Goal: Task Accomplishment & Management: Use online tool/utility

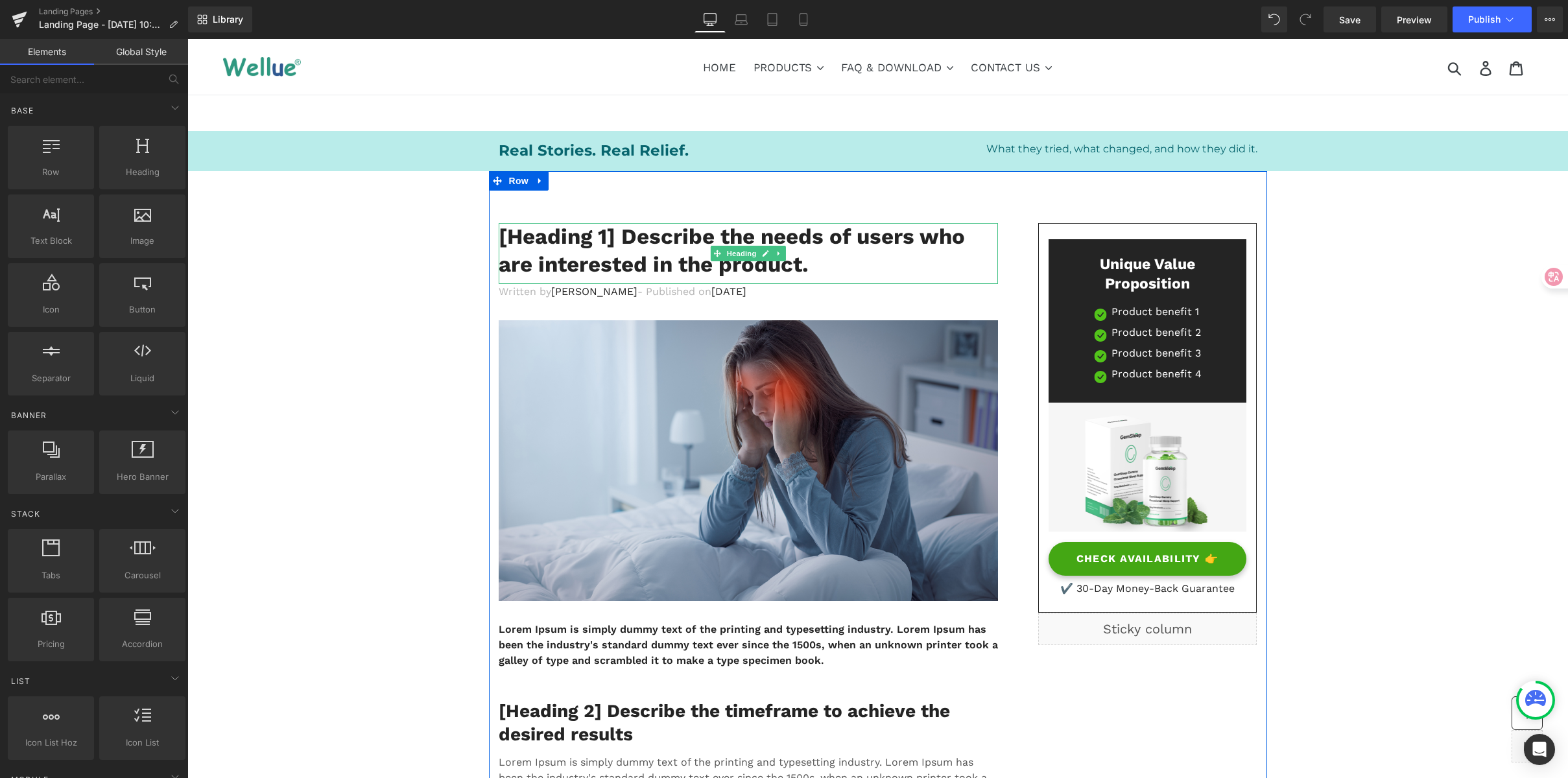
click at [587, 237] on h1 "[Heading 1] Describe the needs of users who are interested in the product." at bounding box center [748, 251] width 499 height 56
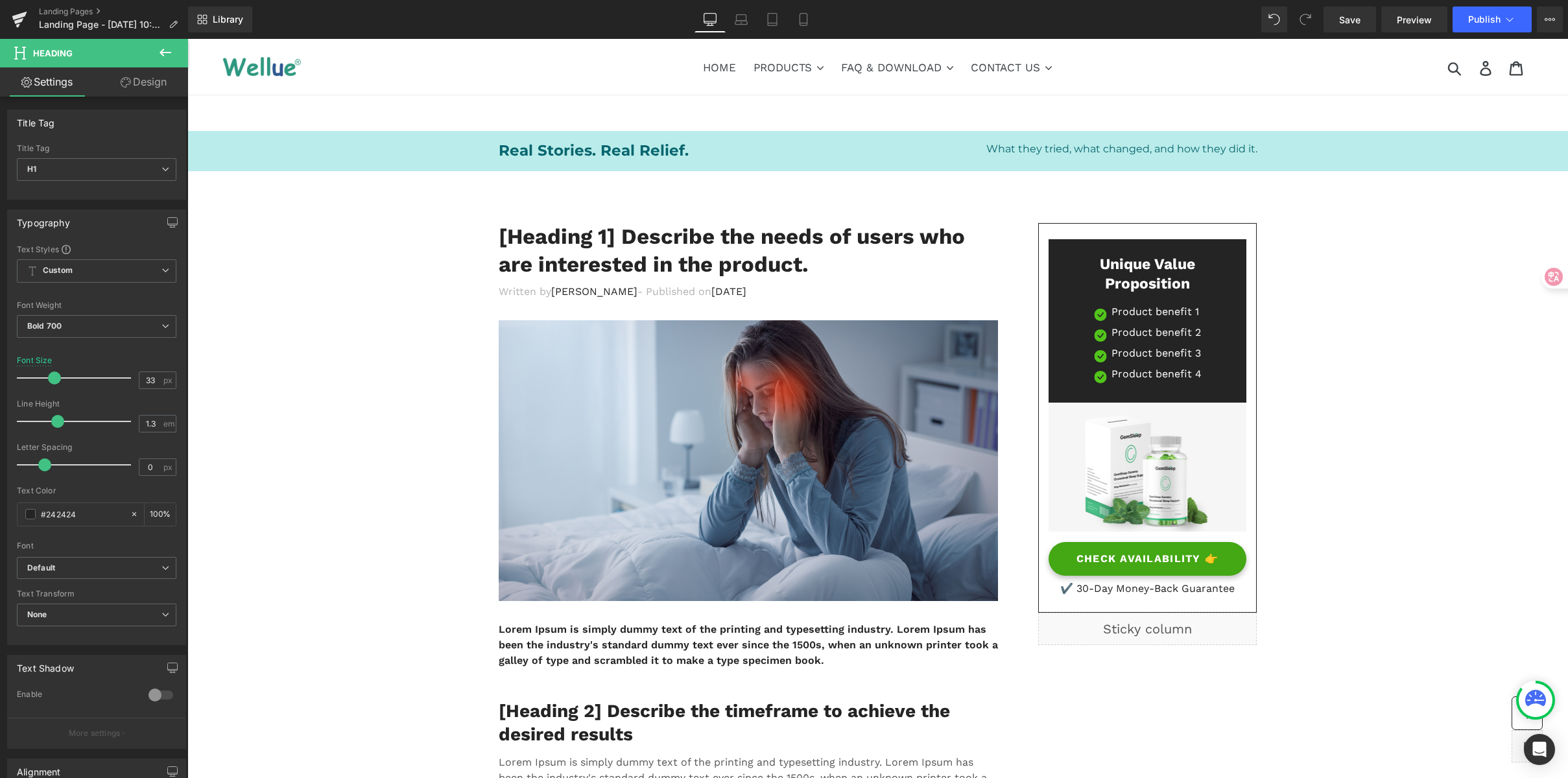
drag, startPoint x: 54, startPoint y: 515, endPoint x: -58, endPoint y: 515, distance: 112.0
click at [0, 515] on html "Row You are previewing how the will restyle your page. You can not edit Element…" at bounding box center [784, 389] width 1568 height 778
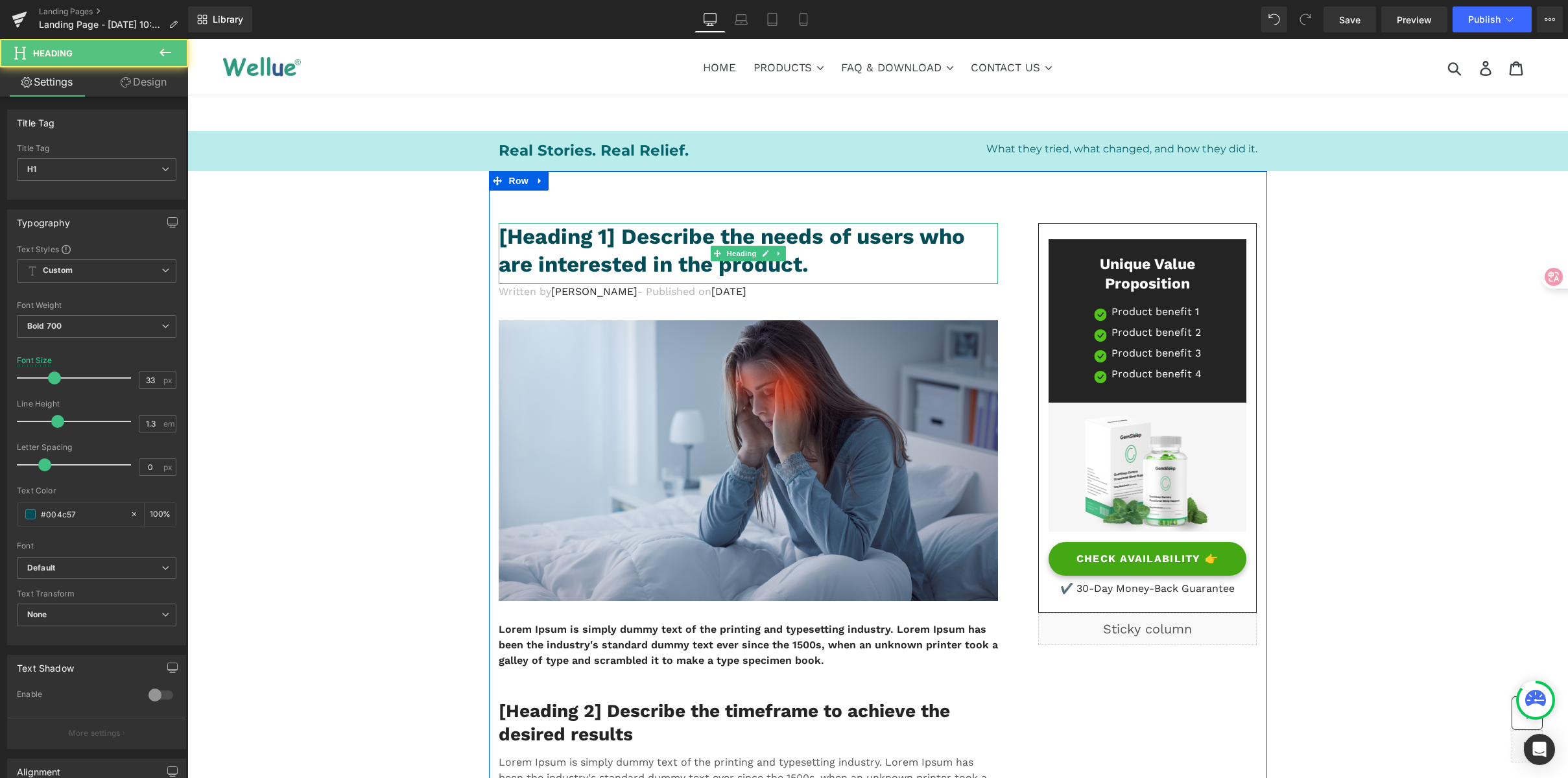
click at [596, 245] on h1 "[Heading 1] Describe the needs of users who are interested in the product." at bounding box center [748, 251] width 499 height 56
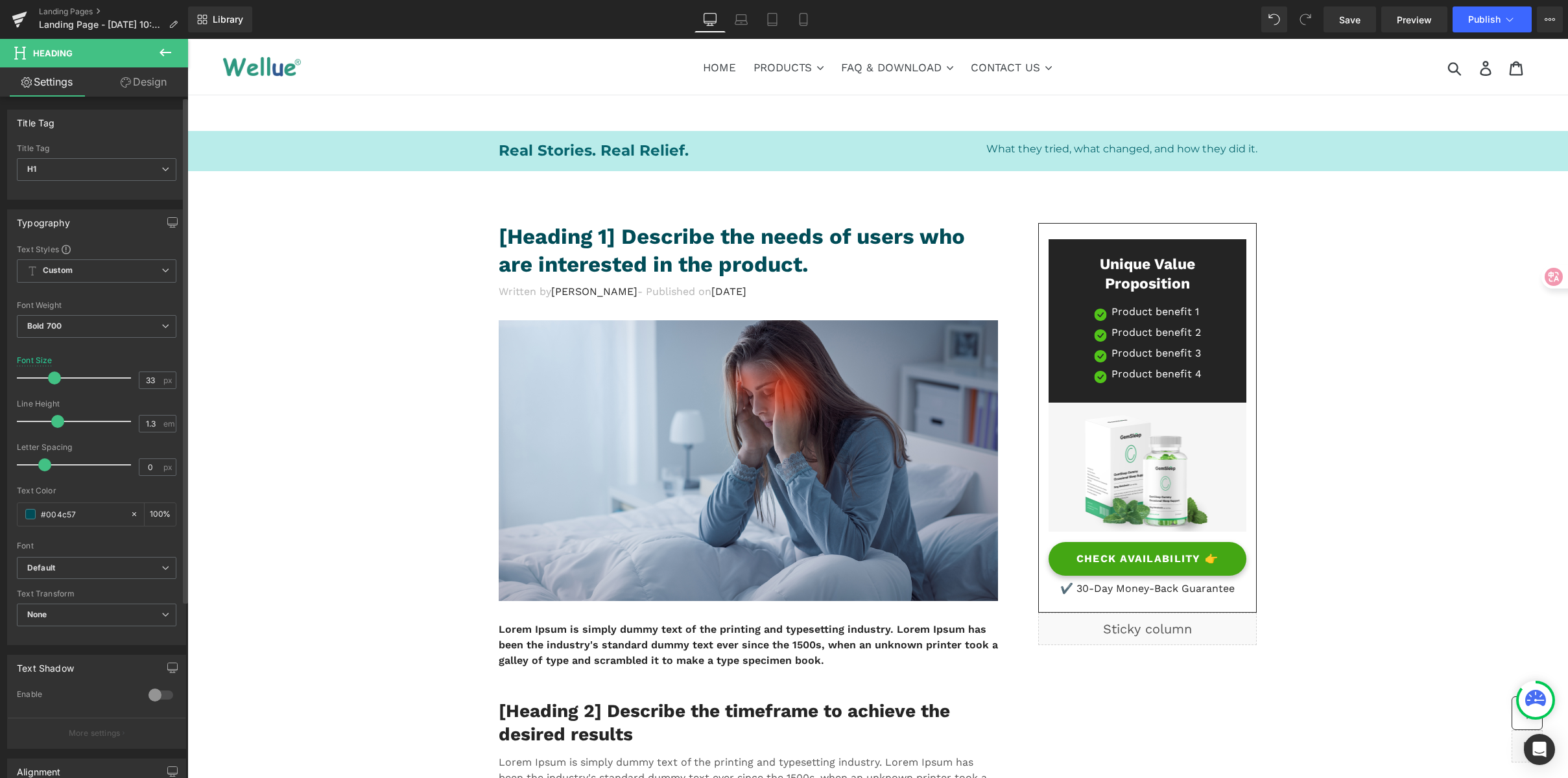
drag, startPoint x: 21, startPoint y: 511, endPoint x: 13, endPoint y: 509, distance: 8.2
click at [13, 509] on div "Text Styles Custom Custom Setup Global Style Custom Setup Global Style Thin 100…" at bounding box center [96, 444] width 177 height 401
paste input "42432"
click at [648, 243] on h1 "[Heading 1] Describe the needs of users who are interested in the product." at bounding box center [748, 251] width 499 height 56
drag, startPoint x: 79, startPoint y: 514, endPoint x: -12, endPoint y: 507, distance: 91.3
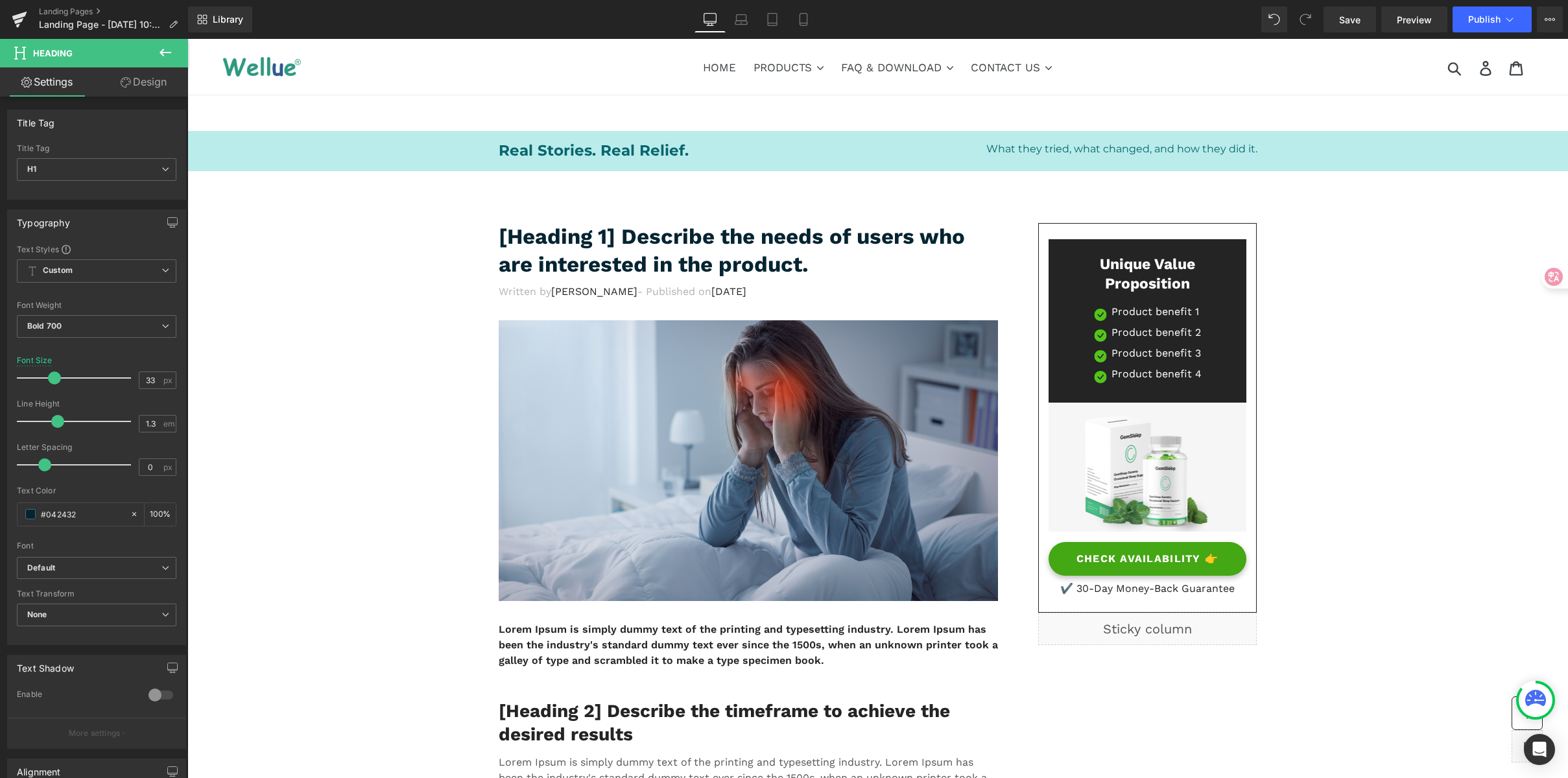
click at [0, 507] on html "Row You are previewing how the will restyle your page. You can not edit Element…" at bounding box center [784, 389] width 1568 height 778
type input "#003845"
drag, startPoint x: 615, startPoint y: 246, endPoint x: 738, endPoint y: 254, distance: 123.3
click at [616, 246] on h1 "[Heading 1] Describe the needs of users who are interested in the product." at bounding box center [748, 251] width 499 height 56
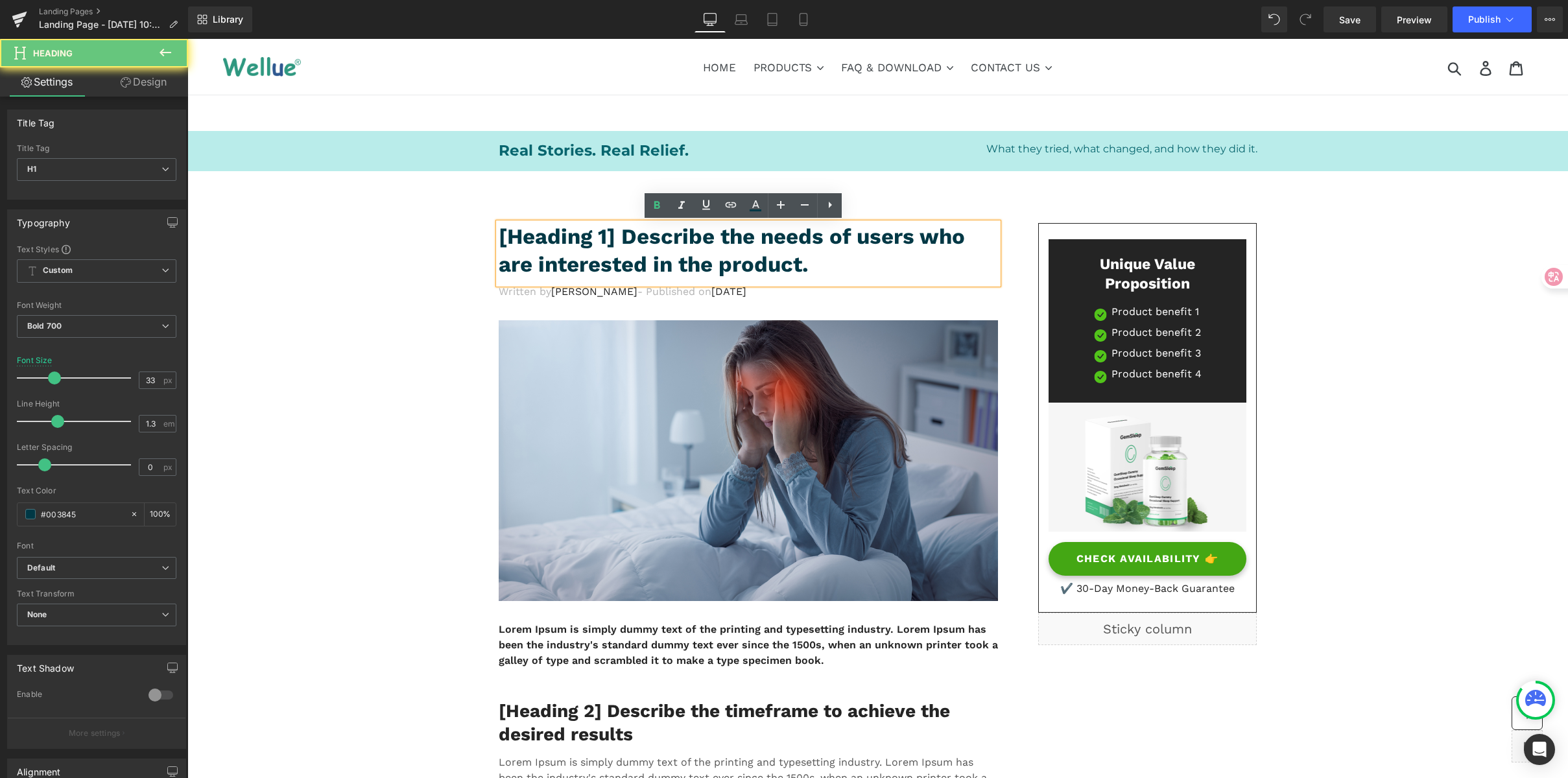
click at [815, 258] on h1 "[Heading 1] Describe the needs of users who are interested in the product." at bounding box center [748, 251] width 499 height 56
paste div
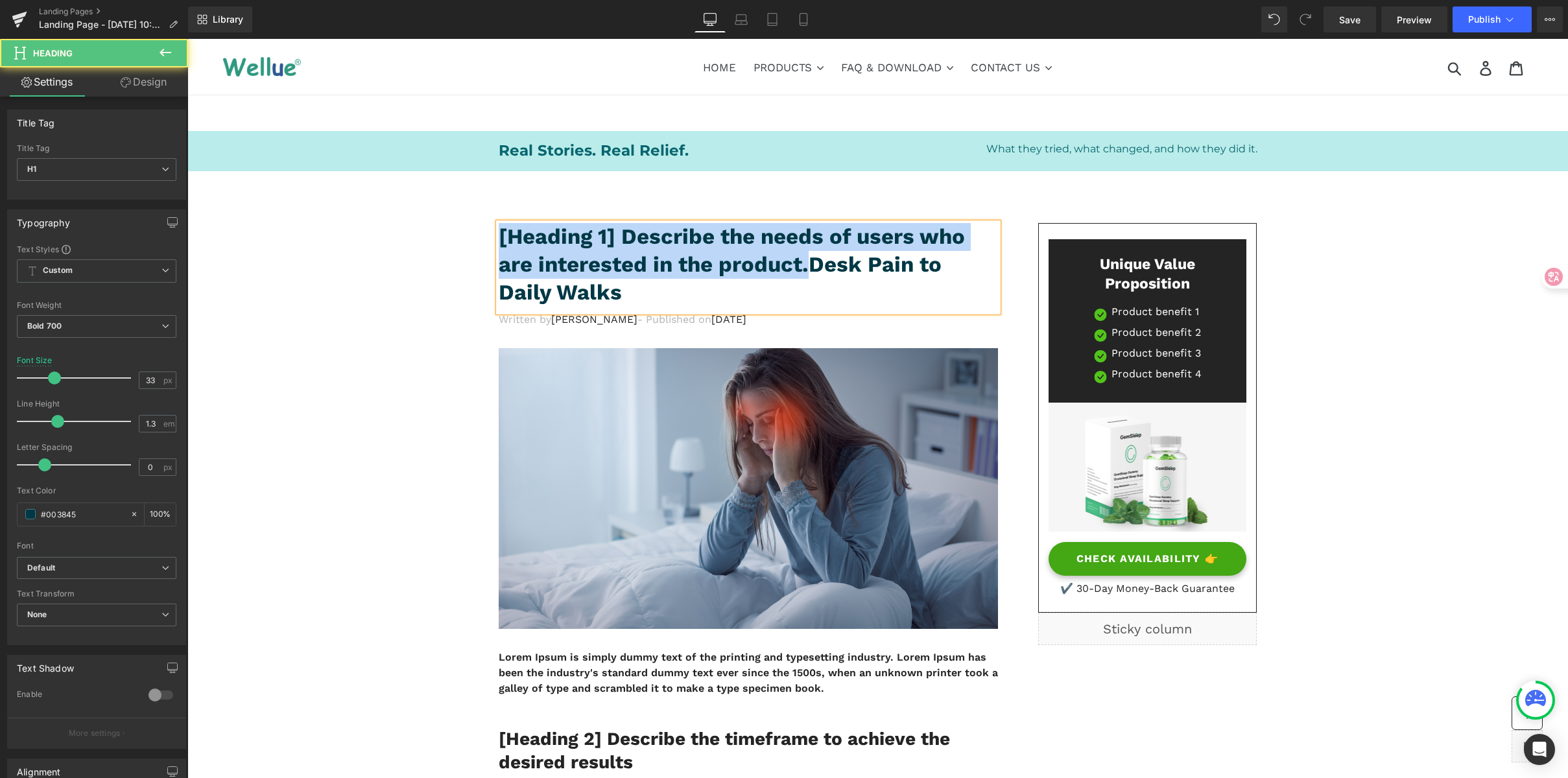
drag, startPoint x: 806, startPoint y: 265, endPoint x: 375, endPoint y: 227, distance: 432.7
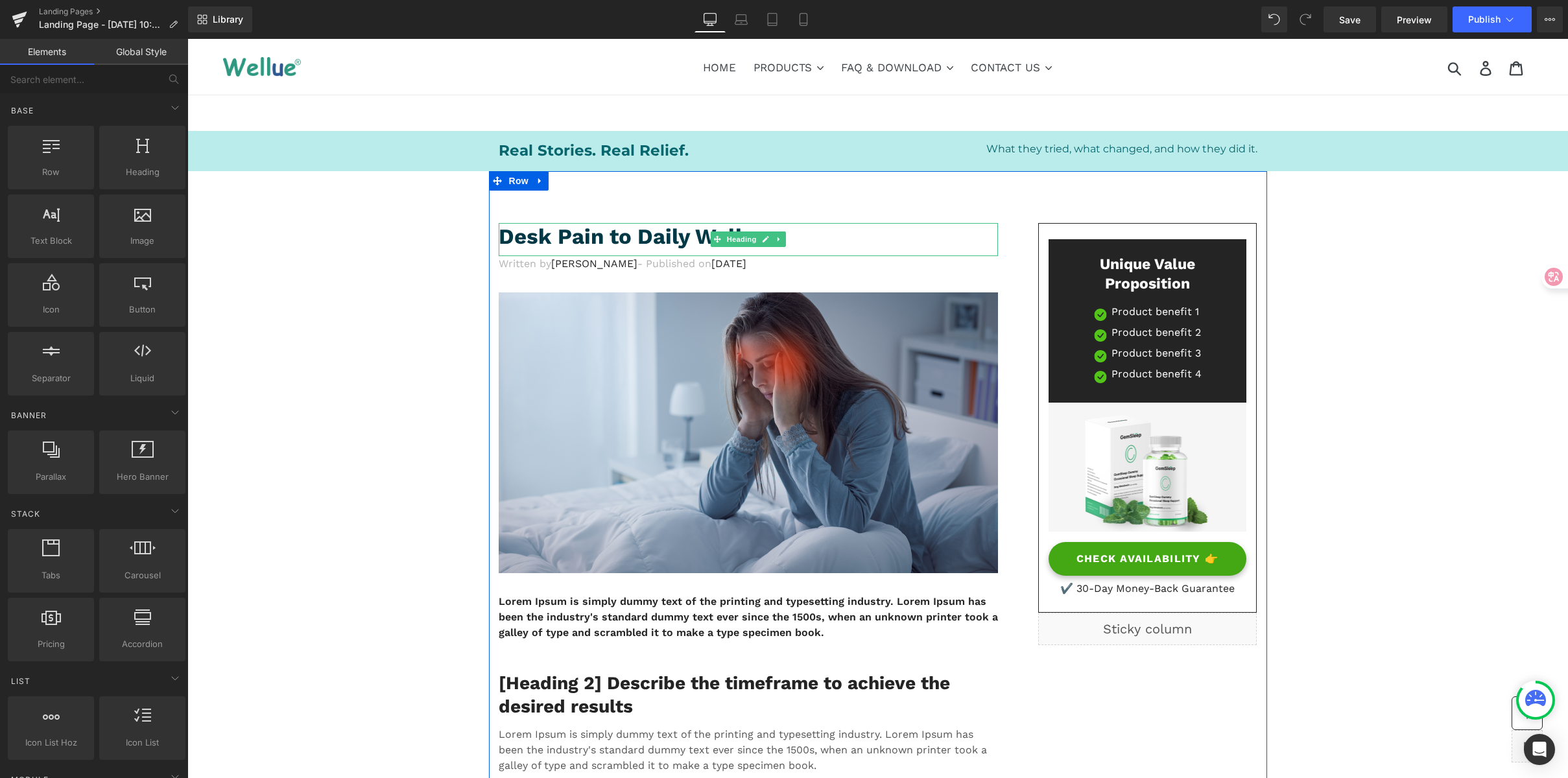
click at [557, 244] on h1 "Desk Pain to Daily Walks" at bounding box center [748, 237] width 499 height 28
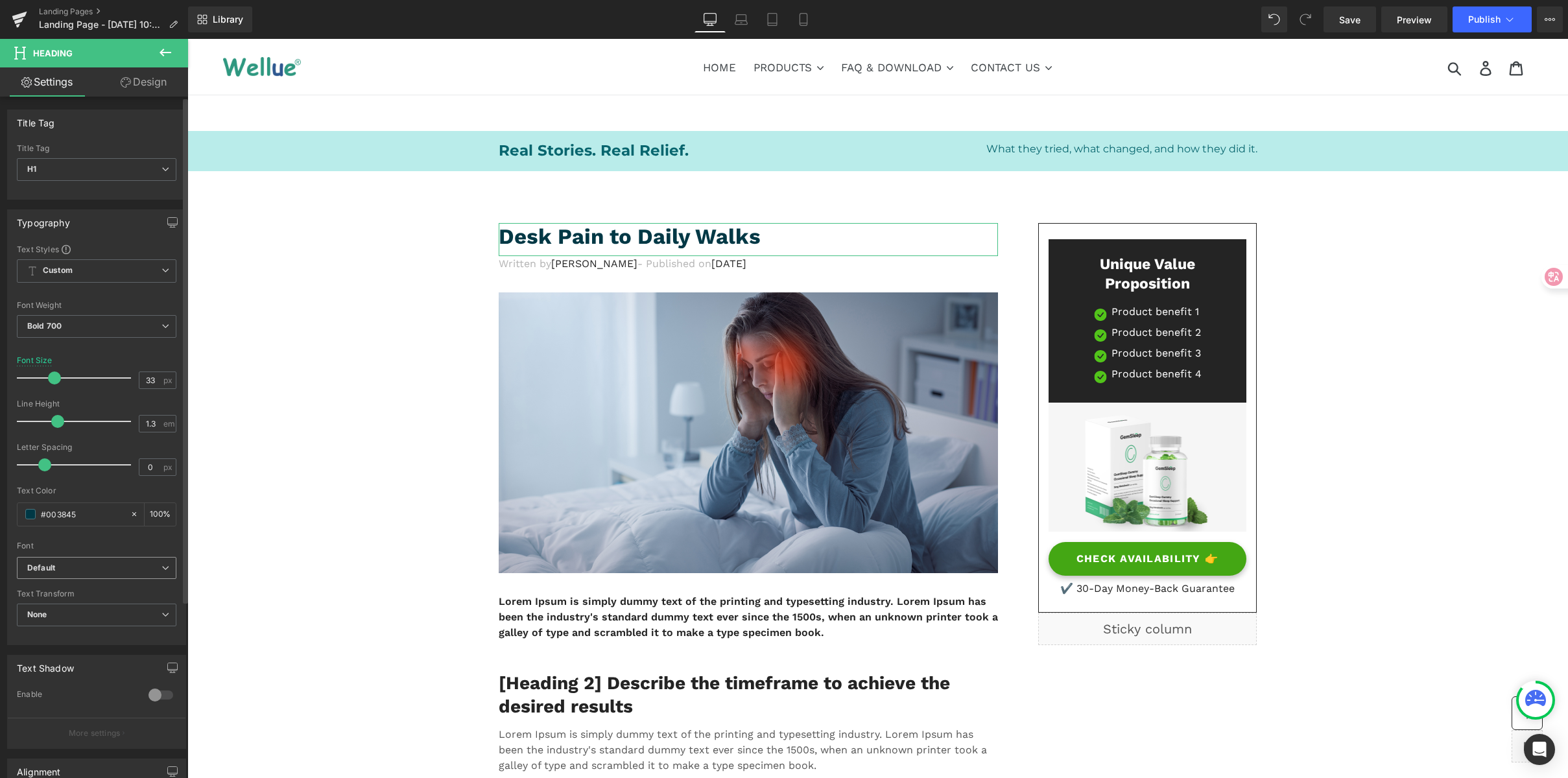
click at [51, 570] on icon "Default" at bounding box center [41, 569] width 28 height 11
click at [78, 639] on li "Montserrat" at bounding box center [97, 648] width 160 height 21
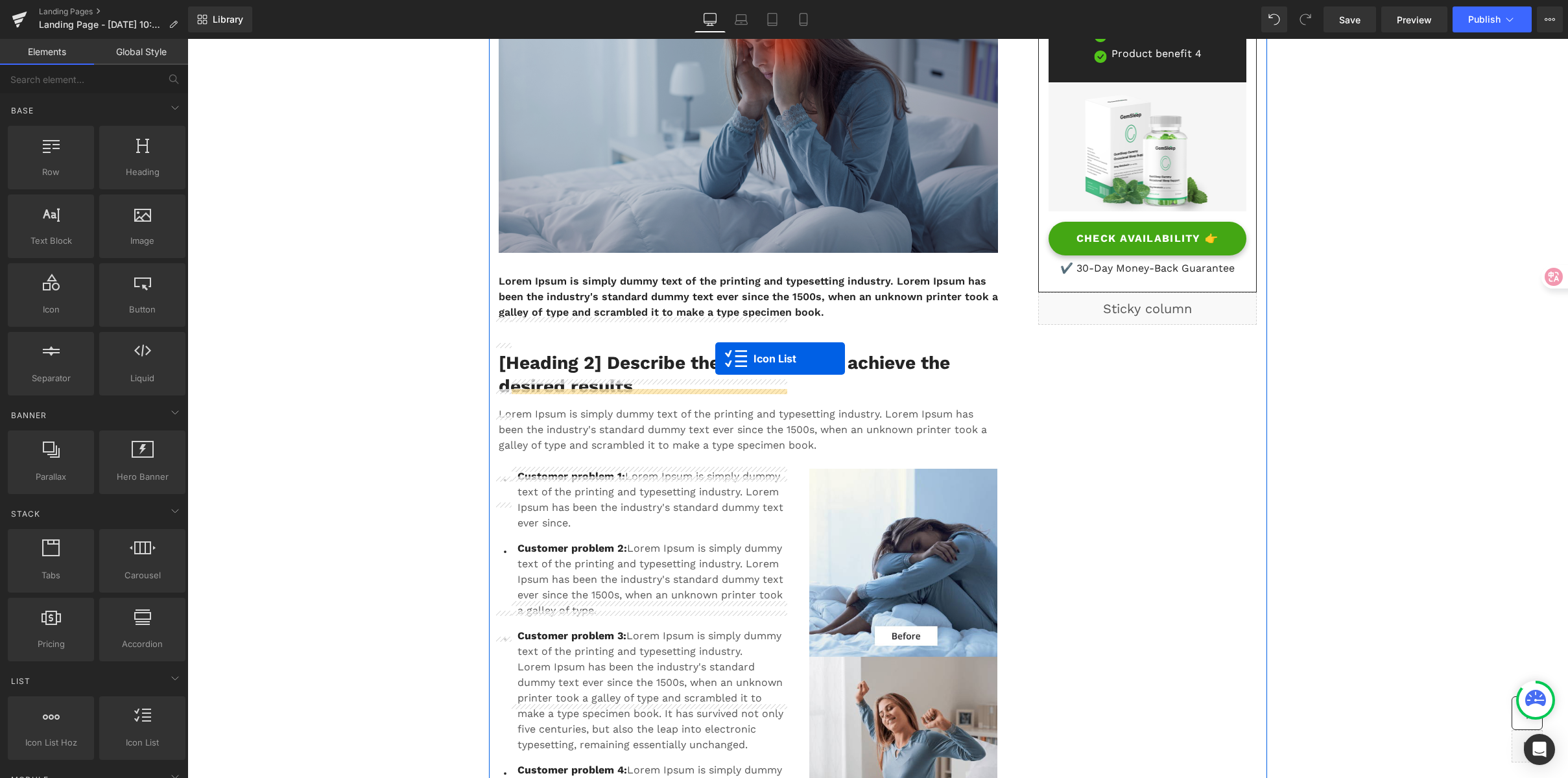
scroll to position [0, 0]
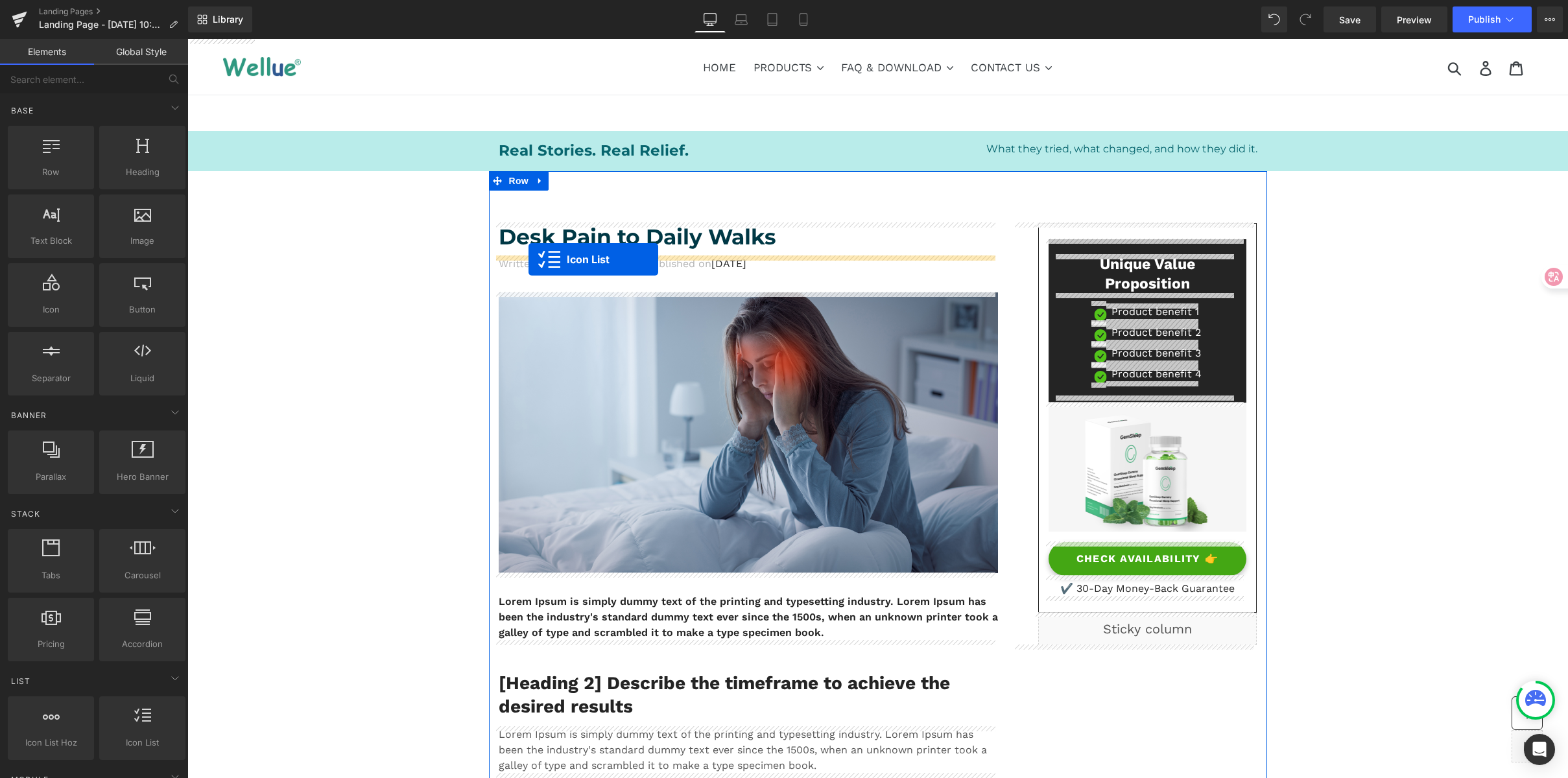
drag, startPoint x: 581, startPoint y: 283, endPoint x: 528, endPoint y: 259, distance: 58.2
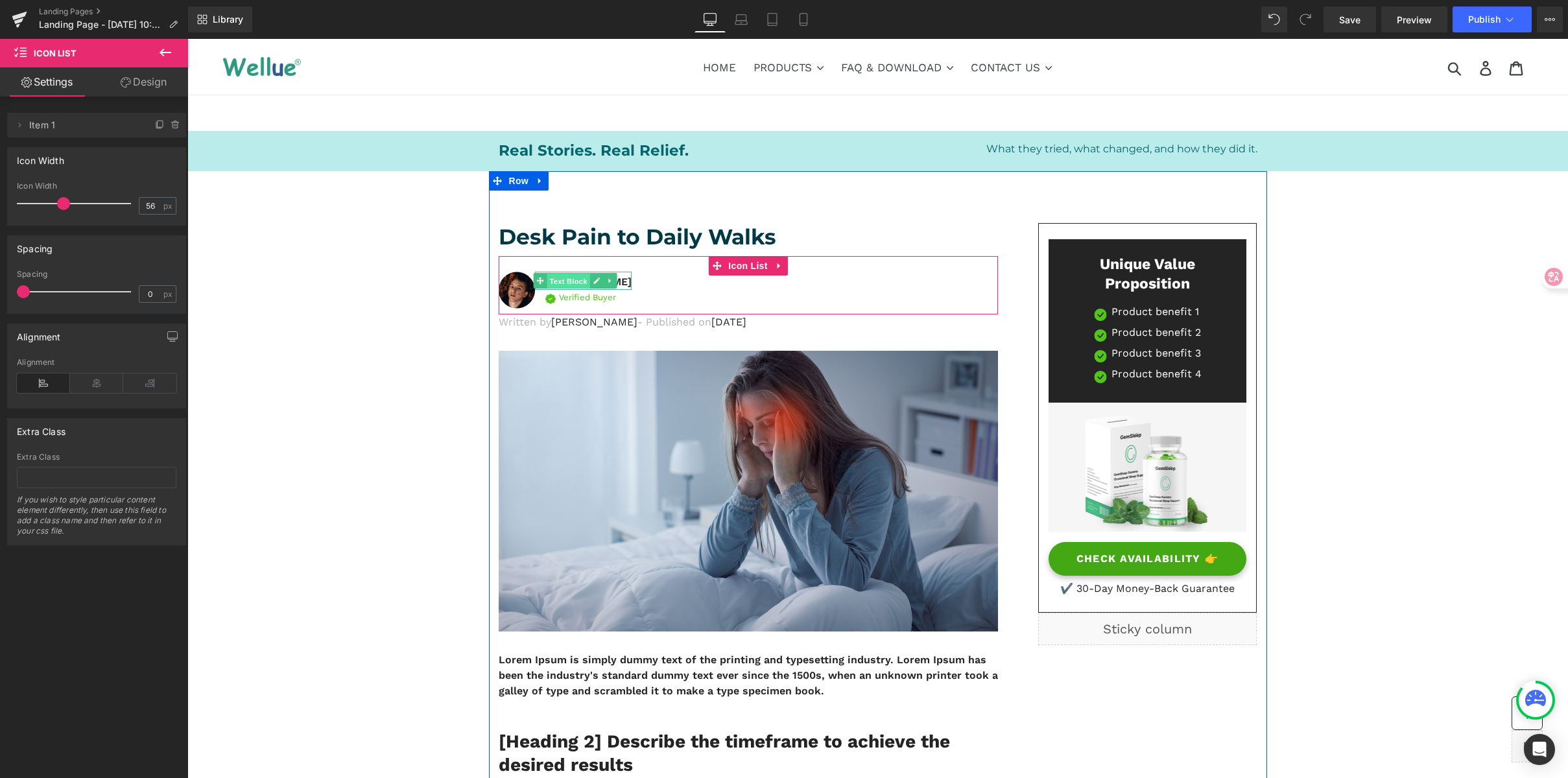
click at [573, 284] on span "Text Block" at bounding box center [568, 281] width 43 height 16
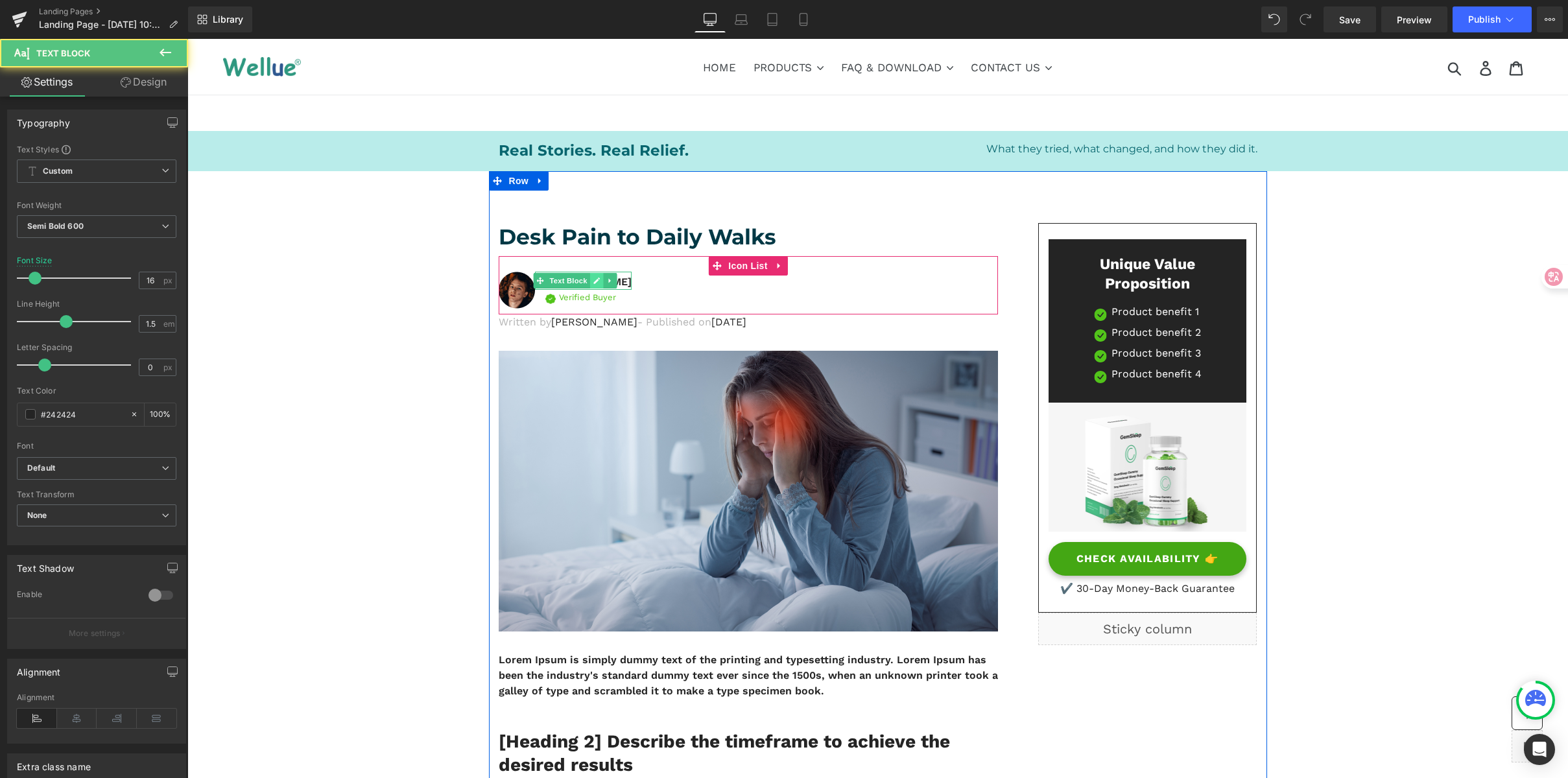
click at [594, 278] on icon at bounding box center [597, 280] width 7 height 7
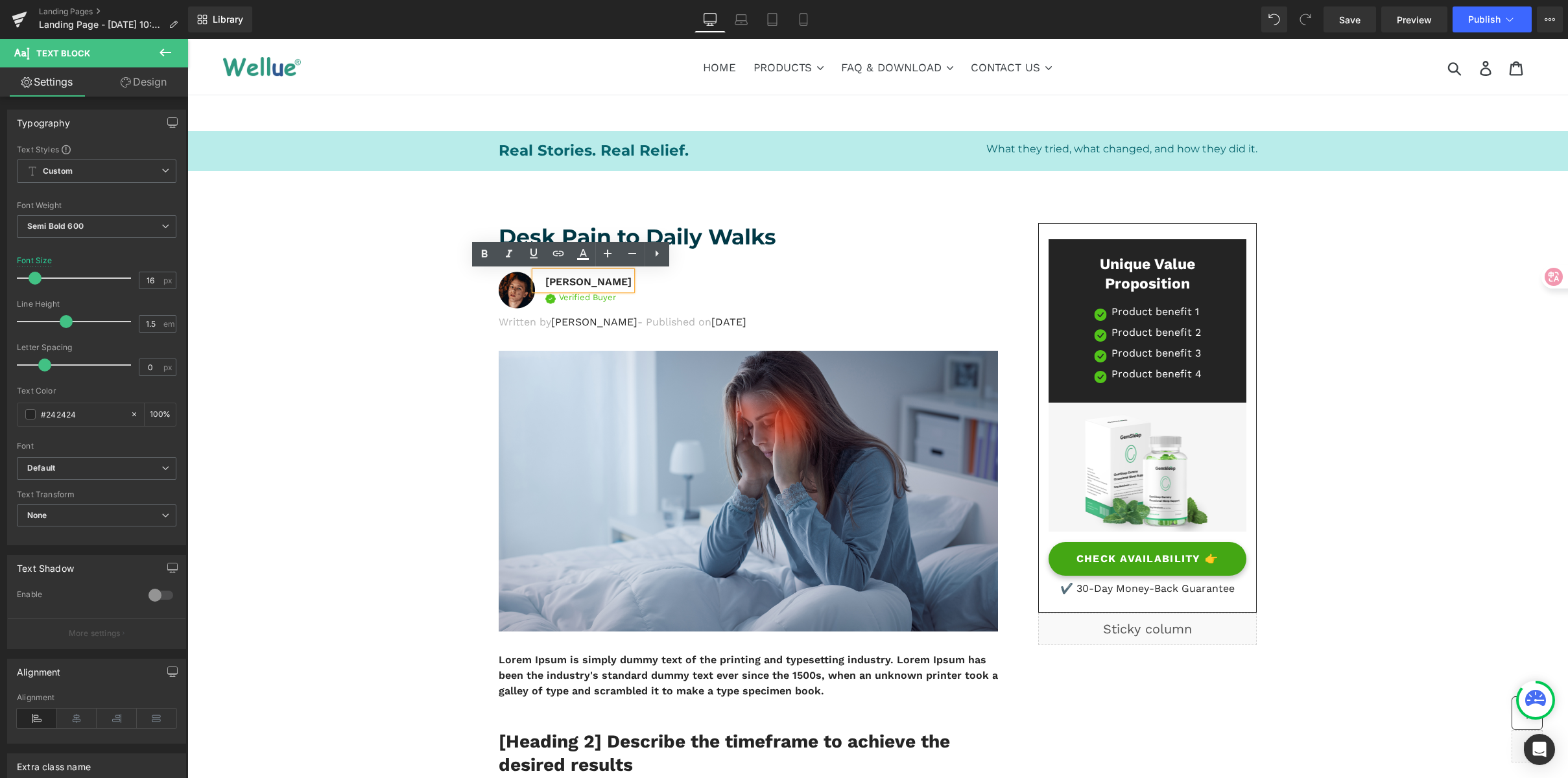
click at [572, 280] on p "David Alaba" at bounding box center [588, 282] width 86 height 16
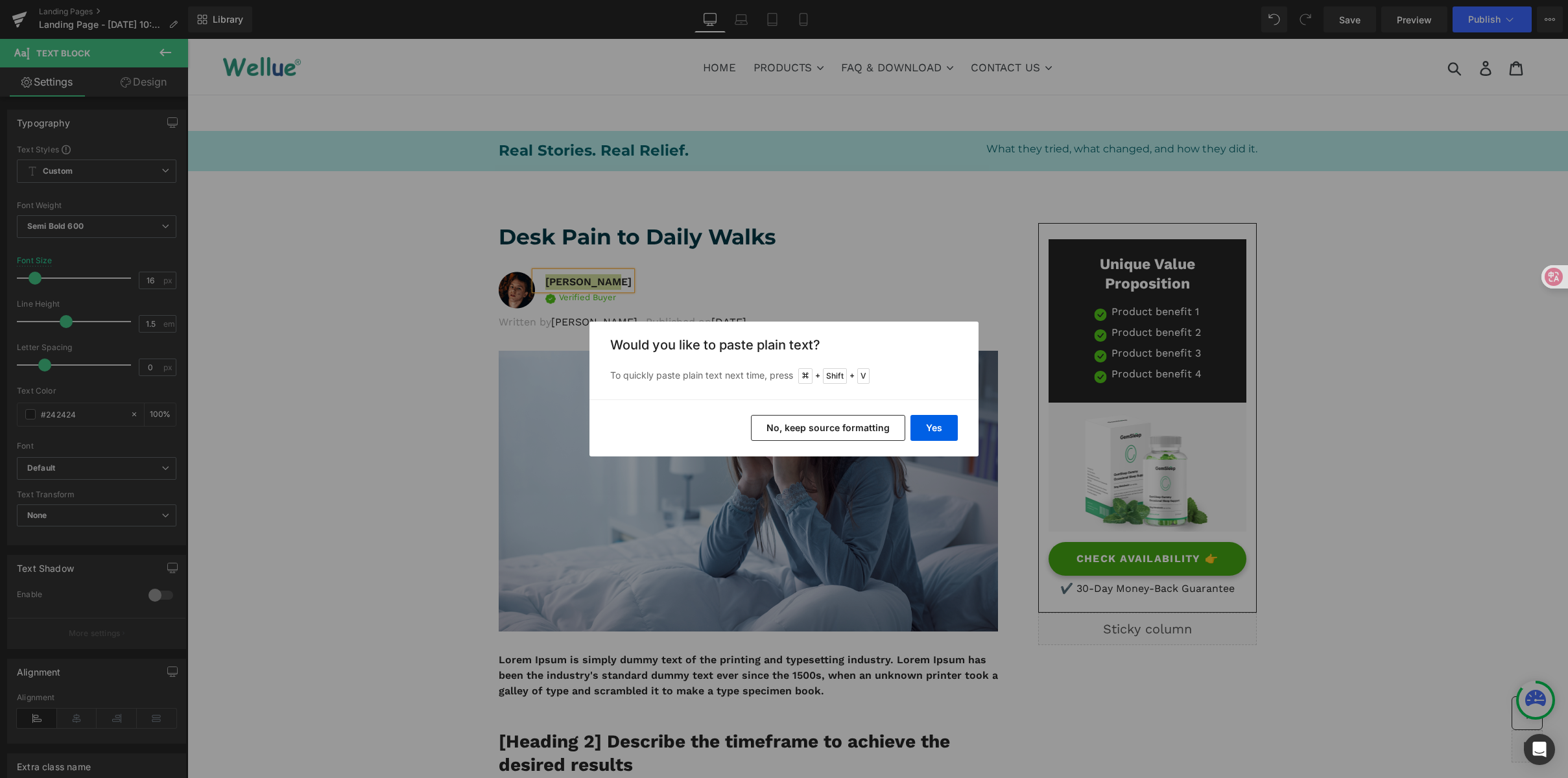
click at [940, 276] on div "Back to Library Insert Would you like to paste plain text? To quickly paste pla…" at bounding box center [784, 389] width 1568 height 778
click at [934, 437] on button "Yes" at bounding box center [934, 428] width 48 height 26
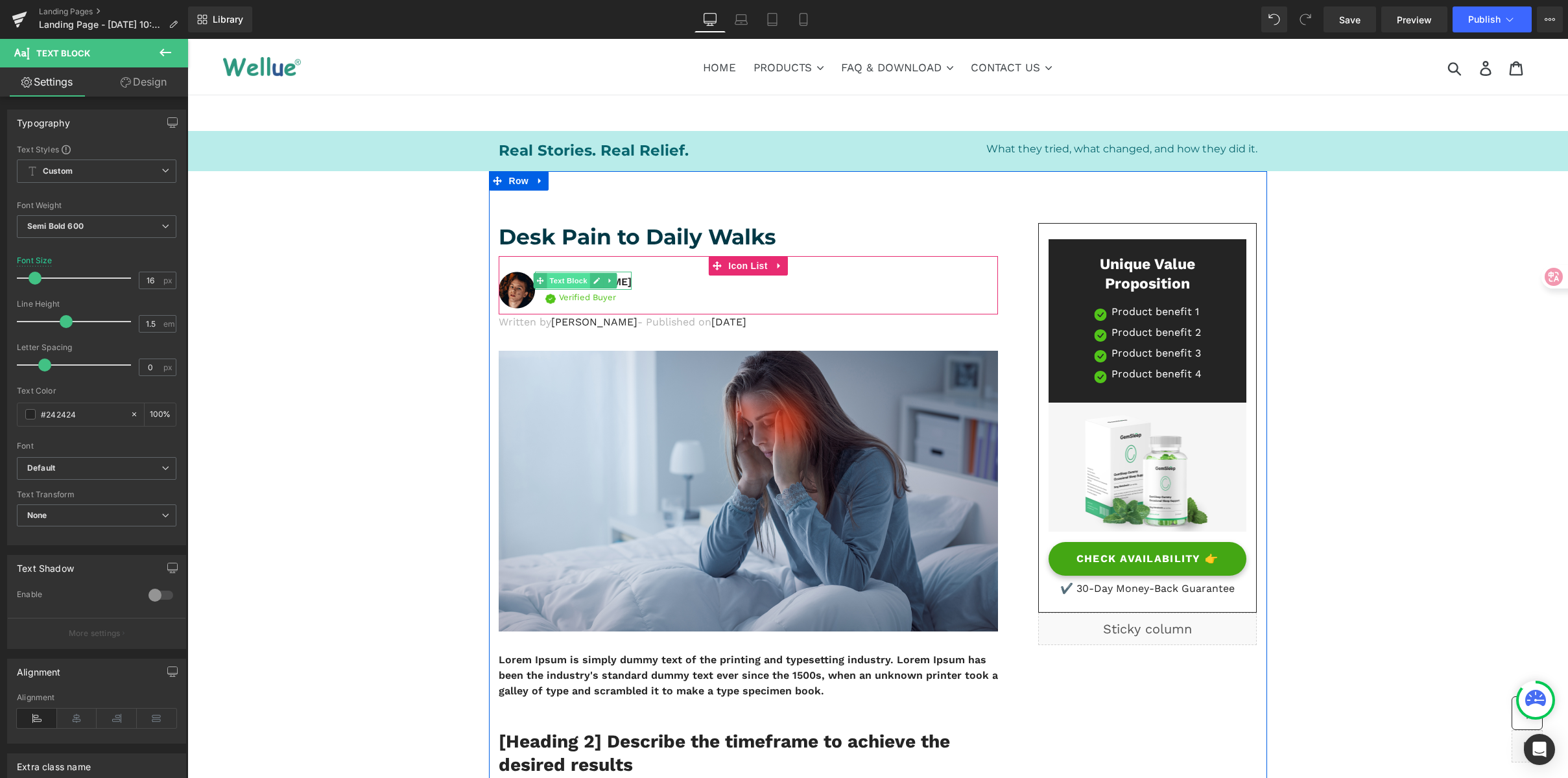
click at [554, 280] on span "Text Block" at bounding box center [568, 281] width 43 height 16
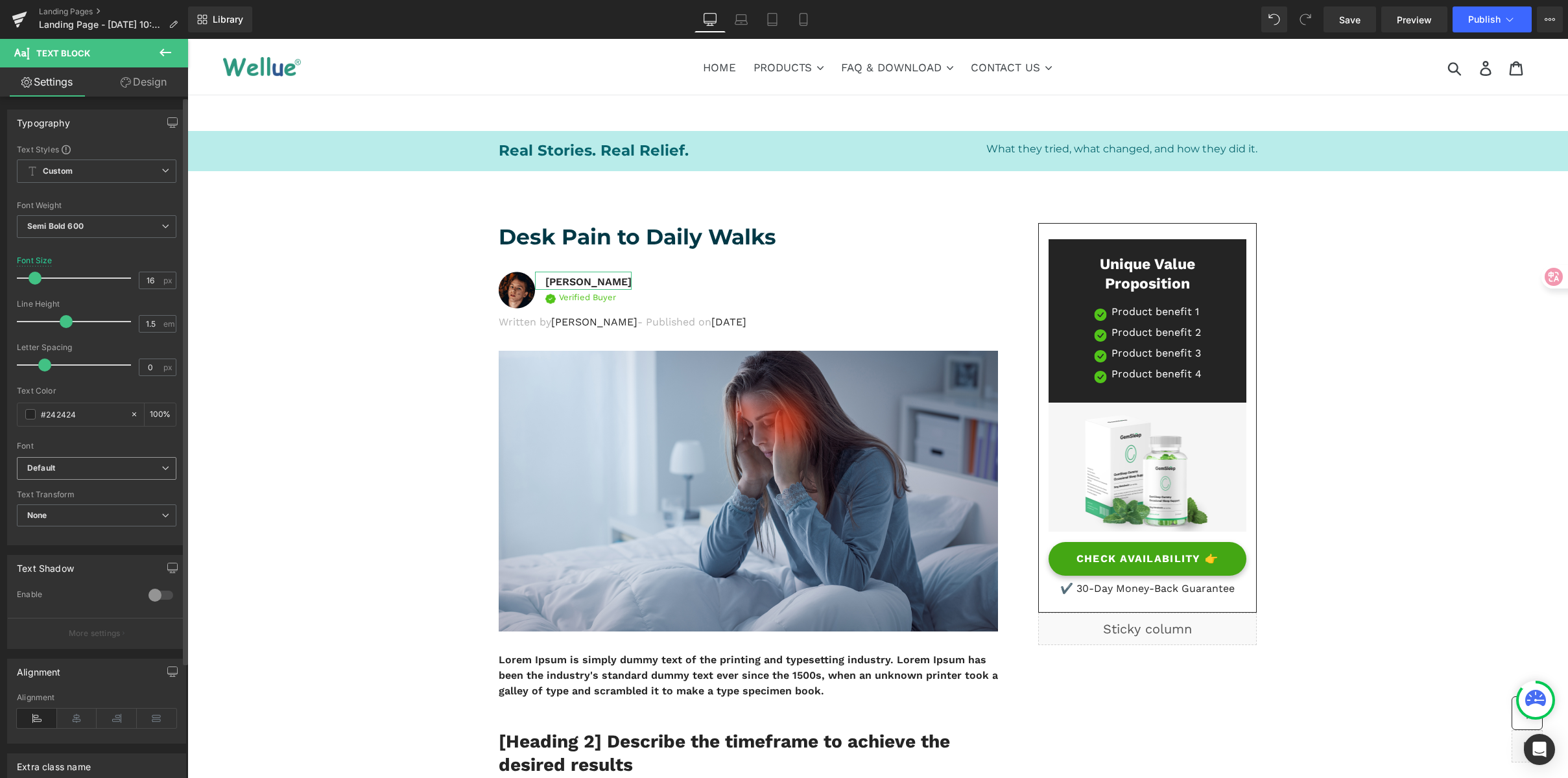
click at [44, 467] on icon "Default" at bounding box center [41, 469] width 28 height 11
click at [86, 541] on li "Montserrat" at bounding box center [97, 549] width 160 height 21
click at [713, 239] on icon at bounding box center [717, 239] width 7 height 7
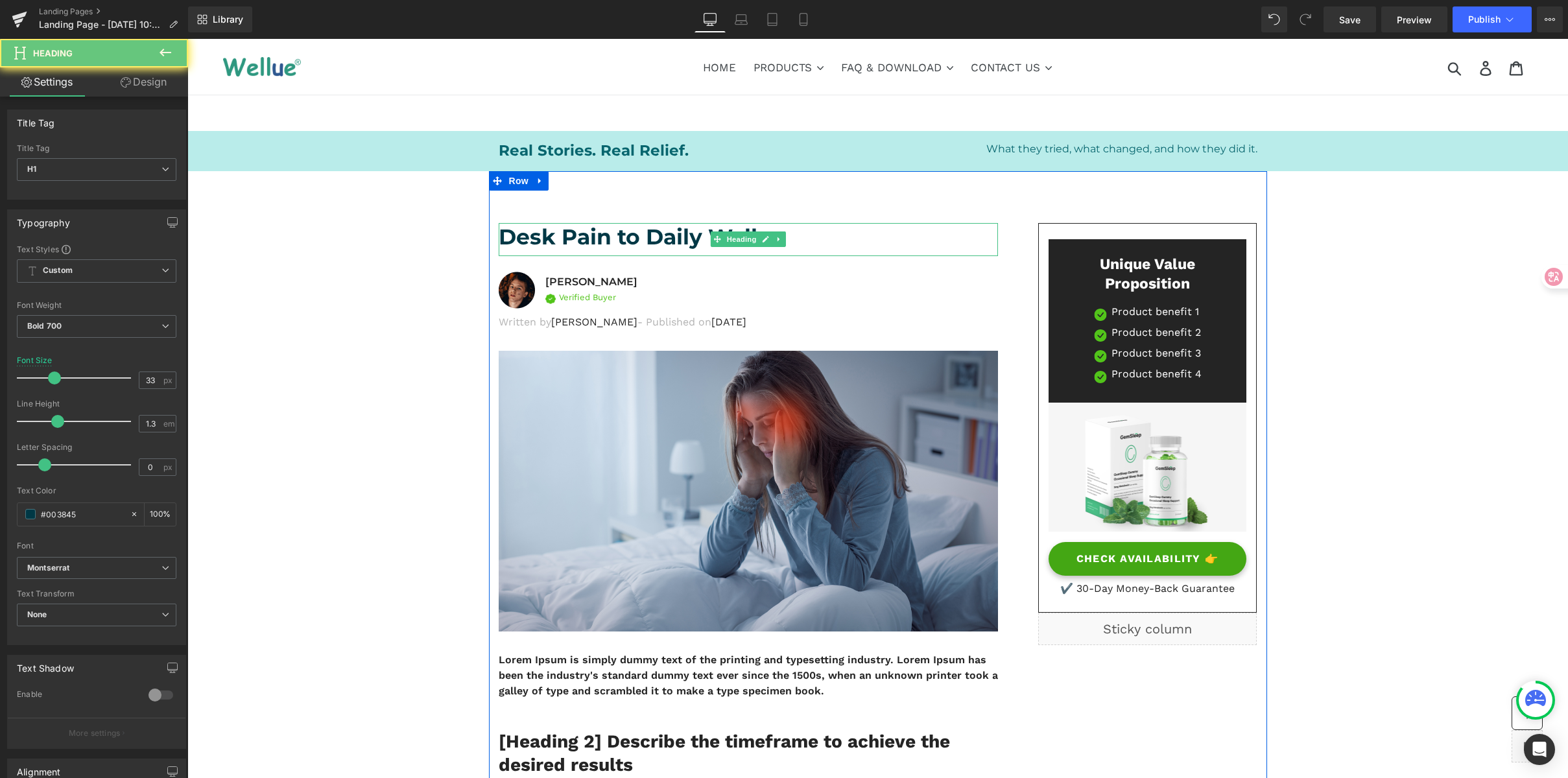
click at [644, 242] on h1 "Desk Pain to Daily Walks" at bounding box center [748, 237] width 499 height 28
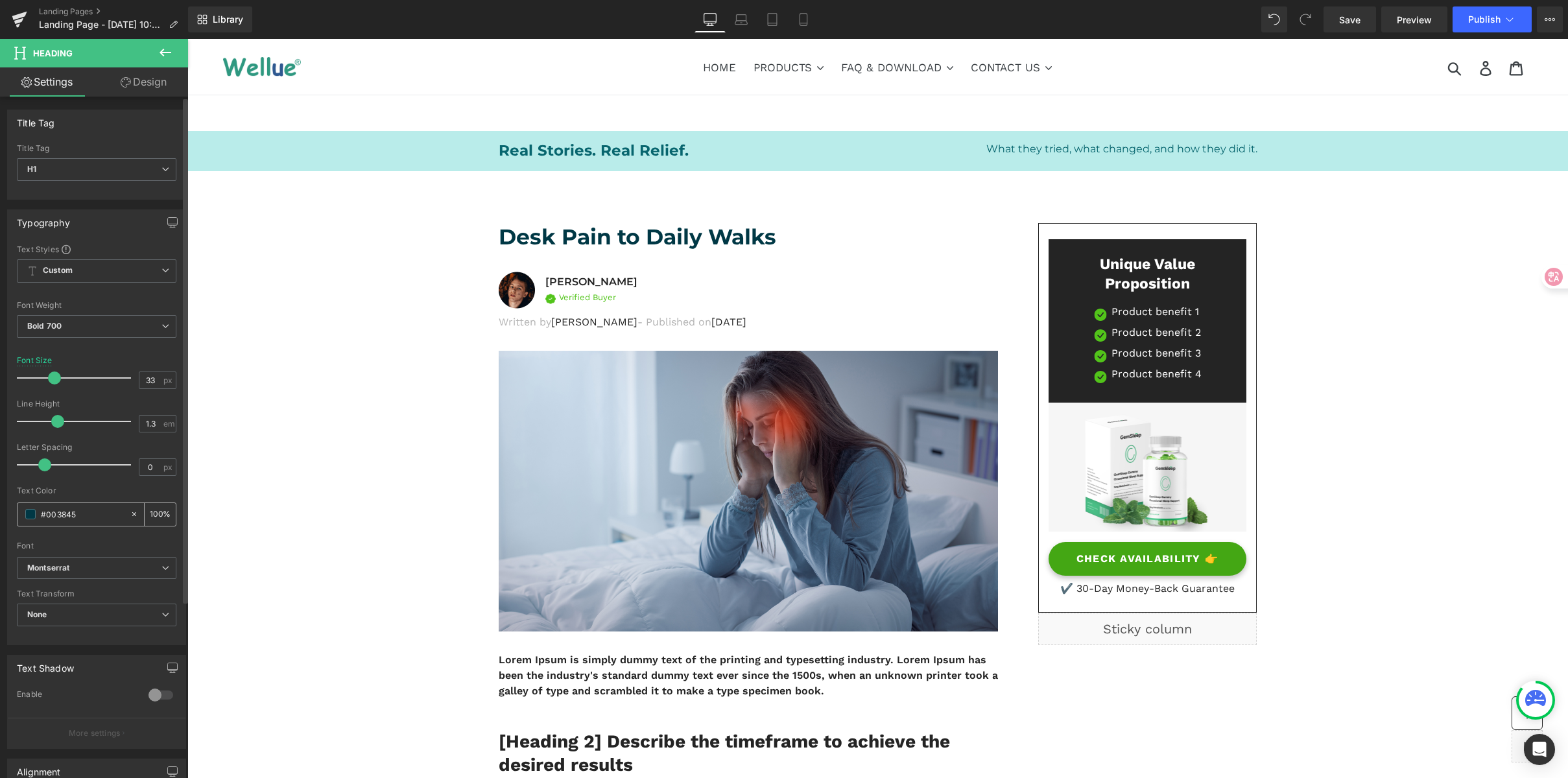
drag, startPoint x: 18, startPoint y: 507, endPoint x: 27, endPoint y: 507, distance: 9.0
click at [0, 497] on html "Heading You are previewing how the will restyle your page. You can not edit Ele…" at bounding box center [784, 389] width 1568 height 778
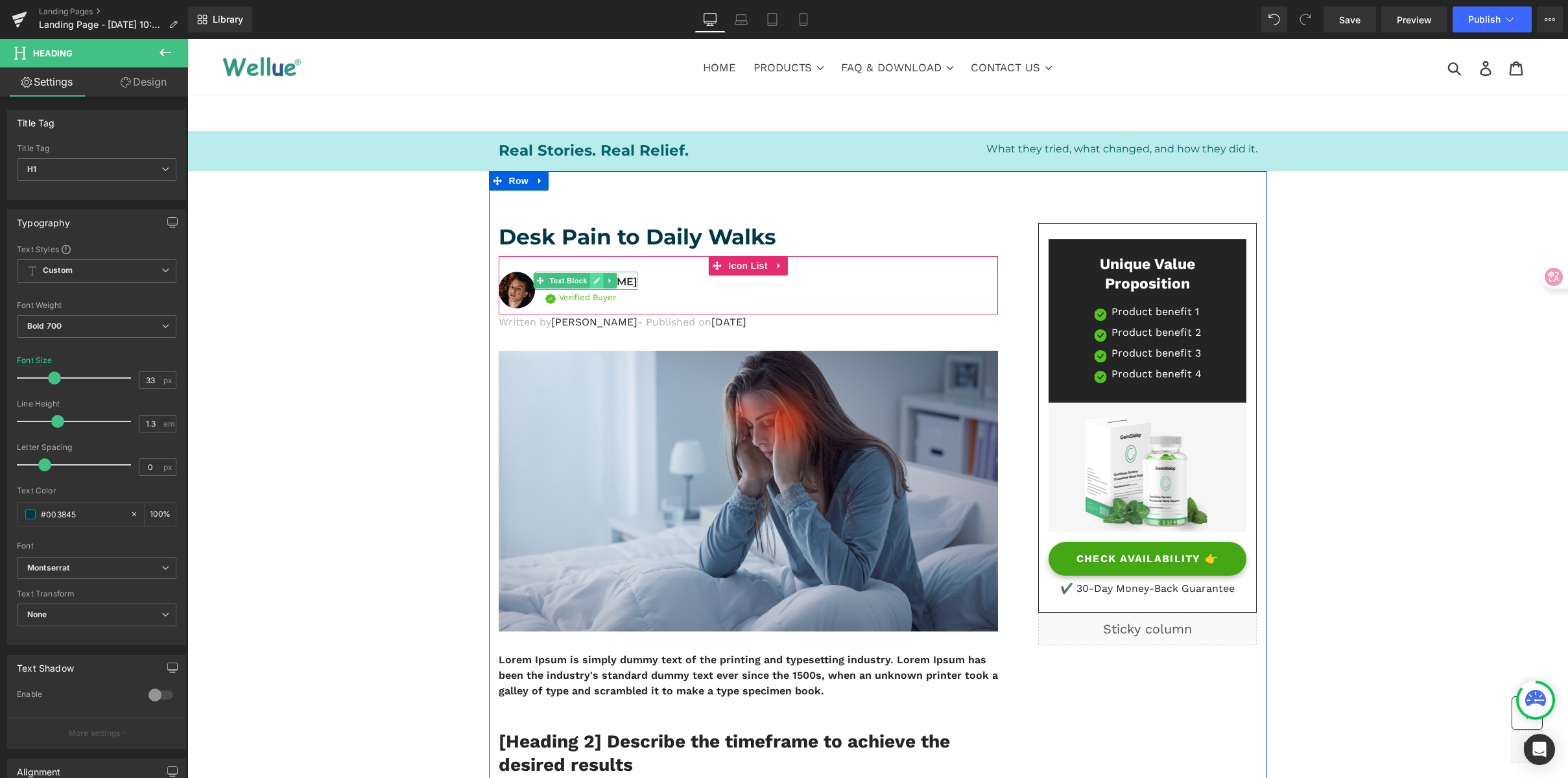
click at [590, 278] on link at bounding box center [597, 281] width 14 height 16
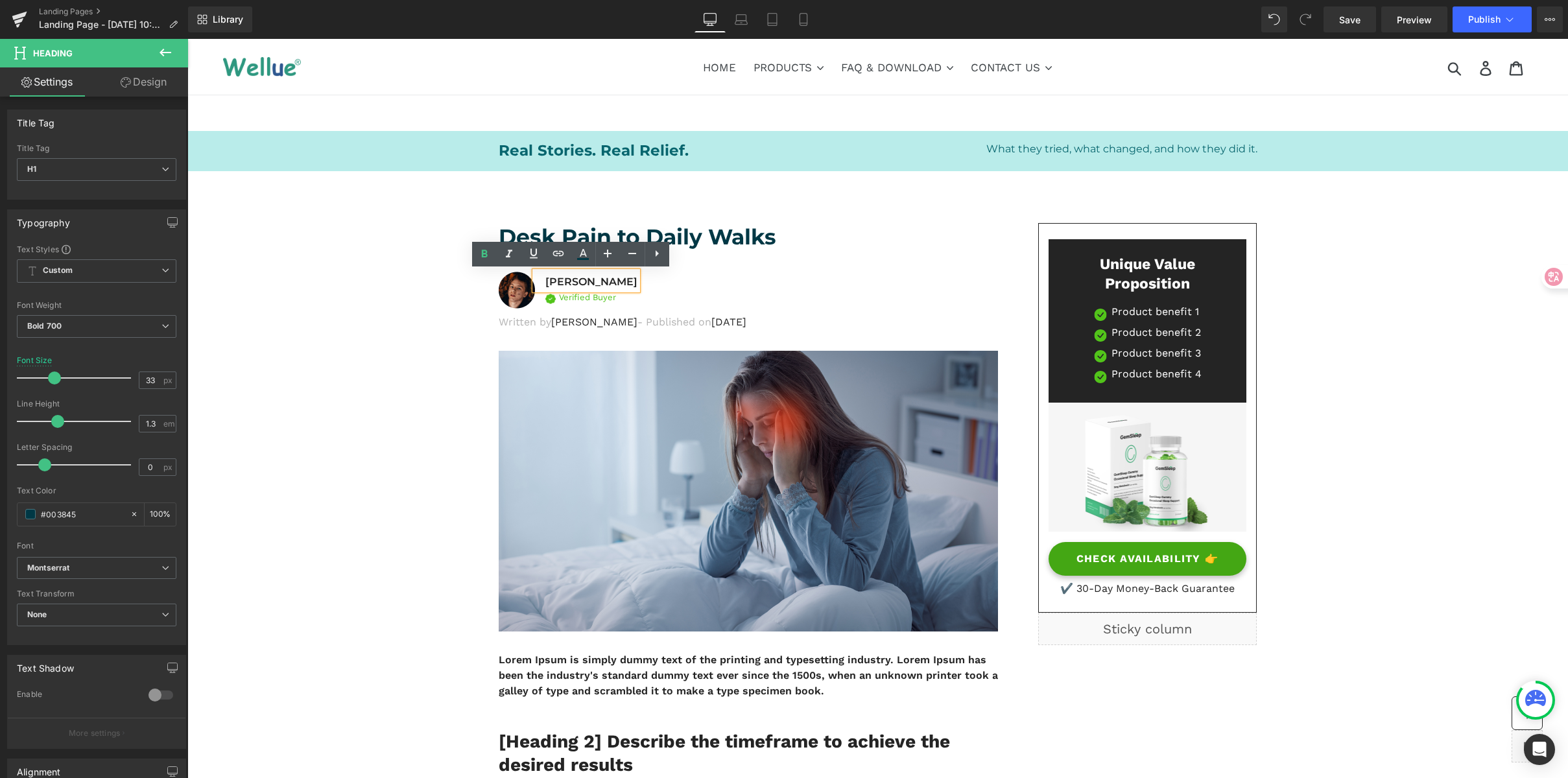
click at [545, 282] on p "Giulia Conti" at bounding box center [591, 282] width 92 height 16
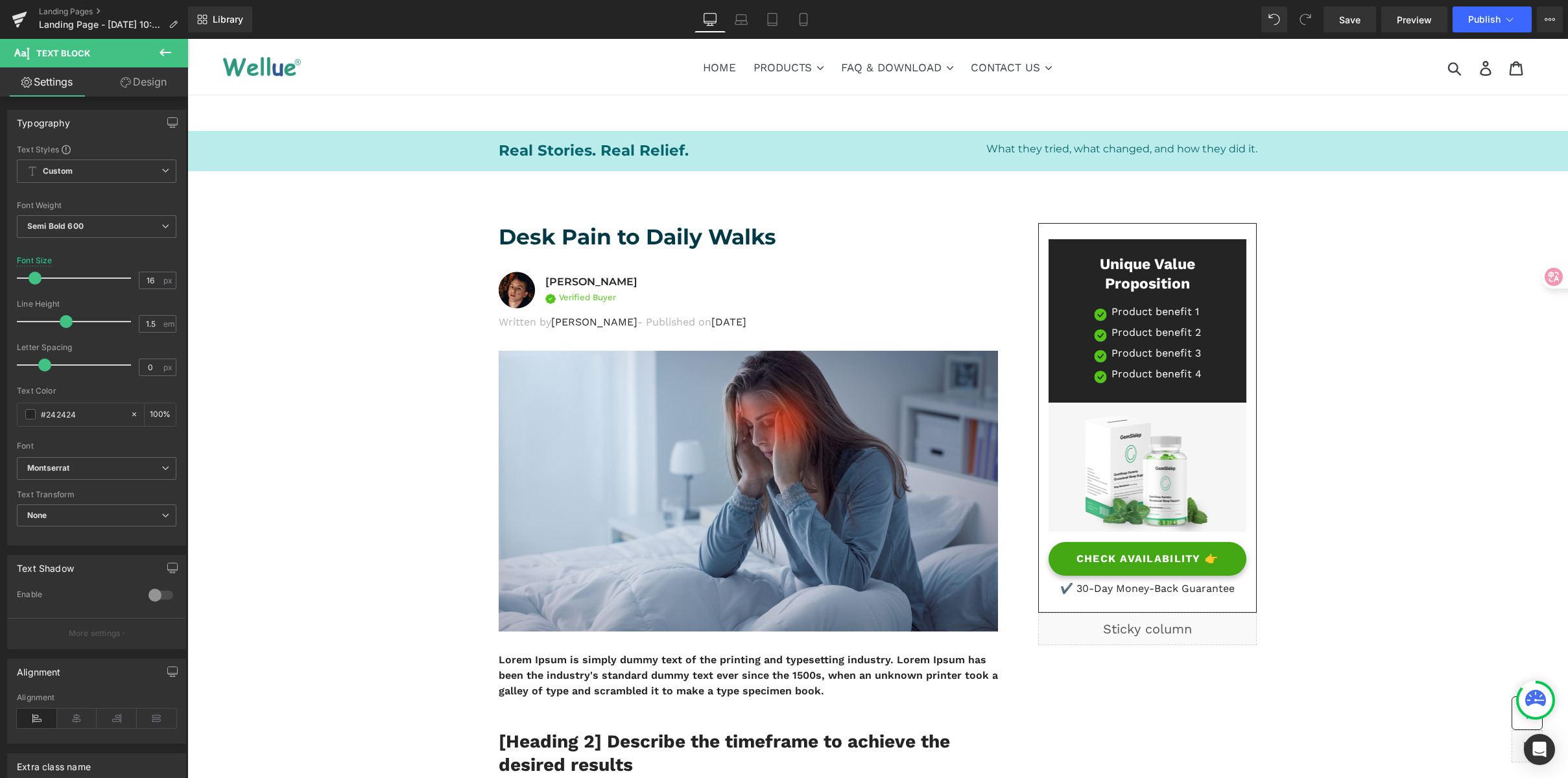
drag, startPoint x: 92, startPoint y: 411, endPoint x: -8, endPoint y: 411, distance: 100.0
click at [0, 411] on html "Heading You are previewing how the will restyle your page. You can not edit Ele…" at bounding box center [784, 389] width 1568 height 778
type input "#003845"
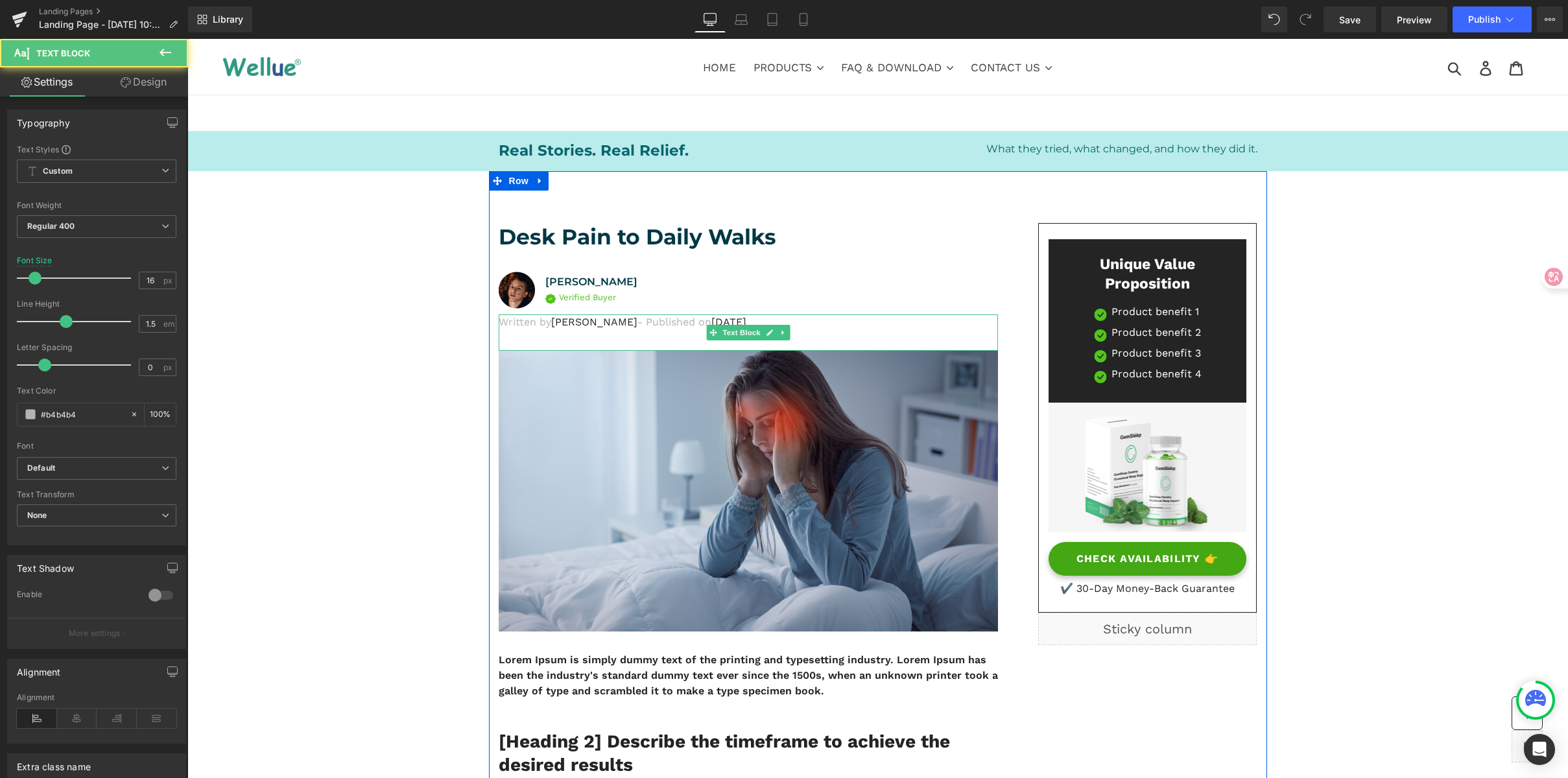
drag, startPoint x: 518, startPoint y: 325, endPoint x: 496, endPoint y: 327, distance: 22.1
click at [517, 325] on p "Written by Dr.Marcus - Published on Feb 28, 2023" at bounding box center [748, 322] width 499 height 16
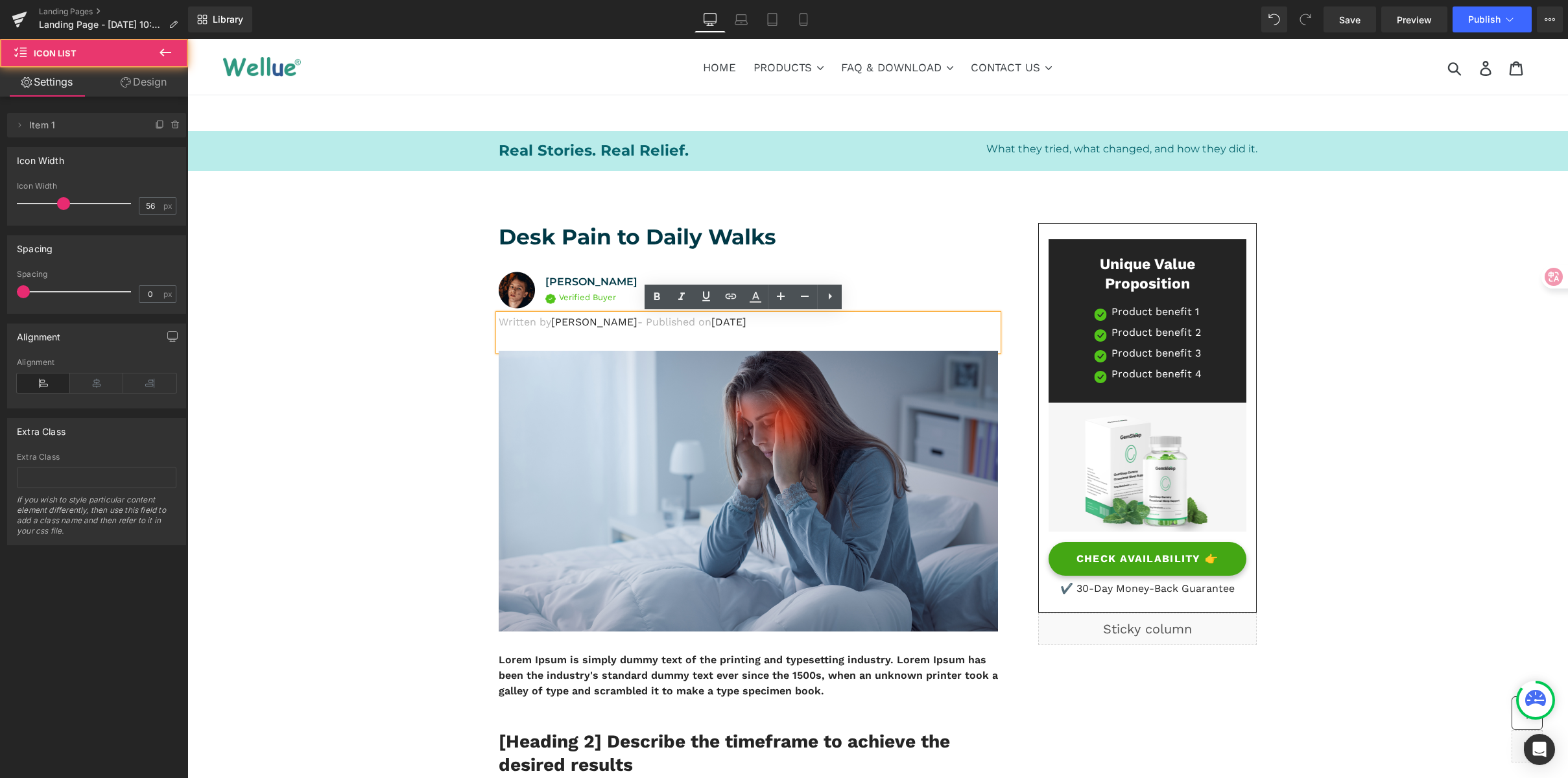
click at [188, 39] on div at bounding box center [188, 39] width 0 height 0
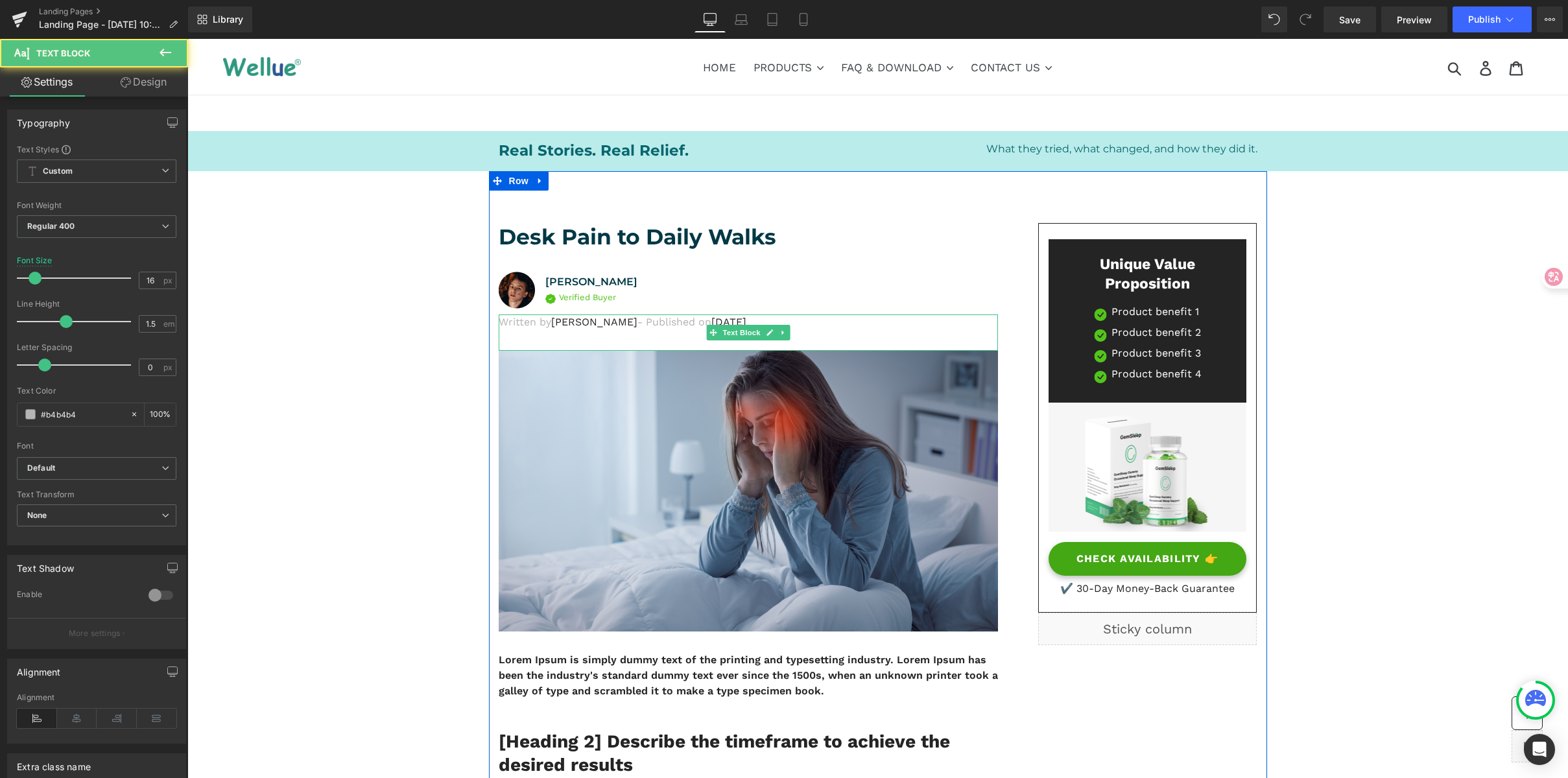
drag, startPoint x: 539, startPoint y: 321, endPoint x: 545, endPoint y: 321, distance: 6.0
click at [539, 321] on p "Written by Dr.Marcus - Published on Feb 28, 2023" at bounding box center [748, 322] width 499 height 16
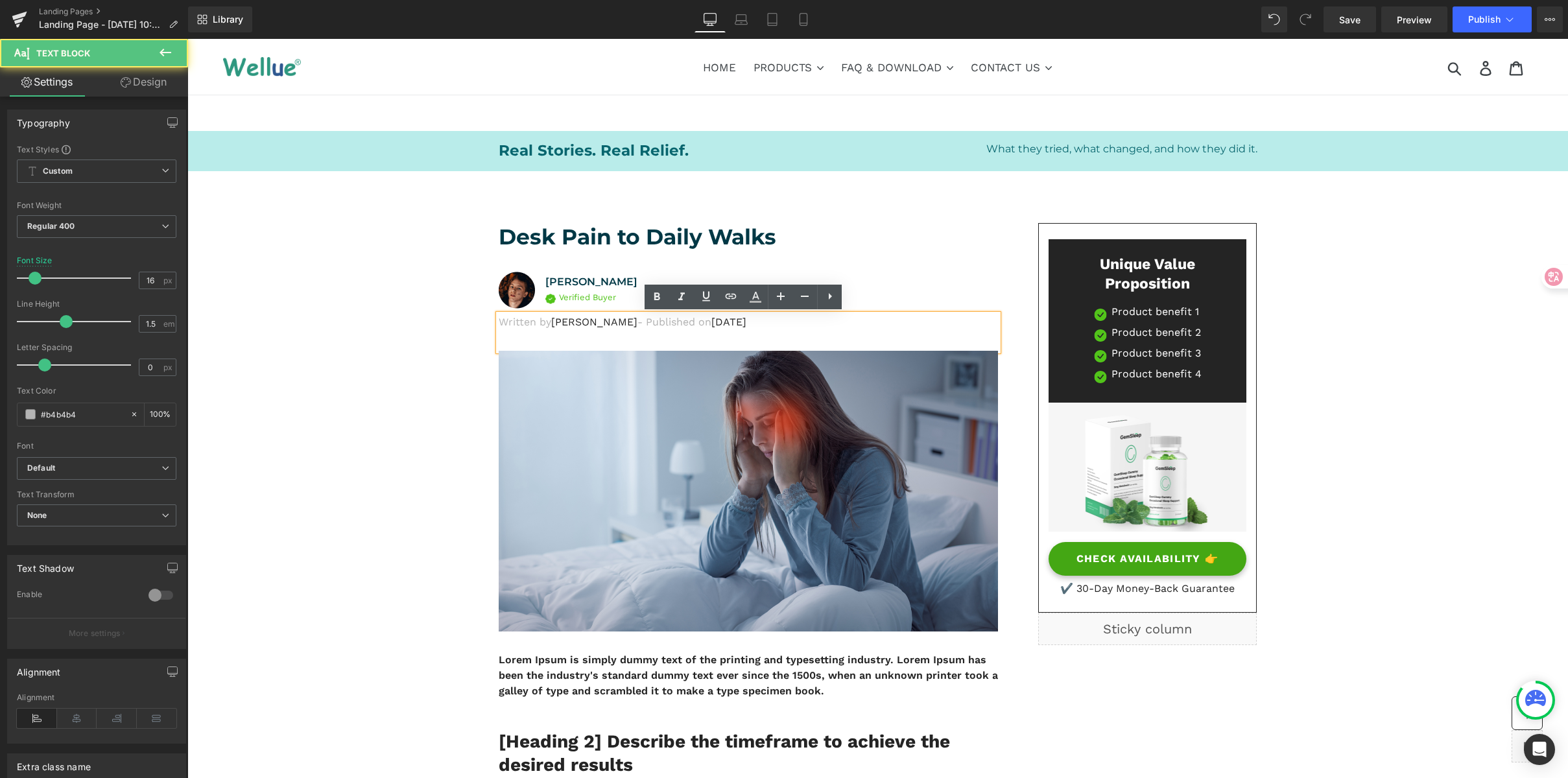
drag, startPoint x: 551, startPoint y: 324, endPoint x: 535, endPoint y: 336, distance: 20.0
click at [551, 324] on span "Dr.Marcus" at bounding box center [594, 322] width 86 height 12
click at [545, 324] on p "Written by Dr.Marcus - Published on Feb 28, 2023" at bounding box center [748, 322] width 499 height 16
drag, startPoint x: 598, startPoint y: 324, endPoint x: 479, endPoint y: 318, distance: 119.2
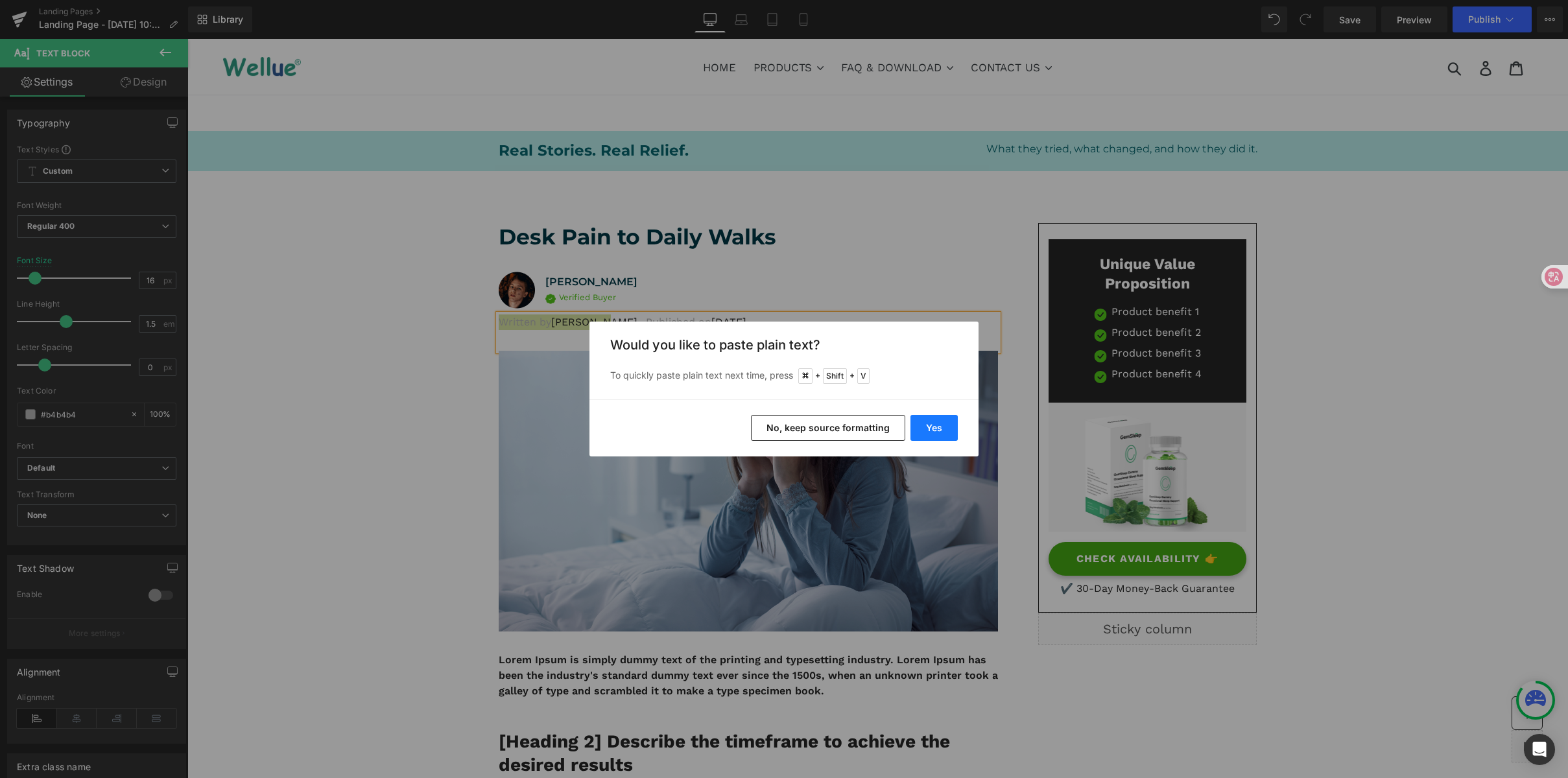
click at [942, 430] on button "Yes" at bounding box center [934, 428] width 48 height 26
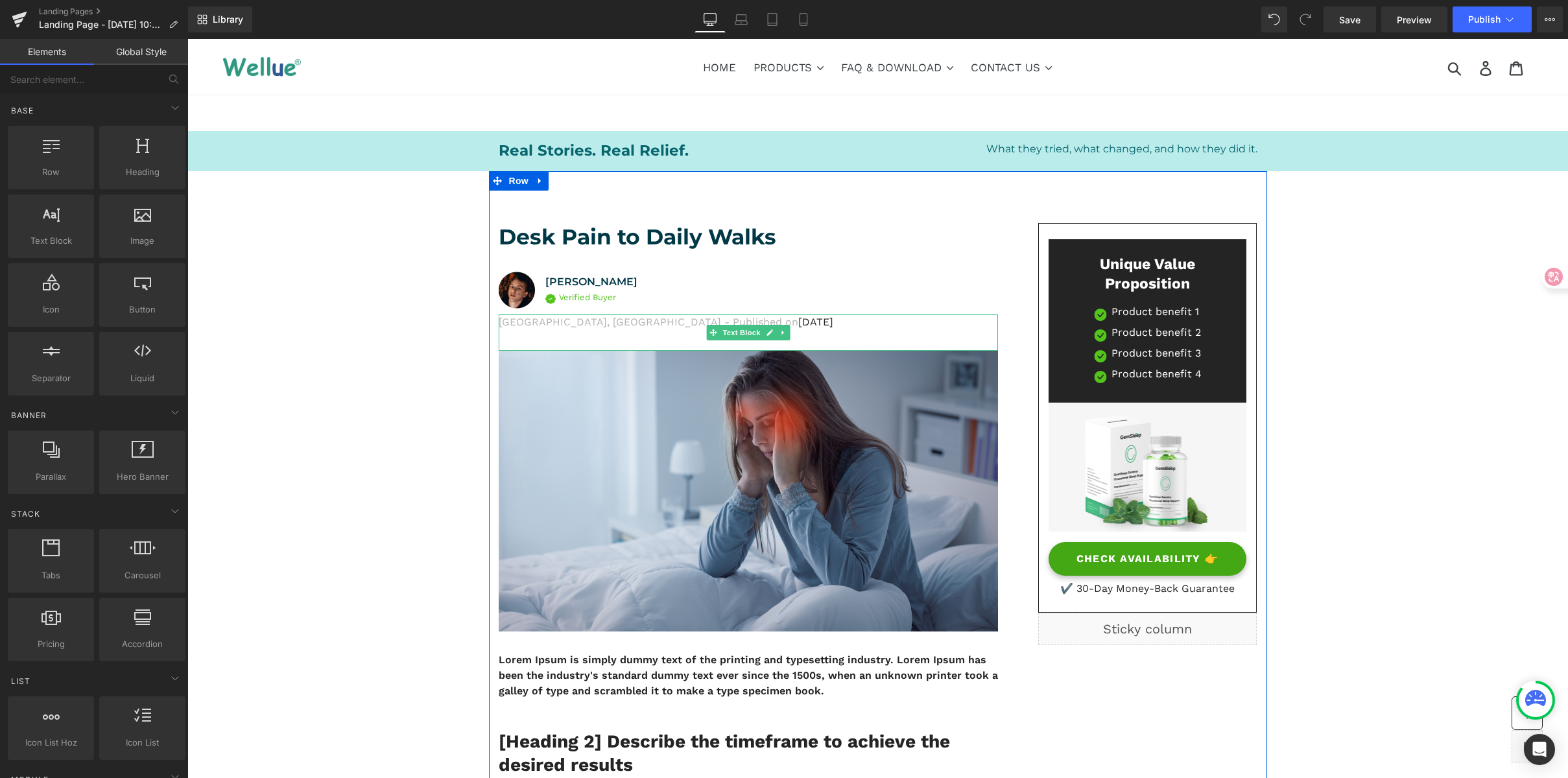
click at [587, 324] on p "Los Angeles, CA - Published on Feb 28, 2023" at bounding box center [748, 322] width 499 height 16
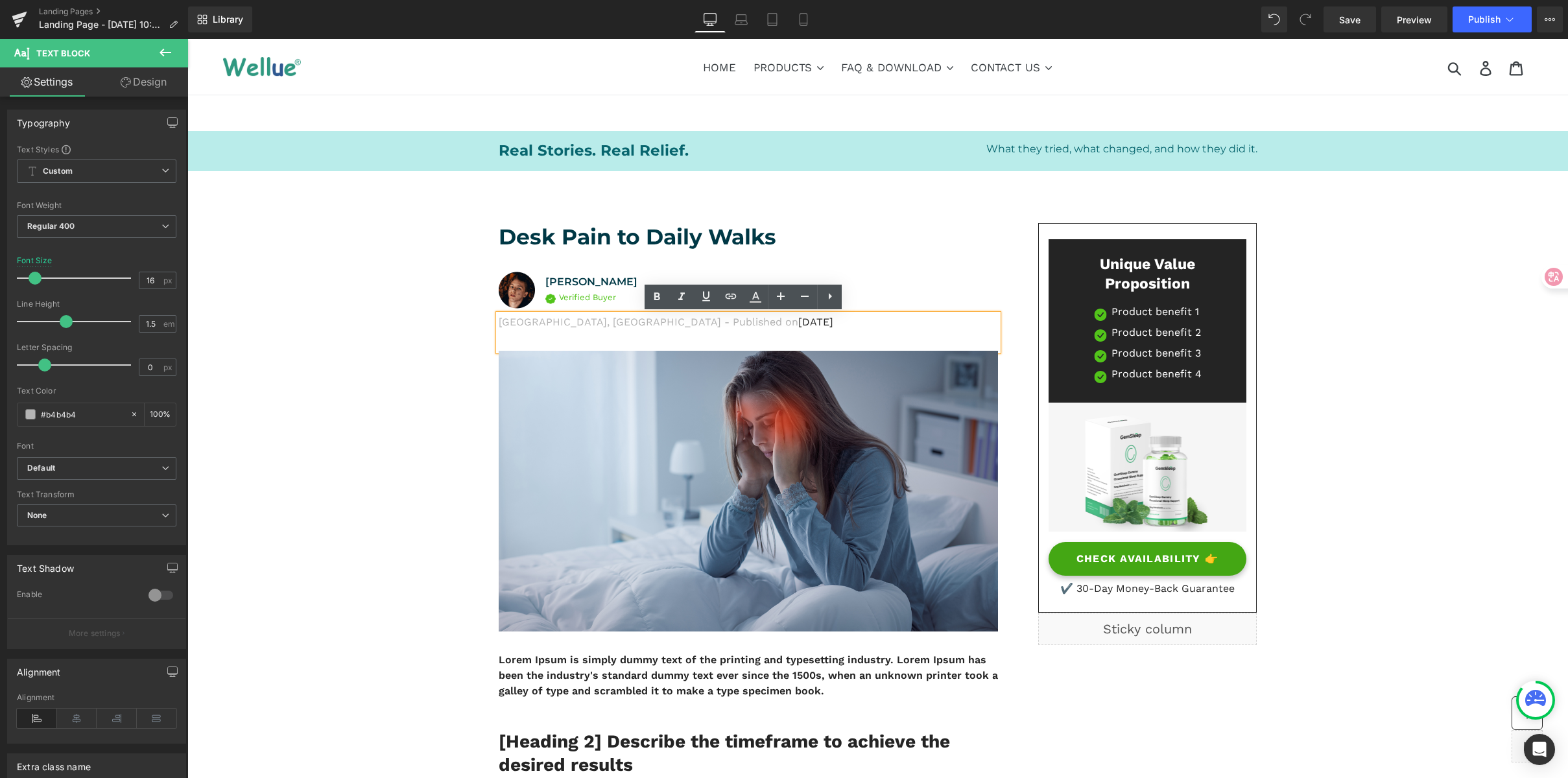
drag, startPoint x: 726, startPoint y: 321, endPoint x: 909, endPoint y: 323, distance: 183.0
click at [909, 323] on p "Los Angeles, CA - Published on Feb 28, 2023" at bounding box center [748, 322] width 499 height 16
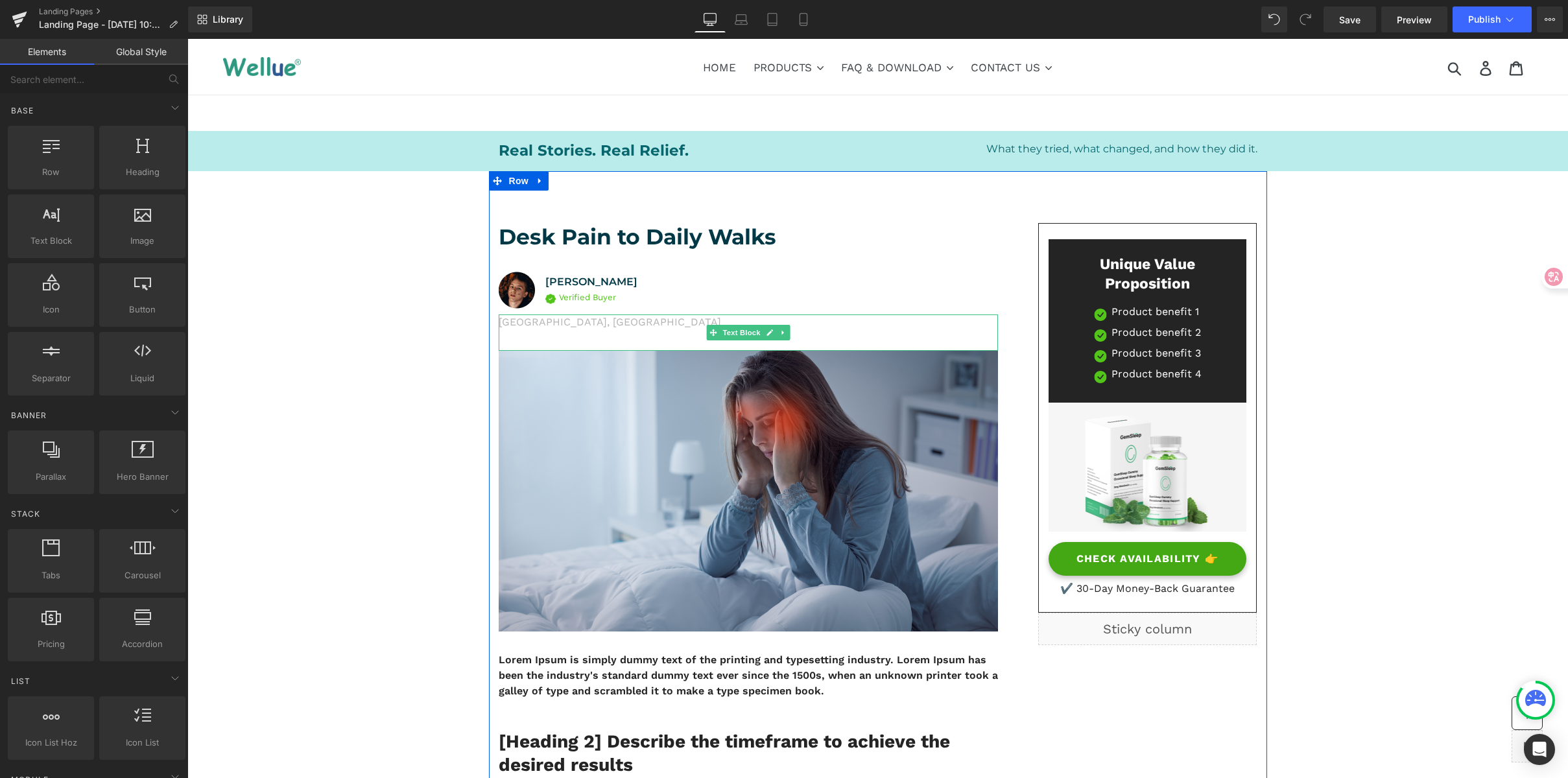
click at [526, 329] on p "Los Angeles, CA" at bounding box center [748, 322] width 499 height 16
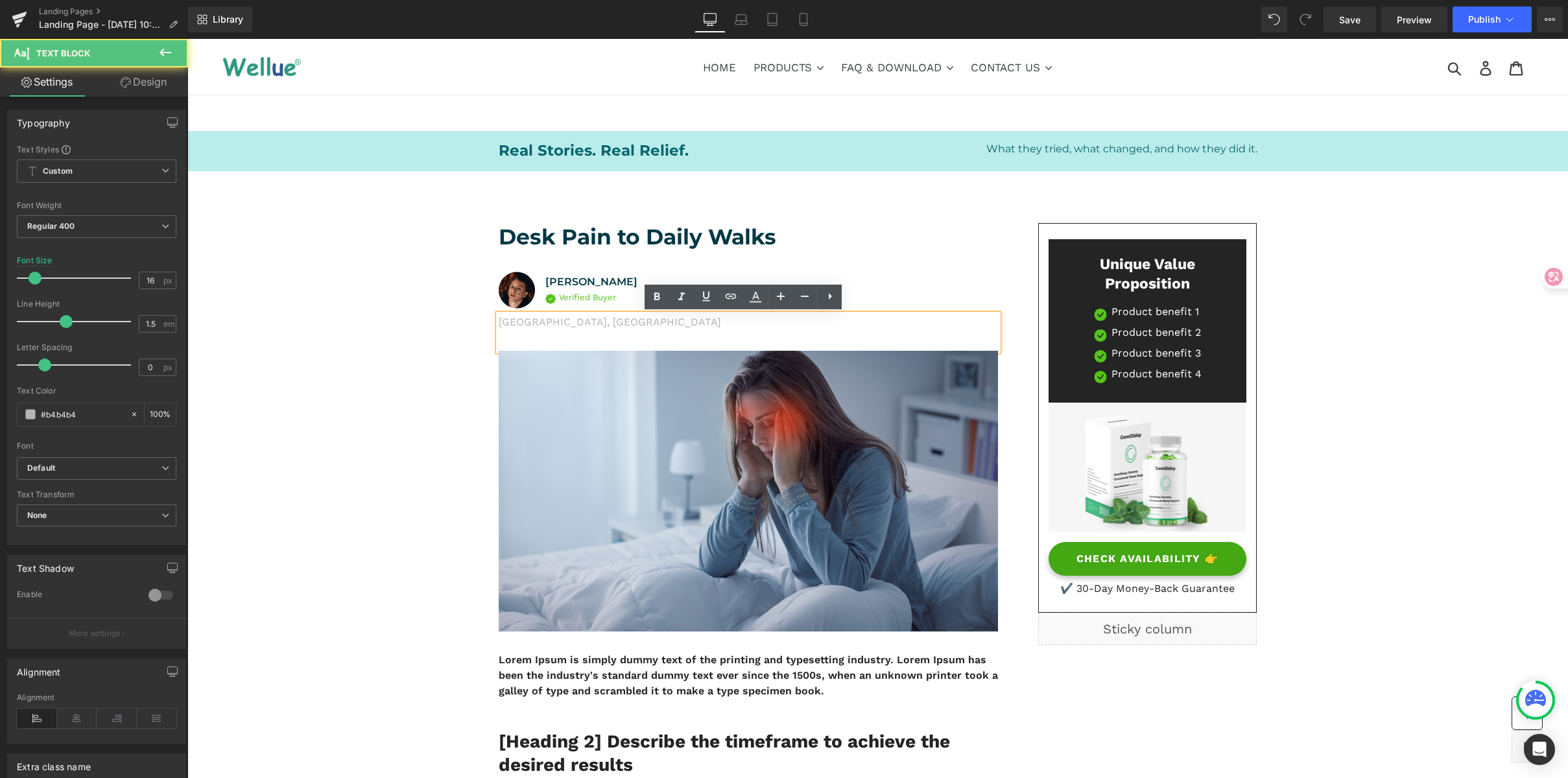
click at [515, 335] on div "Los Angeles, CA" at bounding box center [748, 333] width 499 height 36
click at [604, 348] on div "Los Angeles, CA" at bounding box center [748, 333] width 499 height 36
click at [594, 331] on div "Los Angeles, CA" at bounding box center [748, 333] width 499 height 36
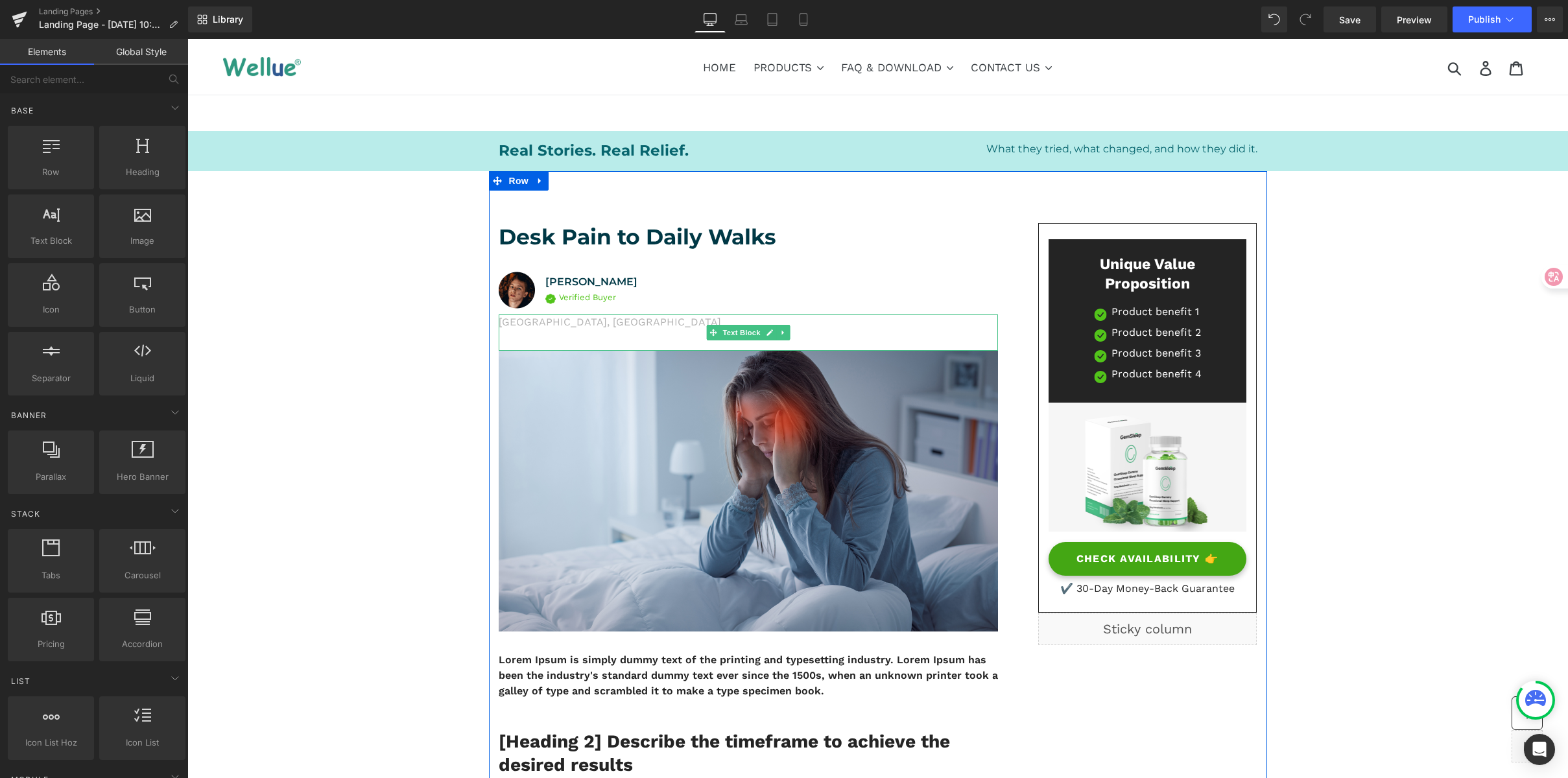
click at [513, 327] on p "Los Angeles, CA" at bounding box center [748, 322] width 499 height 16
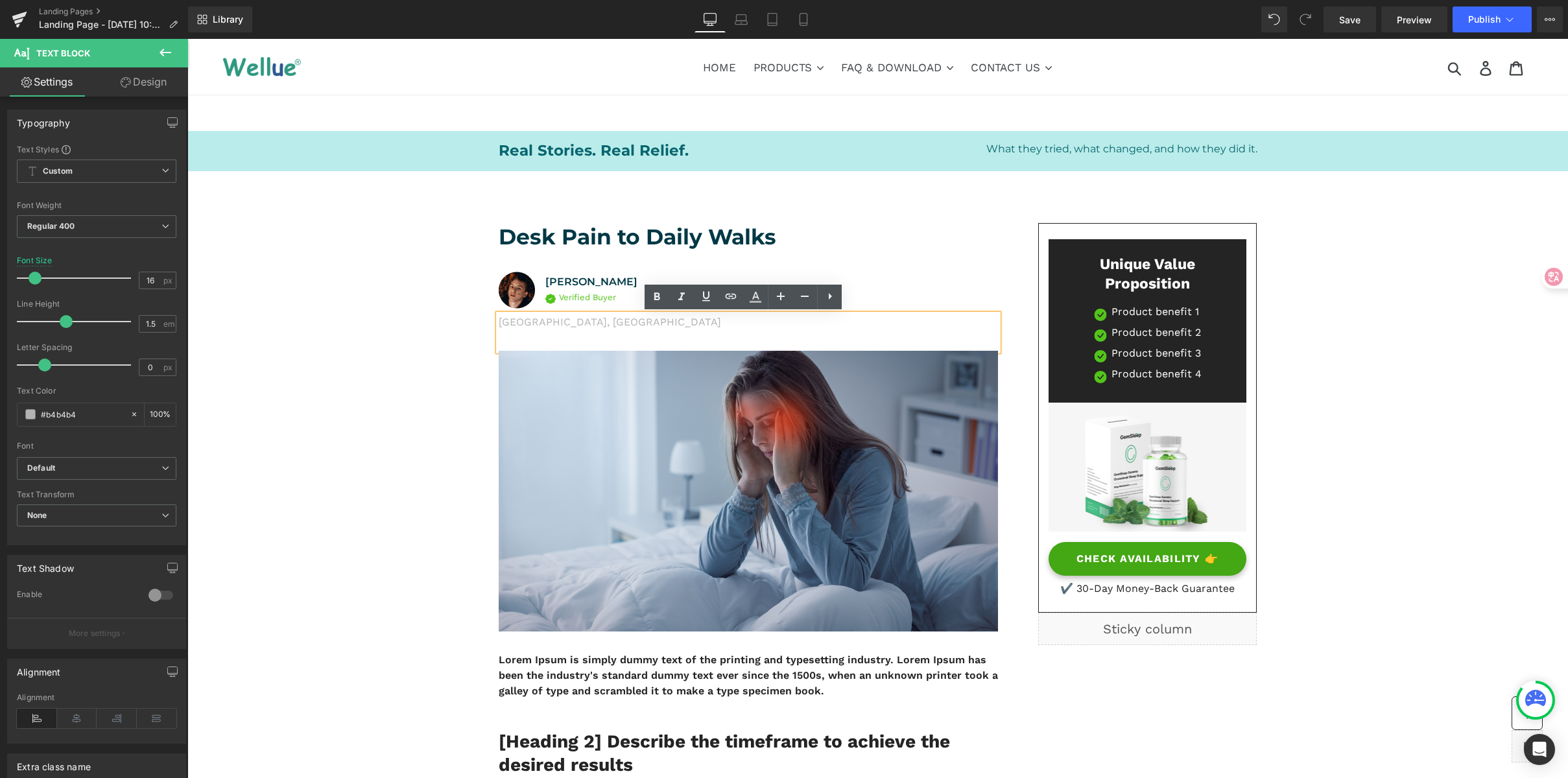
click at [558, 326] on p "Los Angeles, CA" at bounding box center [748, 322] width 499 height 16
click at [579, 324] on p "Los Angeles, CA" at bounding box center [748, 322] width 499 height 16
click at [53, 463] on icon "Default" at bounding box center [41, 469] width 28 height 11
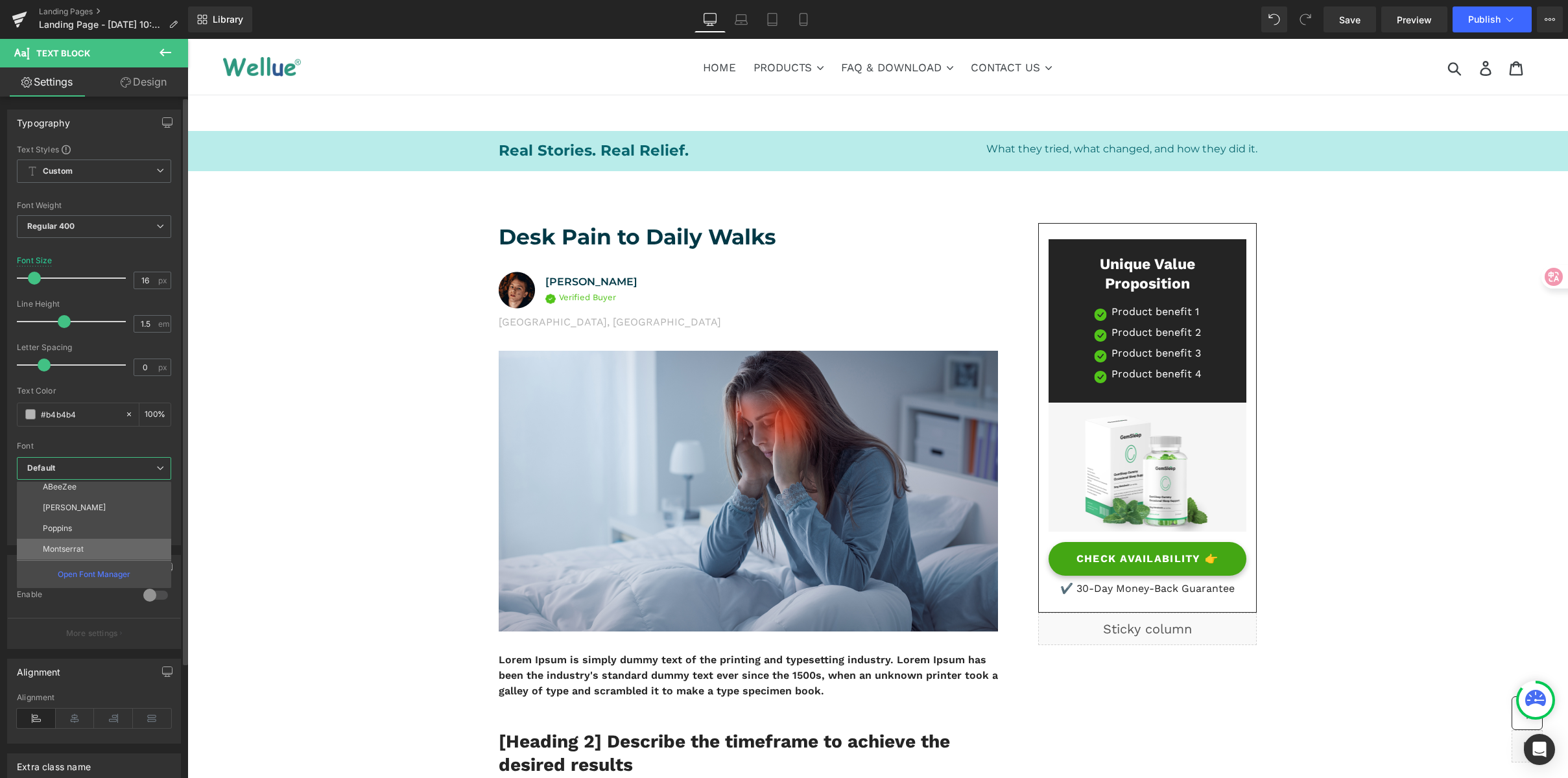
drag, startPoint x: 100, startPoint y: 543, endPoint x: 238, endPoint y: 433, distance: 176.5
click at [100, 543] on li "Montserrat" at bounding box center [97, 549] width 160 height 21
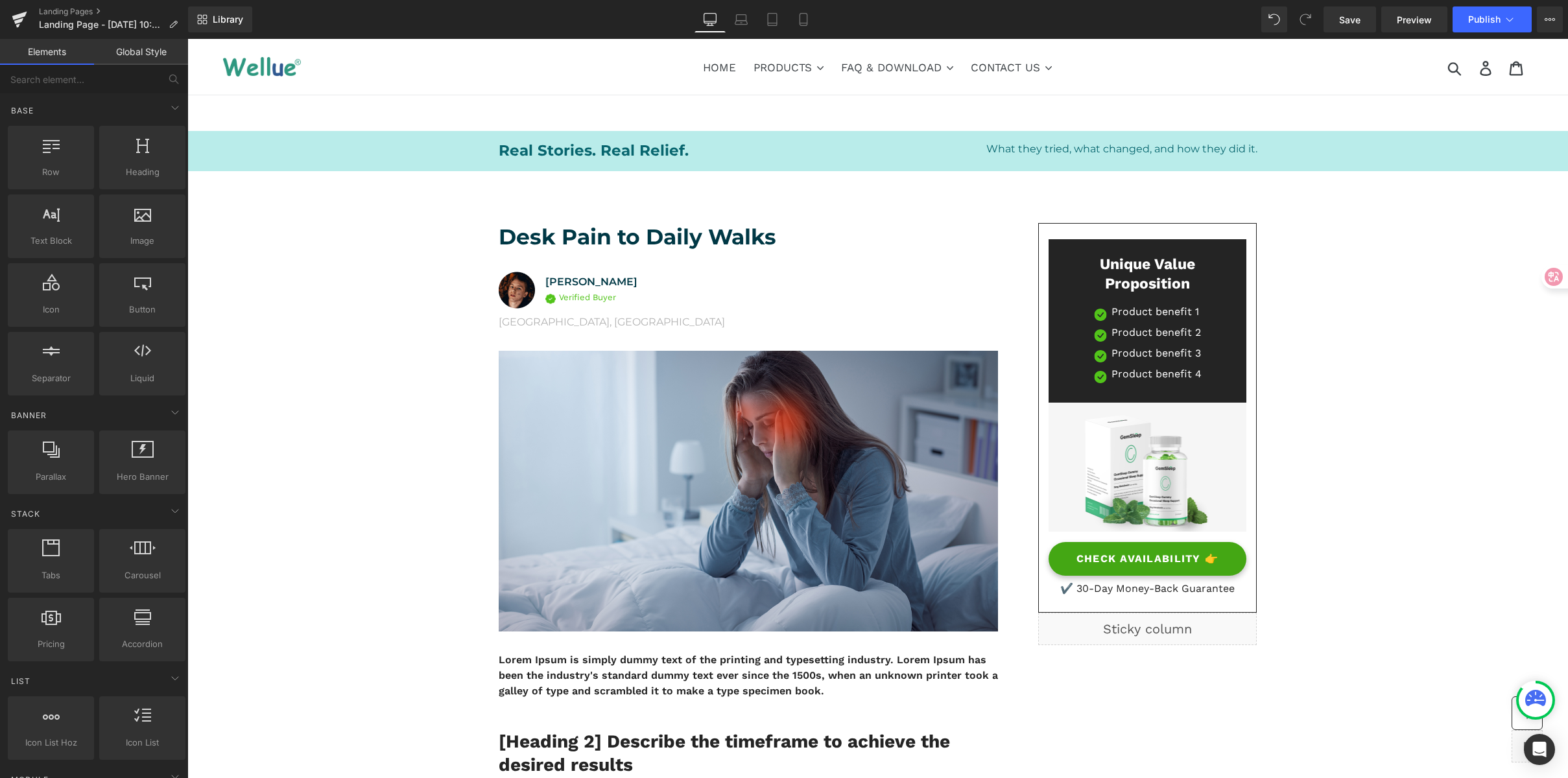
drag, startPoint x: 1418, startPoint y: 372, endPoint x: 1527, endPoint y: 363, distance: 109.4
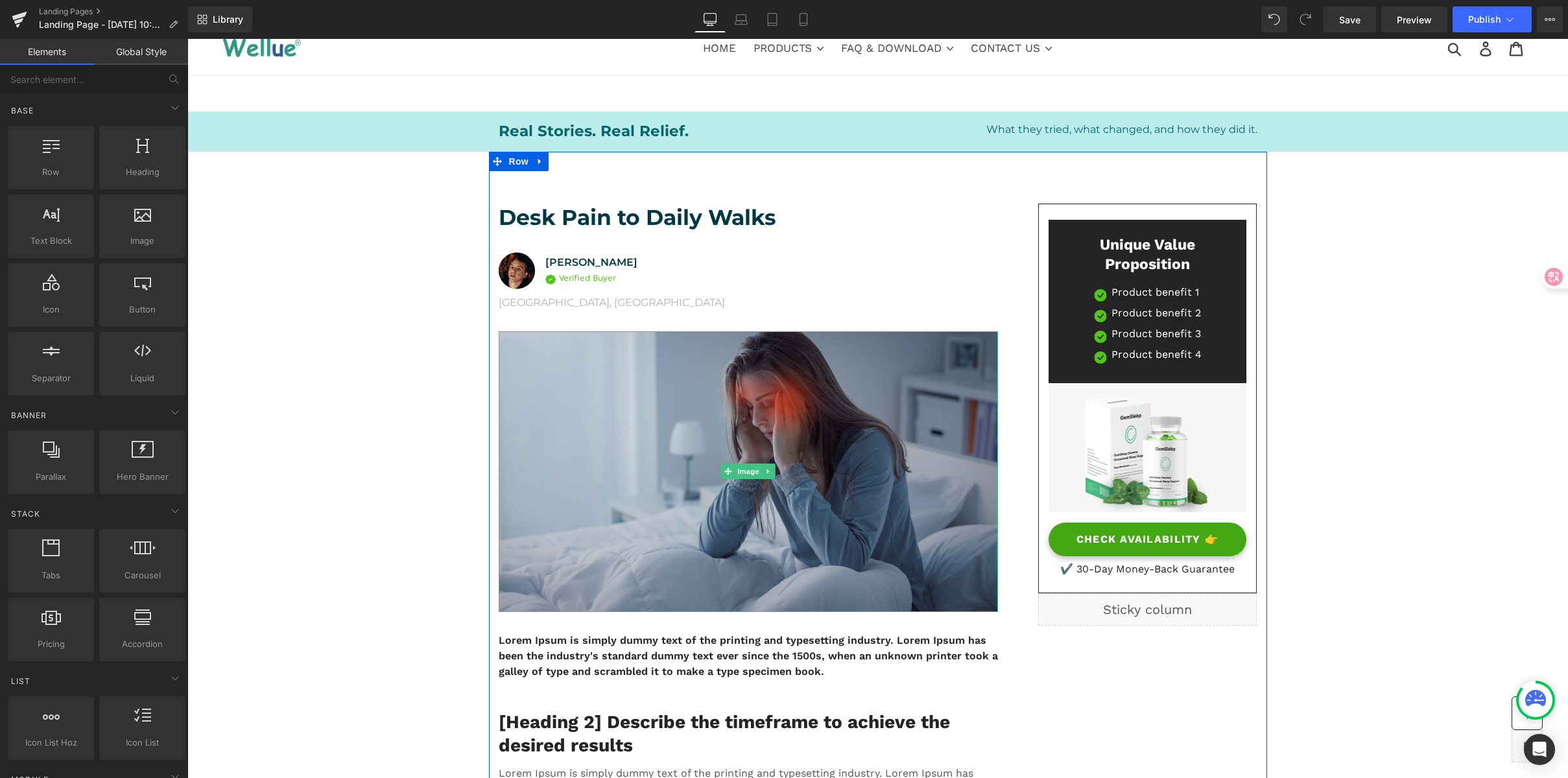
scroll to position [48, 0]
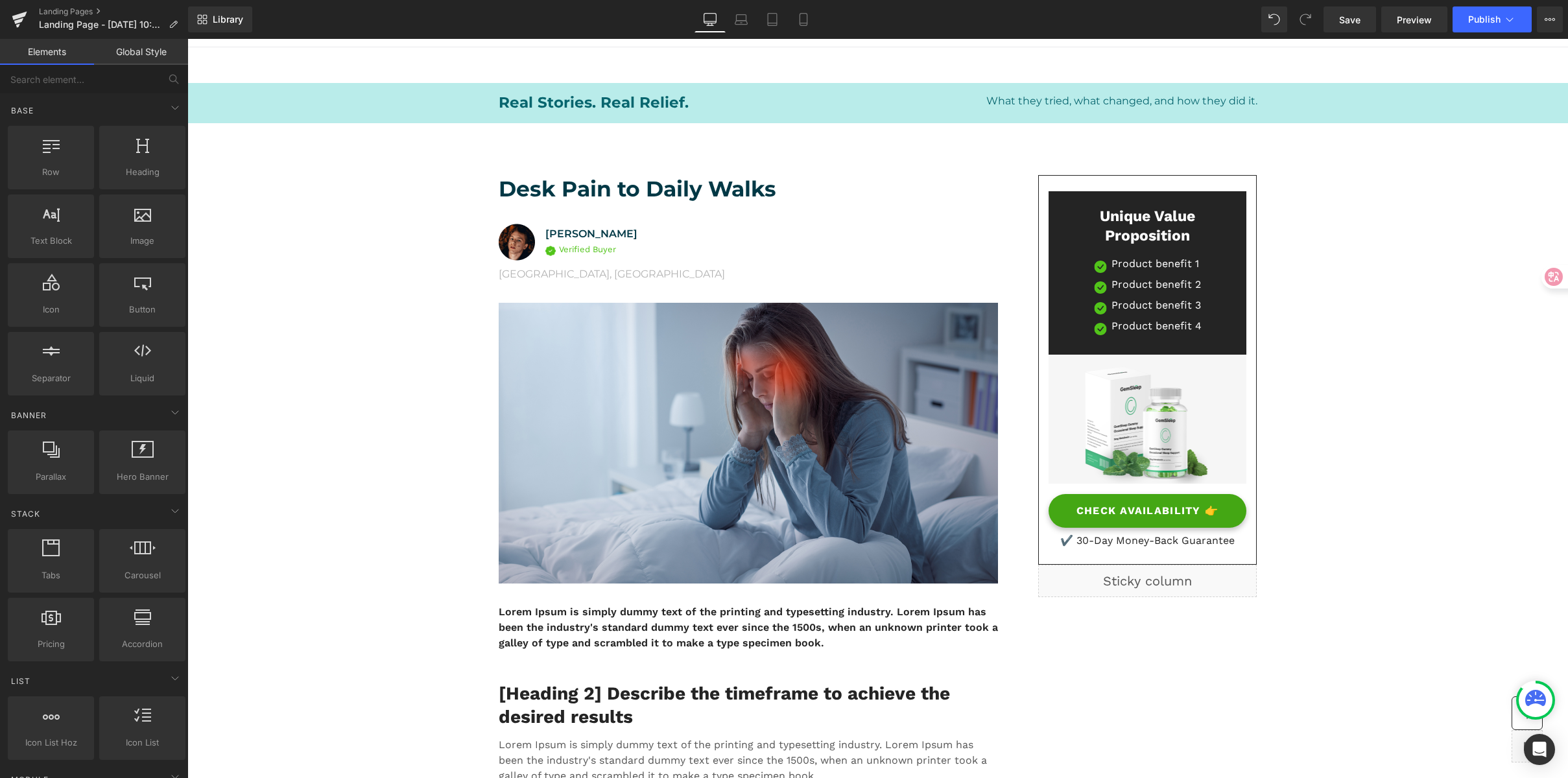
click at [573, 20] on div "Library Desktop Desktop Laptop Tablet Mobile Save Preview Publish Scheduled Vie…" at bounding box center [878, 20] width 1380 height 26
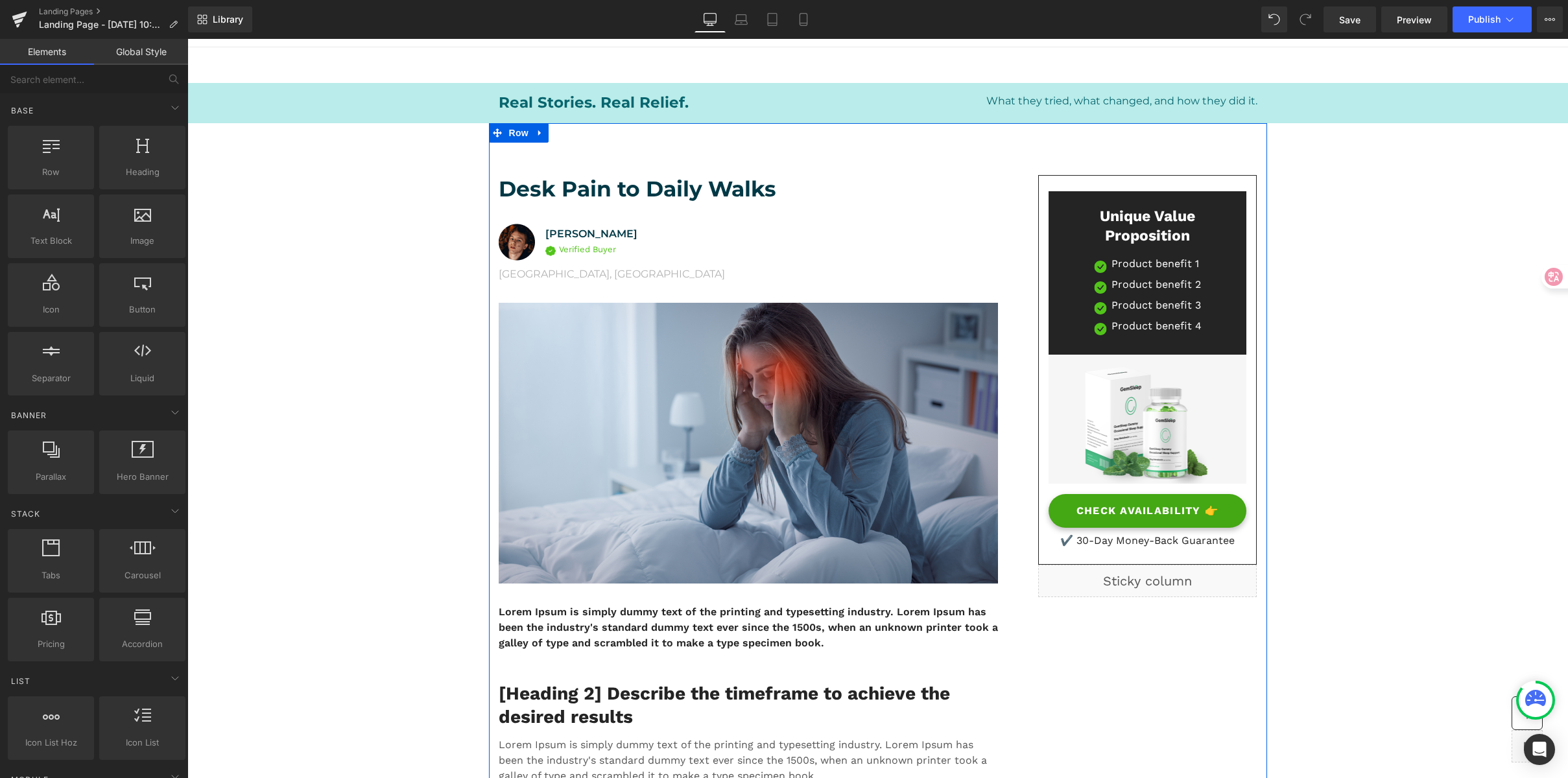
click at [562, 188] on h1 "Desk Pain to Daily Walks" at bounding box center [748, 188] width 499 height 28
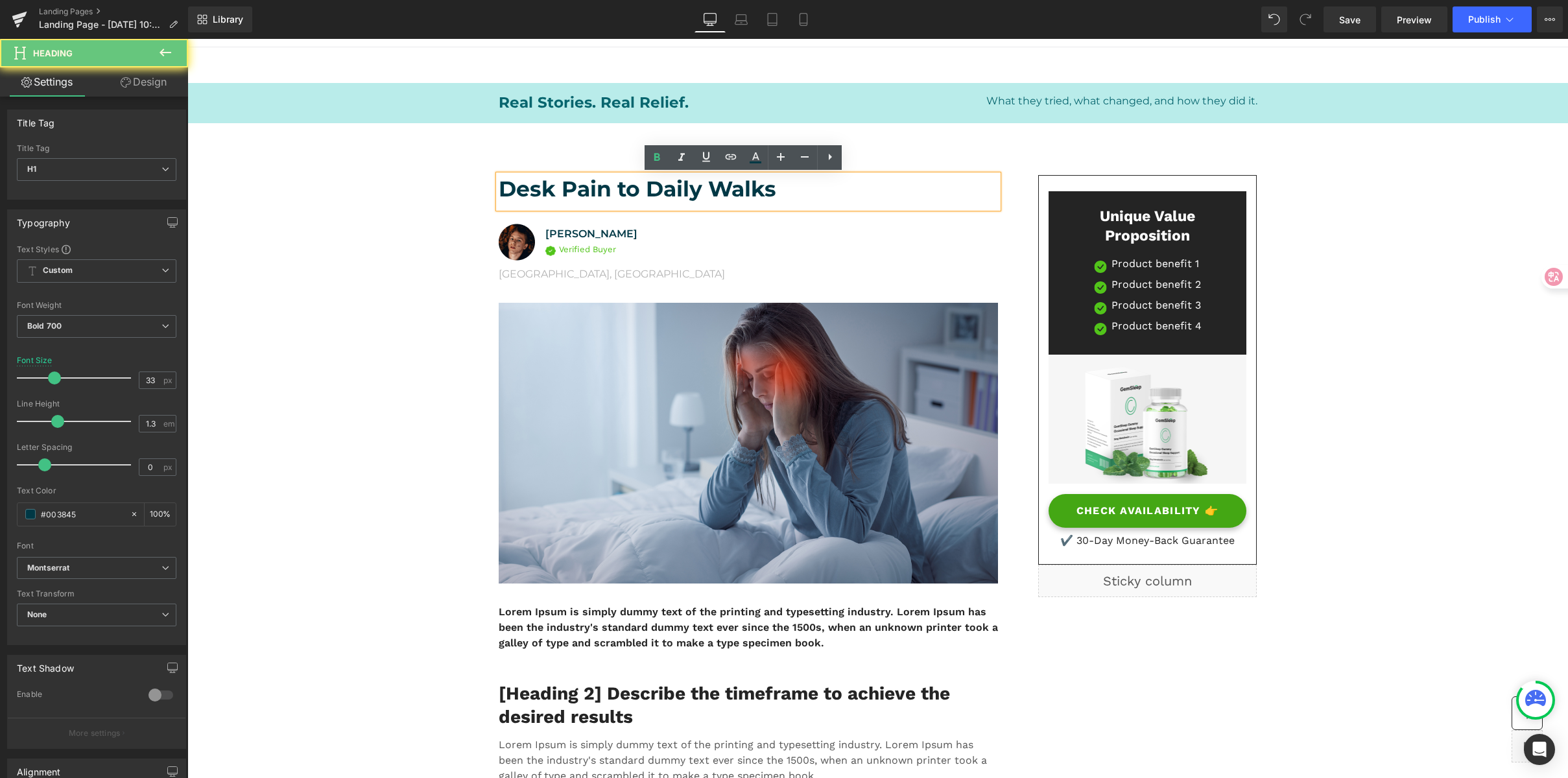
click at [537, 188] on h1 "Desk Pain to Daily Walks" at bounding box center [748, 188] width 499 height 28
click at [787, 198] on h1 "Desk Pain to Daily Walks" at bounding box center [748, 188] width 499 height 28
click at [623, 190] on h1 "Desk Pain to Daily Walks" at bounding box center [748, 188] width 499 height 28
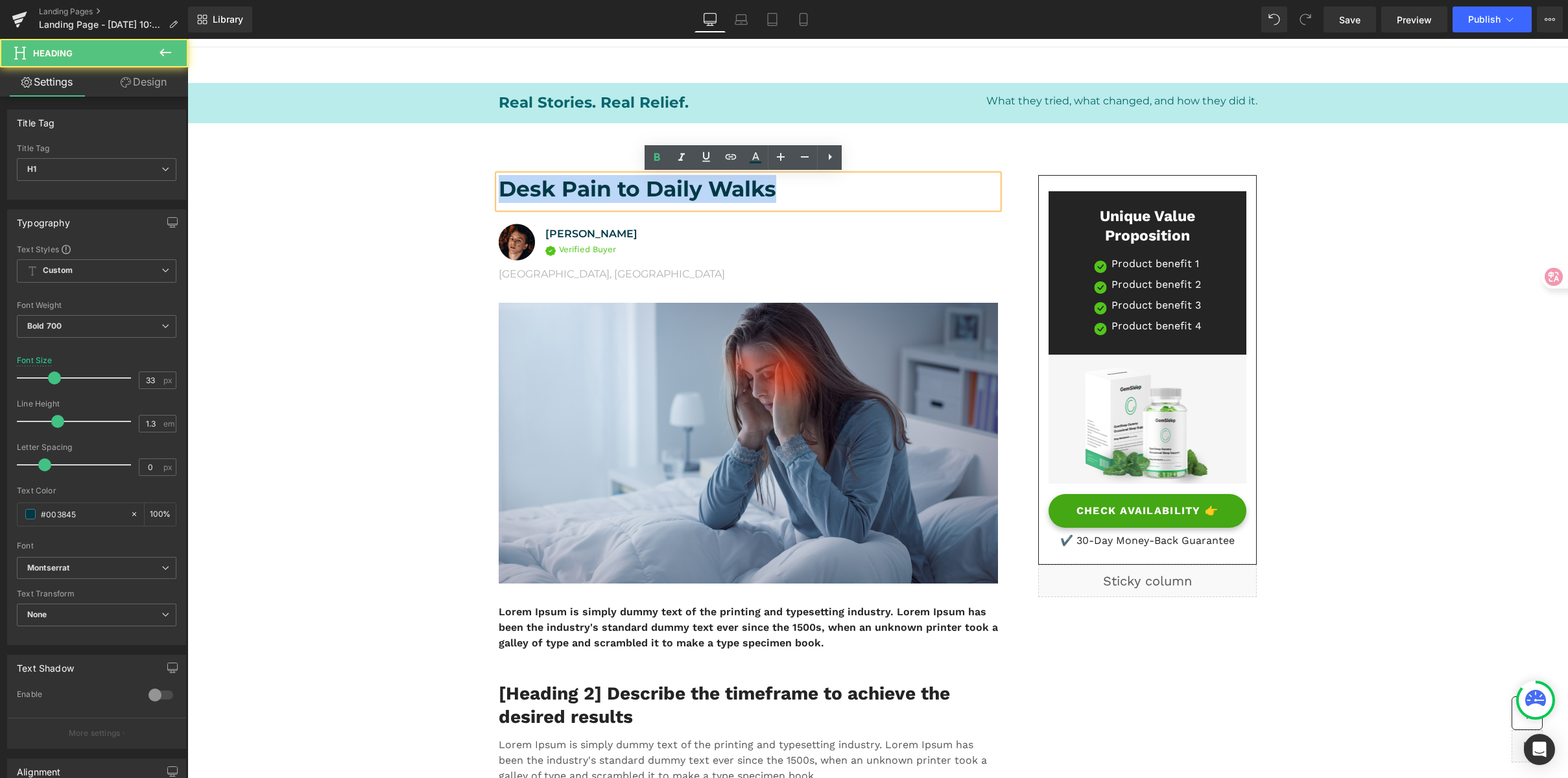
drag, startPoint x: 848, startPoint y: 203, endPoint x: 475, endPoint y: 190, distance: 373.2
copy h1 "Desk Pain to Daily Walks"
click at [589, 190] on h1 "Desk Pain to Daily Walks" at bounding box center [748, 188] width 499 height 28
click at [566, 191] on h1 "Desk Pain to Daily Walks" at bounding box center [748, 188] width 499 height 28
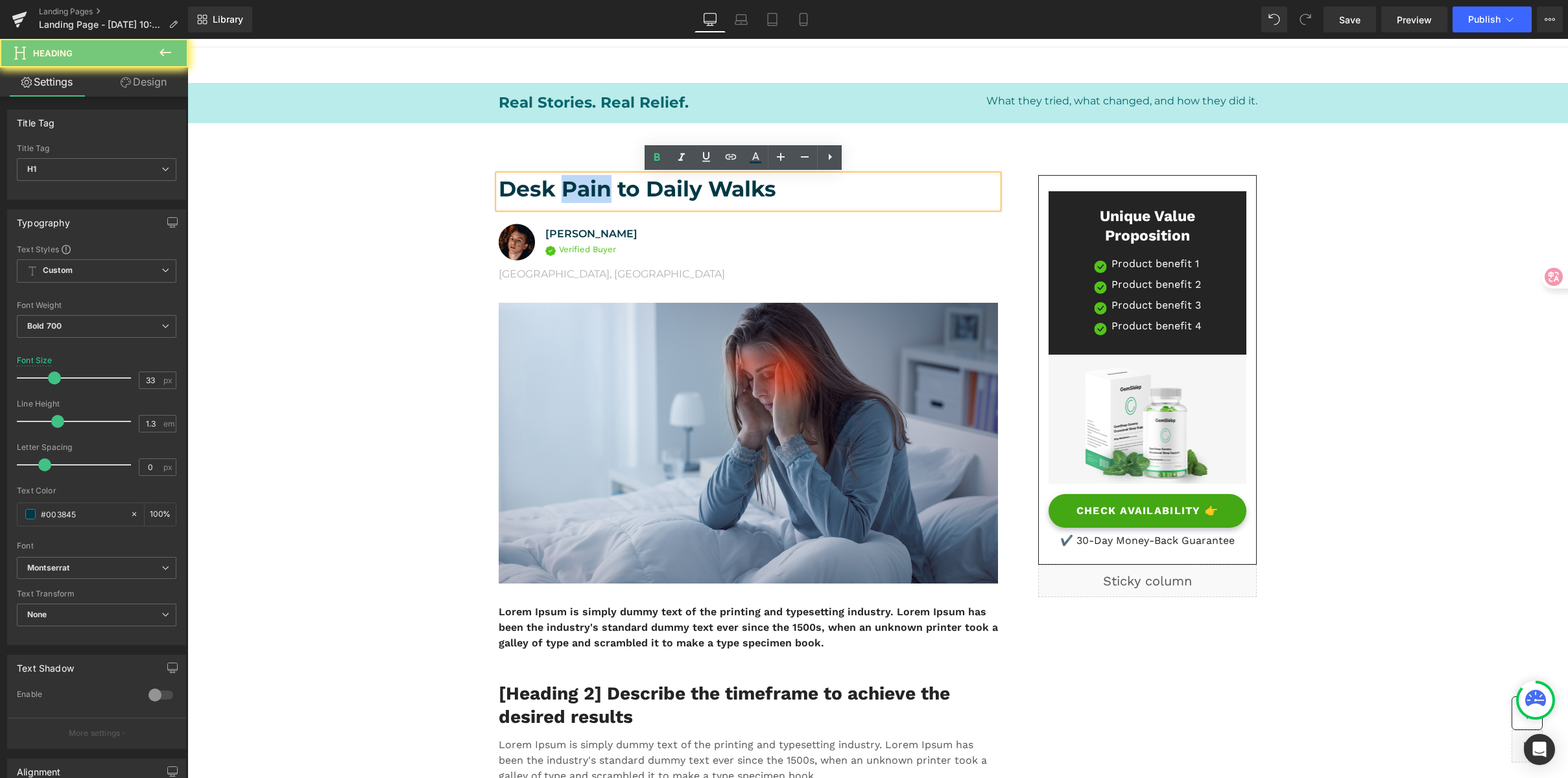
click at [566, 191] on h1 "Desk Pain to Daily Walks" at bounding box center [748, 188] width 499 height 28
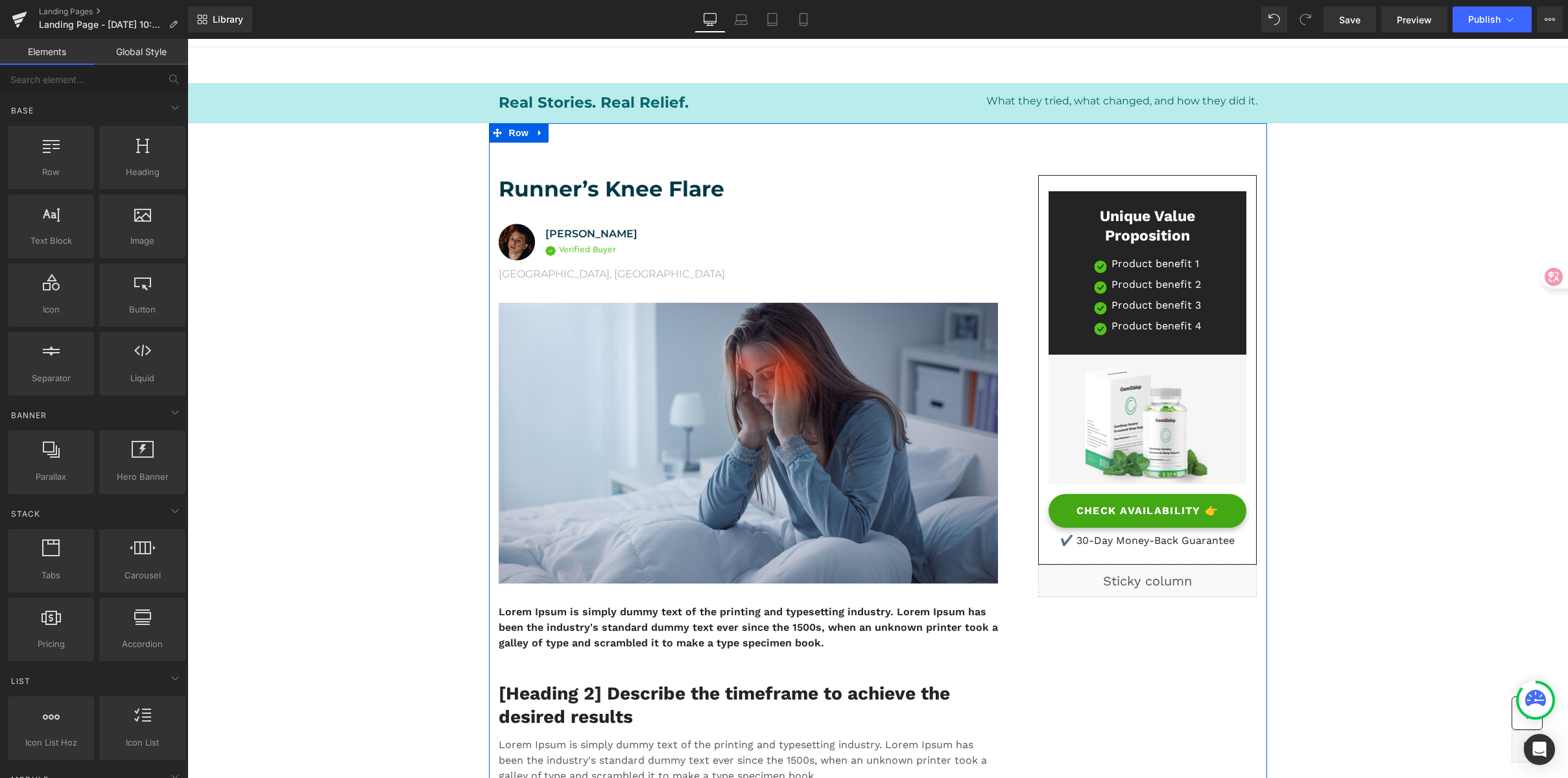
scroll to position [50, 0]
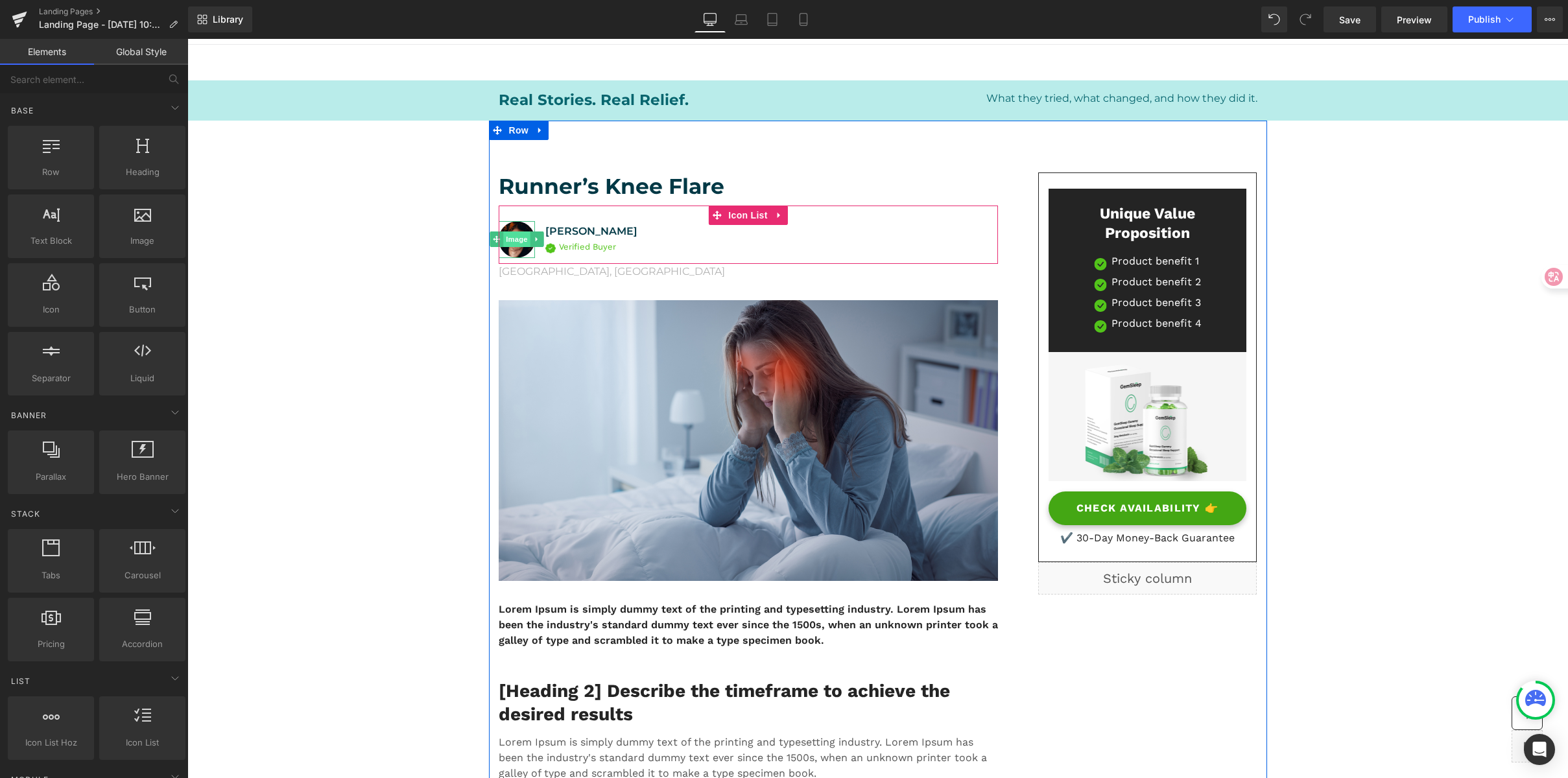
click at [503, 232] on span "Image" at bounding box center [517, 239] width 27 height 16
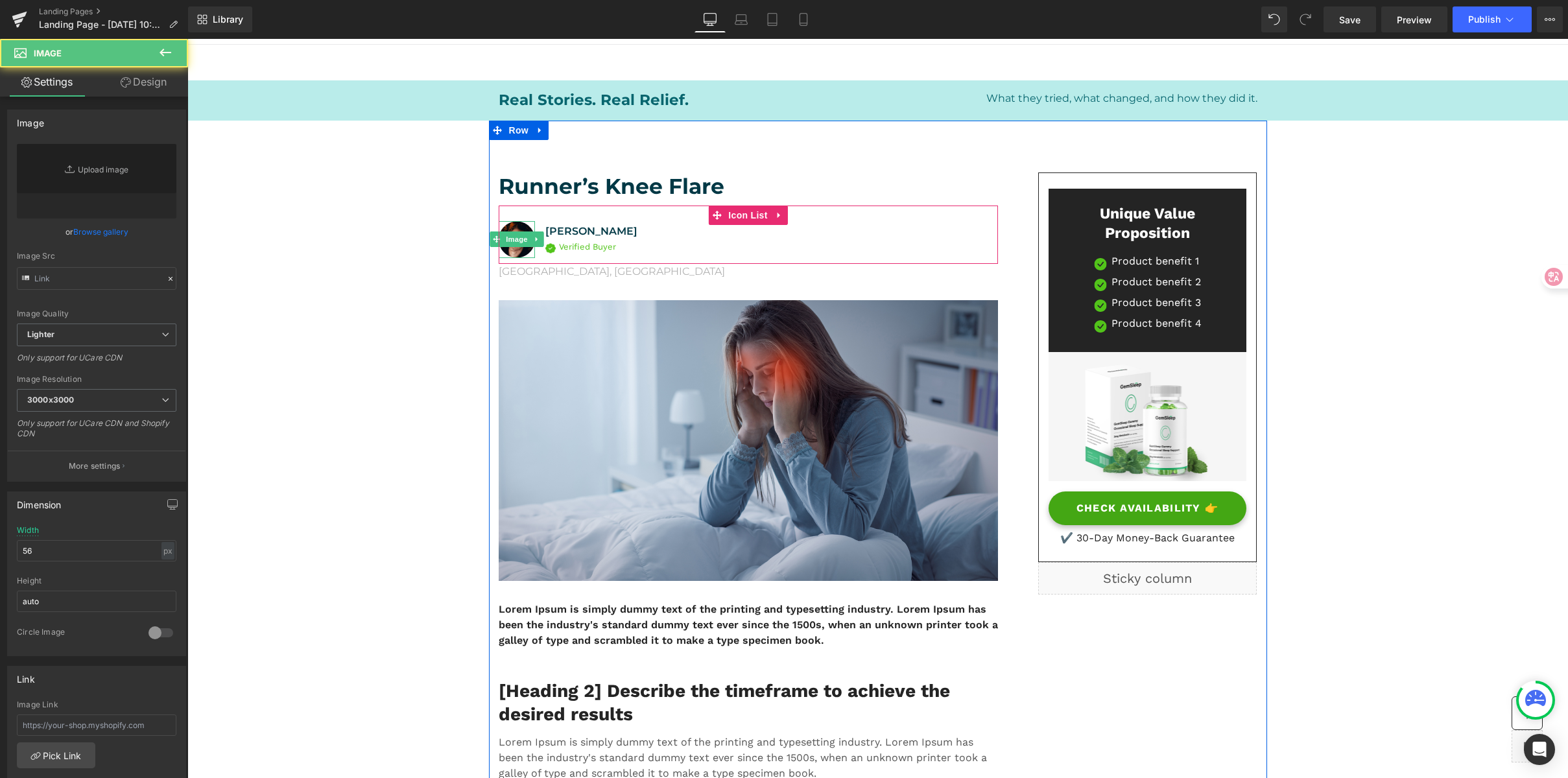
type input "//seal-commerce-asia.myshopify.com/cdn/shop/t/16/assets/432750572815254551-1383…"
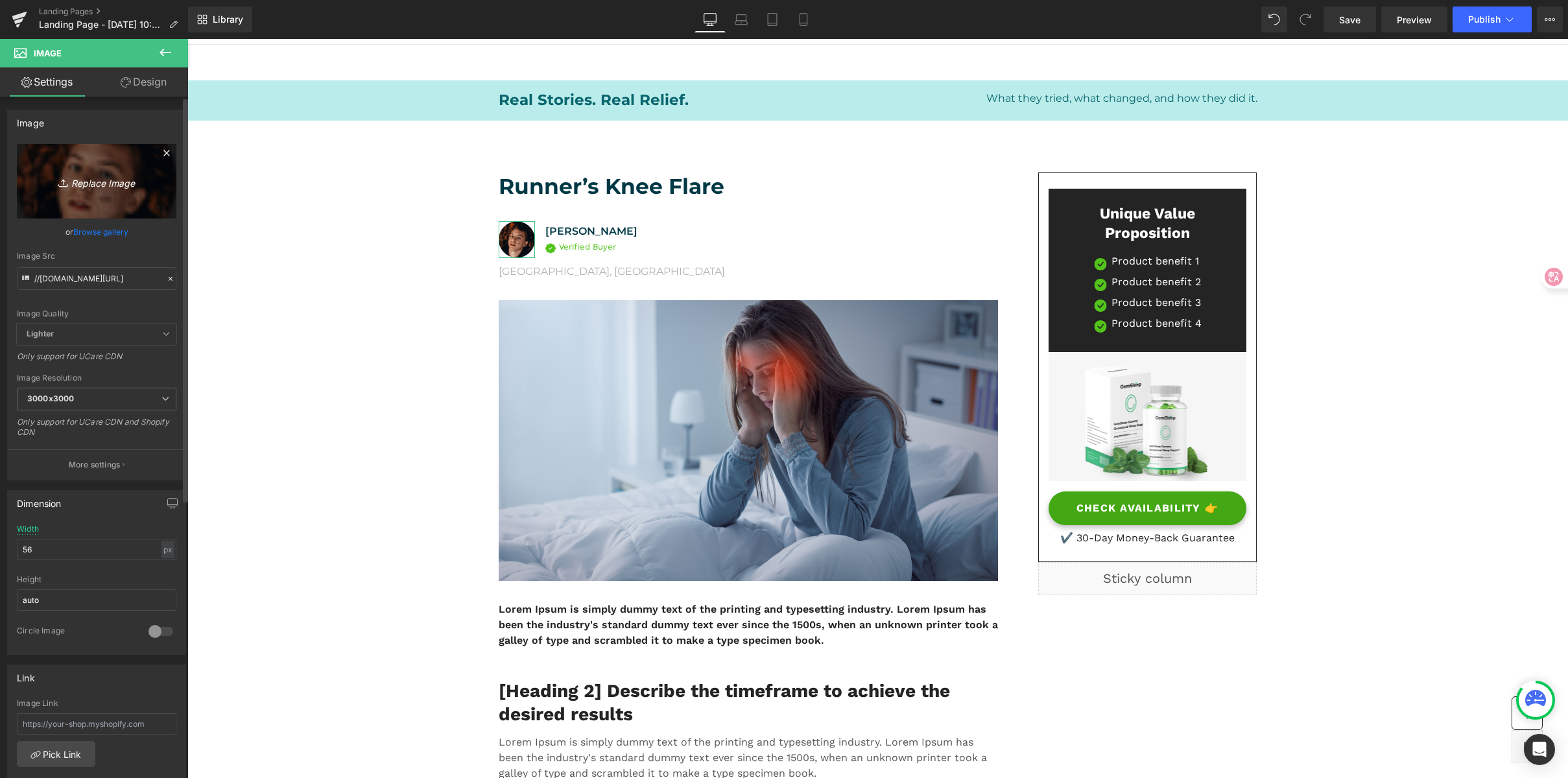
click at [69, 195] on link "Replace Image" at bounding box center [97, 182] width 160 height 75
type input "C:\fakepath\training-for-the-marathon-on-a-cycle-path-2025-03-05-17-11-38-utc.j…"
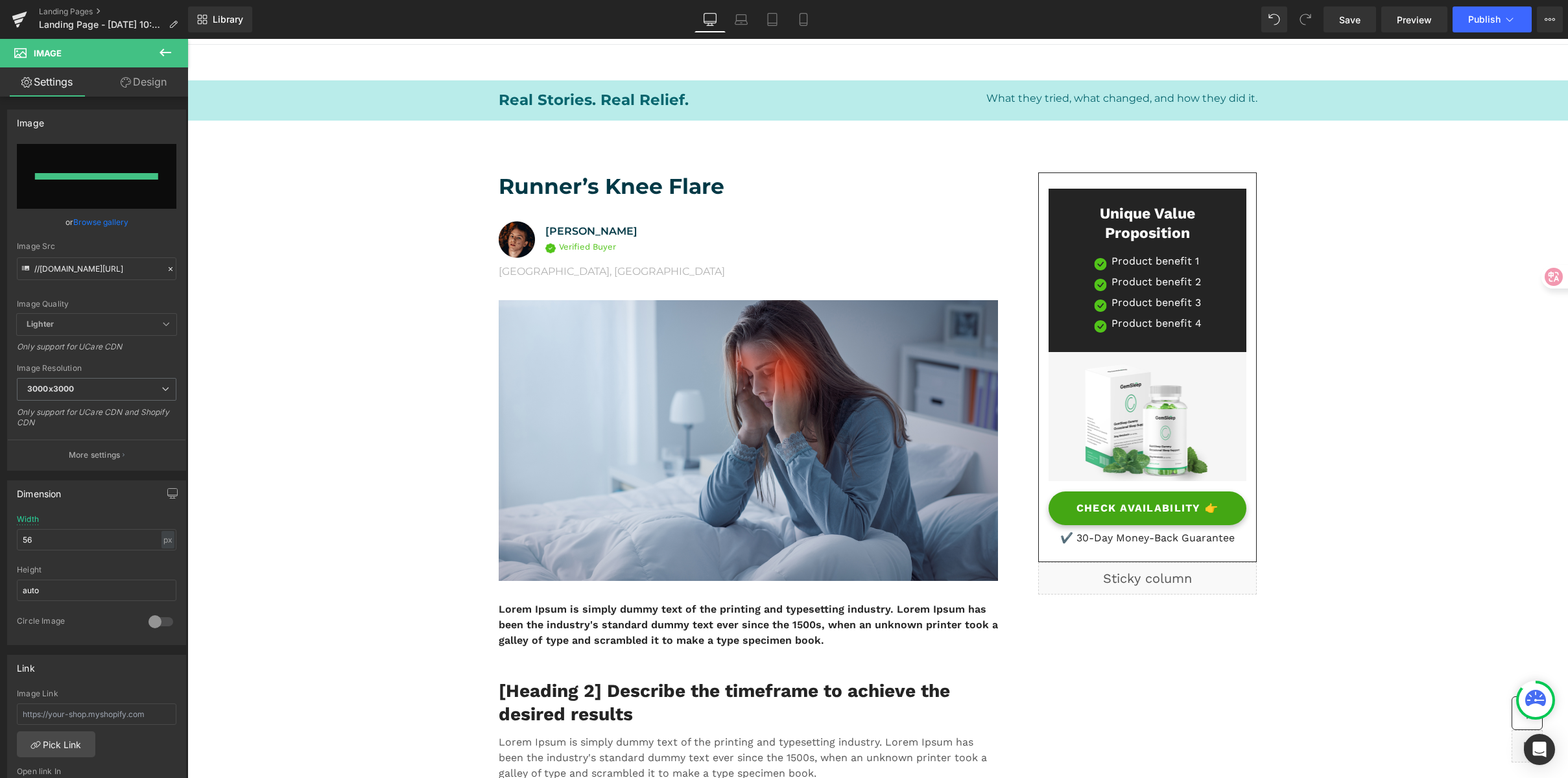
type input "https://ucarecdn.com/f3164d93-9681-4b84-9dbb-5da287da6caa/-/format/auto/-/previ…"
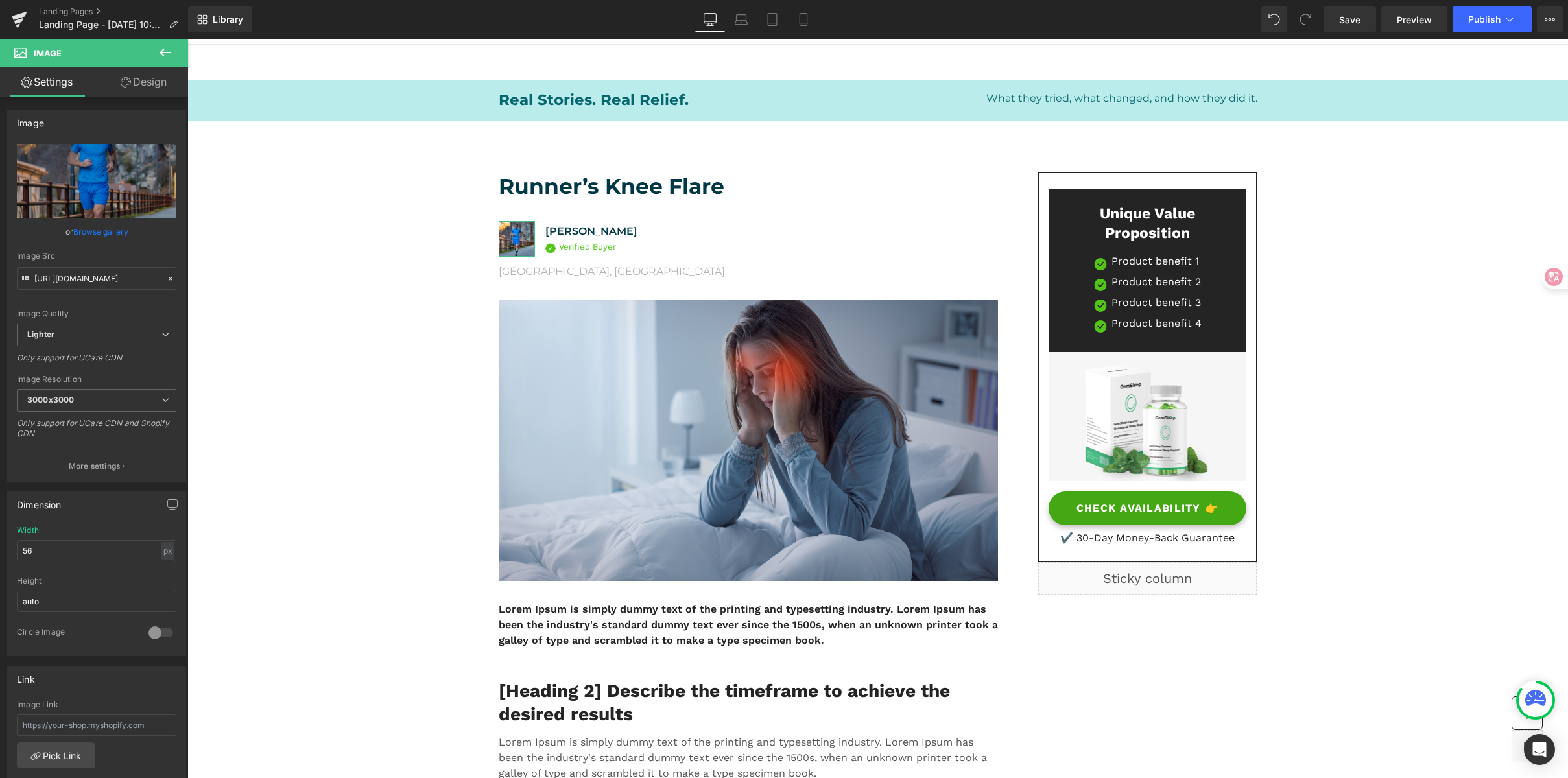
click at [154, 79] on link "Design" at bounding box center [143, 82] width 94 height 29
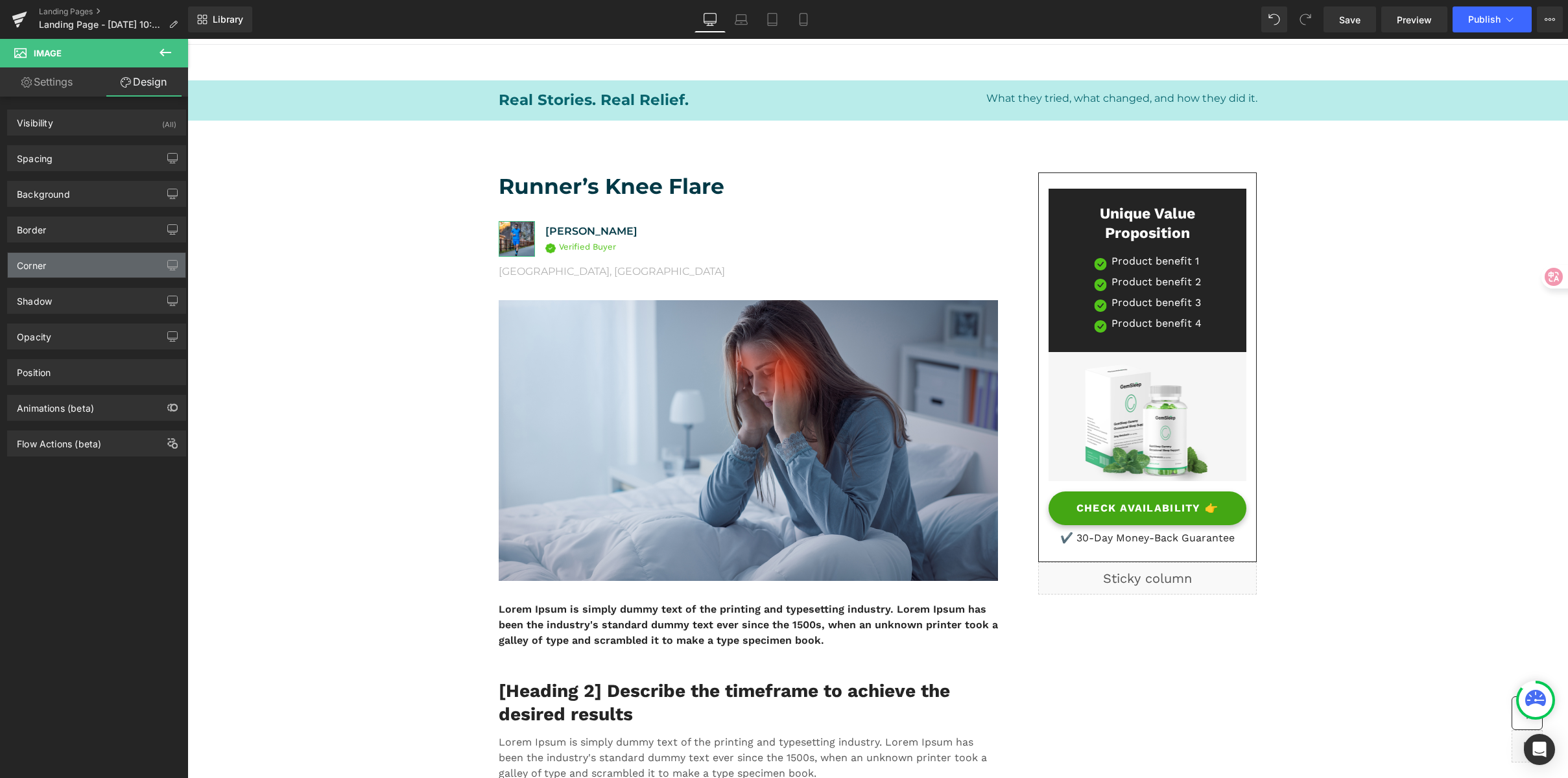
click at [69, 260] on div "Corner" at bounding box center [96, 265] width 177 height 24
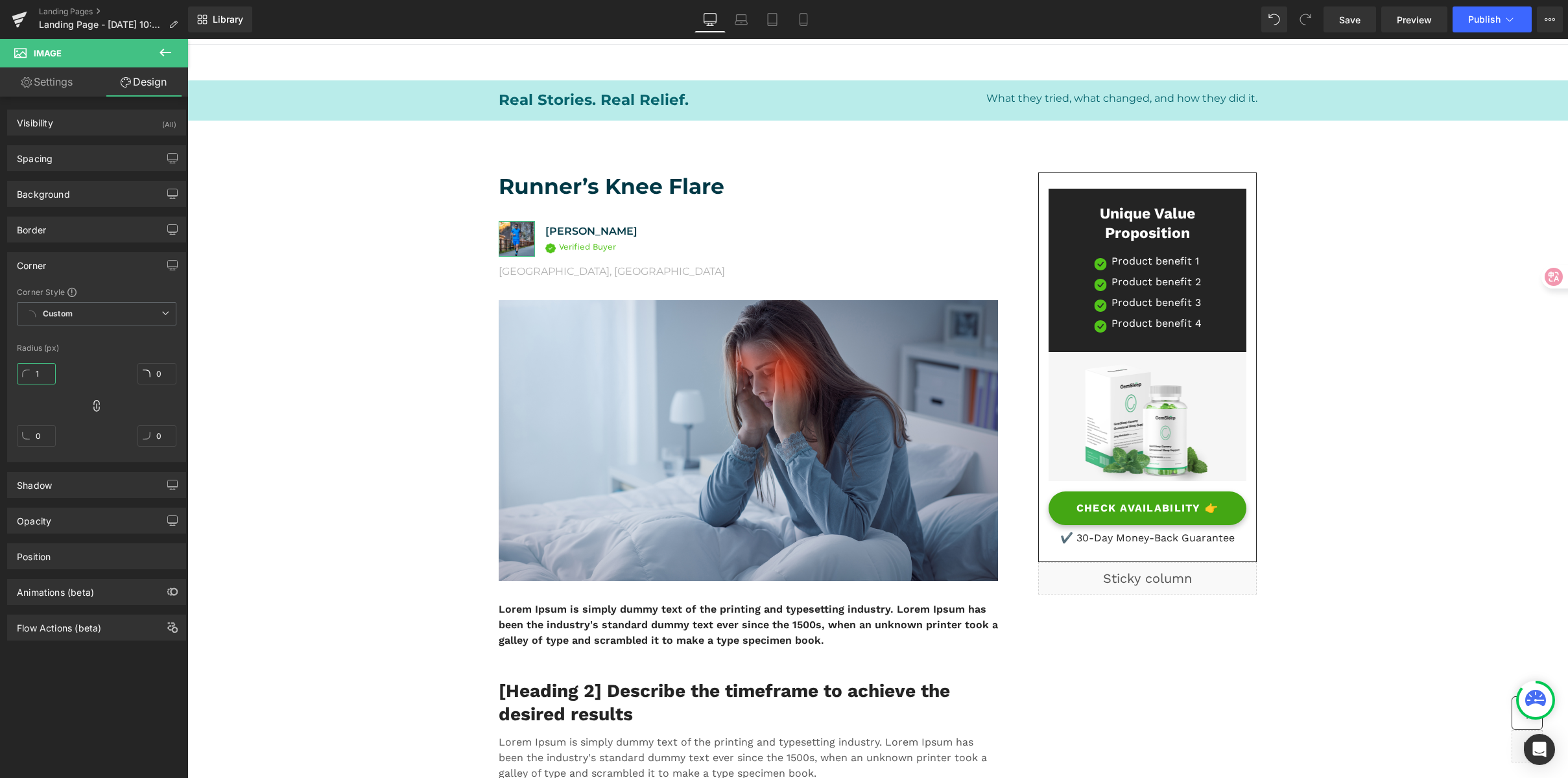
drag, startPoint x: 38, startPoint y: 364, endPoint x: 54, endPoint y: 371, distance: 17.5
click at [54, 371] on input "1" at bounding box center [36, 373] width 39 height 21
click at [39, 375] on input "1" at bounding box center [36, 373] width 39 height 21
type input "30"
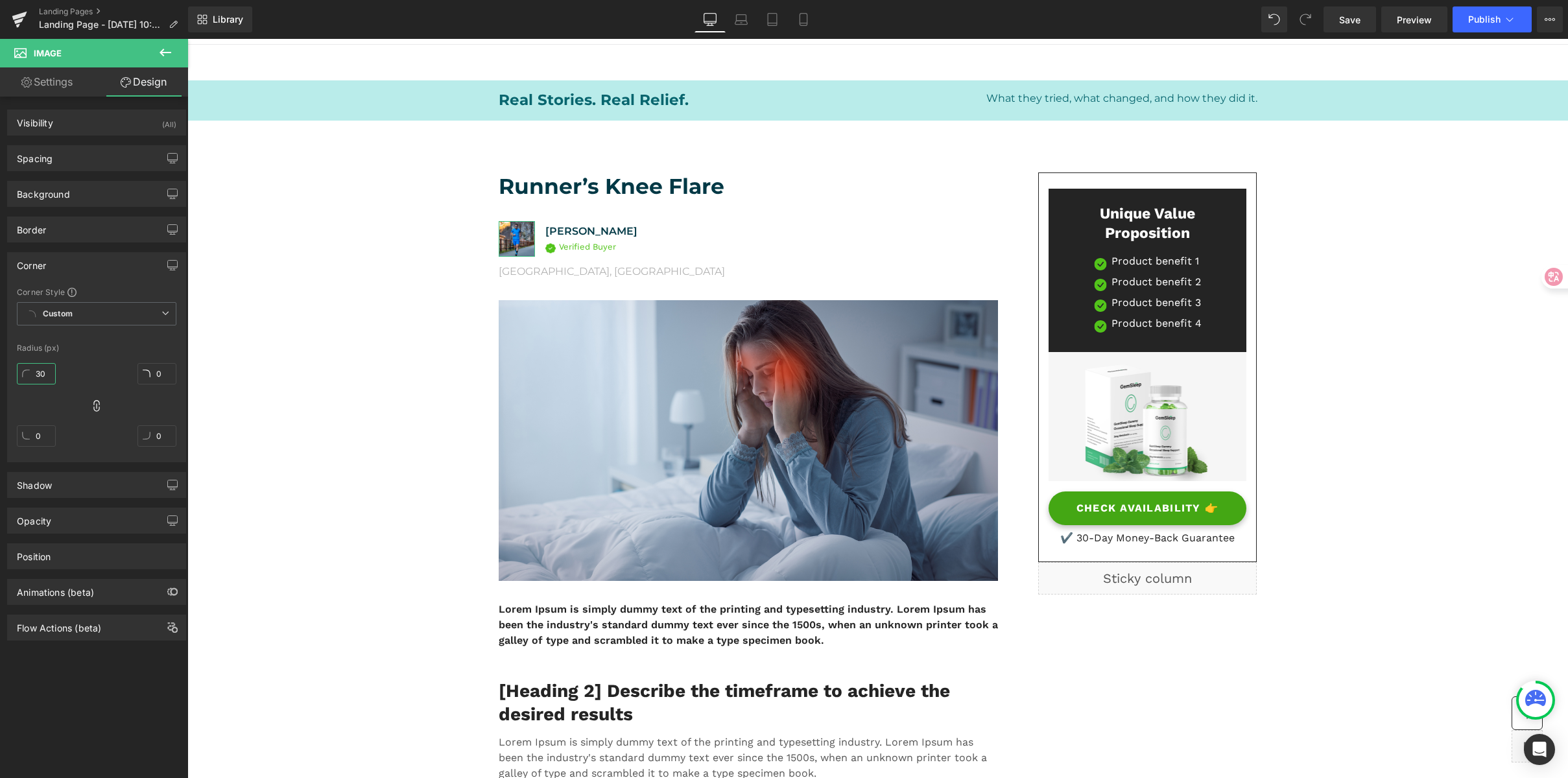
type input "30"
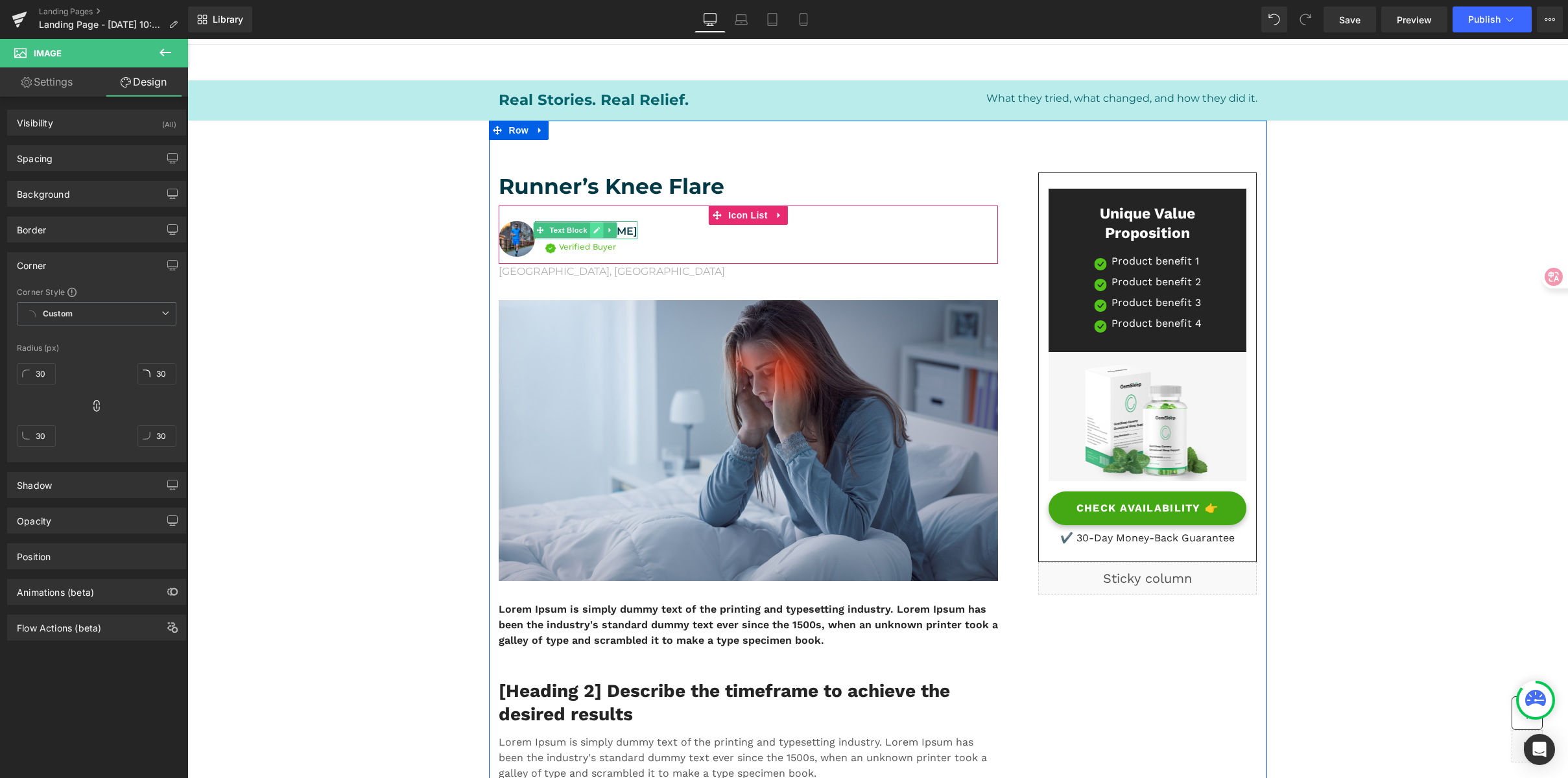
click at [594, 226] on icon at bounding box center [597, 230] width 7 height 7
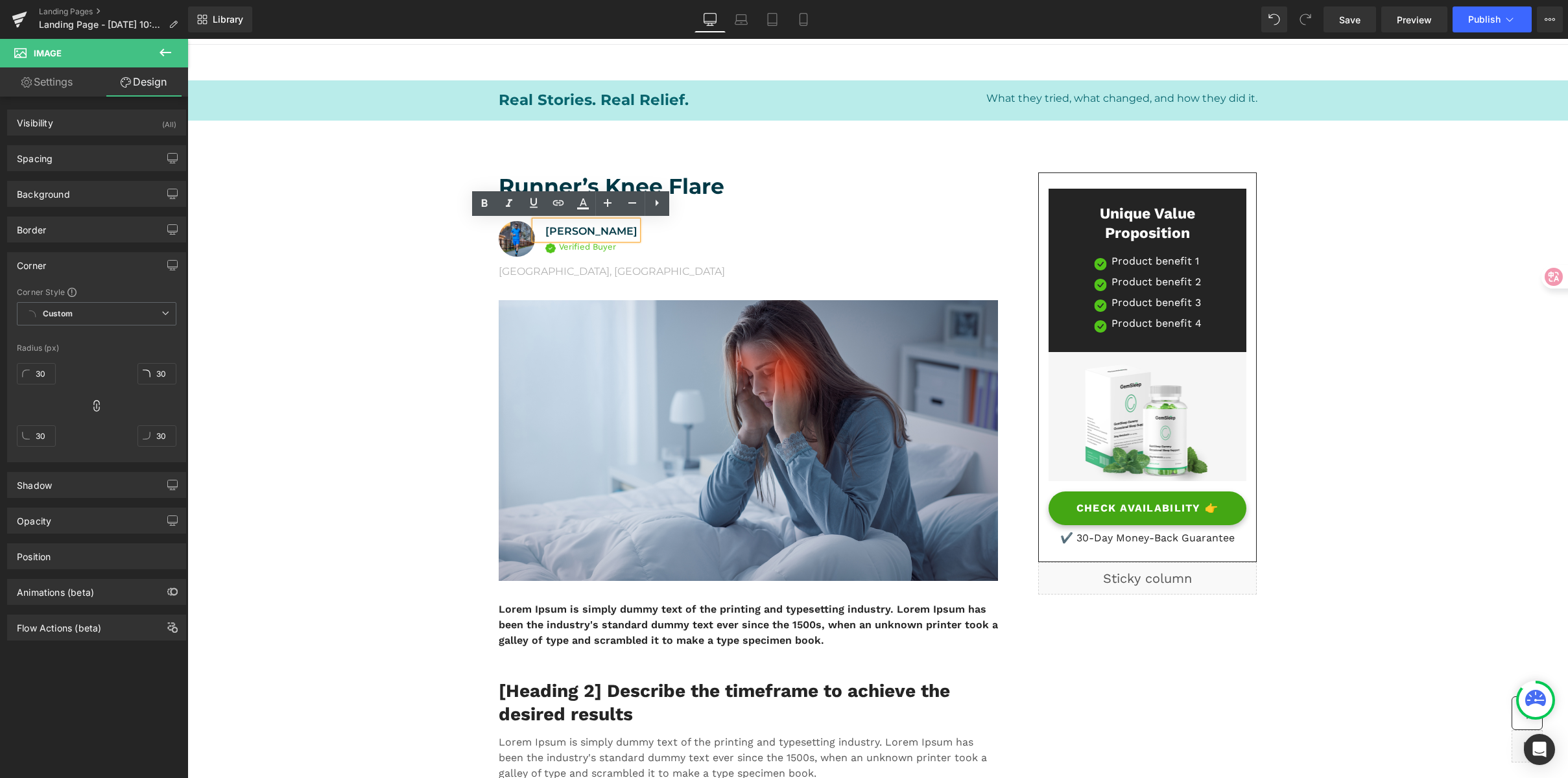
click at [609, 229] on p "Giulia Conti" at bounding box center [591, 231] width 92 height 16
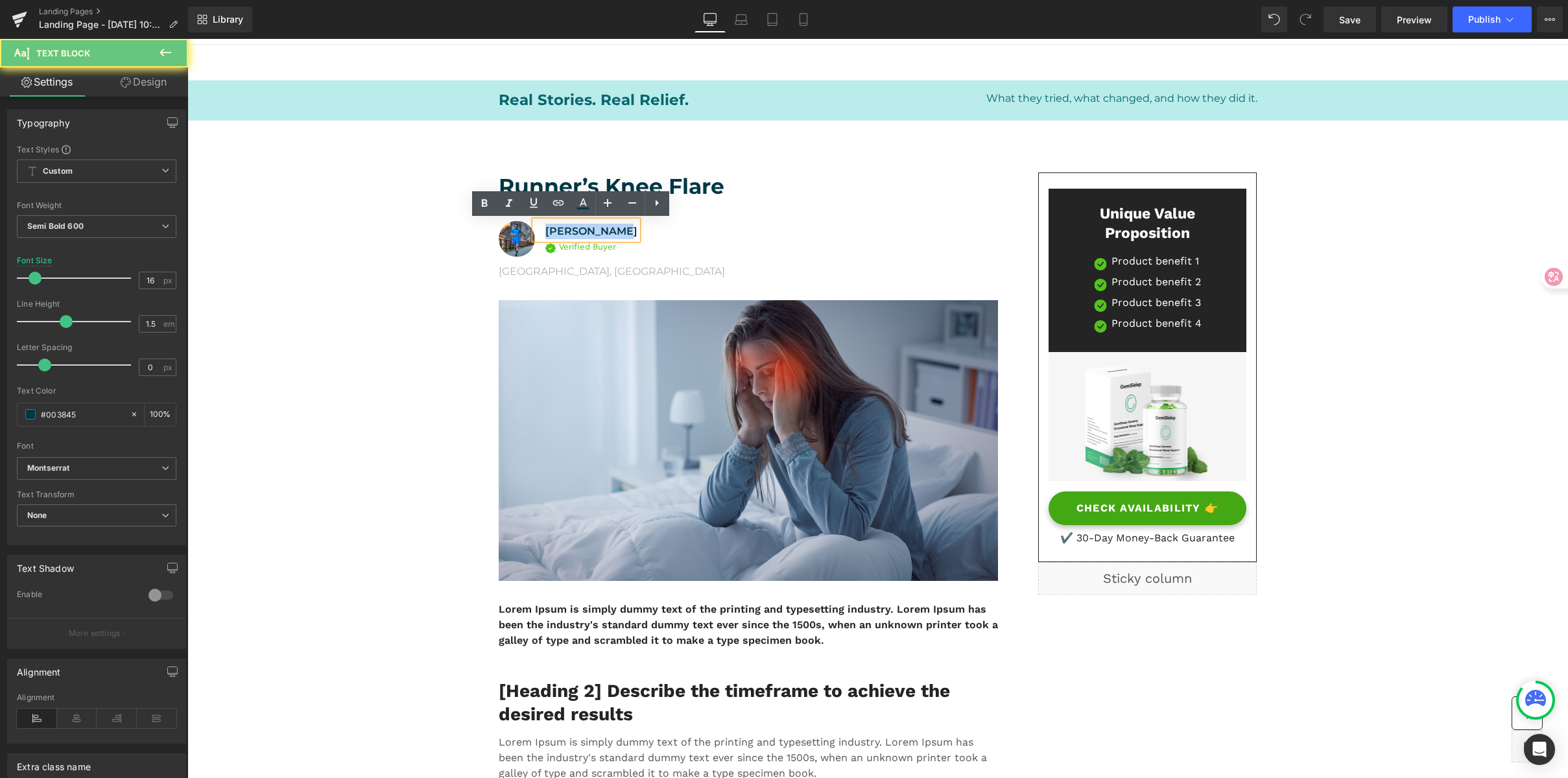
drag, startPoint x: 607, startPoint y: 230, endPoint x: 541, endPoint y: 231, distance: 66.0
click at [545, 231] on p "Giulia Conti" at bounding box center [591, 231] width 92 height 16
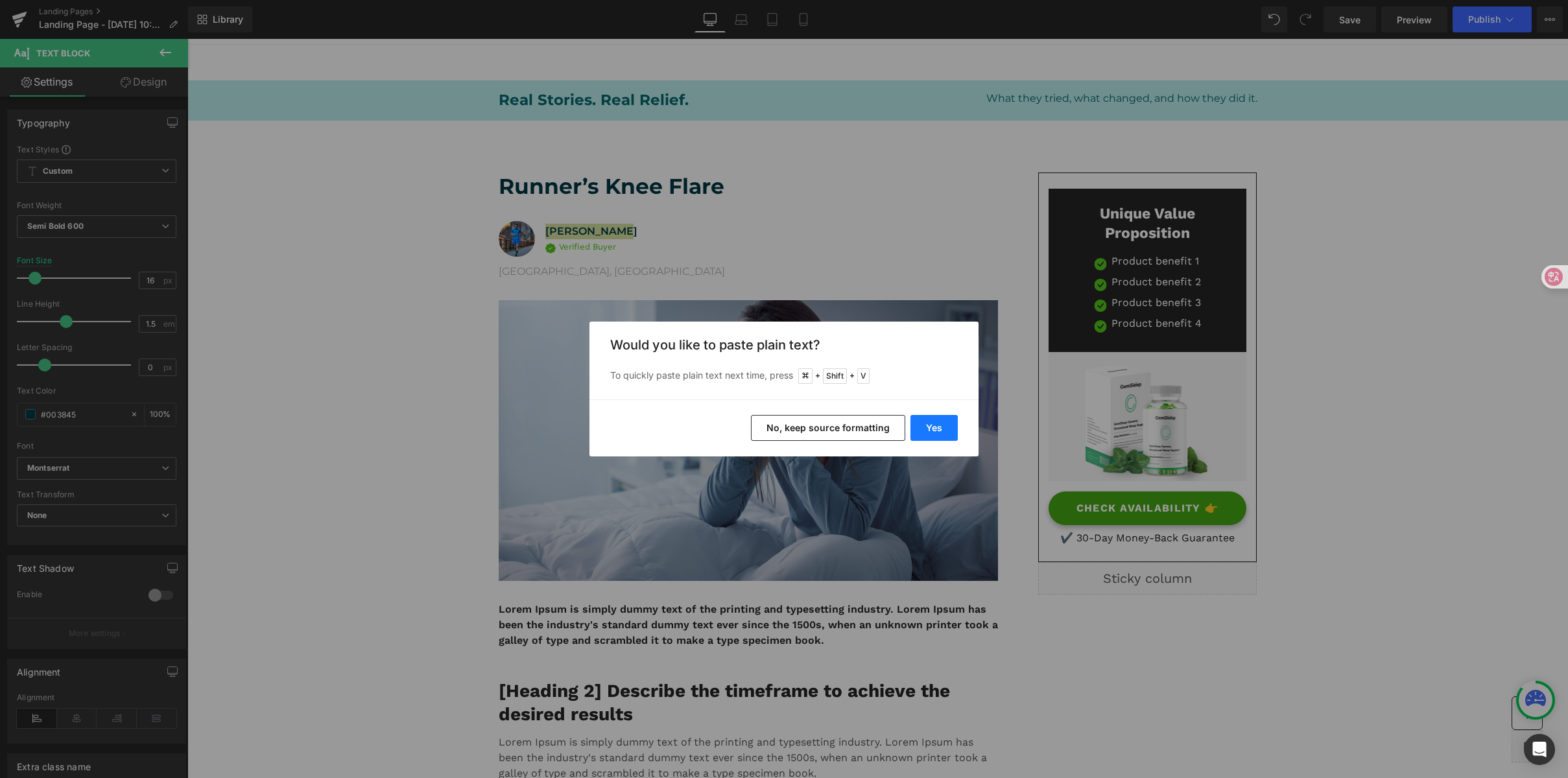
click at [934, 424] on button "Yes" at bounding box center [934, 428] width 48 height 26
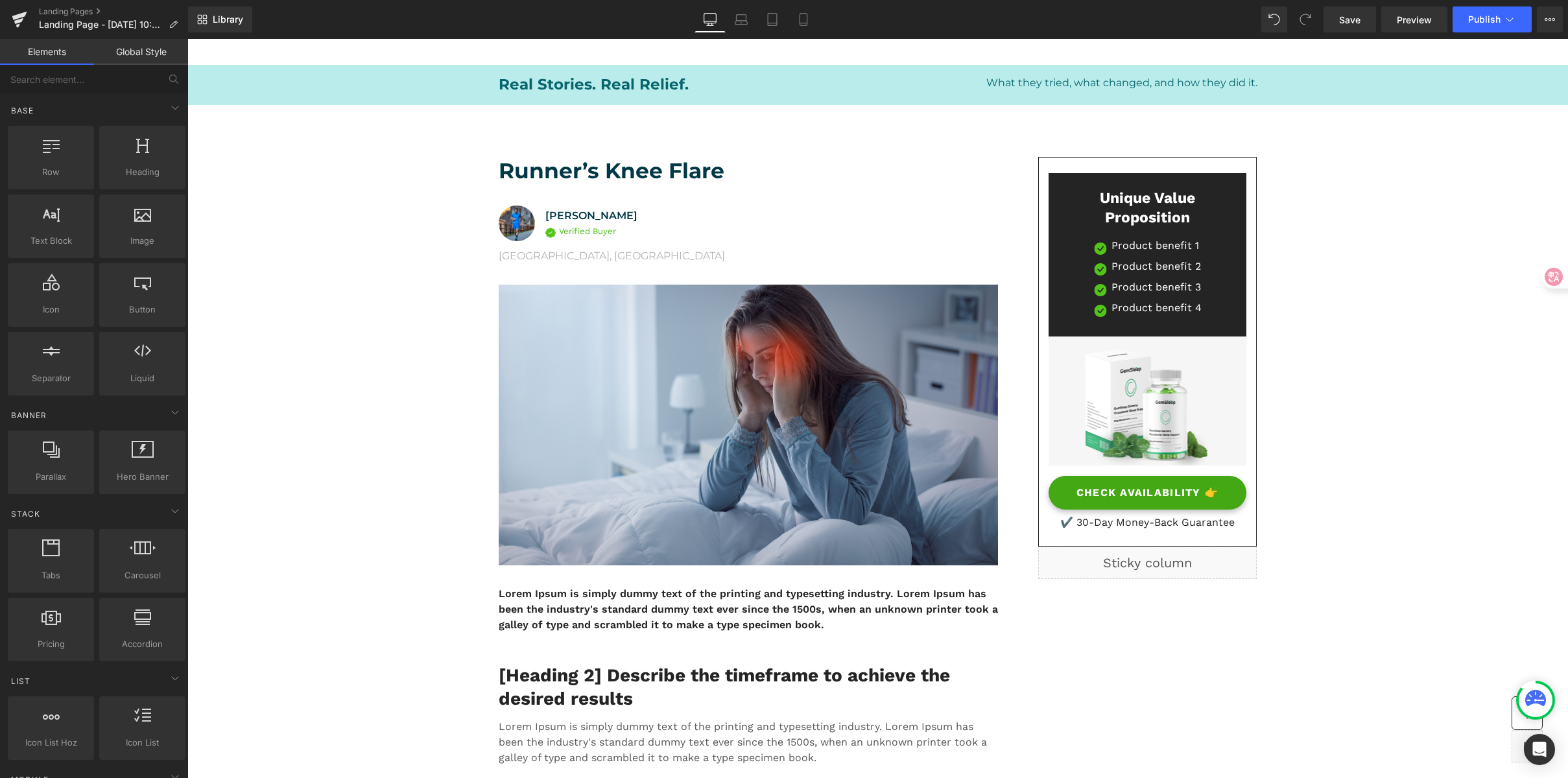
scroll to position [69, 0]
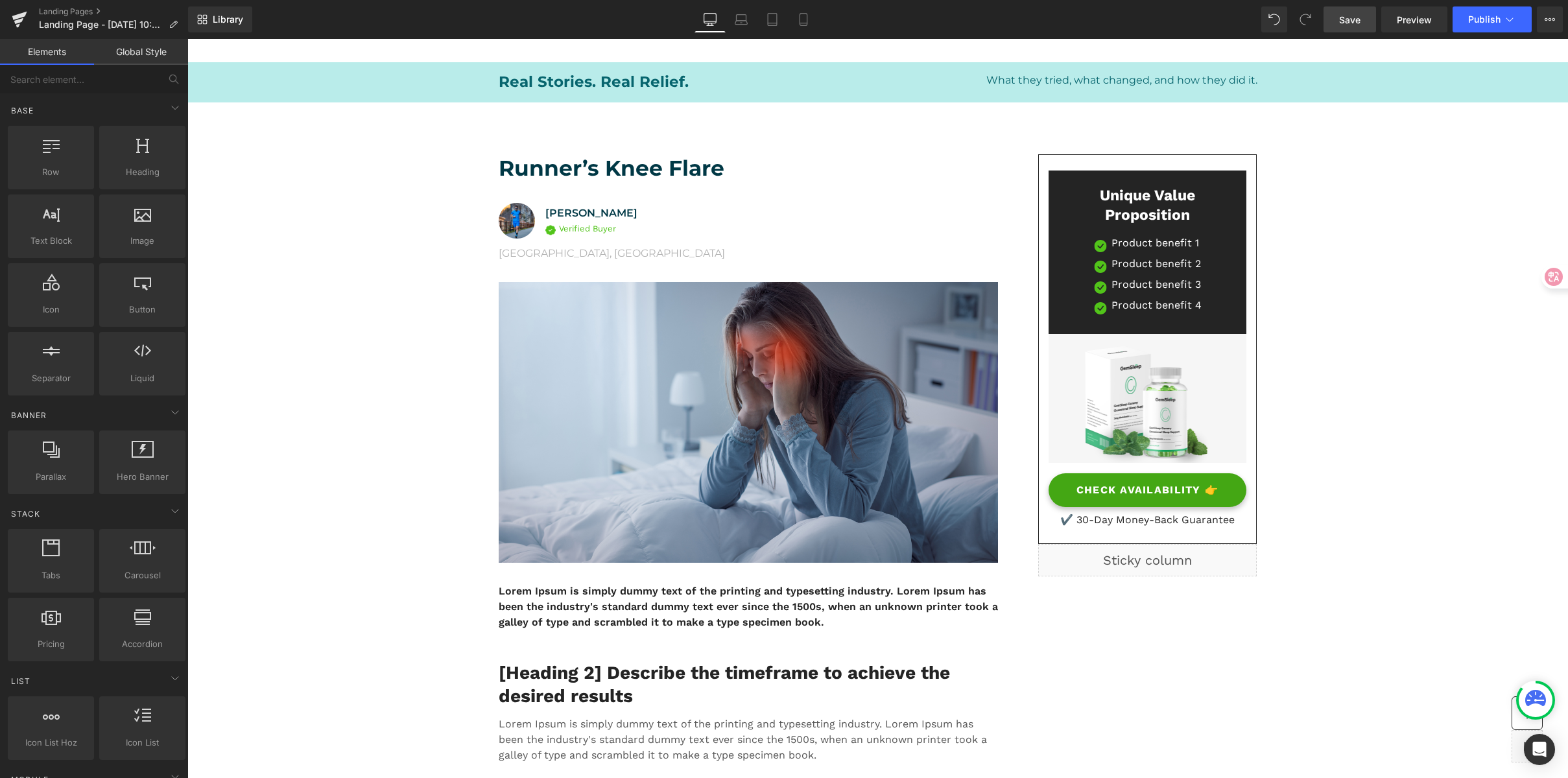
click at [1353, 17] on span "Save" at bounding box center [1349, 20] width 21 height 14
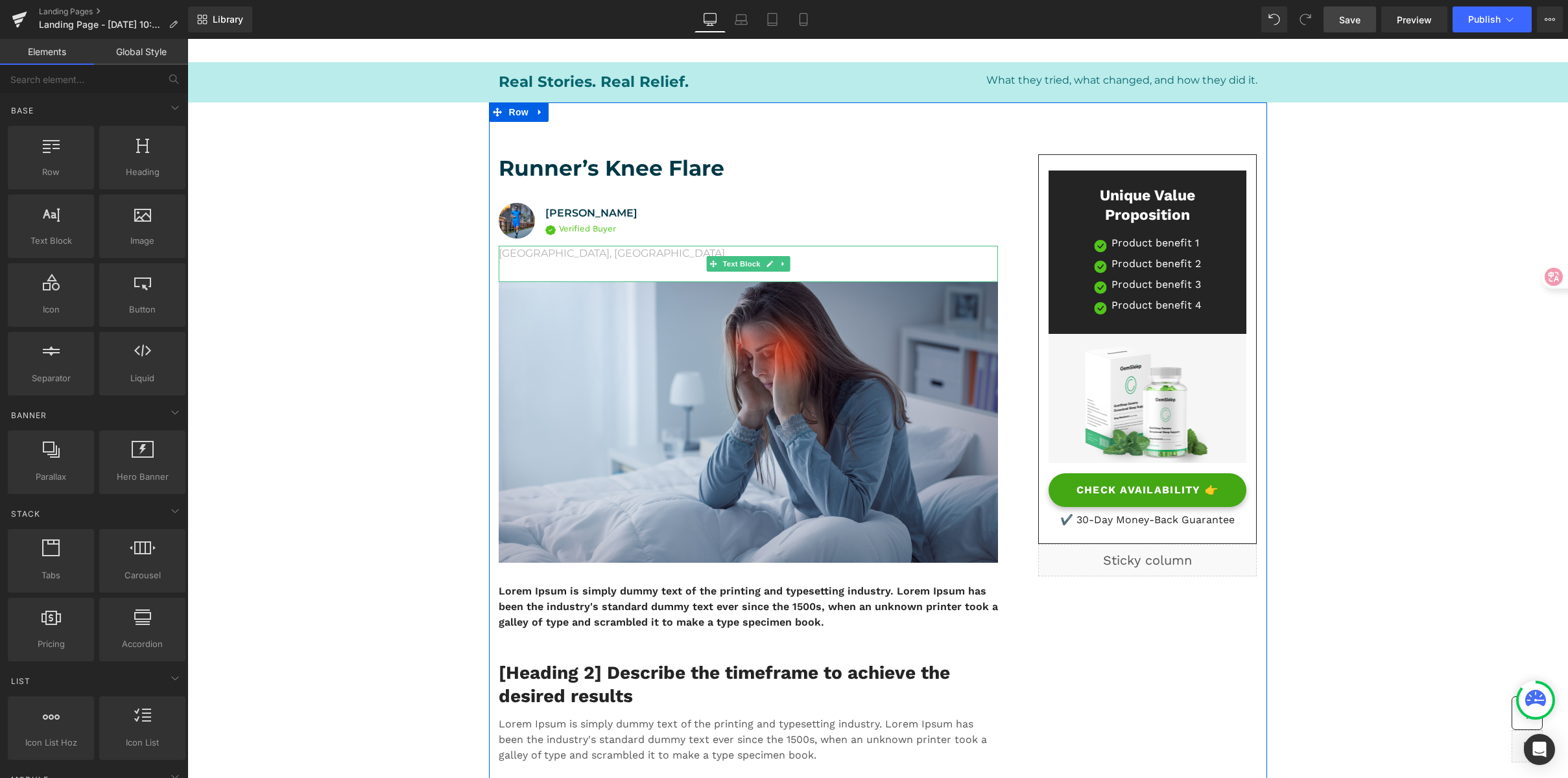
click at [506, 256] on p "Los Angeles, CA" at bounding box center [748, 253] width 499 height 16
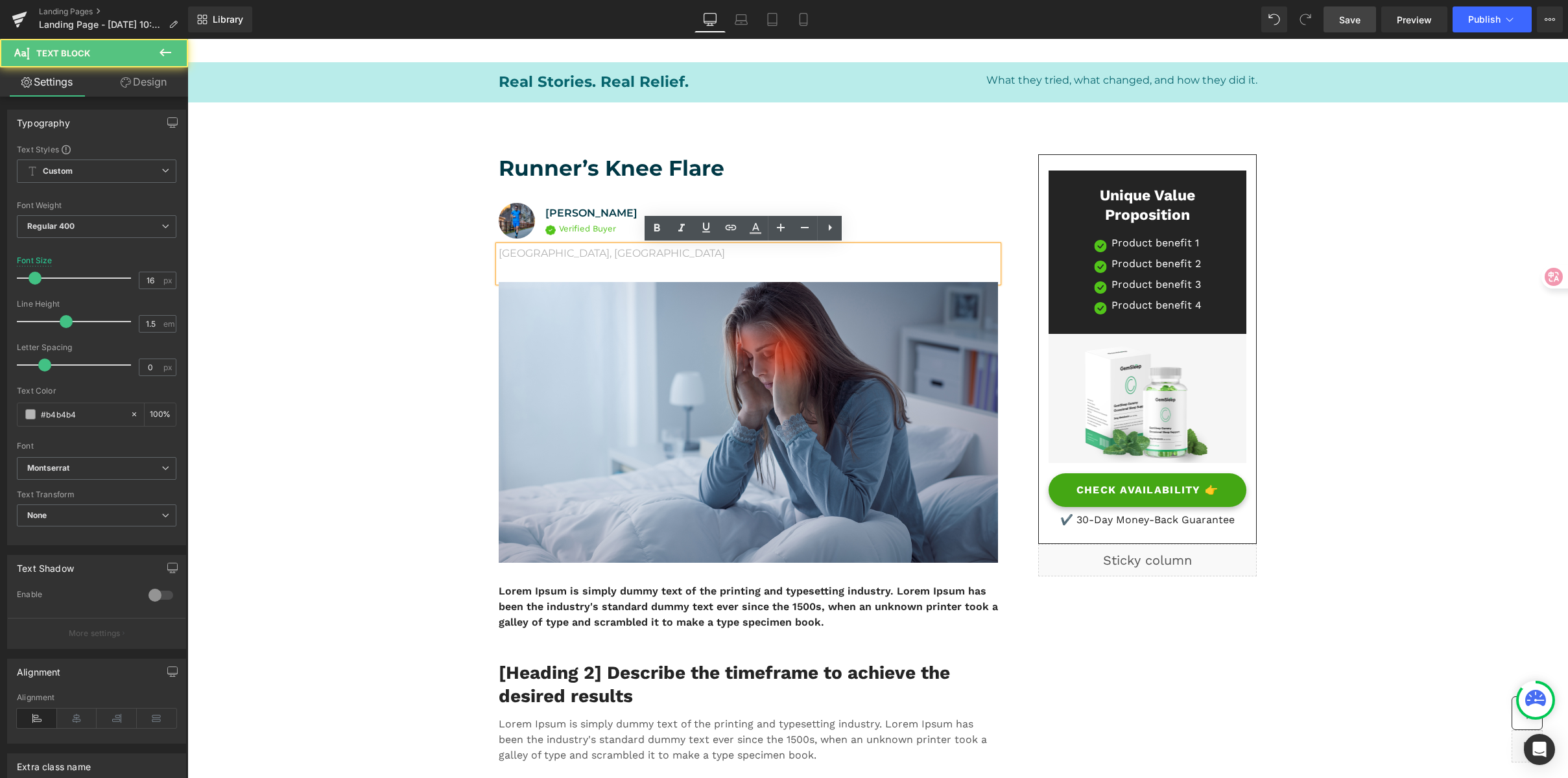
click at [587, 251] on p "Los Angeles, CA" at bounding box center [748, 253] width 499 height 16
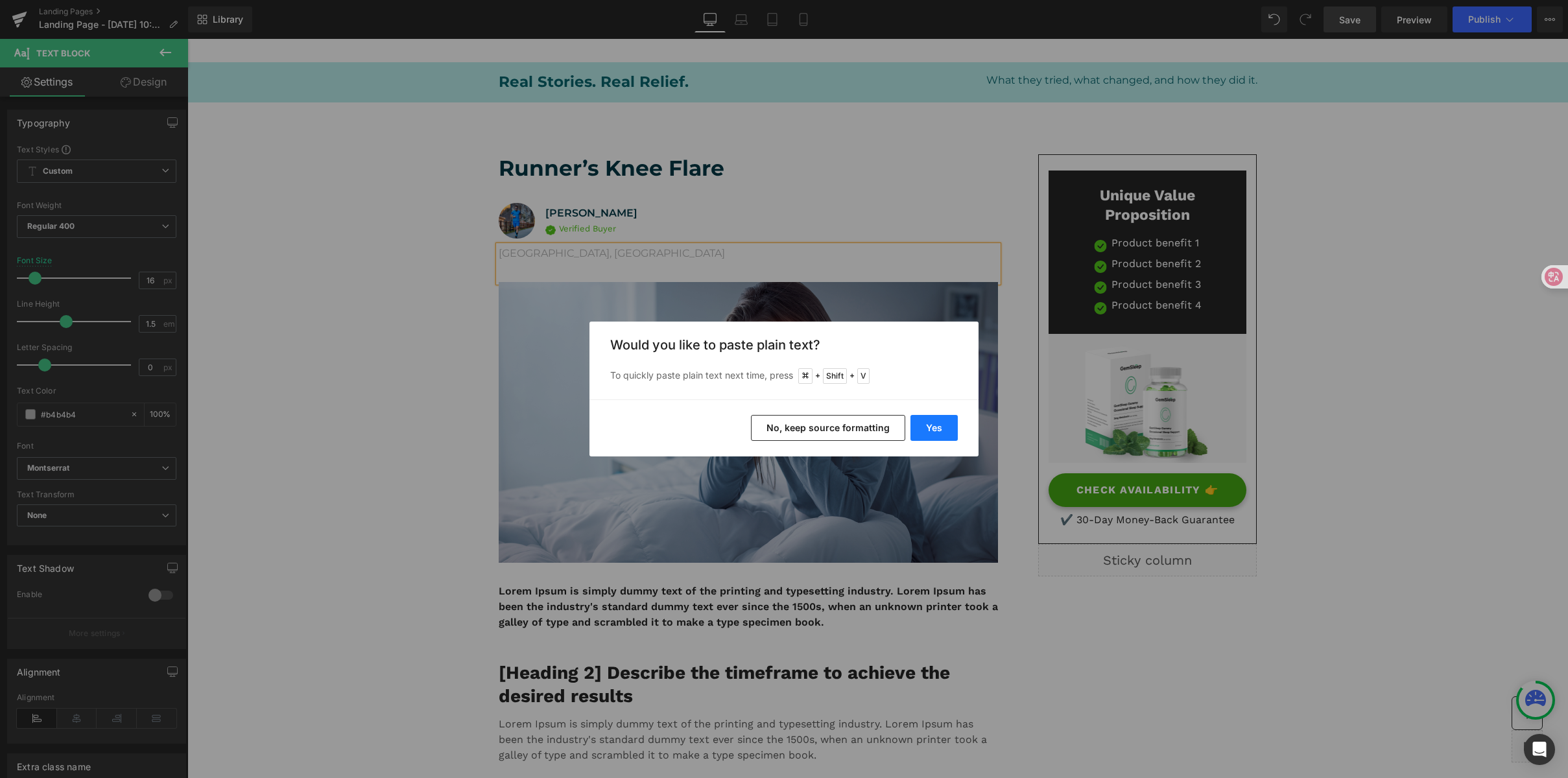
click at [944, 435] on button "Yes" at bounding box center [934, 428] width 48 height 26
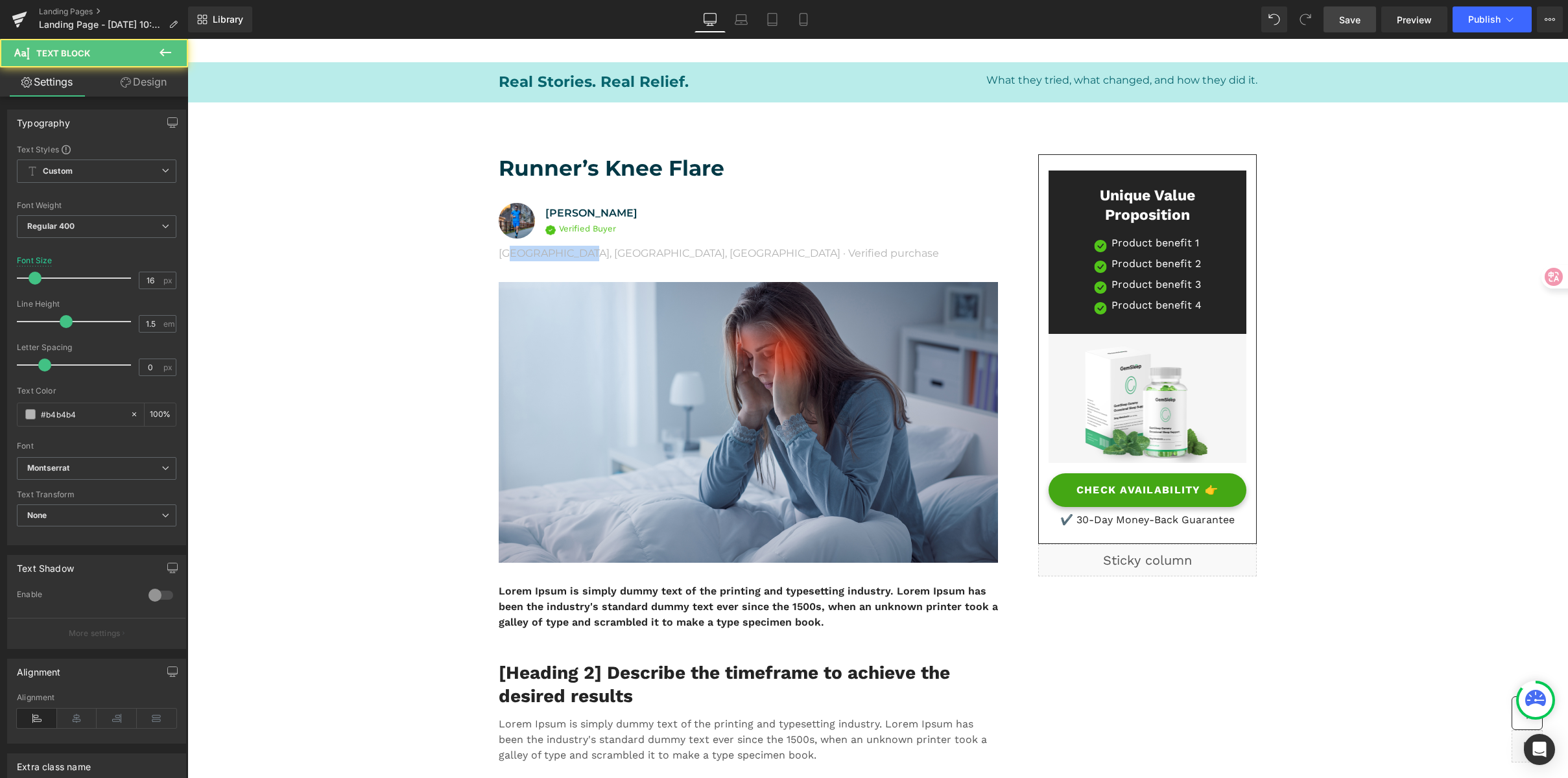
drag, startPoint x: 575, startPoint y: 253, endPoint x: 413, endPoint y: 248, distance: 162.1
click at [562, 252] on p "Portland, OR · Verified purchase" at bounding box center [748, 253] width 499 height 16
drag, startPoint x: 560, startPoint y: 254, endPoint x: 696, endPoint y: 260, distance: 136.1
click at [696, 260] on p "Portland, OR · Verified purchase" at bounding box center [748, 253] width 499 height 16
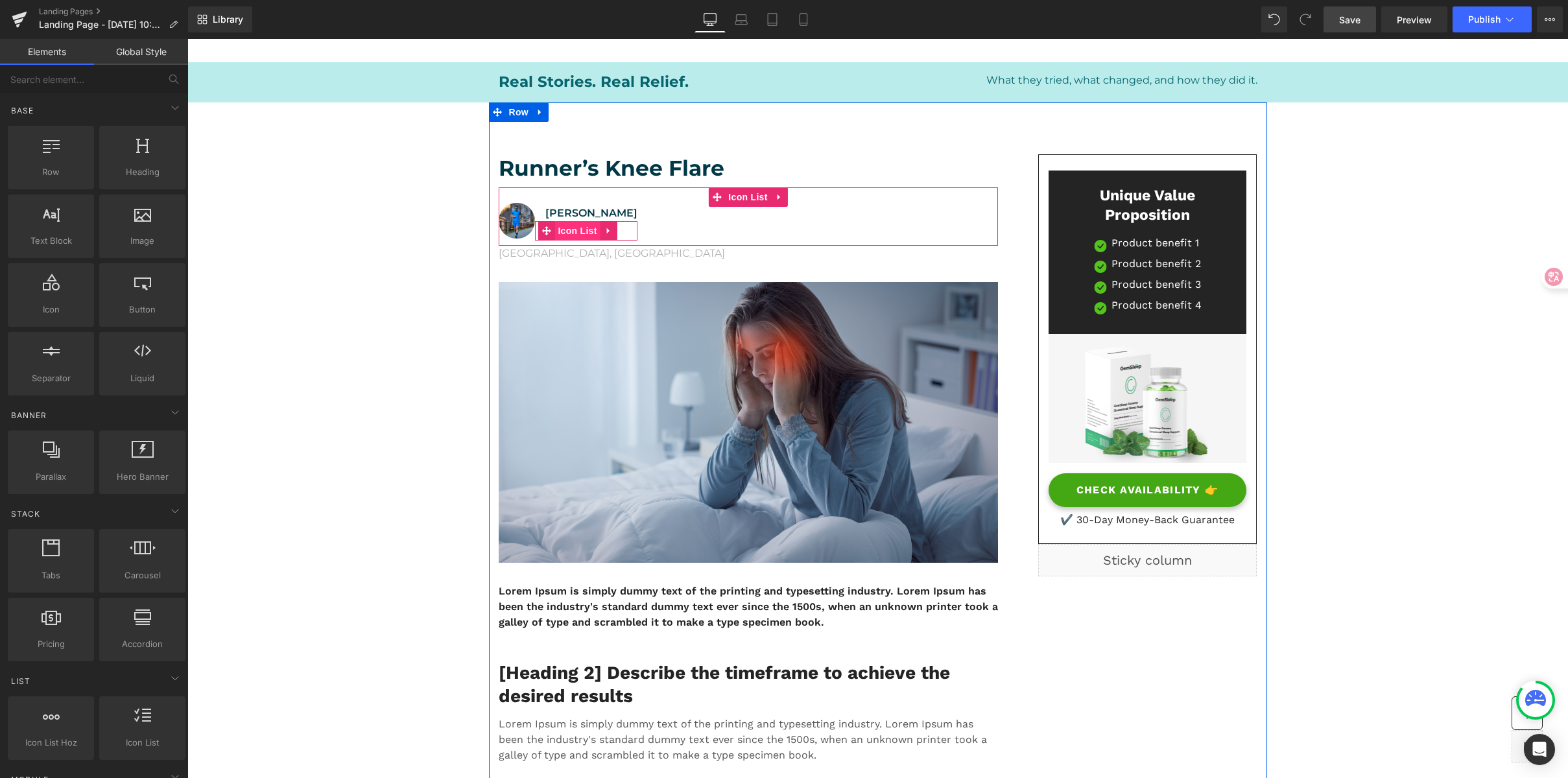
click at [573, 231] on span "Icon List" at bounding box center [577, 231] width 46 height 20
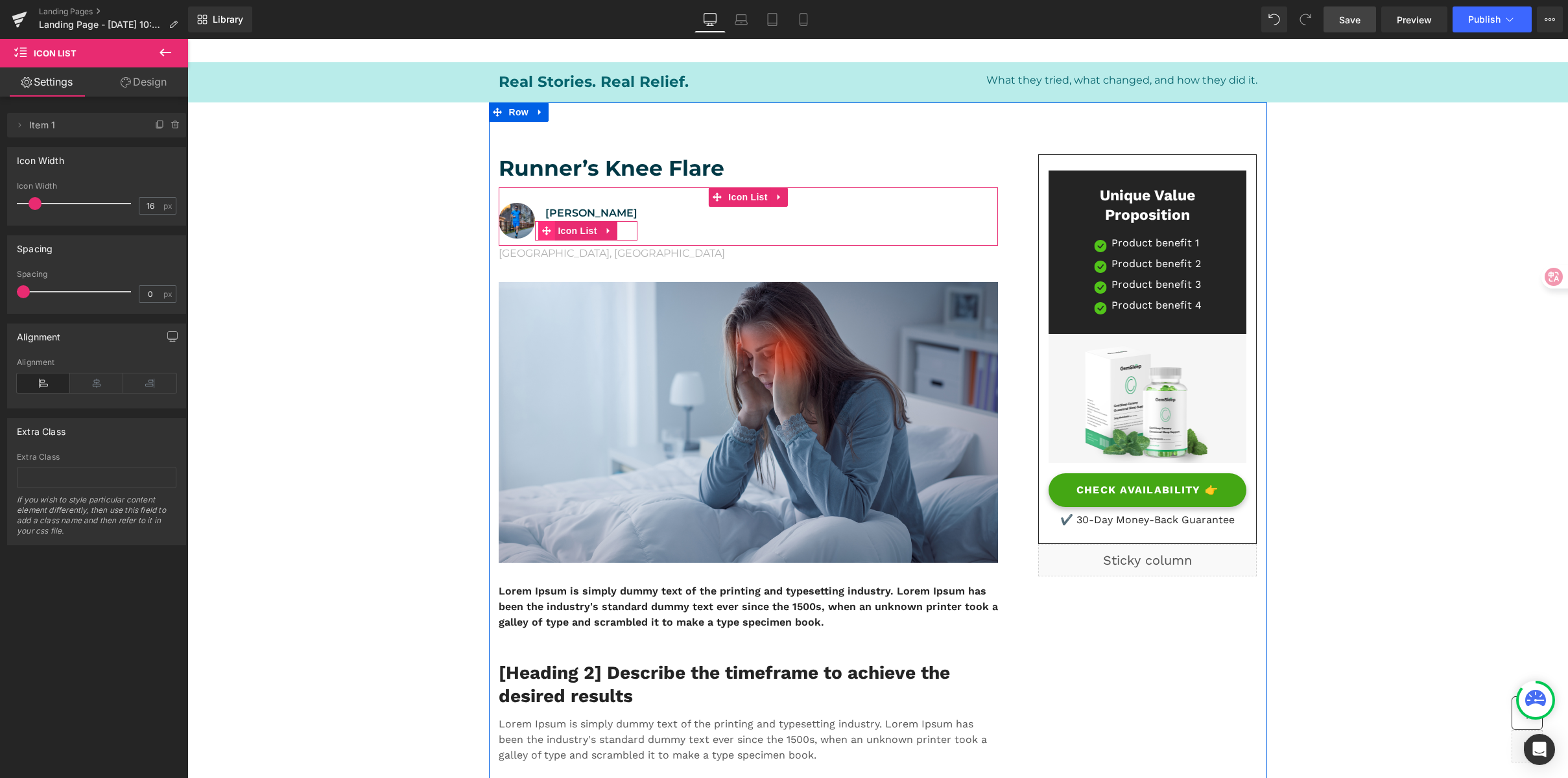
click at [545, 226] on icon at bounding box center [545, 231] width 9 height 10
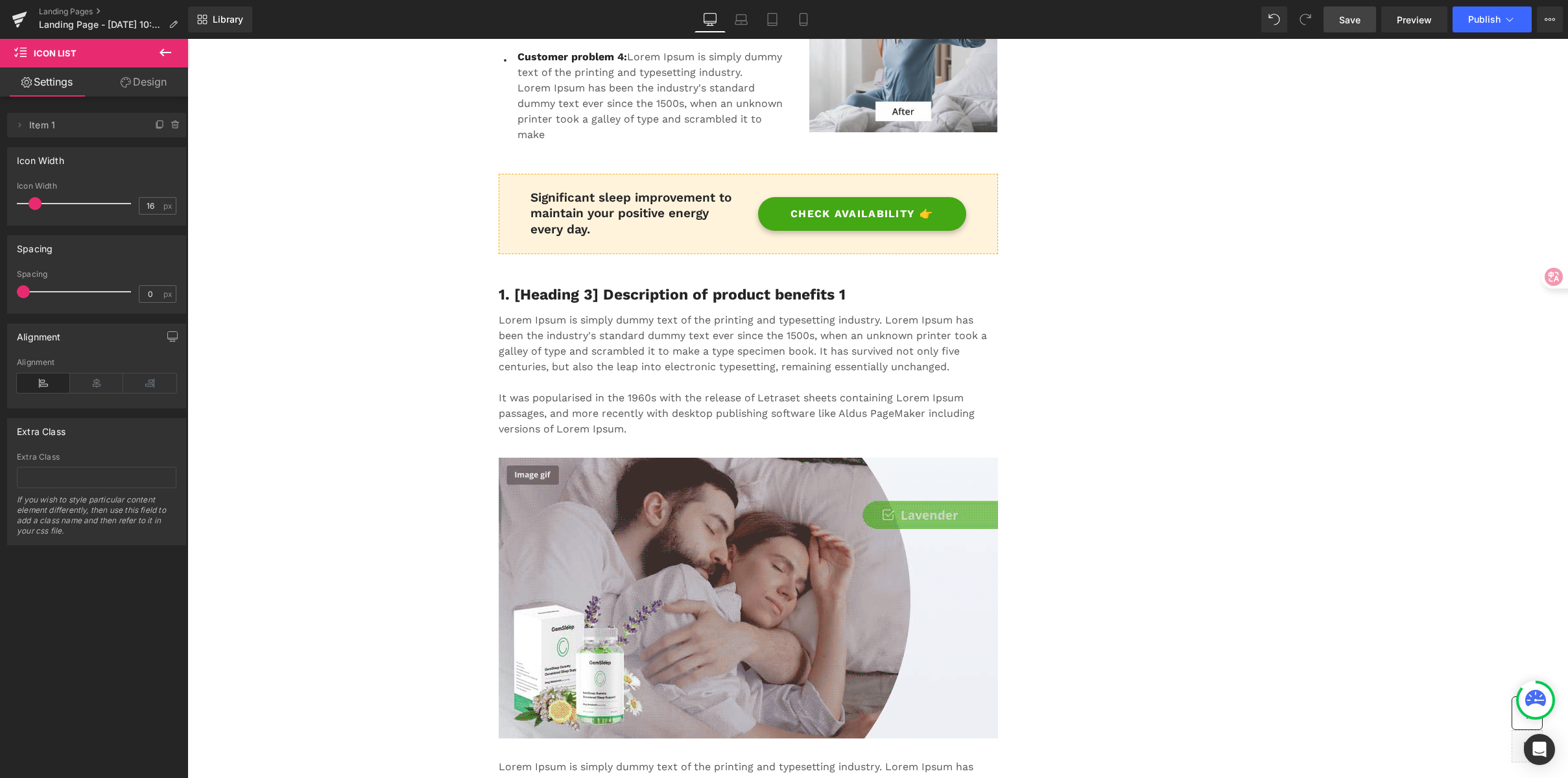
scroll to position [1118, 0]
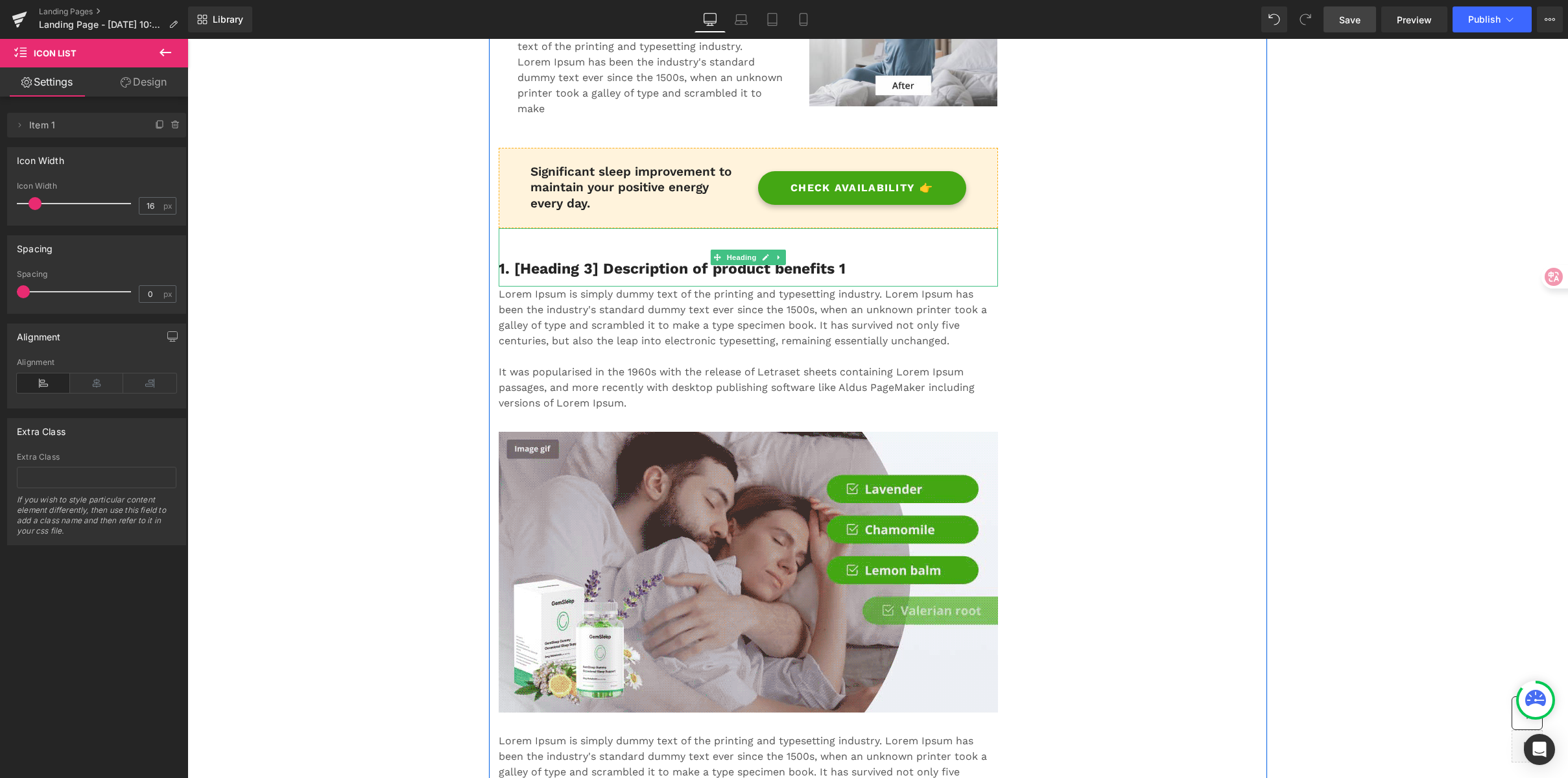
click at [638, 272] on h3 "1. [Heading 3] Description of product benefits 1" at bounding box center [748, 269] width 499 height 20
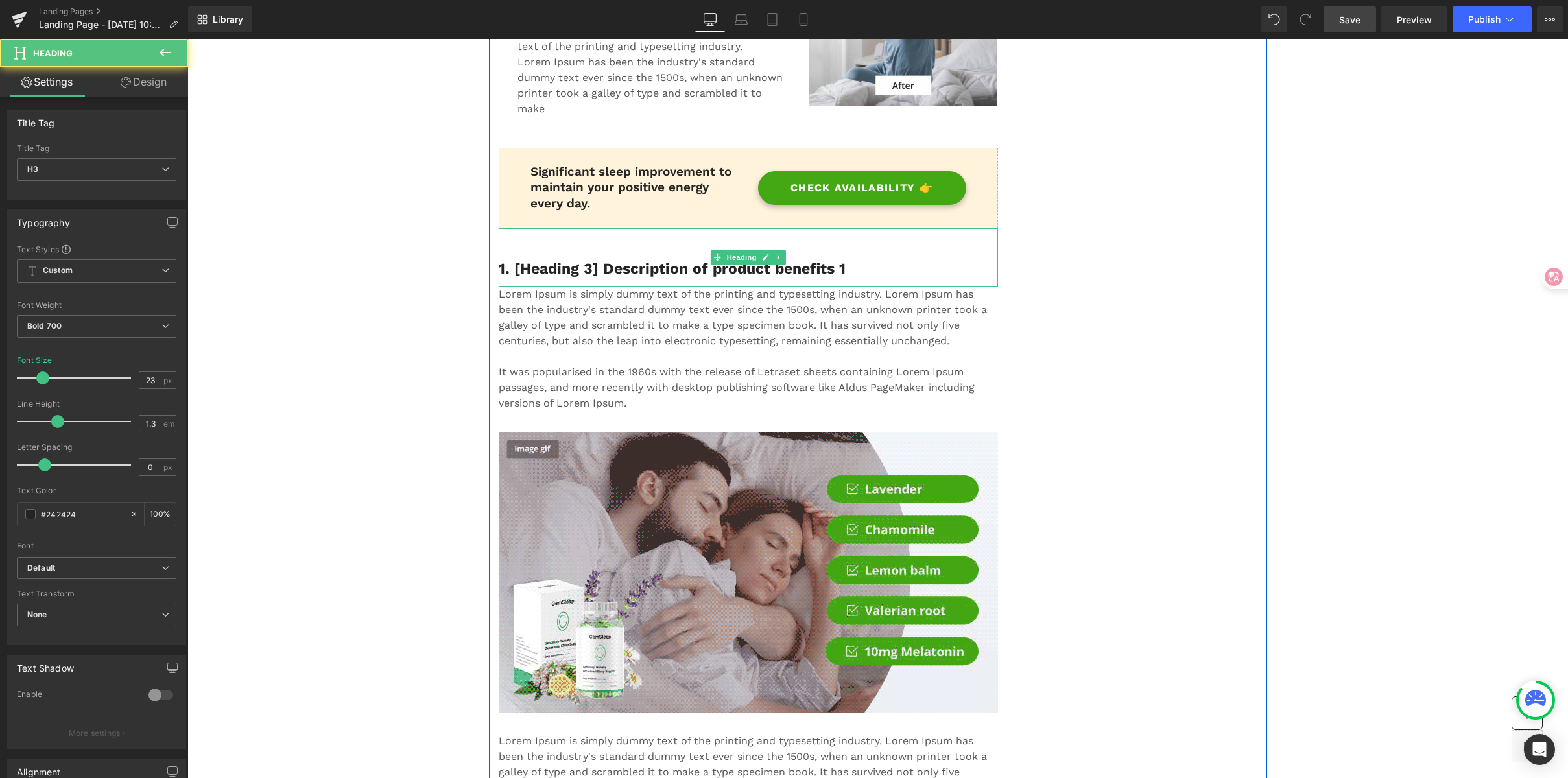
click at [586, 267] on h3 "1. [Heading 3] Description of product benefits 1" at bounding box center [748, 269] width 499 height 20
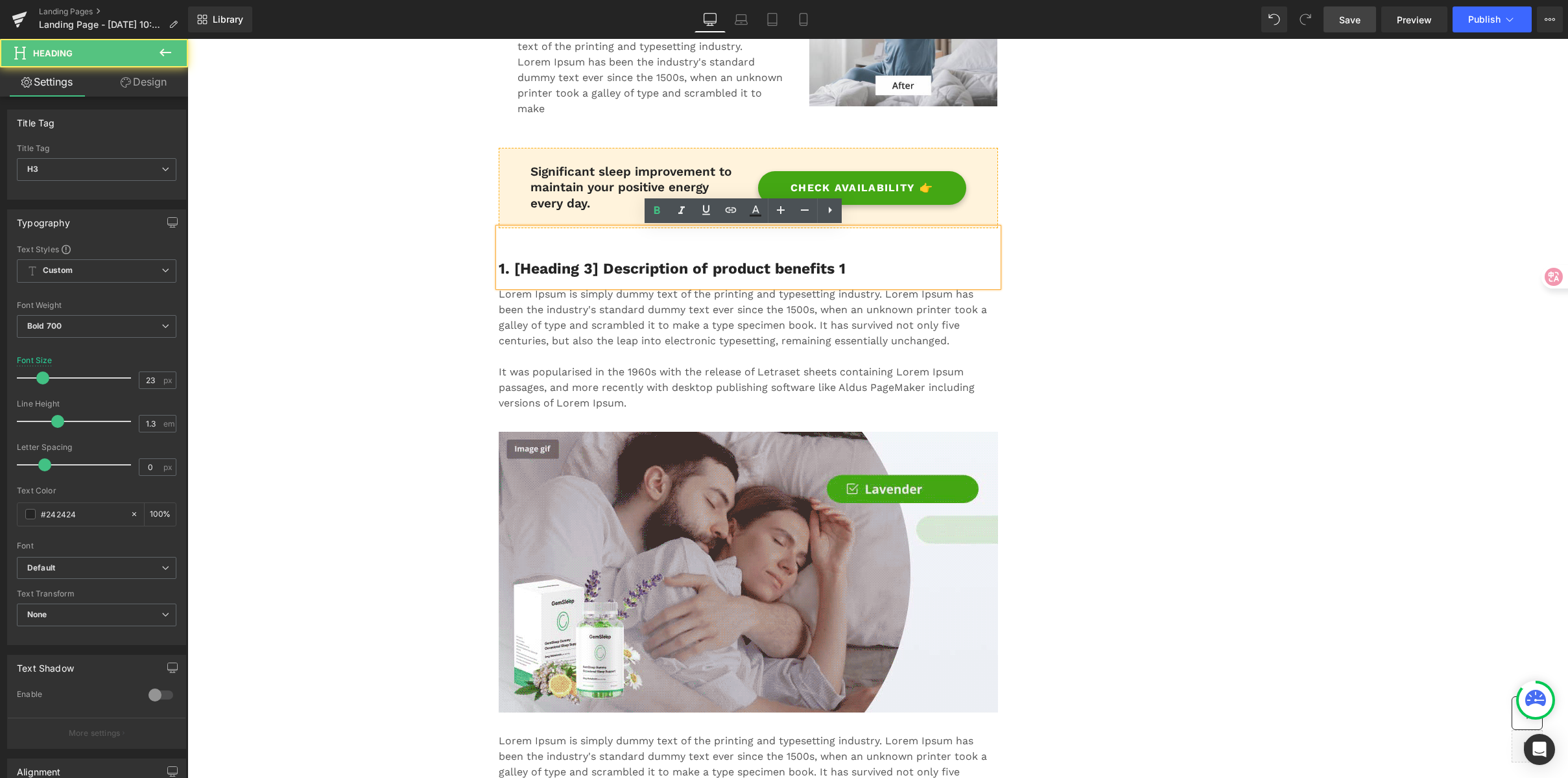
click at [721, 278] on h3 "1. [Heading 3] Description of product benefits 1" at bounding box center [748, 269] width 499 height 20
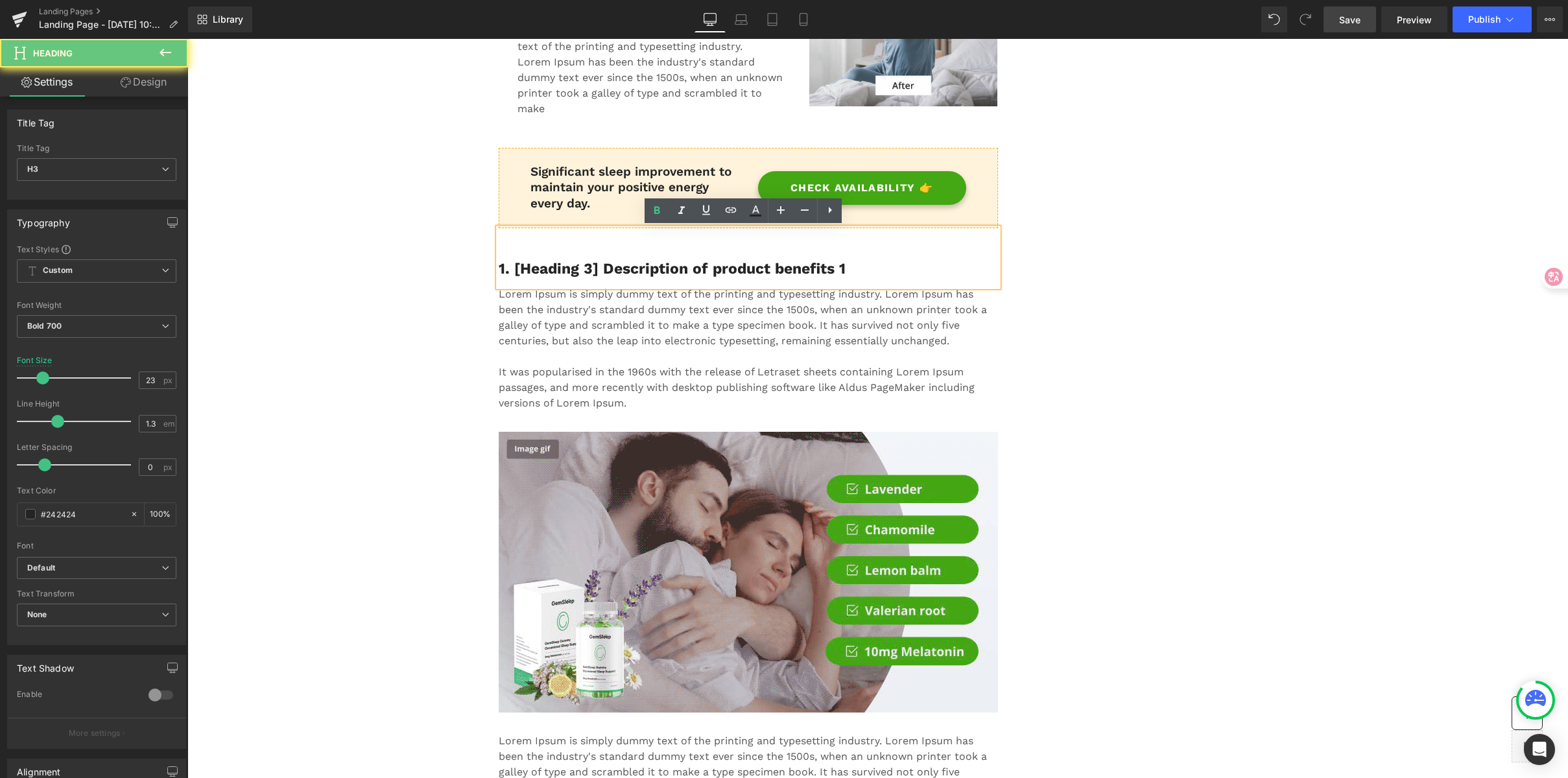
click at [830, 270] on h3 "1. [Heading 3] Description of product benefits 1" at bounding box center [748, 269] width 499 height 20
click at [864, 266] on h3 "1. [Heading 3] Description of product benefits 1" at bounding box center [748, 269] width 499 height 20
click at [874, 271] on h3 "1. [Heading 3] Description of product benefits 1" at bounding box center [748, 269] width 499 height 20
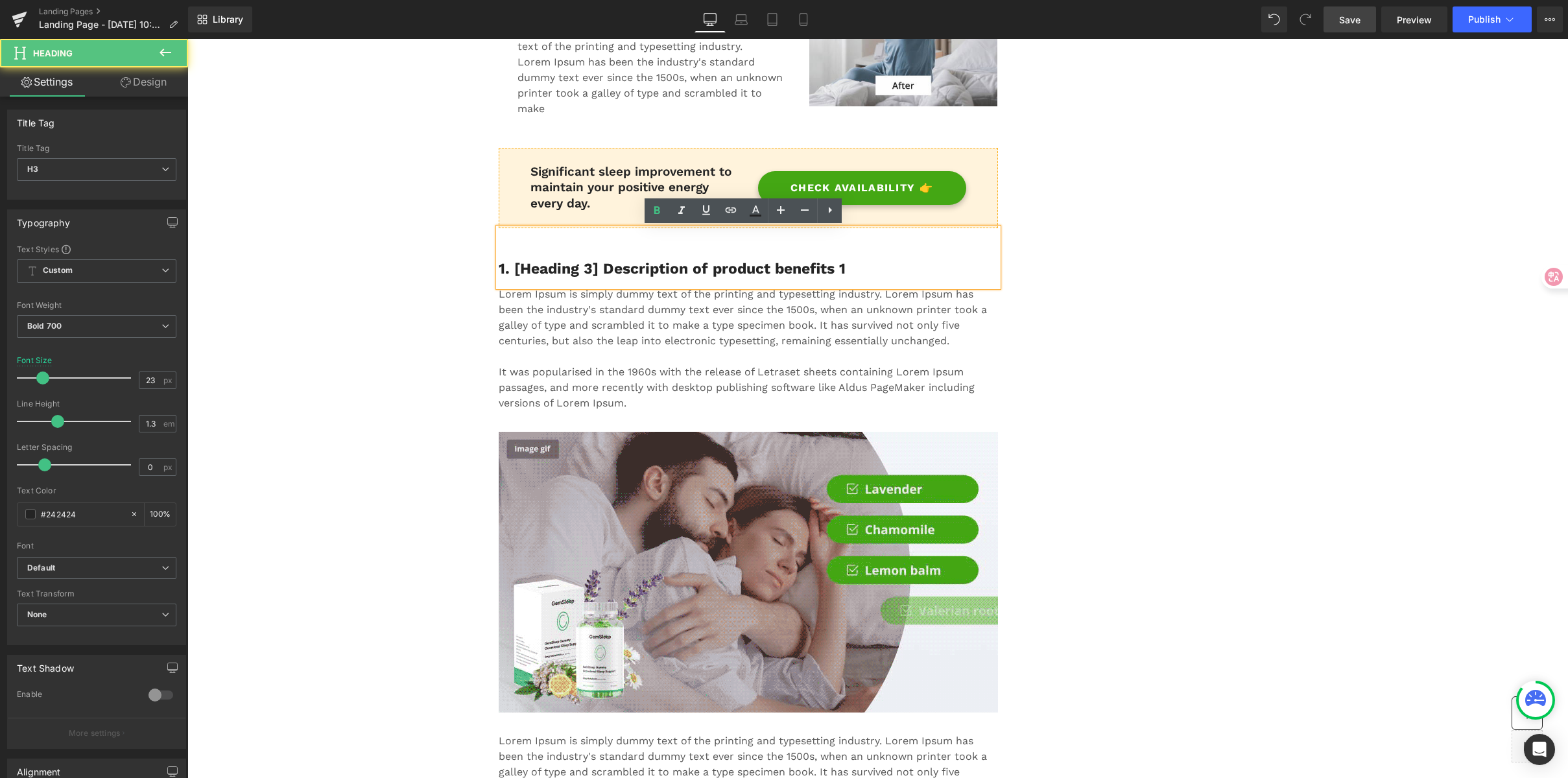
paste div
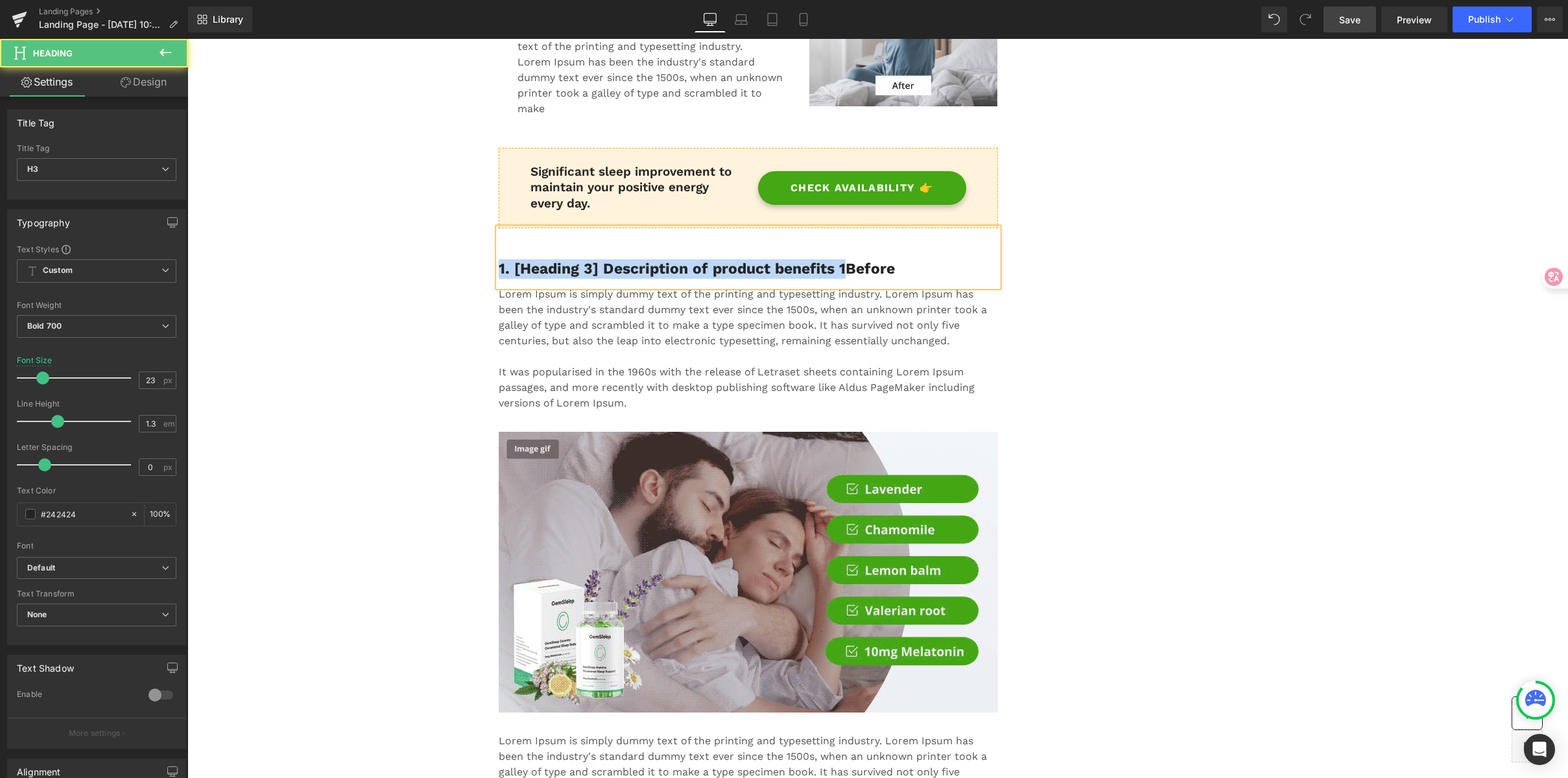
drag, startPoint x: 839, startPoint y: 270, endPoint x: 343, endPoint y: 252, distance: 496.3
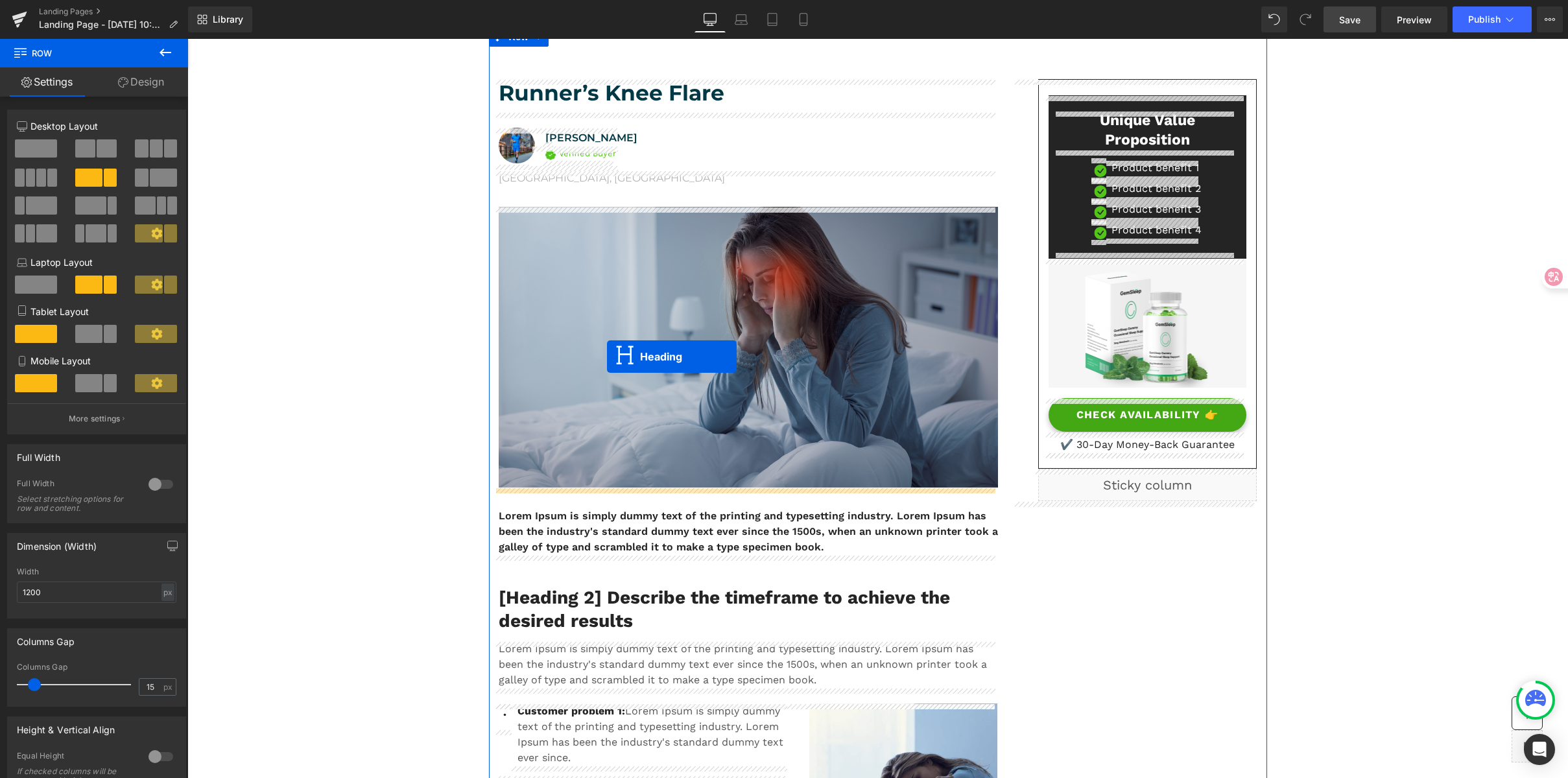
scroll to position [143, 0]
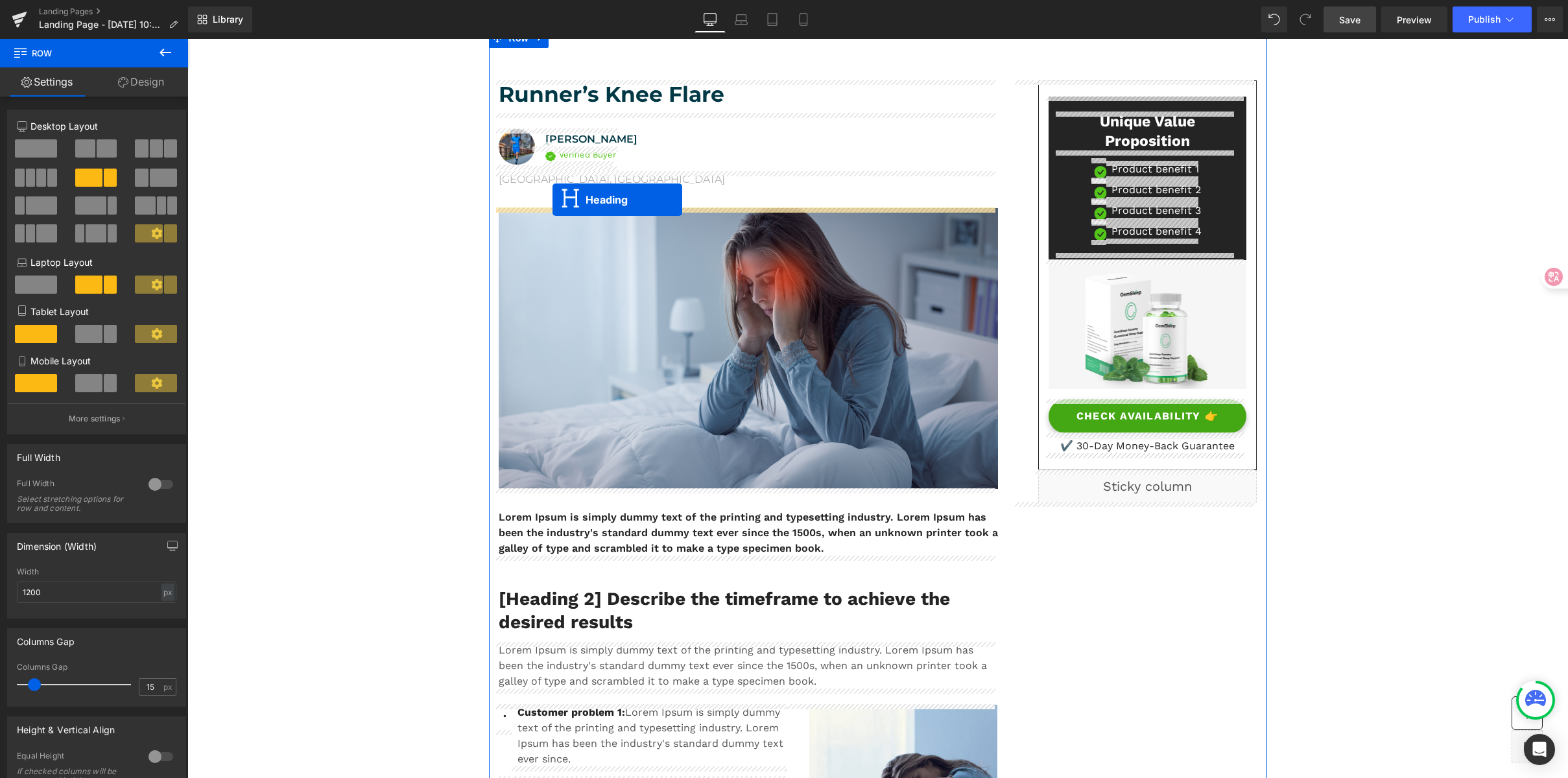
drag, startPoint x: 711, startPoint y: 259, endPoint x: 553, endPoint y: 200, distance: 168.7
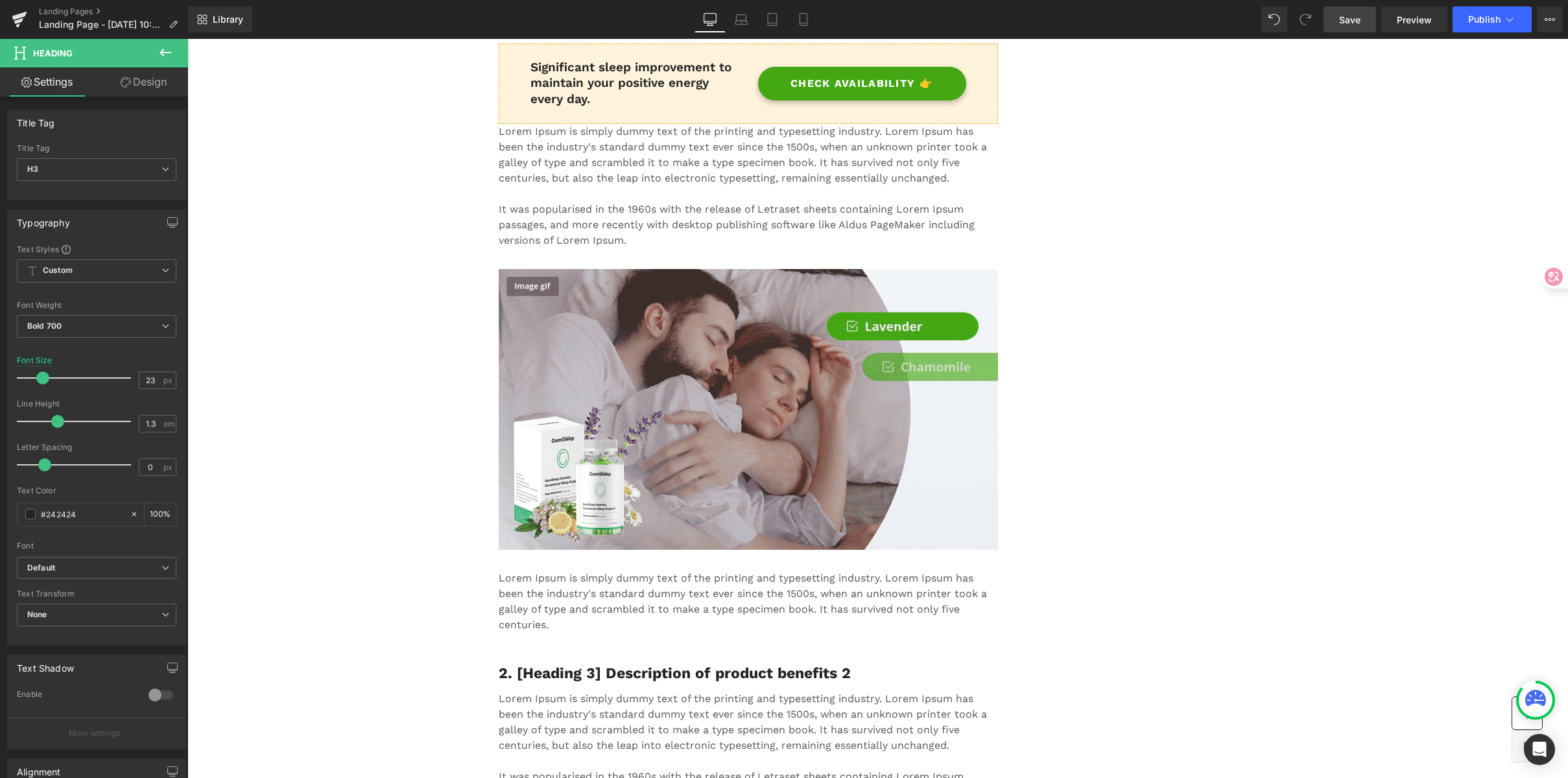
scroll to position [1510, 0]
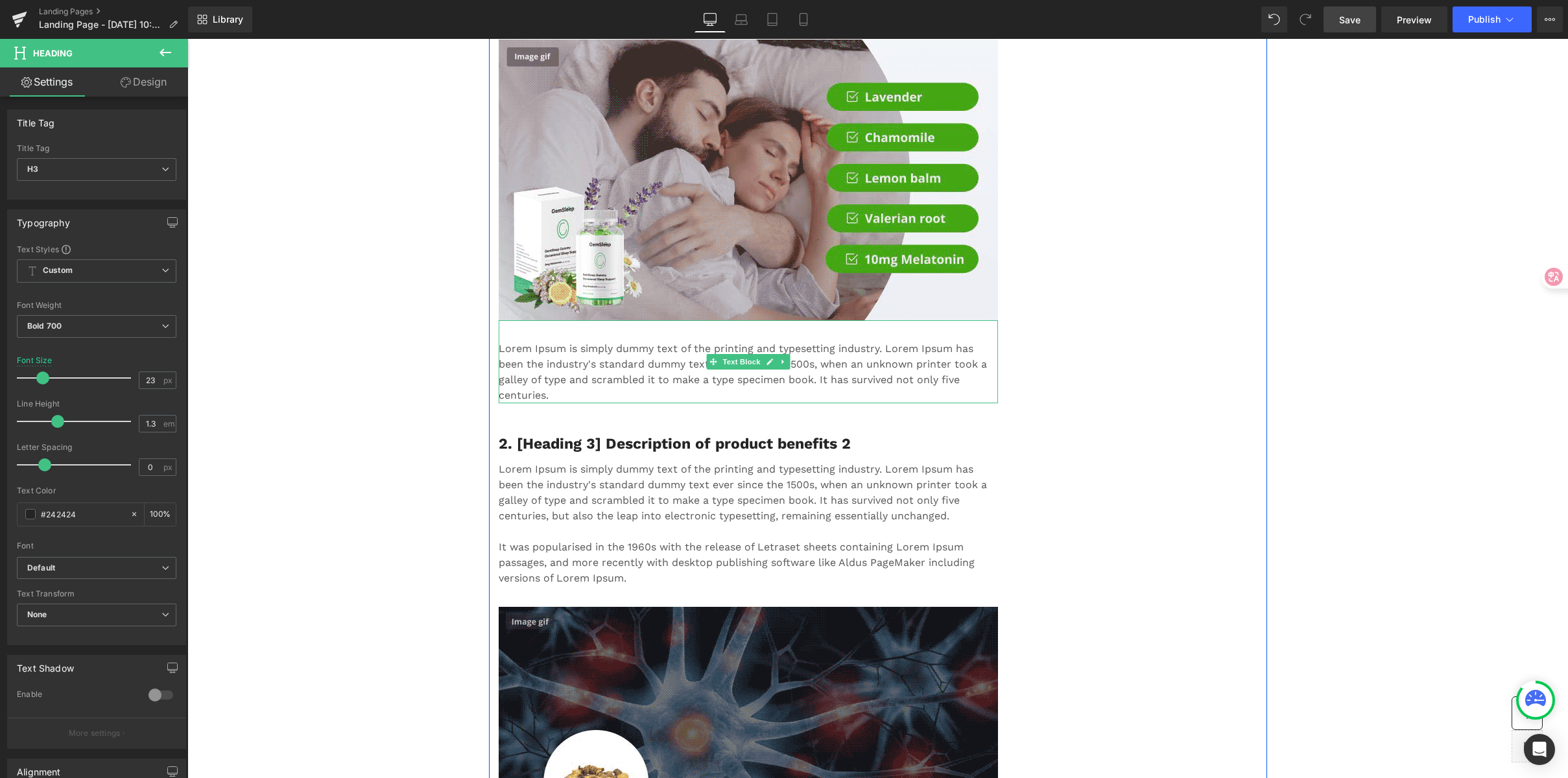
click at [587, 363] on p "Lorem Ipsum is simply dummy text of the printing and typesetting industry. Lore…" at bounding box center [748, 373] width 499 height 63
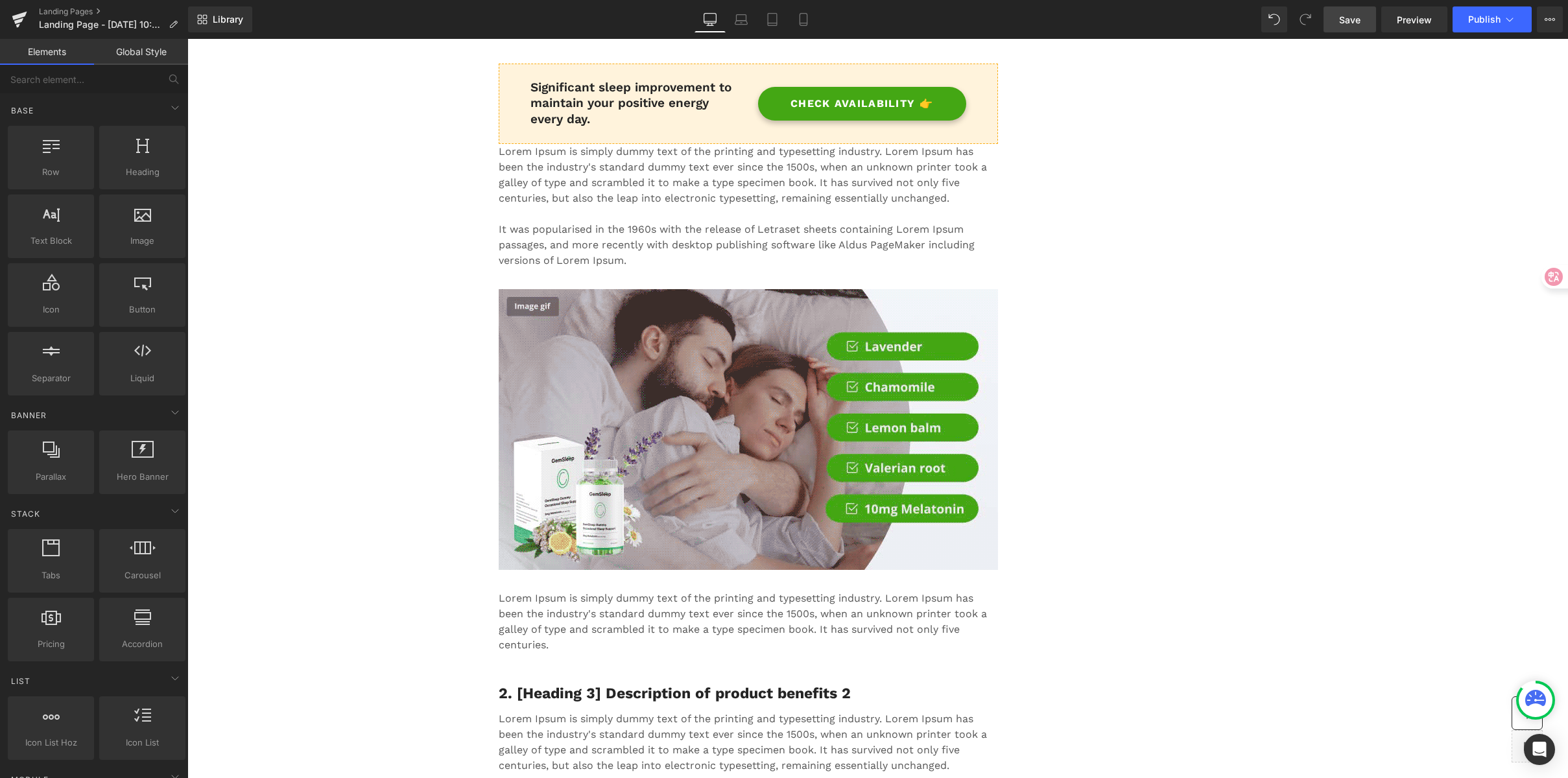
scroll to position [1257, 0]
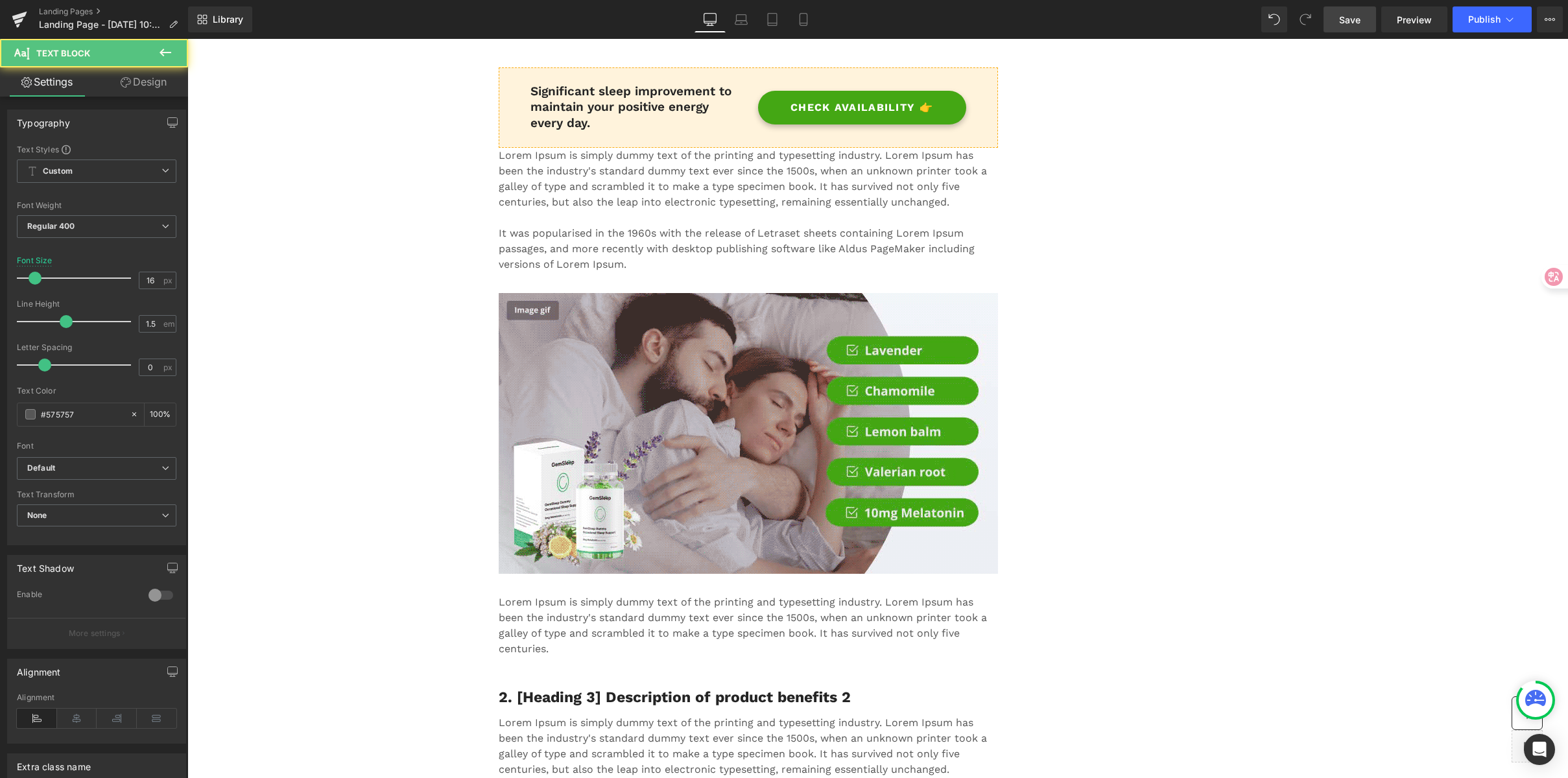
click at [662, 204] on p "Lorem Ipsum is simply dummy text of the printing and typesetting industry. Lore…" at bounding box center [748, 209] width 499 height 124
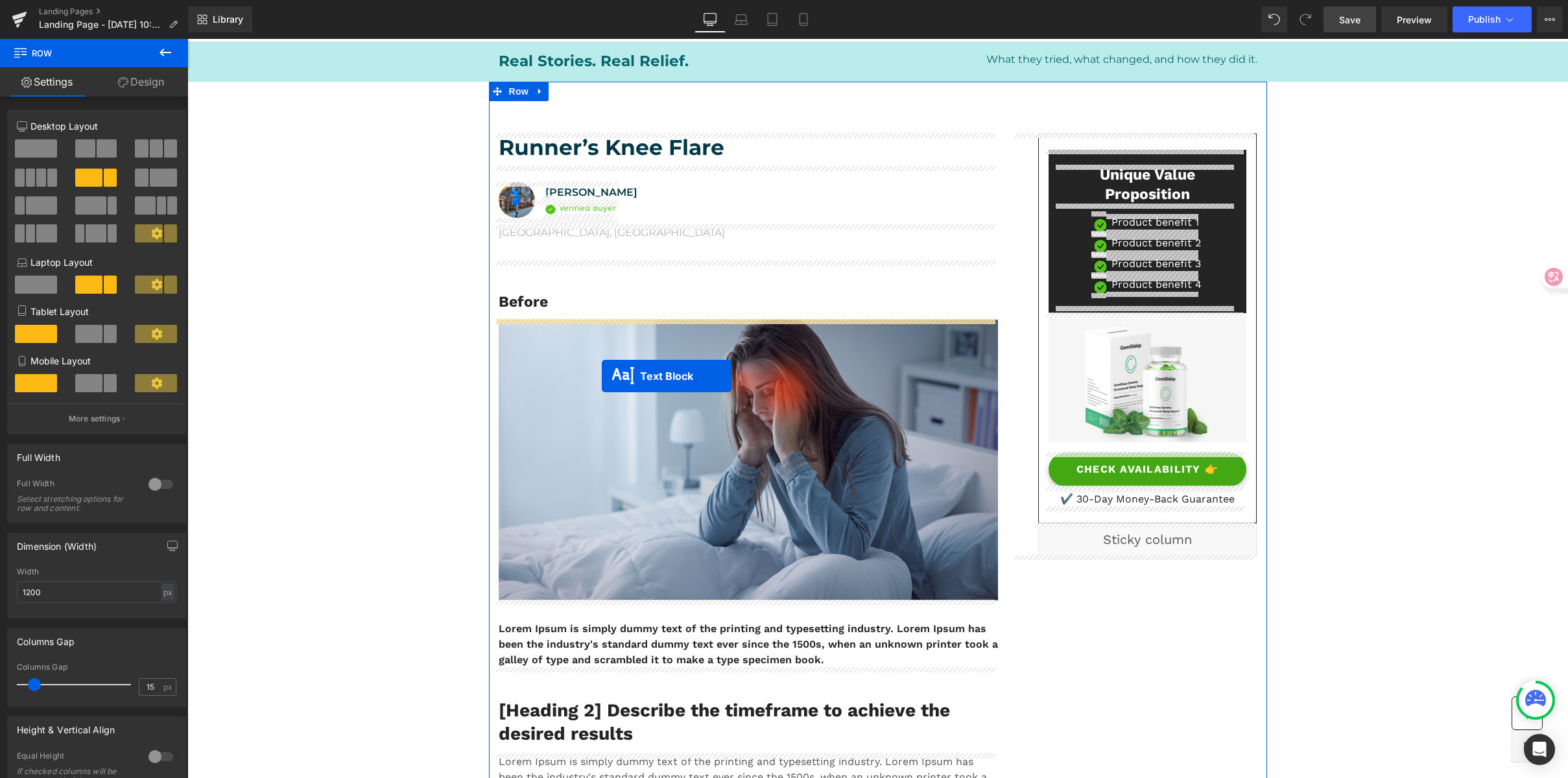
scroll to position [88, 0]
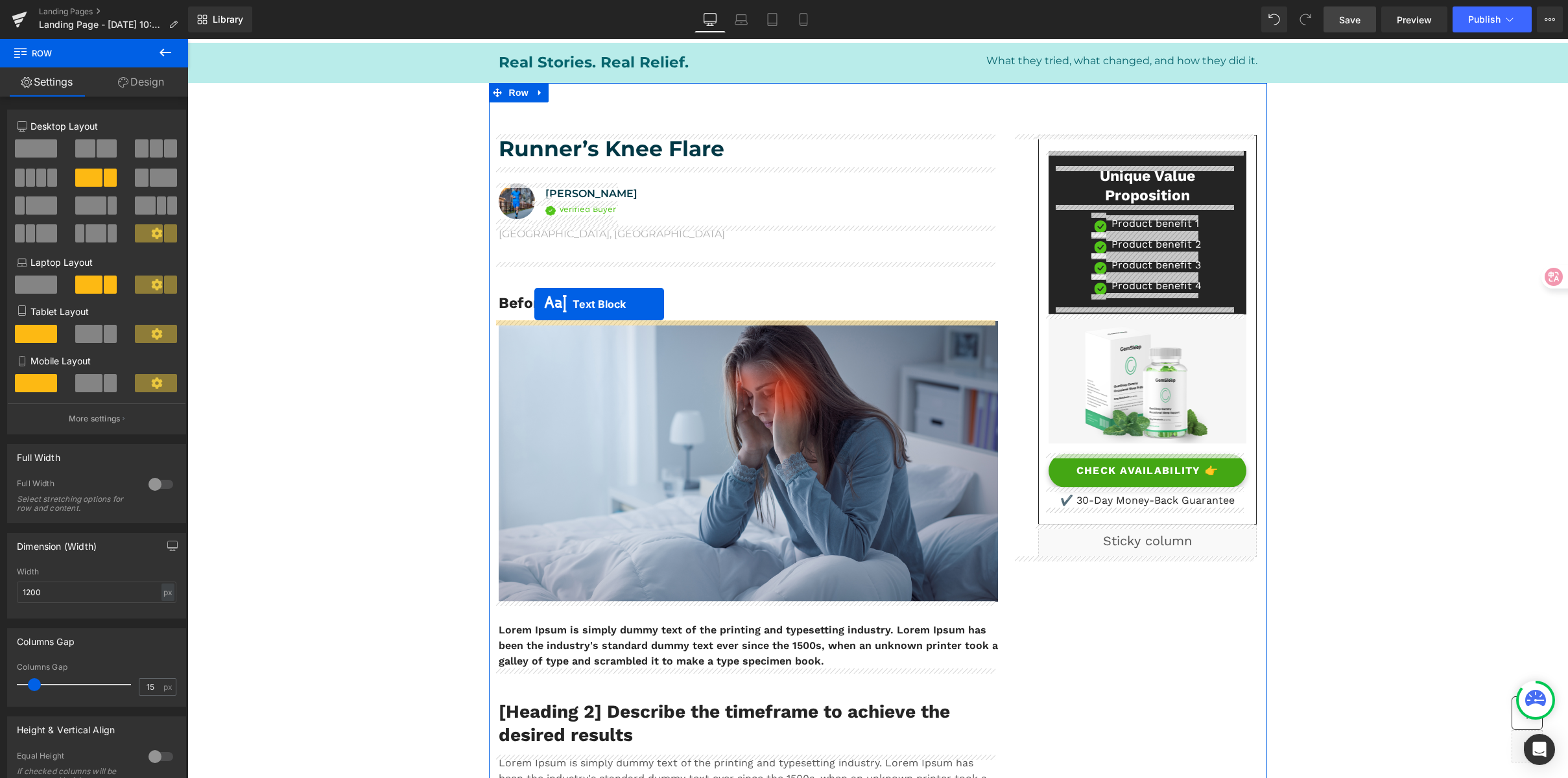
drag, startPoint x: 707, startPoint y: 220, endPoint x: 534, endPoint y: 304, distance: 192.3
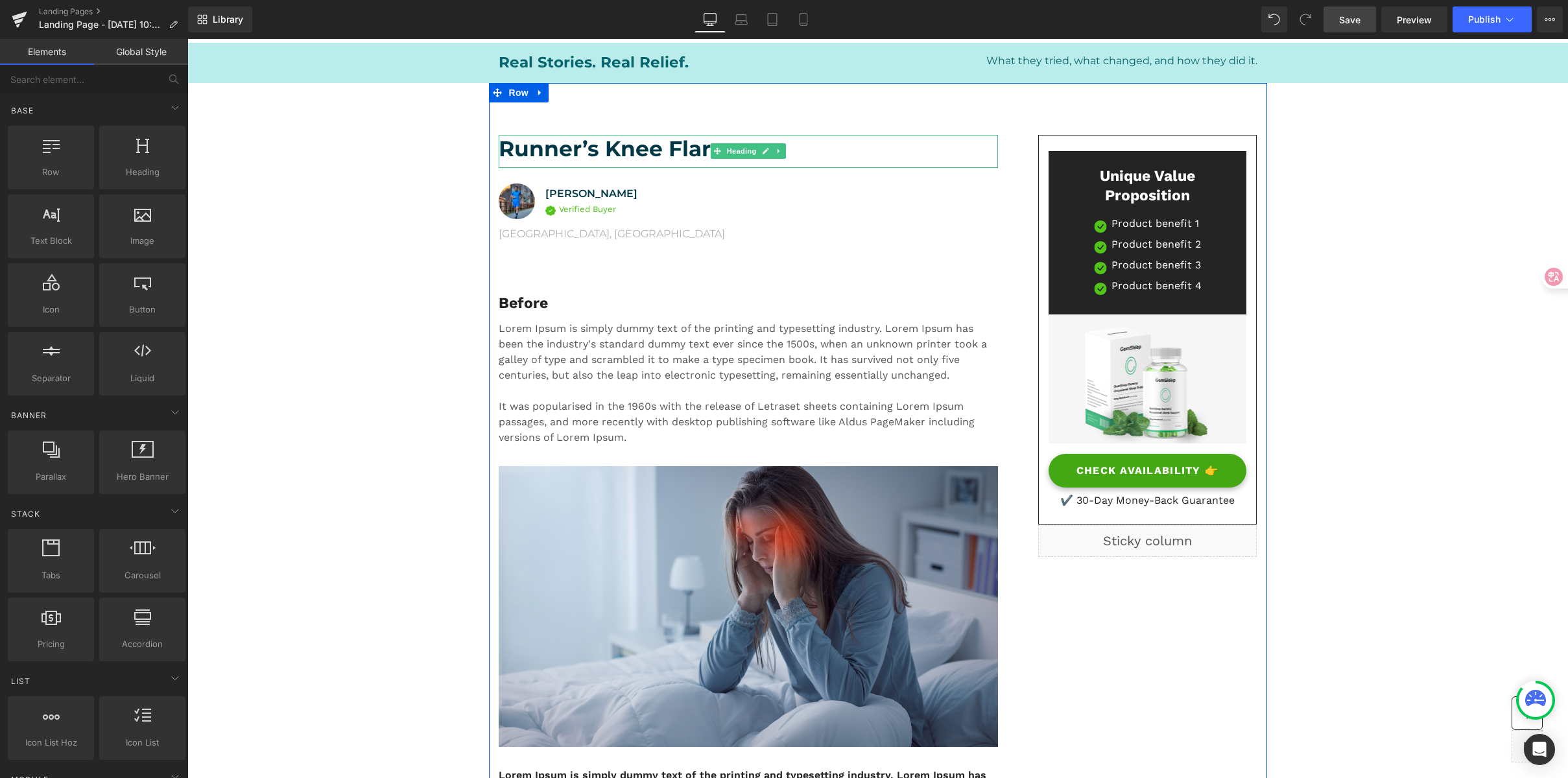
click at [558, 147] on h1 "Runner’s Knee Flare" at bounding box center [748, 148] width 499 height 28
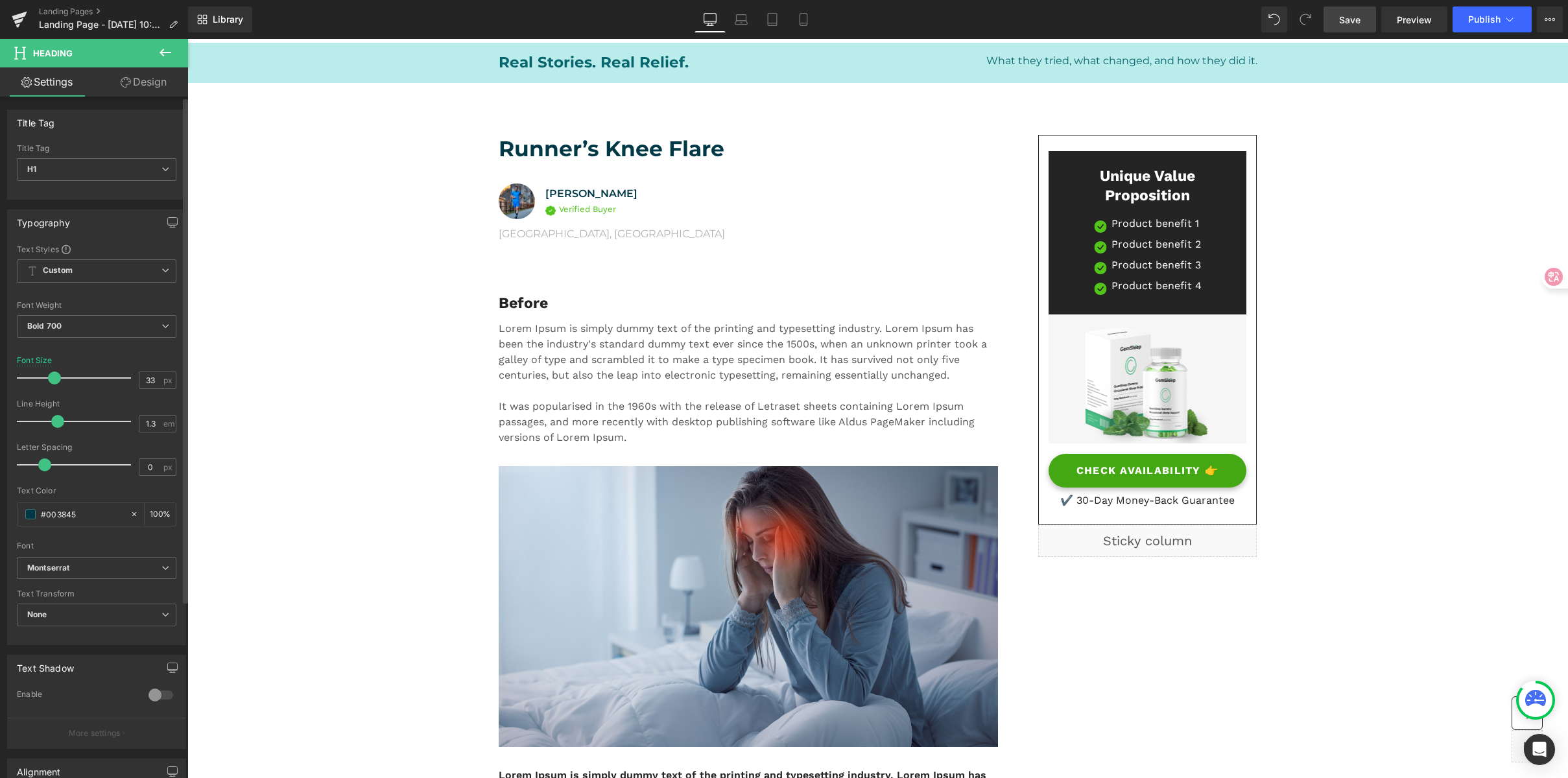
drag, startPoint x: 85, startPoint y: 513, endPoint x: 77, endPoint y: 511, distance: 8.2
click at [7, 505] on div "Text Styles Custom Custom Setup Global Style Custom Setup Global Style Thin 100…" at bounding box center [96, 444] width 177 height 401
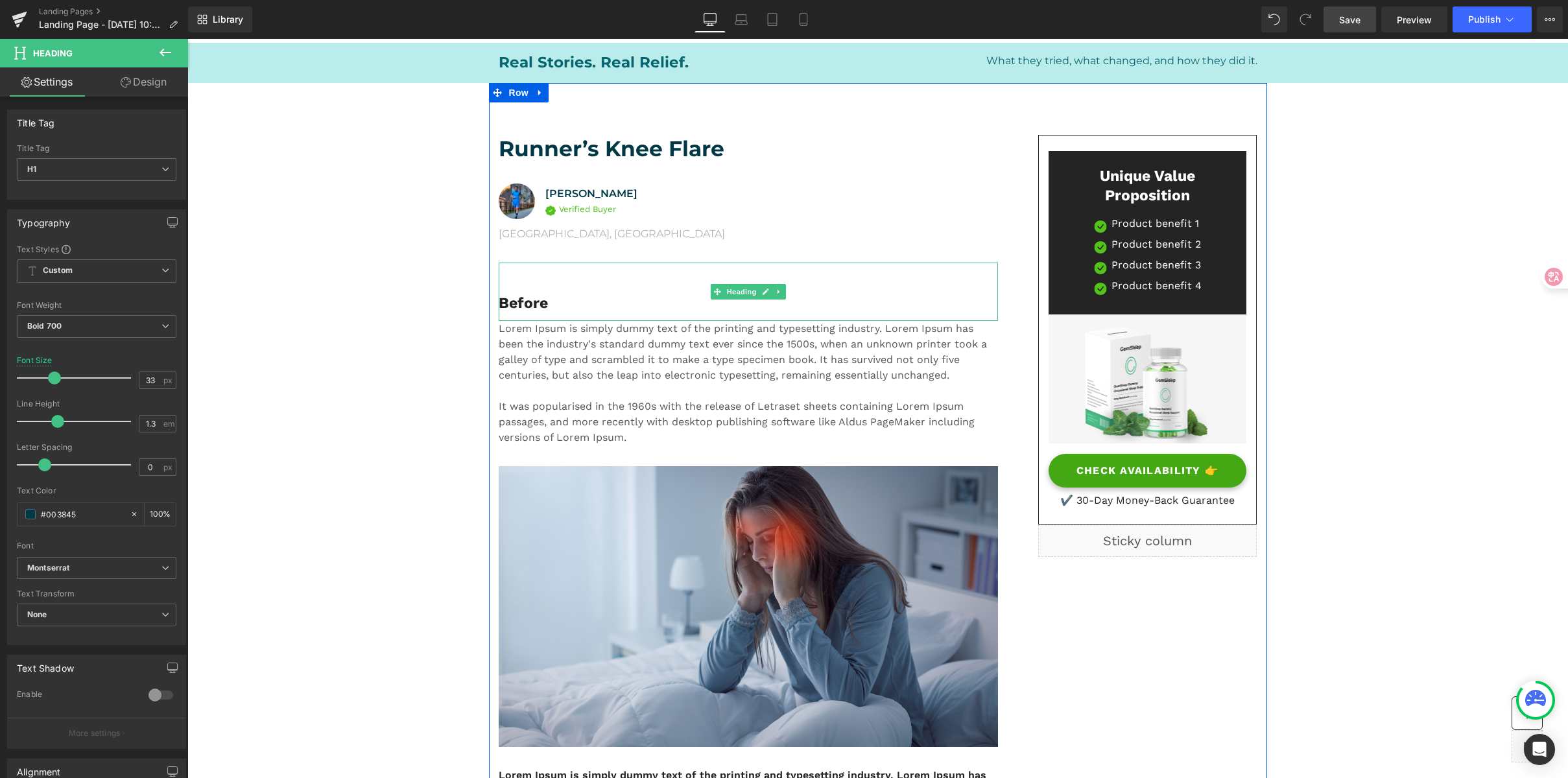
click at [513, 298] on h3 "Before" at bounding box center [748, 303] width 499 height 20
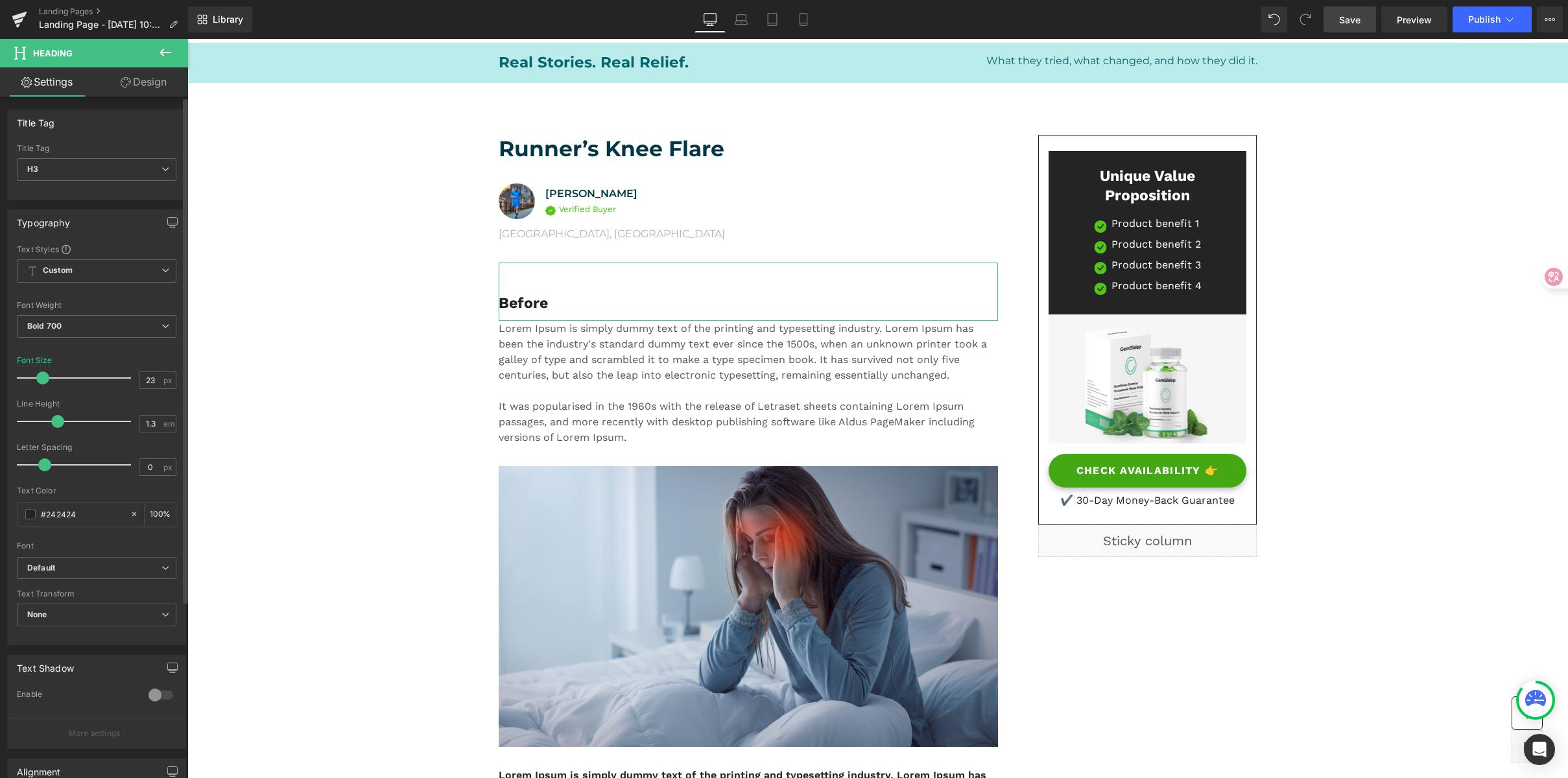
drag, startPoint x: 86, startPoint y: 513, endPoint x: 10, endPoint y: 511, distance: 76.0
click at [0, 514] on html "Text Block You are previewing how the will restyle your page. You can not edit …" at bounding box center [784, 389] width 1568 height 778
type input "#003845"
click at [76, 572] on b "Default" at bounding box center [94, 569] width 134 height 11
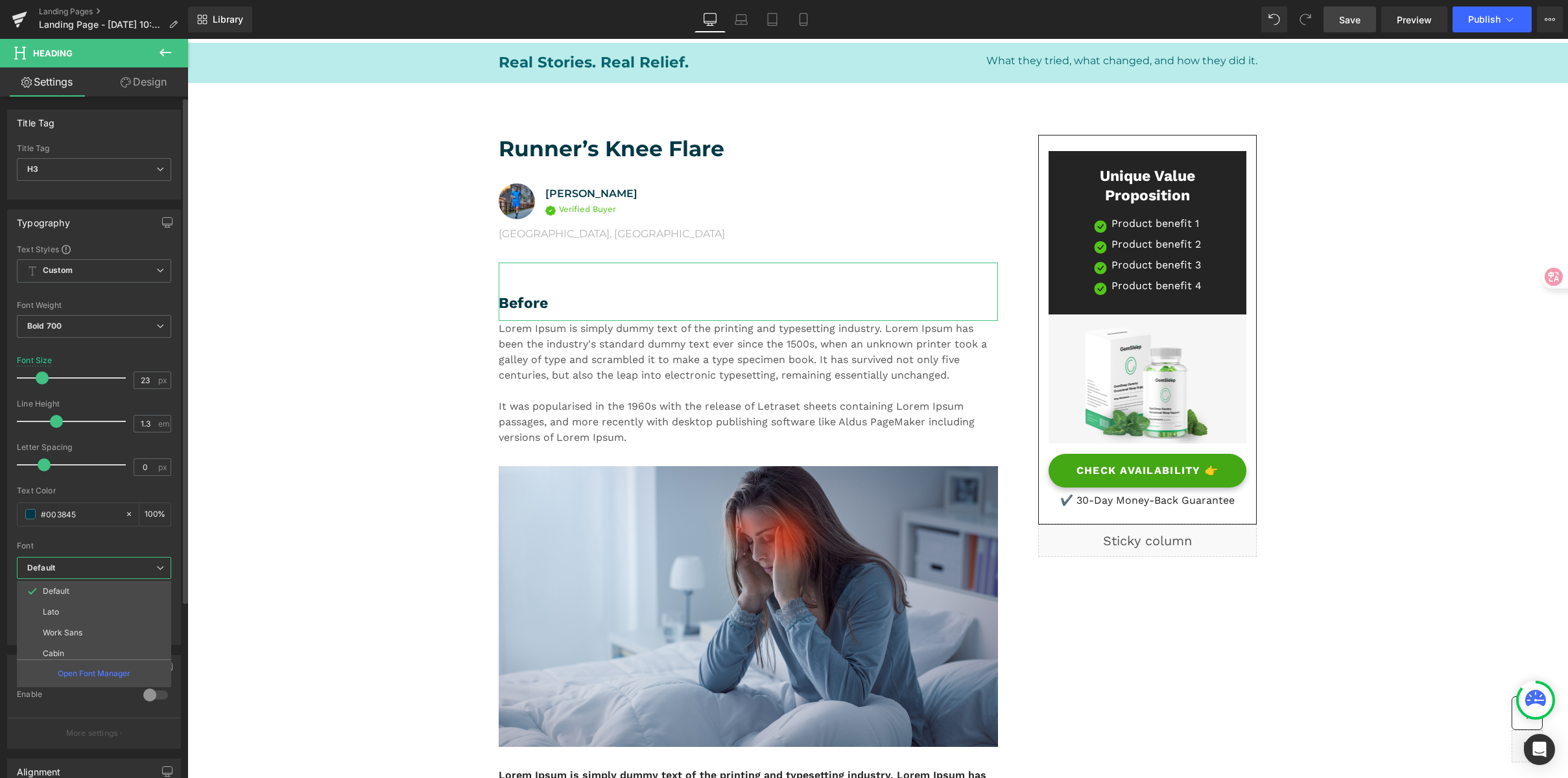
scroll to position [358, 0]
click at [99, 638] on li "Montserrat" at bounding box center [97, 648] width 160 height 21
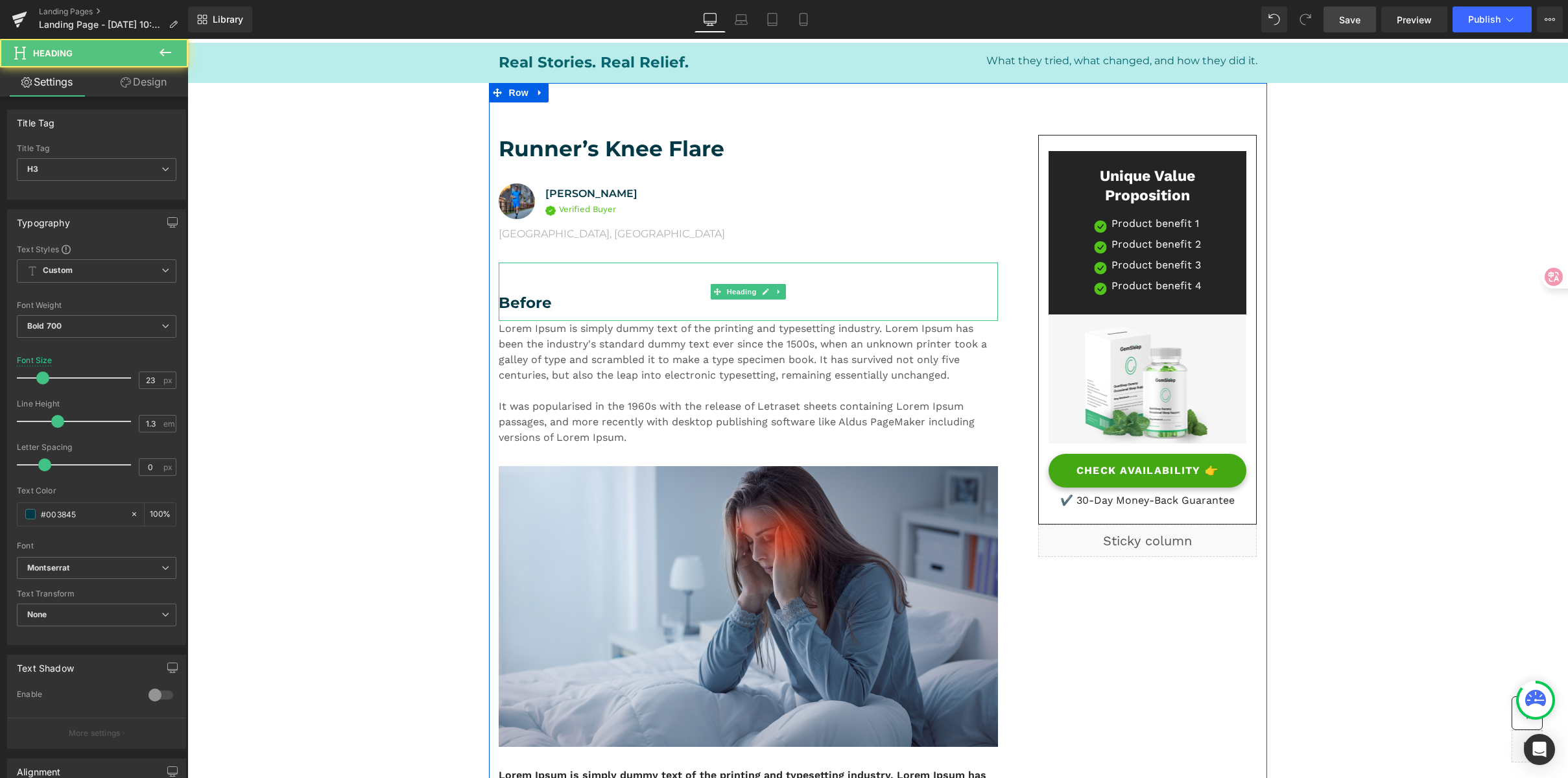
click at [528, 280] on div "Before" at bounding box center [748, 292] width 499 height 58
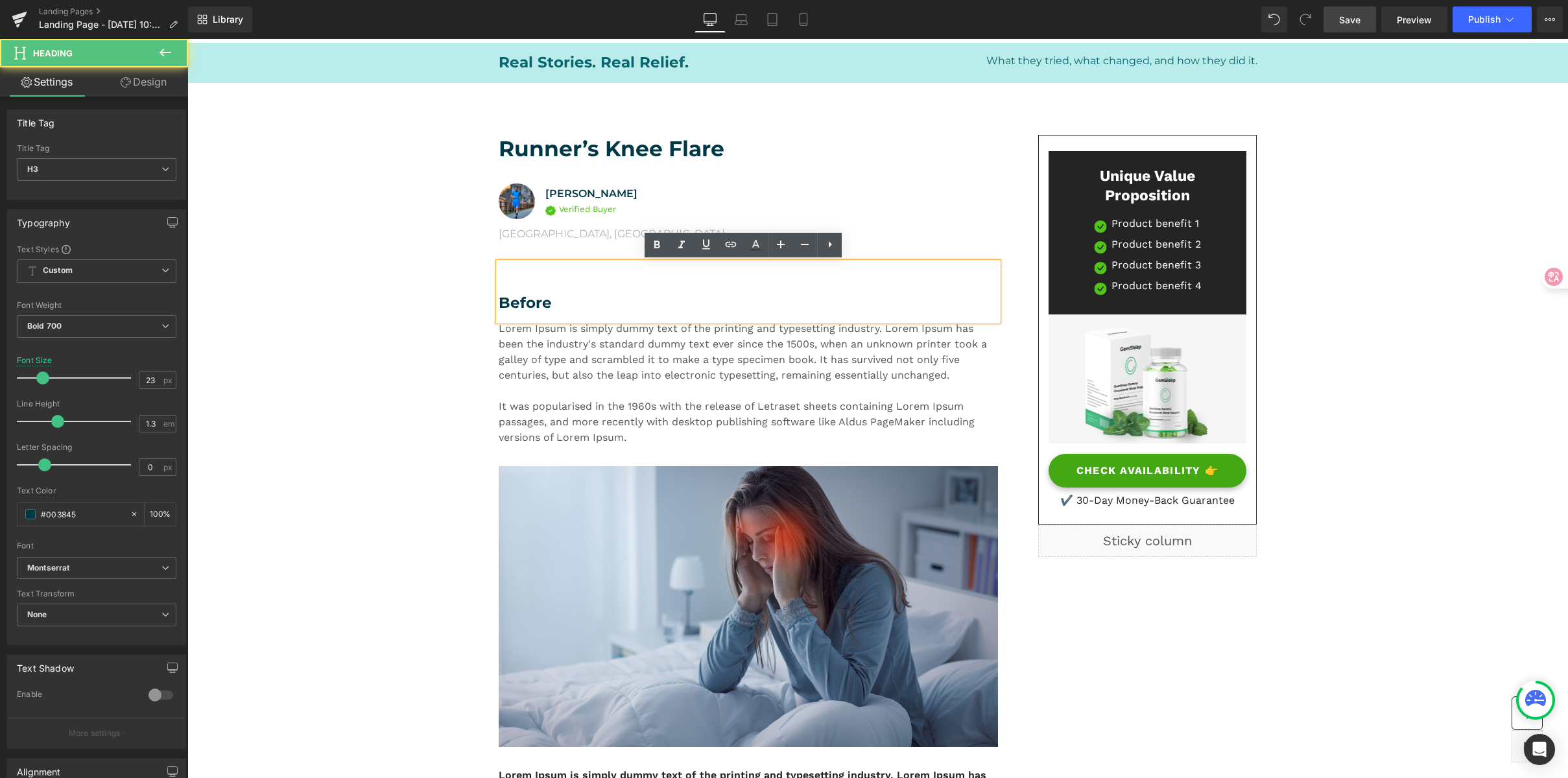
click at [504, 284] on div "Before" at bounding box center [748, 292] width 499 height 58
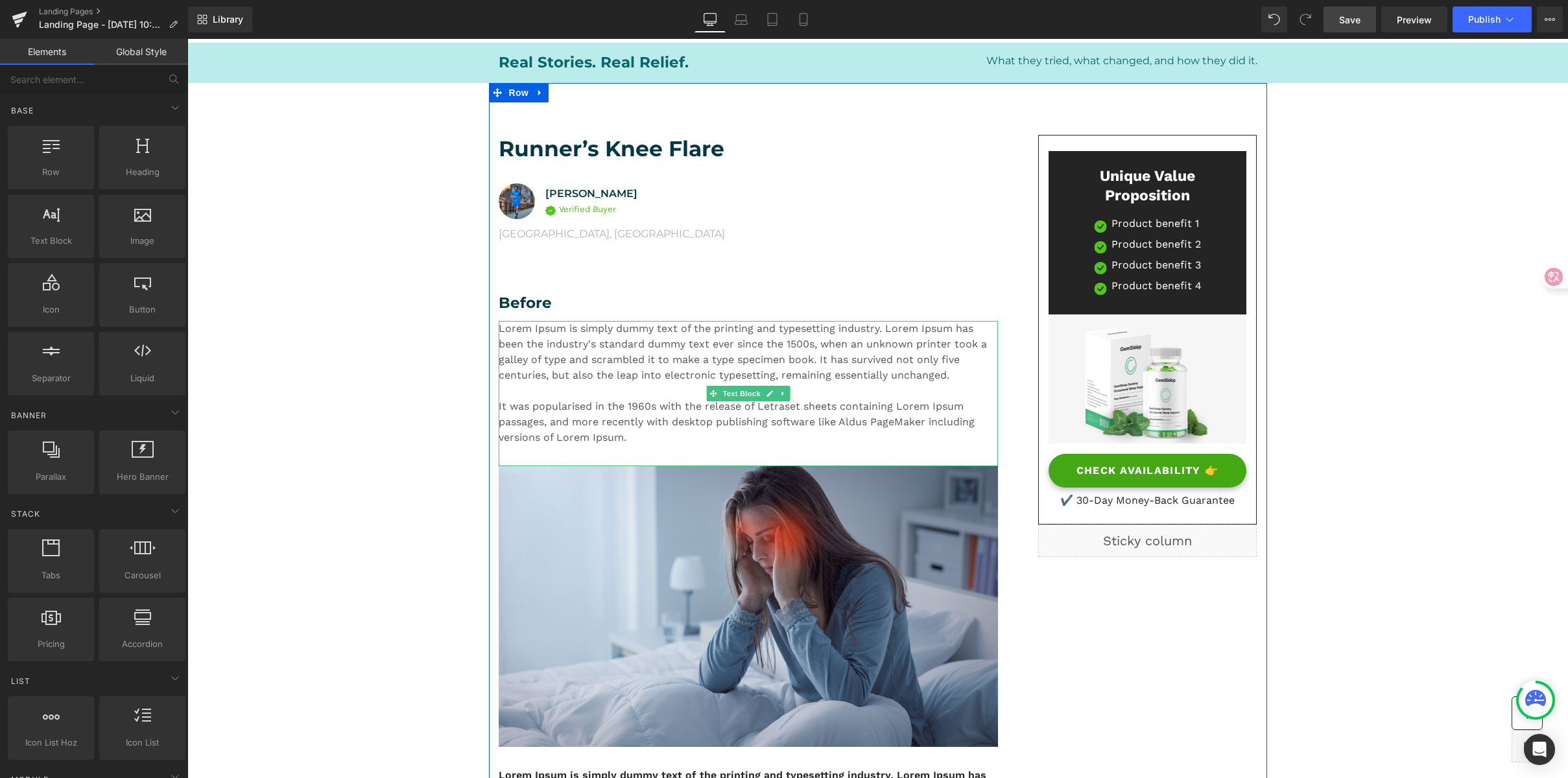
click at [684, 444] on p "Lorem Ipsum is simply dummy text of the printing and typesetting industry. Lore…" at bounding box center [748, 383] width 499 height 124
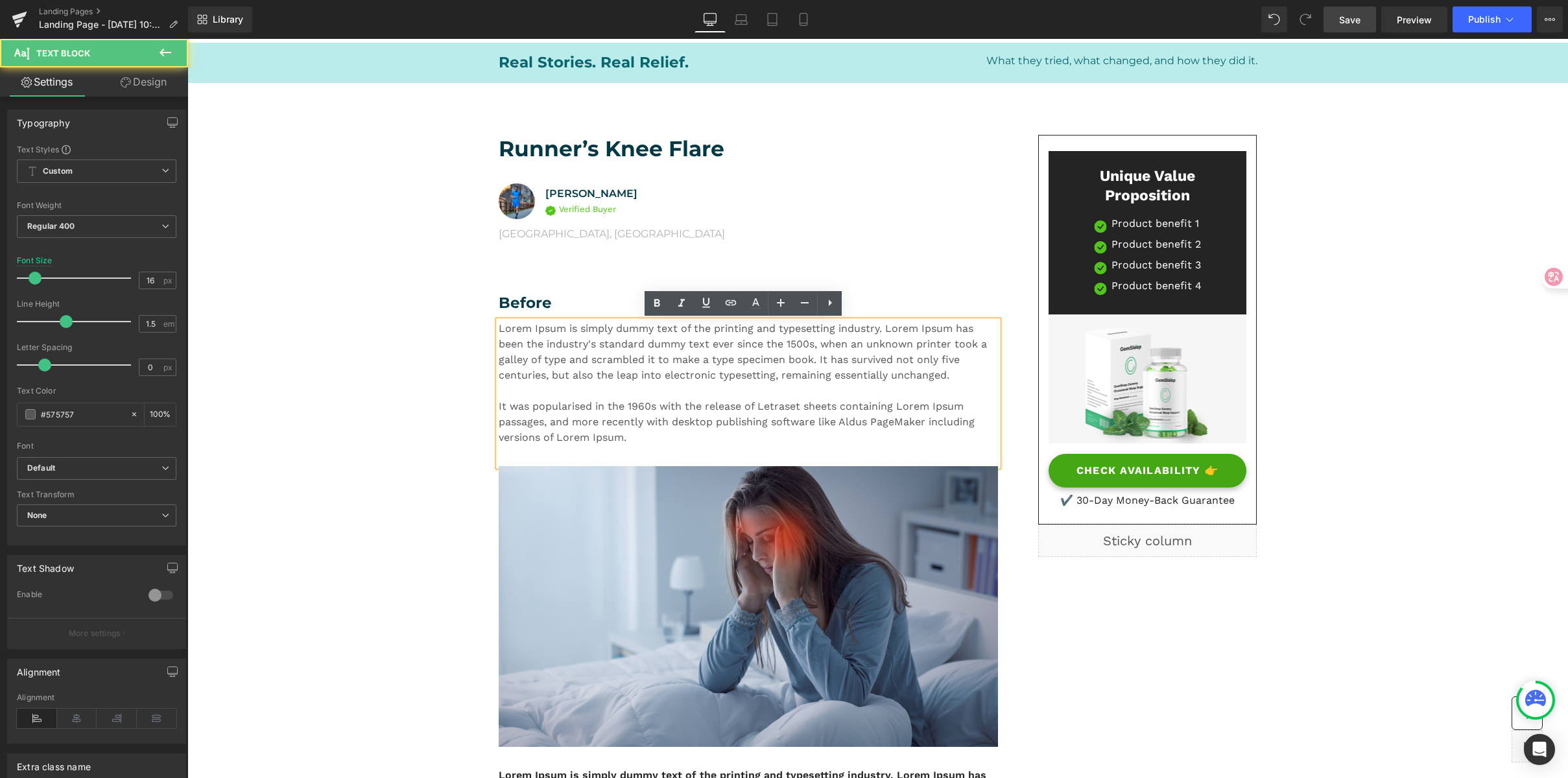
click at [621, 403] on p "Lorem Ipsum is simply dummy text of the printing and typesetting industry. Lore…" at bounding box center [748, 383] width 499 height 124
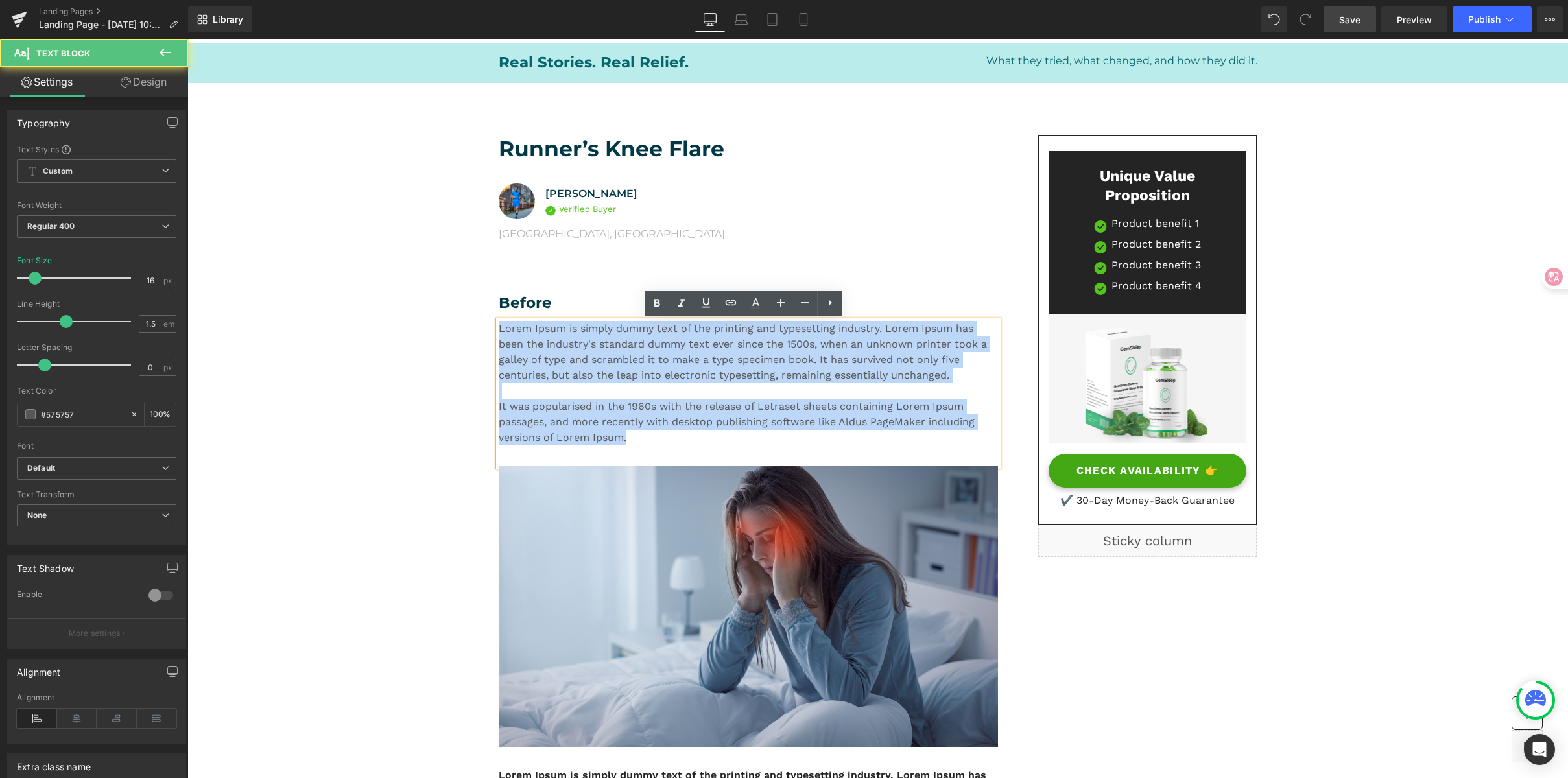
drag, startPoint x: 646, startPoint y: 446, endPoint x: 377, endPoint y: 237, distance: 340.6
copy p "Lorem Ipsum is simply dummy text of the printing and typesetting industry. Lore…"
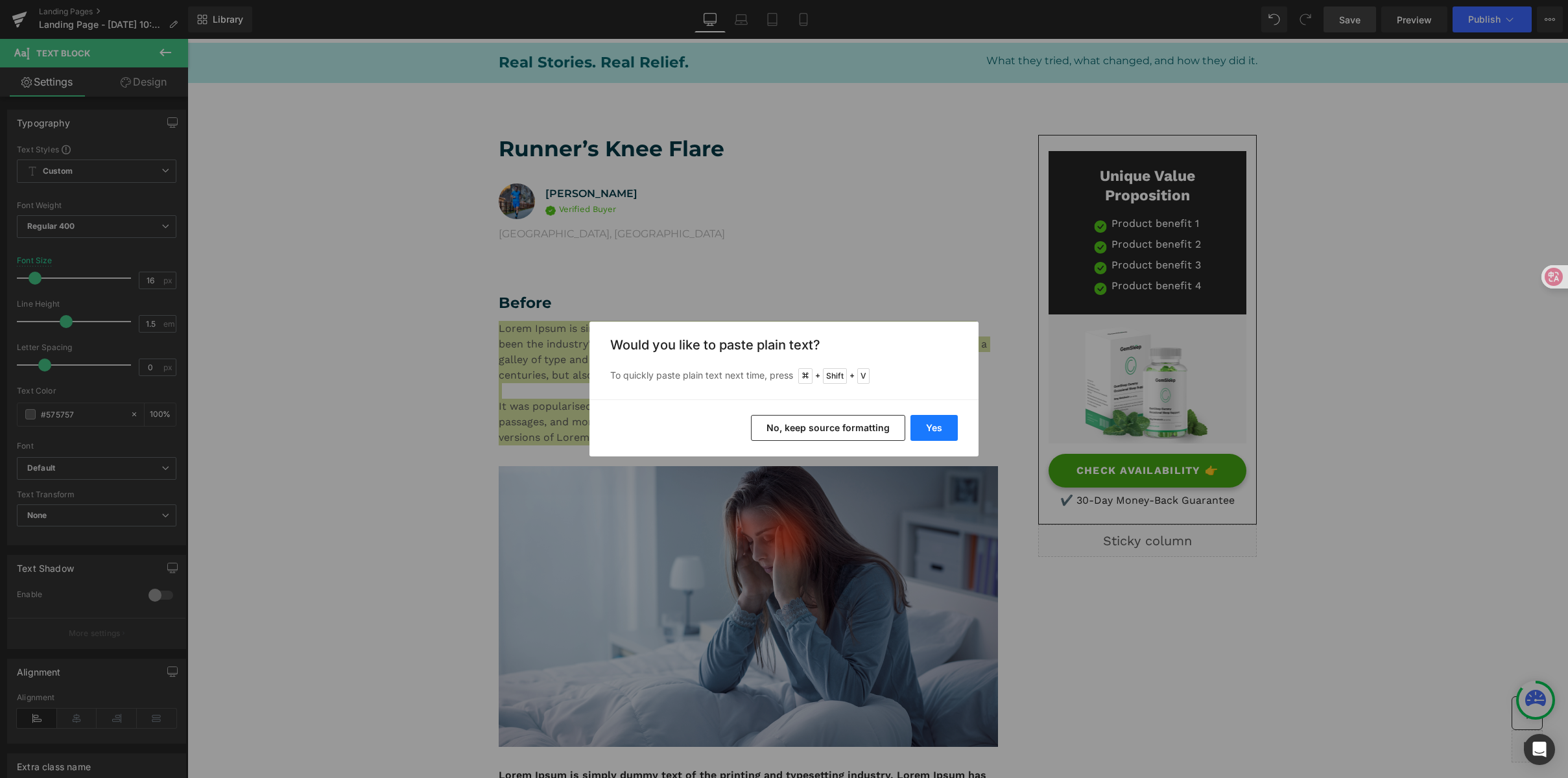
click at [935, 427] on button "Yes" at bounding box center [934, 428] width 48 height 26
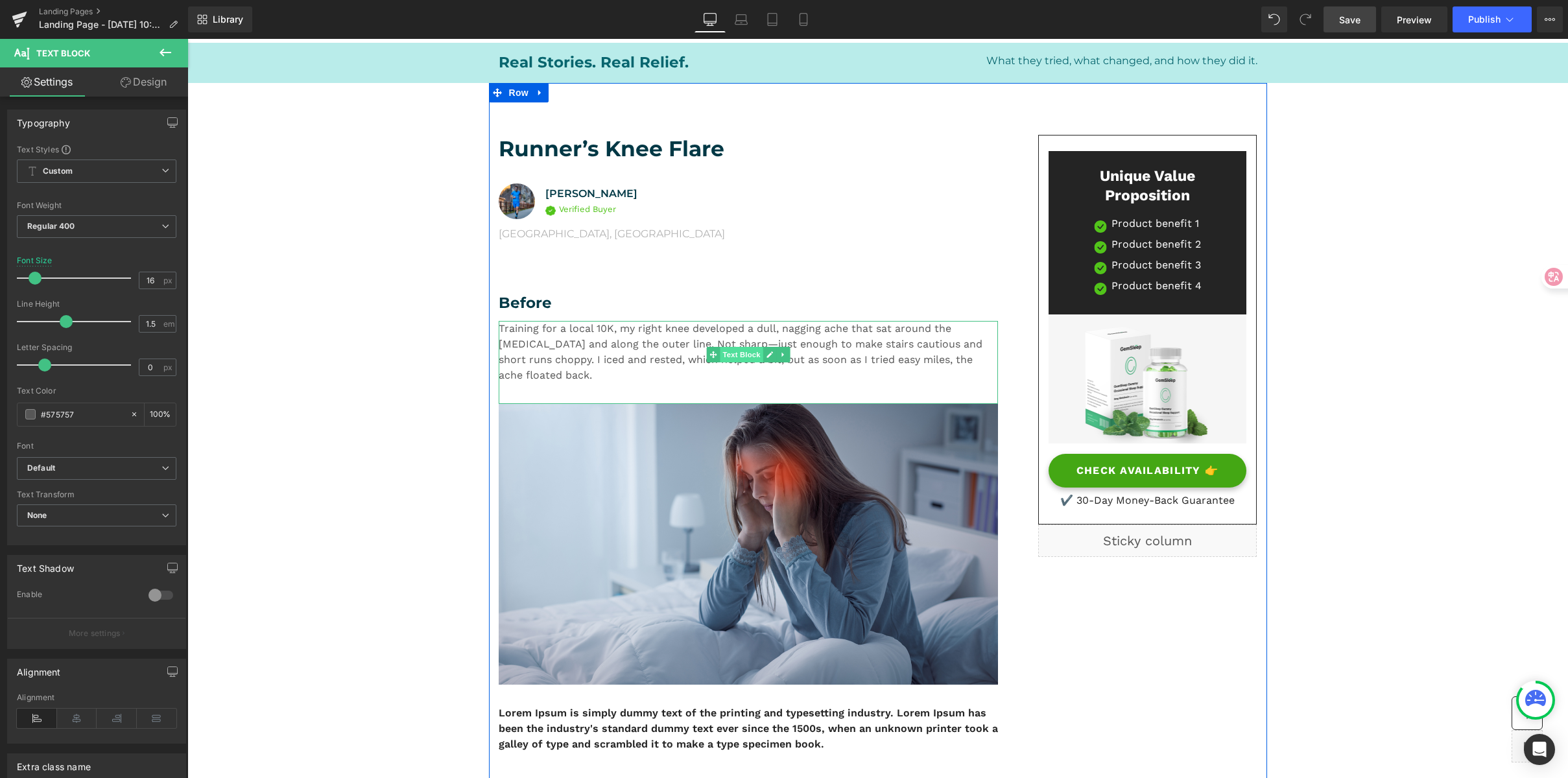
click at [742, 352] on span "Text Block" at bounding box center [741, 354] width 43 height 16
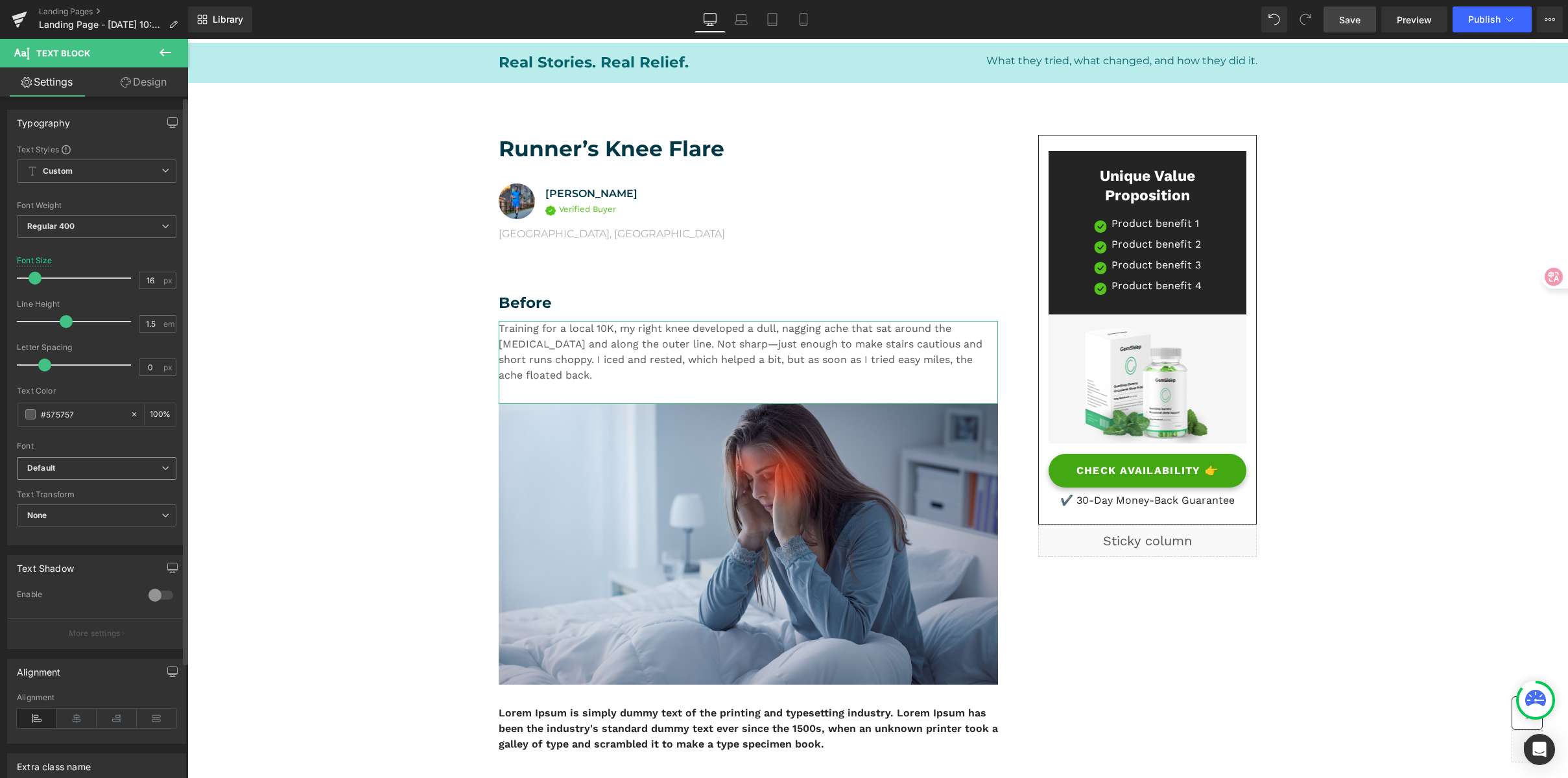
click at [37, 468] on icon "Default" at bounding box center [41, 469] width 28 height 11
click at [99, 546] on li "Montserrat" at bounding box center [97, 549] width 160 height 21
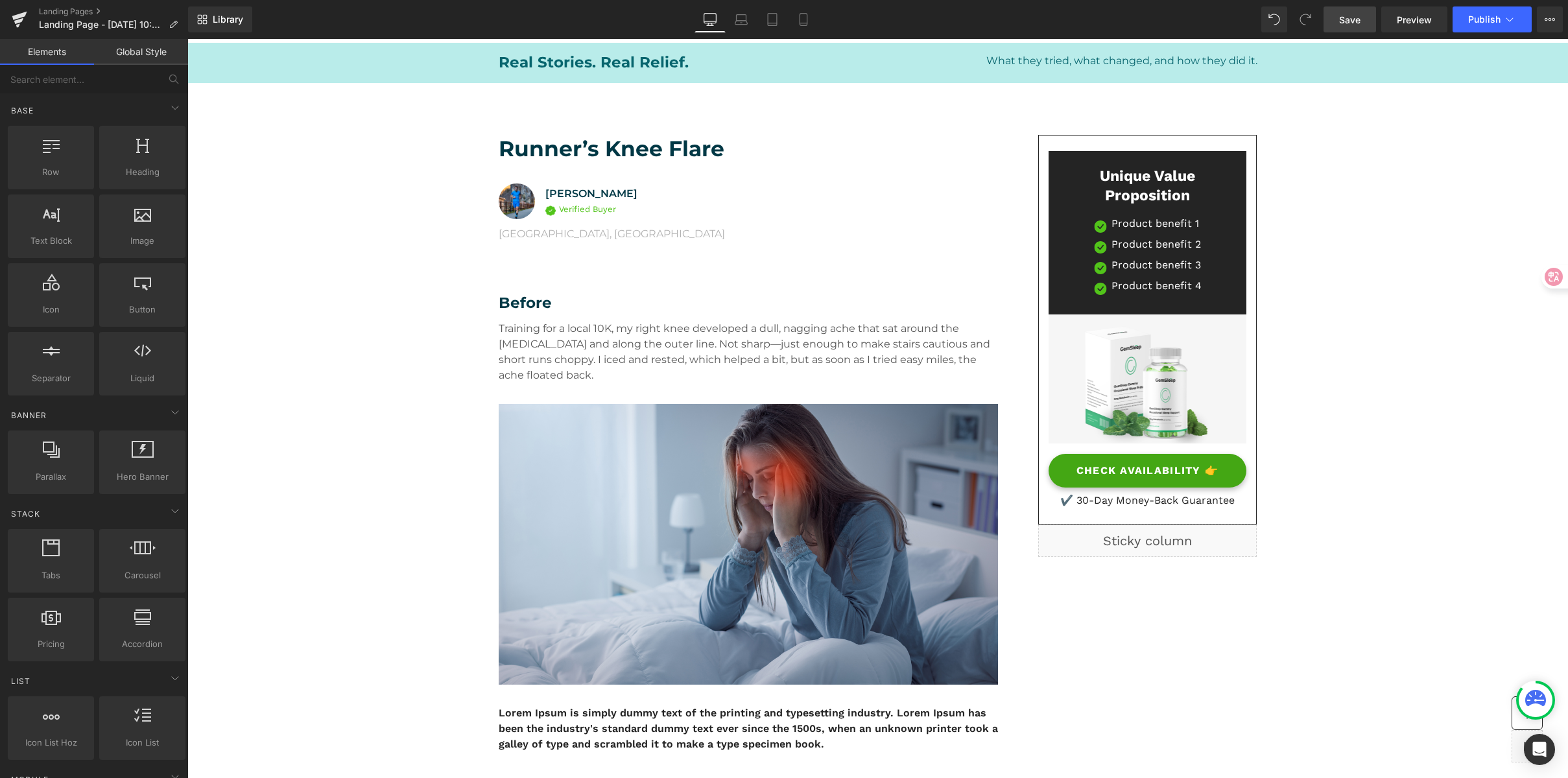
scroll to position [93, 0]
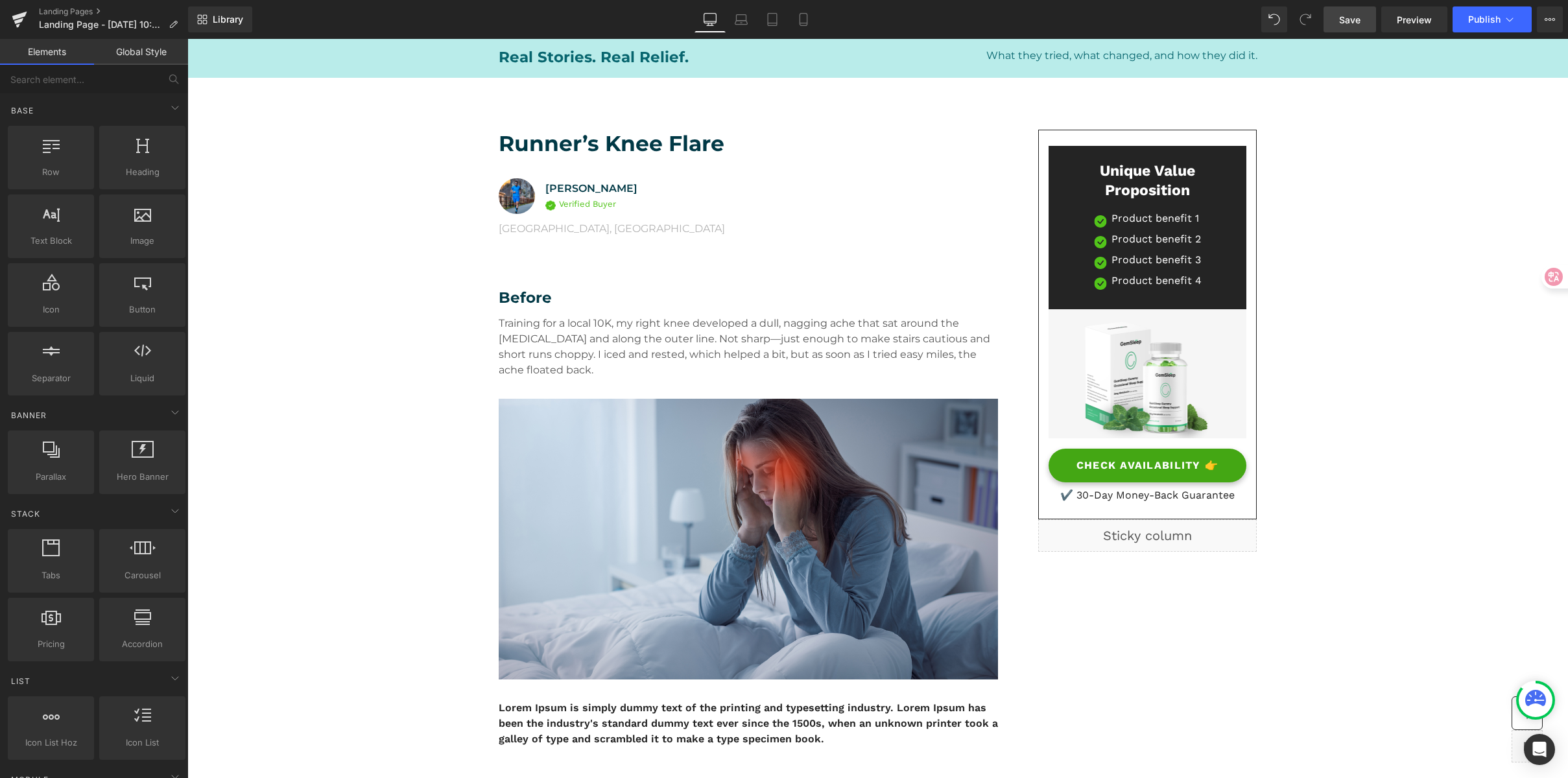
click at [1352, 17] on span "Save" at bounding box center [1349, 20] width 21 height 14
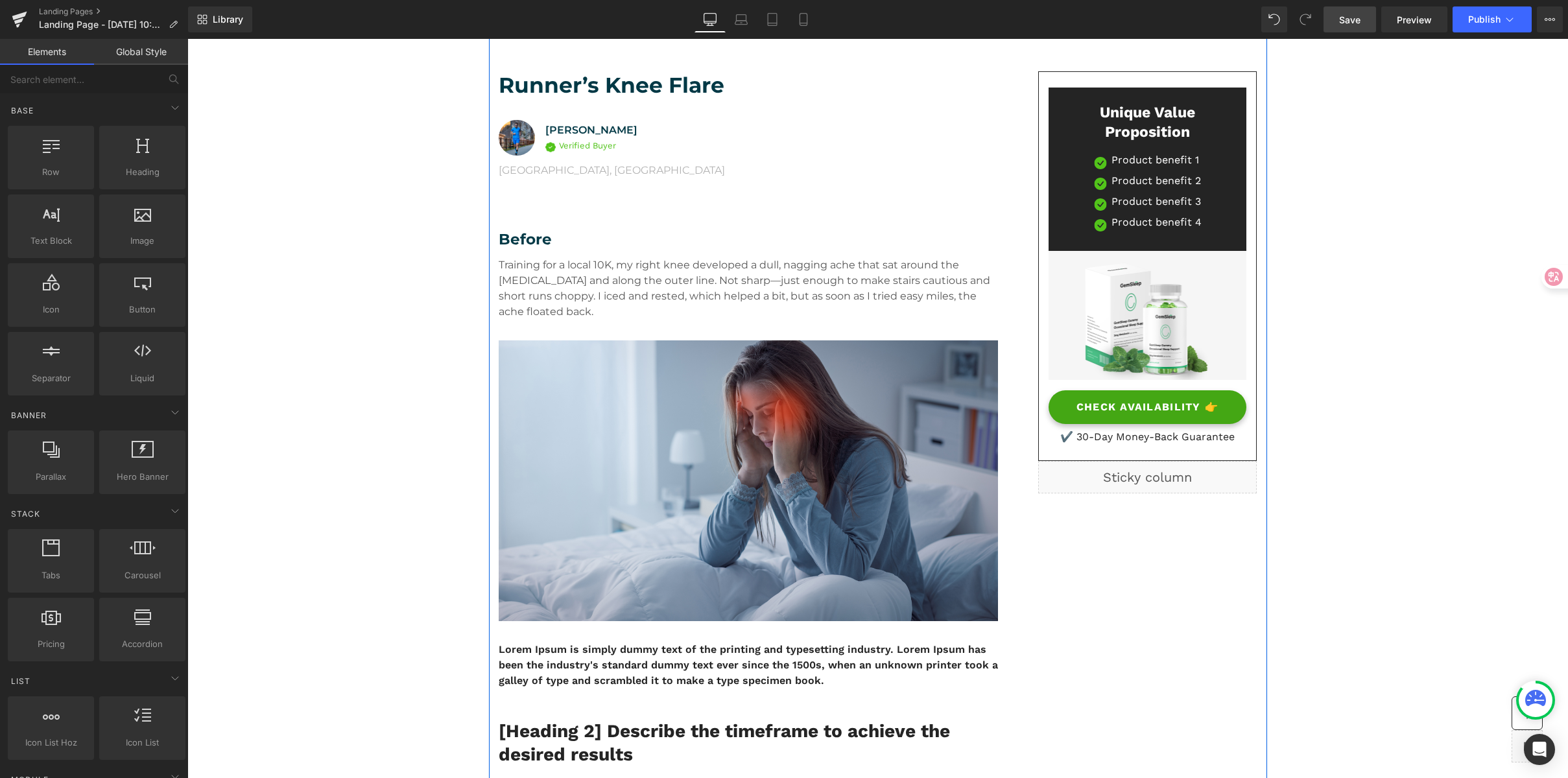
scroll to position [44, 0]
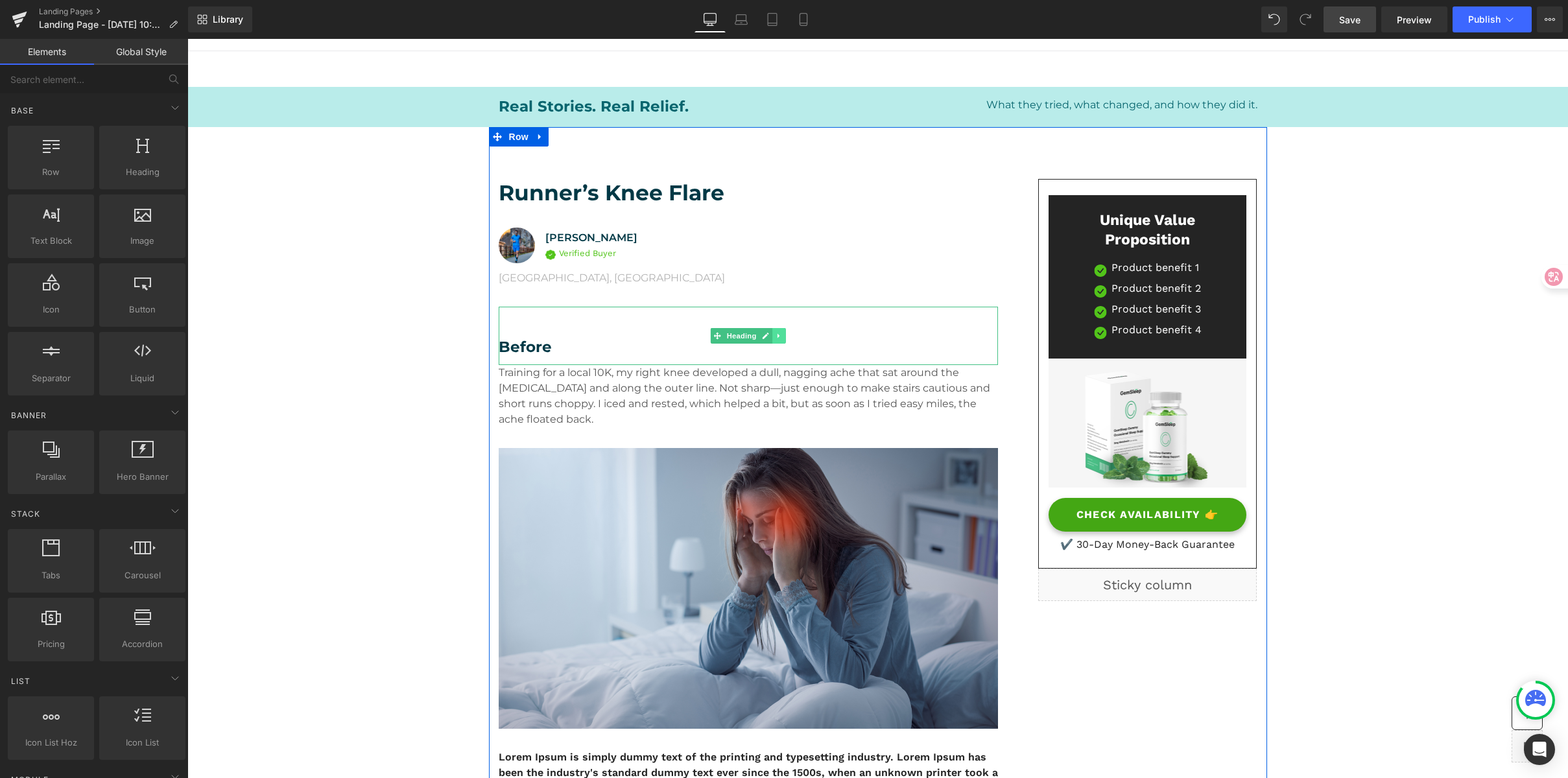
click at [776, 339] on icon at bounding box center [779, 335] width 7 height 7
click at [768, 337] on icon at bounding box center [772, 335] width 7 height 7
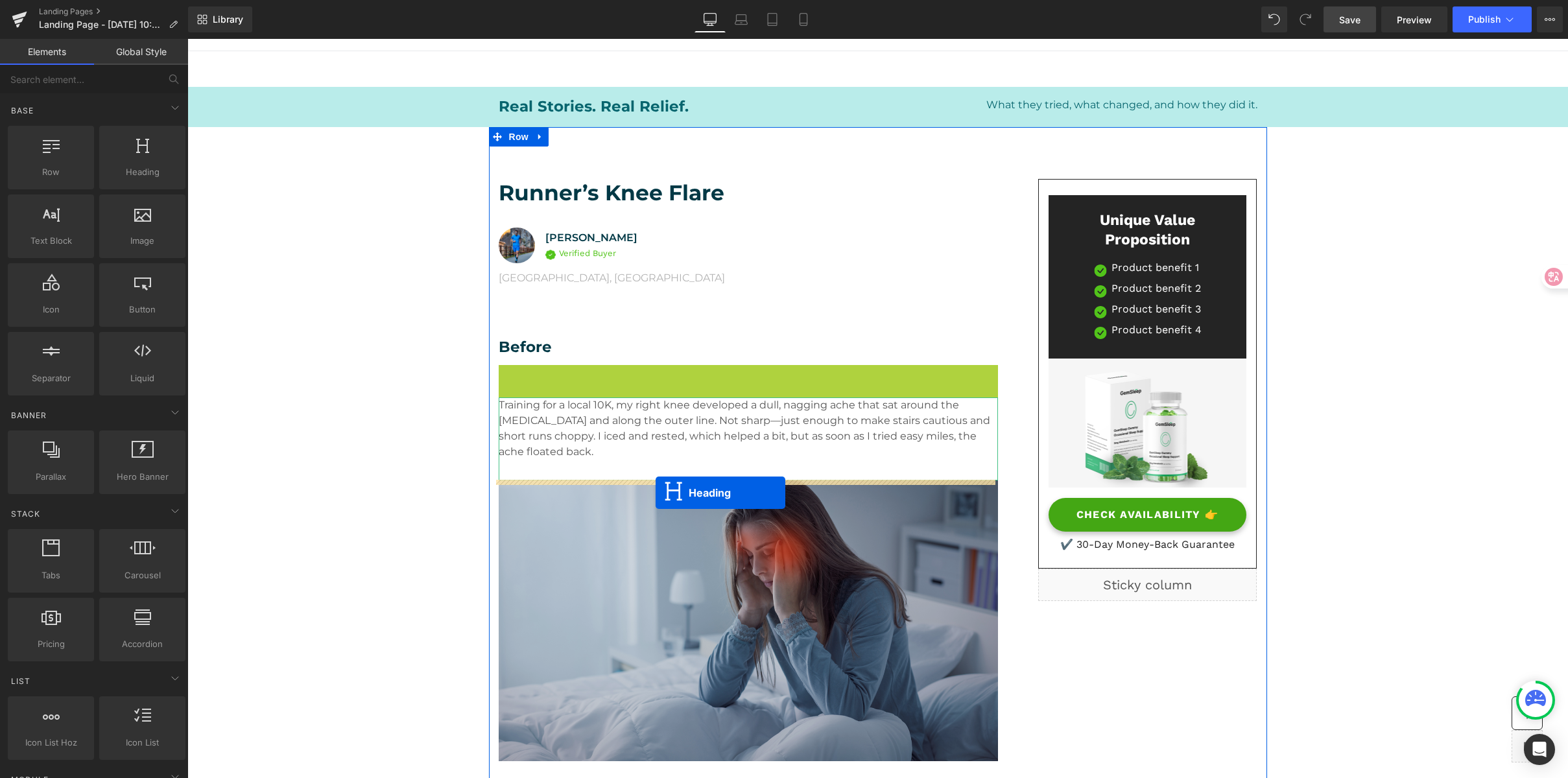
drag, startPoint x: 711, startPoint y: 392, endPoint x: 655, endPoint y: 493, distance: 115.5
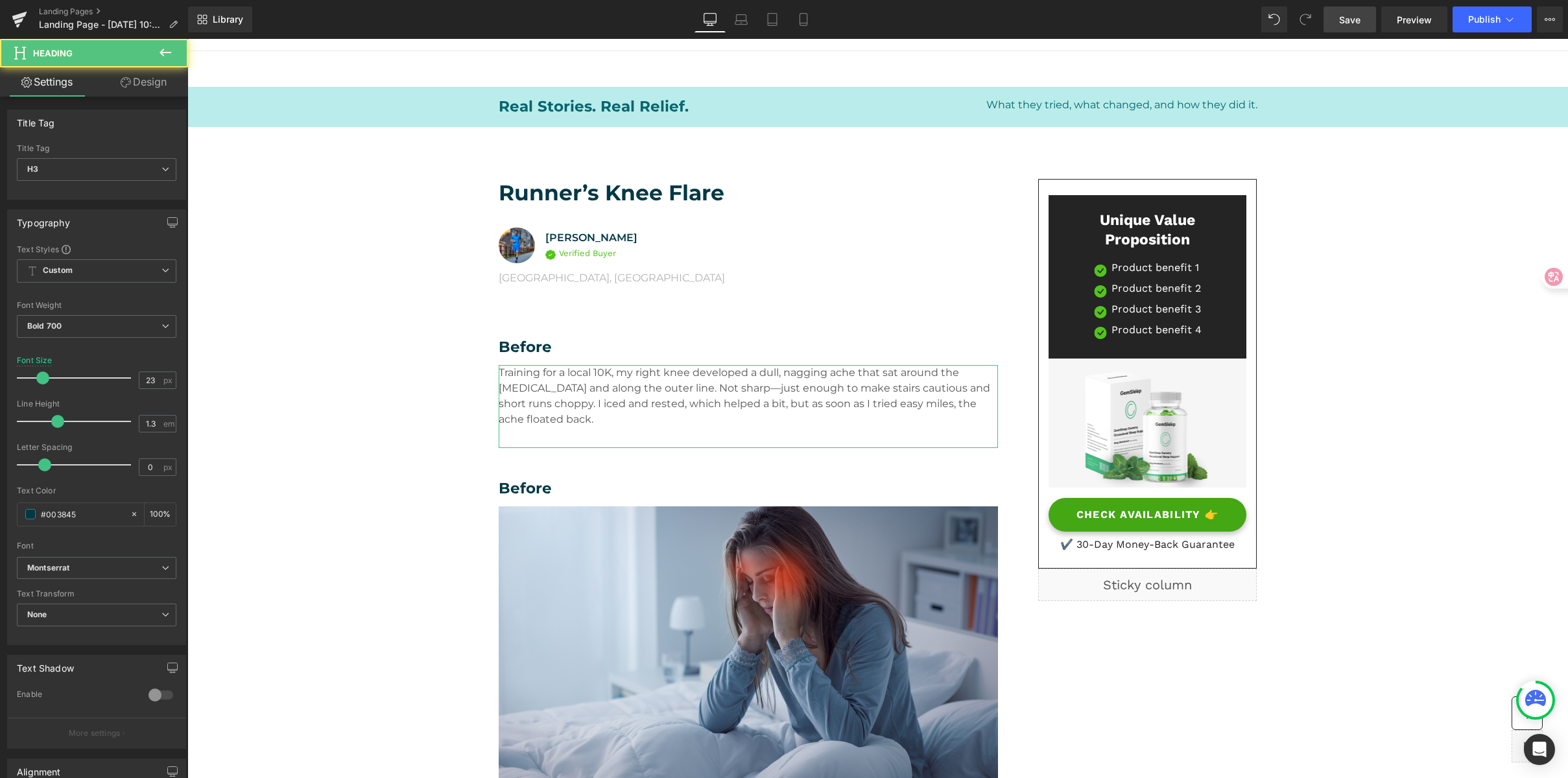
click at [521, 484] on h3 "Before" at bounding box center [748, 489] width 499 height 20
click at [507, 486] on h3 "Before" at bounding box center [748, 489] width 499 height 20
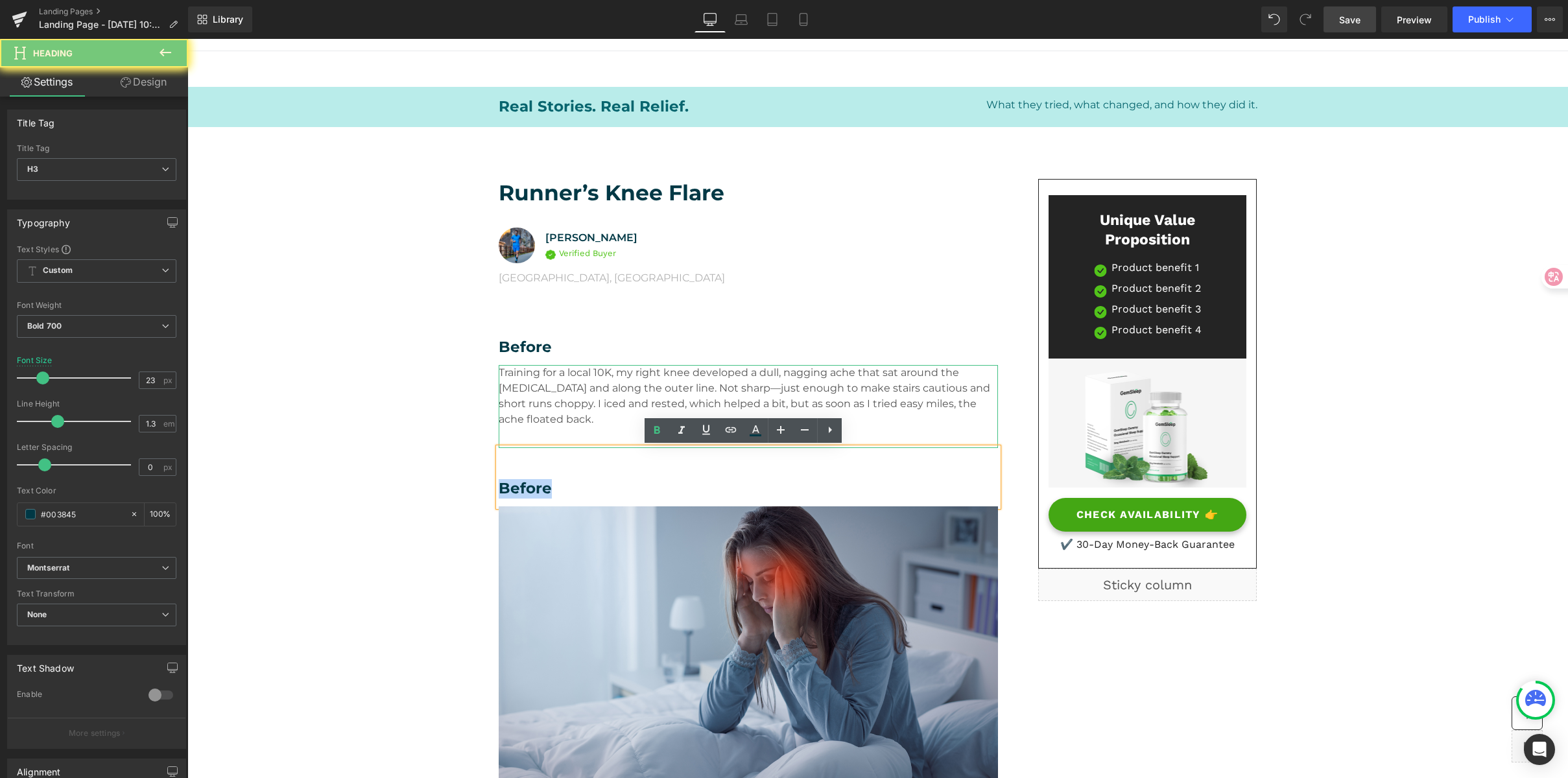
click at [507, 486] on h3 "Before" at bounding box center [748, 489] width 499 height 20
paste div
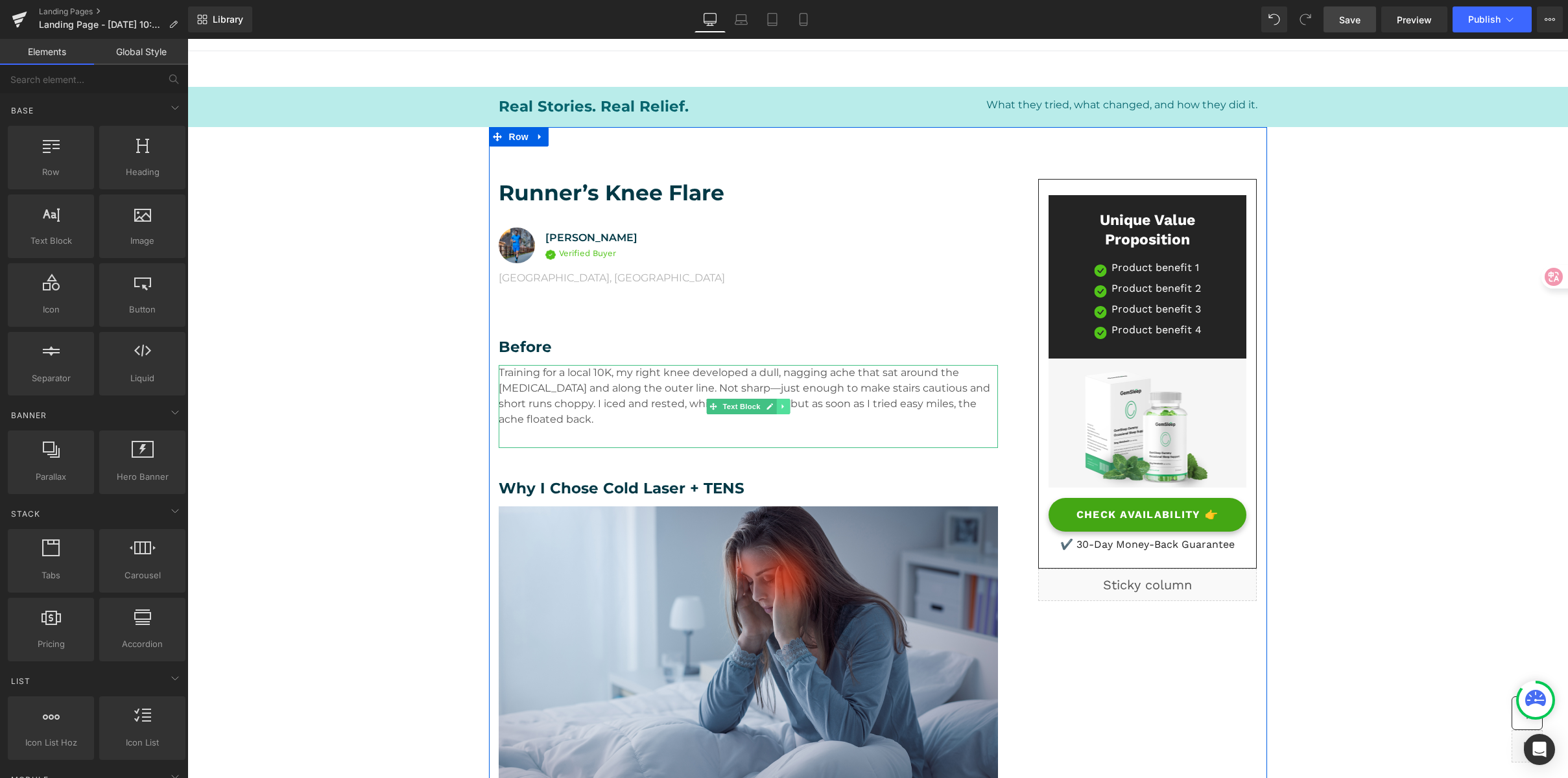
click at [780, 408] on icon at bounding box center [783, 406] width 7 height 7
click at [772, 408] on icon at bounding box center [776, 406] width 7 height 7
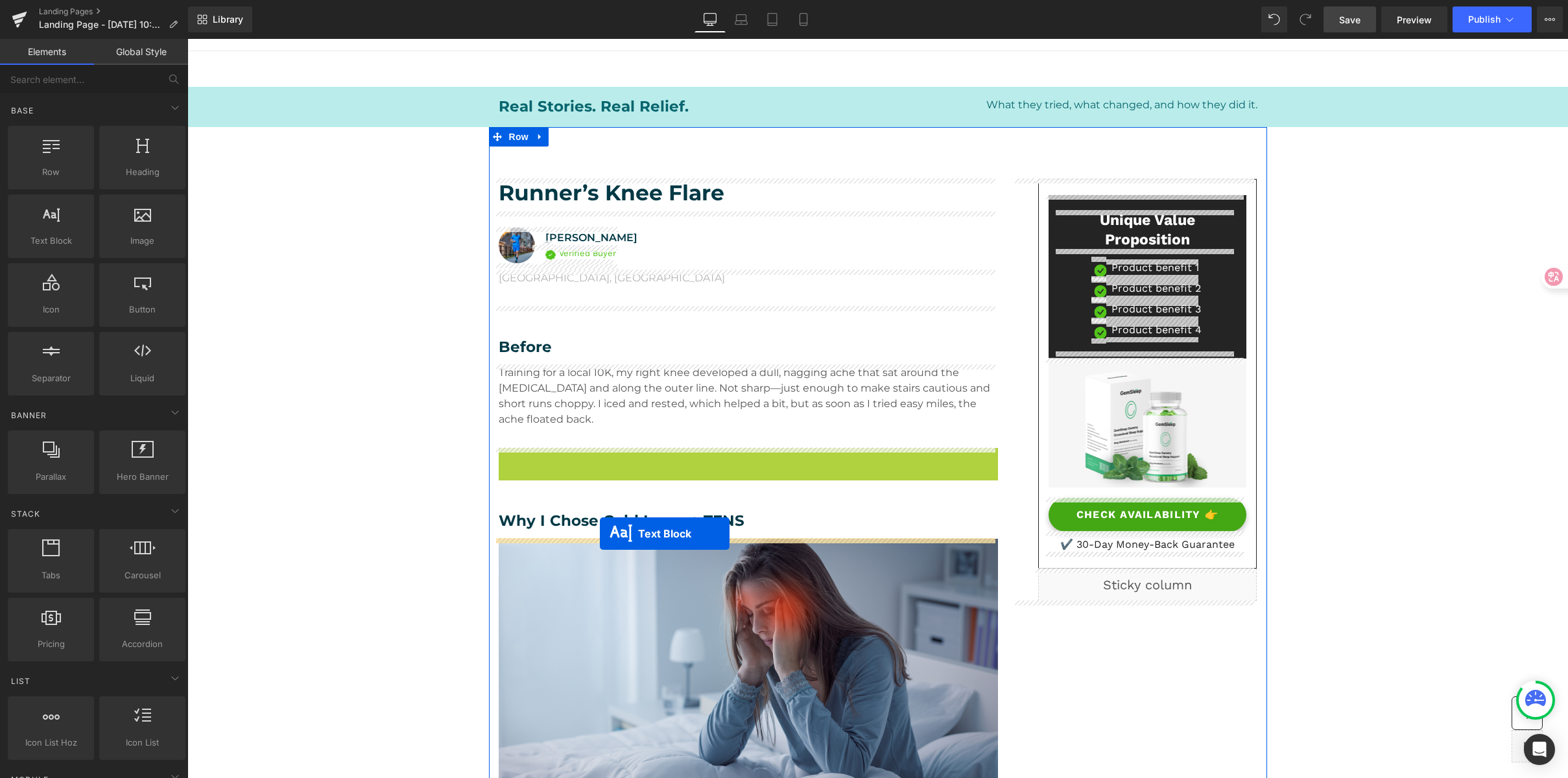
drag, startPoint x: 706, startPoint y: 487, endPoint x: 600, endPoint y: 534, distance: 116.0
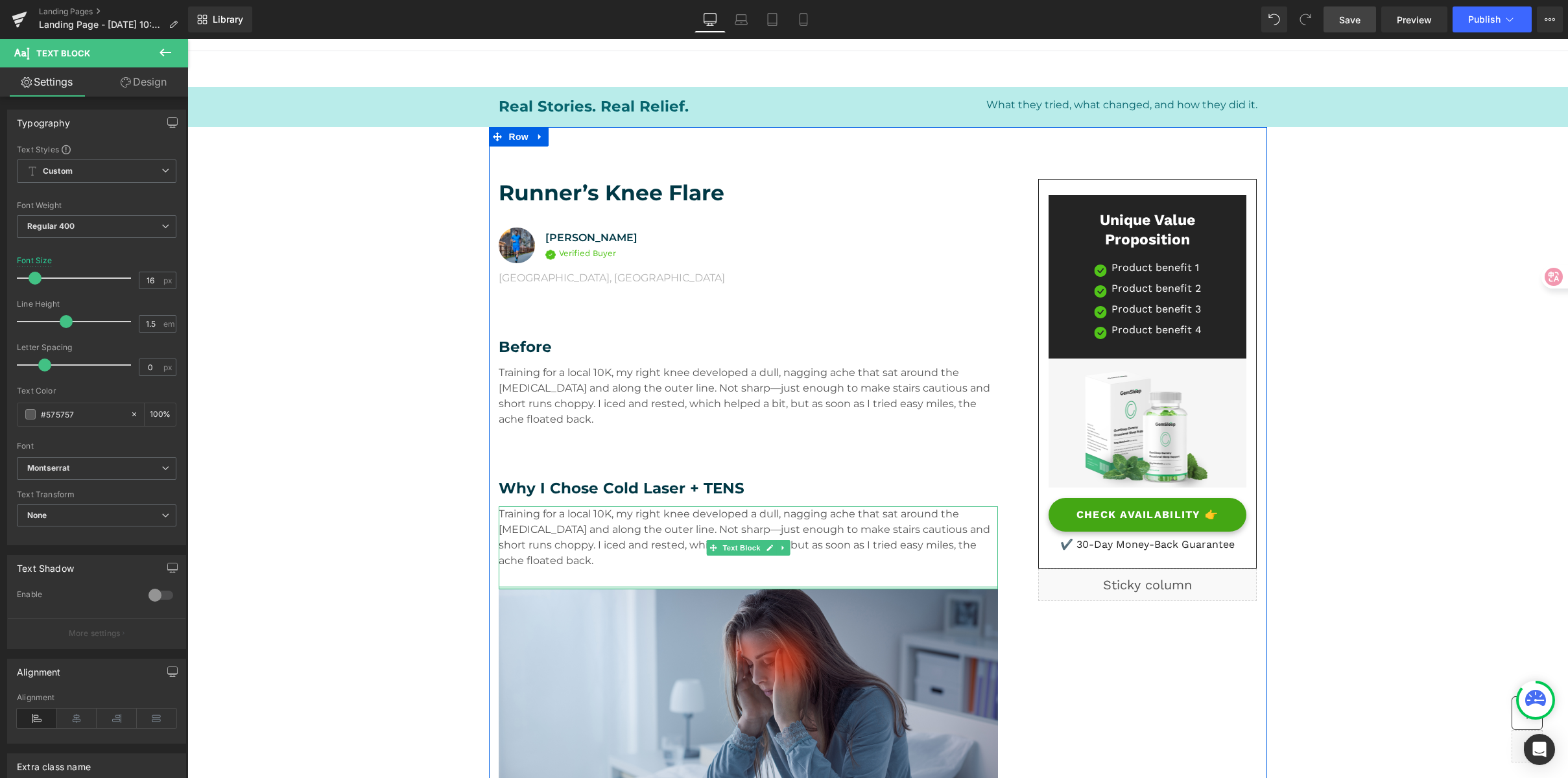
click at [566, 530] on p "Training for a local 10K, my right knee developed a dull, nagging ache that sat…" at bounding box center [748, 538] width 499 height 63
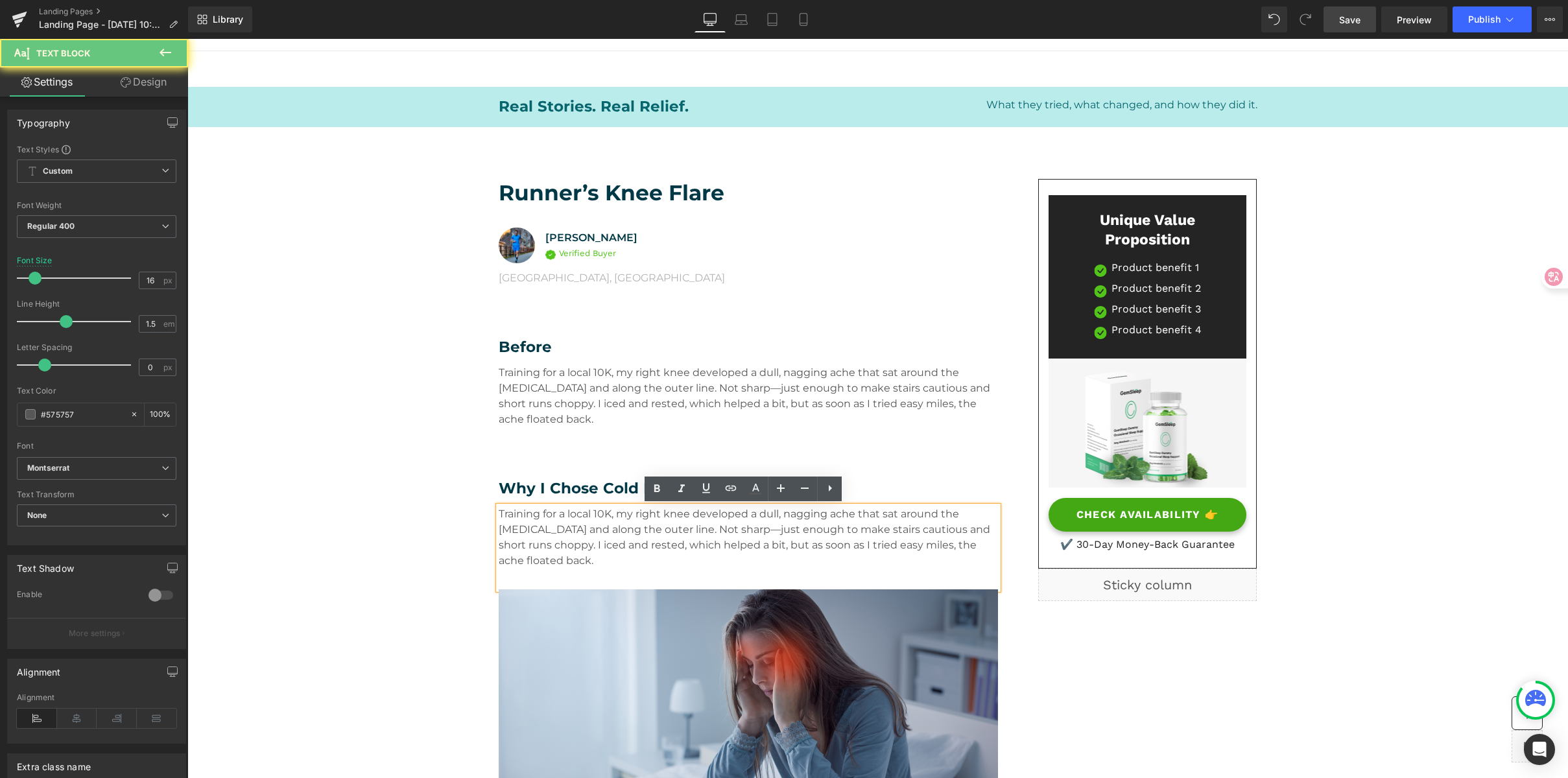
click at [551, 531] on p "Training for a local 10K, my right knee developed a dull, nagging ache that sat…" at bounding box center [748, 538] width 499 height 63
click at [583, 562] on p "Training for a local 10K, my right knee developed a dull, nagging ache that sat…" at bounding box center [748, 538] width 499 height 63
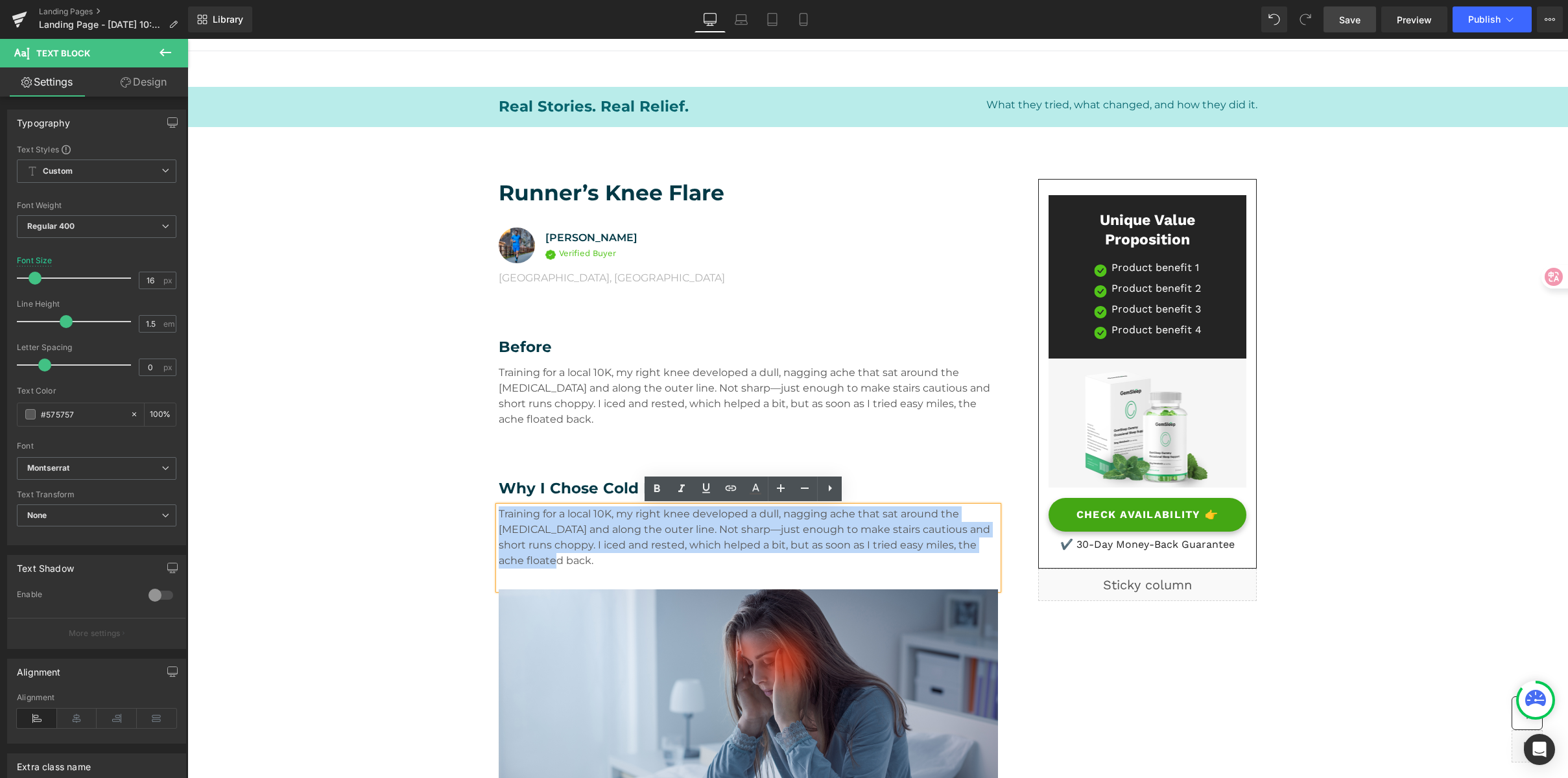
drag, startPoint x: 583, startPoint y: 562, endPoint x: 445, endPoint y: 474, distance: 163.7
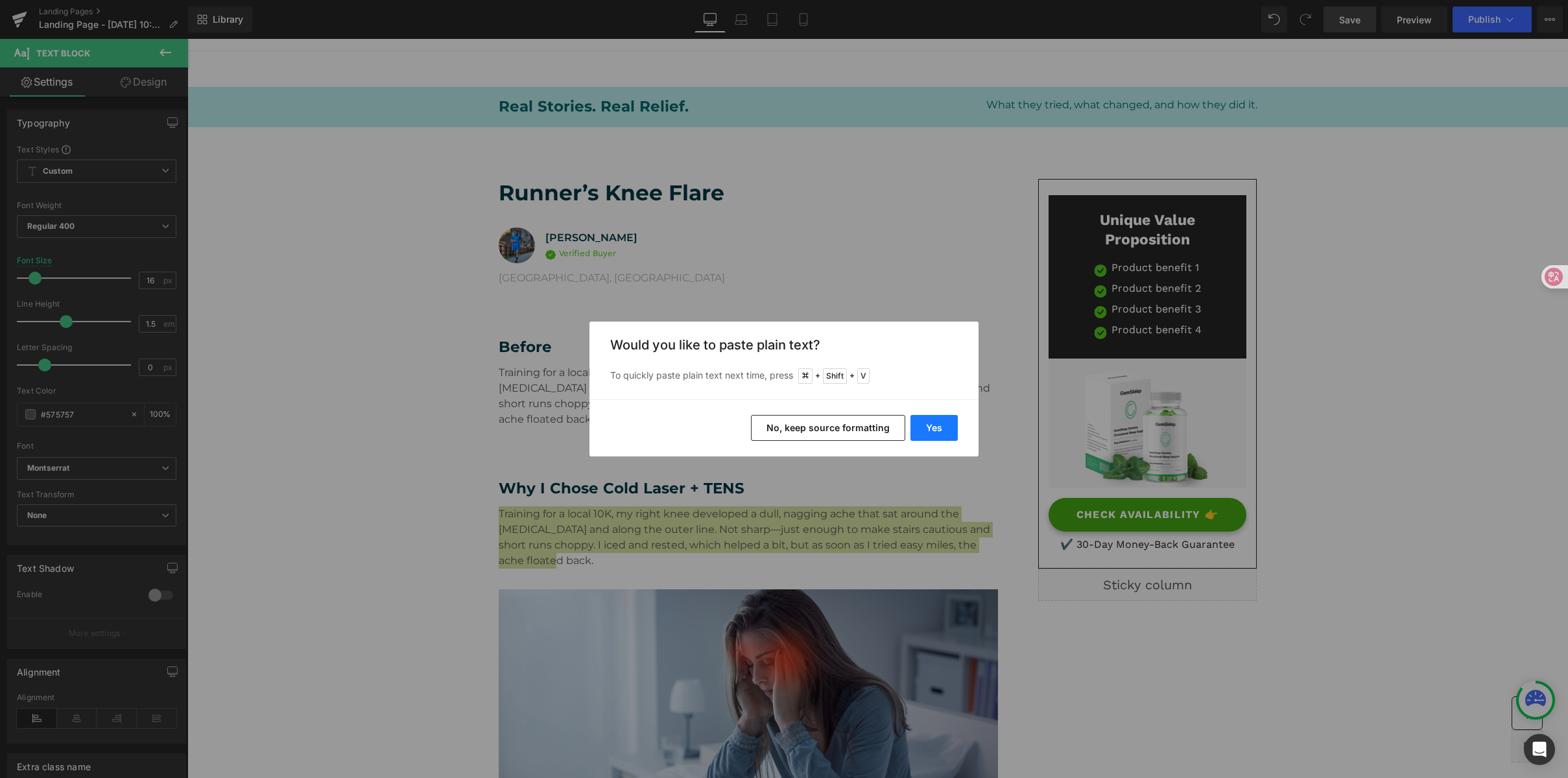
click at [950, 435] on button "Yes" at bounding box center [934, 428] width 48 height 26
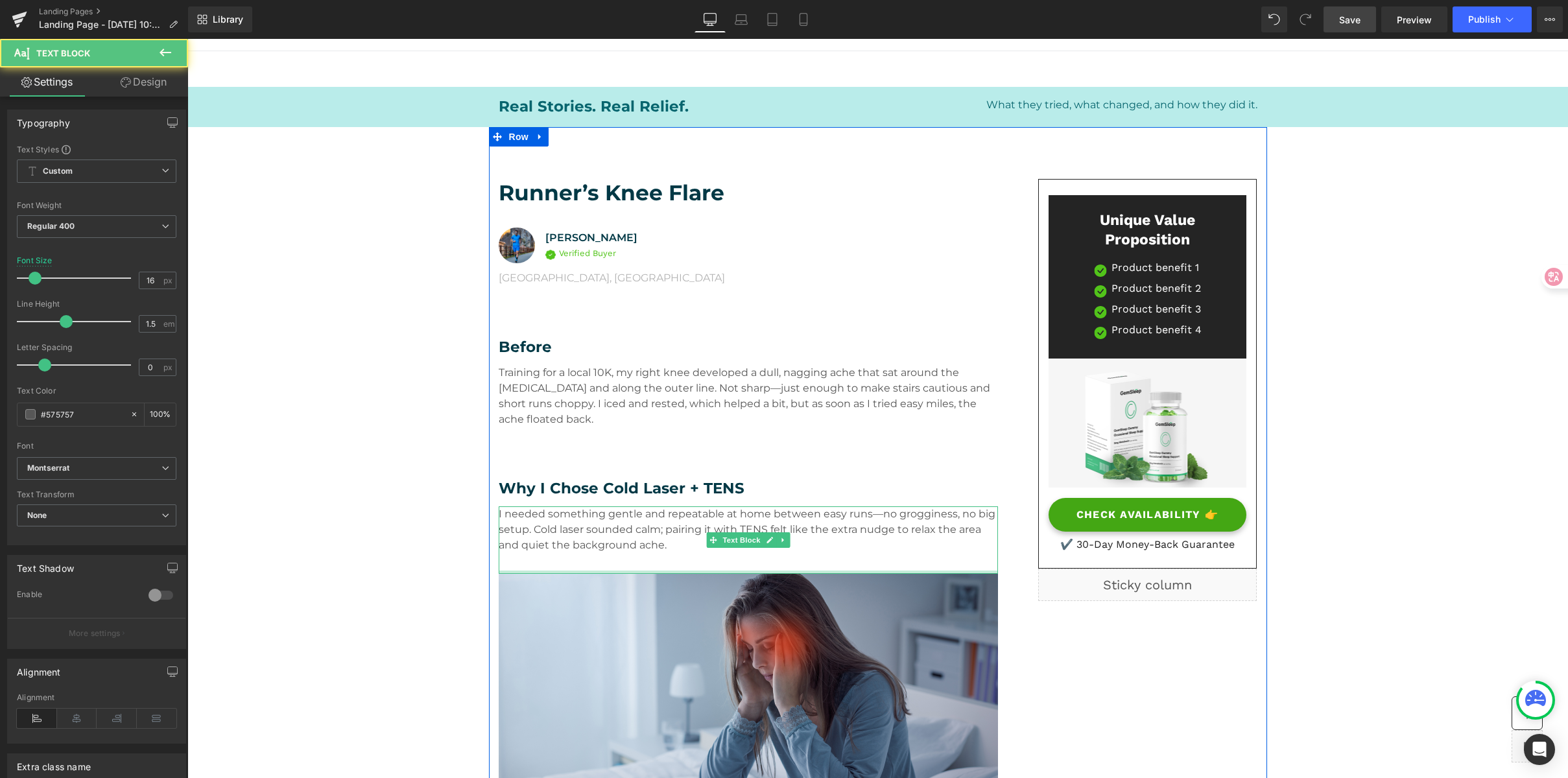
click at [872, 516] on p "I needed something gentle and repeatable at home between easy runs—no groggines…" at bounding box center [748, 530] width 499 height 47
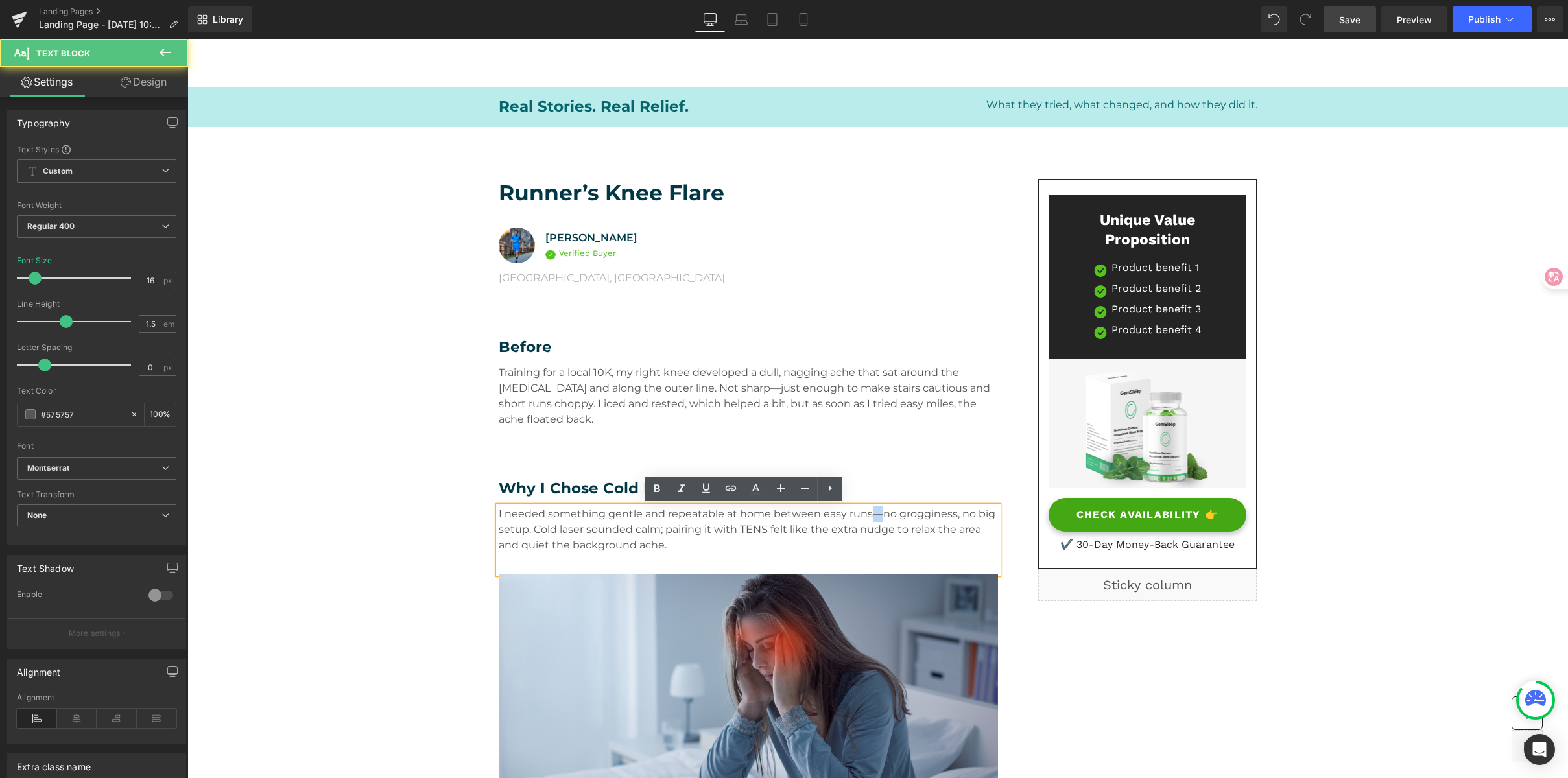
drag, startPoint x: 872, startPoint y: 515, endPoint x: 862, endPoint y: 517, distance: 10.2
click at [862, 517] on p "I needed something gentle and repeatable at home between easy runs—no groggines…" at bounding box center [748, 530] width 499 height 47
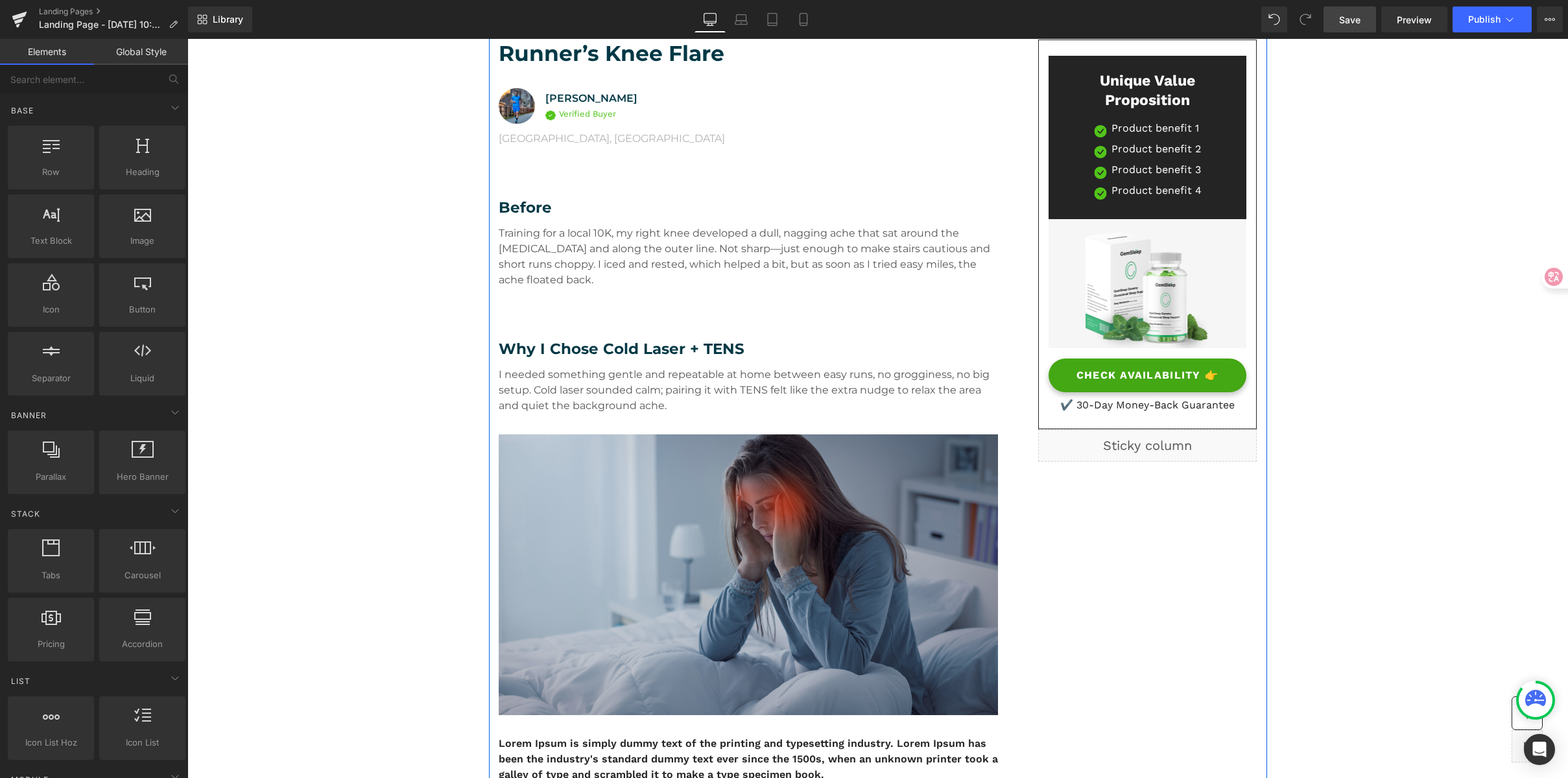
scroll to position [293, 0]
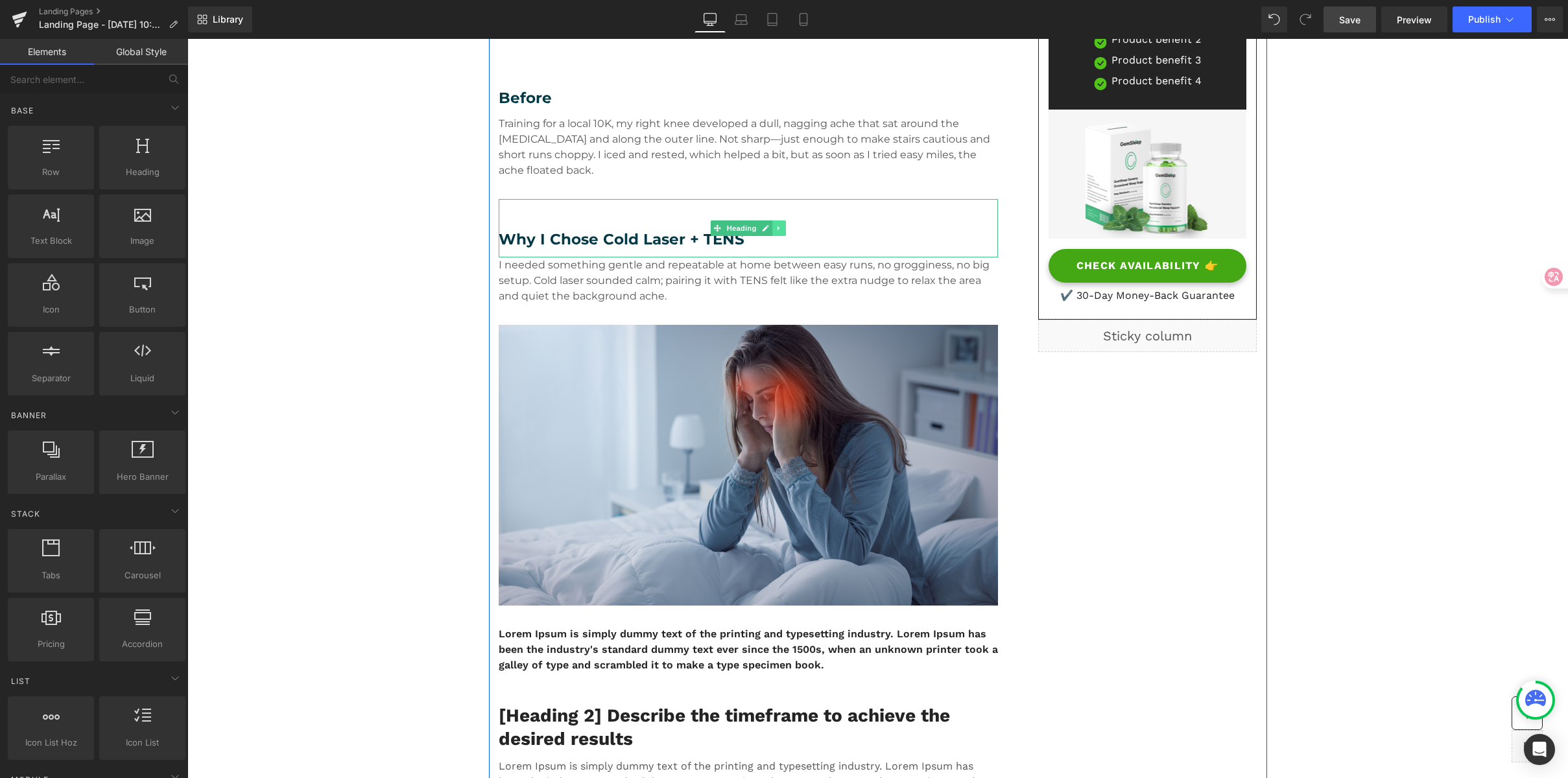
click at [778, 227] on link at bounding box center [779, 228] width 14 height 16
click at [769, 233] on link at bounding box center [772, 228] width 14 height 16
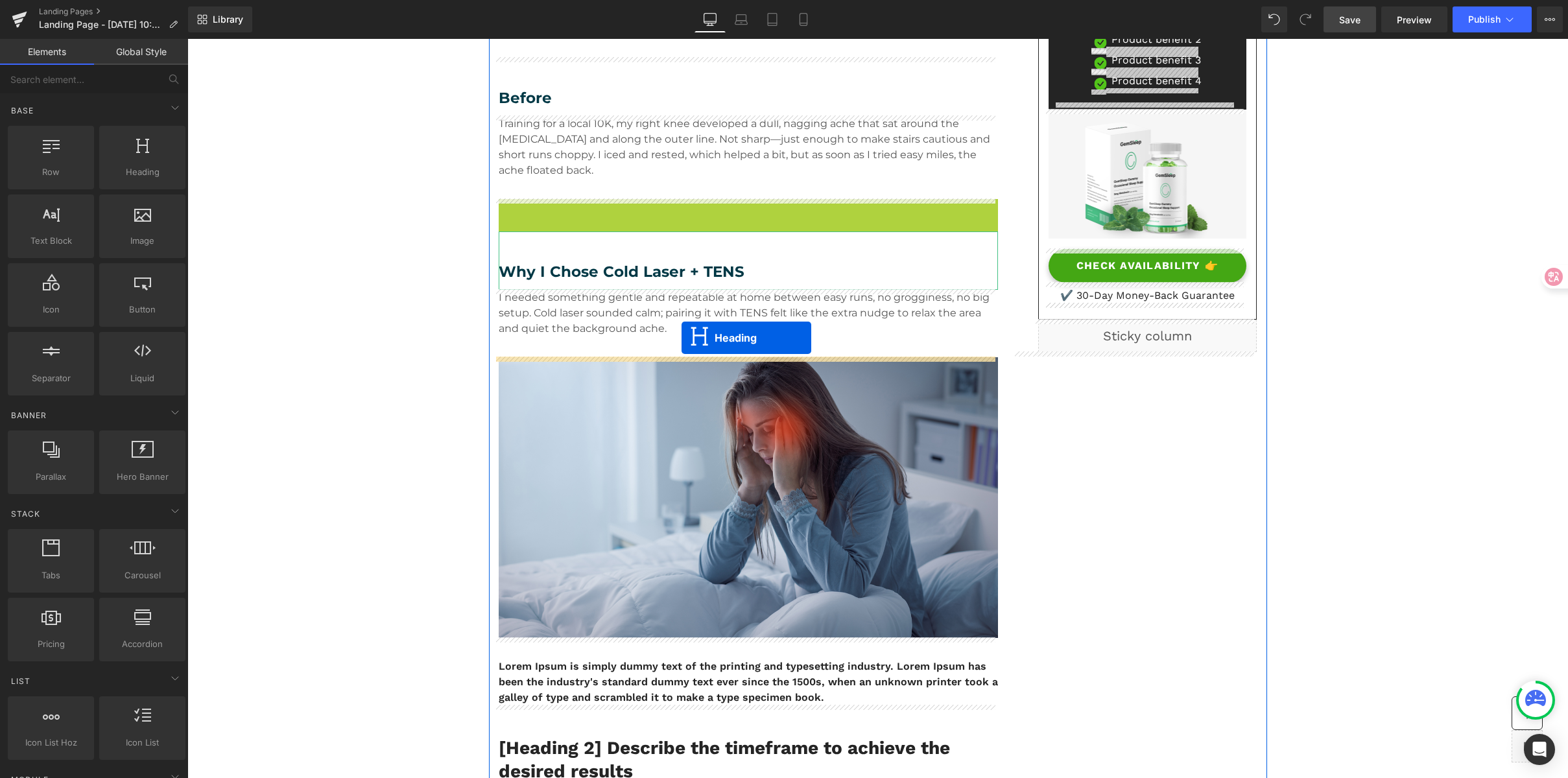
drag, startPoint x: 691, startPoint y: 225, endPoint x: 681, endPoint y: 338, distance: 113.4
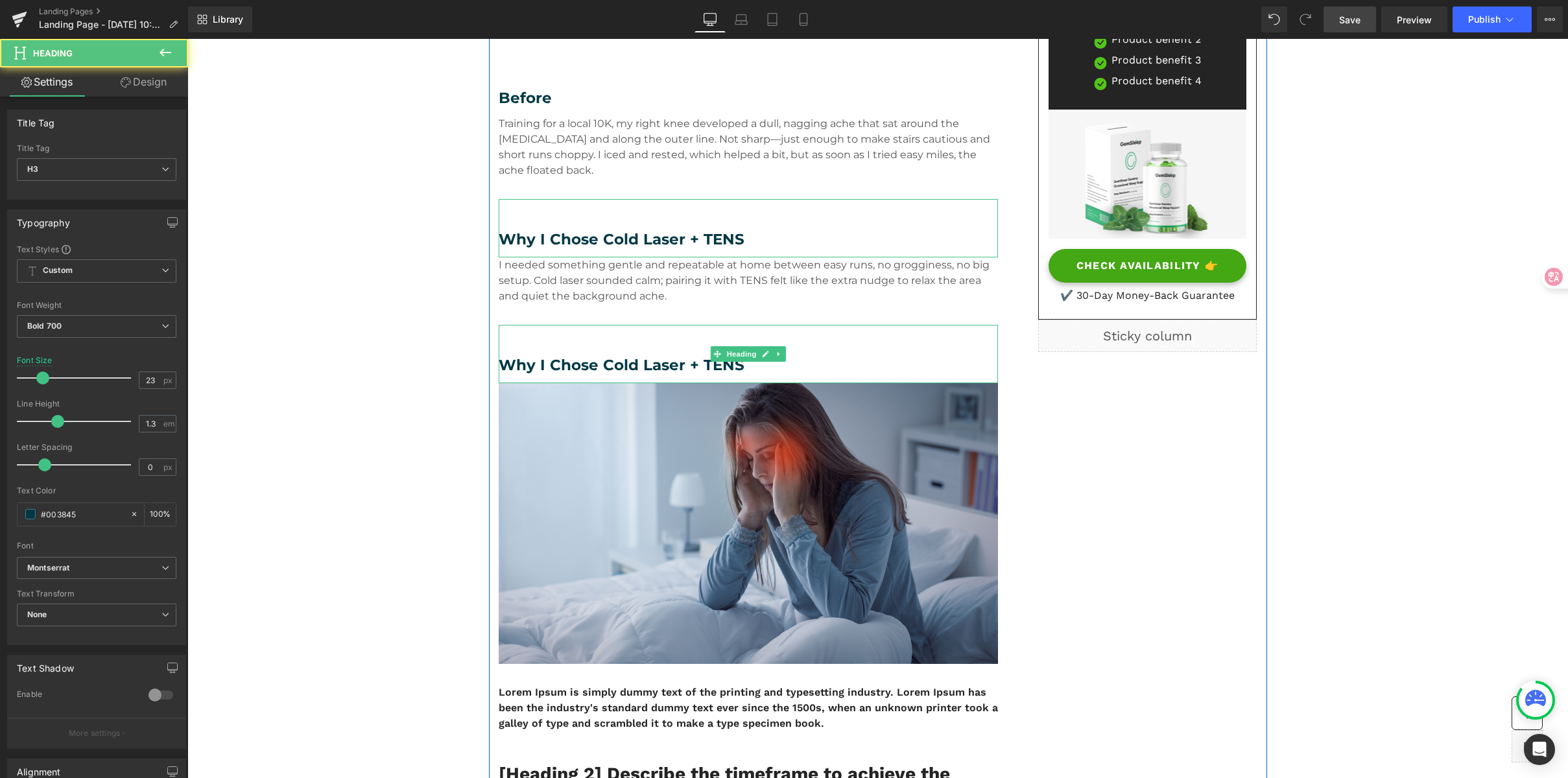
click at [624, 369] on h3 "Why I Chose Cold Laser + TENS" at bounding box center [748, 366] width 499 height 20
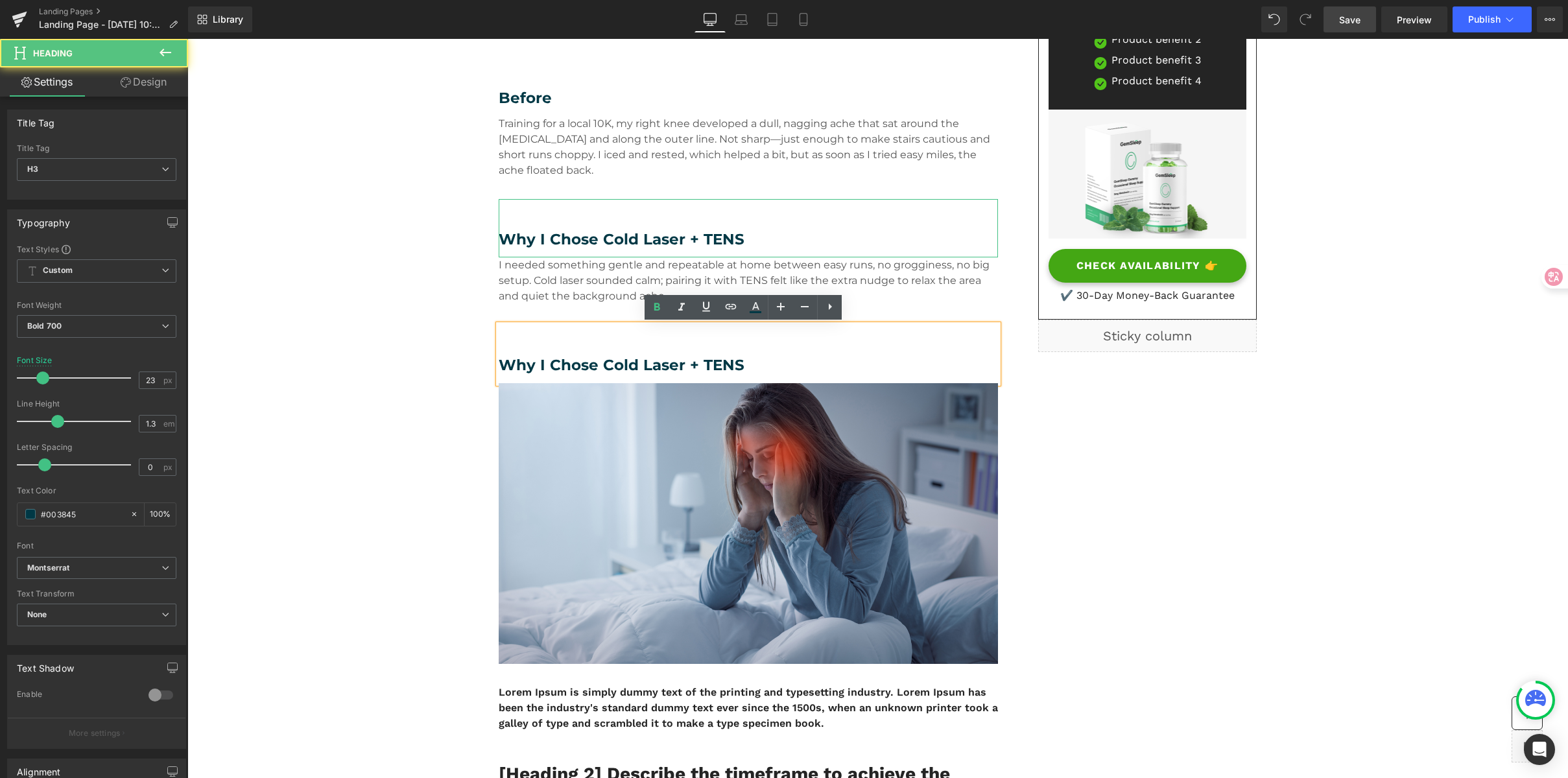
click at [614, 366] on h3 "Why I Chose Cold Laser + TENS" at bounding box center [748, 366] width 499 height 20
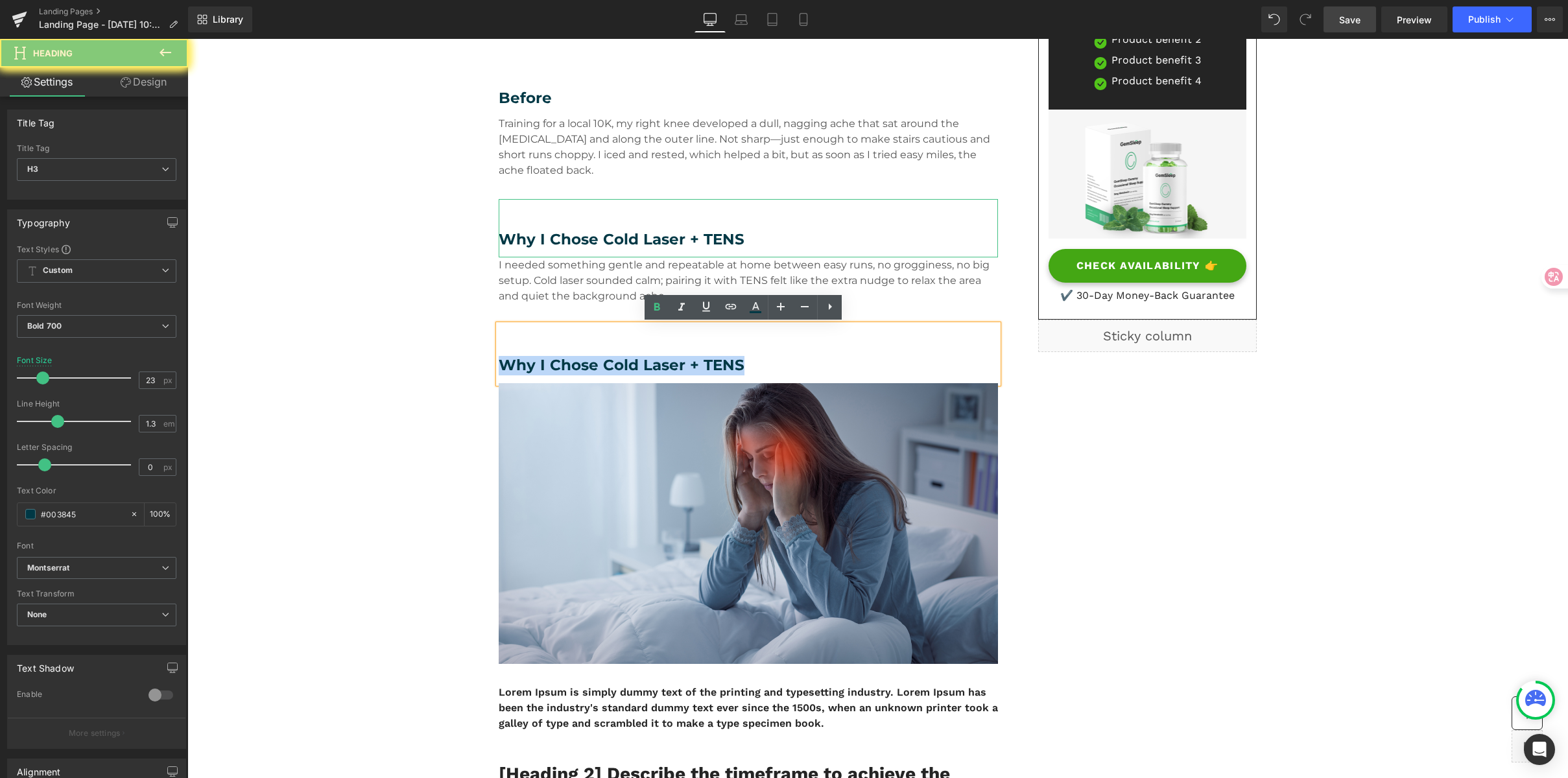
click at [614, 366] on h3 "Why I Chose Cold Laser + TENS" at bounding box center [748, 366] width 499 height 20
paste div
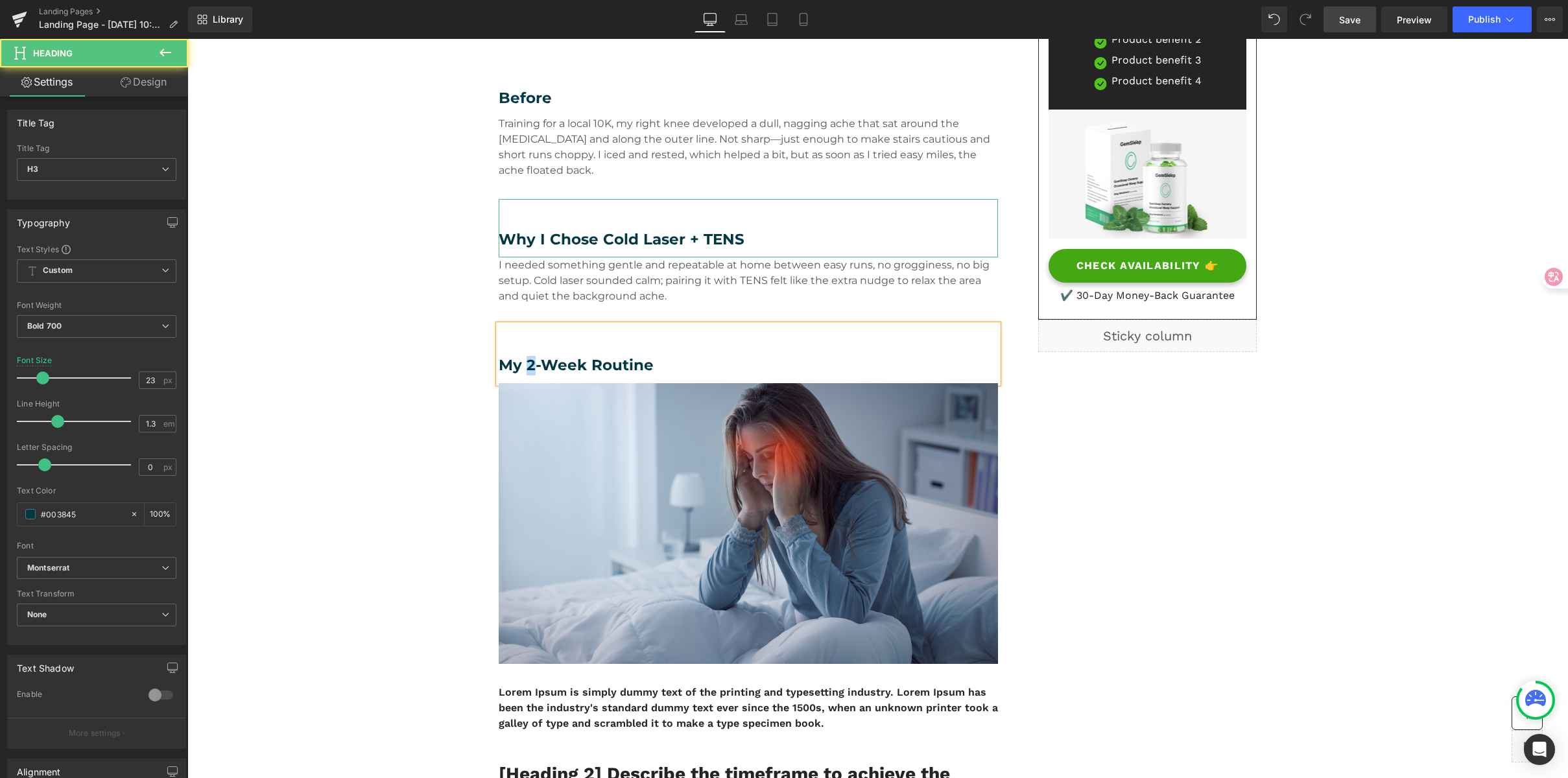
click at [522, 370] on h3 "My 2-Week Routine" at bounding box center [748, 366] width 499 height 20
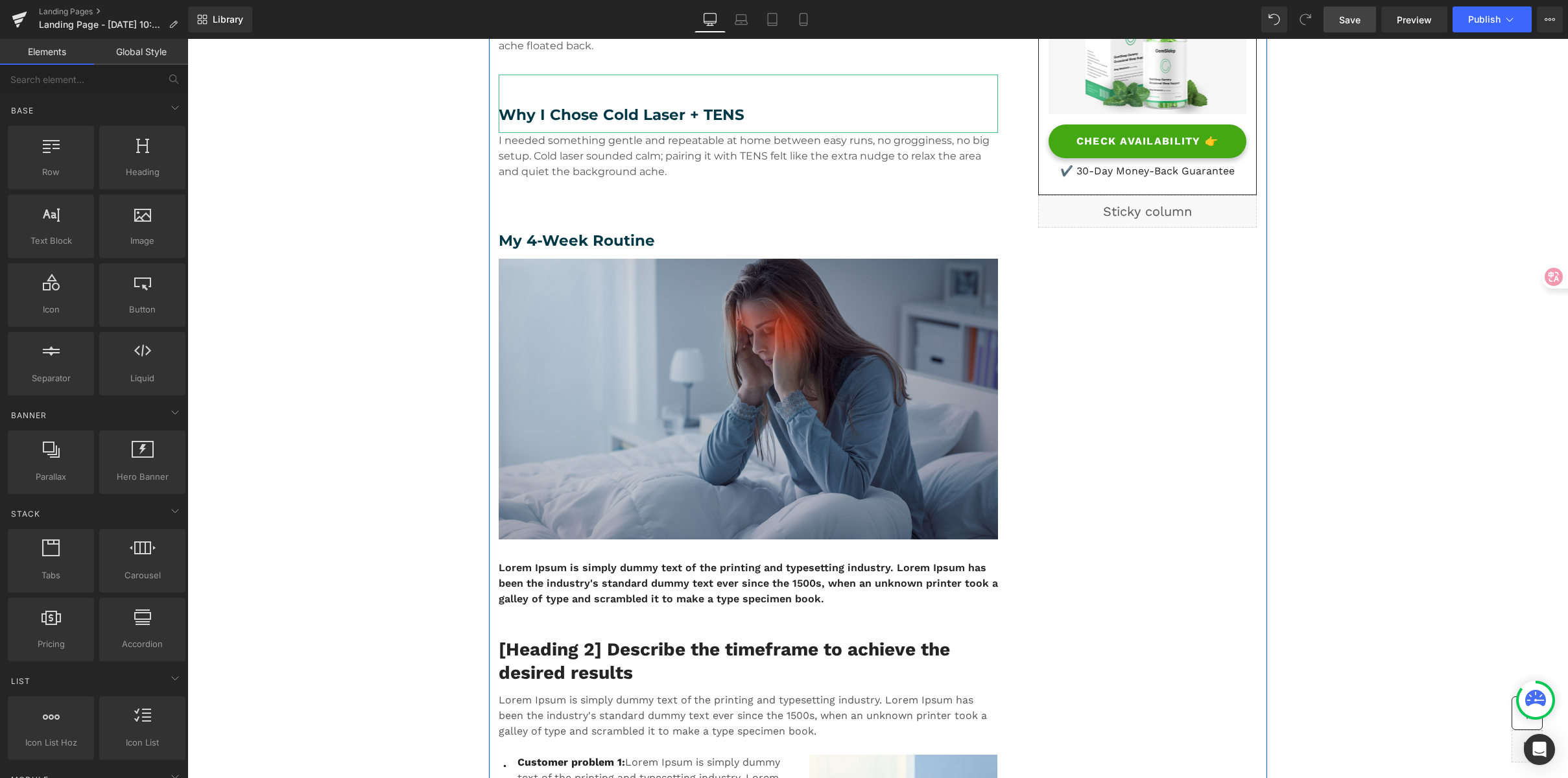
scroll to position [415, 0]
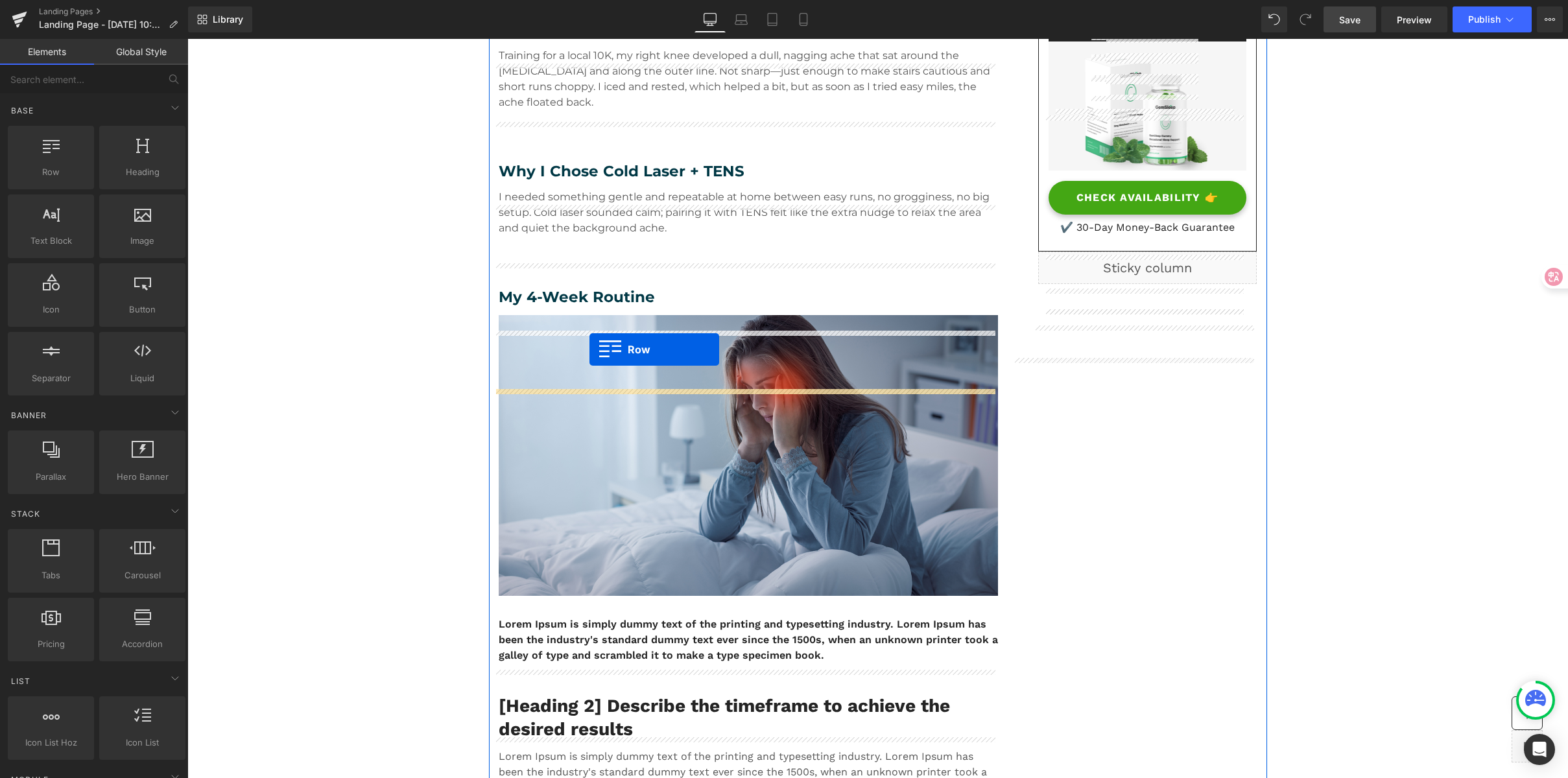
scroll to position [211, 0]
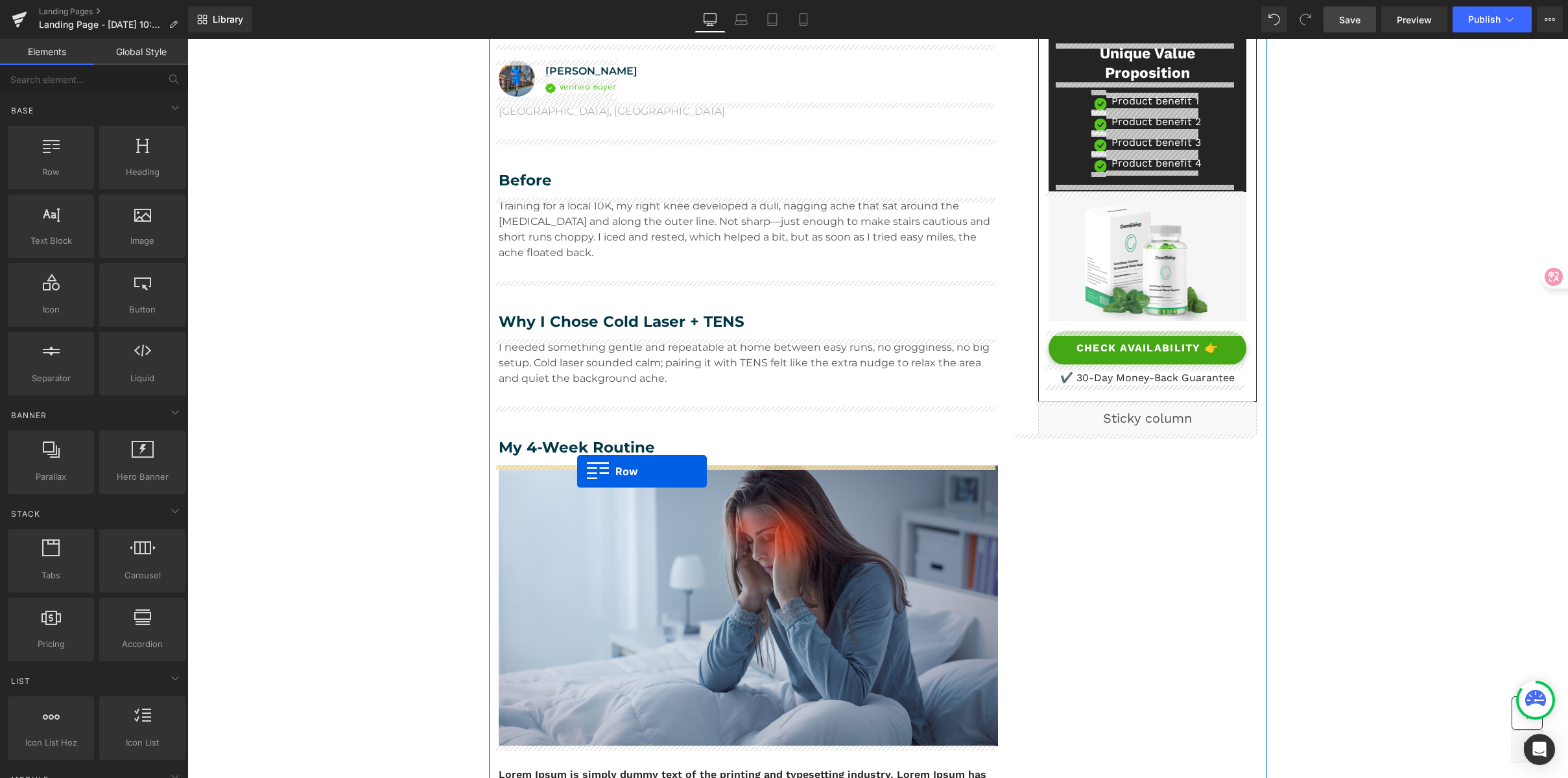
drag, startPoint x: 503, startPoint y: 509, endPoint x: 638, endPoint y: 444, distance: 149.8
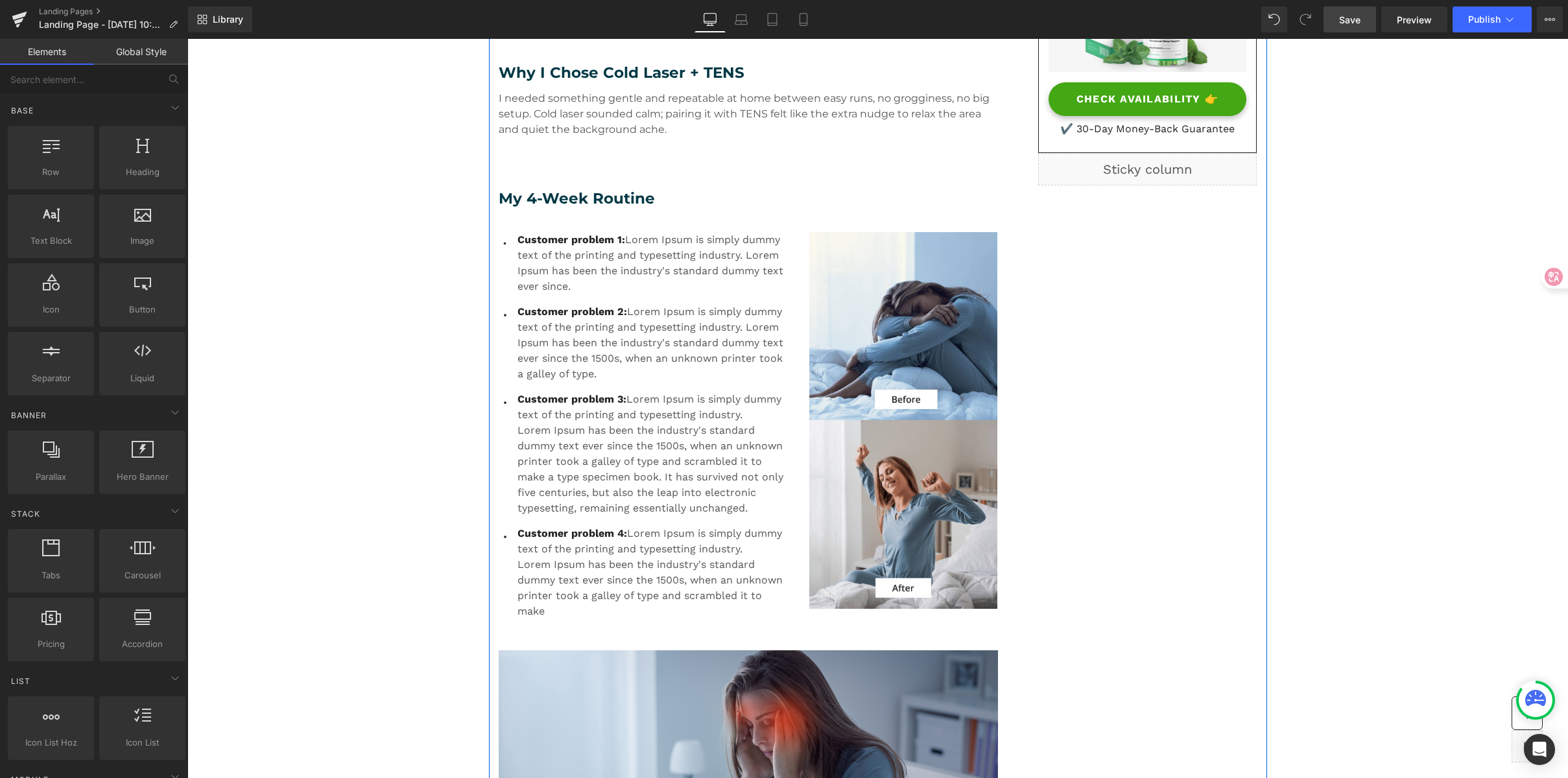
scroll to position [456, 0]
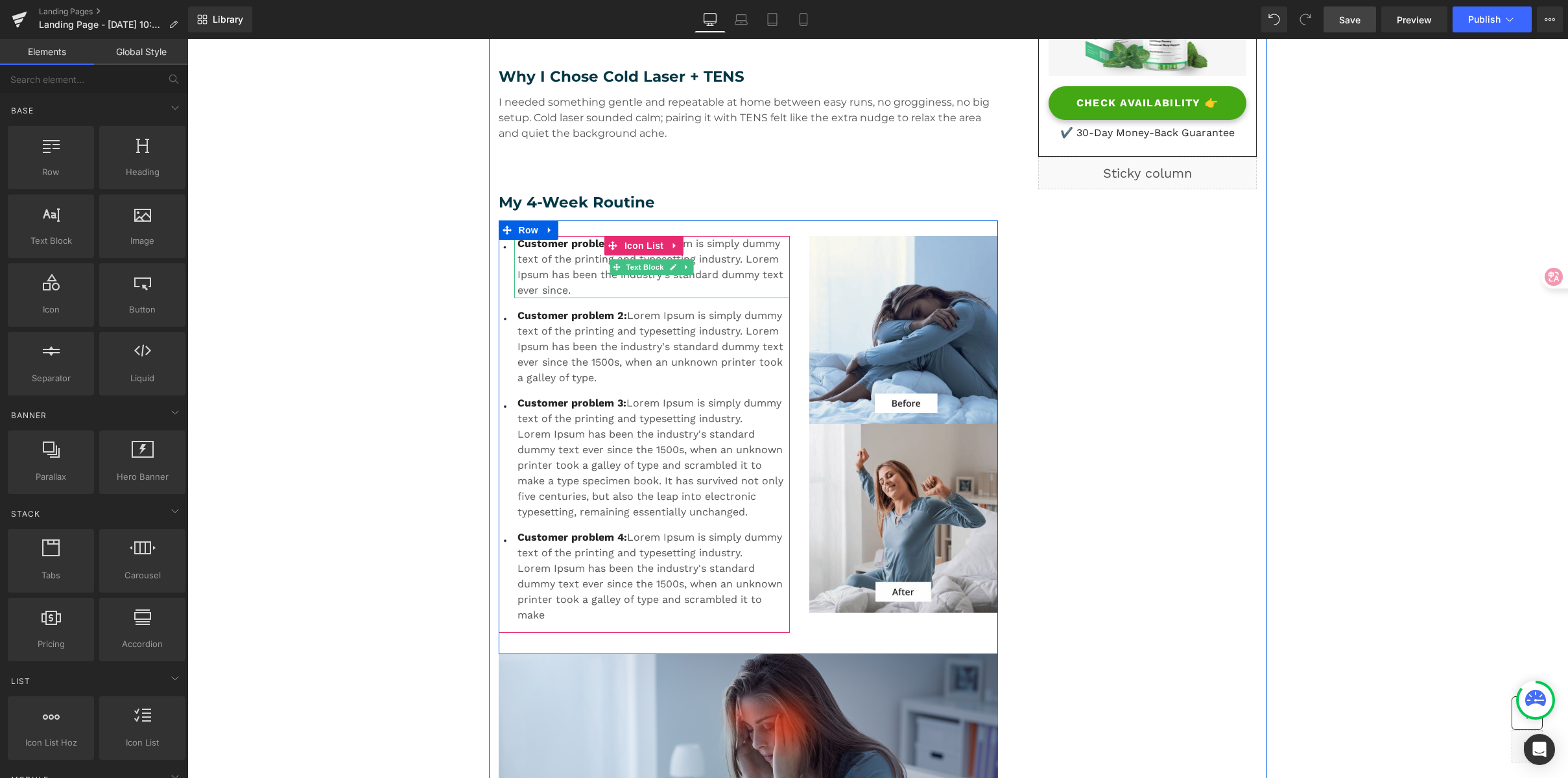
click at [579, 249] on span "Customer problem 1:" at bounding box center [571, 243] width 107 height 12
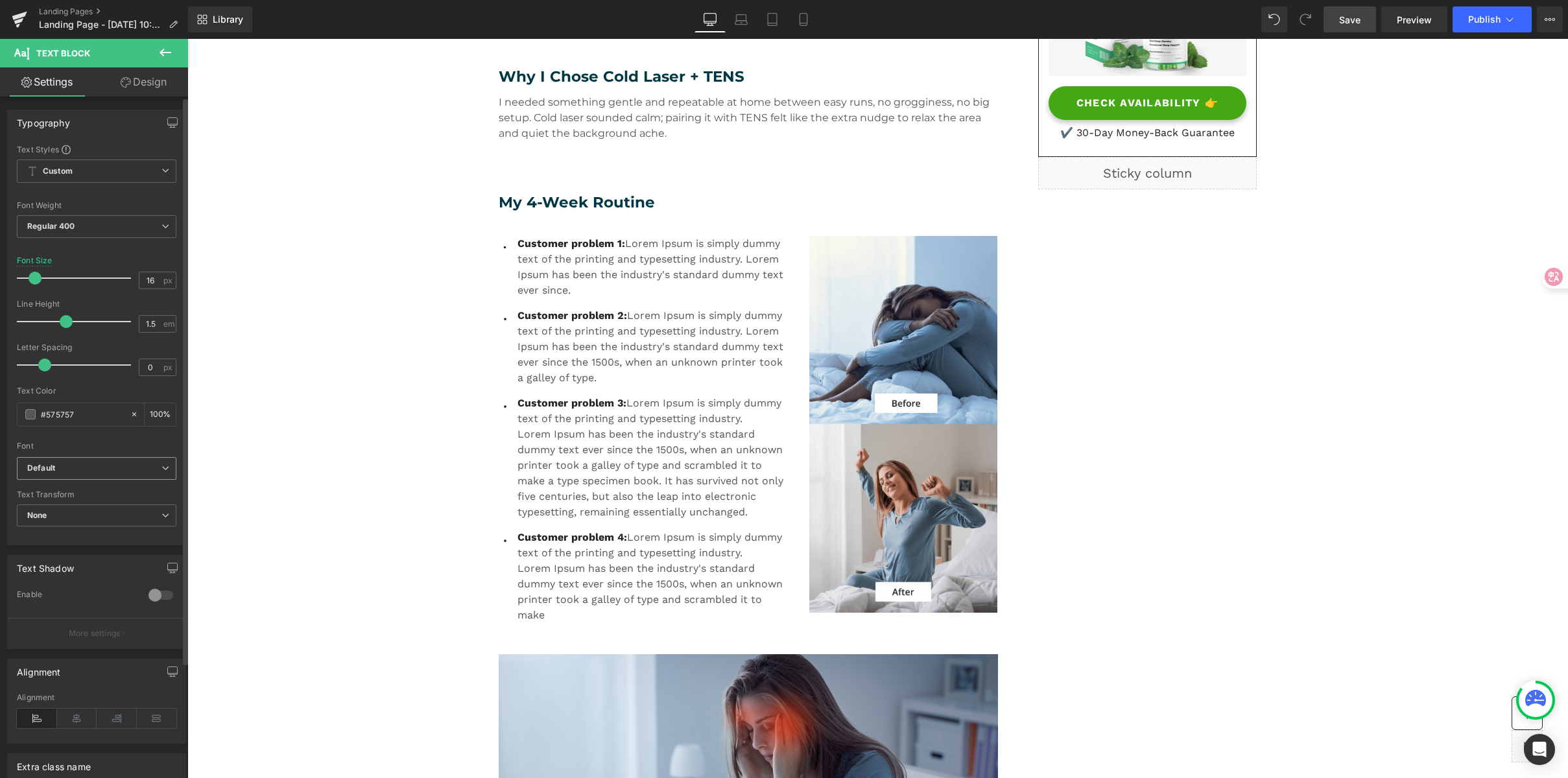
click at [52, 462] on span "Default" at bounding box center [97, 468] width 160 height 22
click at [77, 545] on p "Montserrat" at bounding box center [63, 549] width 41 height 9
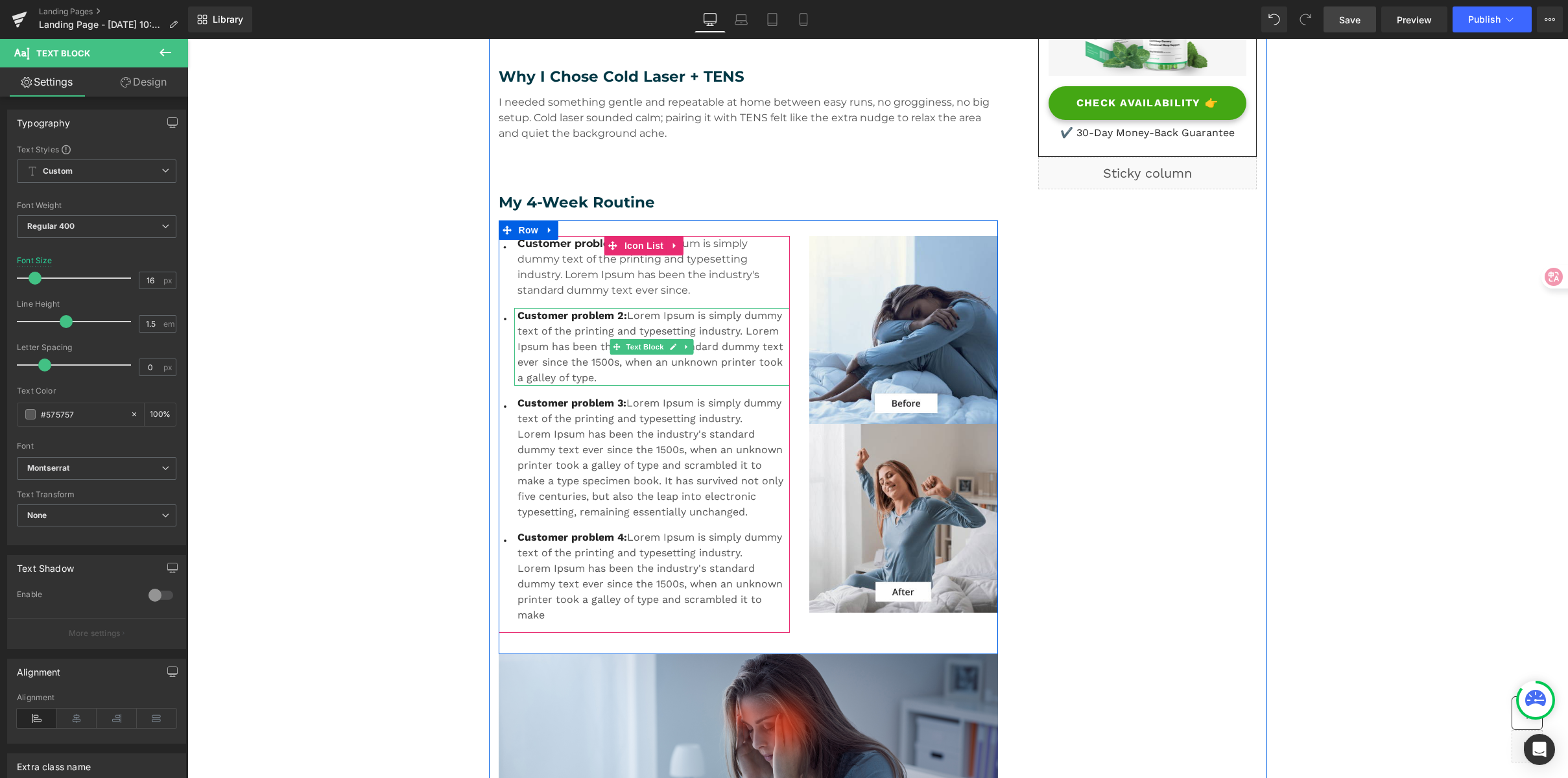
click at [575, 339] on p "Customer problem 2: Lorem Ipsum is simply dummy text of the printing and typese…" at bounding box center [653, 347] width 273 height 78
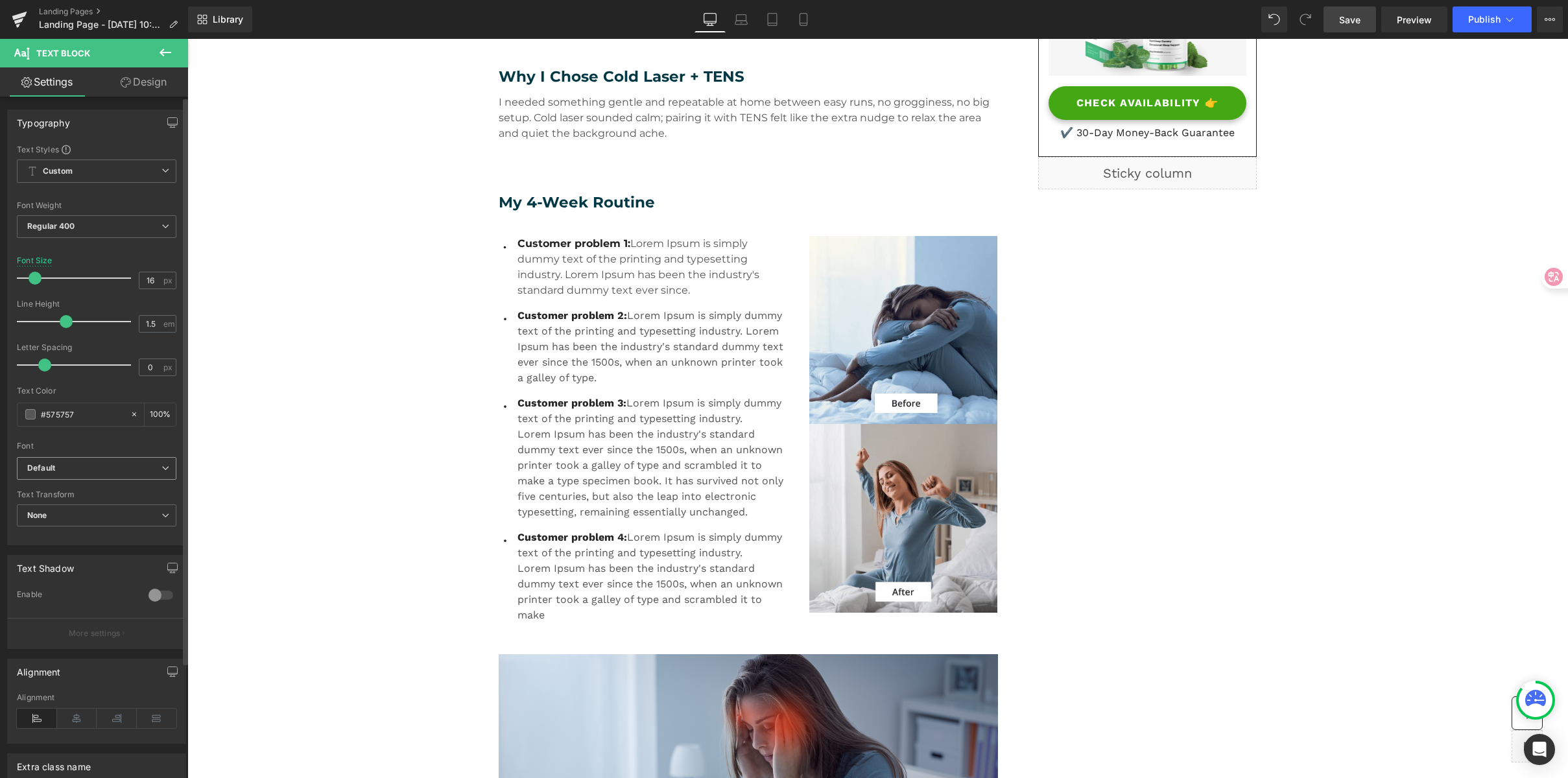
click at [59, 463] on b "Default" at bounding box center [94, 469] width 134 height 11
click at [83, 547] on li "Montserrat" at bounding box center [97, 549] width 160 height 21
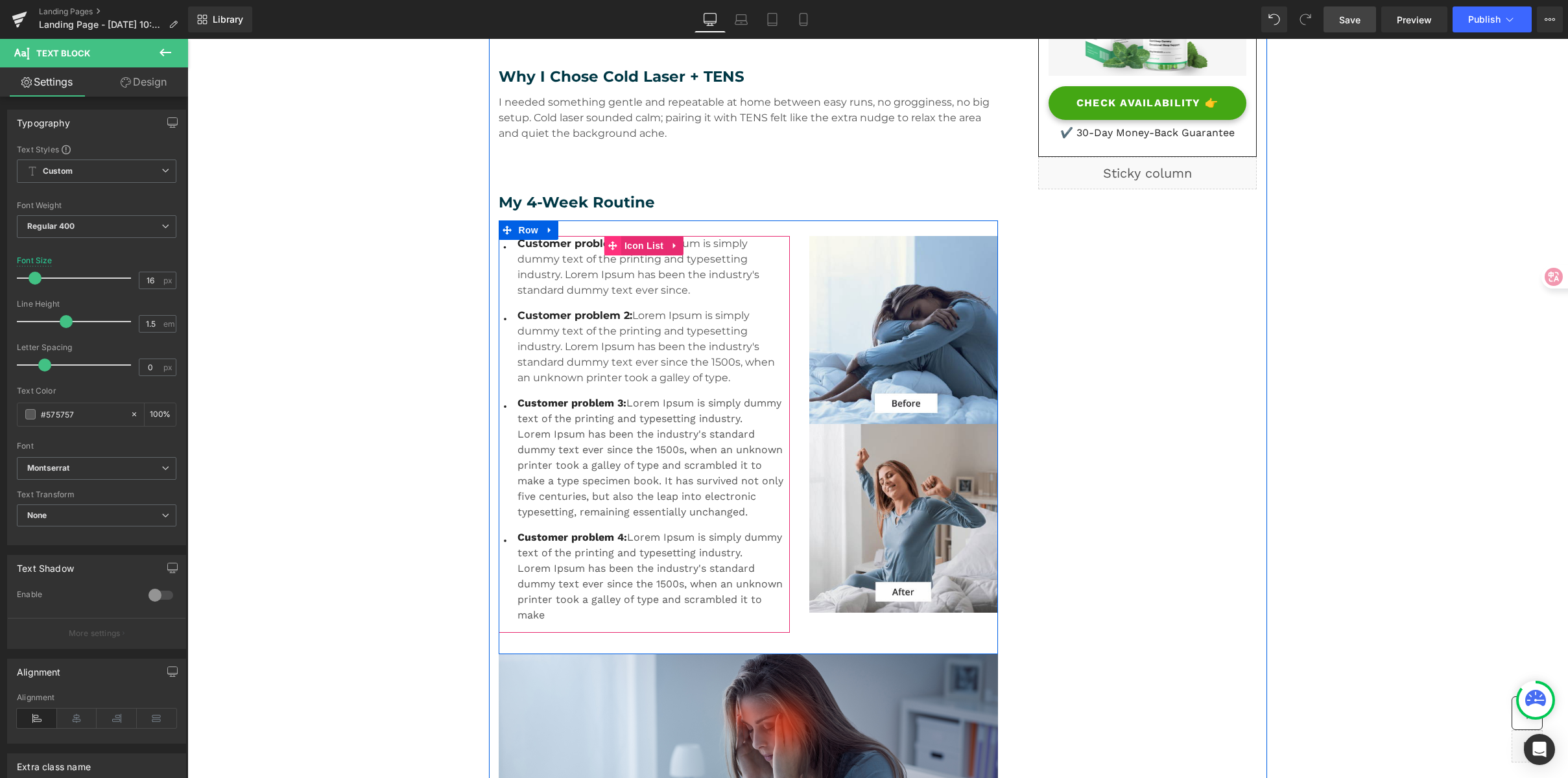
click at [609, 245] on icon at bounding box center [613, 246] width 9 height 9
click at [575, 246] on span "Customer problem 1:" at bounding box center [574, 243] width 113 height 12
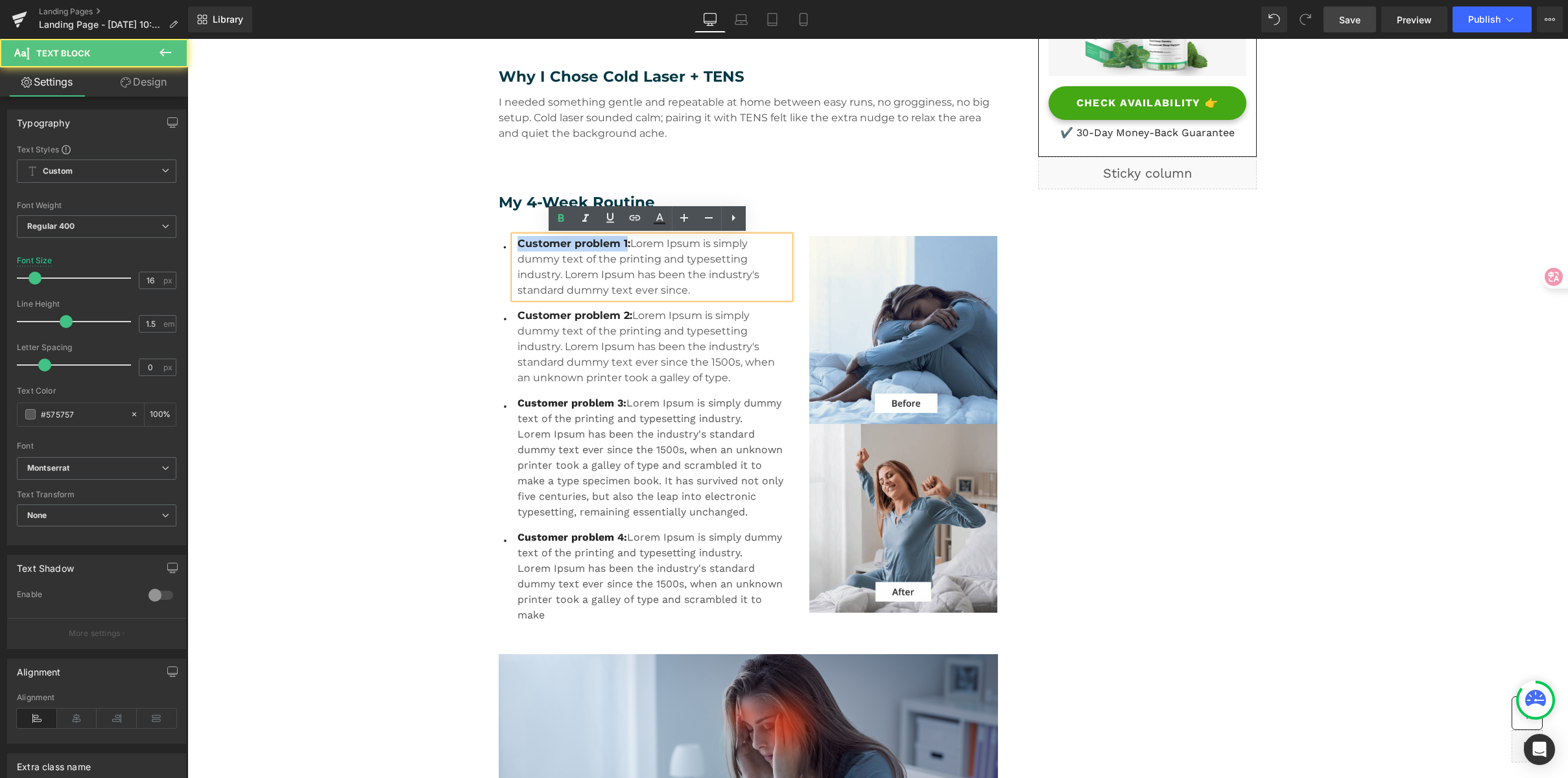
drag, startPoint x: 621, startPoint y: 241, endPoint x: 505, endPoint y: 241, distance: 116.0
click at [514, 241] on div "Customer problem 1: Lorem Ipsum is simply dummy text of the printing and typese…" at bounding box center [651, 267] width 275 height 63
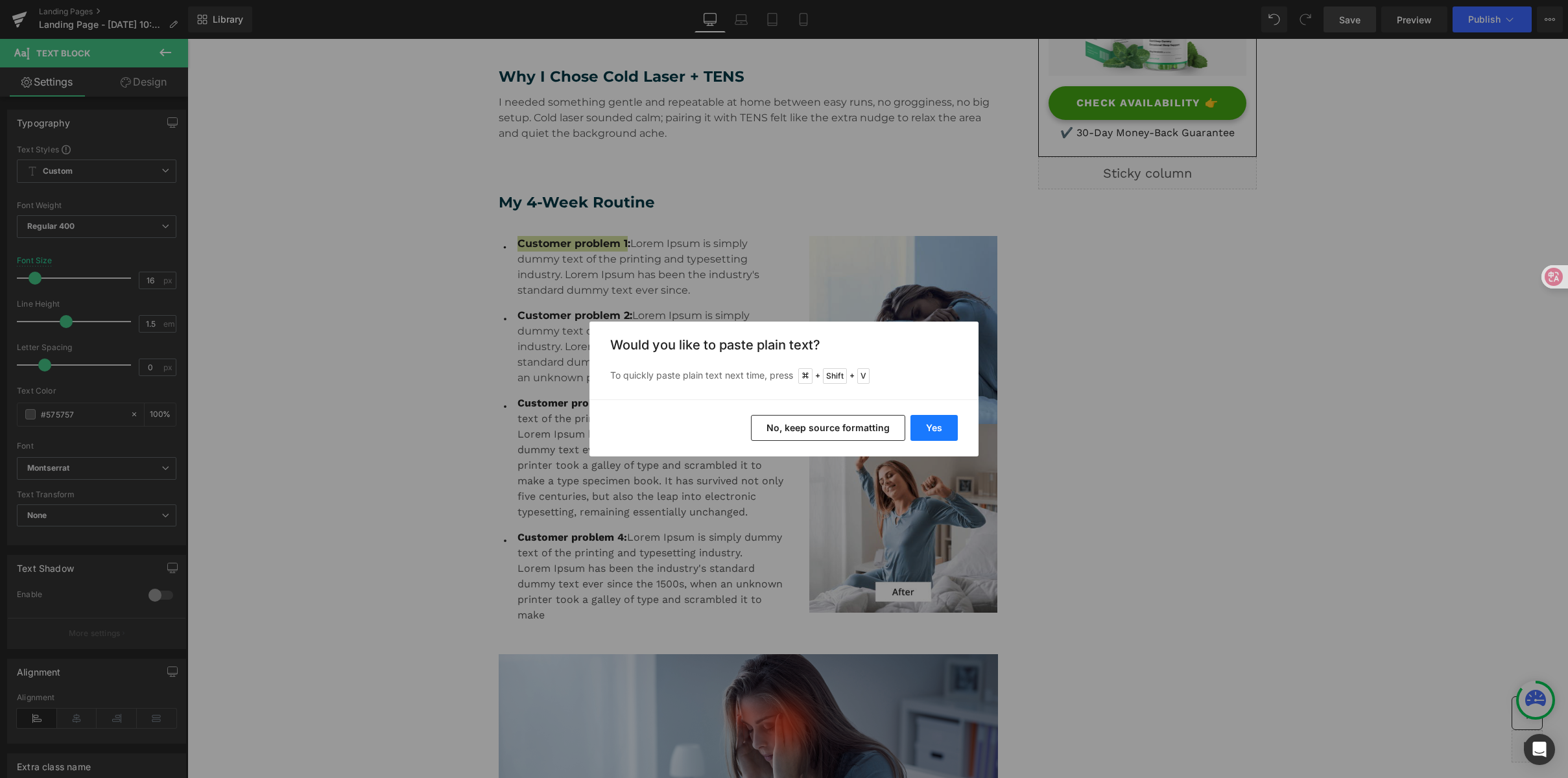
click at [934, 426] on button "Yes" at bounding box center [934, 428] width 48 height 26
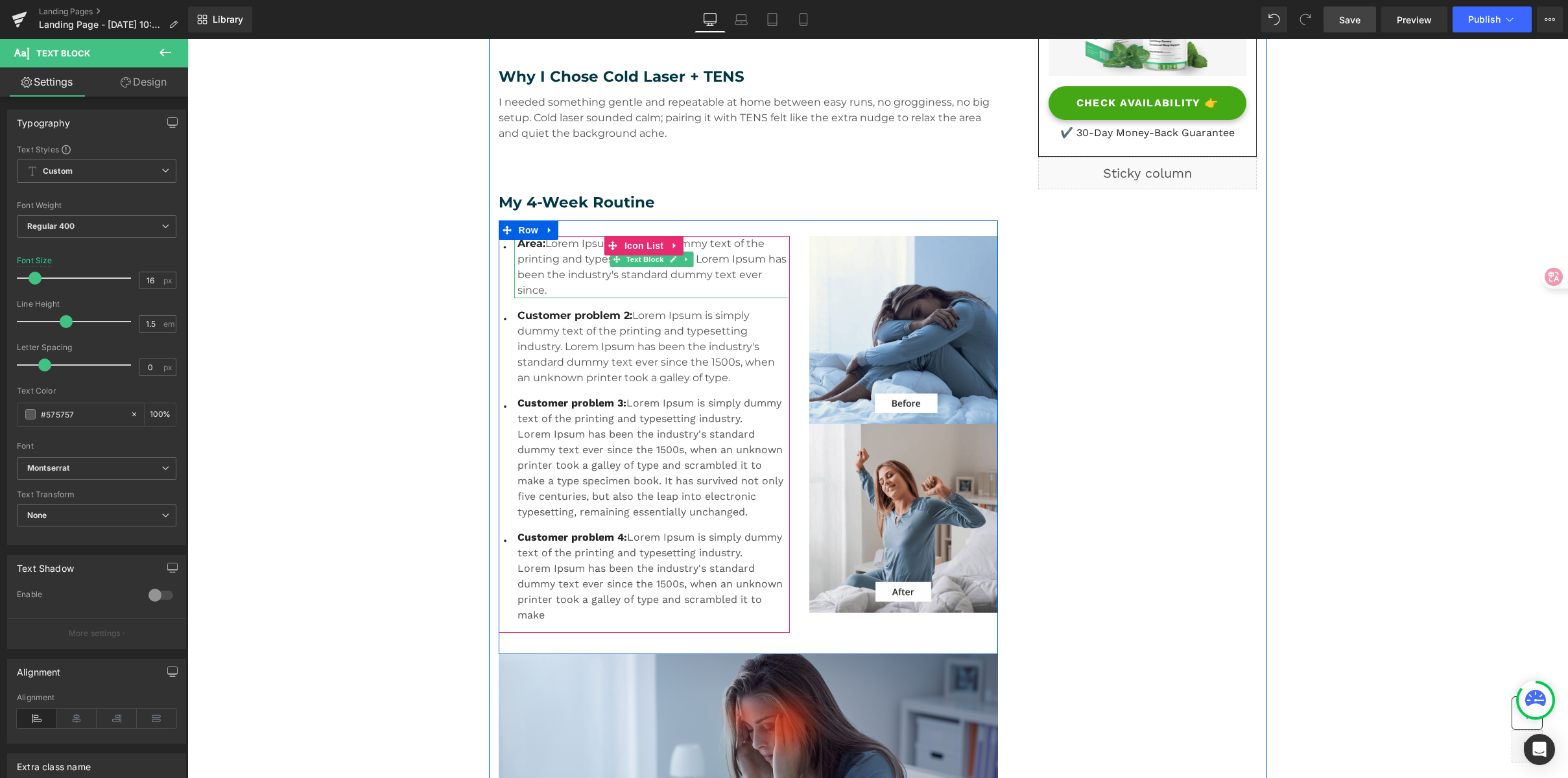
click at [777, 275] on p "Area: Lorem Ipsum is simply dummy text of the printing and typesetting industry…" at bounding box center [653, 267] width 273 height 63
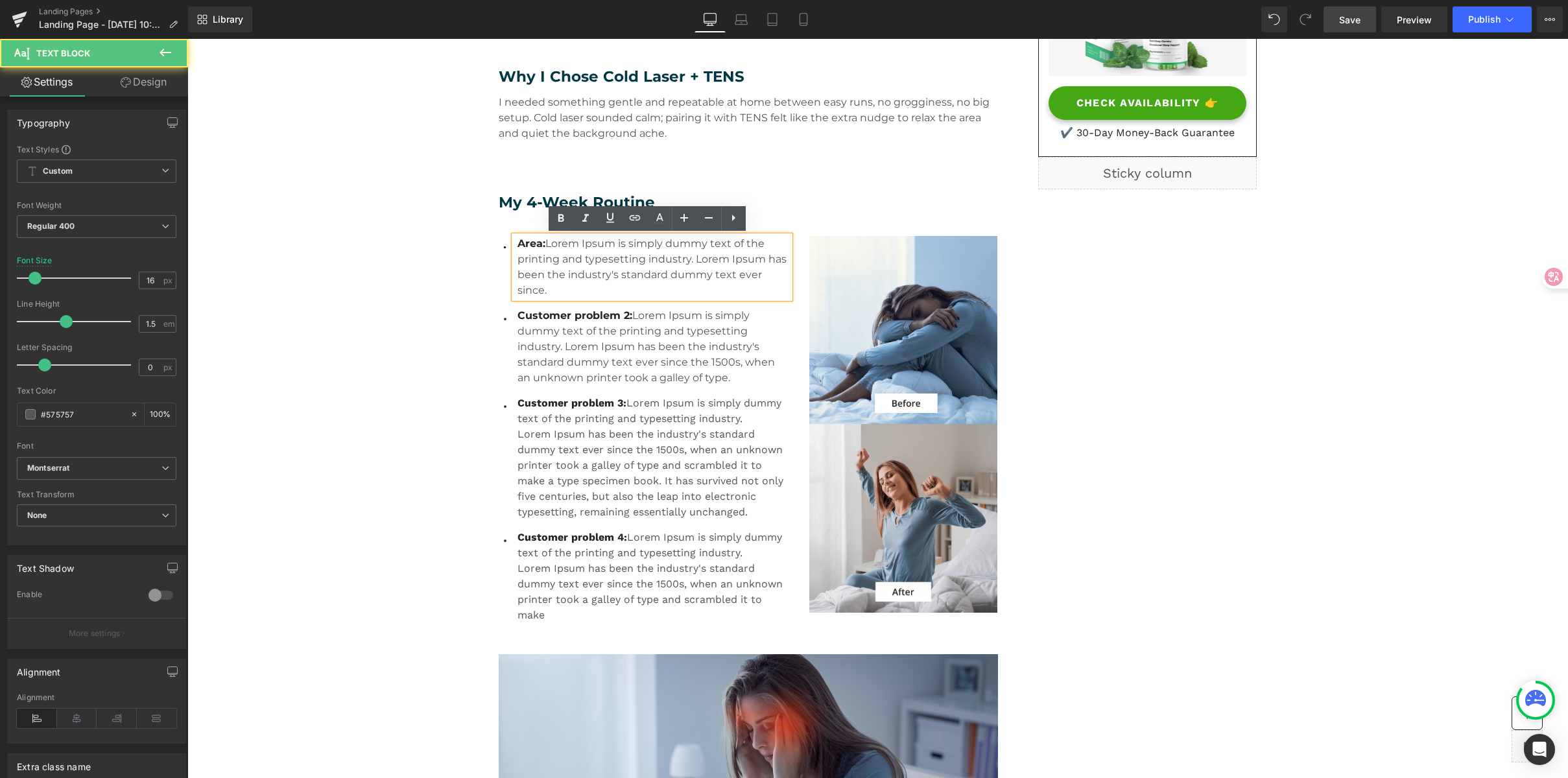
drag, startPoint x: 546, startPoint y: 243, endPoint x: 587, endPoint y: 245, distance: 41.0
click at [587, 245] on p "Area: Lorem Ipsum is simply dummy text of the printing and typesetting industry…" at bounding box center [653, 267] width 273 height 63
click at [735, 253] on p "Area: Lorem Ipsum is simply dummy text of the printing and typesetting industry…" at bounding box center [653, 267] width 273 height 63
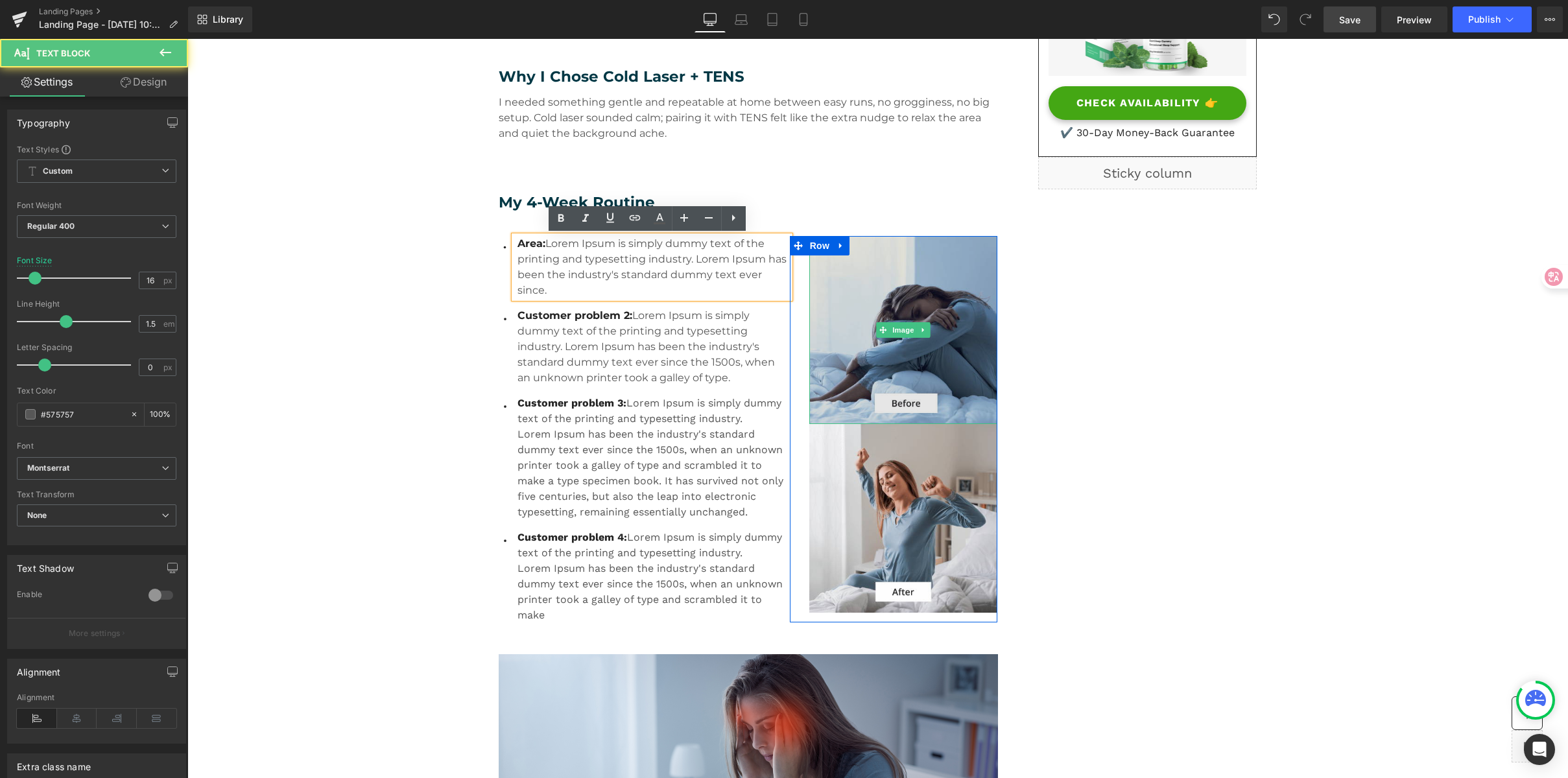
drag, startPoint x: 560, startPoint y: 245, endPoint x: 825, endPoint y: 284, distance: 267.9
click at [825, 284] on div "Icon Area: Lorem Ipsum is simply dummy text of the printing and typesetting ind…" at bounding box center [748, 437] width 499 height 434
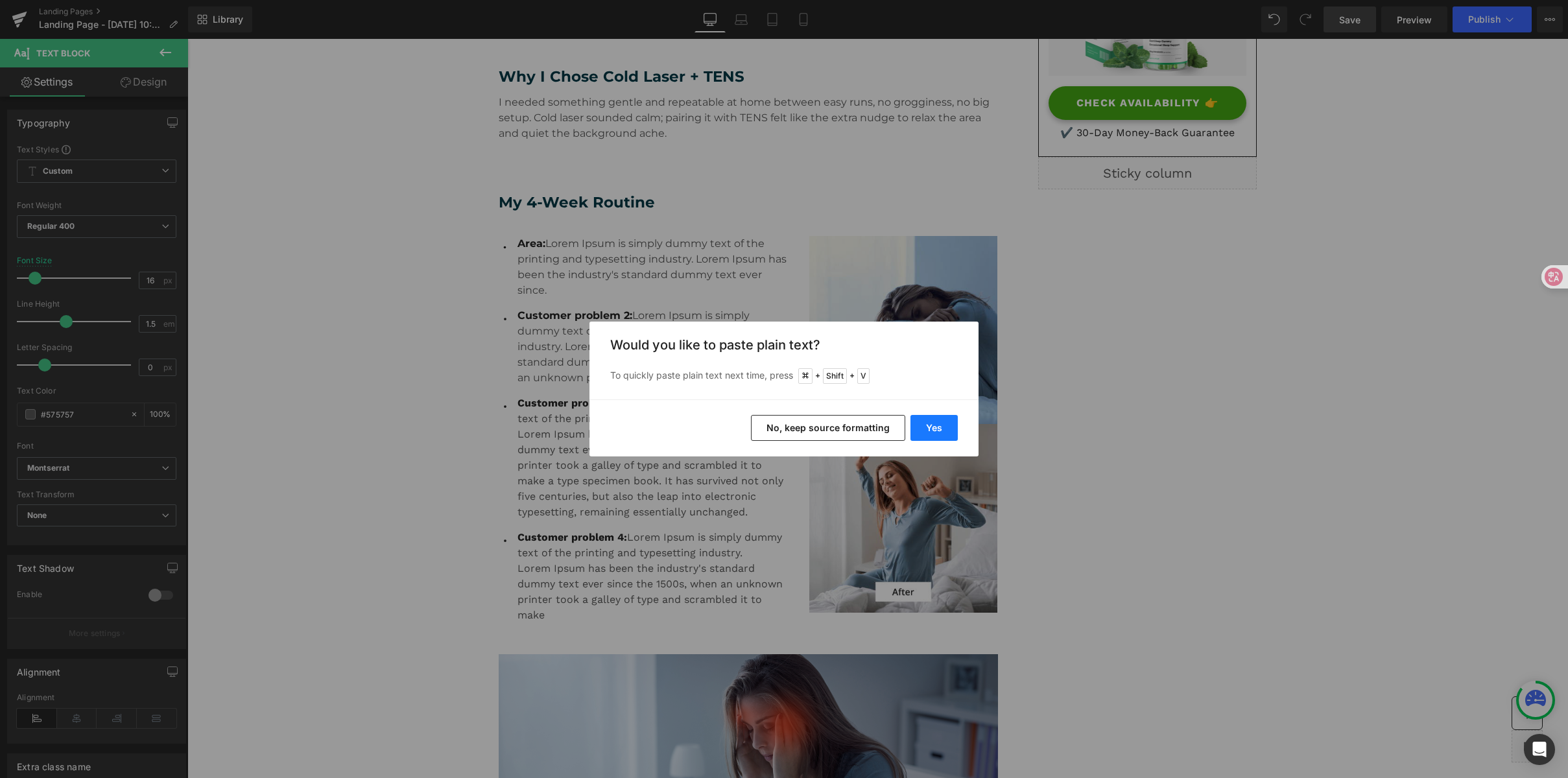
click at [936, 426] on button "Yes" at bounding box center [934, 428] width 48 height 26
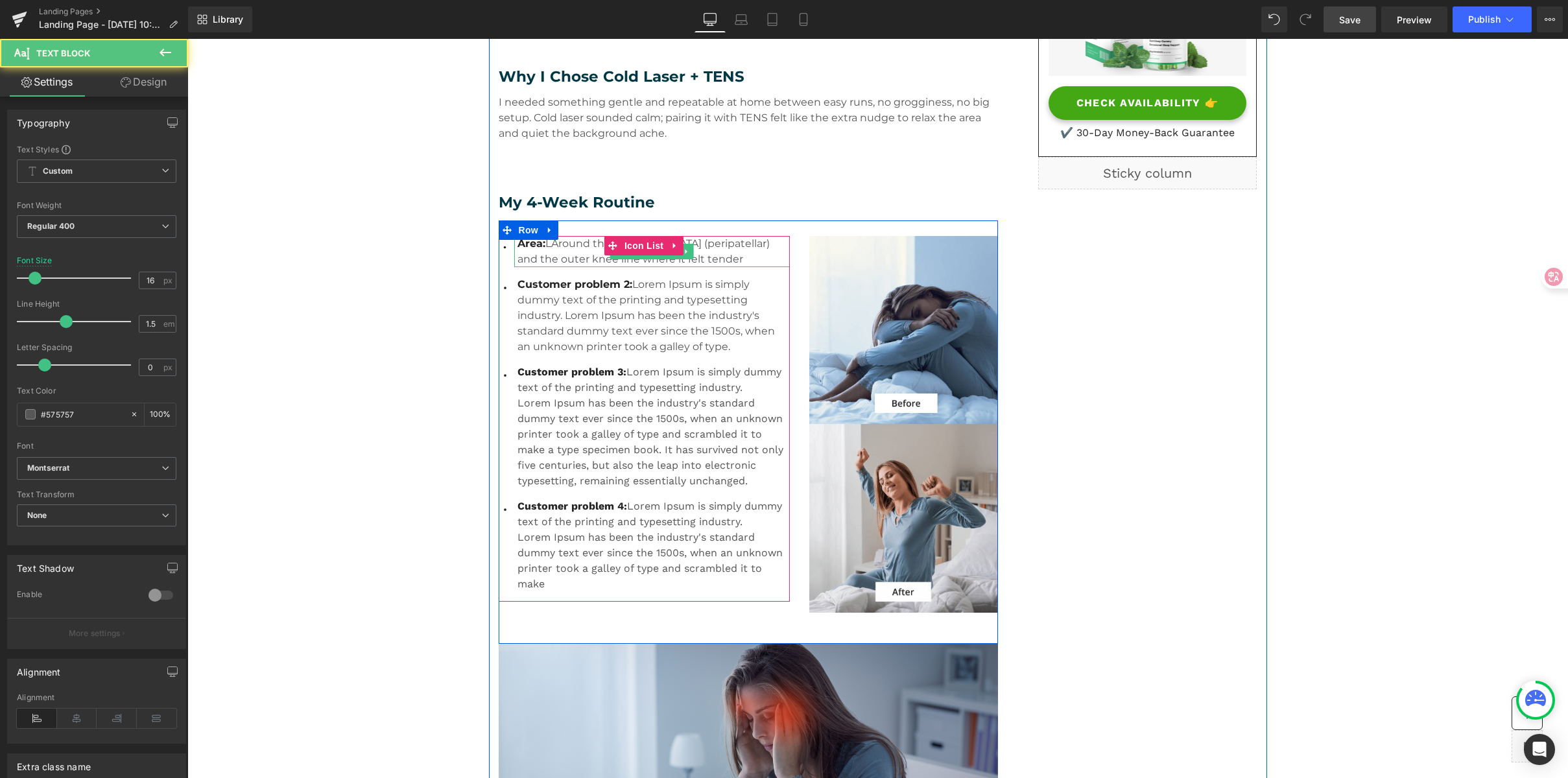
click at [567, 243] on p "Area: LAround the kneecap (peripatellar) and the outer knee line where it felt …" at bounding box center [653, 252] width 273 height 31
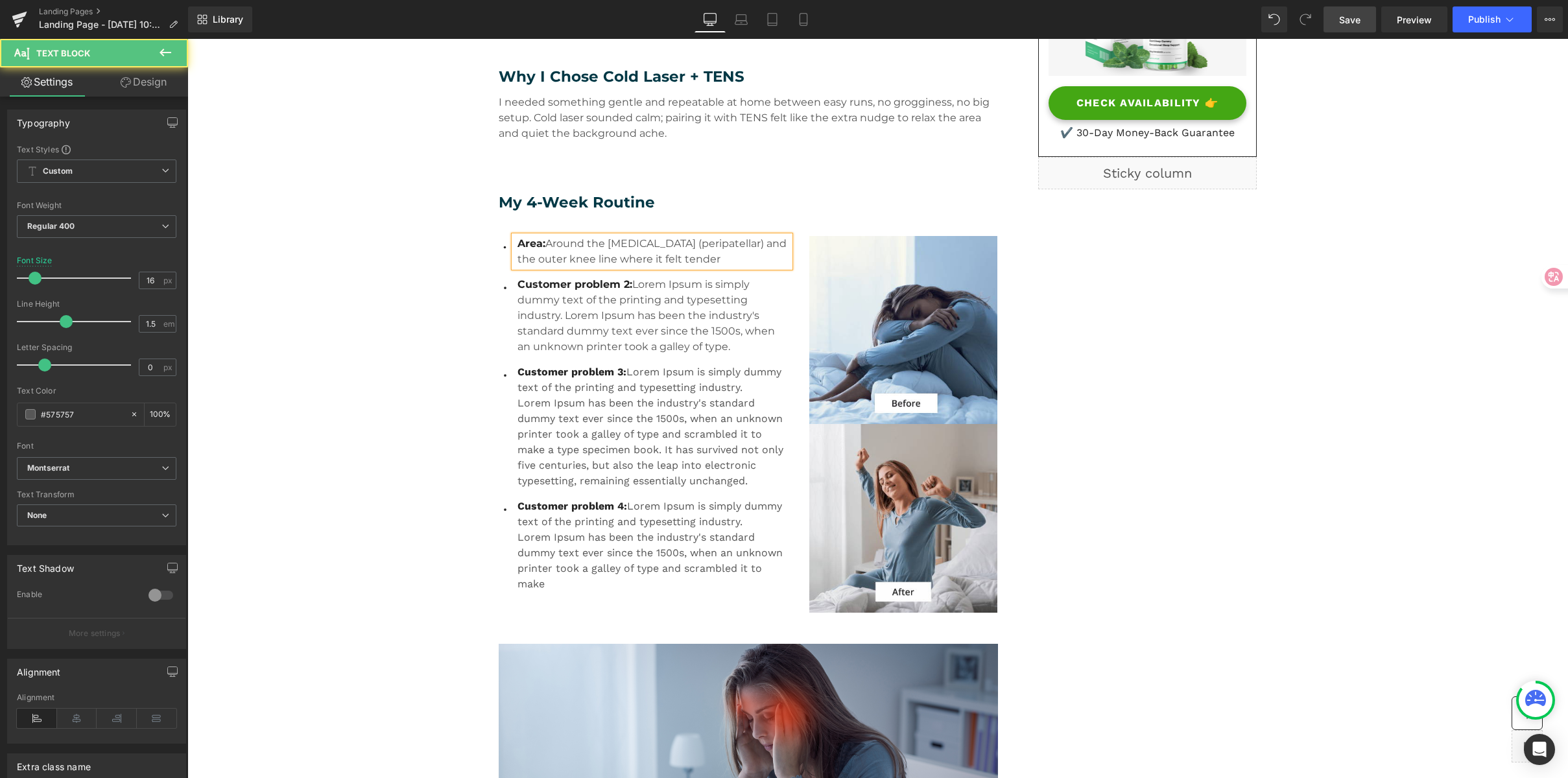
click at [721, 255] on p "Area: Around the kneecap (peripatellar) and the outer knee line where it felt t…" at bounding box center [653, 252] width 273 height 31
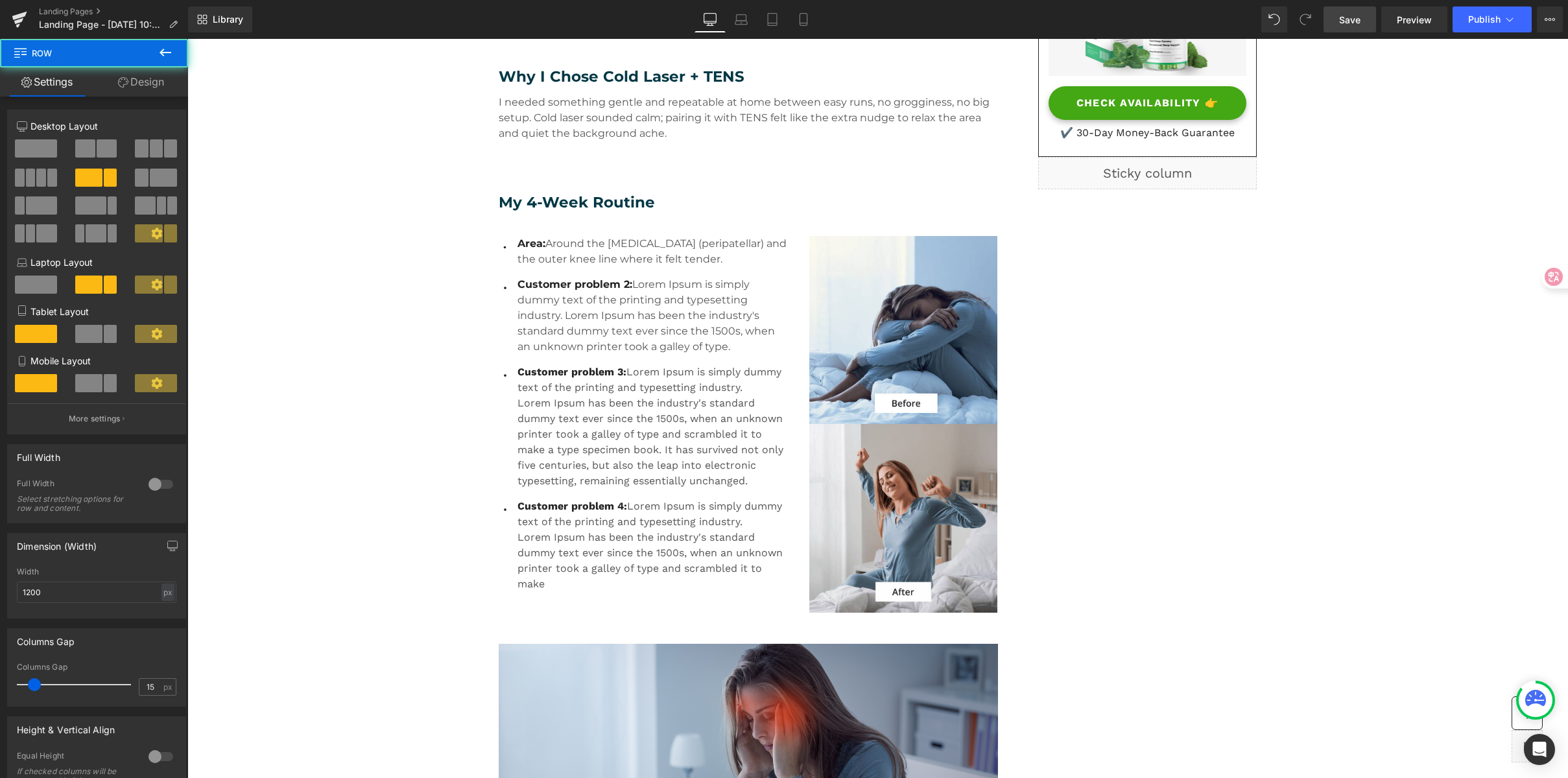
click at [1351, 16] on span "Save" at bounding box center [1349, 20] width 21 height 14
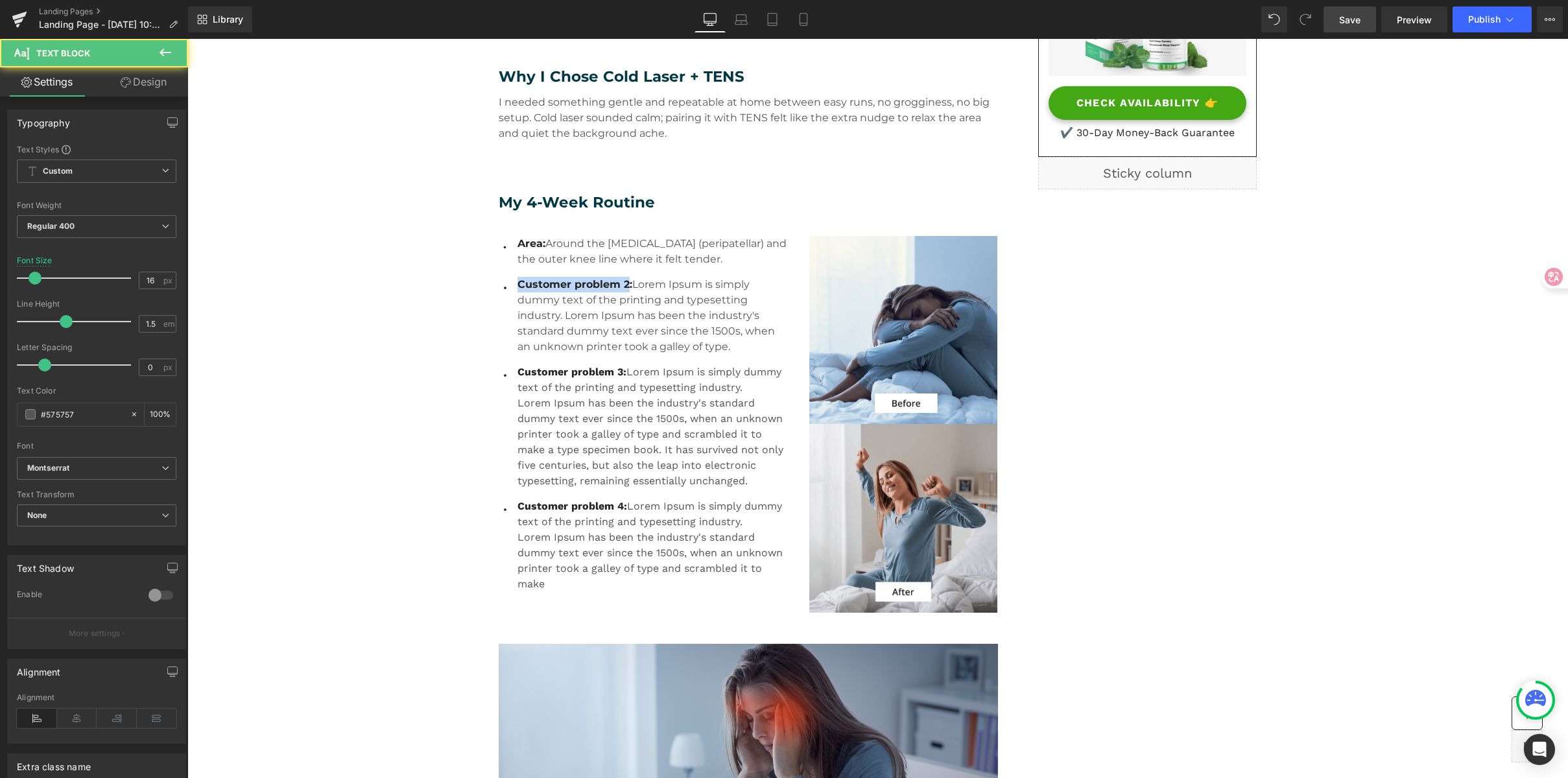
drag, startPoint x: 623, startPoint y: 283, endPoint x: 439, endPoint y: 284, distance: 184.0
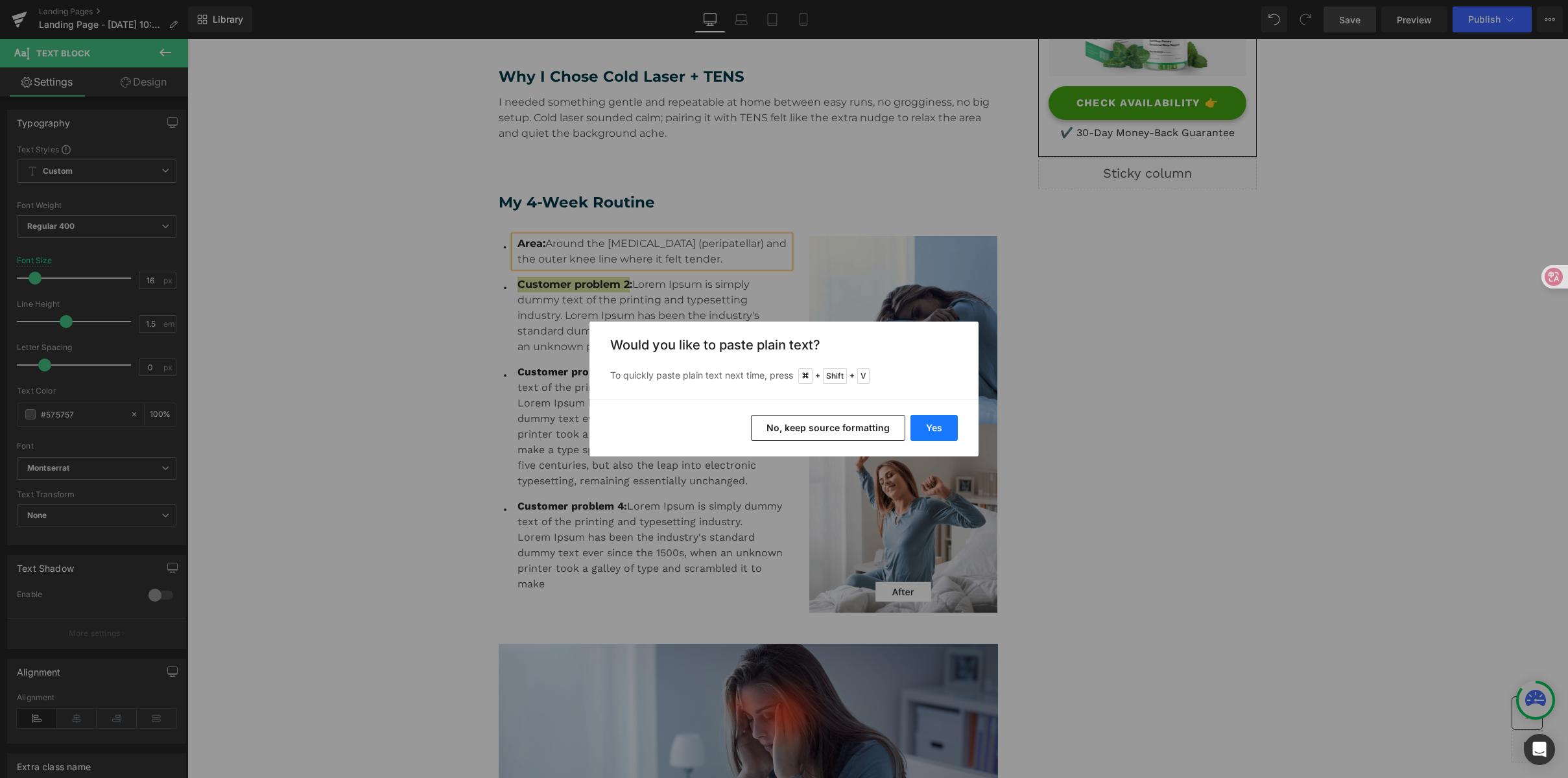
click at [938, 430] on button "Yes" at bounding box center [934, 428] width 48 height 26
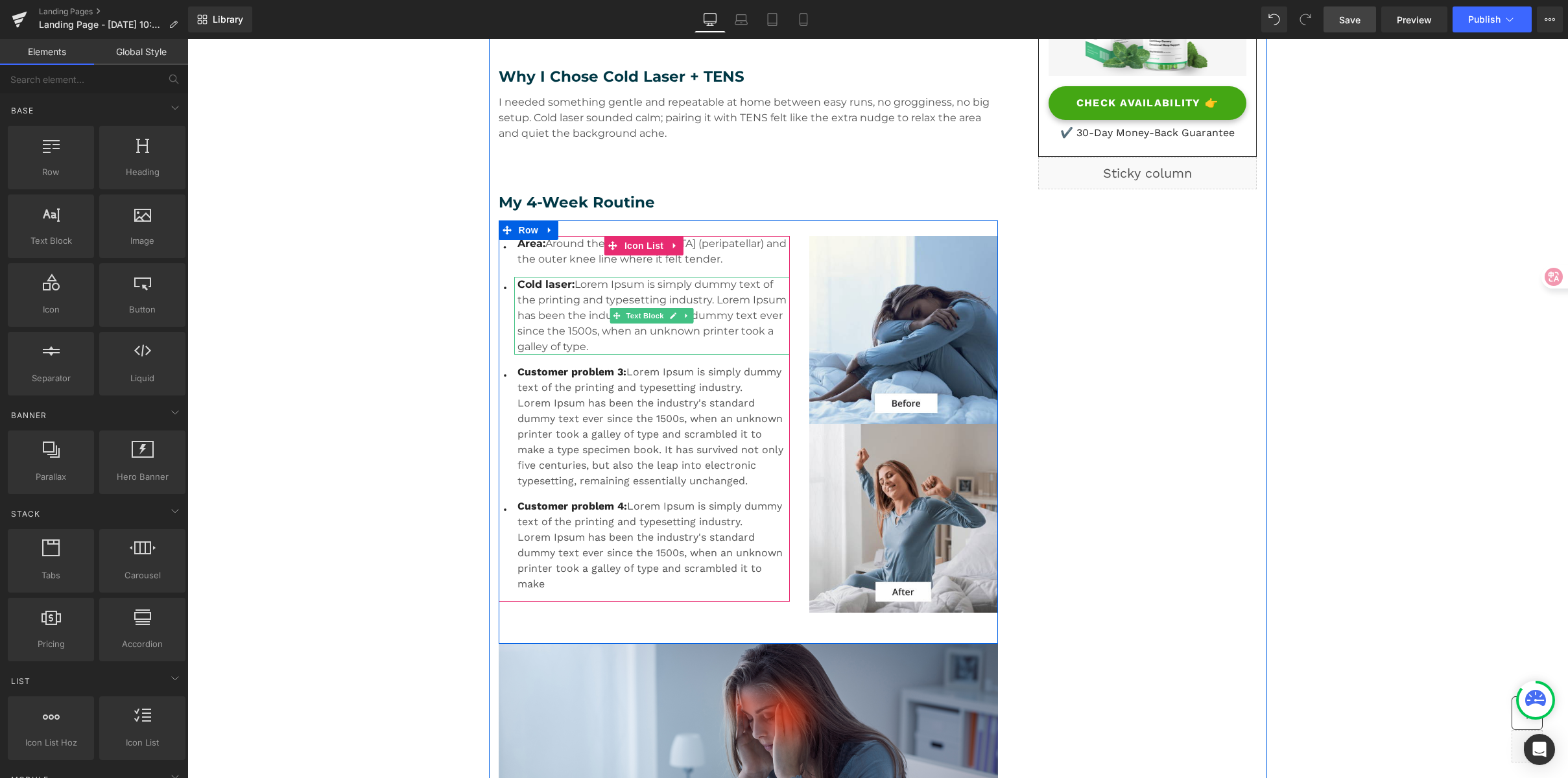
drag, startPoint x: 592, startPoint y: 288, endPoint x: 604, endPoint y: 334, distance: 47.5
click at [592, 288] on p "Cold laser: Lorem Ipsum is simply dummy text of the printing and typesetting in…" at bounding box center [653, 316] width 273 height 78
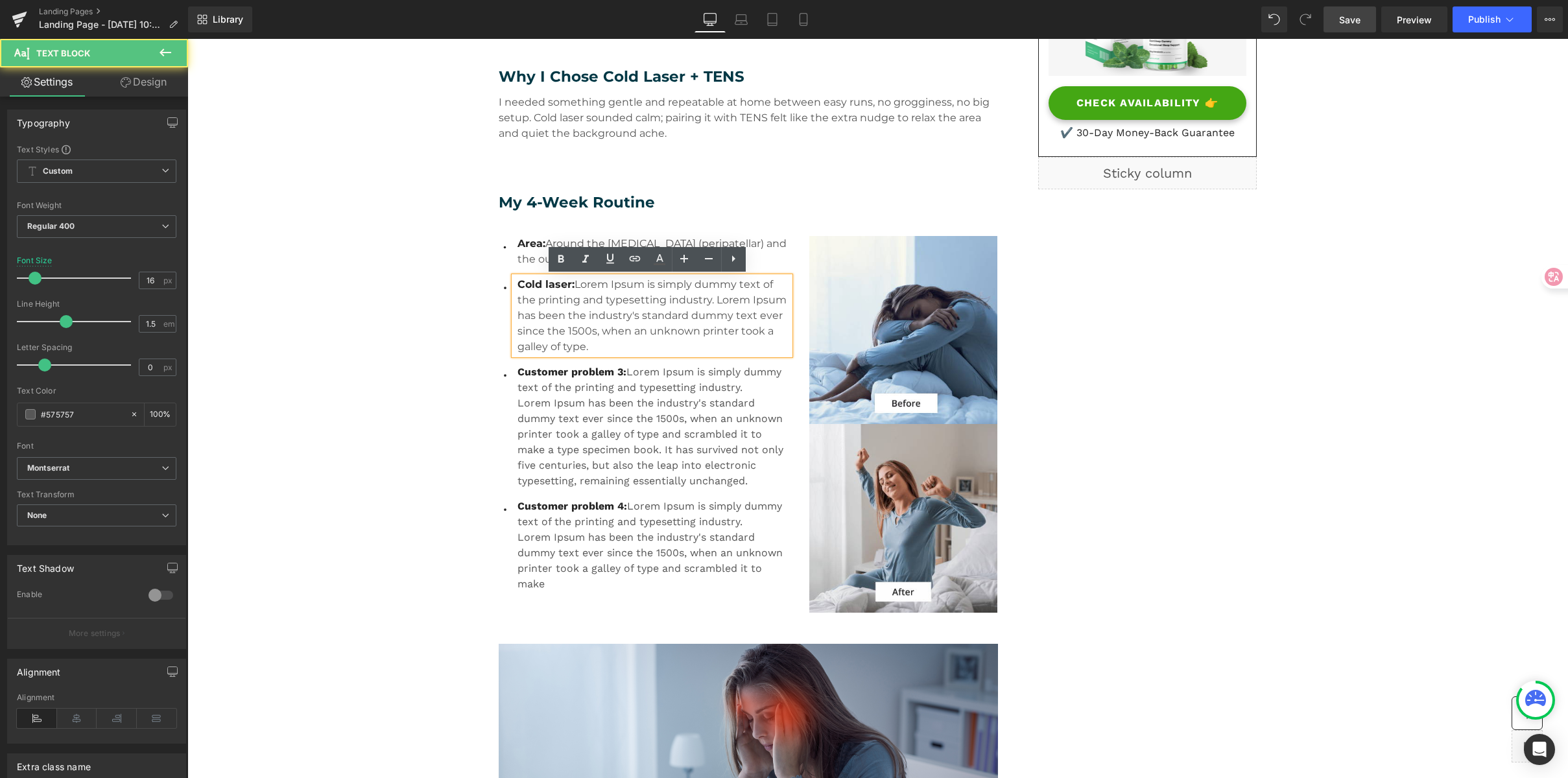
click at [615, 347] on p "Cold laser: Lorem Ipsum is simply dummy text of the printing and typesetting in…" at bounding box center [653, 316] width 273 height 78
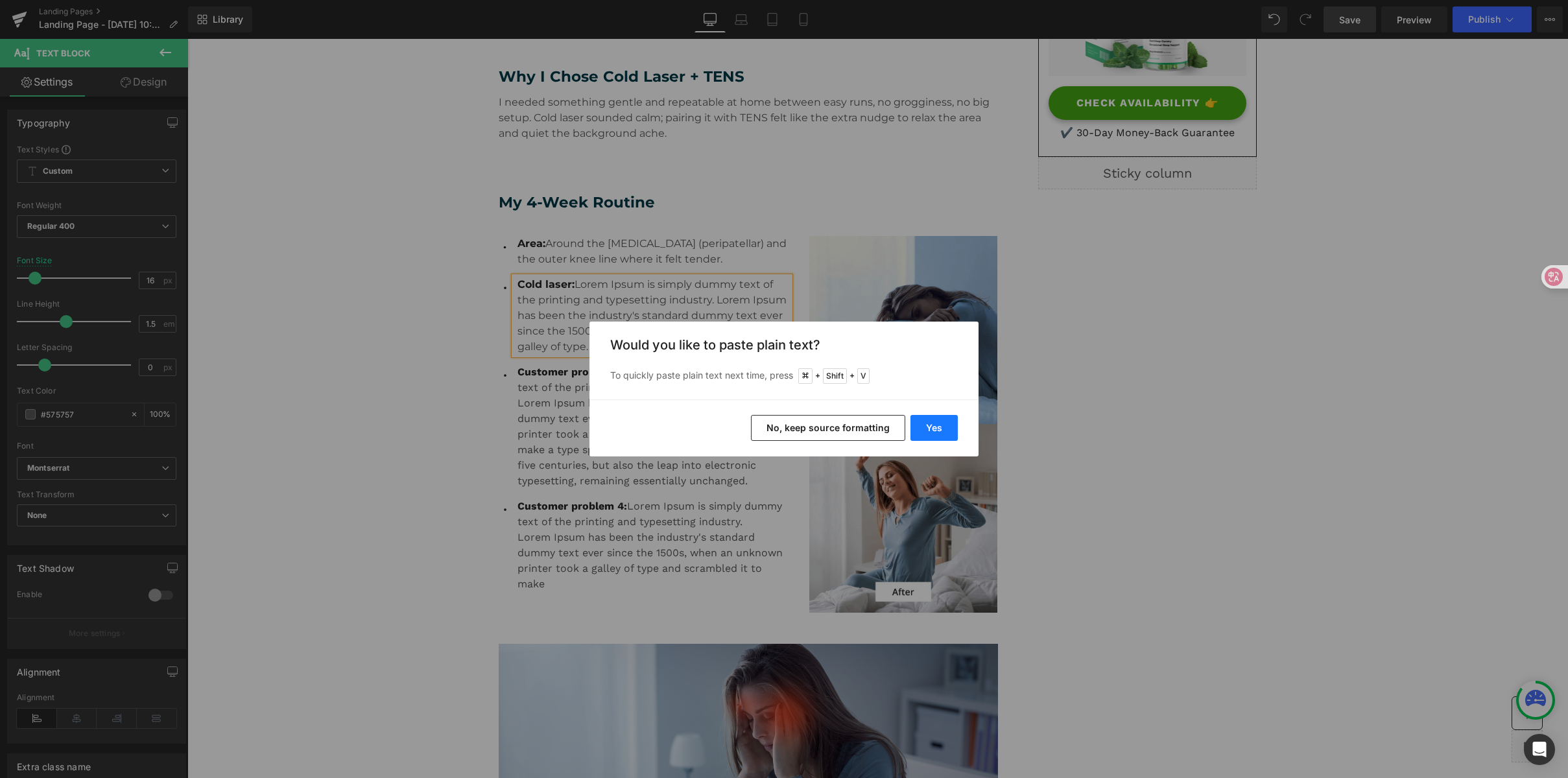
click at [943, 430] on button "Yes" at bounding box center [934, 428] width 48 height 26
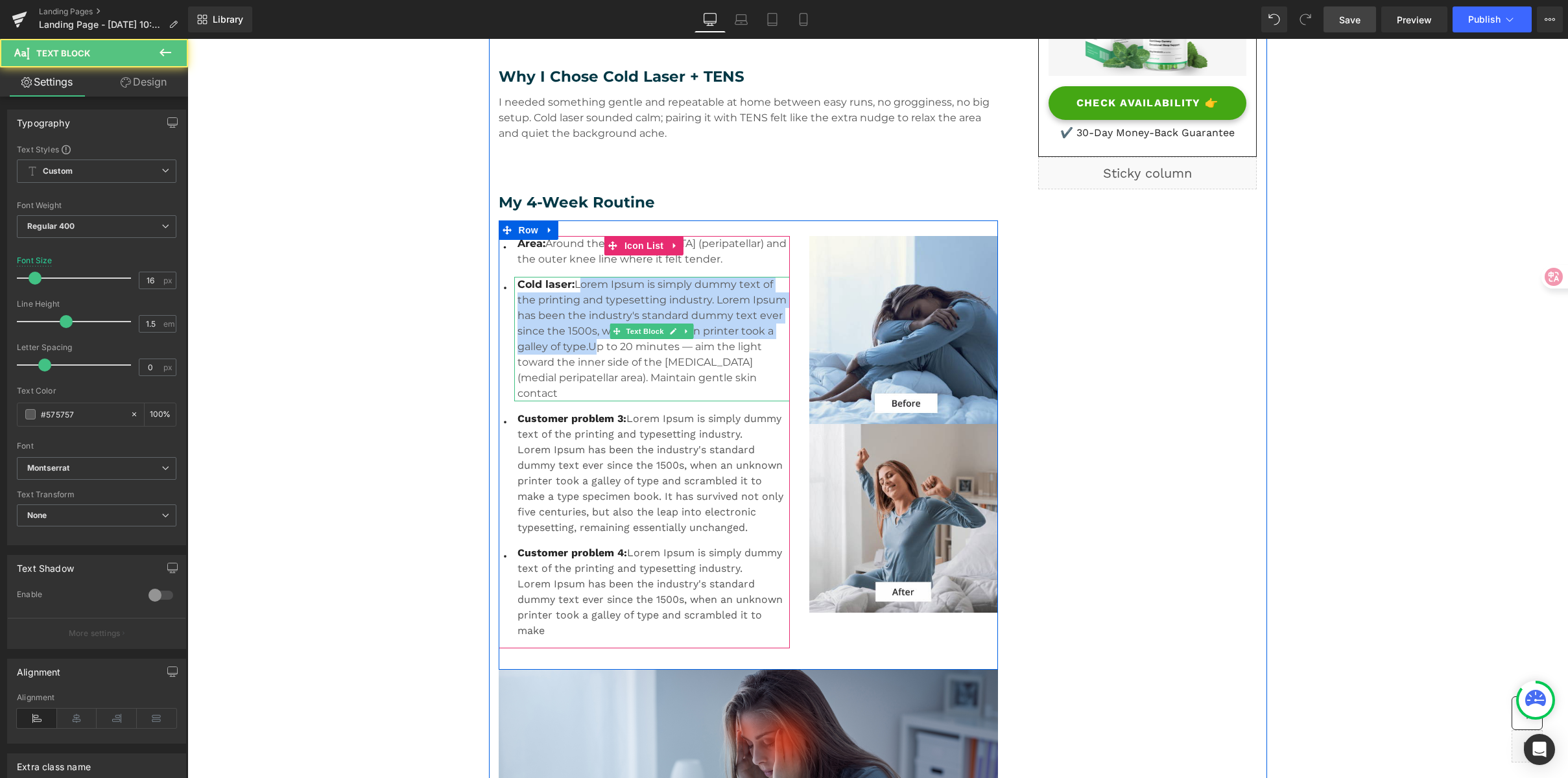
drag, startPoint x: 584, startPoint y: 347, endPoint x: 573, endPoint y: 287, distance: 61.0
click at [573, 287] on p "Cold laser: Lorem Ipsum is simply dummy text of the printing and typesetting in…" at bounding box center [653, 339] width 273 height 124
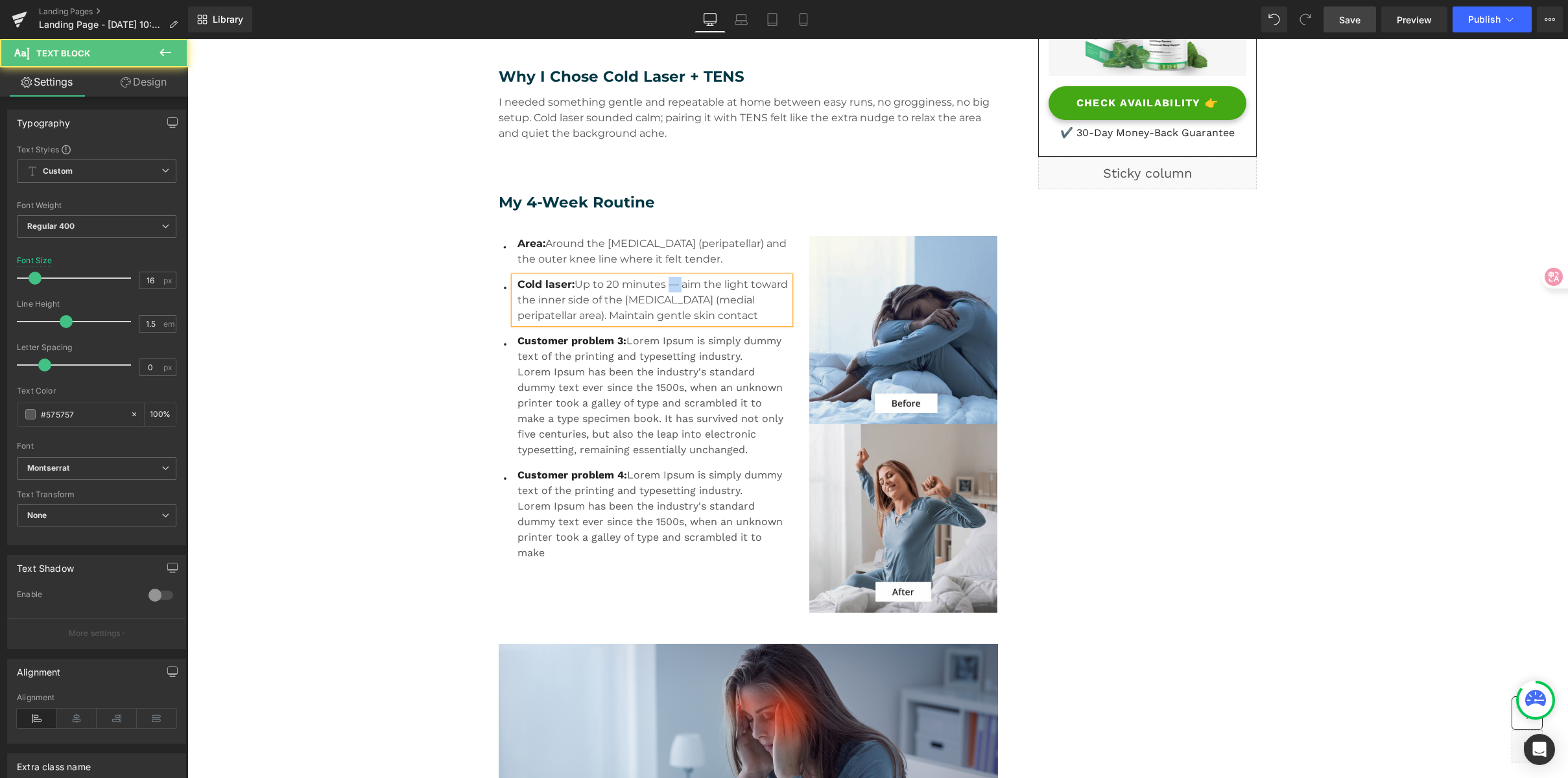
drag, startPoint x: 672, startPoint y: 286, endPoint x: 660, endPoint y: 283, distance: 12.4
click at [660, 283] on p "Cold laser: Up to 20 minutes — aim the light toward the inner side of the kneec…" at bounding box center [653, 300] width 273 height 47
click at [702, 295] on p "Cold laser: Up to 20 minutes, aim the light toward the inner side of the kneeca…" at bounding box center [653, 300] width 273 height 47
click at [702, 307] on p "Cold laser: Up to 20 minutes, aim the light toward the inner side of the kneeca…" at bounding box center [653, 300] width 273 height 47
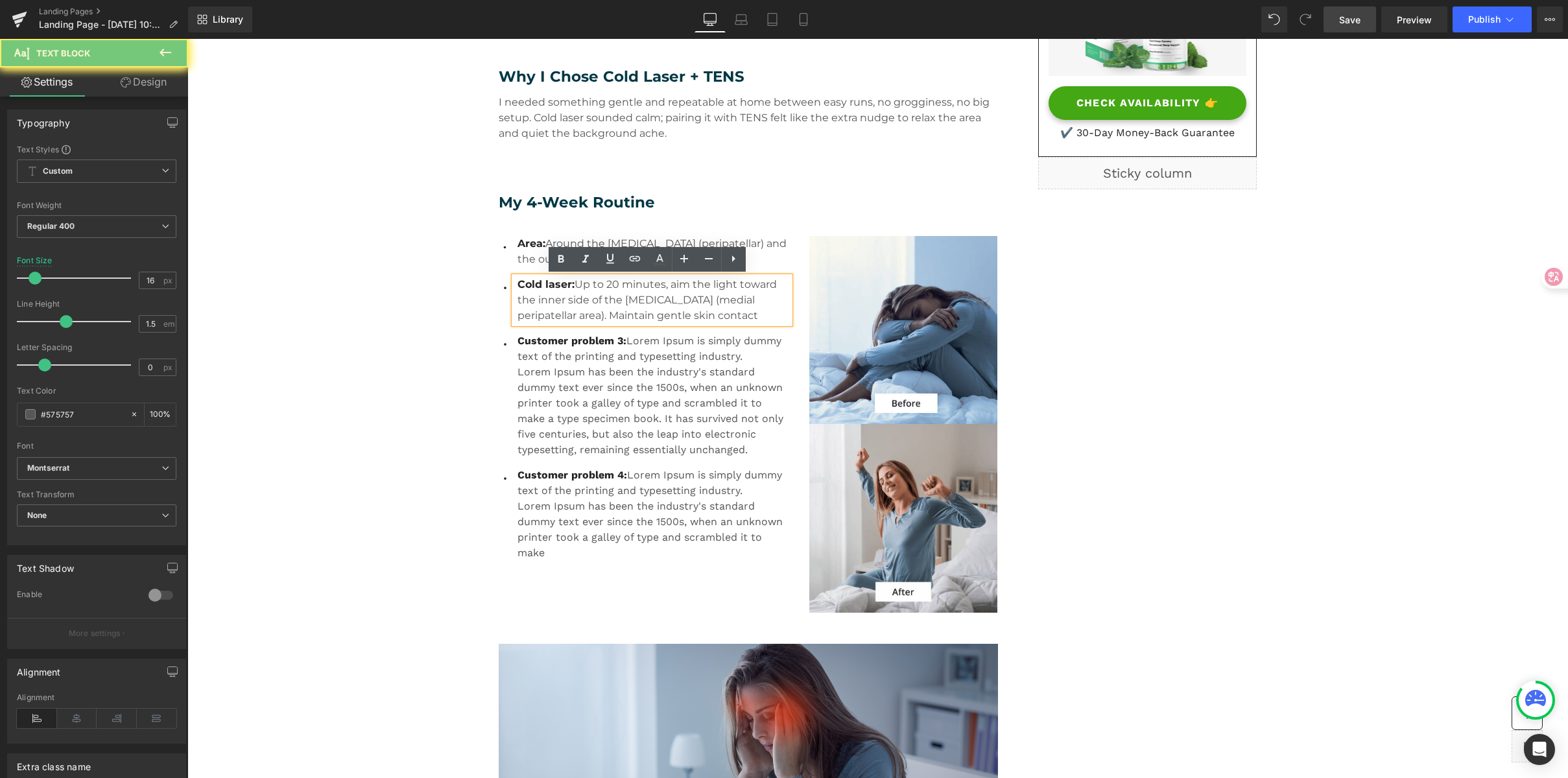
click at [749, 316] on p "Cold laser: Up to 20 minutes, aim the light toward the inner side of the kneeca…" at bounding box center [653, 300] width 273 height 47
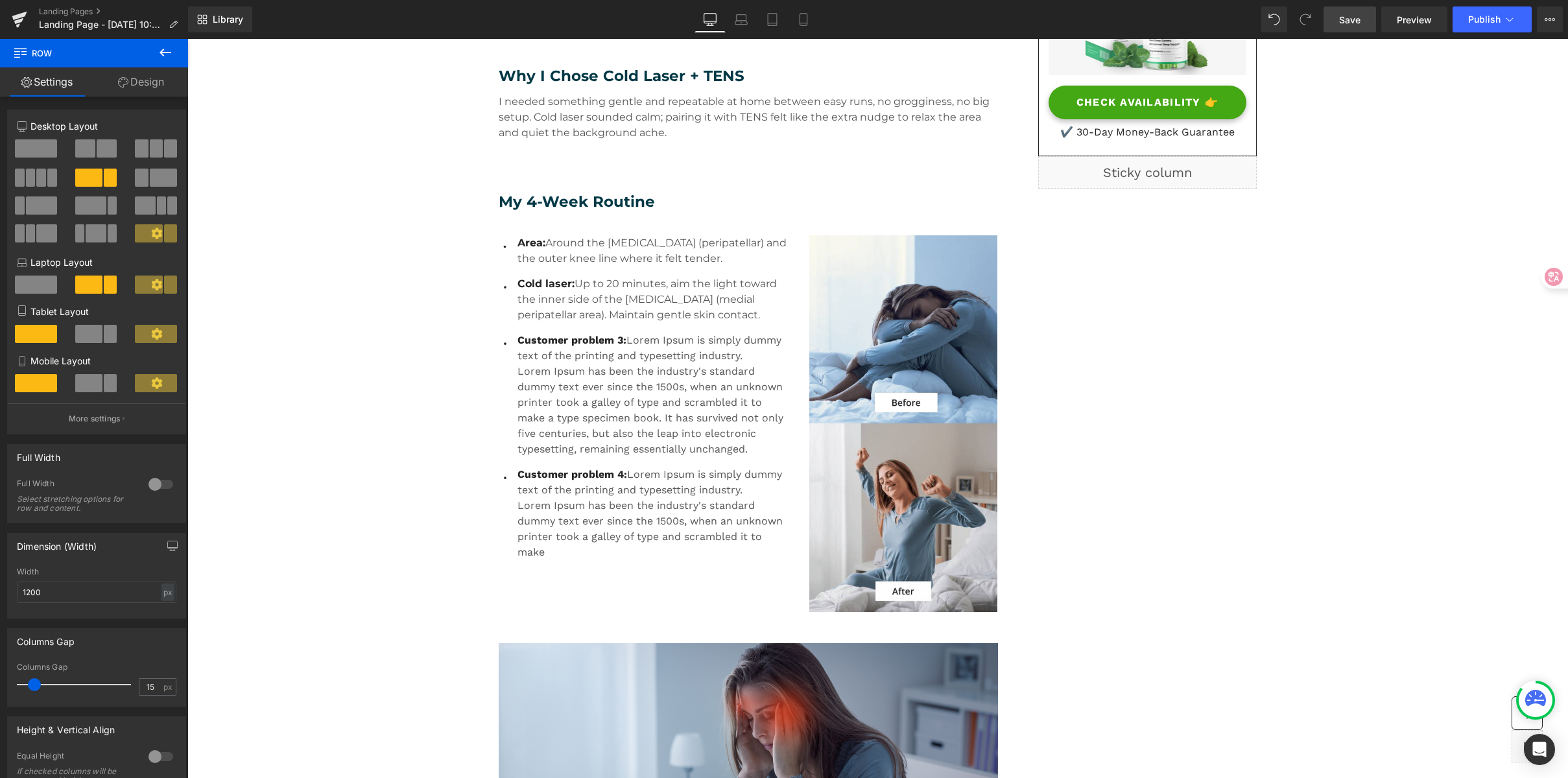
scroll to position [458, 0]
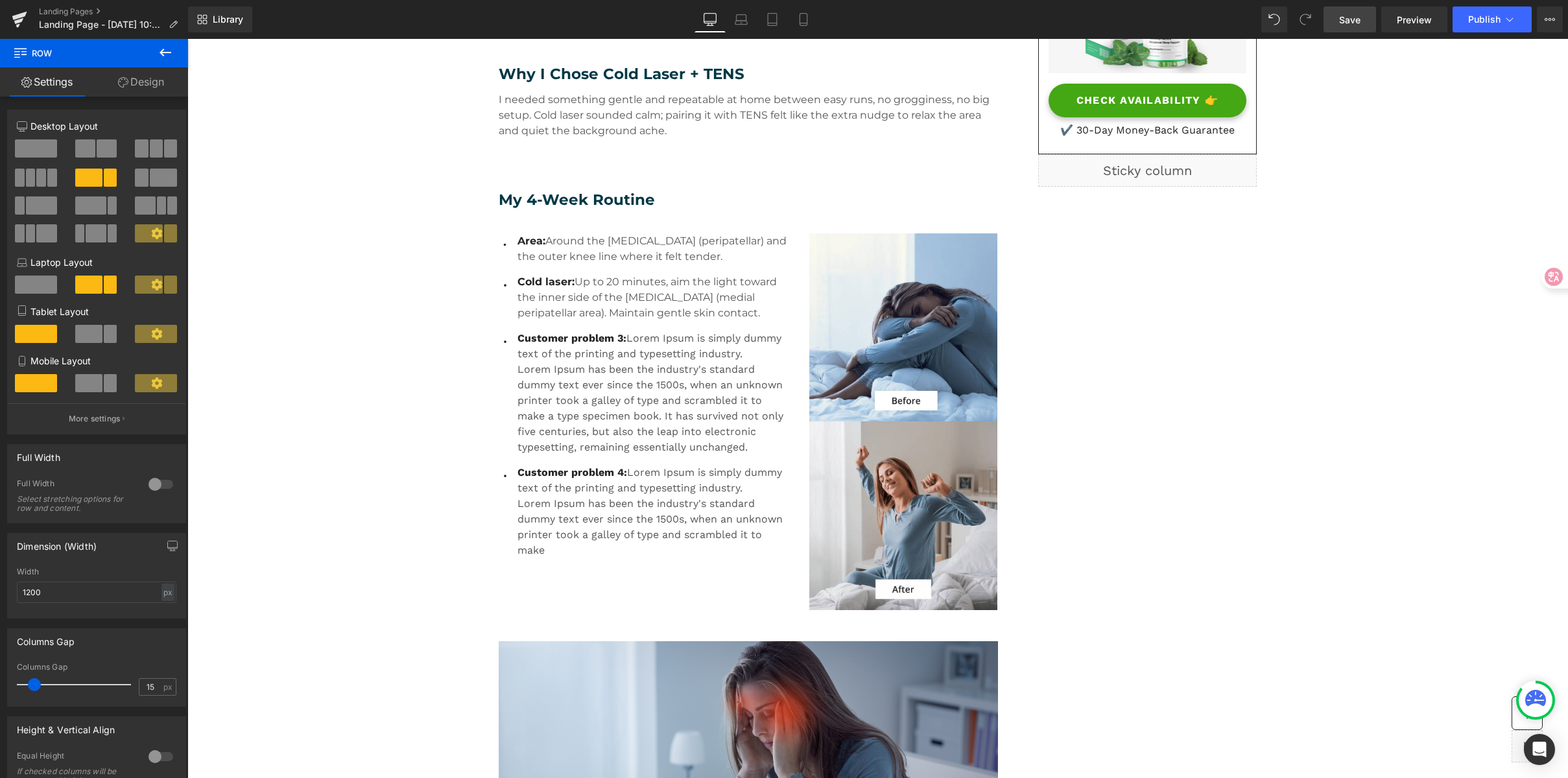
click at [1363, 20] on link "Save" at bounding box center [1349, 20] width 52 height 26
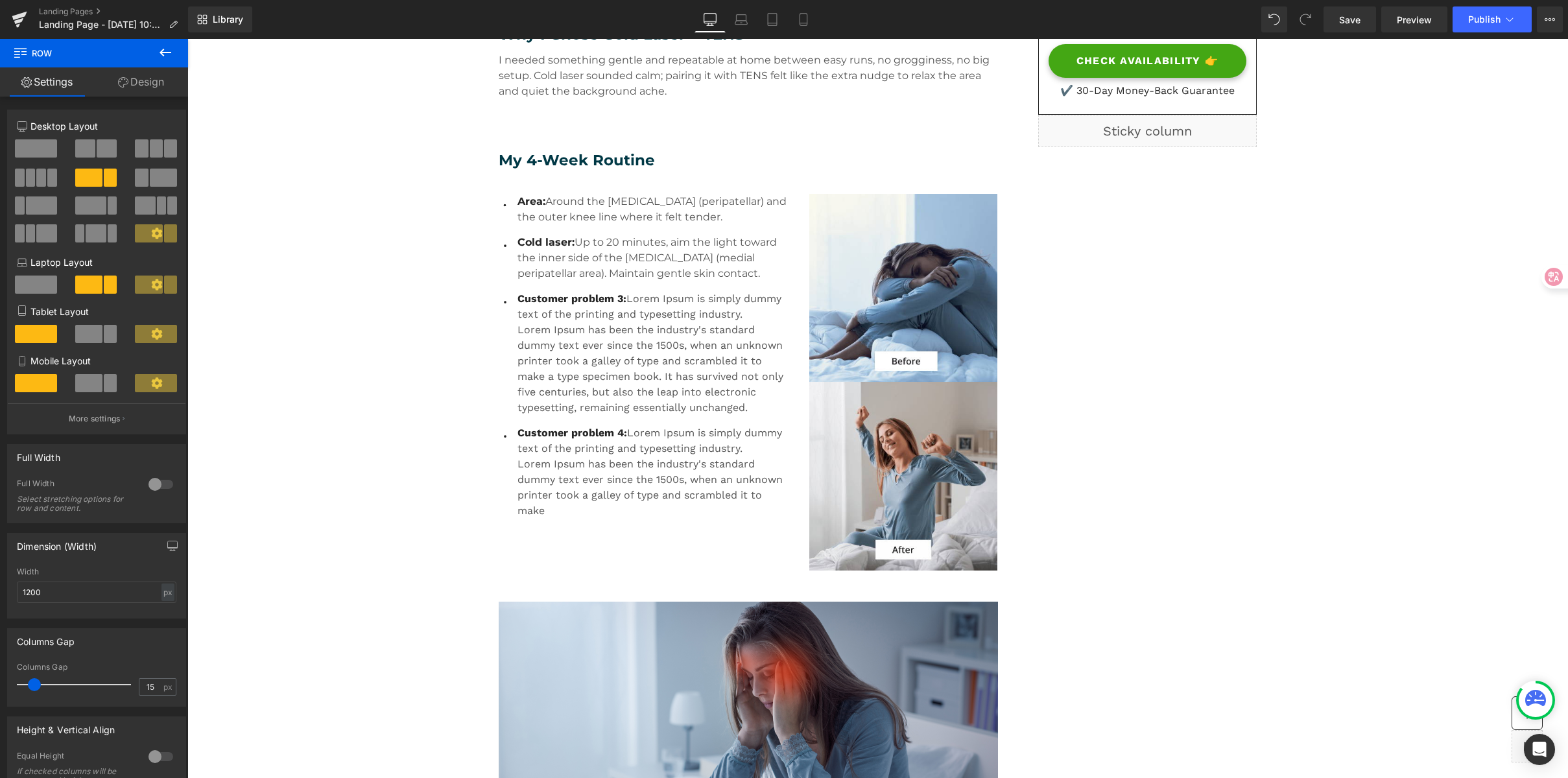
scroll to position [497, 0]
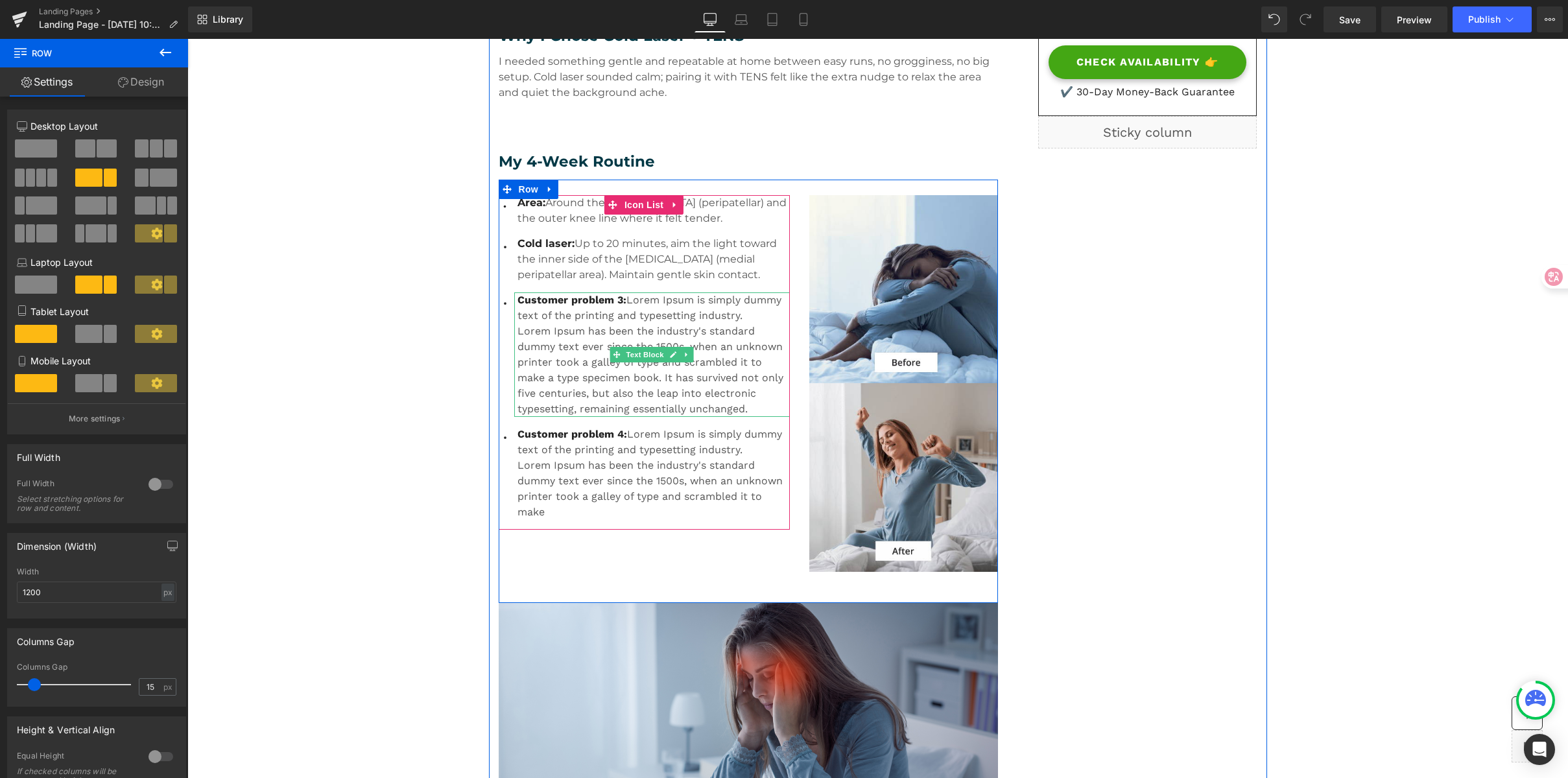
drag, startPoint x: 600, startPoint y: 296, endPoint x: 608, endPoint y: 304, distance: 11.3
click at [600, 297] on span "Customer problem 3:" at bounding box center [572, 300] width 109 height 12
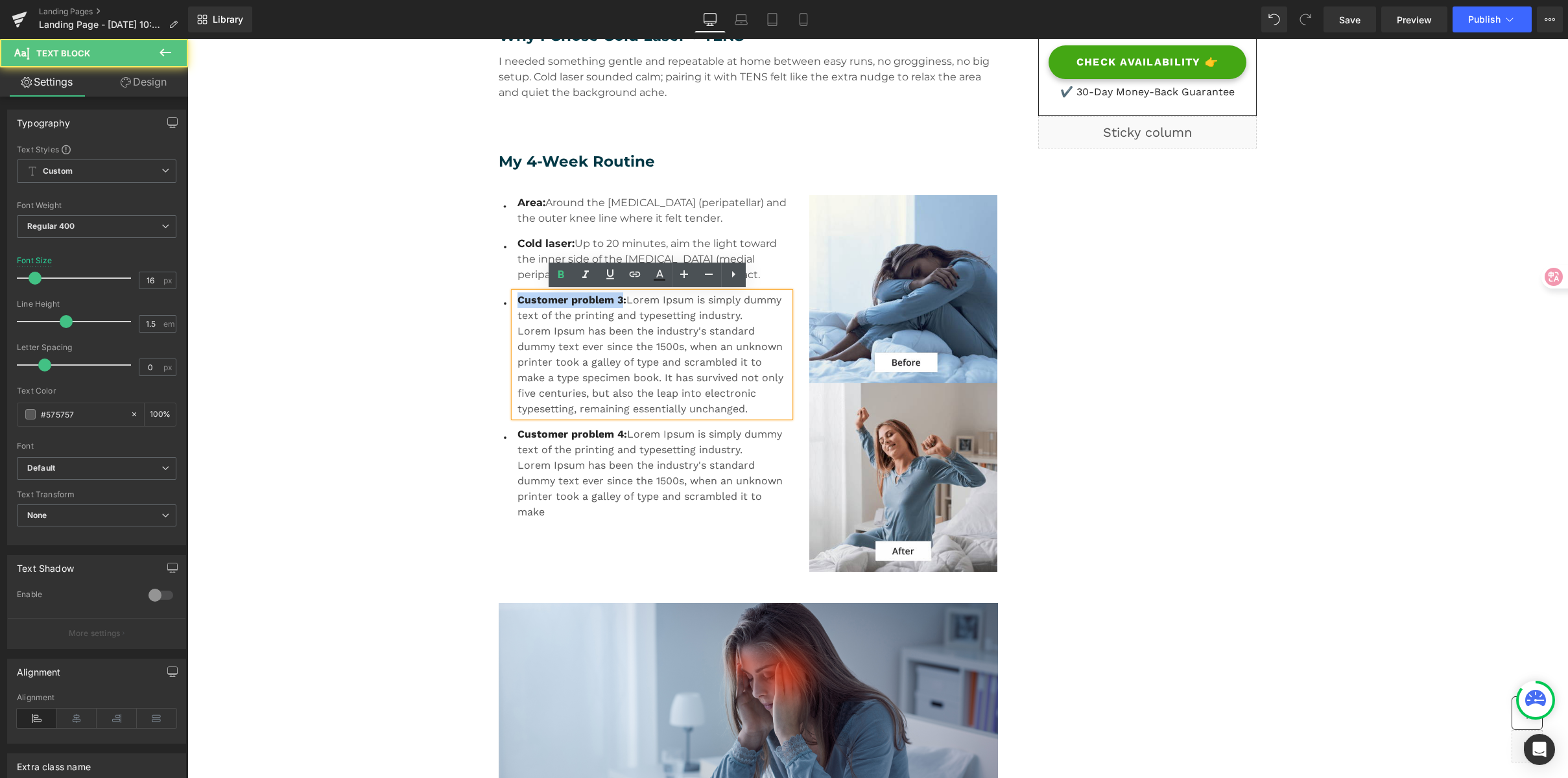
drag, startPoint x: 616, startPoint y: 299, endPoint x: 457, endPoint y: 304, distance: 159.1
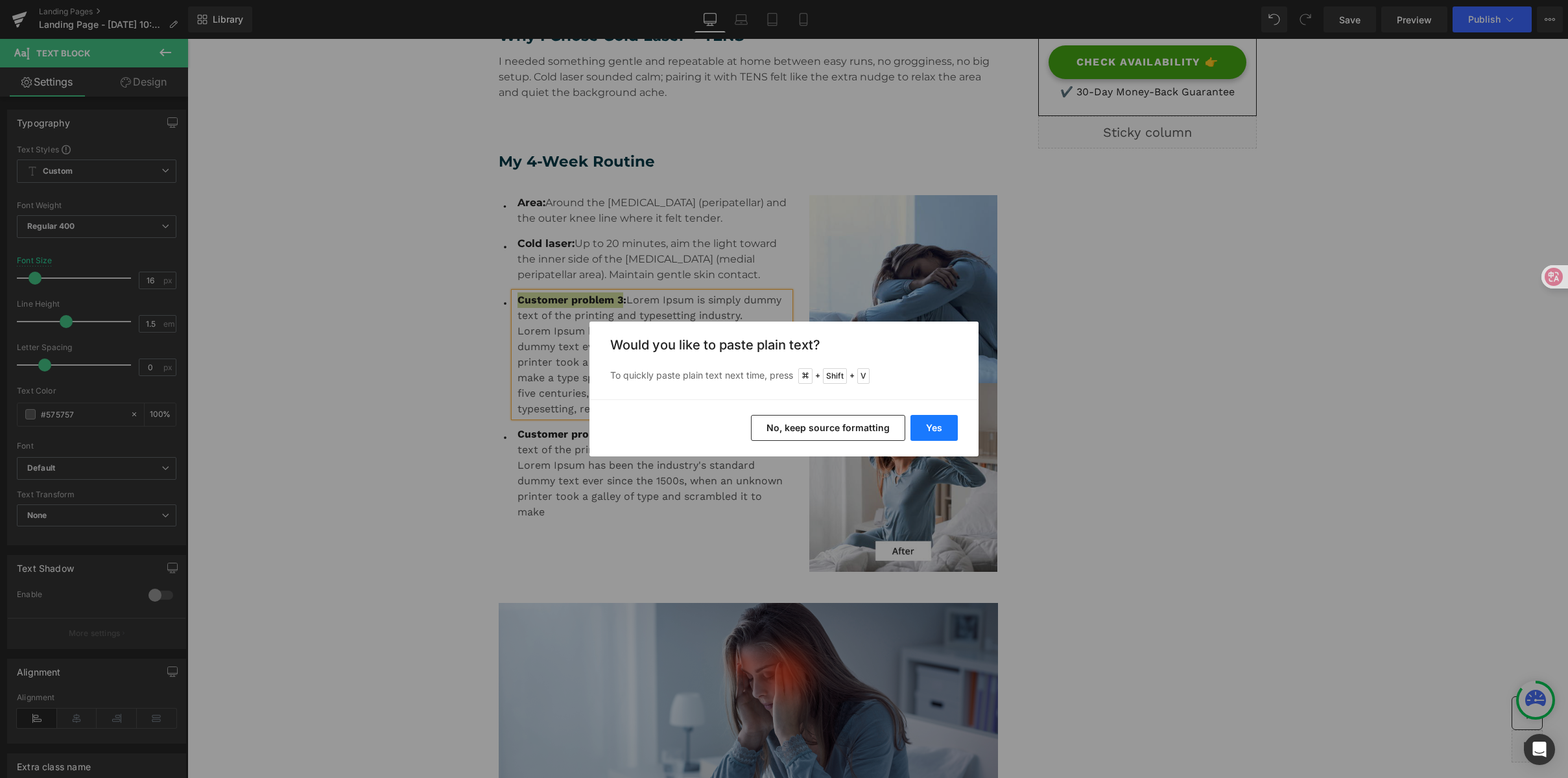
drag, startPoint x: 934, startPoint y: 431, endPoint x: 749, endPoint y: 392, distance: 189.1
click at [934, 431] on button "Yes" at bounding box center [934, 428] width 48 height 26
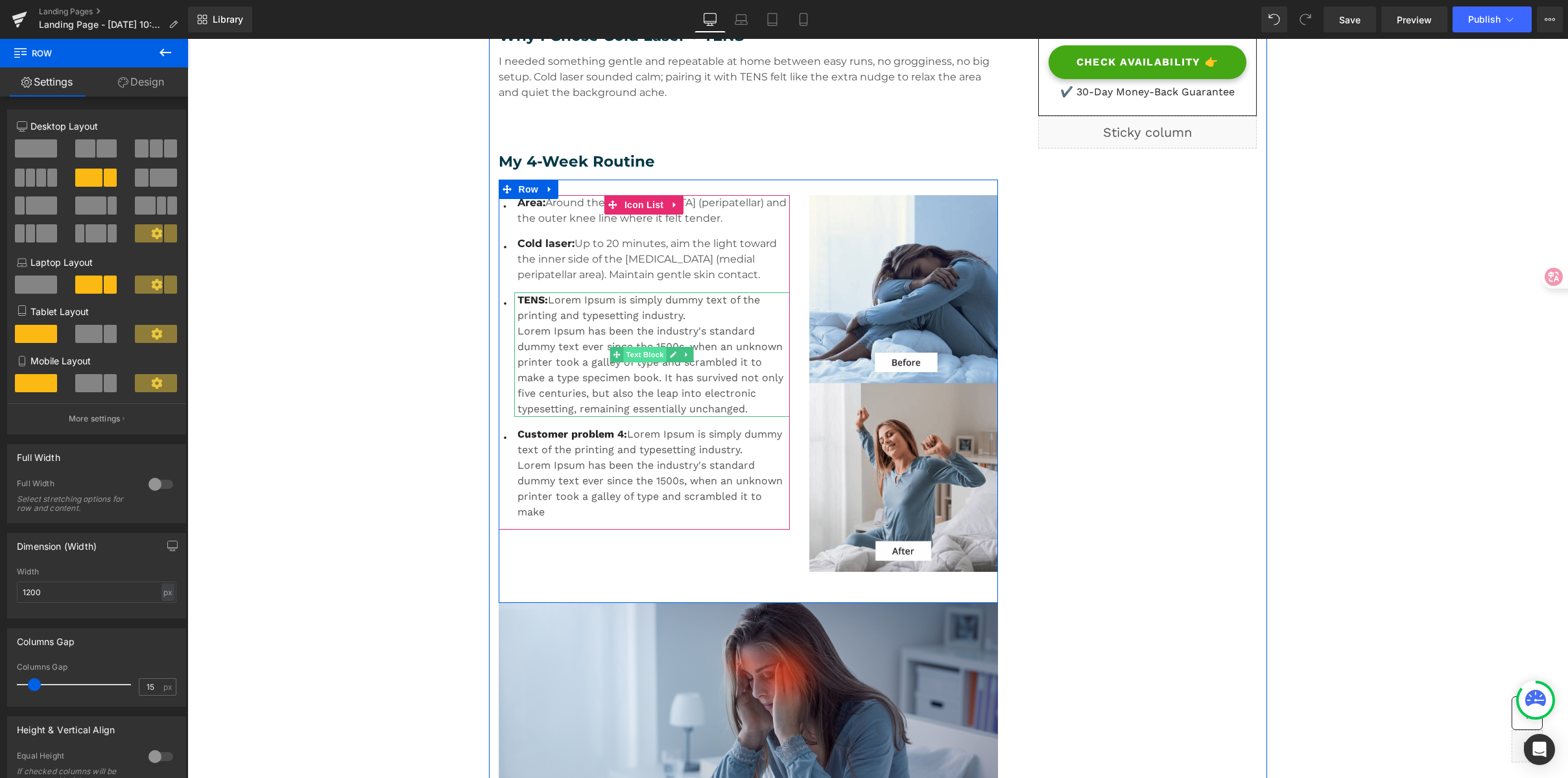
click at [644, 350] on span "Text Block" at bounding box center [645, 354] width 43 height 16
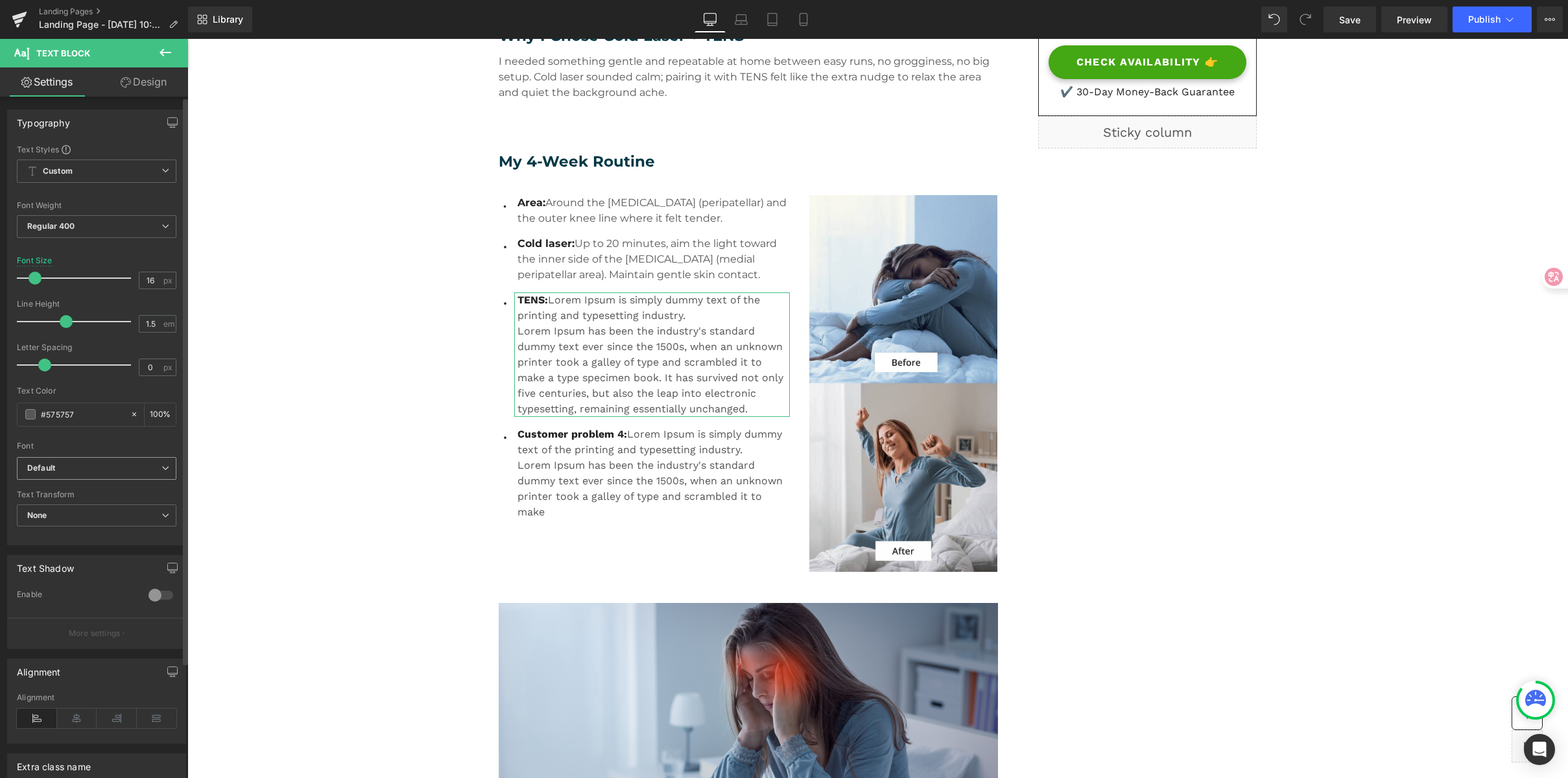
click at [107, 464] on b "Default" at bounding box center [94, 469] width 134 height 11
drag, startPoint x: 78, startPoint y: 545, endPoint x: 160, endPoint y: 511, distance: 88.8
click at [78, 545] on p "Montserrat" at bounding box center [63, 549] width 41 height 9
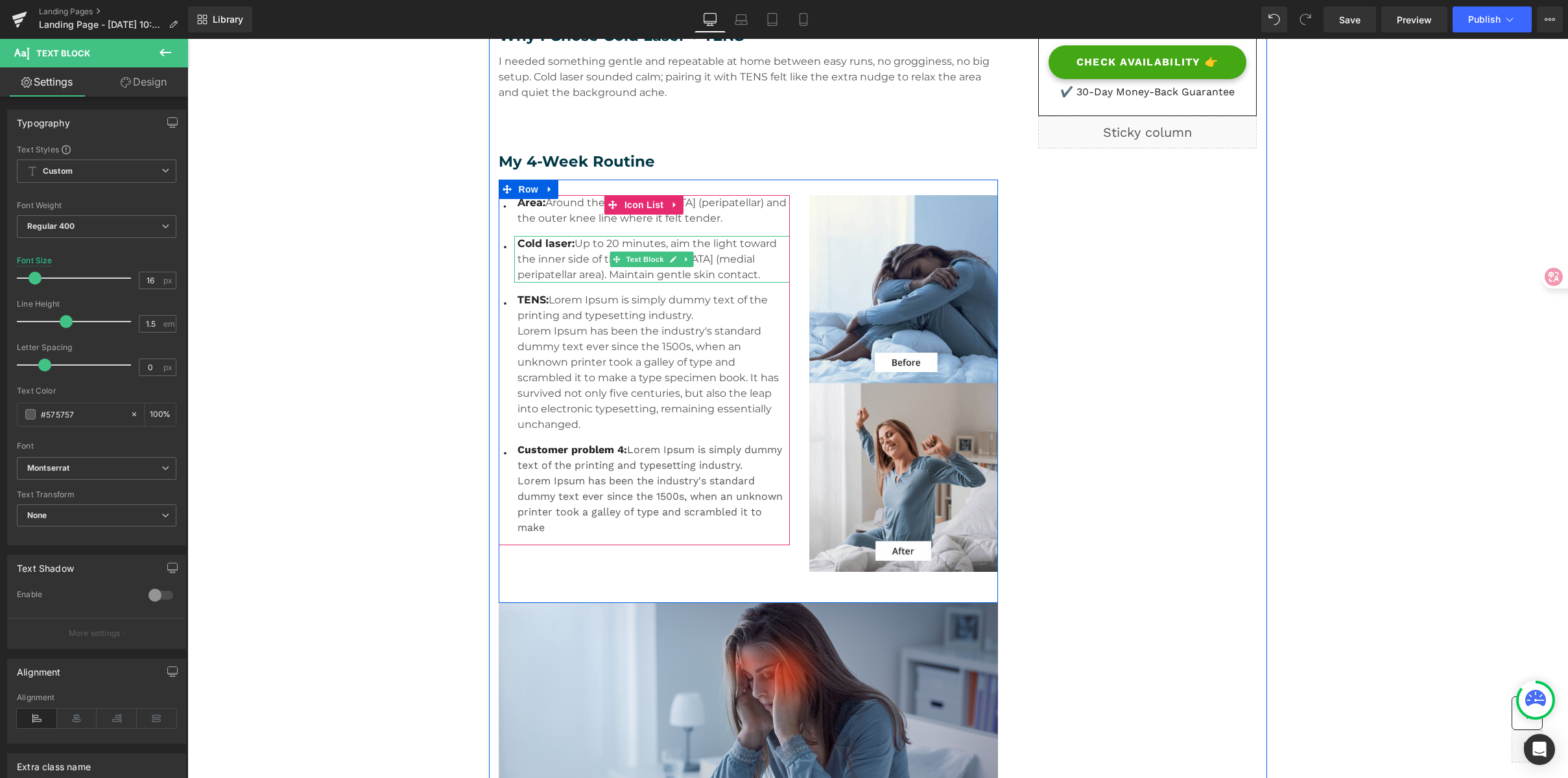
click at [570, 250] on p "Cold laser: Up to 20 minutes, aim the light toward the inner side of the kneeca…" at bounding box center [653, 259] width 273 height 47
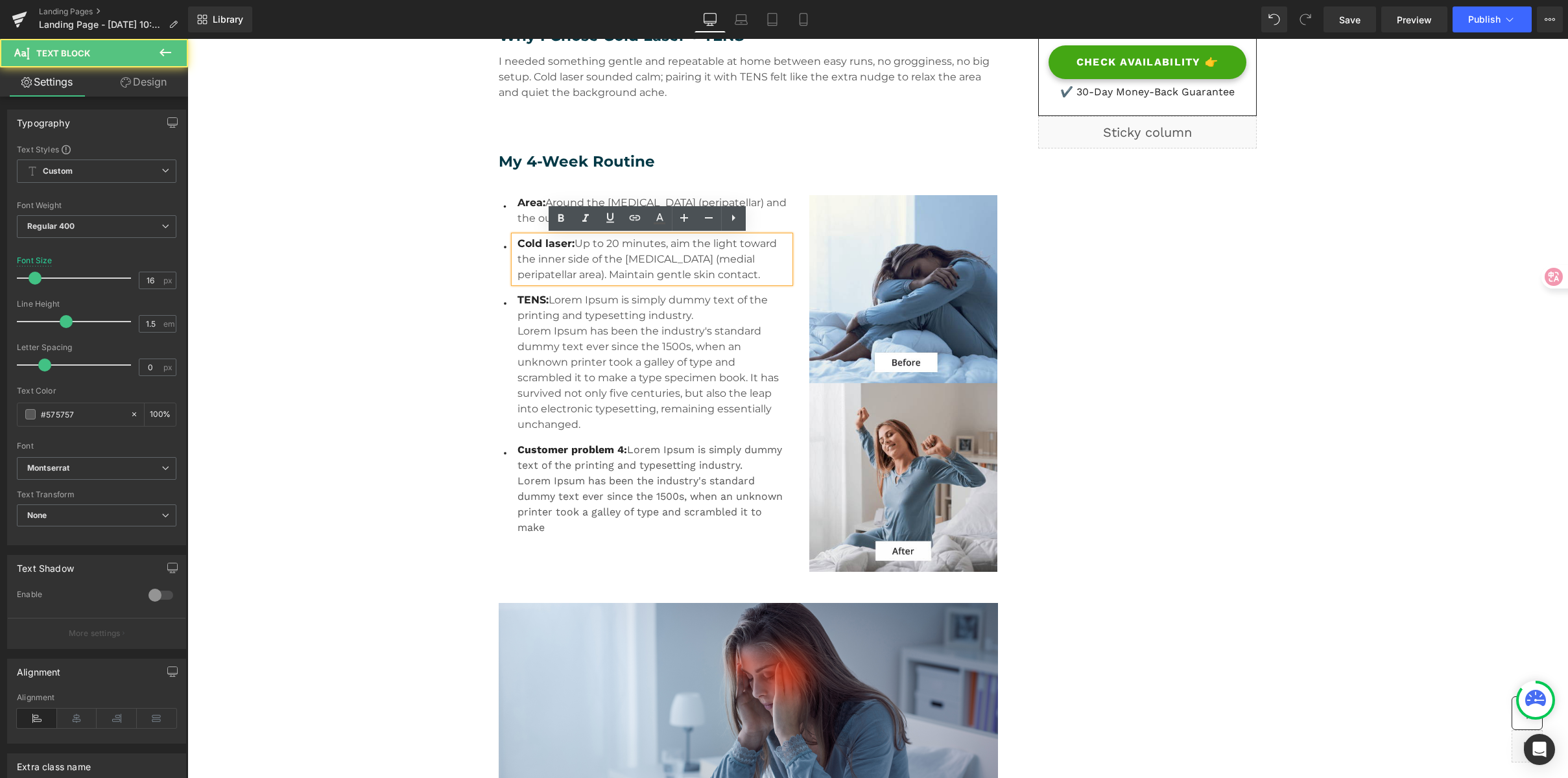
click at [564, 245] on span "Cold laser:" at bounding box center [546, 243] width 57 height 12
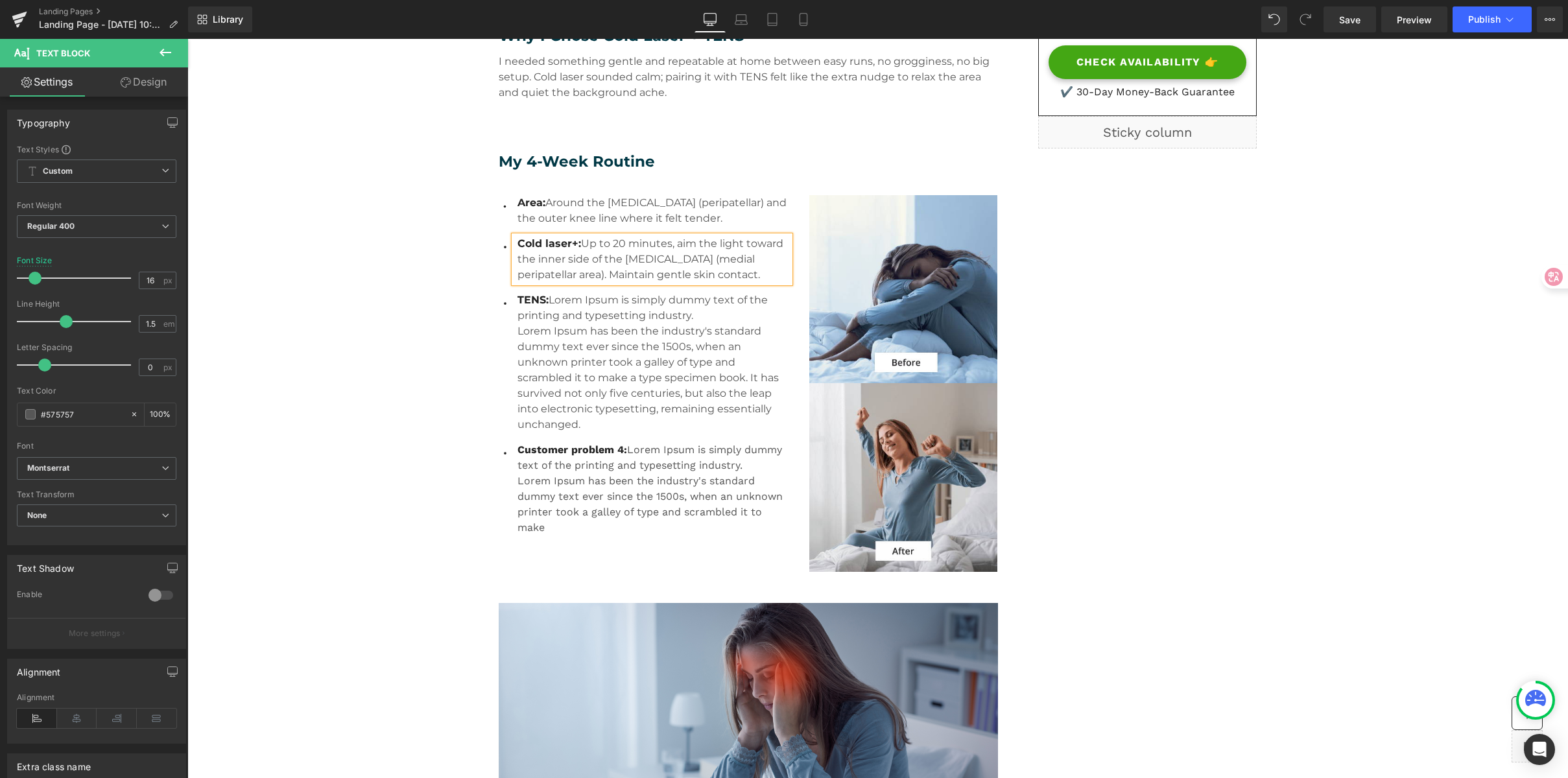
click at [567, 245] on span "Cold laser+:" at bounding box center [549, 243] width 63 height 12
click at [574, 241] on span "Cold laser +:" at bounding box center [551, 243] width 67 height 12
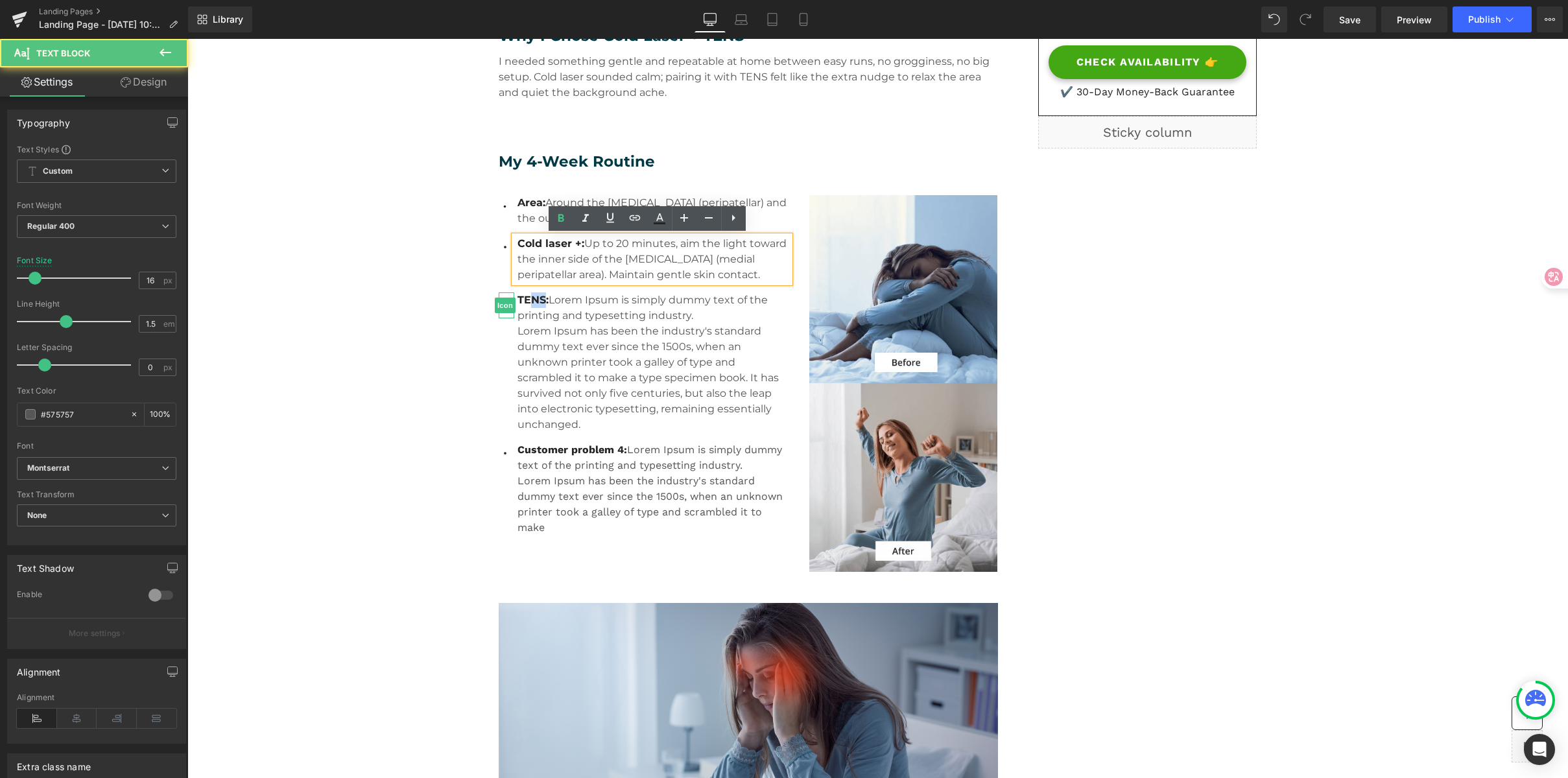
drag, startPoint x: 523, startPoint y: 300, endPoint x: 508, endPoint y: 299, distance: 15.0
click at [508, 299] on li "Icon TENS: Lorem Ipsum is simply dummy text of the printing and typesetting ind…" at bounding box center [644, 362] width 291 height 140
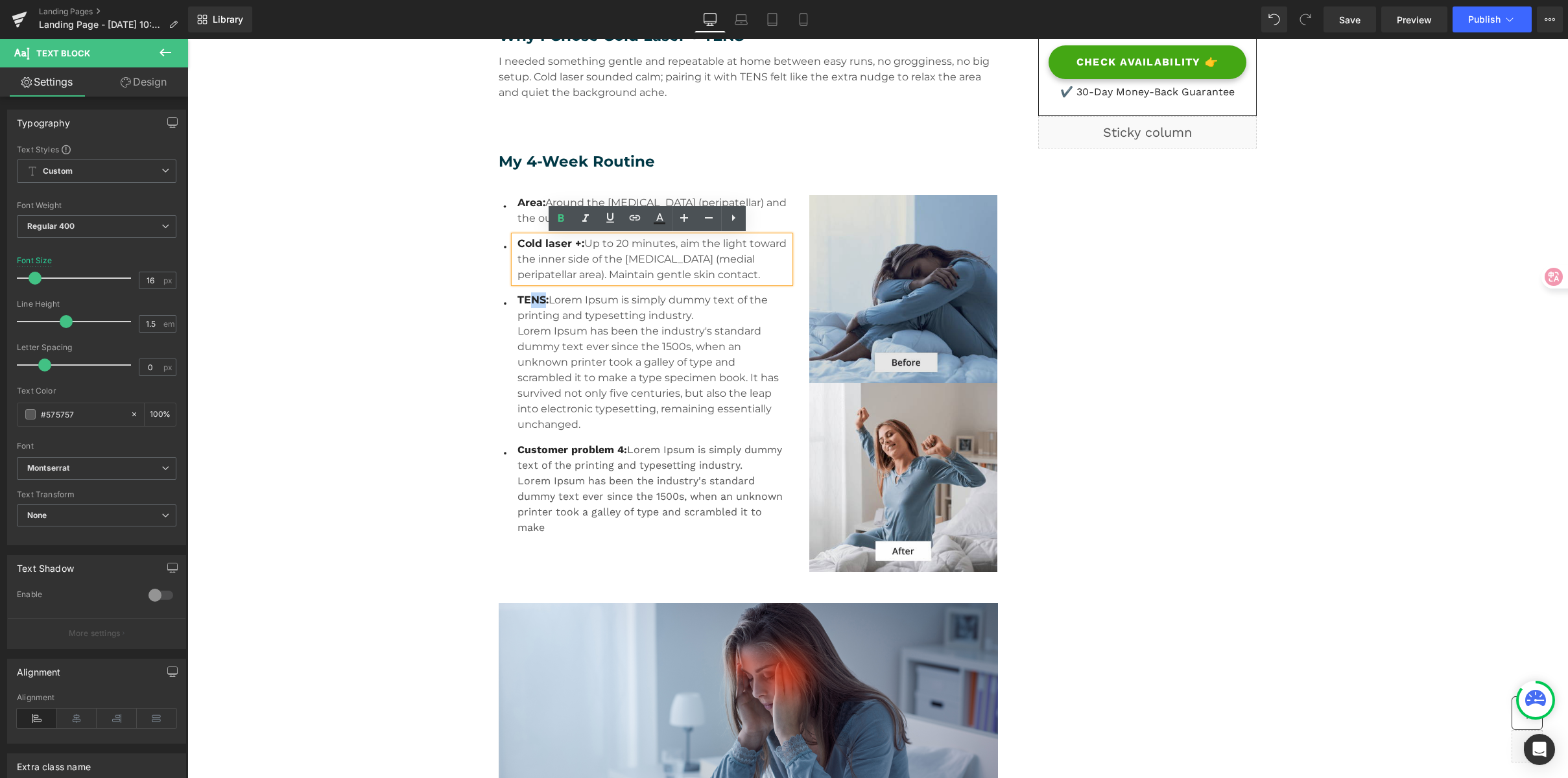
copy span "NS"
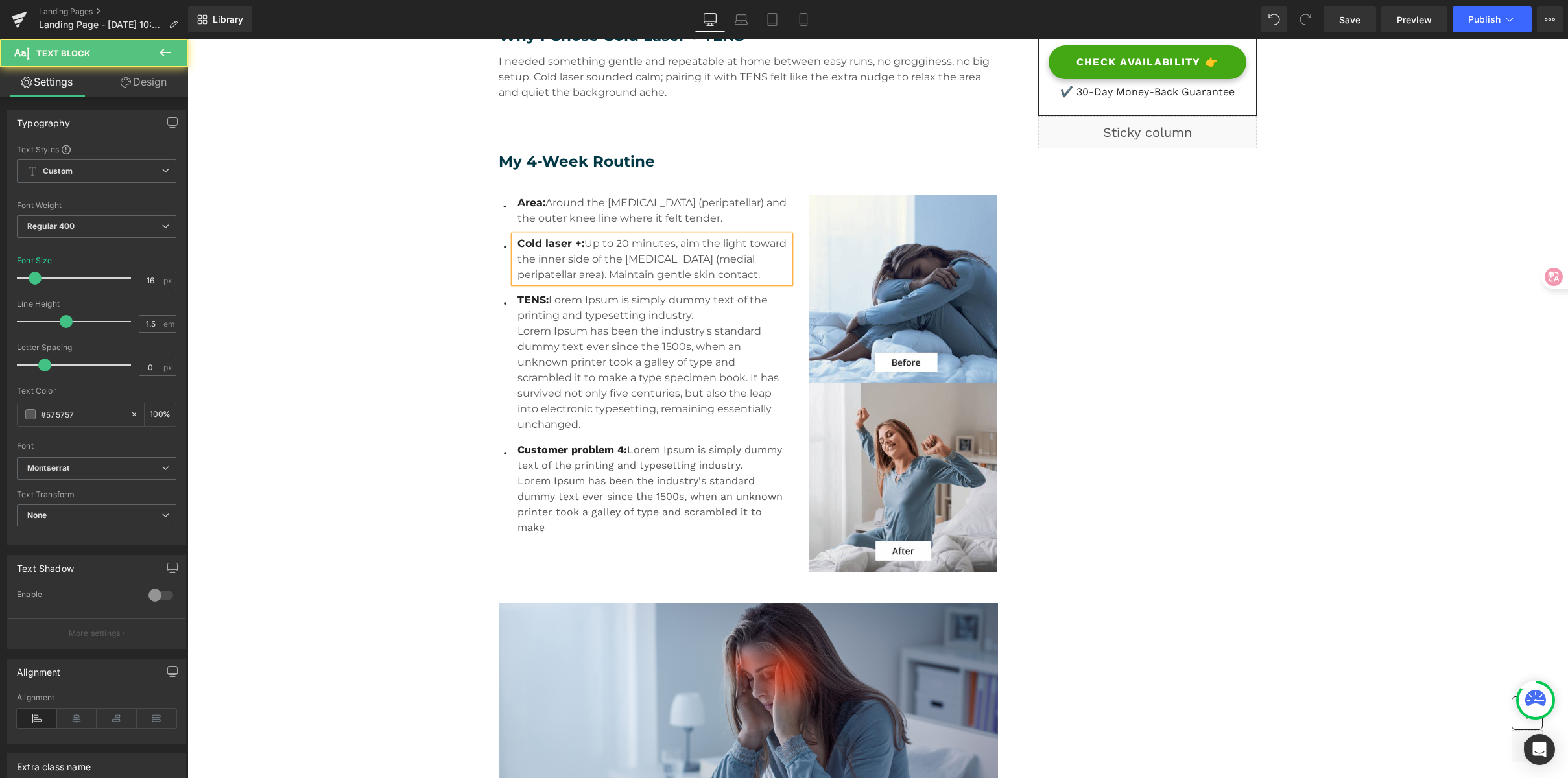
click at [575, 243] on span "Cold laser +:" at bounding box center [551, 243] width 67 height 12
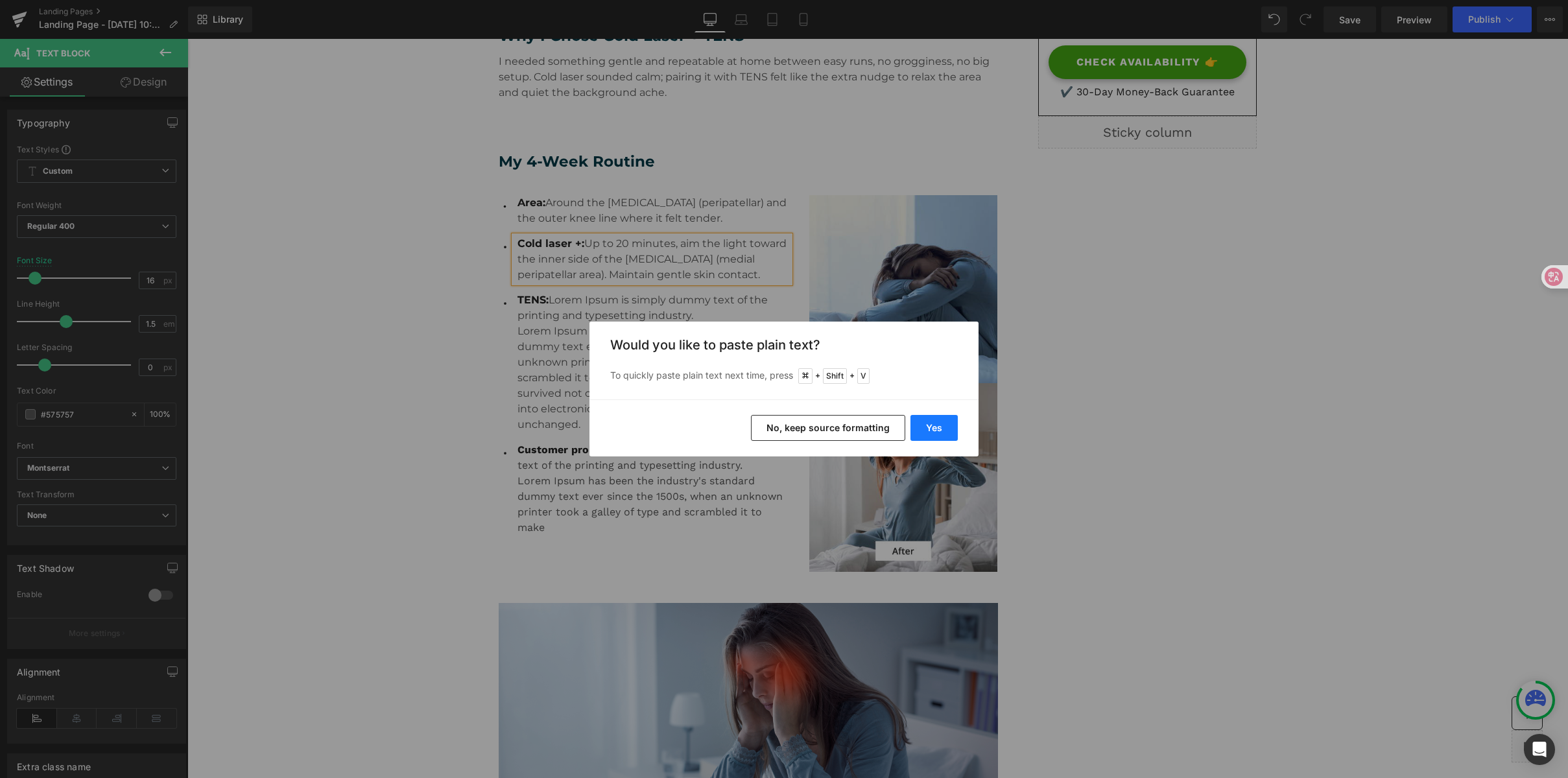
drag, startPoint x: 936, startPoint y: 426, endPoint x: 1253, endPoint y: 580, distance: 352.4
click at [936, 426] on button "Yes" at bounding box center [934, 428] width 48 height 26
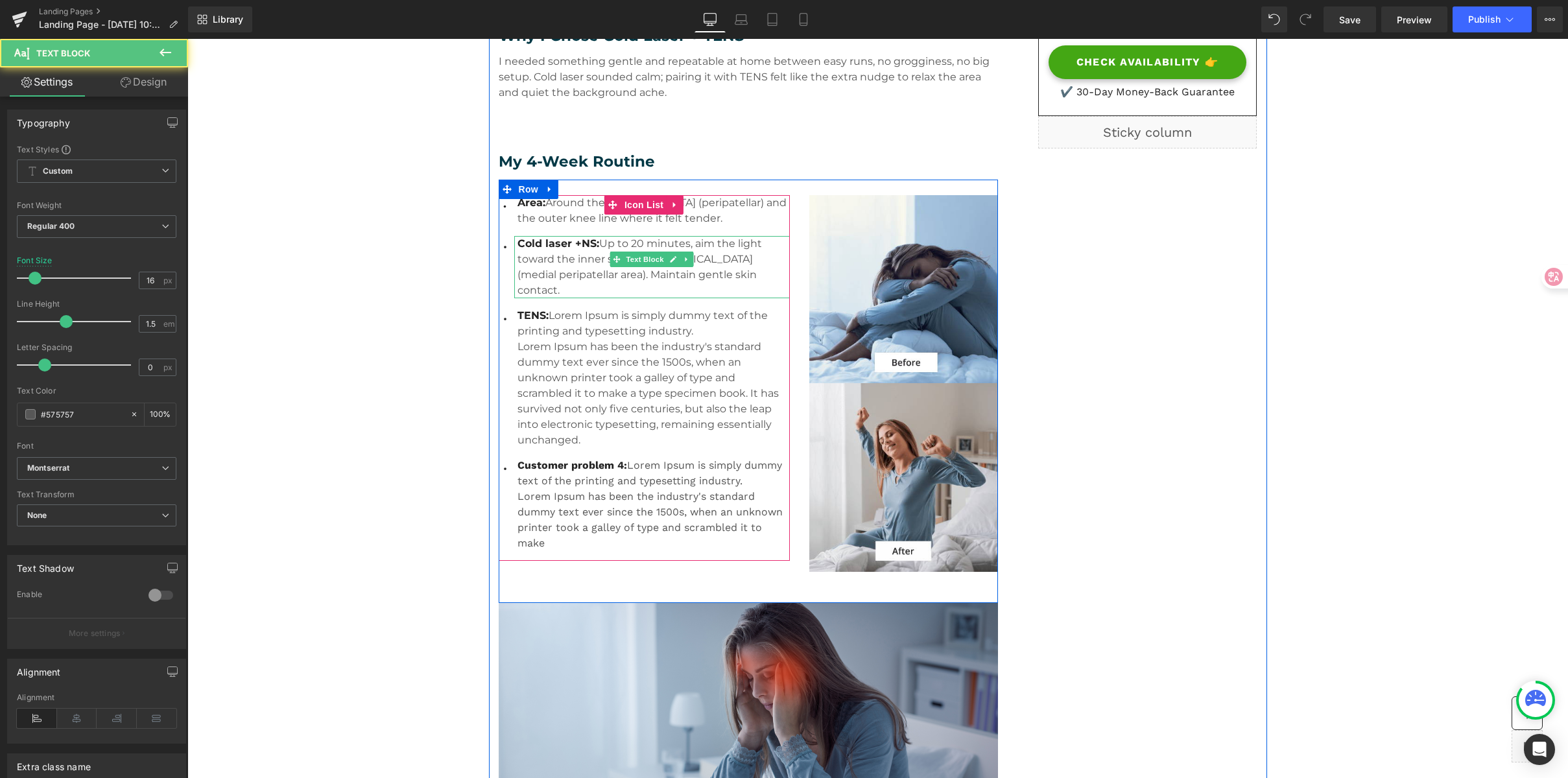
click at [575, 243] on span "Cold laser +NS:" at bounding box center [558, 243] width 82 height 12
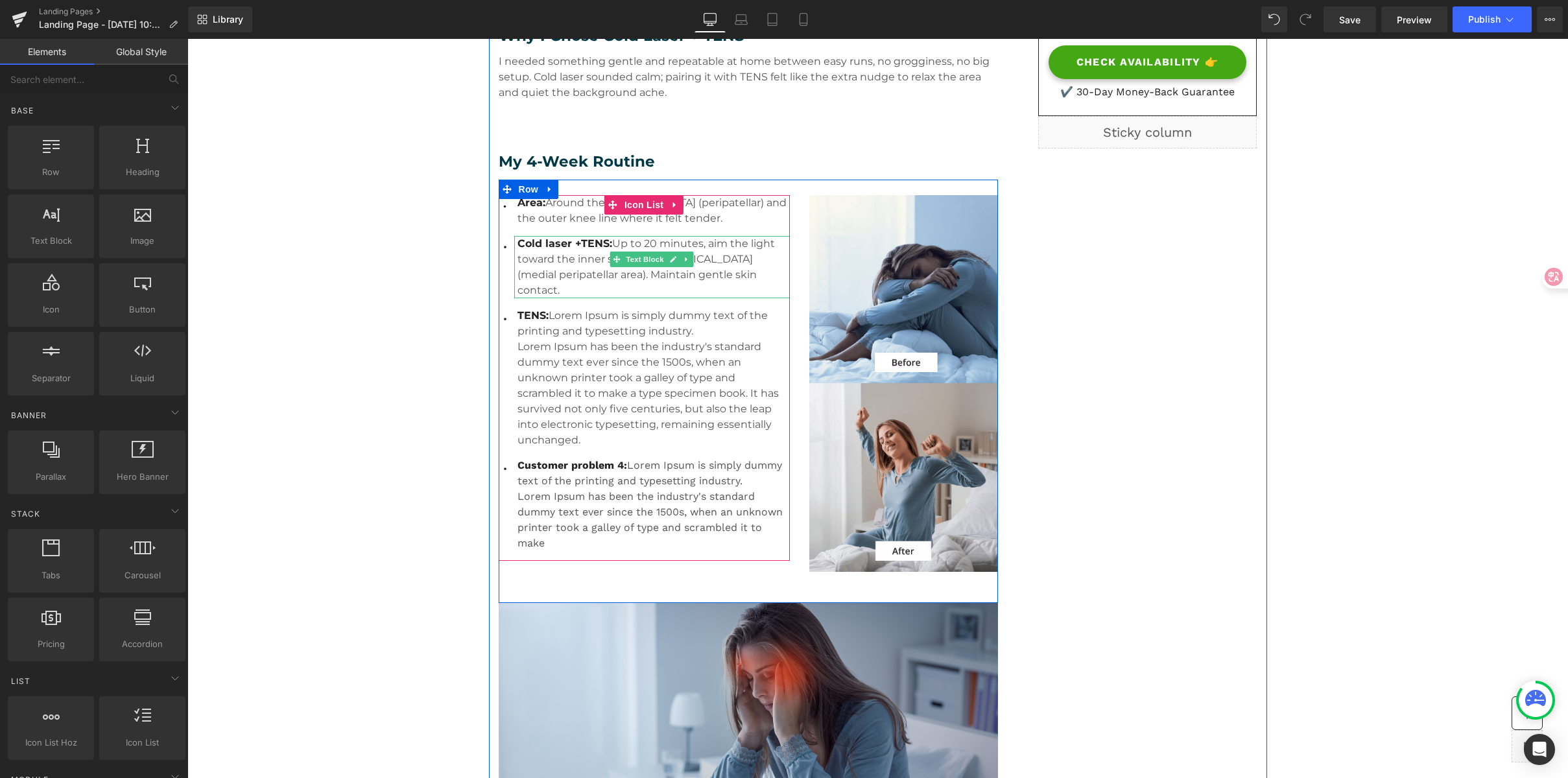
click at [574, 239] on span "Cold laser +TENS:" at bounding box center [564, 243] width 95 height 12
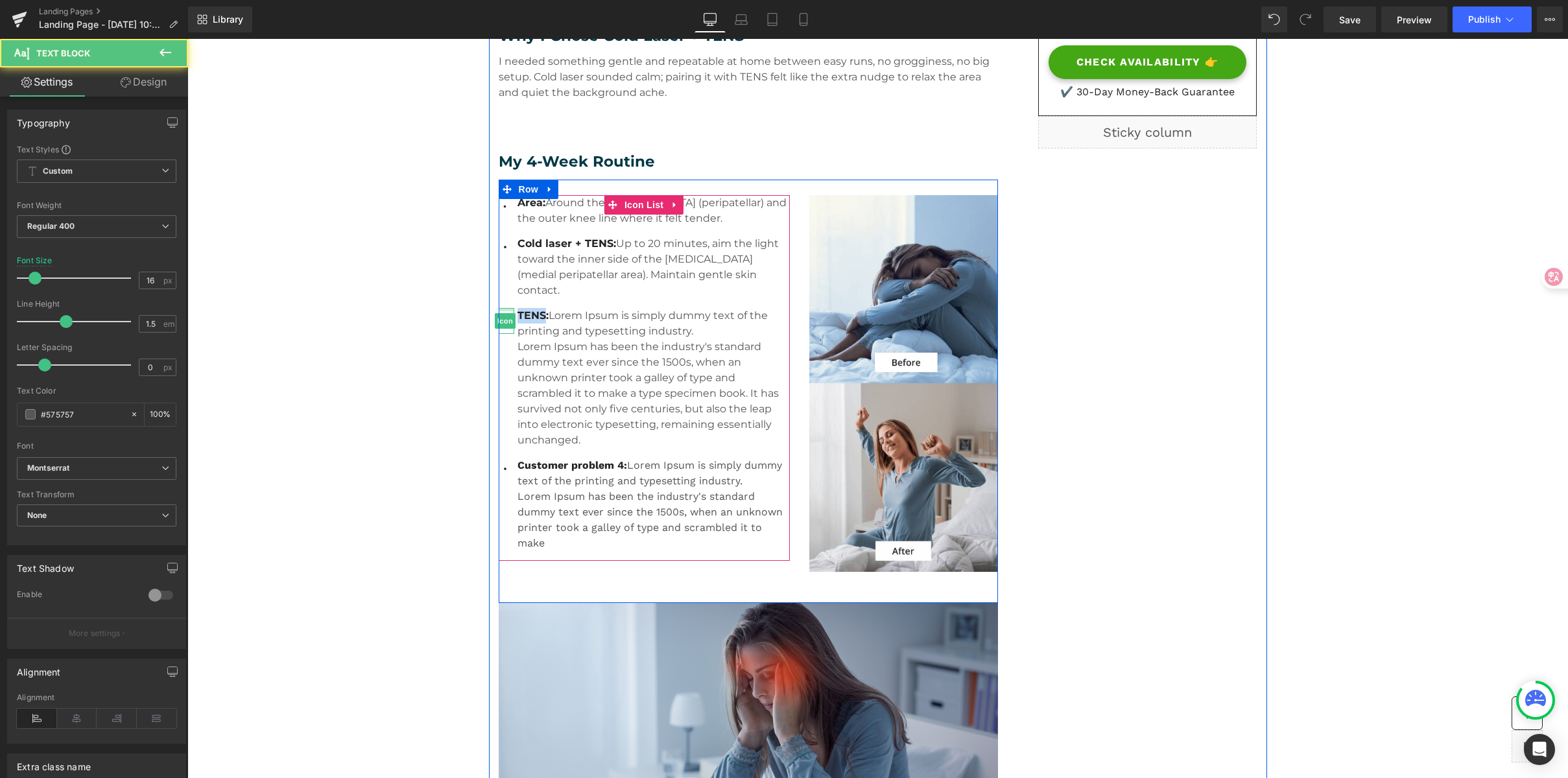
drag, startPoint x: 538, startPoint y: 296, endPoint x: 504, endPoint y: 294, distance: 34.1
click at [504, 308] on li "Icon TENS: Lorem Ipsum is simply dummy text of the printing and typesetting ind…" at bounding box center [644, 378] width 291 height 140
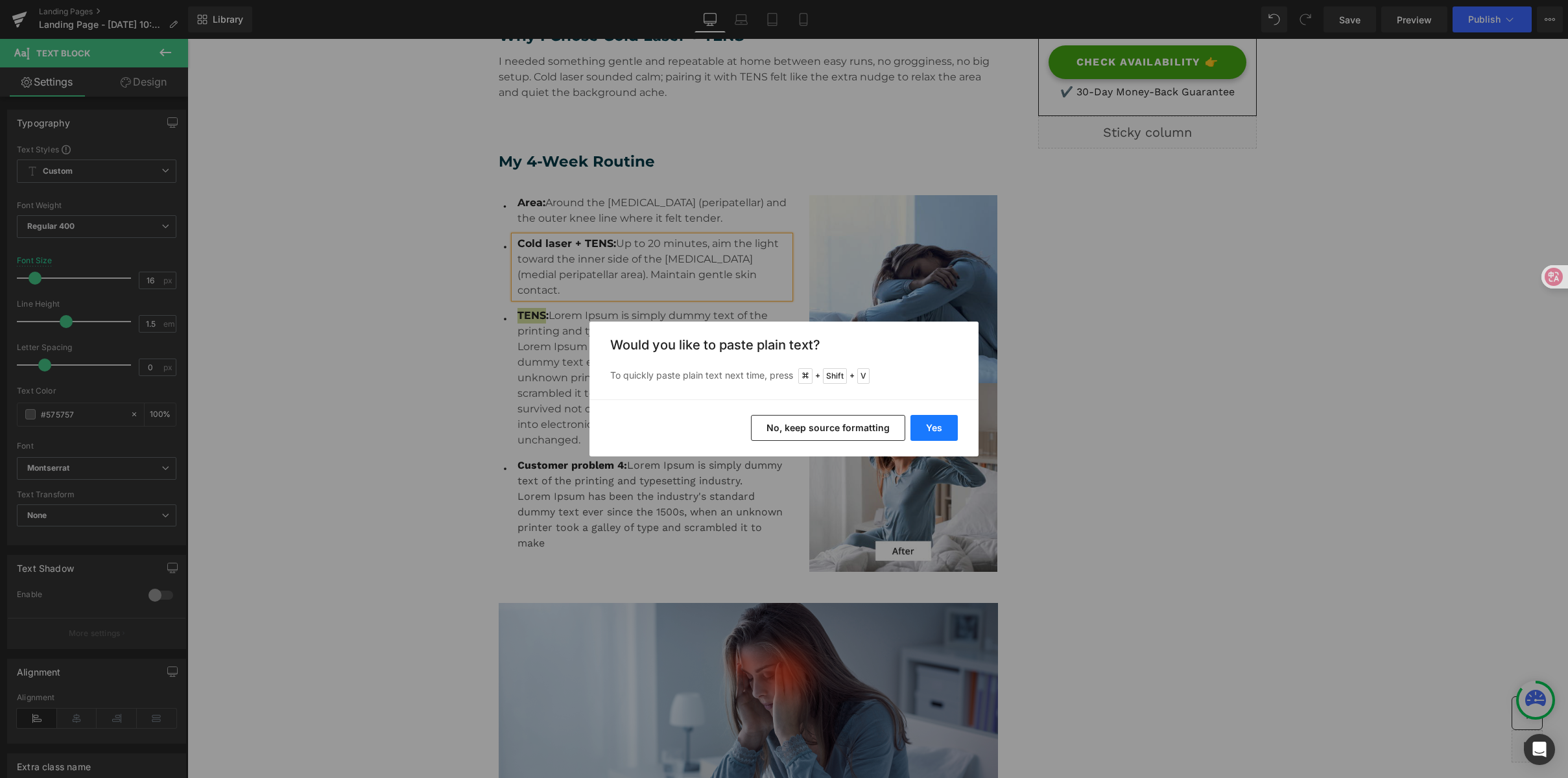
click at [949, 432] on button "Yes" at bounding box center [934, 428] width 48 height 26
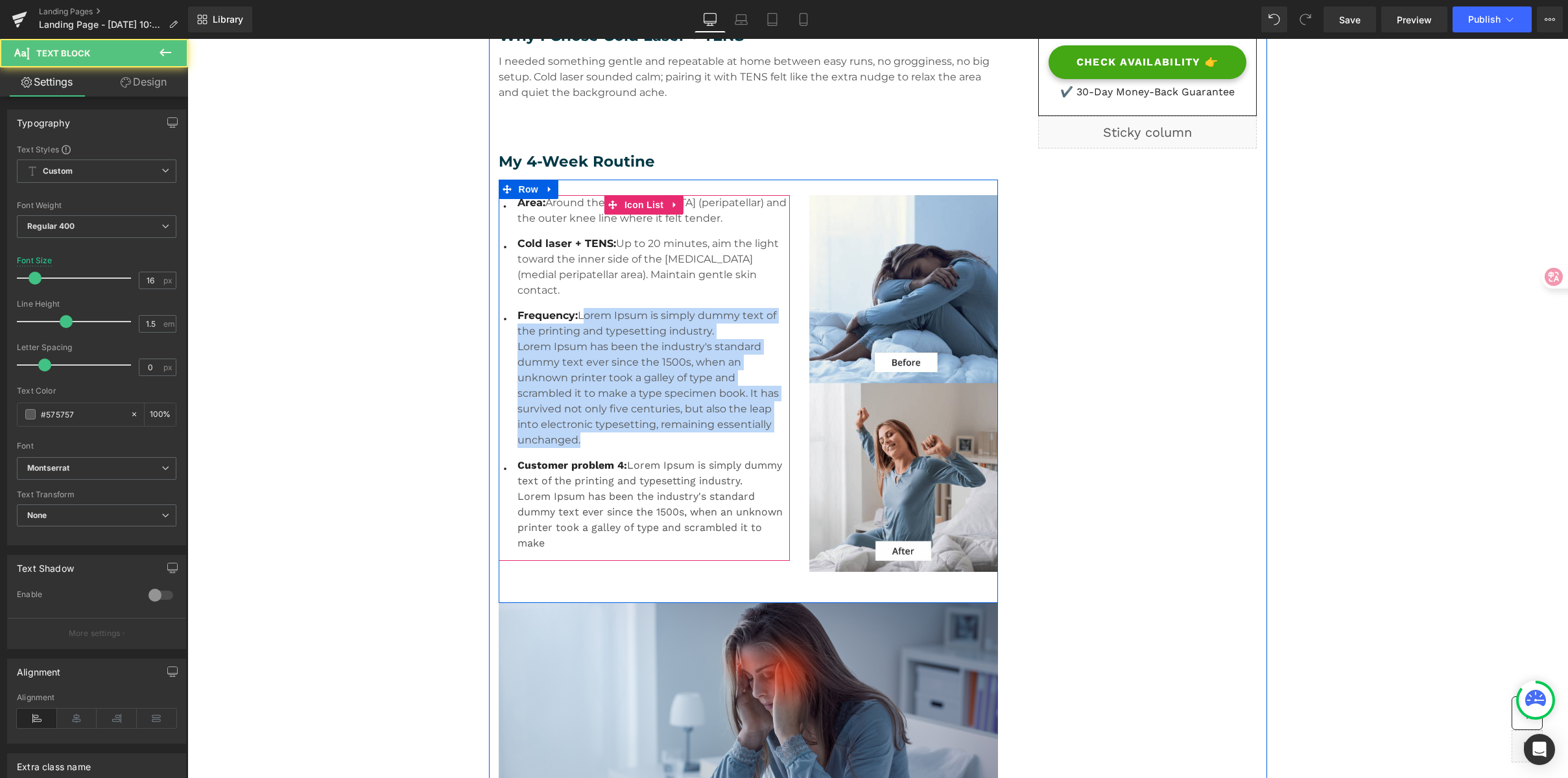
drag, startPoint x: 576, startPoint y: 299, endPoint x: 777, endPoint y: 419, distance: 234.1
click at [777, 419] on ul "Icon Area: Around the kneecap (peripatellar) and the outer knee line where it f…" at bounding box center [644, 378] width 291 height 366
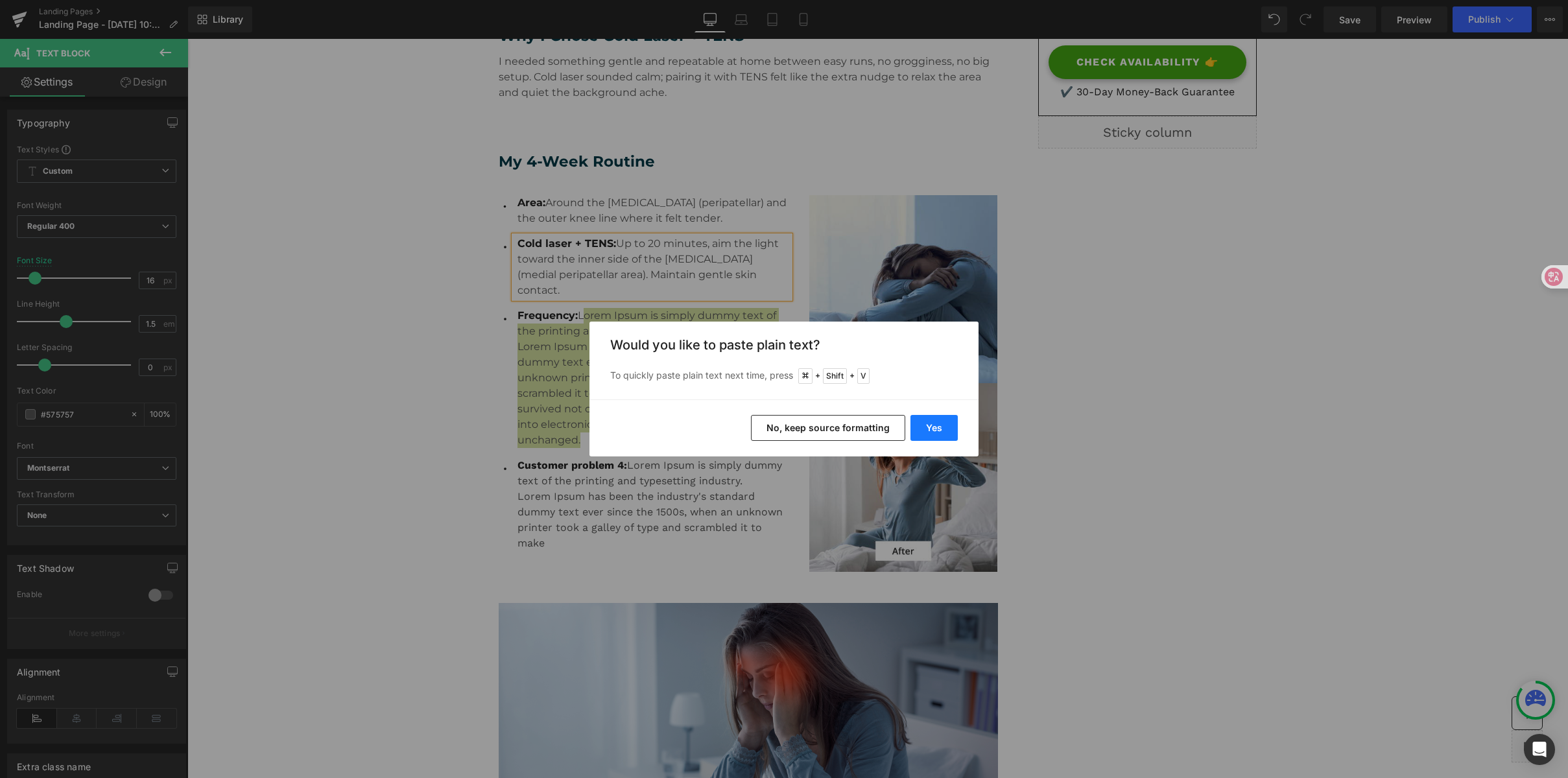
drag, startPoint x: 945, startPoint y: 431, endPoint x: 791, endPoint y: 389, distance: 159.6
click at [945, 431] on button "Yes" at bounding box center [934, 428] width 48 height 26
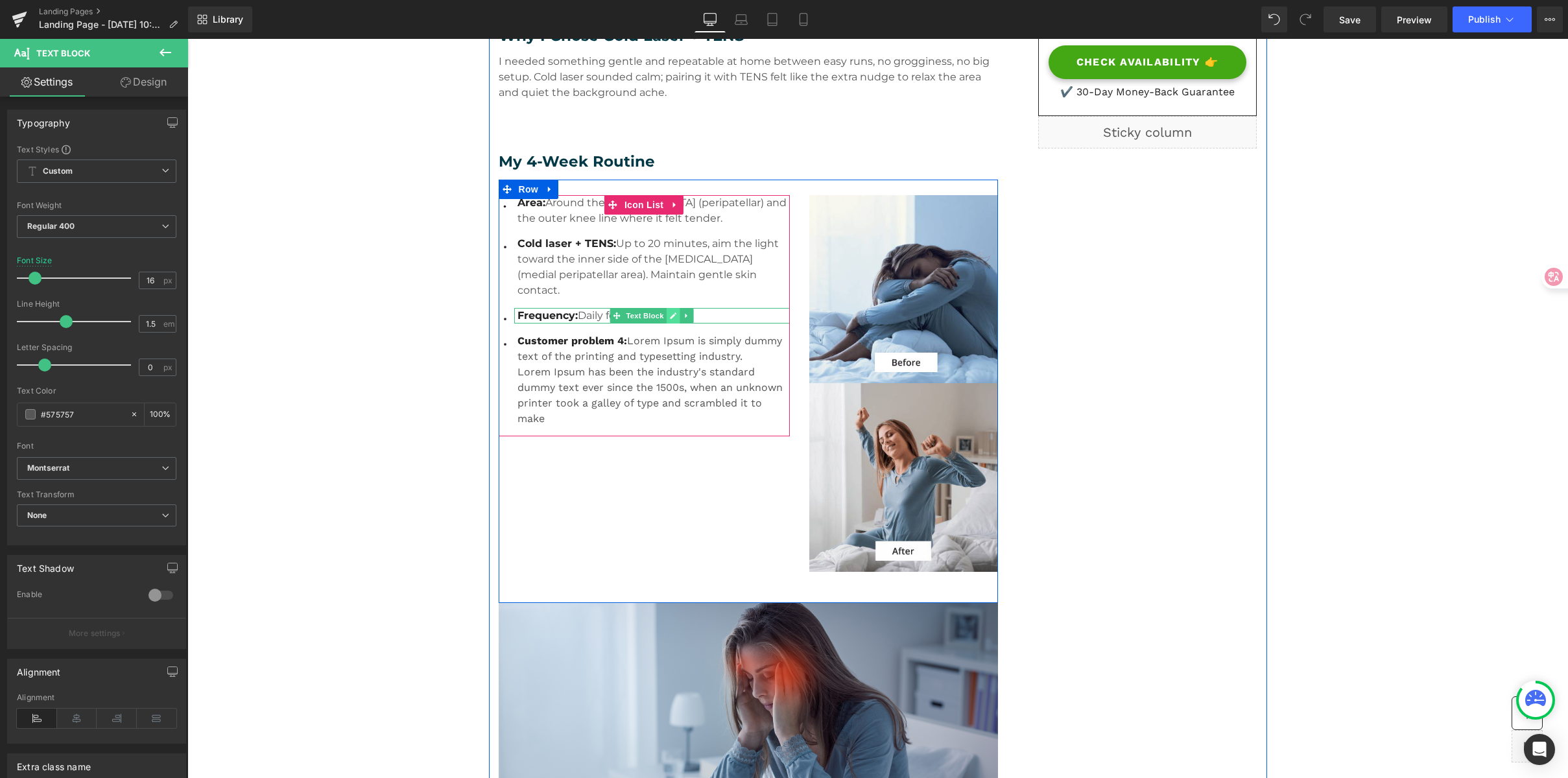
click at [670, 313] on icon at bounding box center [673, 316] width 7 height 7
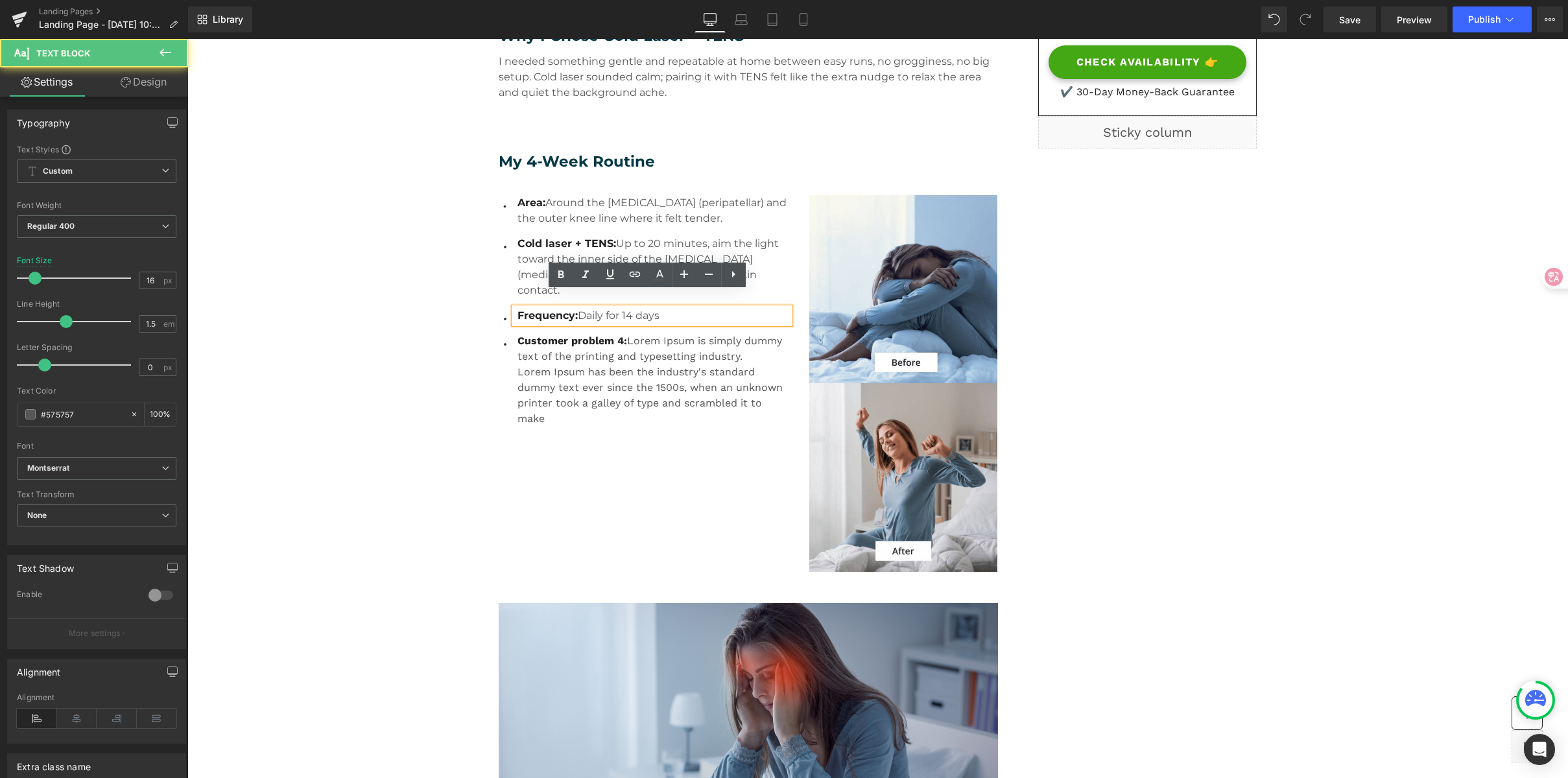
click at [648, 308] on p "Frequency: Daily for 14 days" at bounding box center [653, 316] width 273 height 16
click at [634, 308] on p "Frequency: Daily for 14 days" at bounding box center [653, 316] width 273 height 16
drag, startPoint x: 630, startPoint y: 301, endPoint x: 621, endPoint y: 299, distance: 9.2
click at [621, 308] on p "Frequency: Daily for 14 days" at bounding box center [653, 316] width 273 height 16
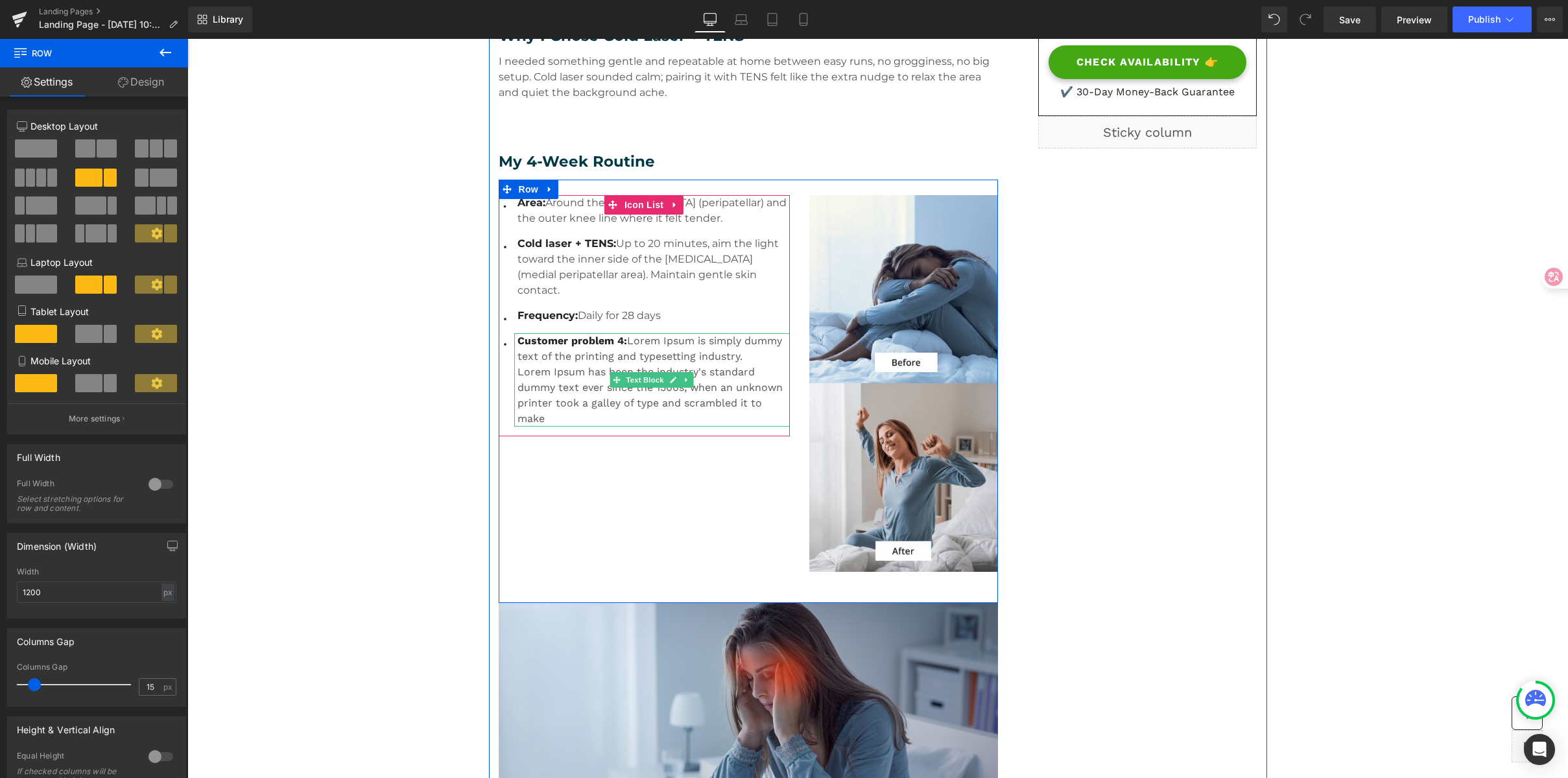
click at [562, 335] on span "Customer problem 4:" at bounding box center [572, 341] width 109 height 12
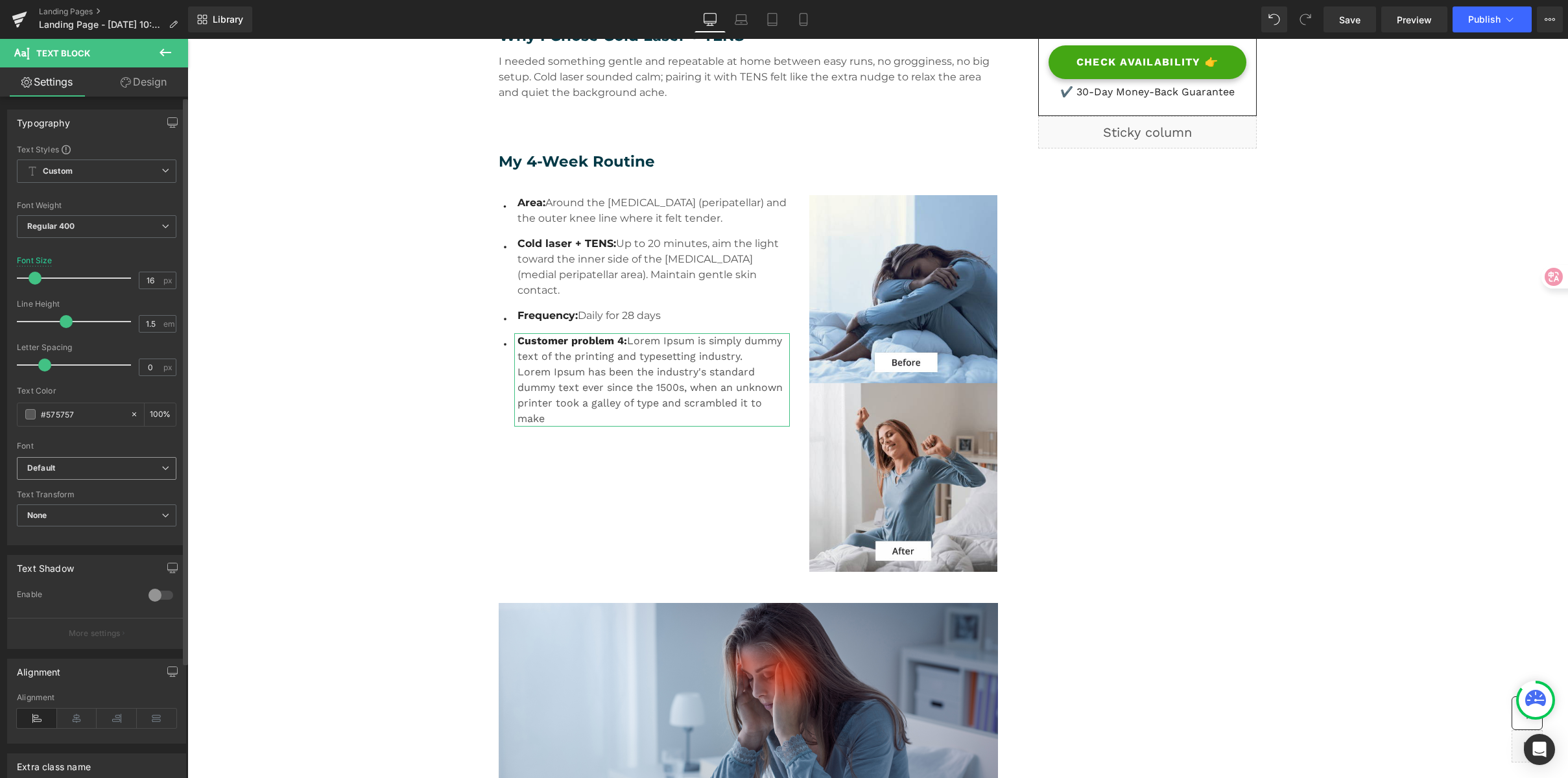
click at [58, 465] on b "Default" at bounding box center [94, 469] width 134 height 11
click at [73, 547] on p "Montserrat" at bounding box center [63, 549] width 41 height 9
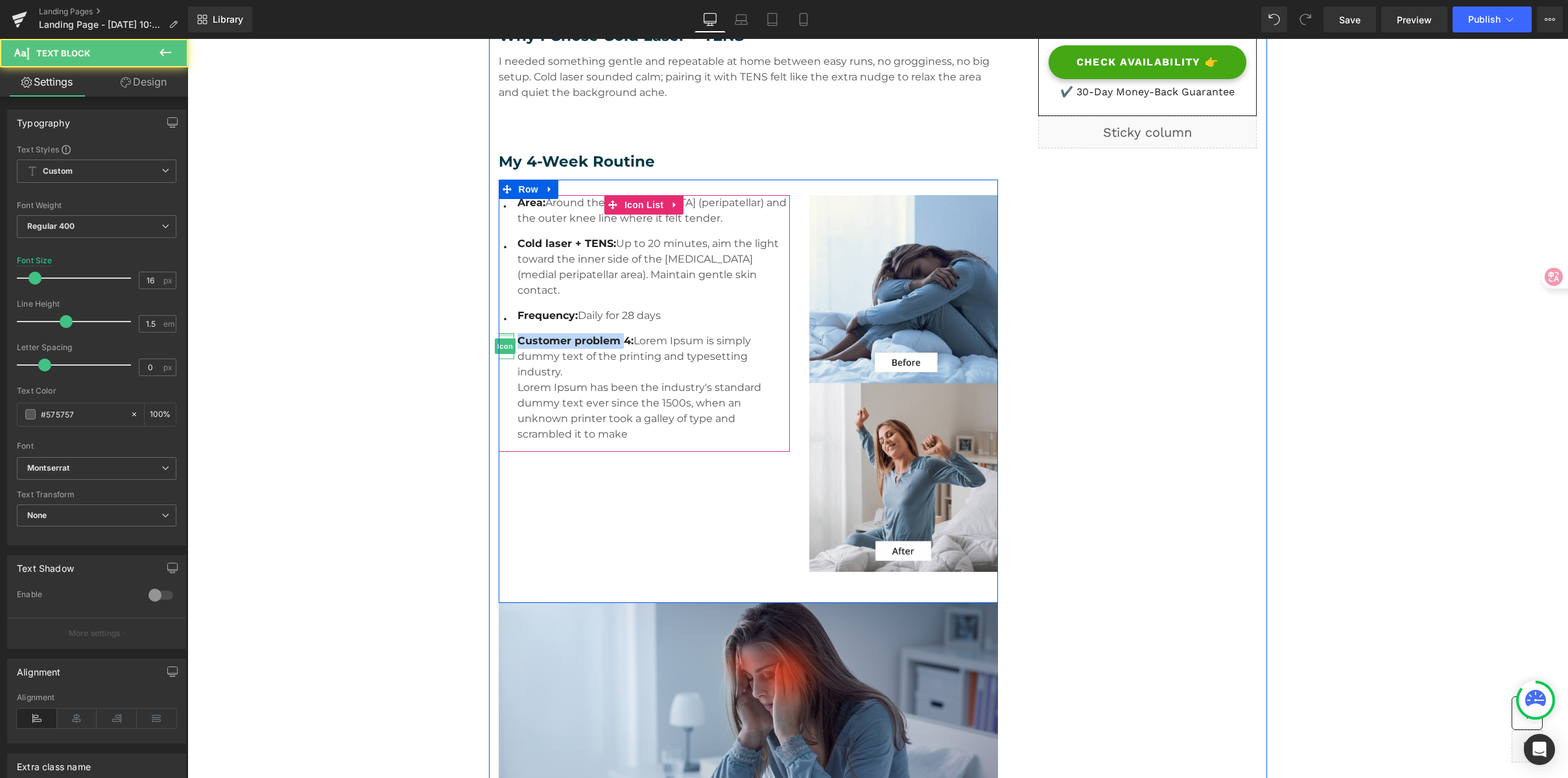
drag, startPoint x: 620, startPoint y: 324, endPoint x: 498, endPoint y: 318, distance: 122.1
click at [498, 333] on li "Icon Customer problem 4: Lorem Ipsum is simply dummy text of the printing and t…" at bounding box center [644, 388] width 291 height 109
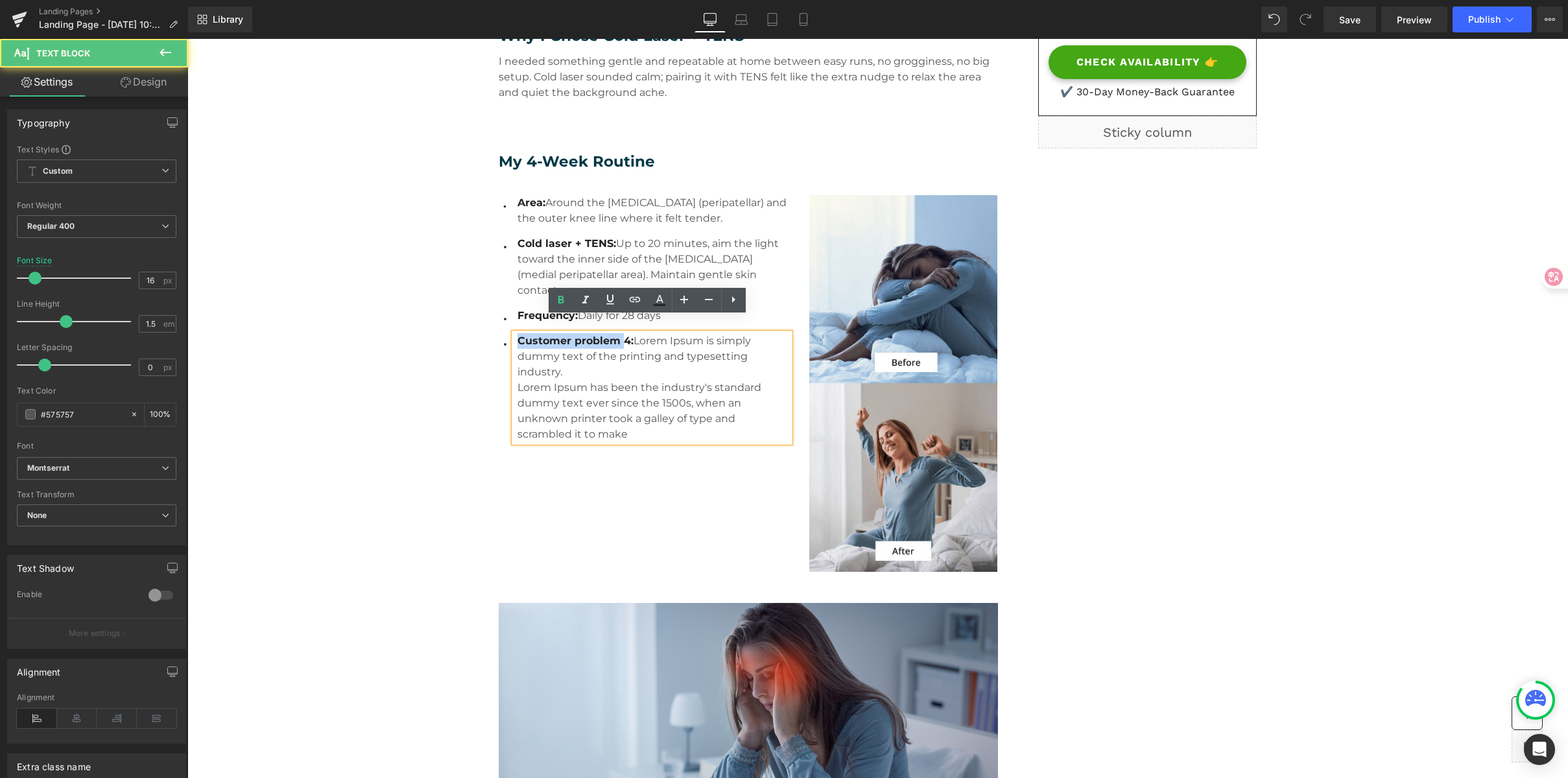
click at [613, 335] on span "Customer problem 4:" at bounding box center [575, 341] width 116 height 12
drag, startPoint x: 623, startPoint y: 324, endPoint x: 484, endPoint y: 316, distance: 139.2
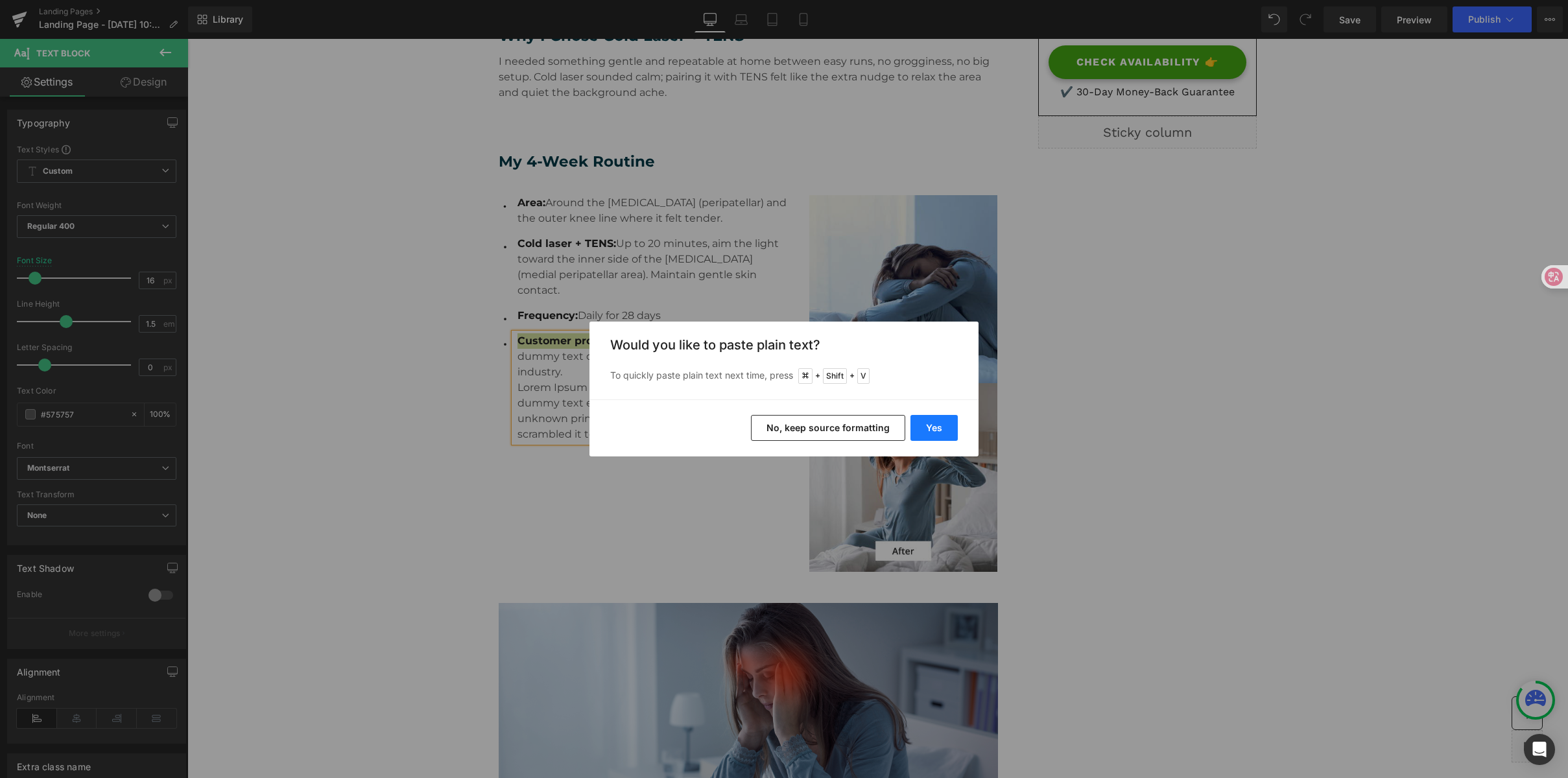
click at [944, 433] on button "Yes" at bounding box center [934, 428] width 48 height 26
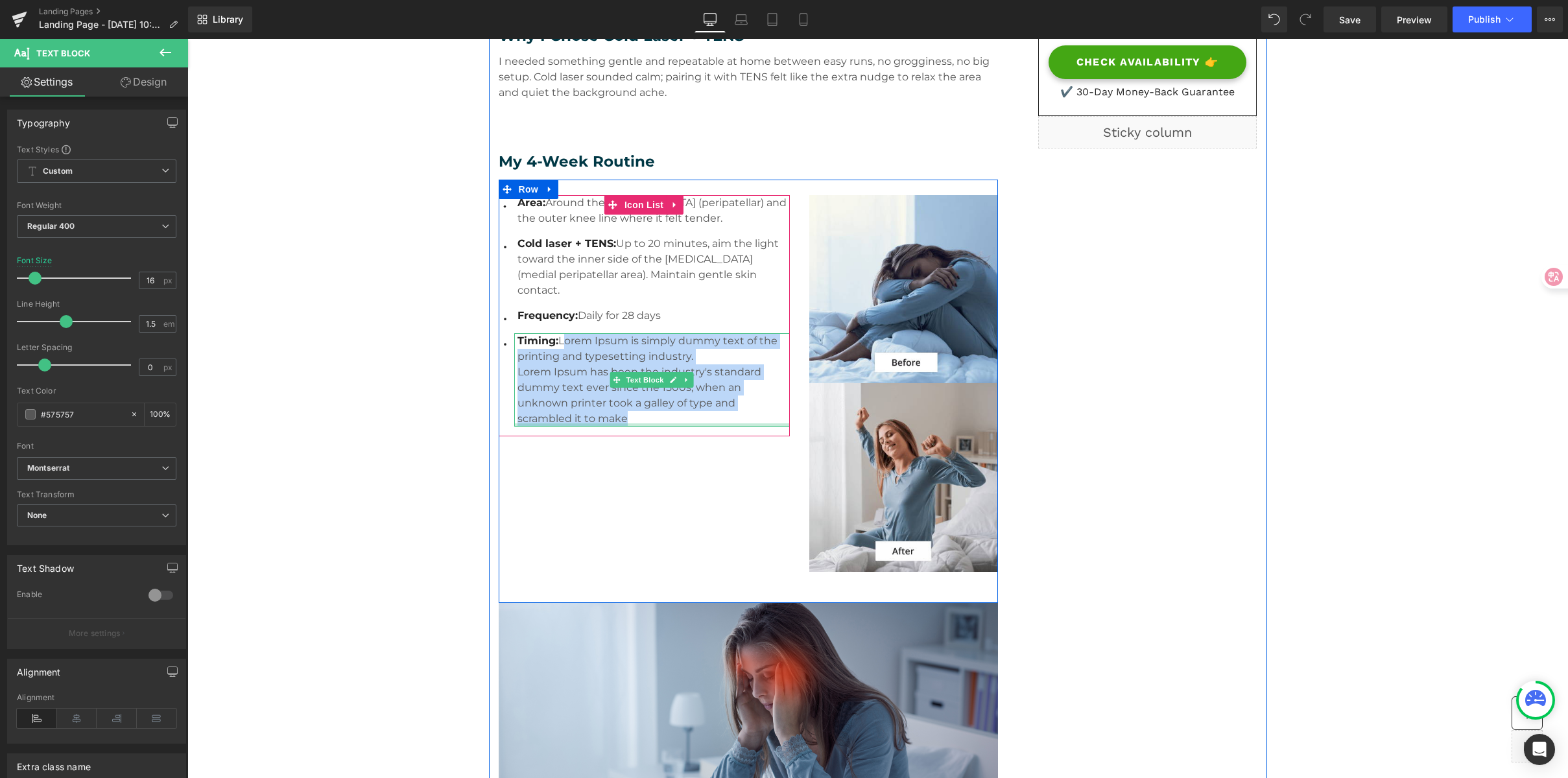
drag, startPoint x: 556, startPoint y: 325, endPoint x: 704, endPoint y: 407, distance: 169.2
click at [704, 407] on div "Timing: Lorem Ipsum is simply dummy text of the printing and typesetting indust…" at bounding box center [651, 379] width 275 height 93
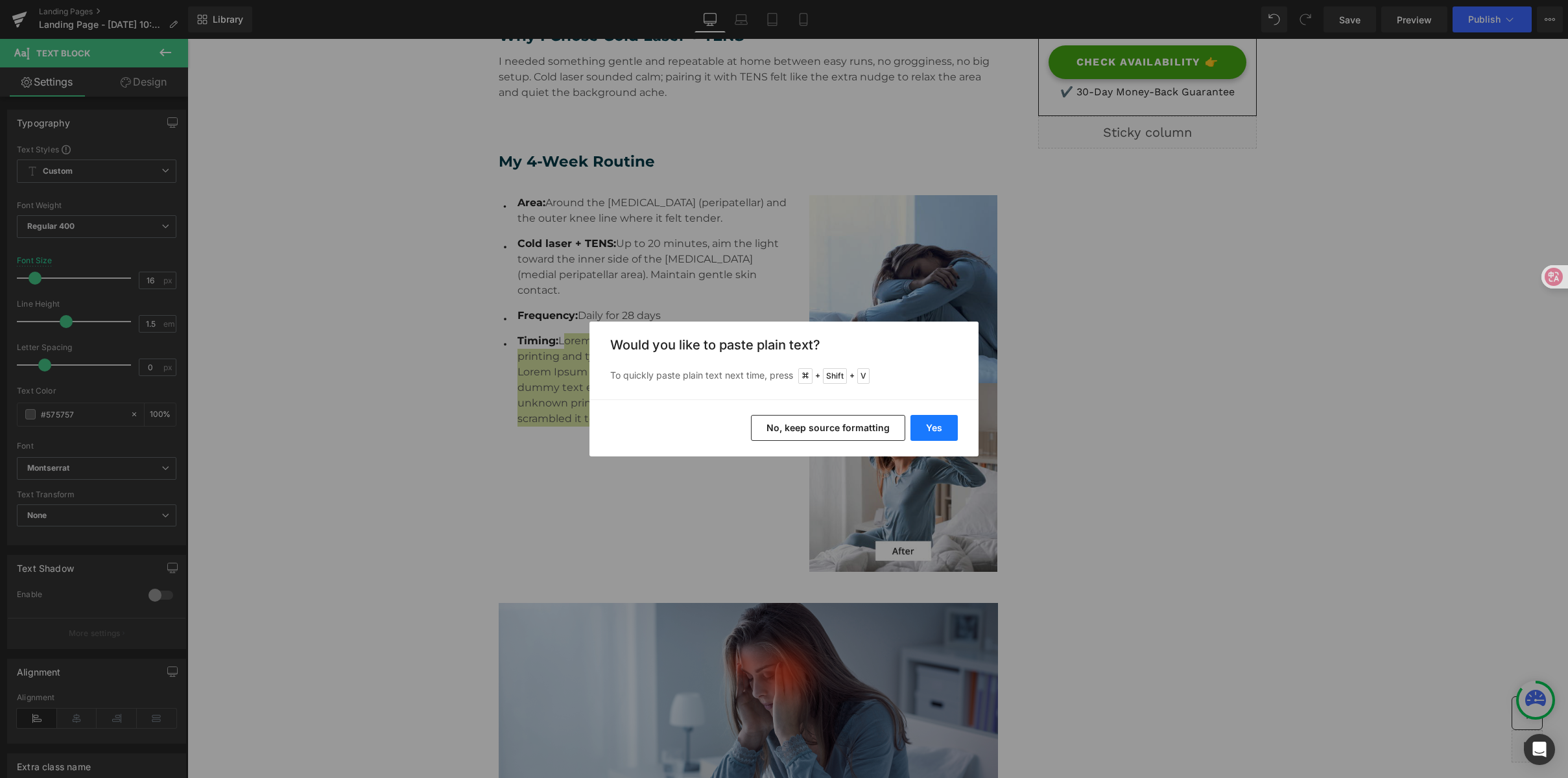
click at [925, 431] on button "Yes" at bounding box center [934, 428] width 48 height 26
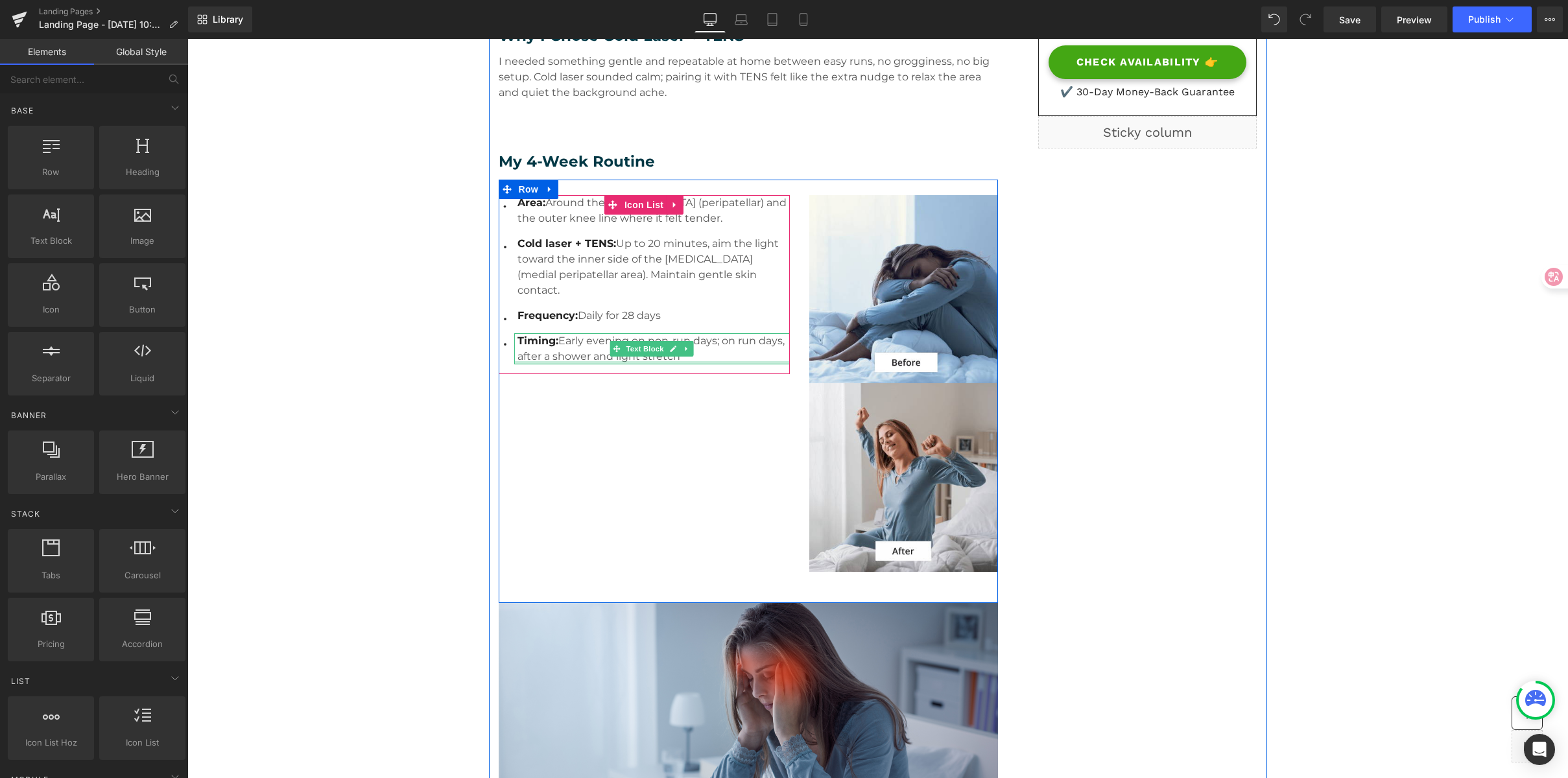
click at [691, 337] on p "Timing: Early evening on non-run days; on run days, after a shower and light st…" at bounding box center [653, 349] width 273 height 31
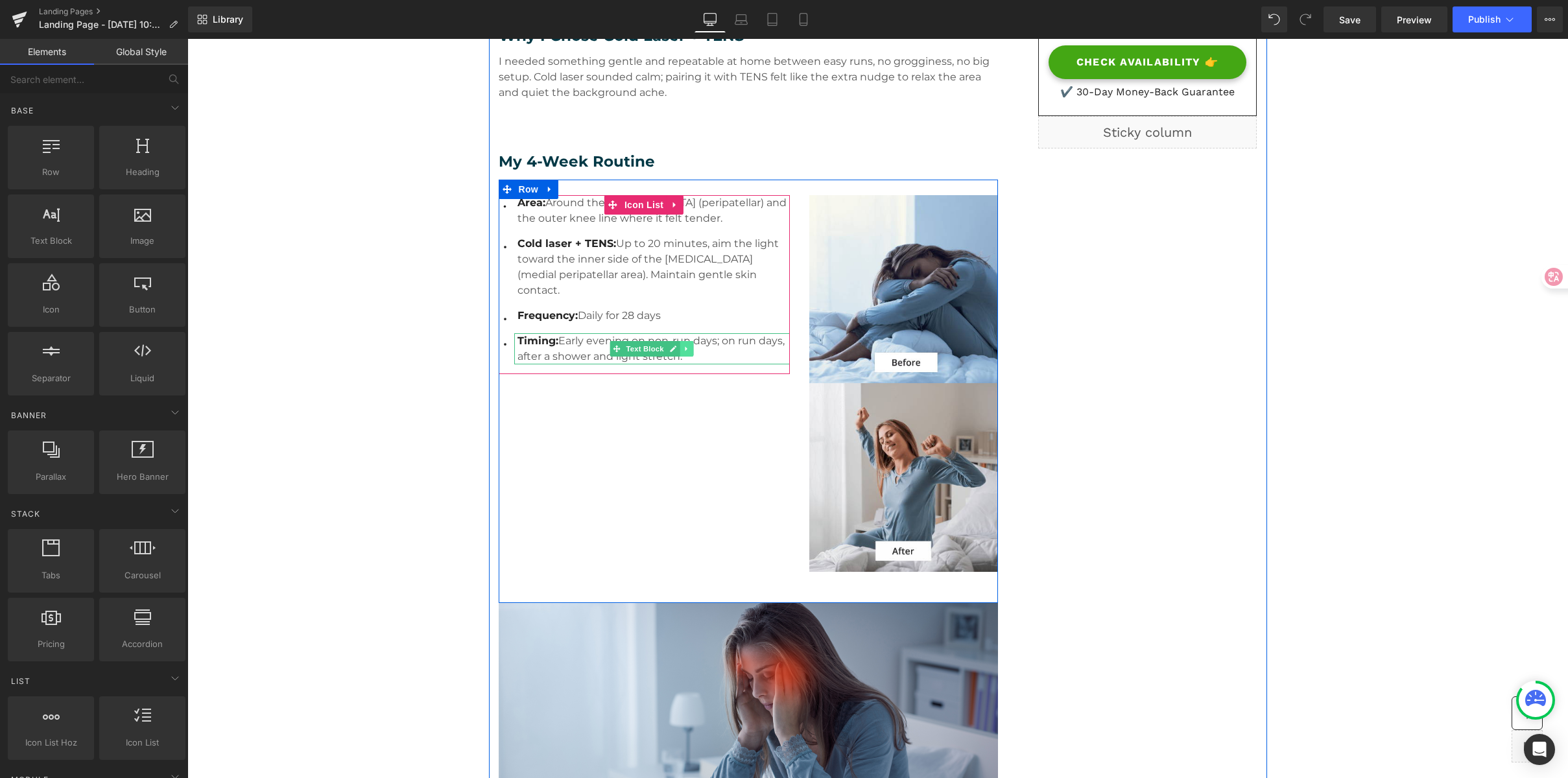
click at [683, 345] on icon at bounding box center [686, 348] width 7 height 7
click at [628, 203] on span "Icon List" at bounding box center [644, 205] width 46 height 20
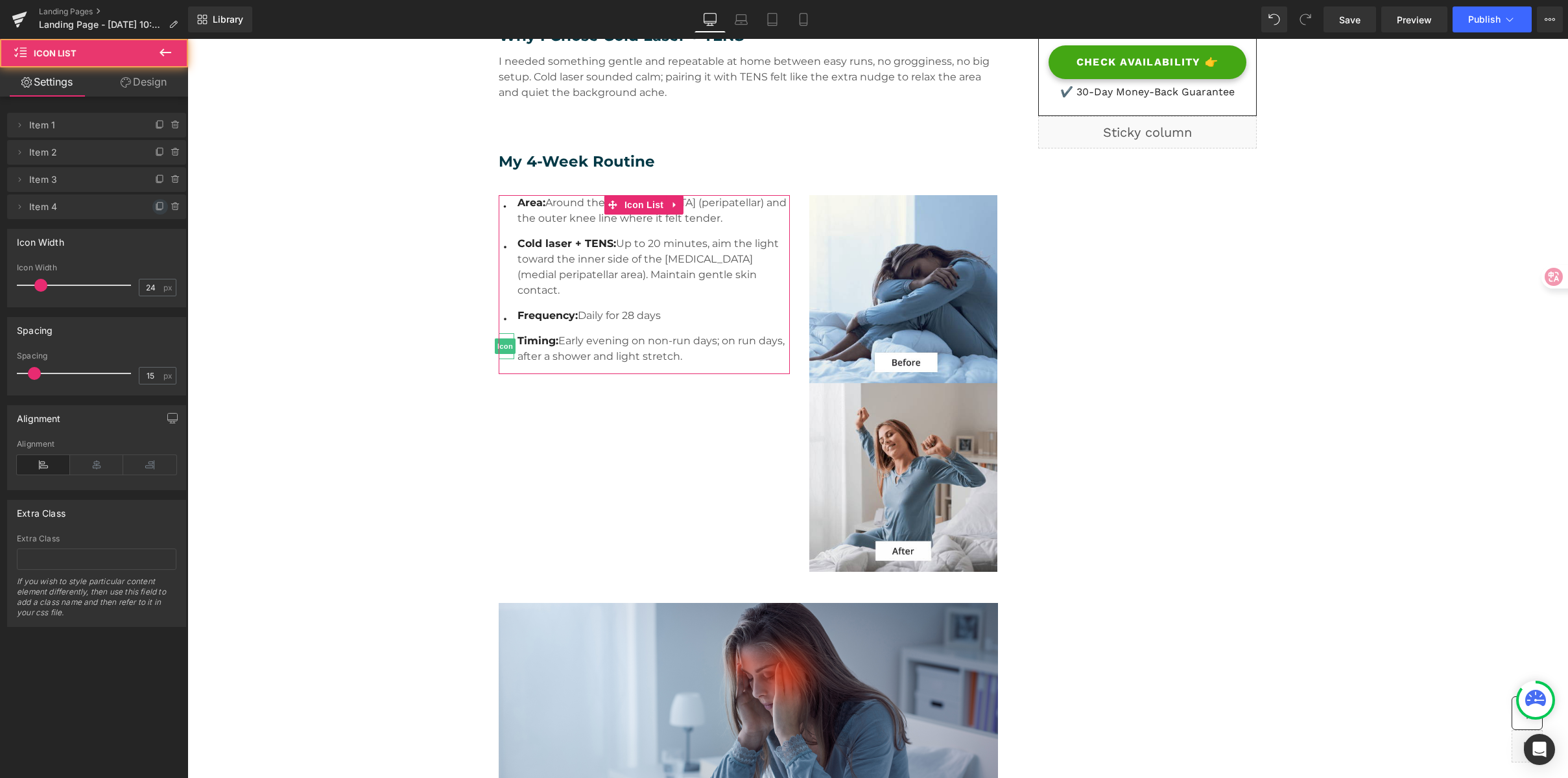
click at [155, 208] on icon at bounding box center [160, 207] width 10 height 10
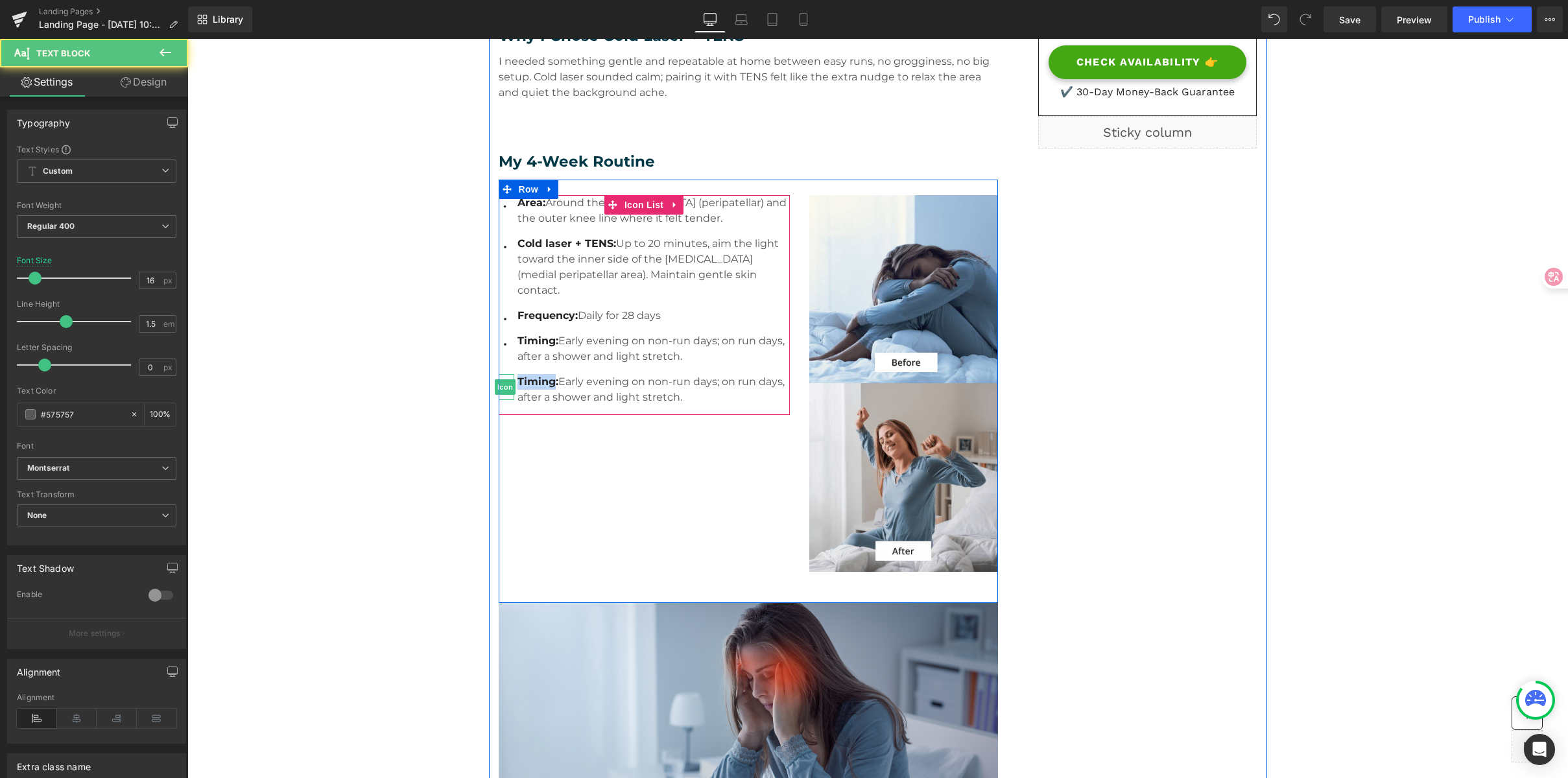
drag, startPoint x: 549, startPoint y: 367, endPoint x: 507, endPoint y: 363, distance: 42.2
click at [507, 374] on li "Icon Timing: Early evening on non-run days; on run days, after a shower and lig…" at bounding box center [644, 390] width 291 height 31
click at [546, 375] on span "Timing:" at bounding box center [538, 382] width 41 height 12
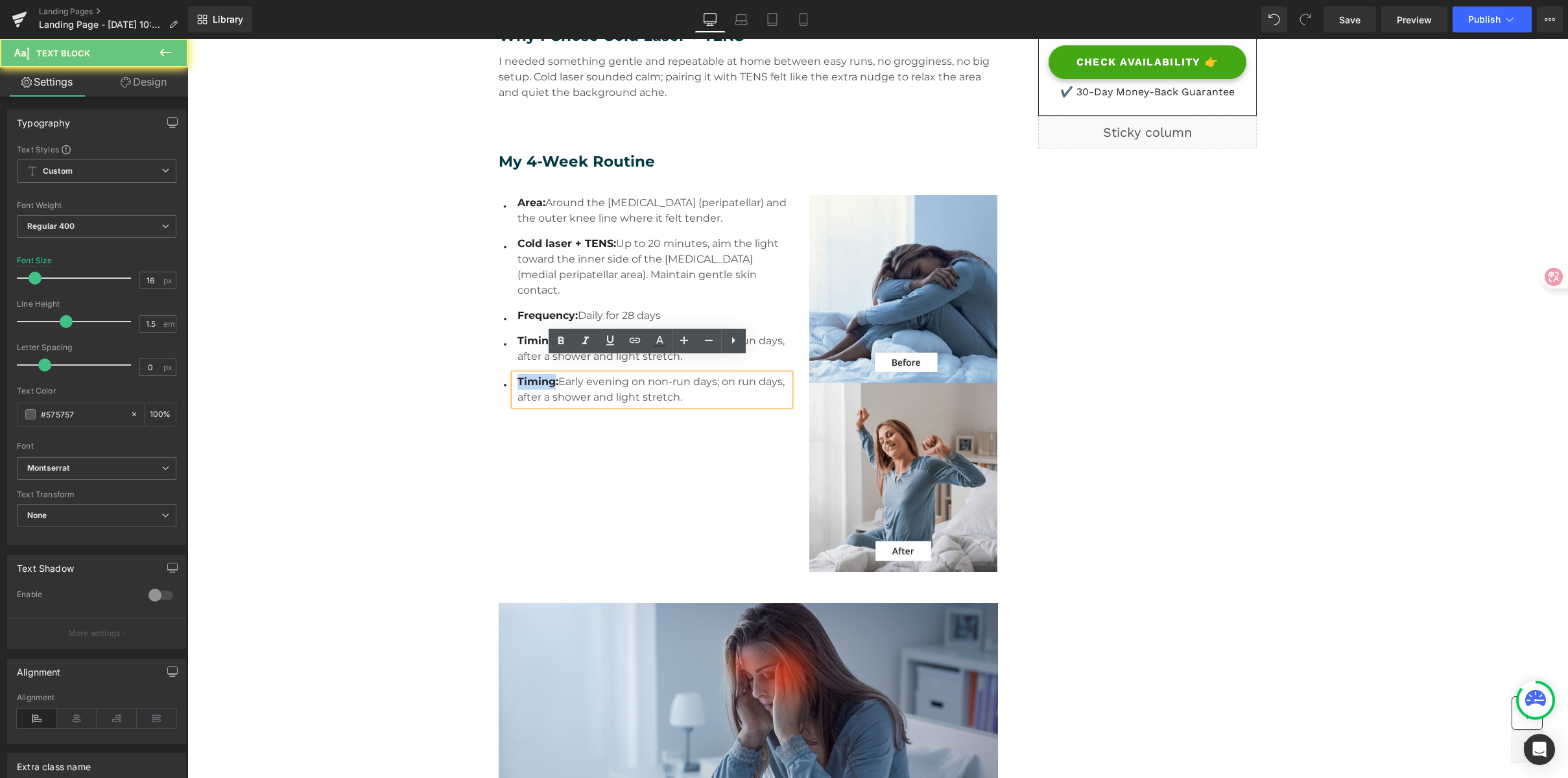
drag, startPoint x: 550, startPoint y: 366, endPoint x: 489, endPoint y: 362, distance: 61.1
paste div
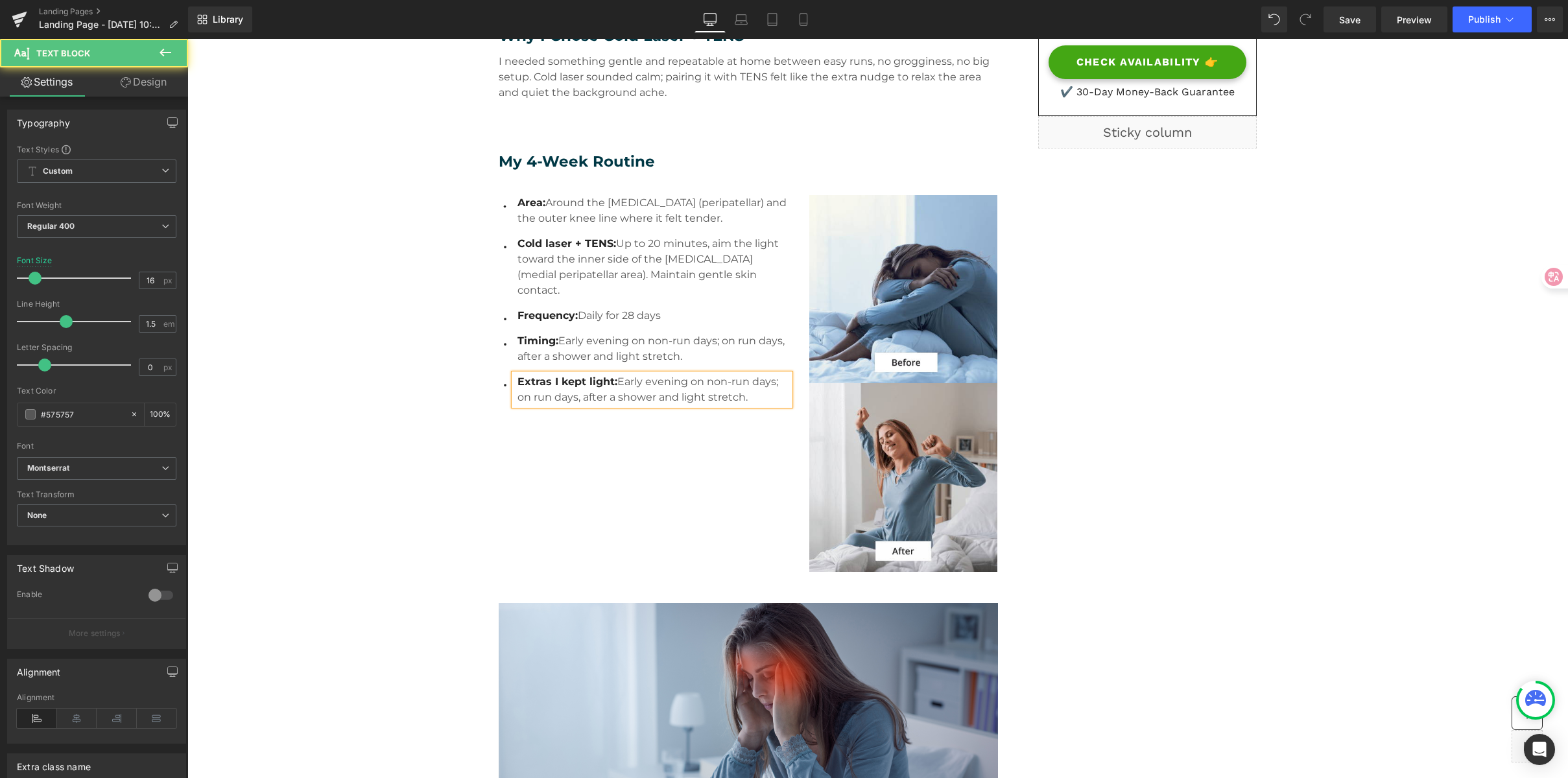
drag, startPoint x: 615, startPoint y: 367, endPoint x: 769, endPoint y: 385, distance: 155.0
click at [769, 385] on p "Extras I kept light: Early evening on non-run days; on run days, after a shower…" at bounding box center [653, 390] width 273 height 31
drag, startPoint x: 670, startPoint y: 396, endPoint x: 662, endPoint y: 397, distance: 8.1
click at [662, 397] on p "Extras I kept light: 5 minutes of easy quad/glute activation (mini-band “clam” …" at bounding box center [653, 397] width 273 height 47
click at [777, 401] on p "Extras I kept light: 5 minutes of easy quad/glute activation (mini-band “clam” …" at bounding box center [653, 397] width 273 height 47
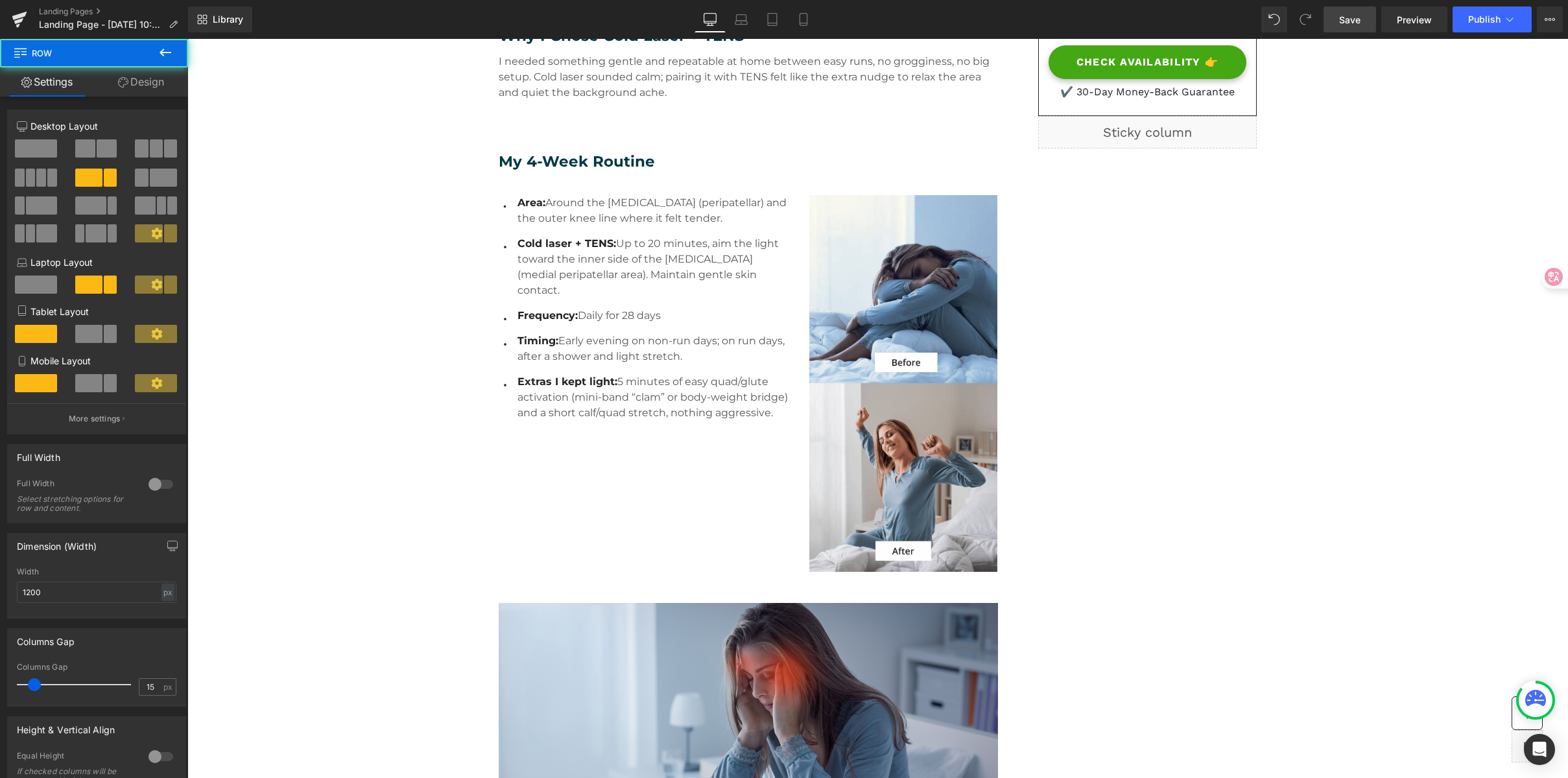
click at [1357, 18] on span "Save" at bounding box center [1349, 20] width 21 height 14
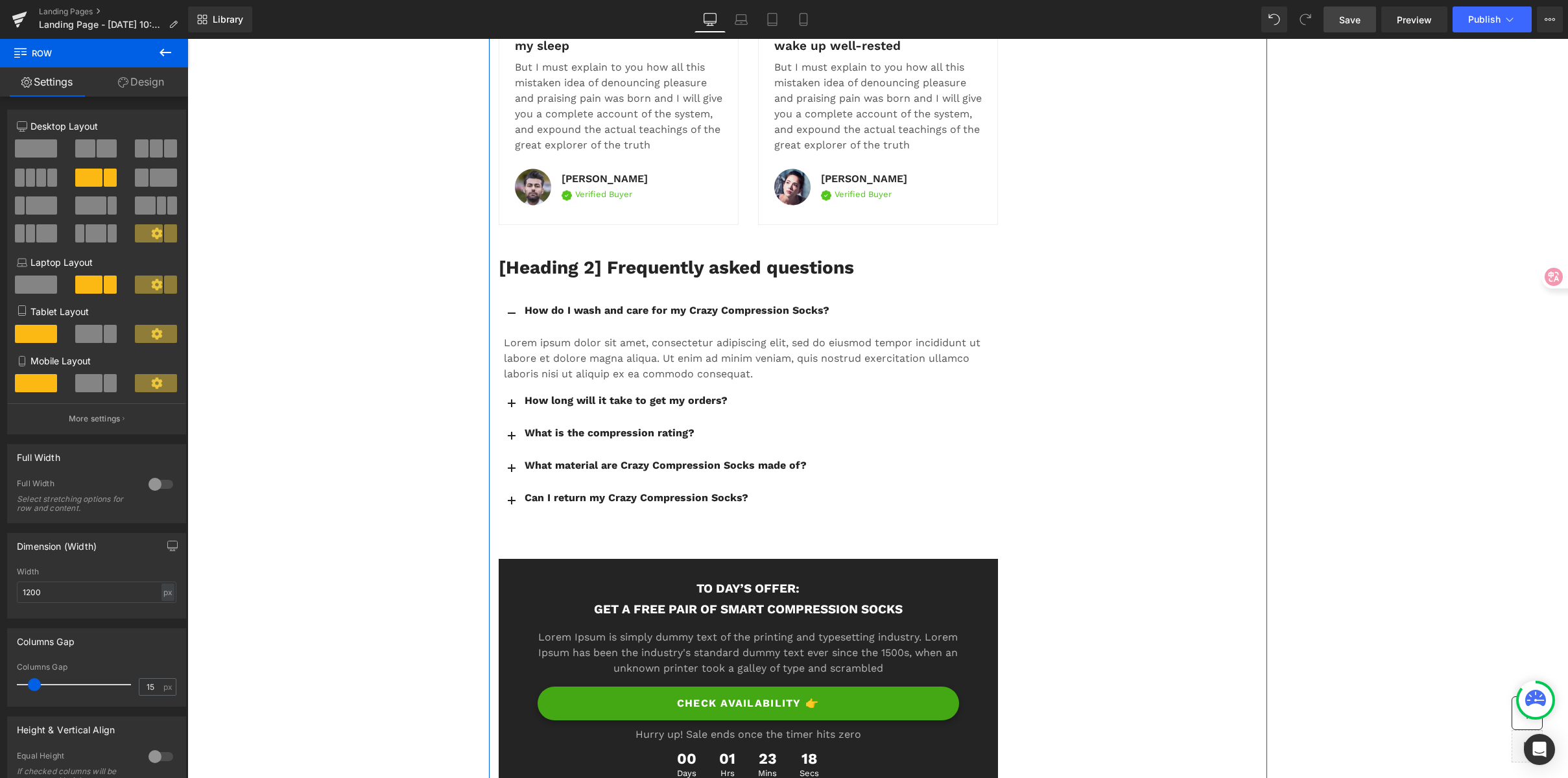
scroll to position [6463, 0]
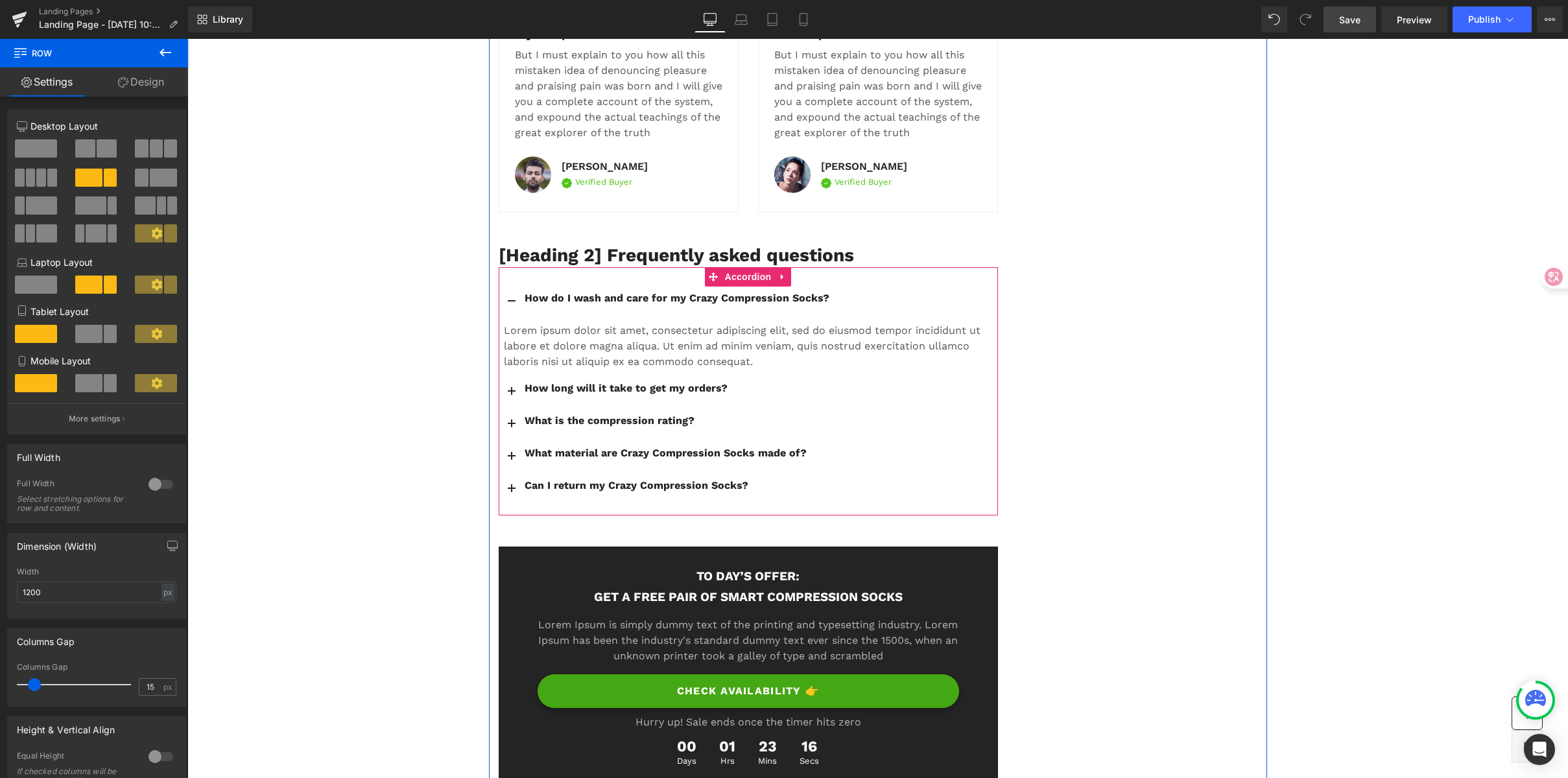
click at [511, 396] on span "button" at bounding box center [511, 396] width 0 height 0
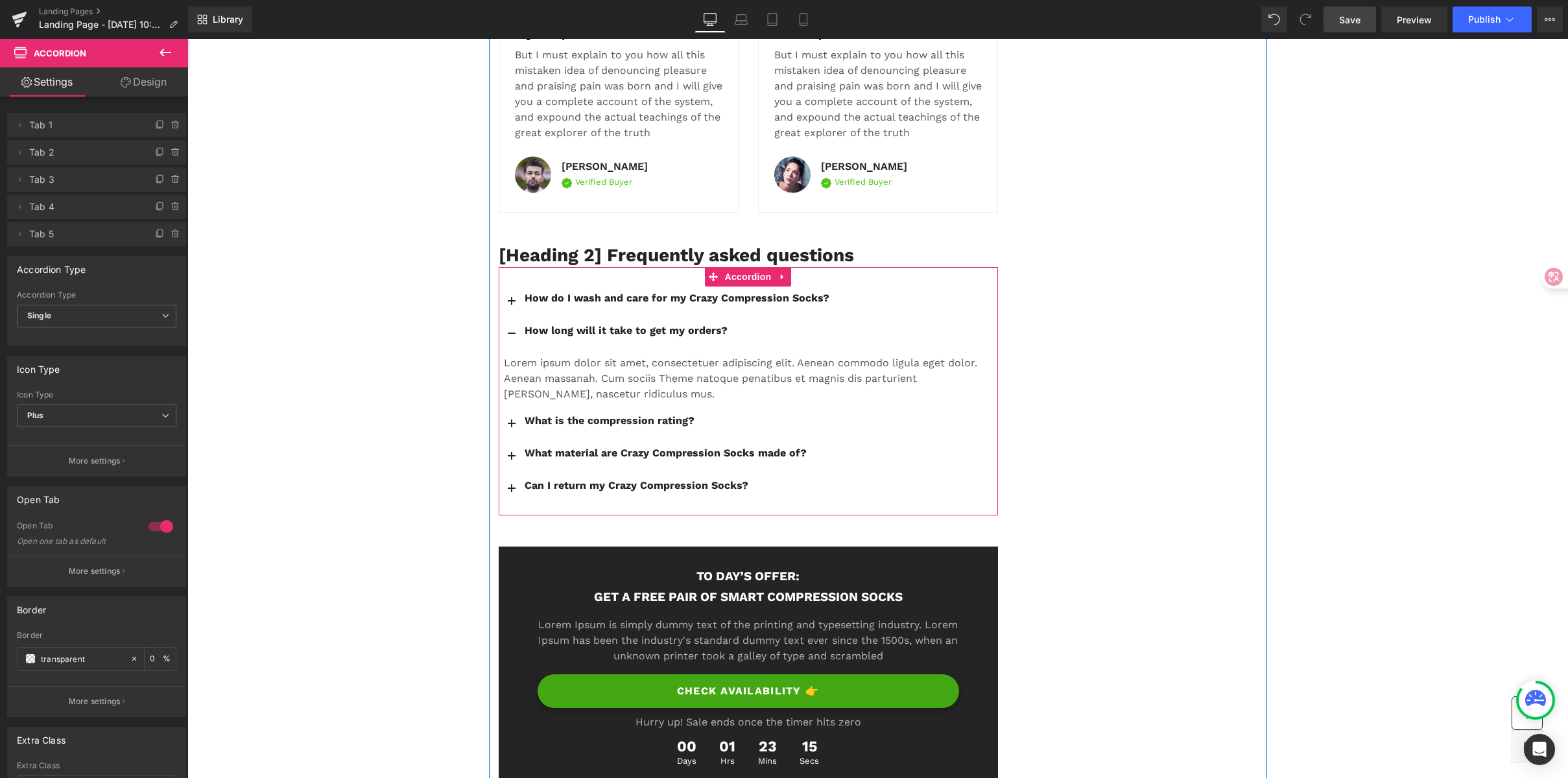
click at [506, 350] on button "button" at bounding box center [511, 333] width 26 height 32
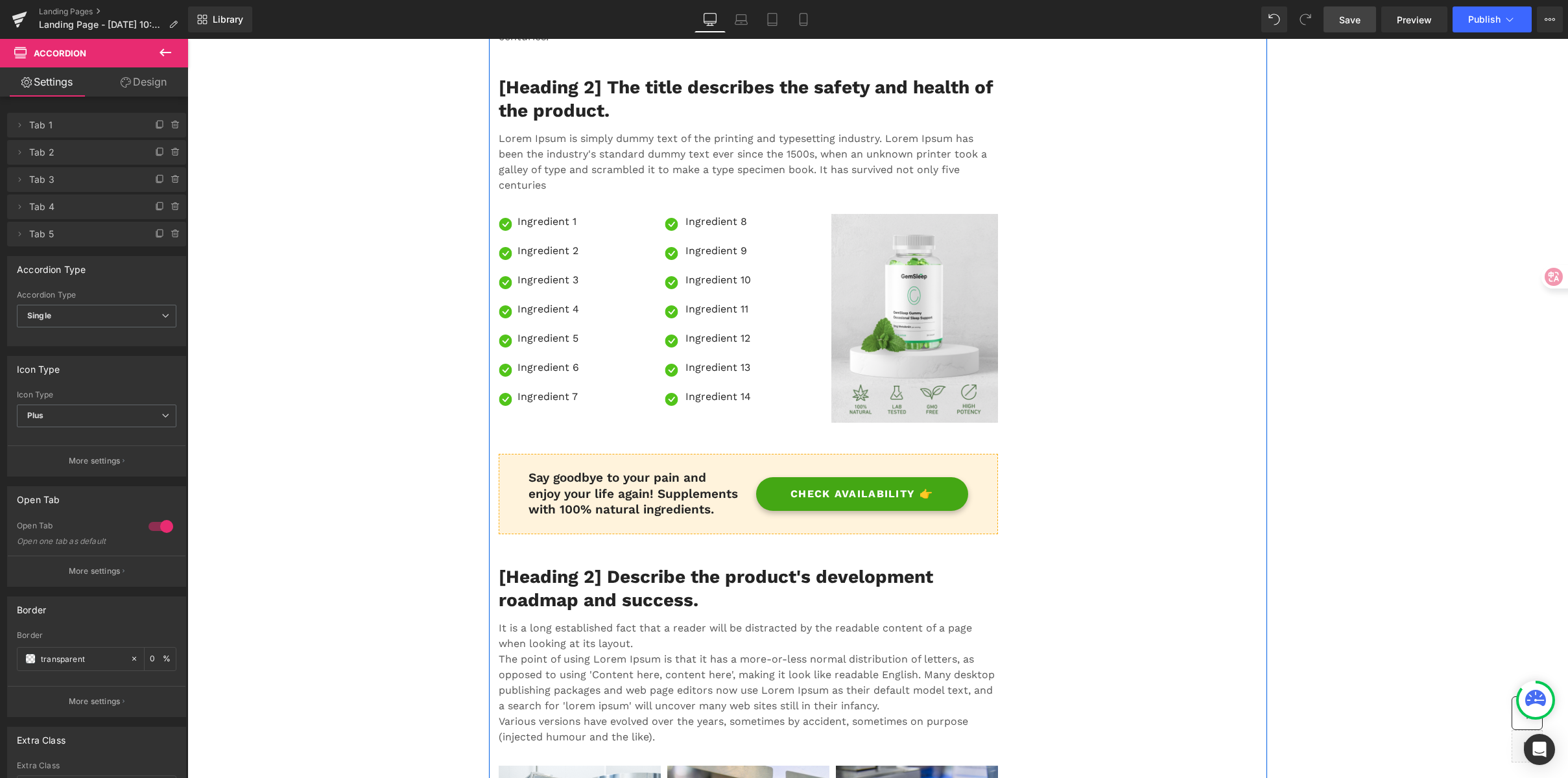
scroll to position [3686, 0]
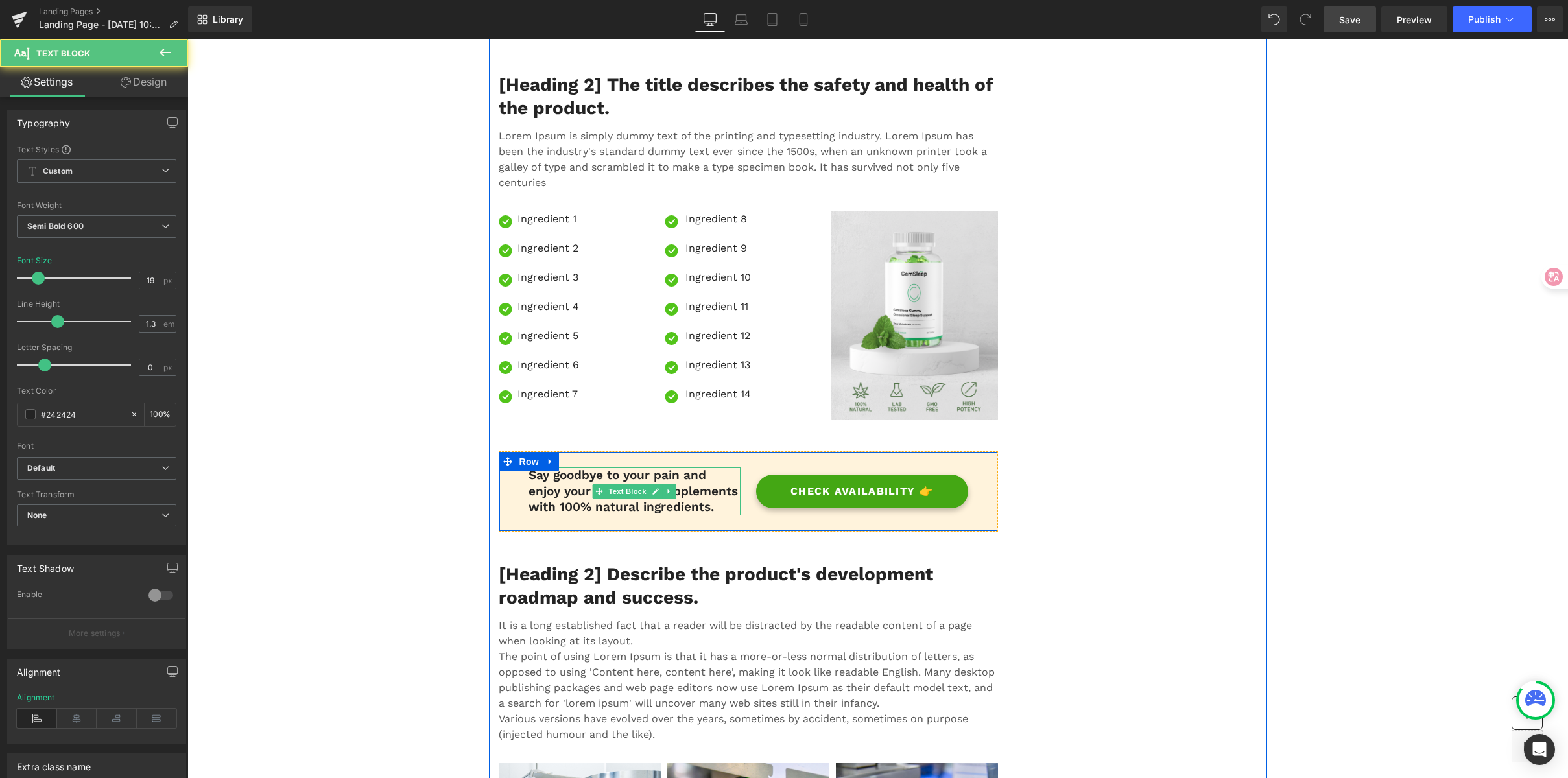
click at [560, 482] on p "Say goodbye to your pain and enjoy your life again! Supplements with 100% natur…" at bounding box center [634, 492] width 212 height 48
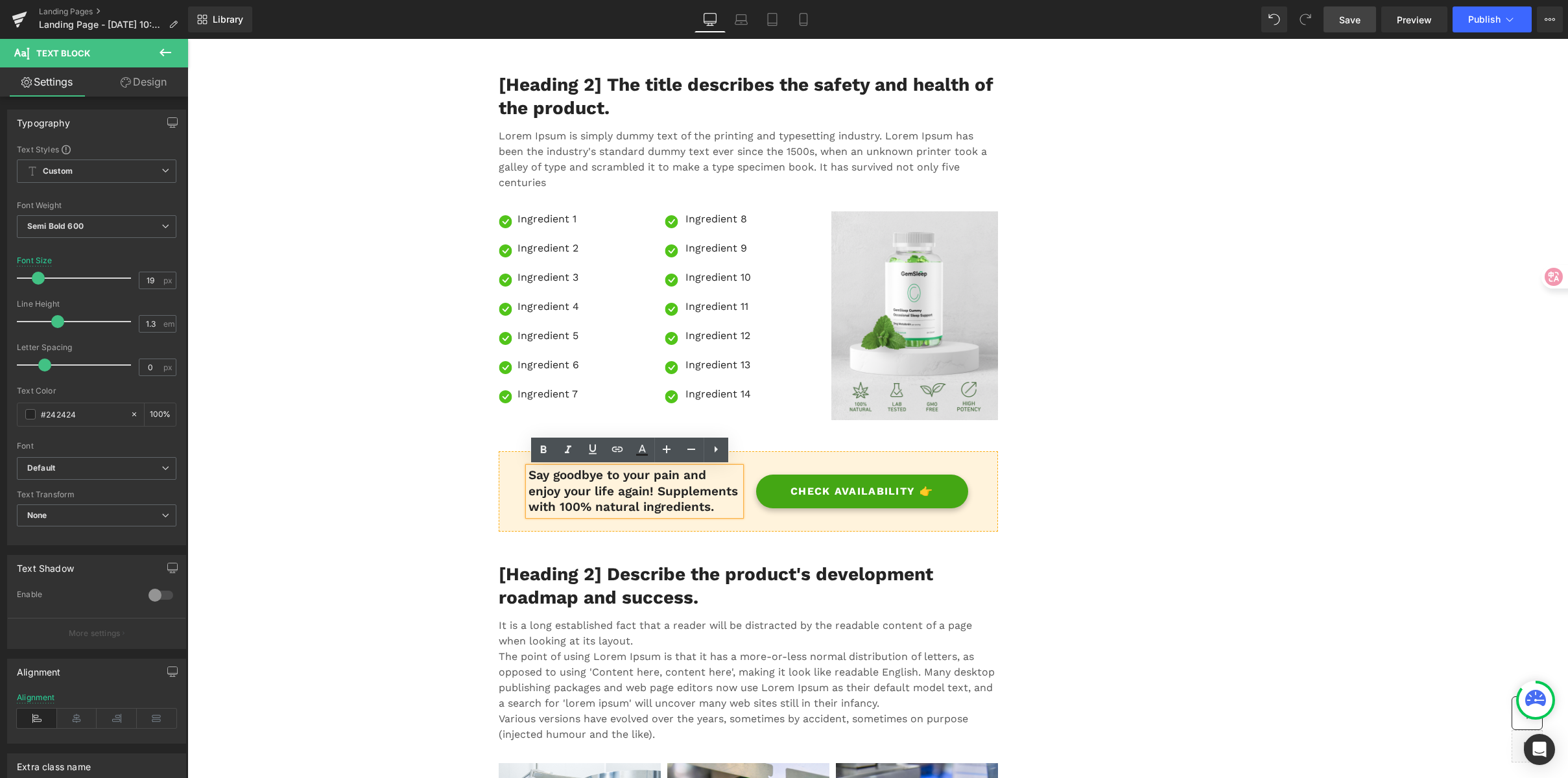
click at [528, 476] on p "Say goodbye to your pain and enjoy your life again! Supplements with 100% natur…" at bounding box center [634, 492] width 212 height 48
click at [1258, 498] on div "Runner’s Knee Flare Heading Image [PERSON_NAME] Text Block Image Verified Buyer…" at bounding box center [878, 24] width 778 height 7079
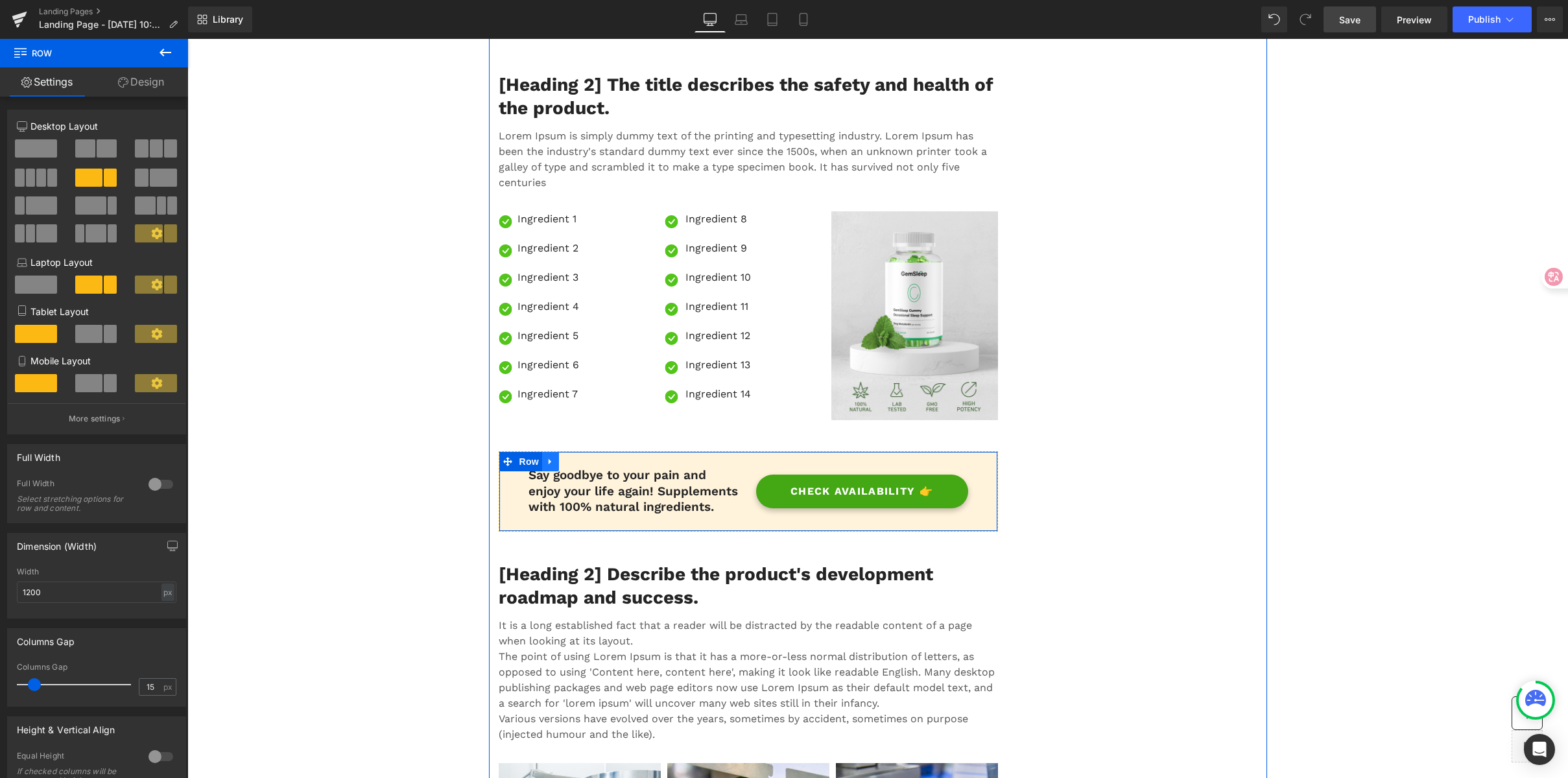
click at [551, 457] on link at bounding box center [550, 462] width 17 height 20
click at [563, 461] on icon at bounding box center [567, 461] width 9 height 9
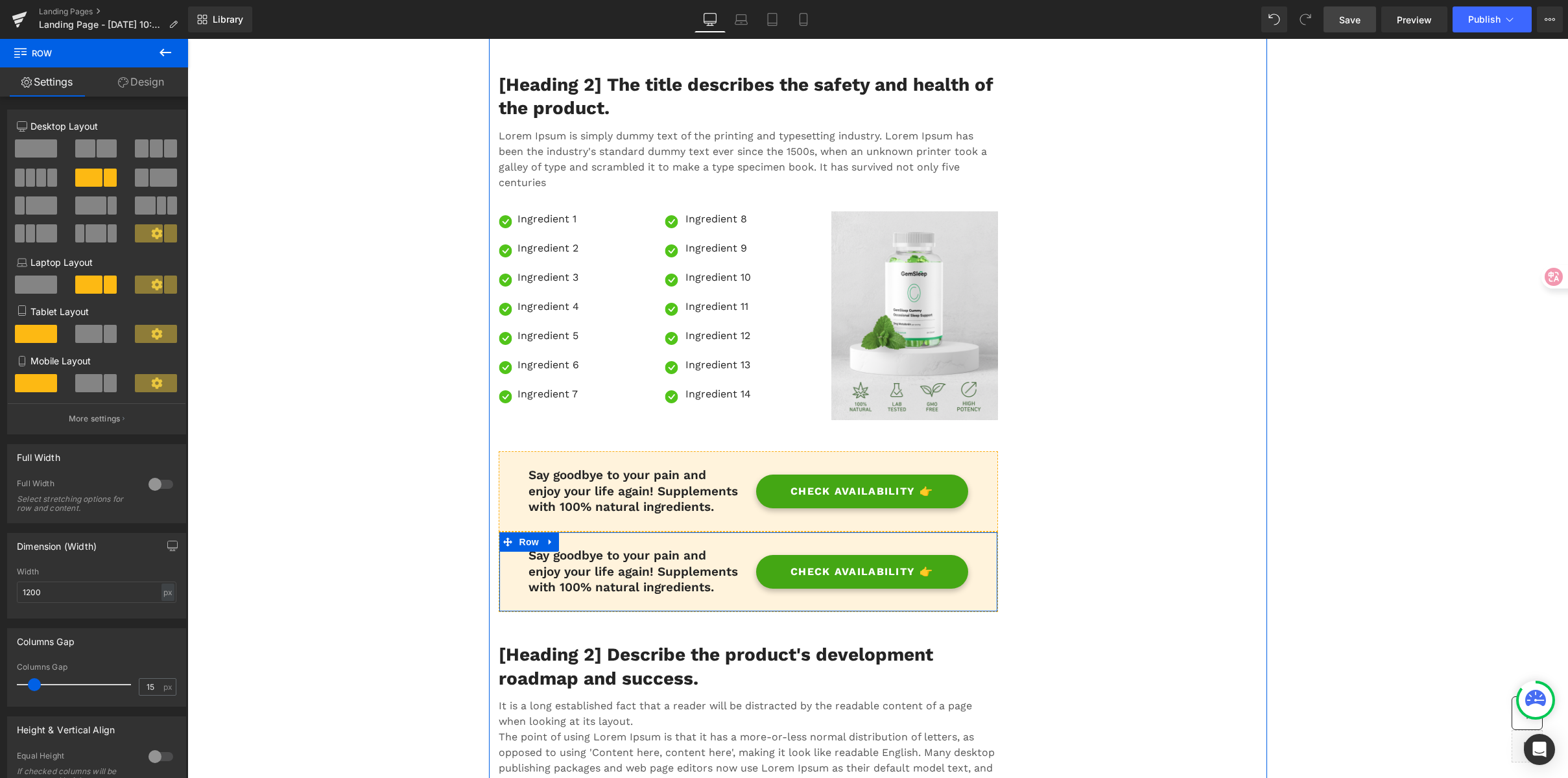
click at [637, 562] on p "Say goodbye to your pain and enjoy your life again! Supplements with 100% natur…" at bounding box center [634, 572] width 212 height 48
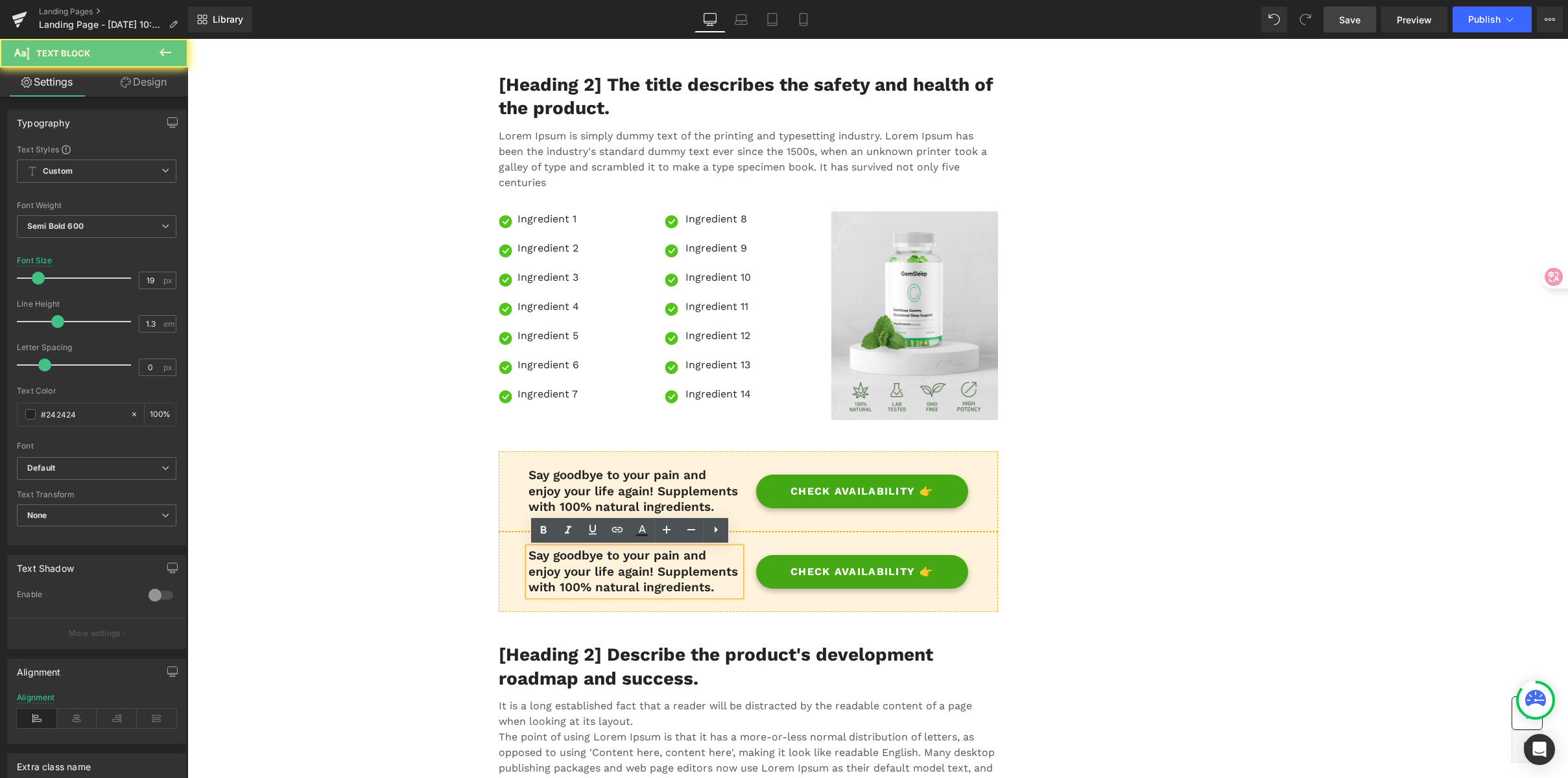
click at [553, 563] on p "Say goodbye to your pain and enjoy your life again! Supplements with 100% natur…" at bounding box center [634, 572] width 212 height 48
click at [1237, 561] on div "Runner’s Knee Flare Heading Image [PERSON_NAME] Text Block Image Verified Buyer…" at bounding box center [878, 65] width 778 height 7160
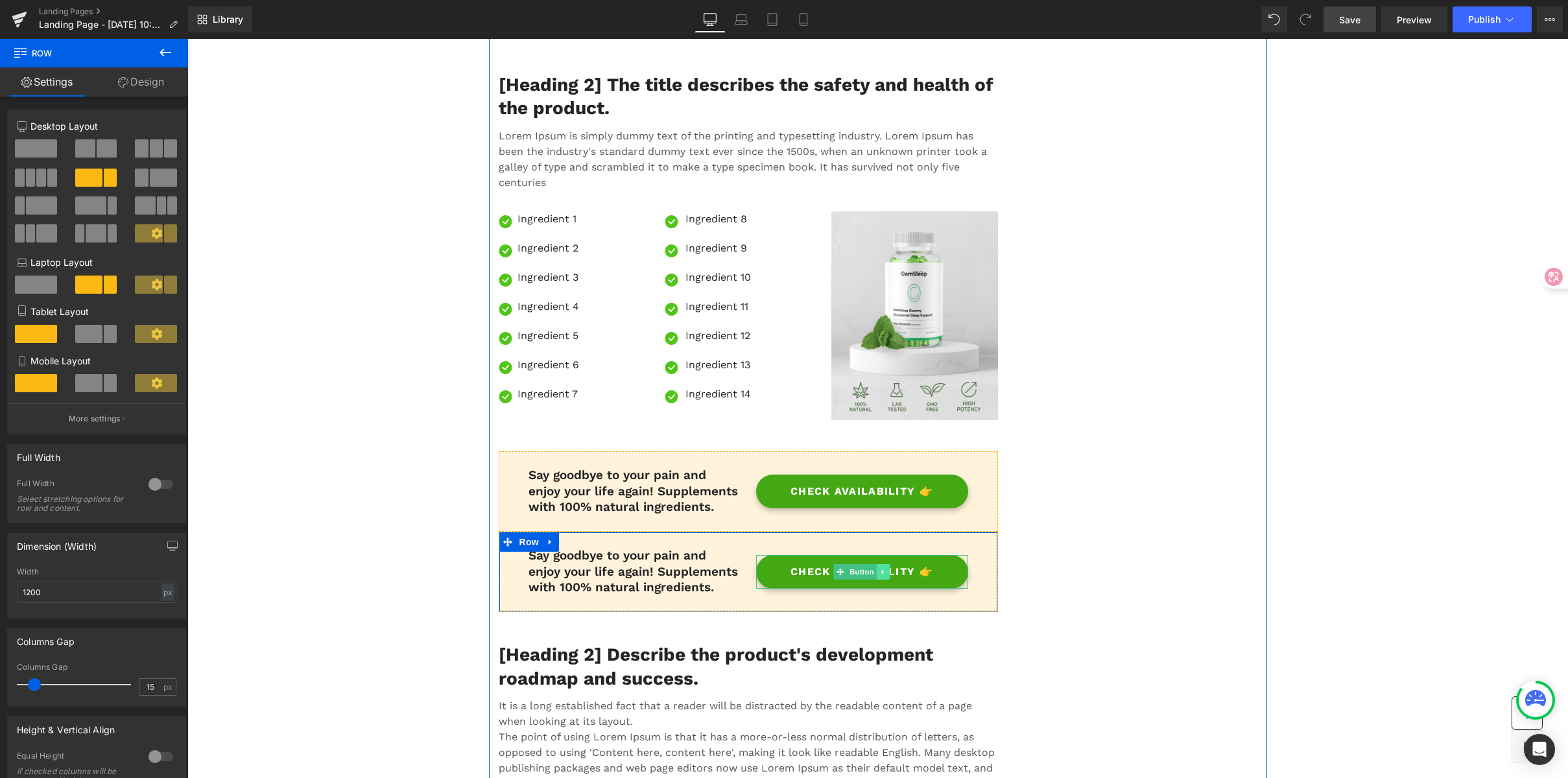
click at [880, 573] on icon at bounding box center [883, 571] width 7 height 7
click at [889, 573] on icon at bounding box center [890, 571] width 7 height 7
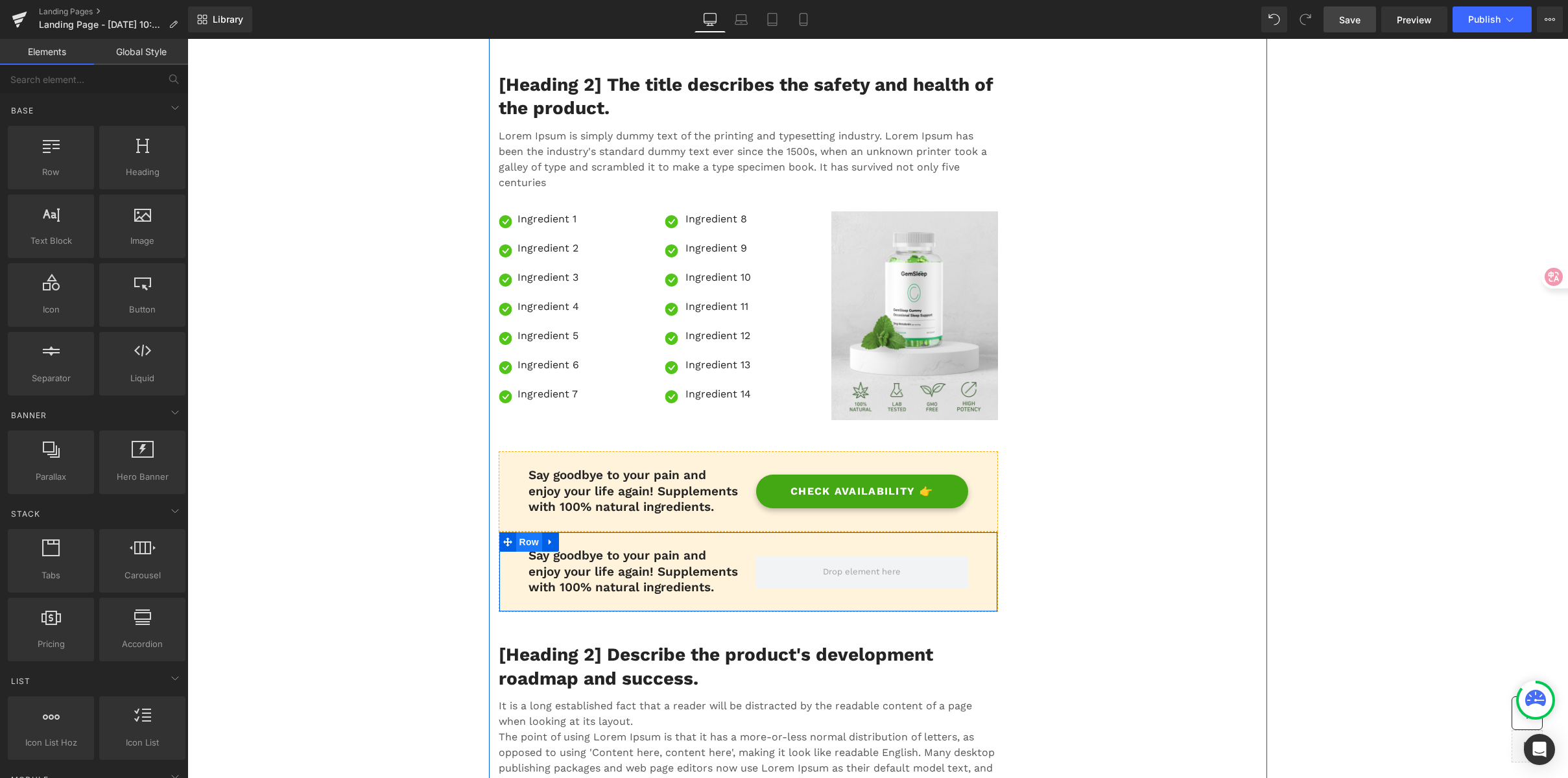
click at [522, 543] on span "Row" at bounding box center [529, 542] width 26 height 20
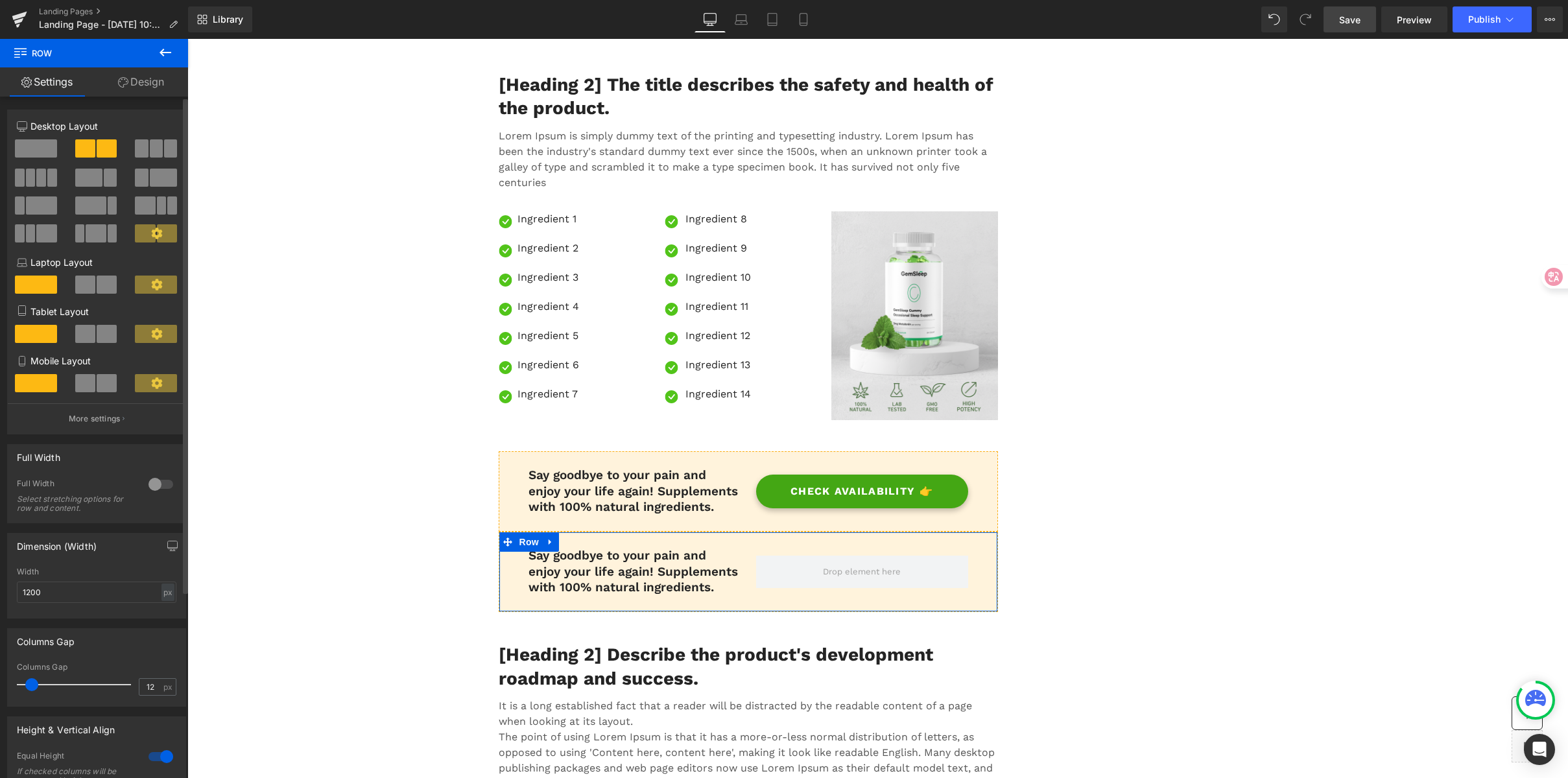
click at [41, 152] on span at bounding box center [36, 148] width 42 height 18
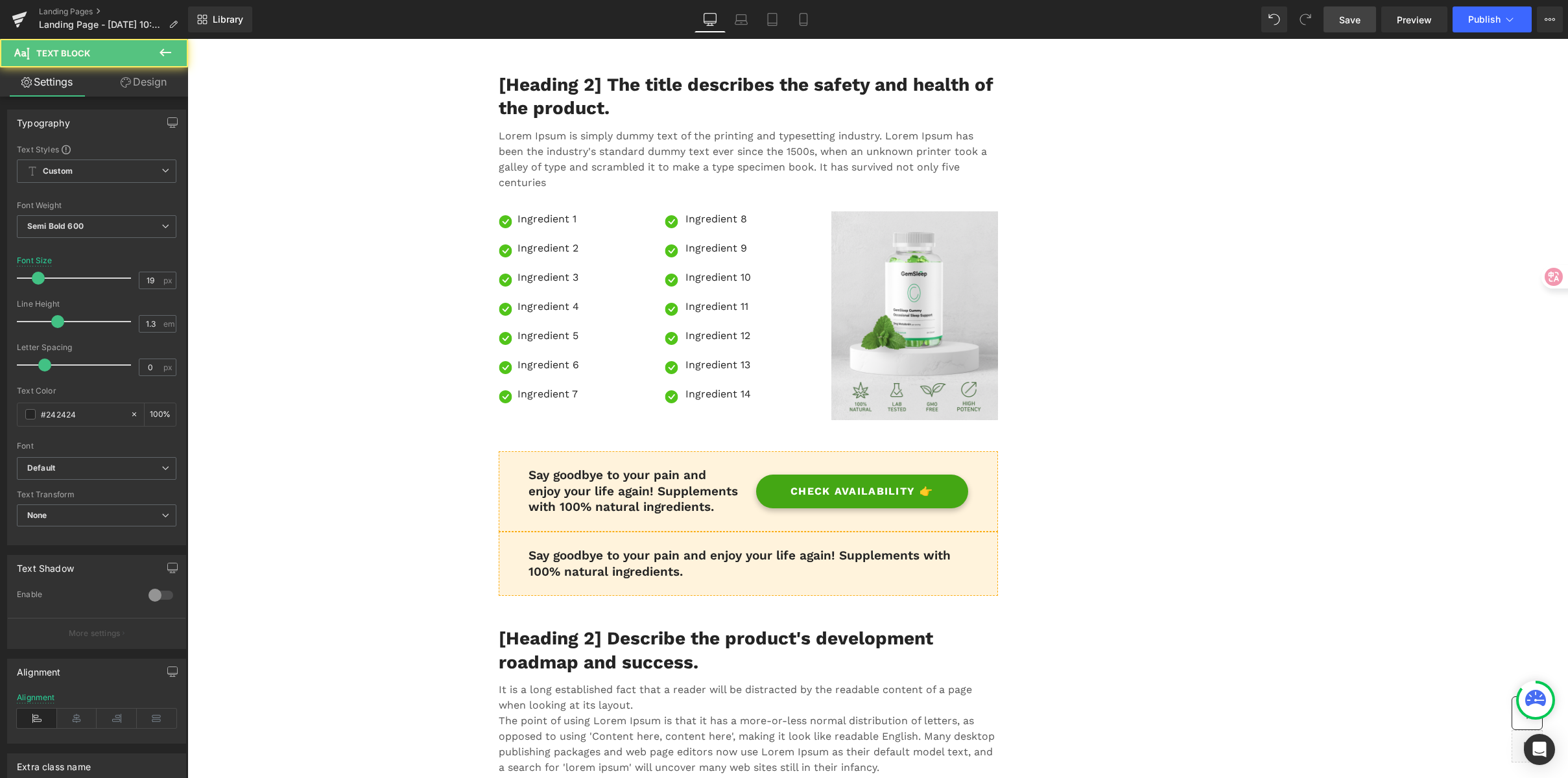
click at [670, 575] on p "Say goodbye to your pain and enjoy your life again! Supplements with 100% natur…" at bounding box center [748, 564] width 440 height 32
click at [706, 575] on p "Say goodbye to your pain and enjoy your life again! Supplements with 100% natur…" at bounding box center [748, 564] width 440 height 32
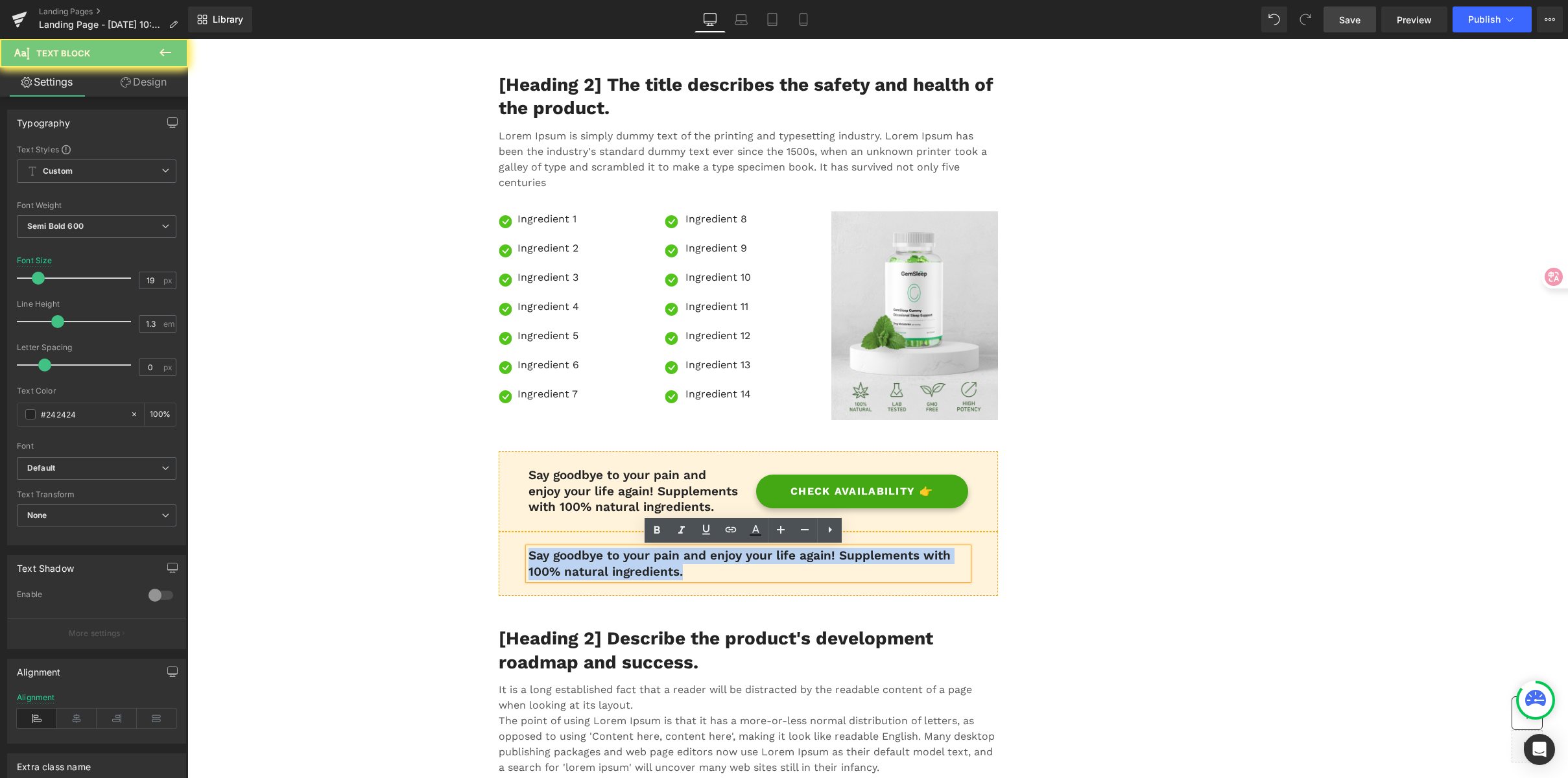
drag, startPoint x: 652, startPoint y: 575, endPoint x: 324, endPoint y: 515, distance: 333.4
click at [313, 516] on div "Real Stories. Real Relief. Heading What they tried, what changed, and how they …" at bounding box center [878, 254] width 1380 height 7617
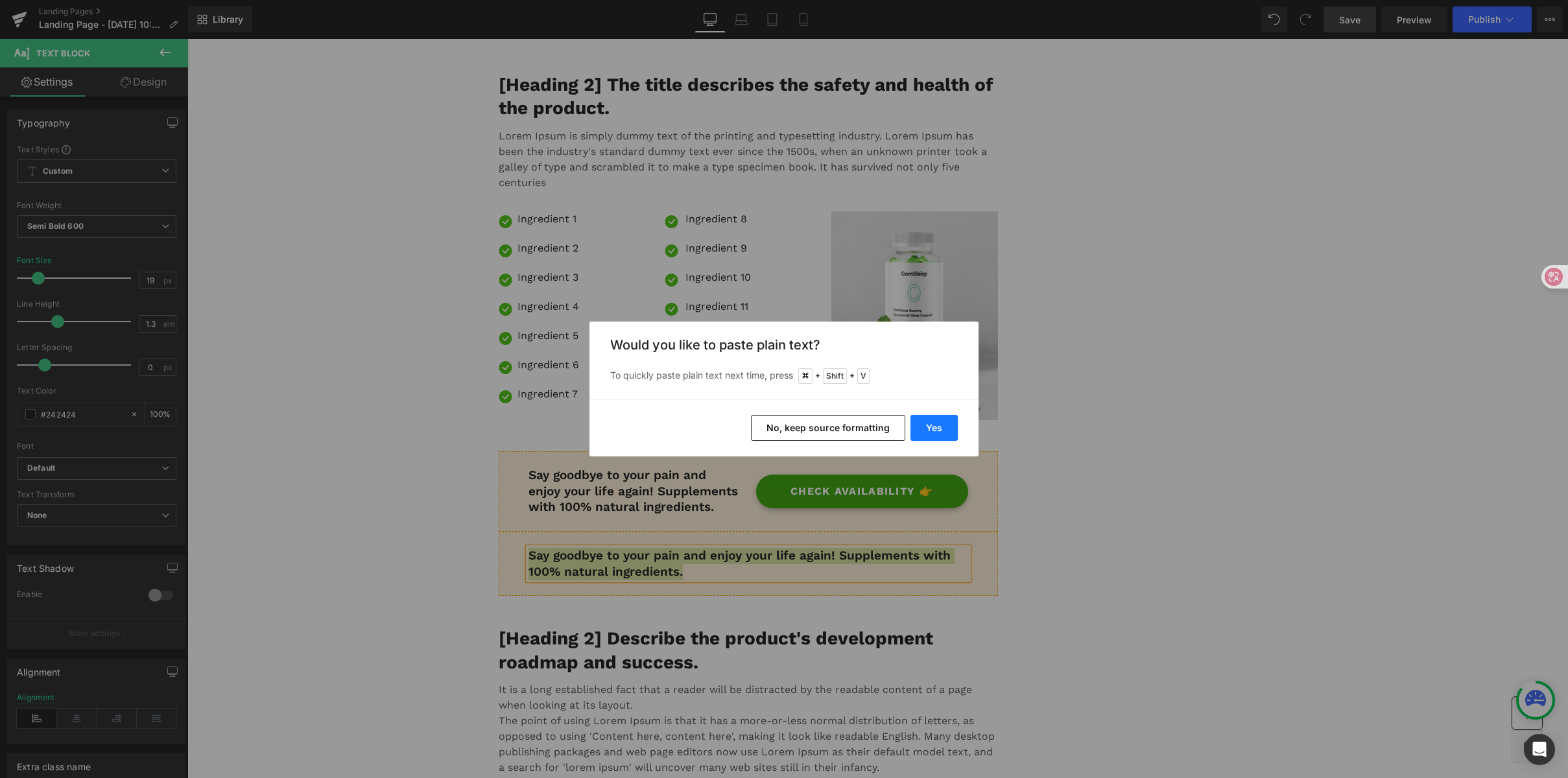
drag, startPoint x: 931, startPoint y: 428, endPoint x: 750, endPoint y: 390, distance: 184.9
click at [931, 428] on button "Yes" at bounding box center [934, 428] width 48 height 26
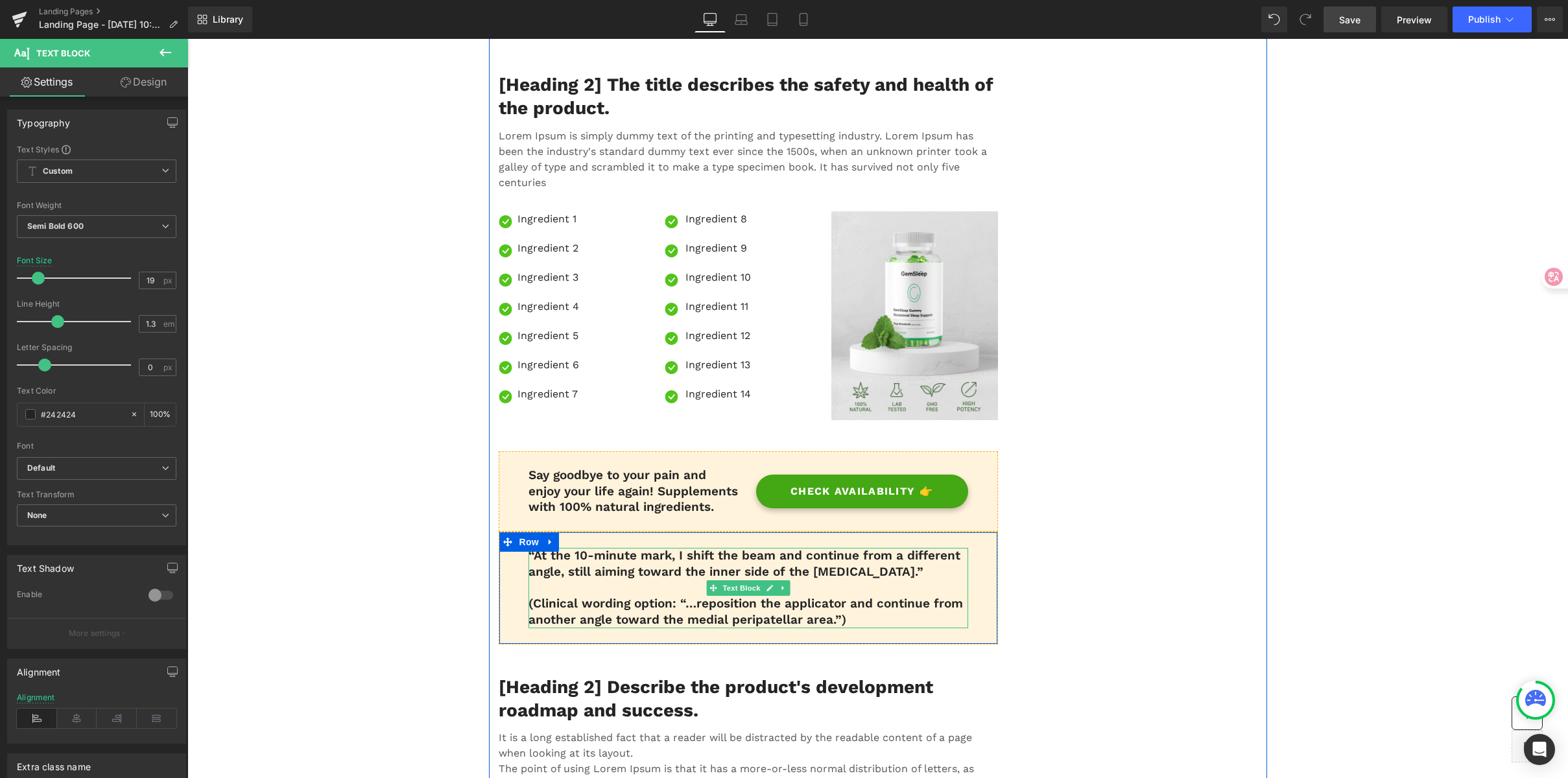
click at [681, 602] on p "(Clinical wording option: “…reposition the applicator and continue from another…" at bounding box center [748, 611] width 440 height 32
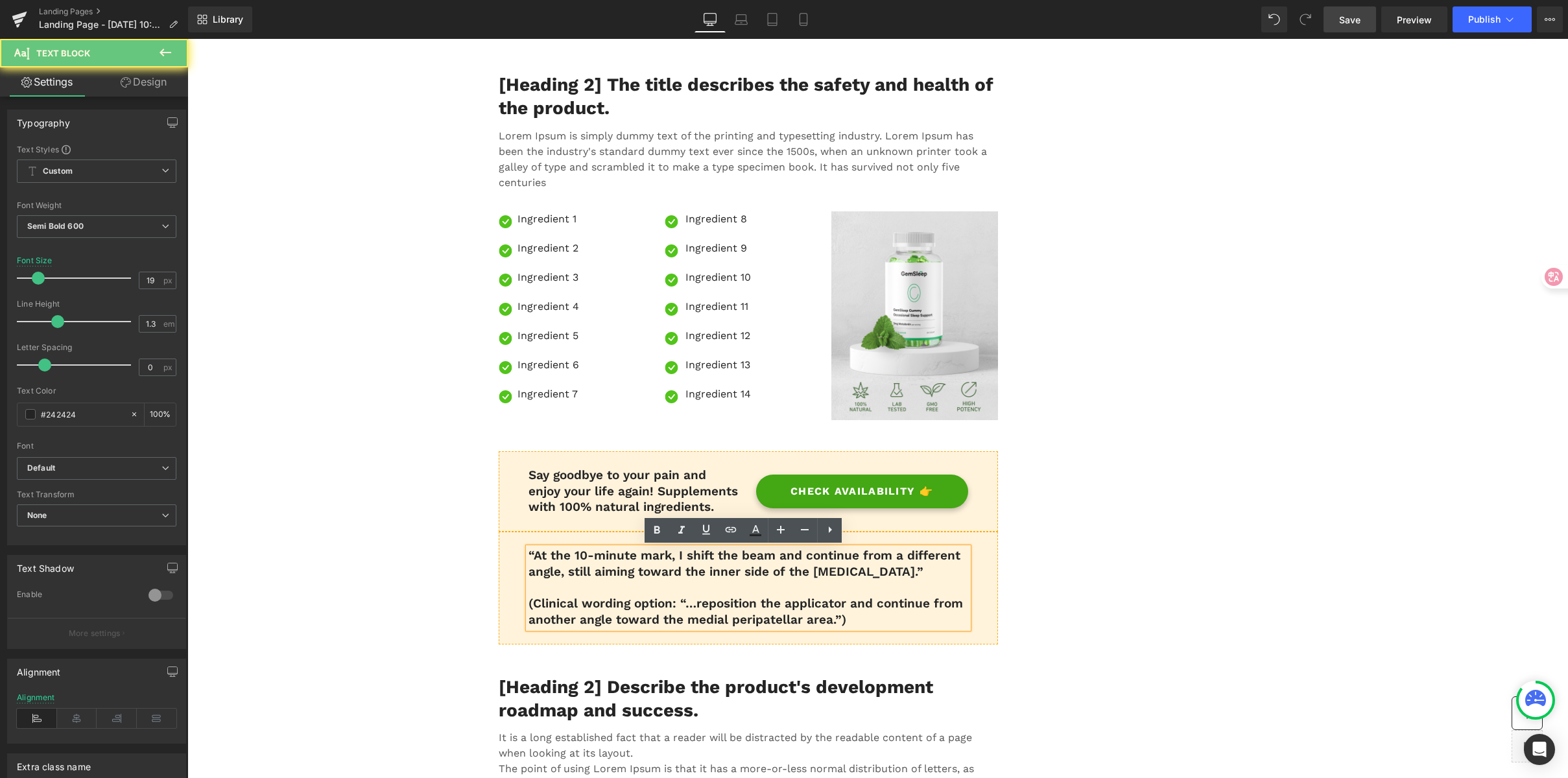
click at [816, 590] on p at bounding box center [748, 588] width 440 height 16
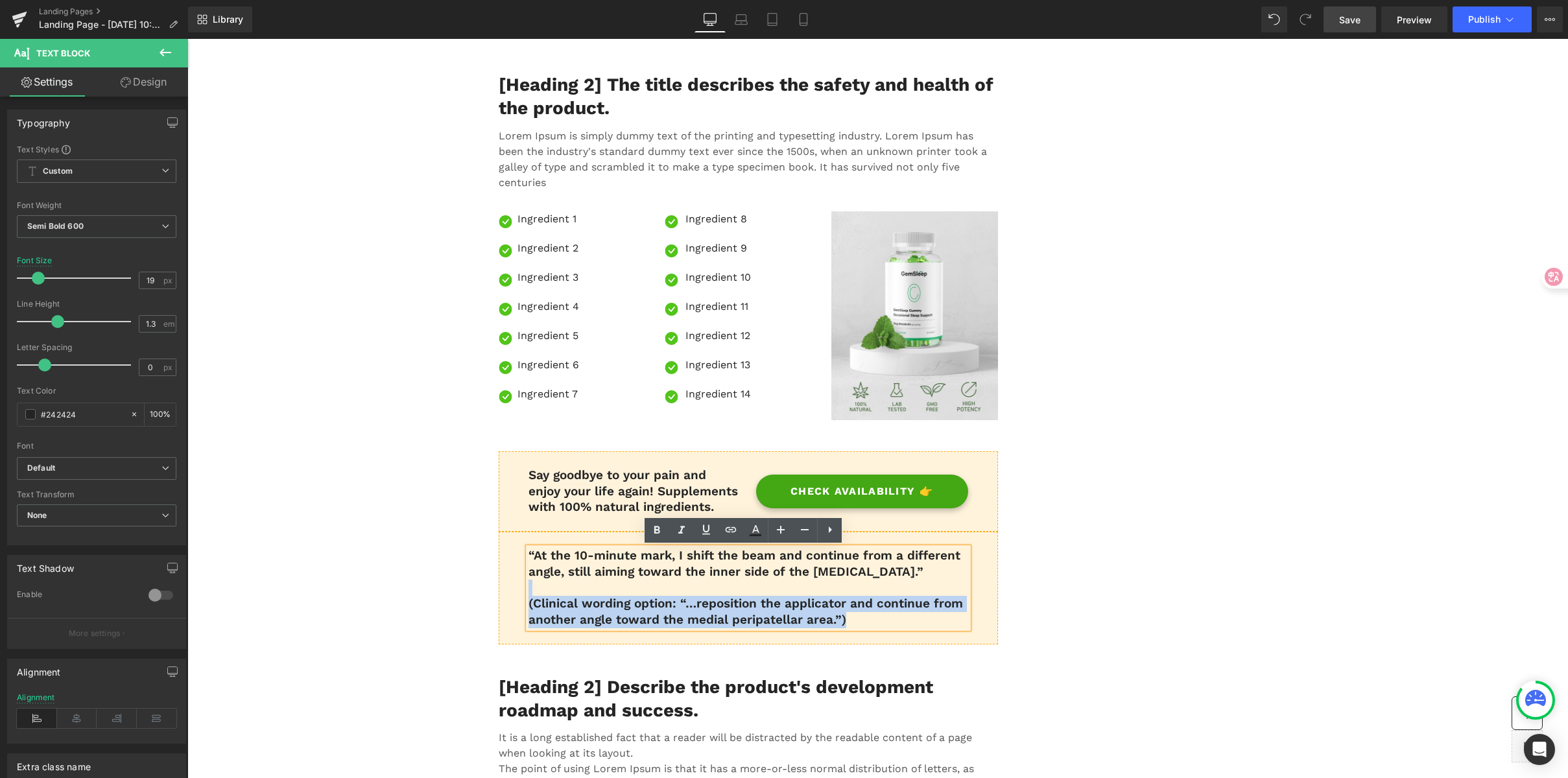
drag, startPoint x: 798, startPoint y: 617, endPoint x: 500, endPoint y: 584, distance: 299.8
click at [500, 584] on div "“At the 10-minute mark, I shift the beam and continue from a different angle, s…" at bounding box center [748, 588] width 499 height 113
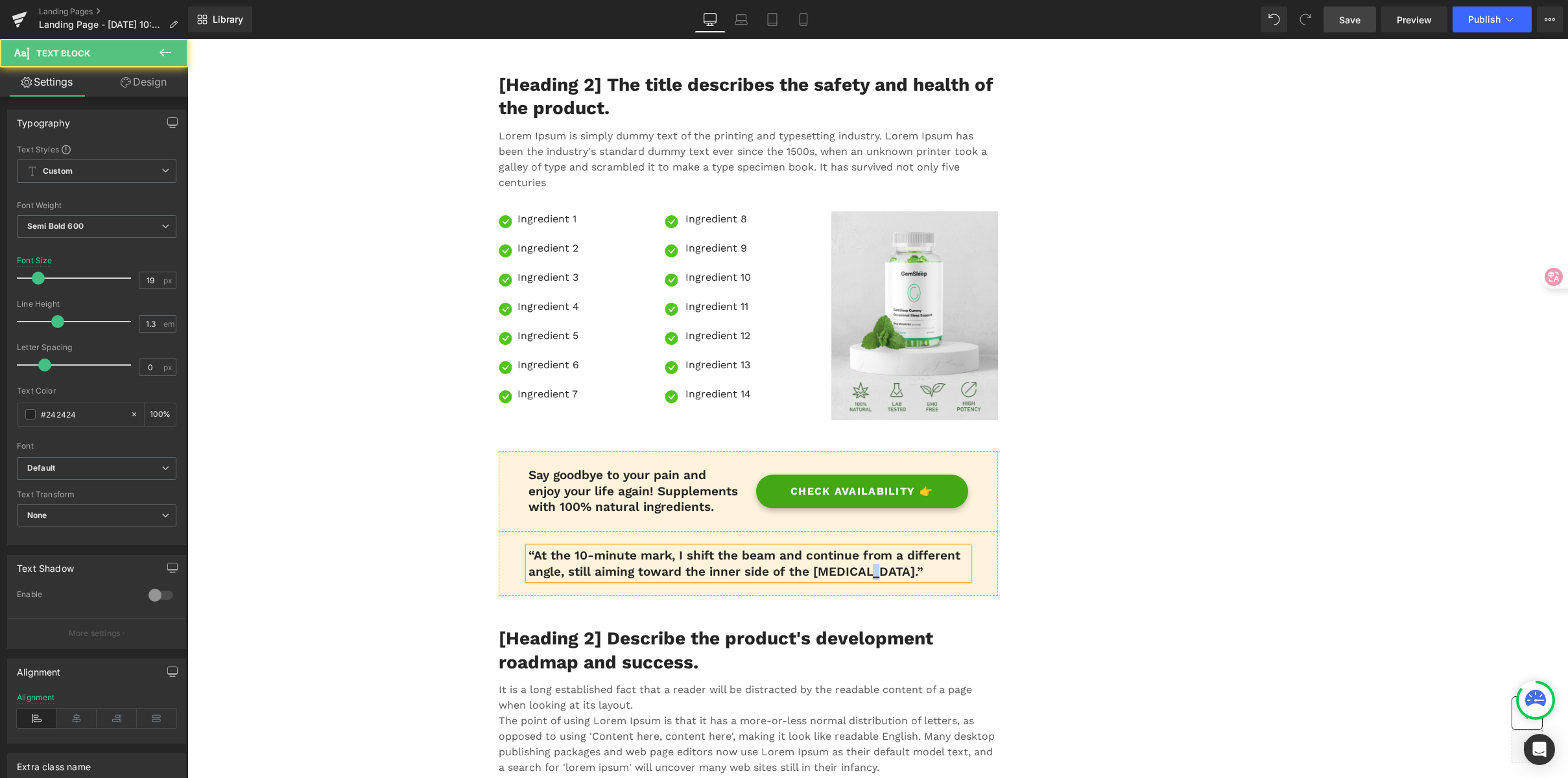
drag, startPoint x: 861, startPoint y: 569, endPoint x: 875, endPoint y: 567, distance: 14.1
click at [875, 567] on p "“At the 10-minute mark, I shift the beam and continue from a different angle, s…" at bounding box center [748, 564] width 440 height 32
drag, startPoint x: 527, startPoint y: 553, endPoint x: 503, endPoint y: 552, distance: 24.0
click at [483, 552] on div "Real Stories. Real Relief. Heading What they tried, what changed, and how they …" at bounding box center [878, 254] width 1380 height 7617
click at [819, 573] on p "At the 10-minute mark, I shift the beam and continue from a different angle, st…" at bounding box center [748, 564] width 440 height 32
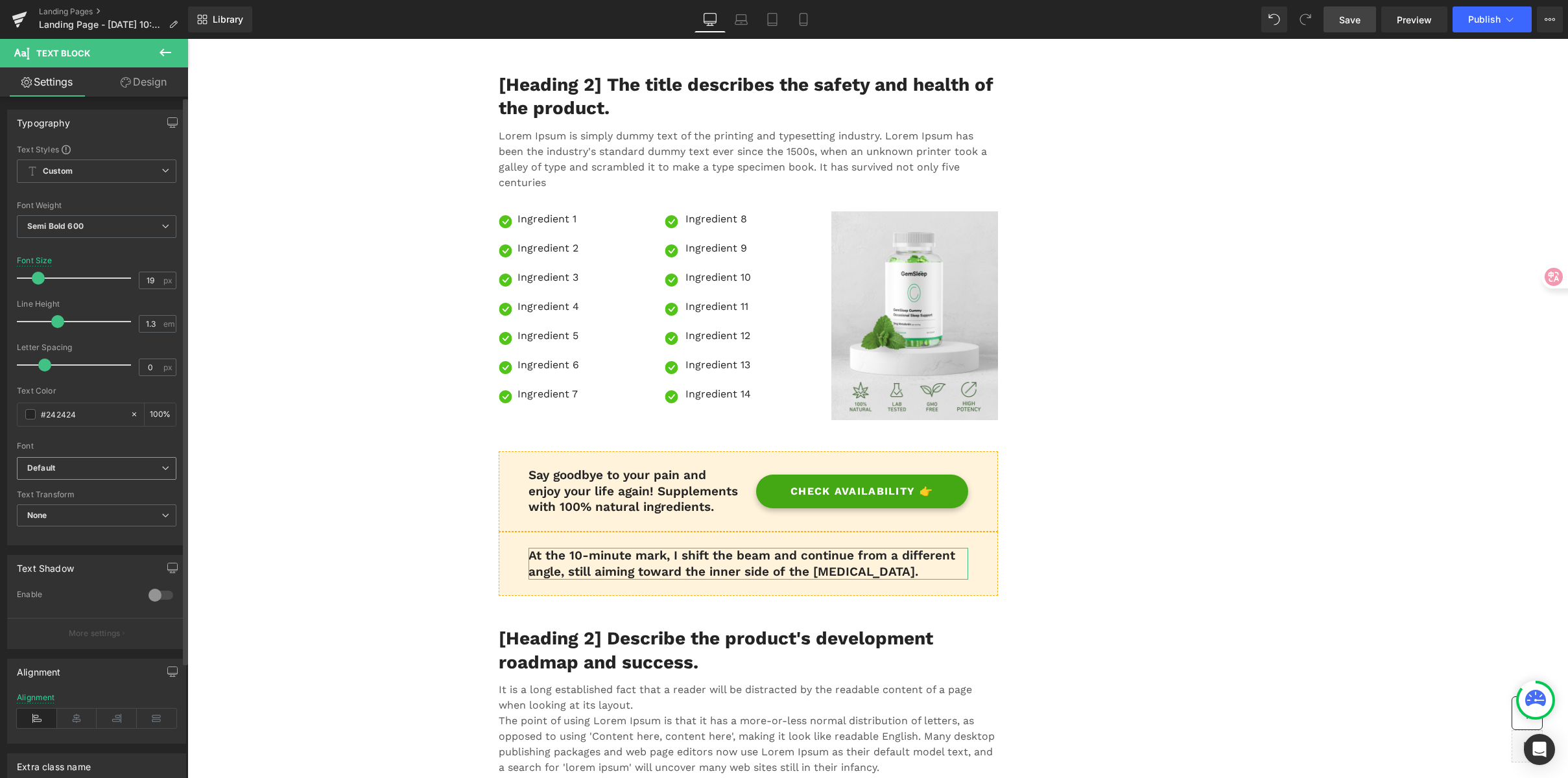
click at [68, 466] on b "Default" at bounding box center [94, 469] width 134 height 11
drag, startPoint x: 80, startPoint y: 545, endPoint x: 490, endPoint y: 513, distance: 411.2
click at [80, 545] on p "Montserrat" at bounding box center [63, 549] width 41 height 9
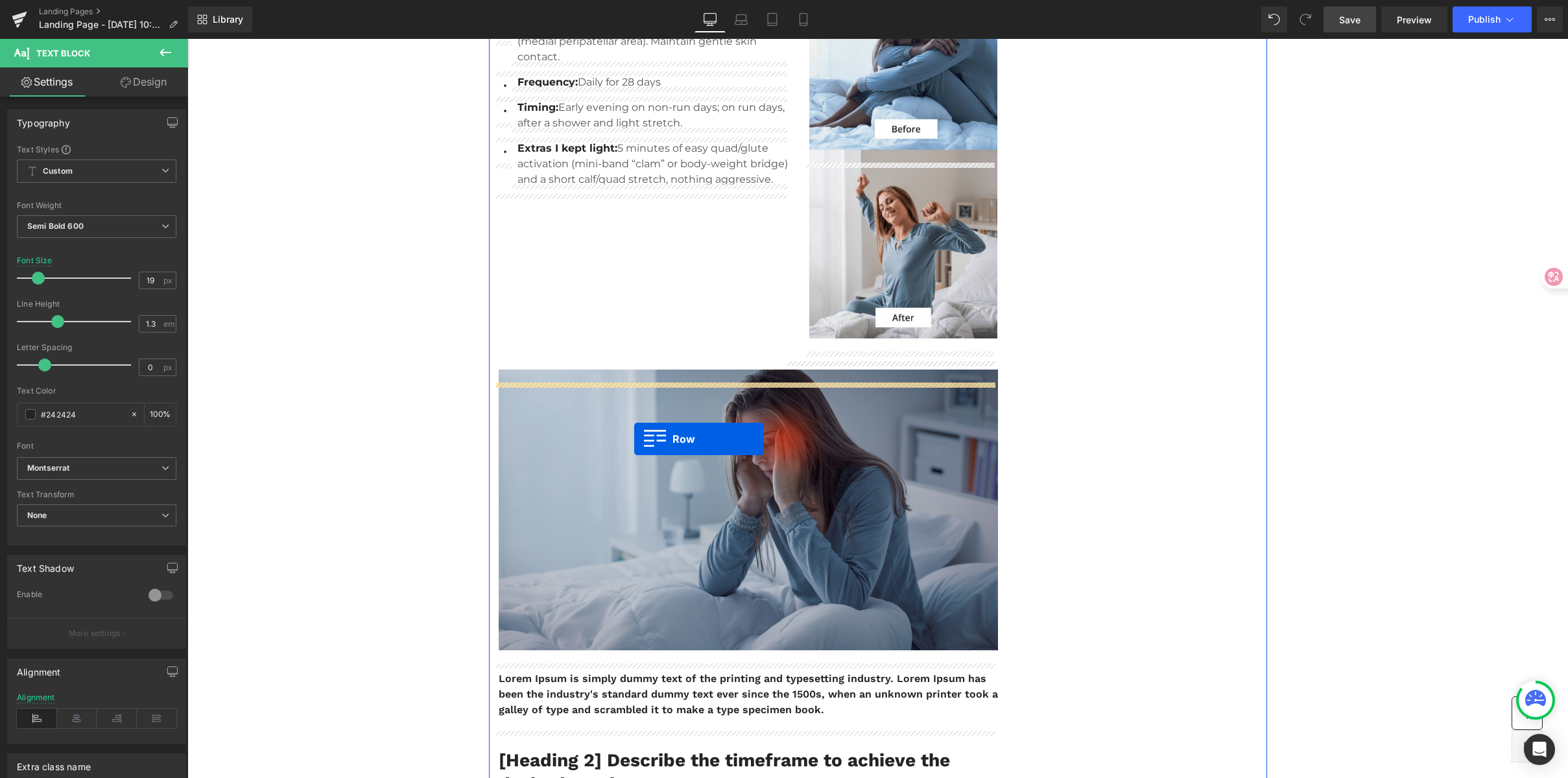
scroll to position [474, 0]
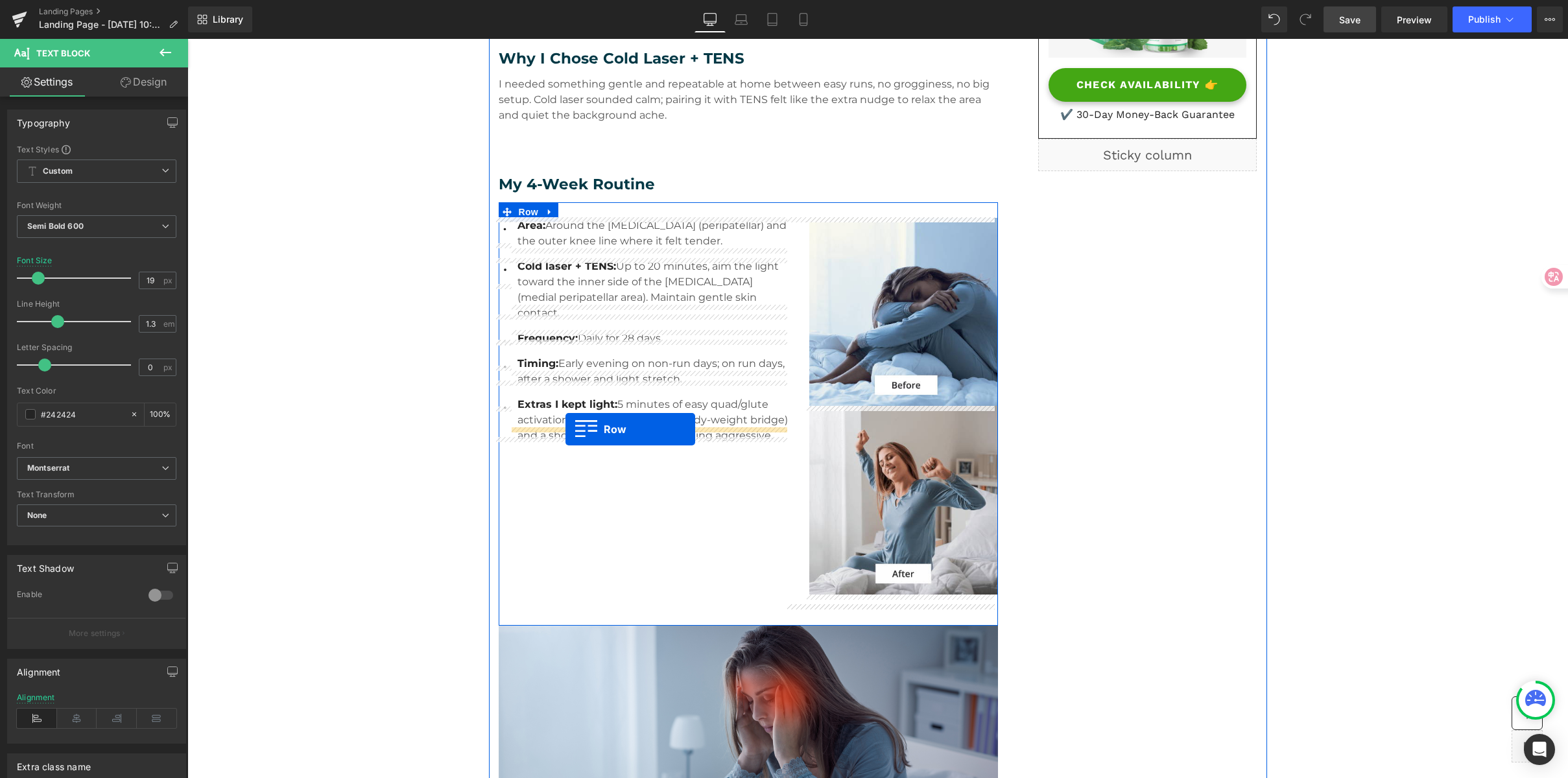
drag, startPoint x: 505, startPoint y: 542, endPoint x: 566, endPoint y: 429, distance: 128.4
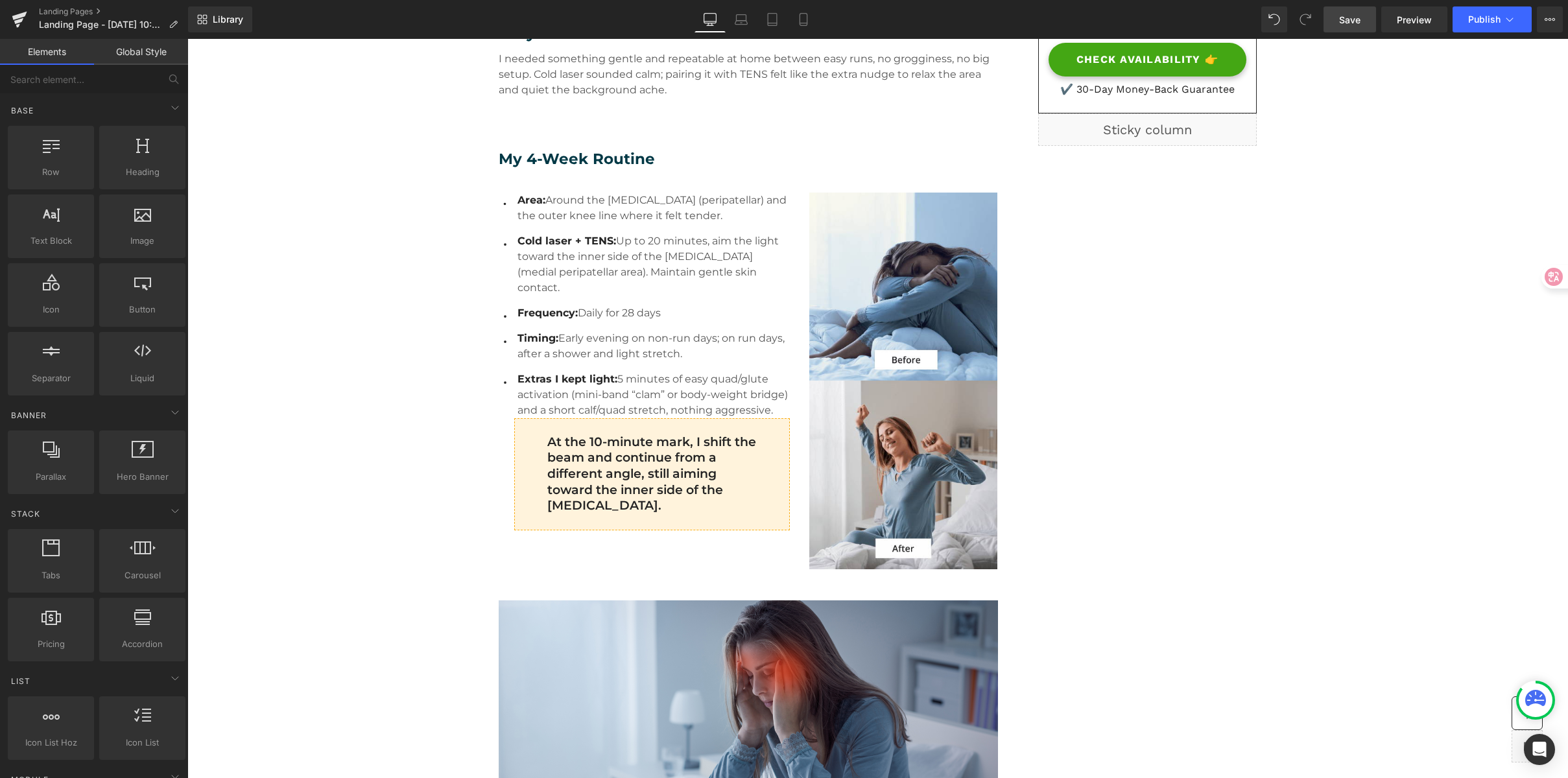
scroll to position [497, 0]
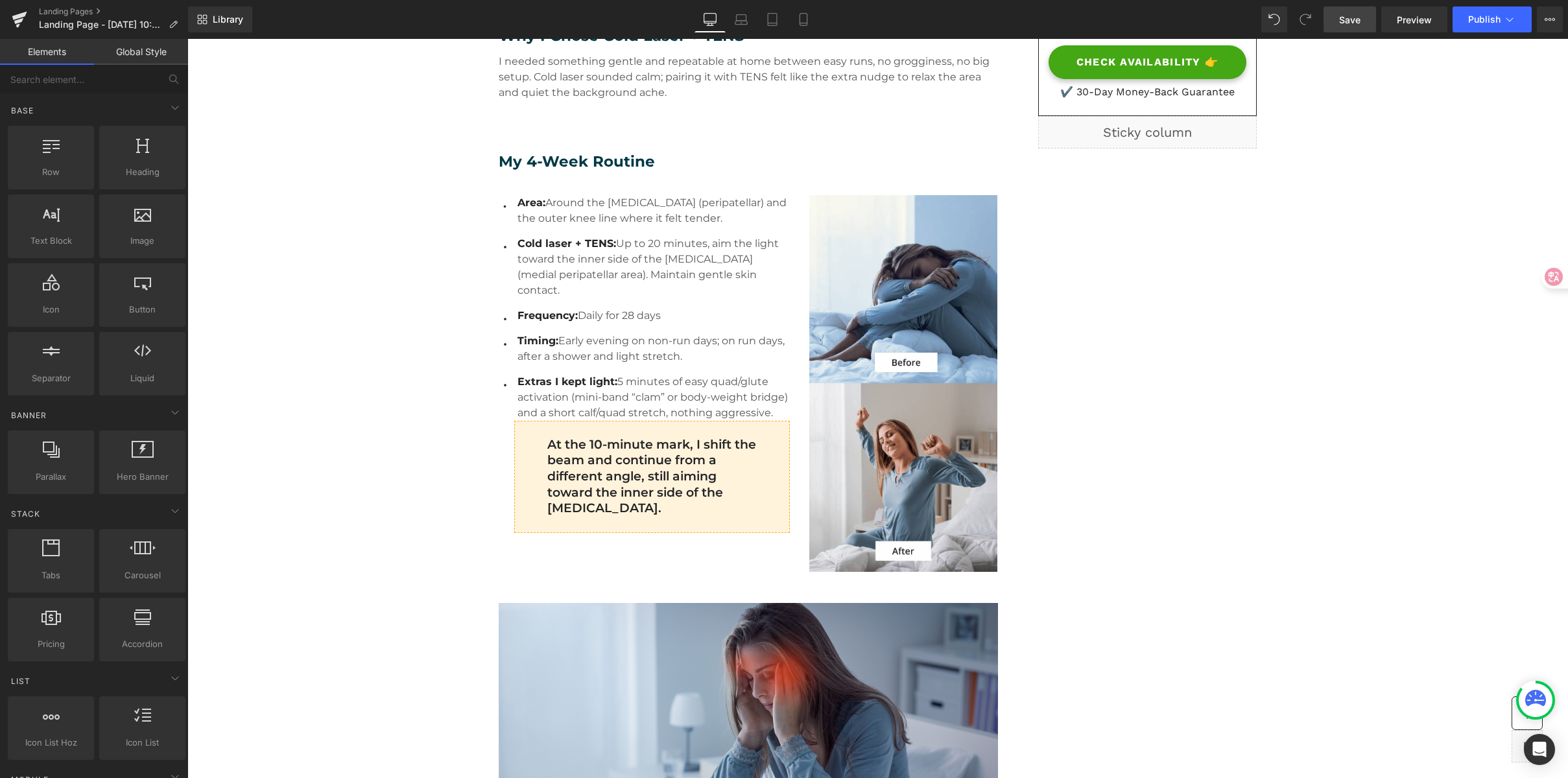
click at [592, 437] on p "At the 10-minute mark, I shift the beam and continue from a different angle, st…" at bounding box center [653, 477] width 213 height 80
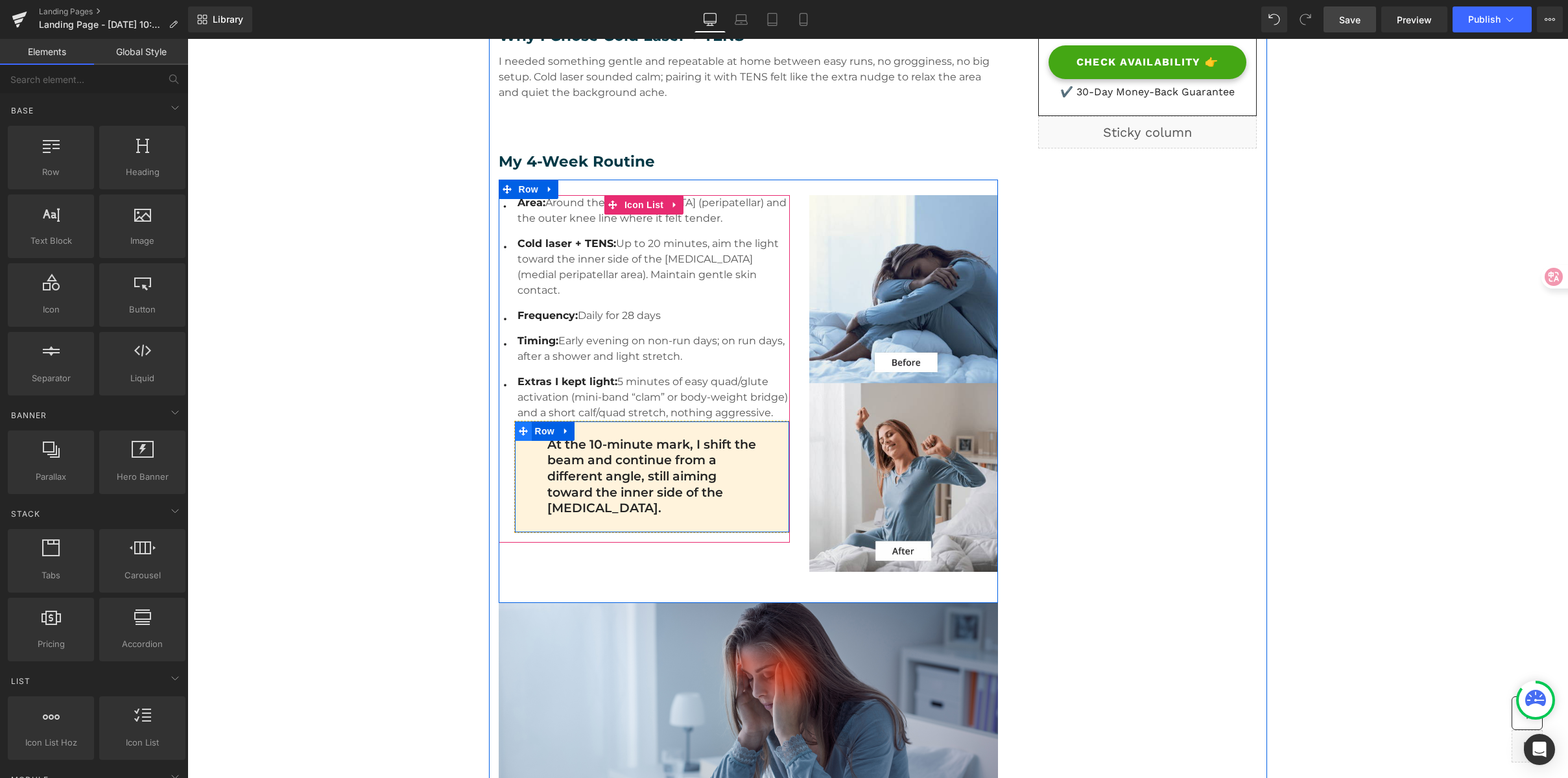
click at [519, 427] on icon at bounding box center [523, 431] width 9 height 9
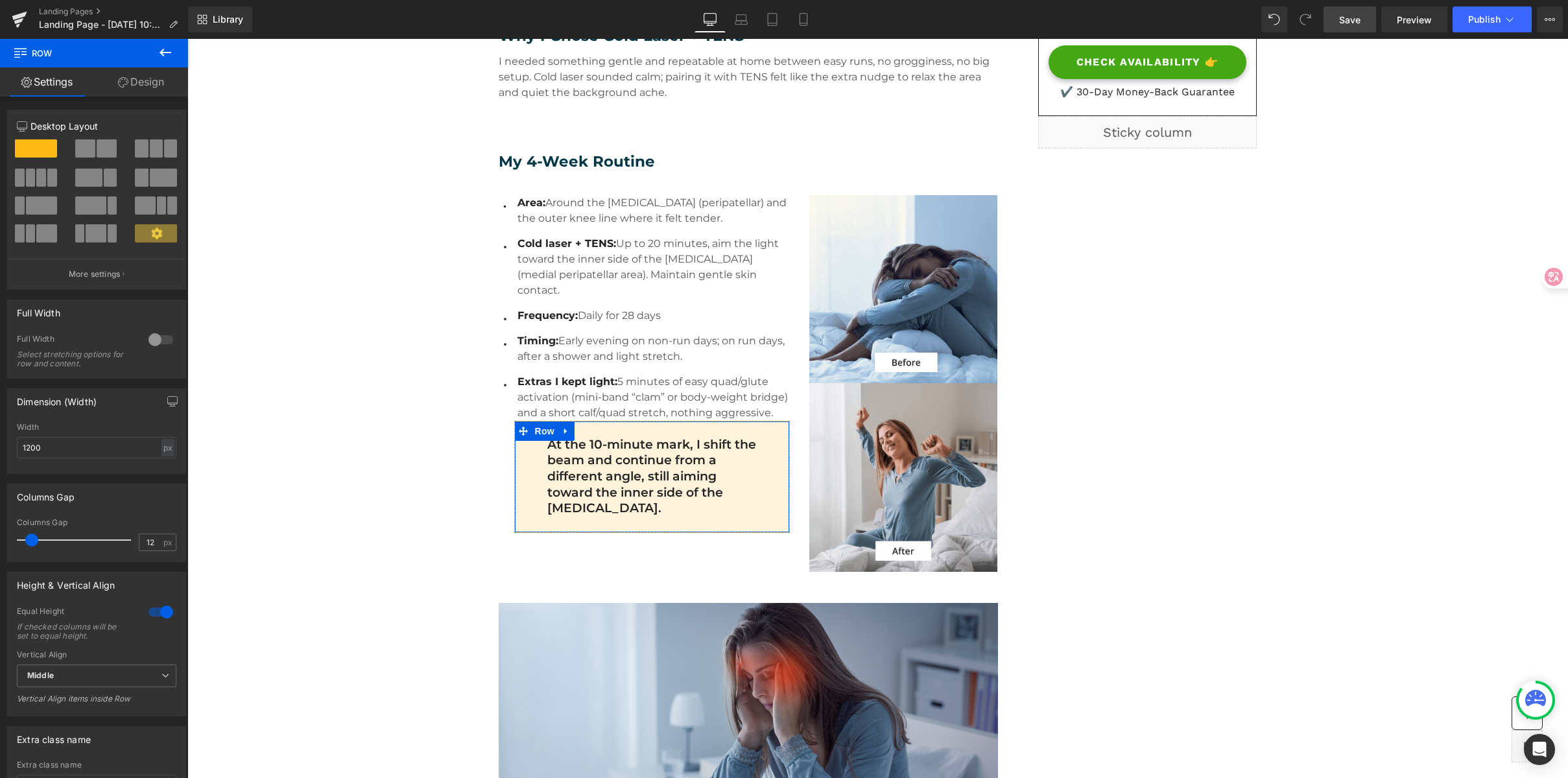
click at [157, 86] on link "Design" at bounding box center [141, 82] width 94 height 29
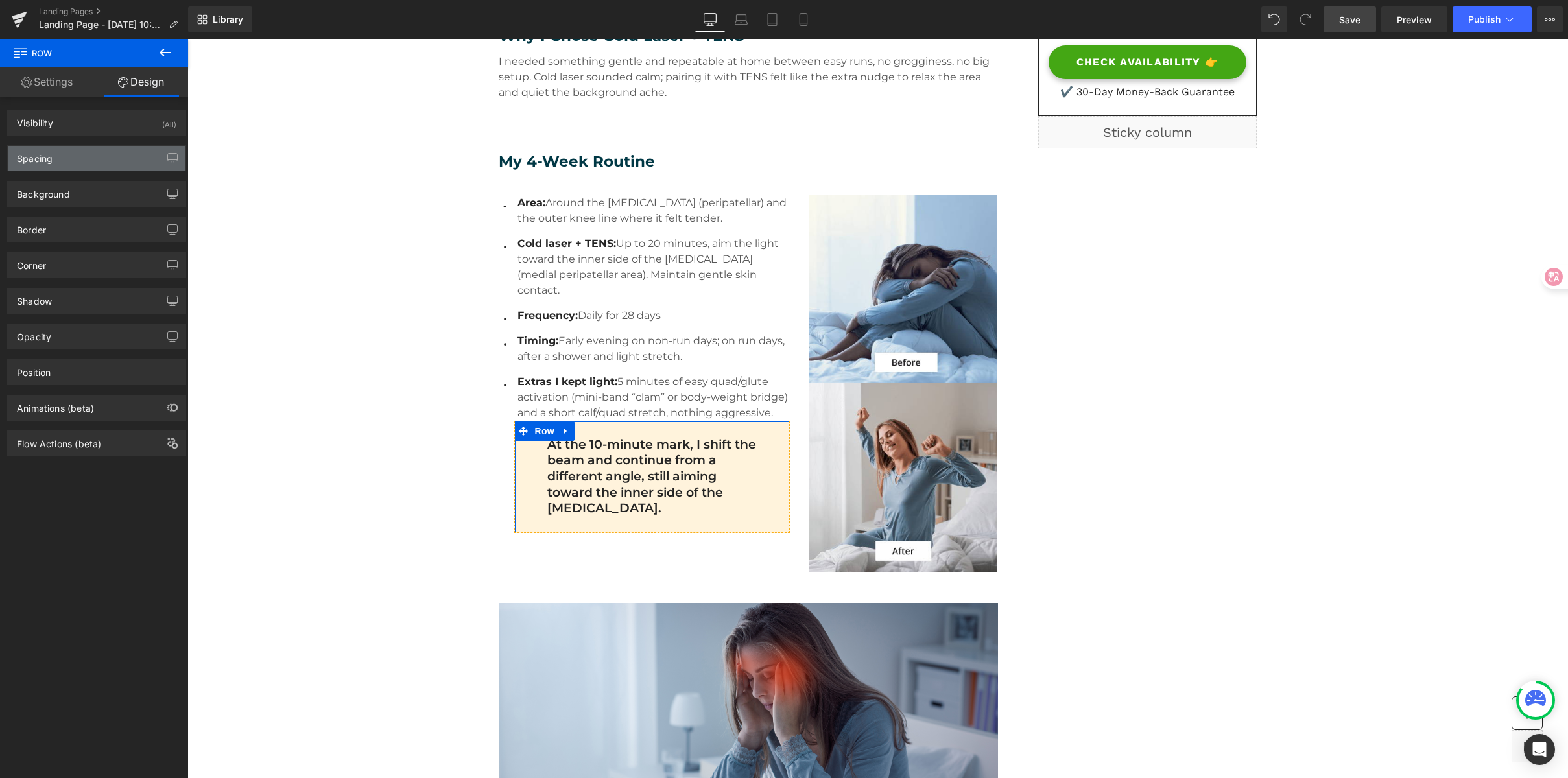
click at [84, 154] on div "Spacing" at bounding box center [96, 158] width 177 height 24
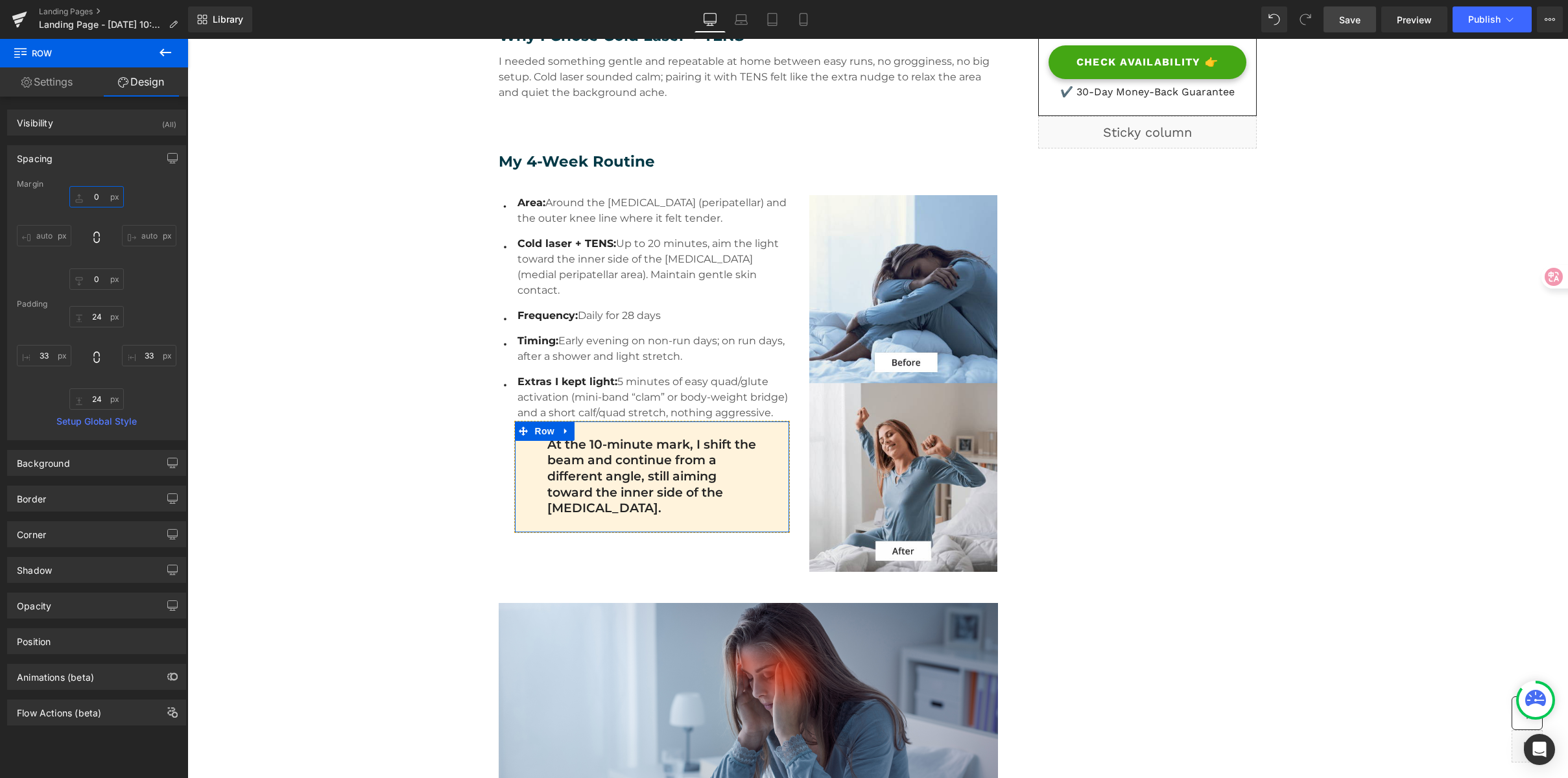
click at [111, 203] on input "0" at bounding box center [97, 197] width 54 height 21
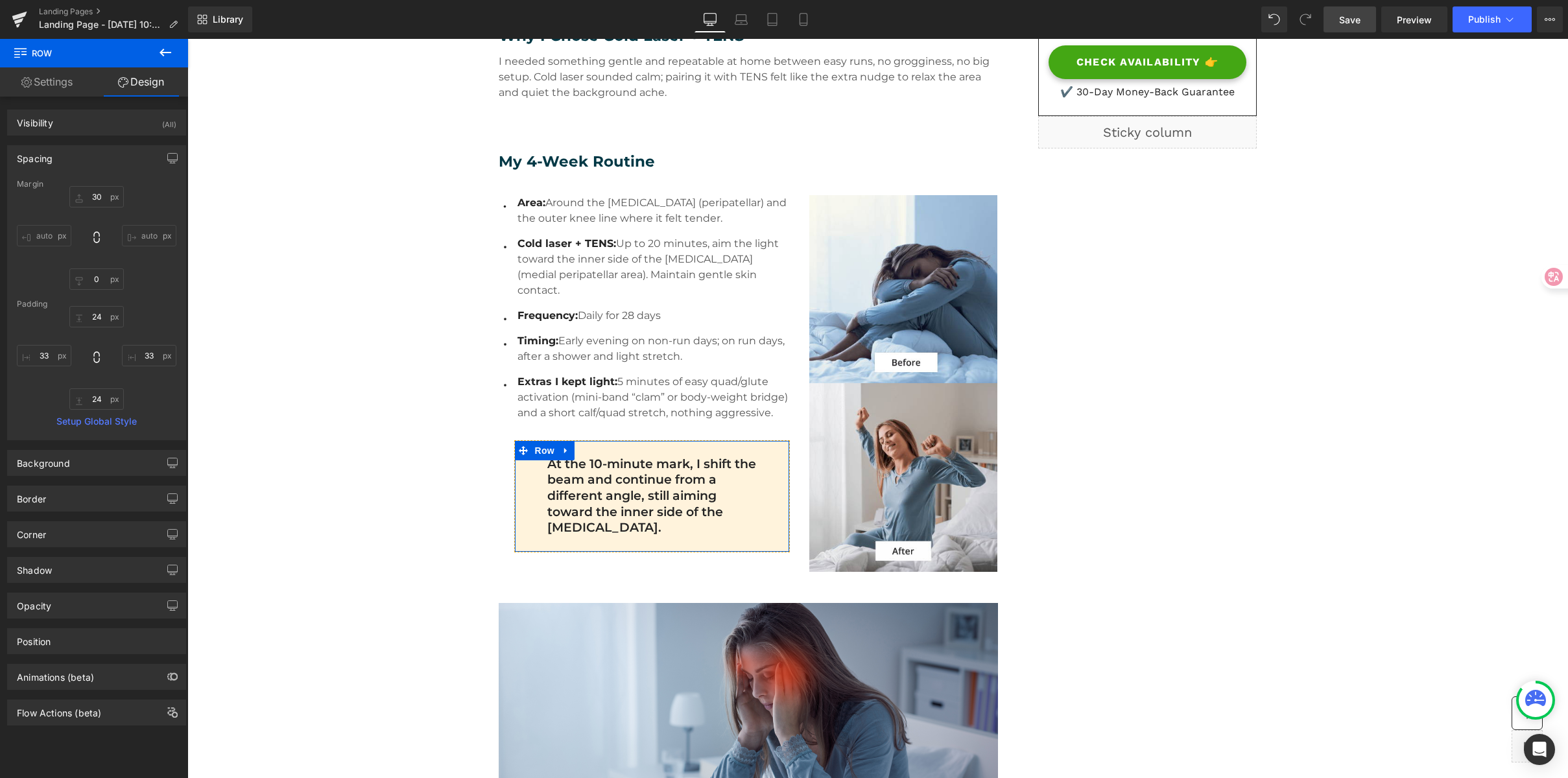
click at [46, 87] on link "Settings" at bounding box center [47, 82] width 94 height 29
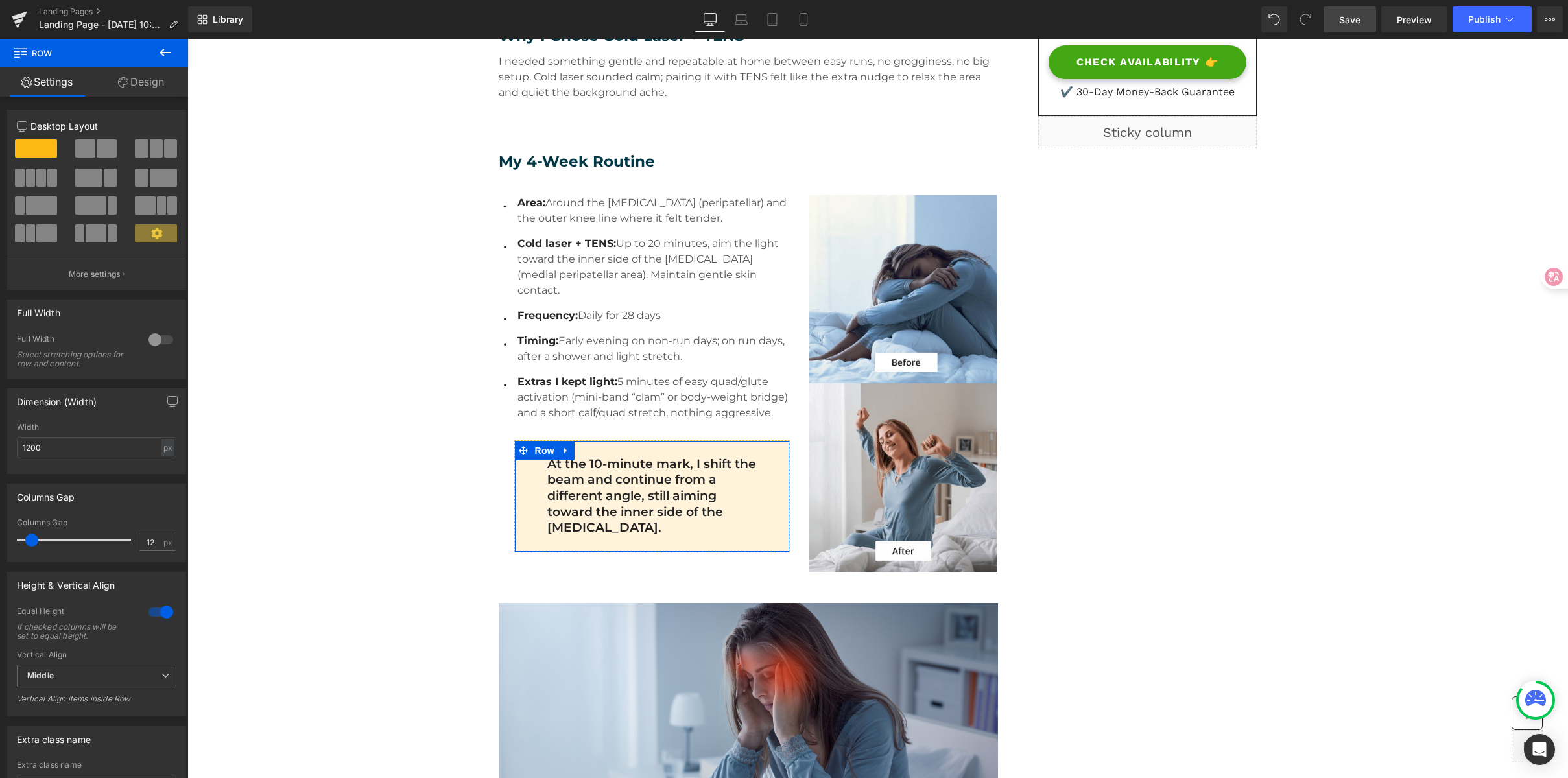
click at [135, 83] on link "Design" at bounding box center [141, 82] width 94 height 29
type input "30"
type input "0"
type input "24"
type input "33"
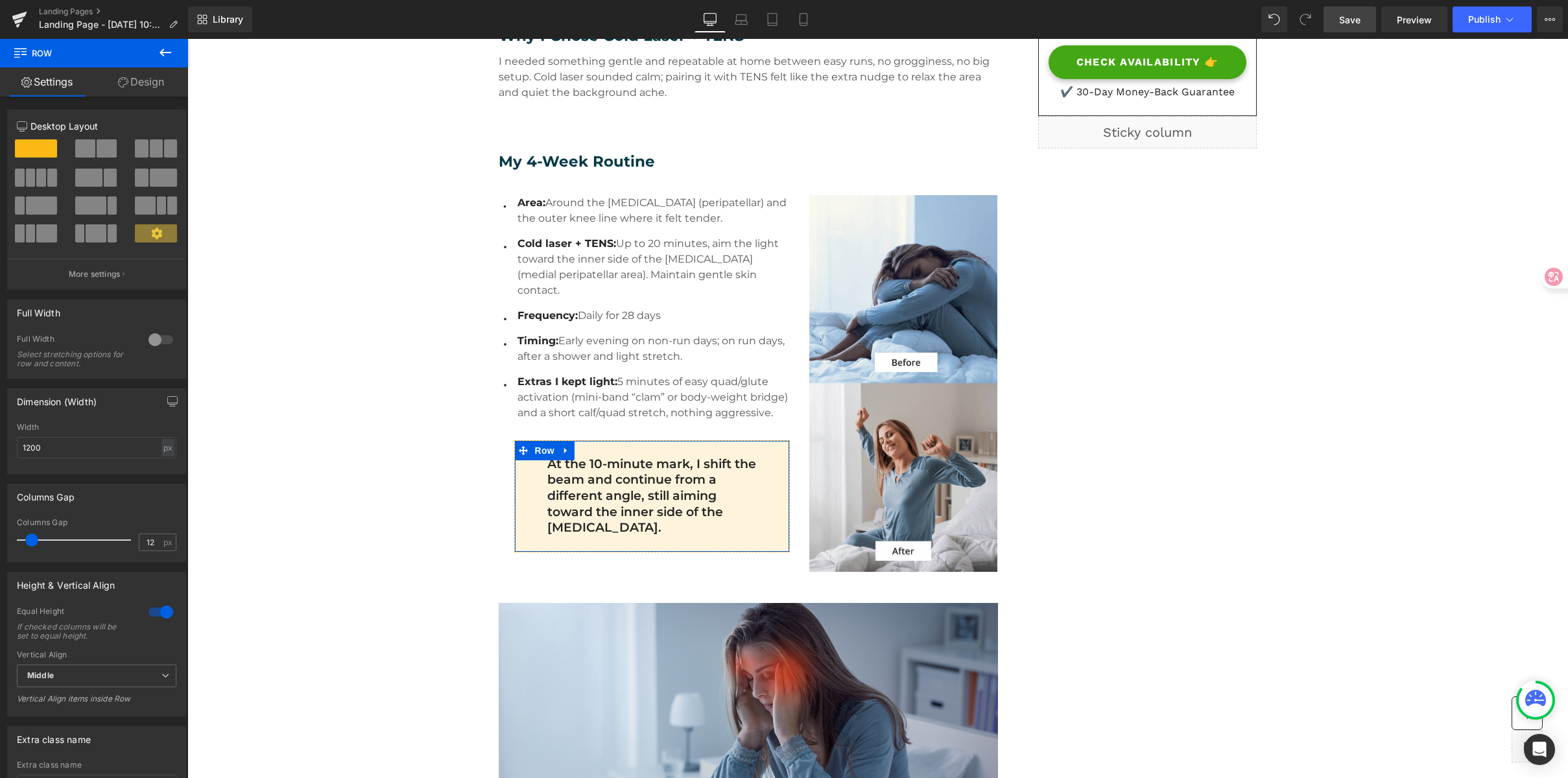
type input "24"
type input "33"
type input "15"
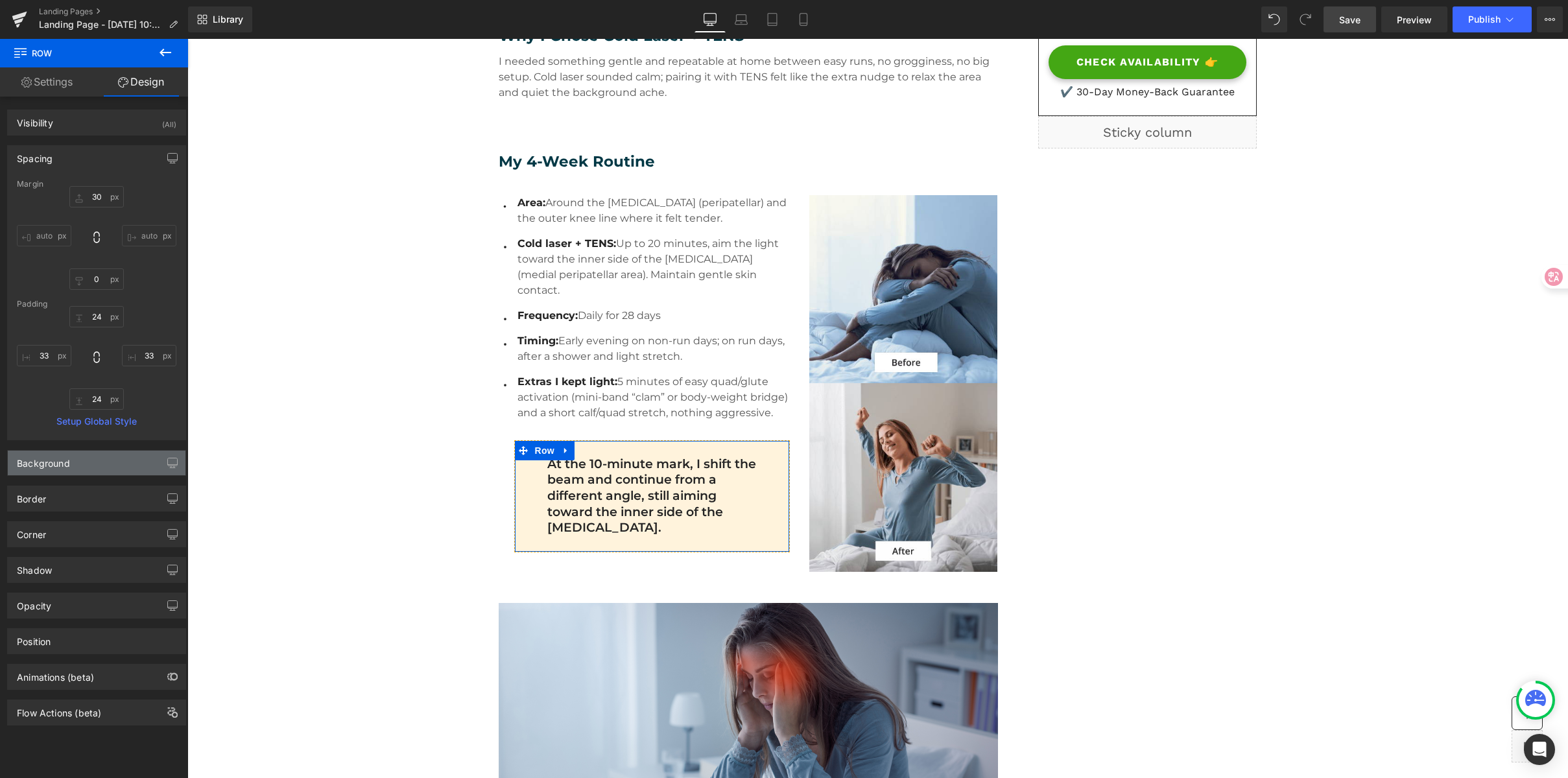
click at [73, 462] on div "Background" at bounding box center [96, 463] width 177 height 24
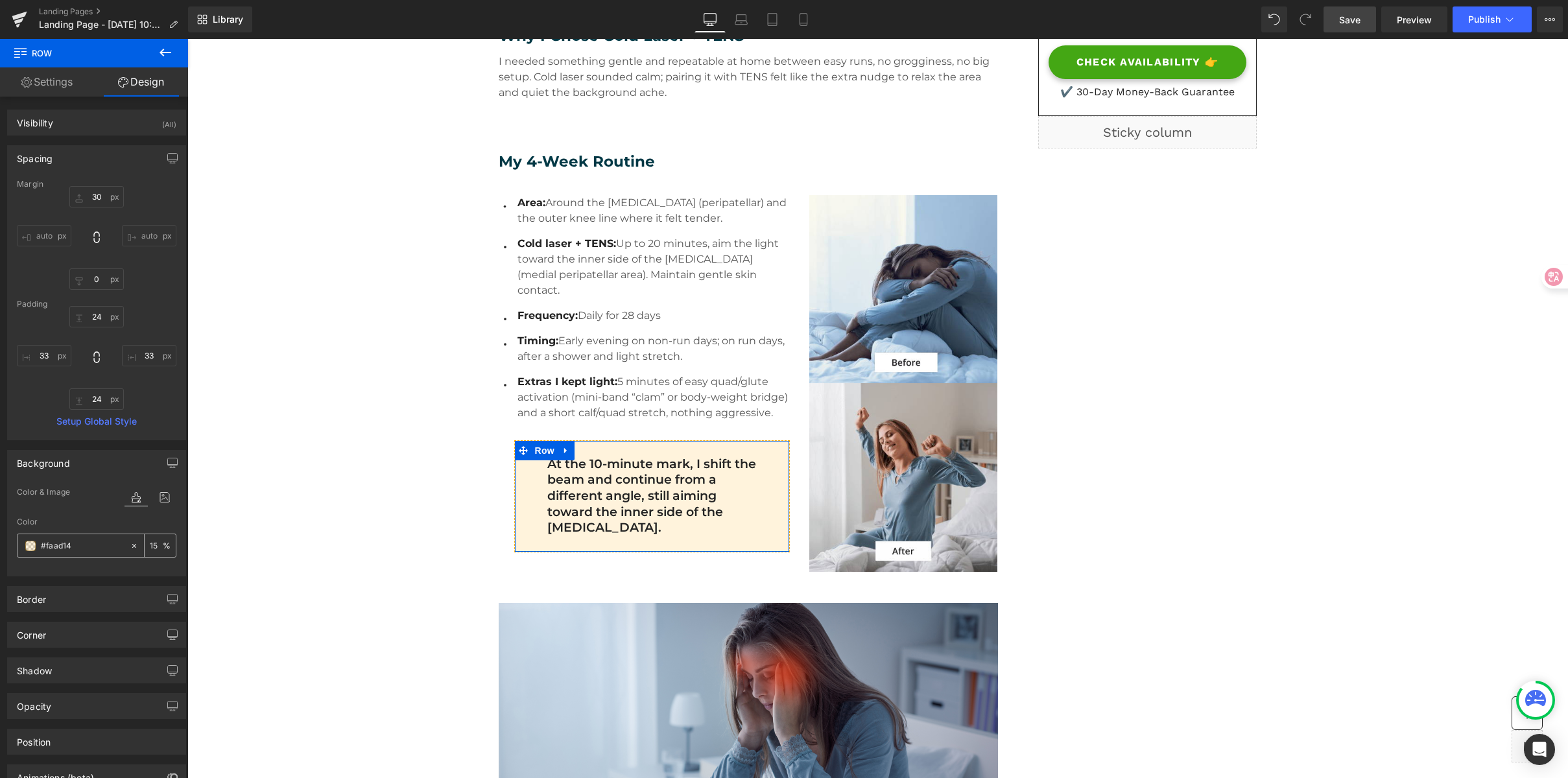
click at [130, 547] on icon at bounding box center [134, 545] width 9 height 9
type input "none"
type input "0"
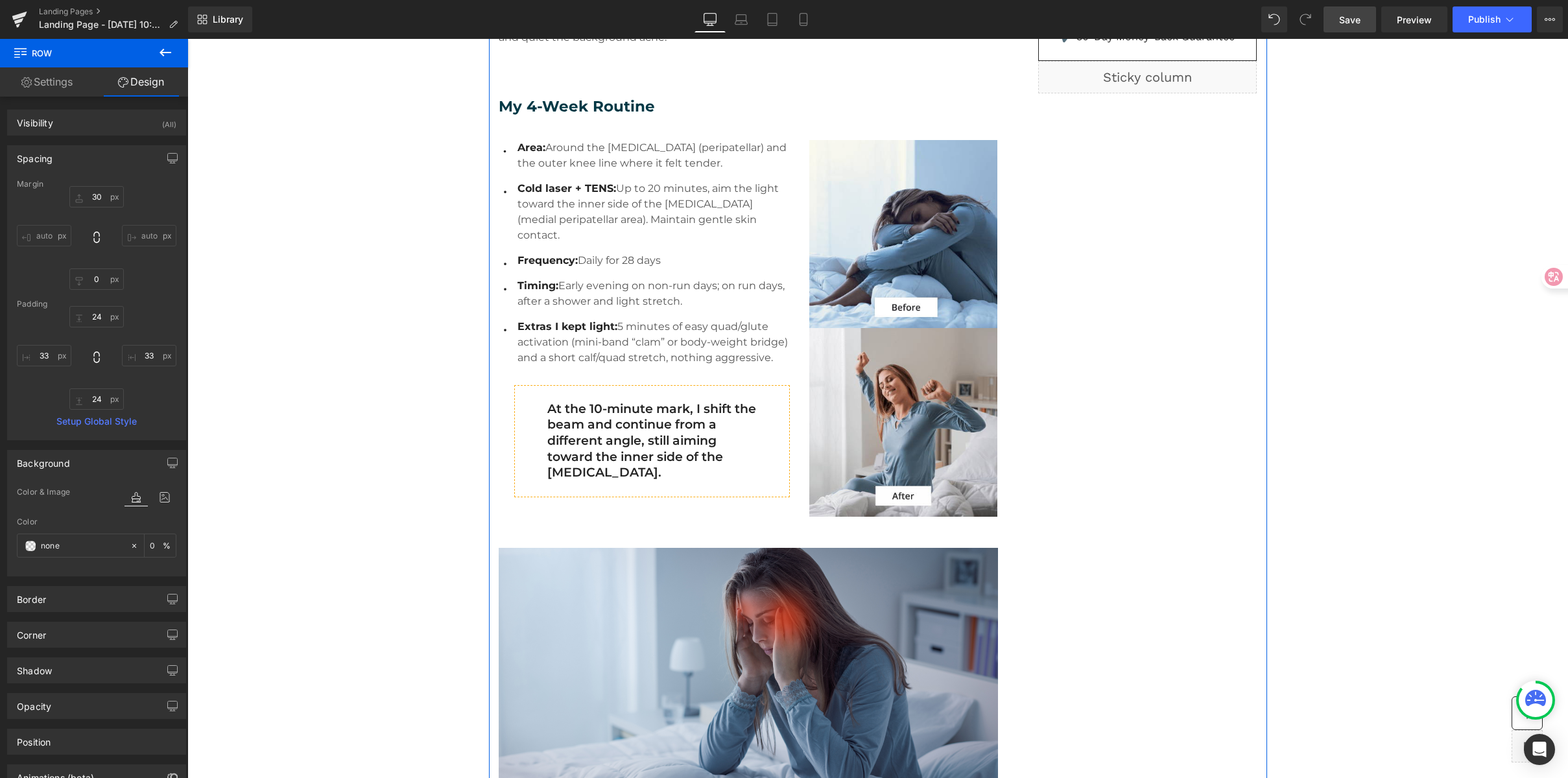
scroll to position [0, 0]
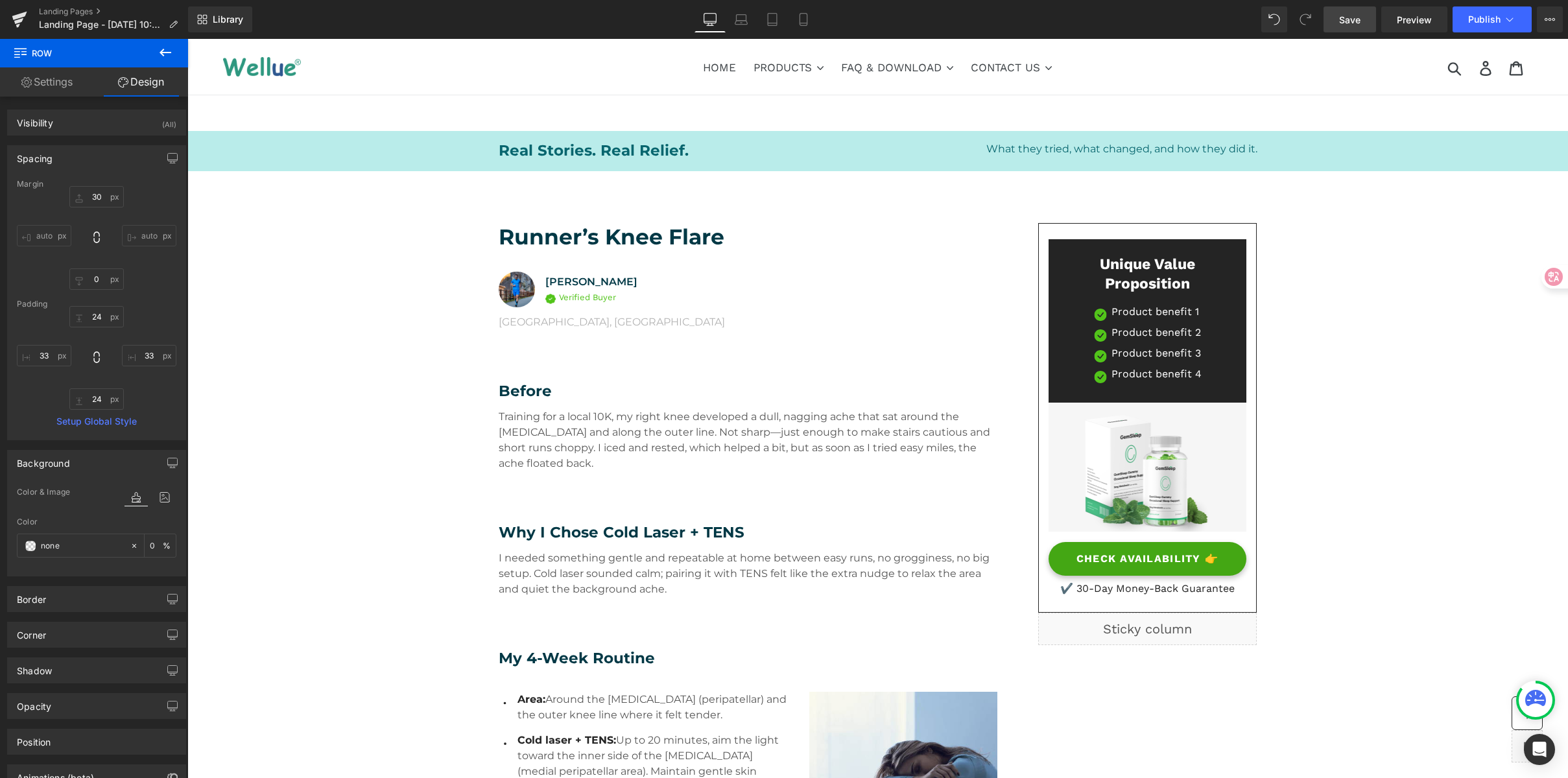
click at [897, 154] on div at bounding box center [784, 409] width 1568 height 778
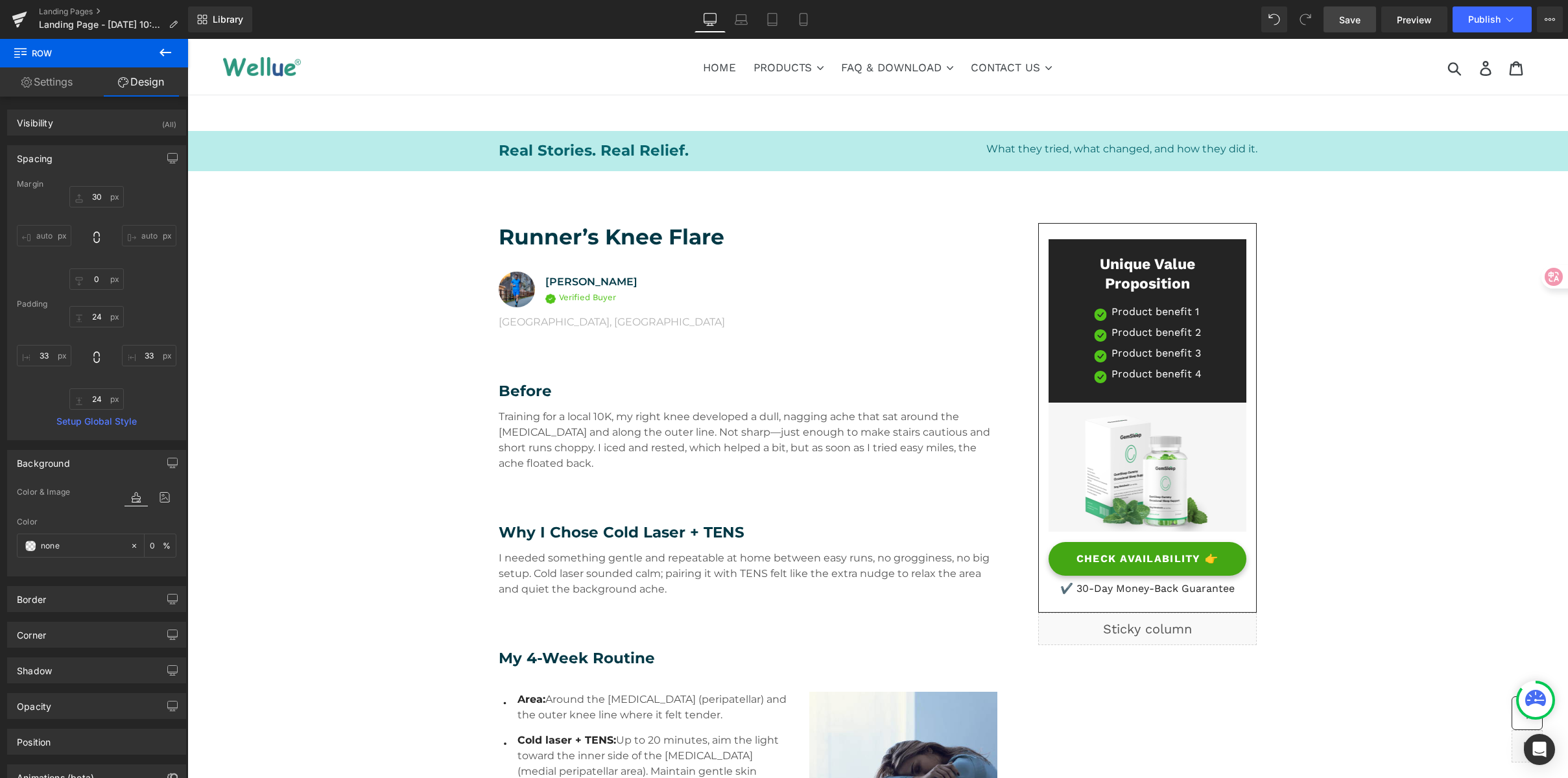
type input "#B9ECEA"
click at [890, 286] on div at bounding box center [784, 409] width 1568 height 778
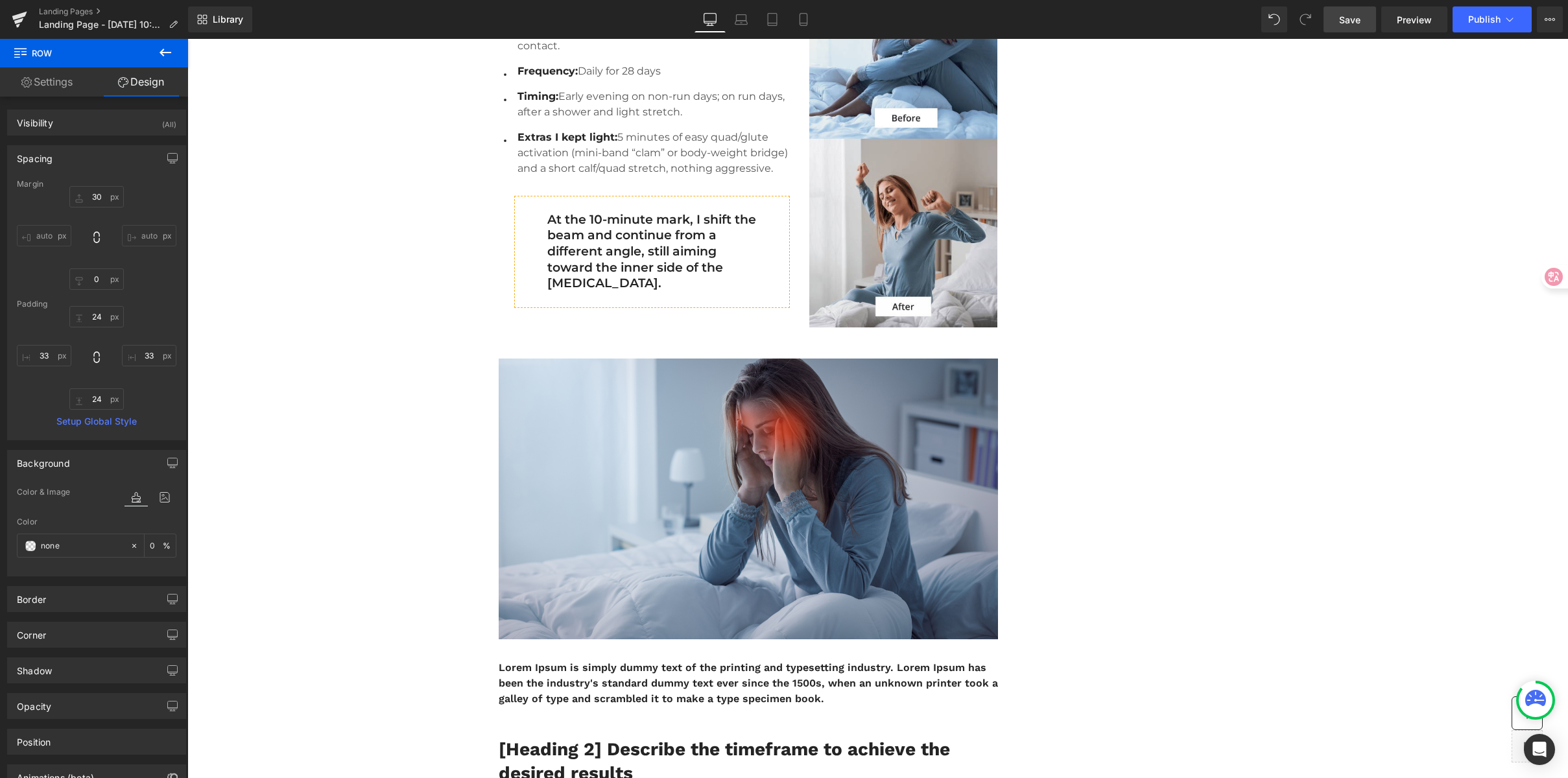
scroll to position [505, 0]
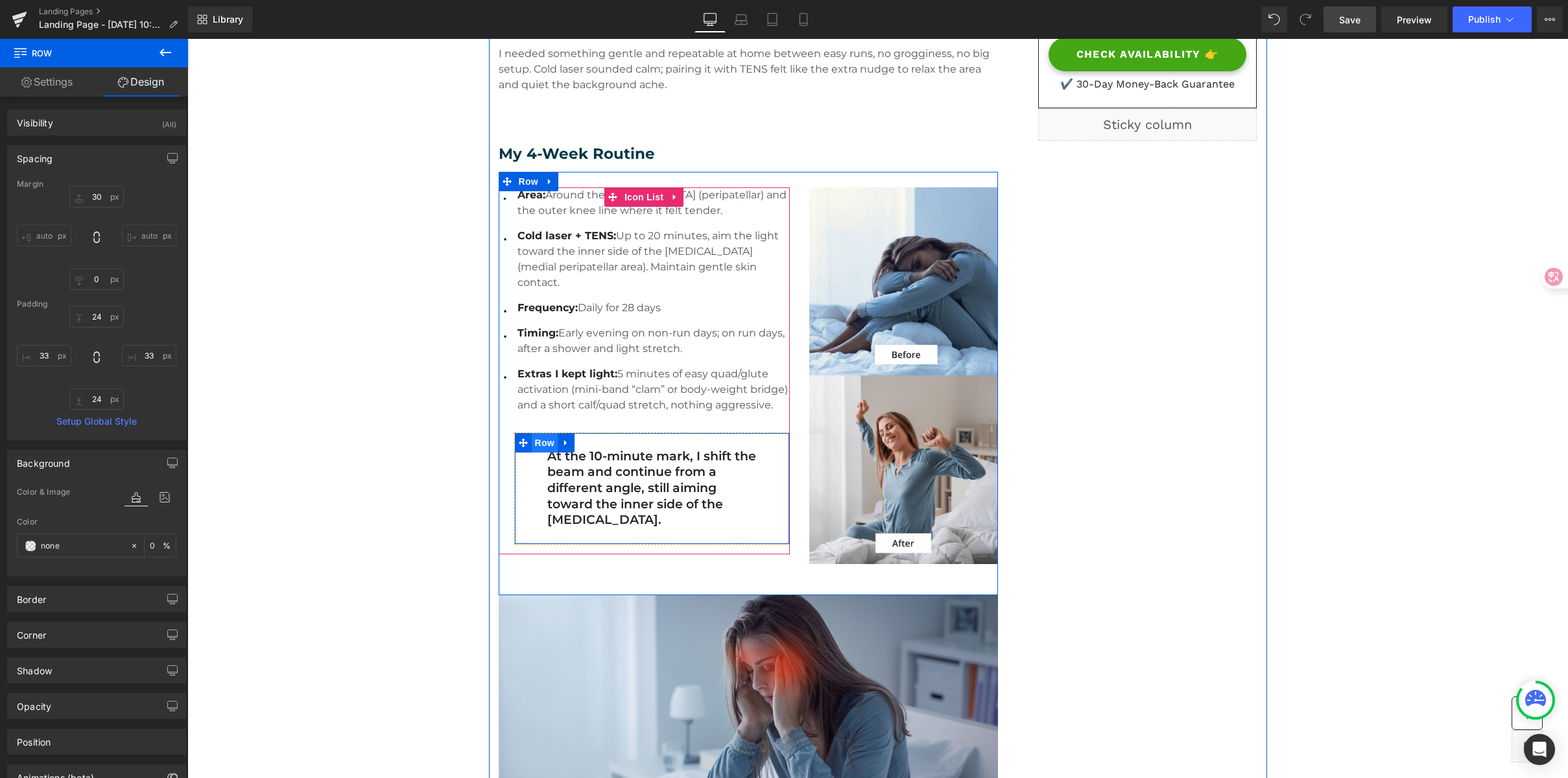
click at [532, 433] on span "Row" at bounding box center [545, 443] width 26 height 20
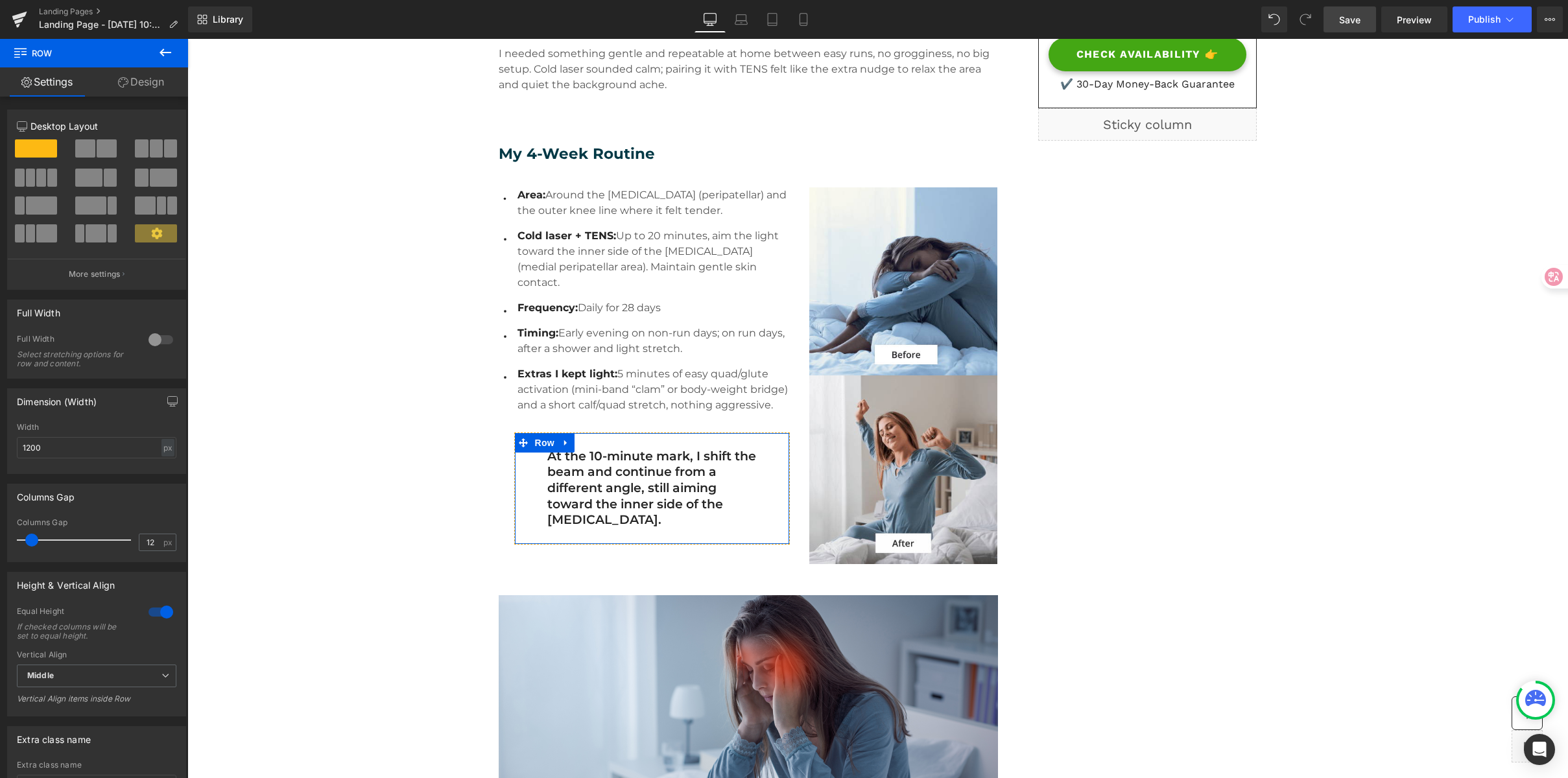
click at [156, 79] on link "Design" at bounding box center [141, 82] width 94 height 29
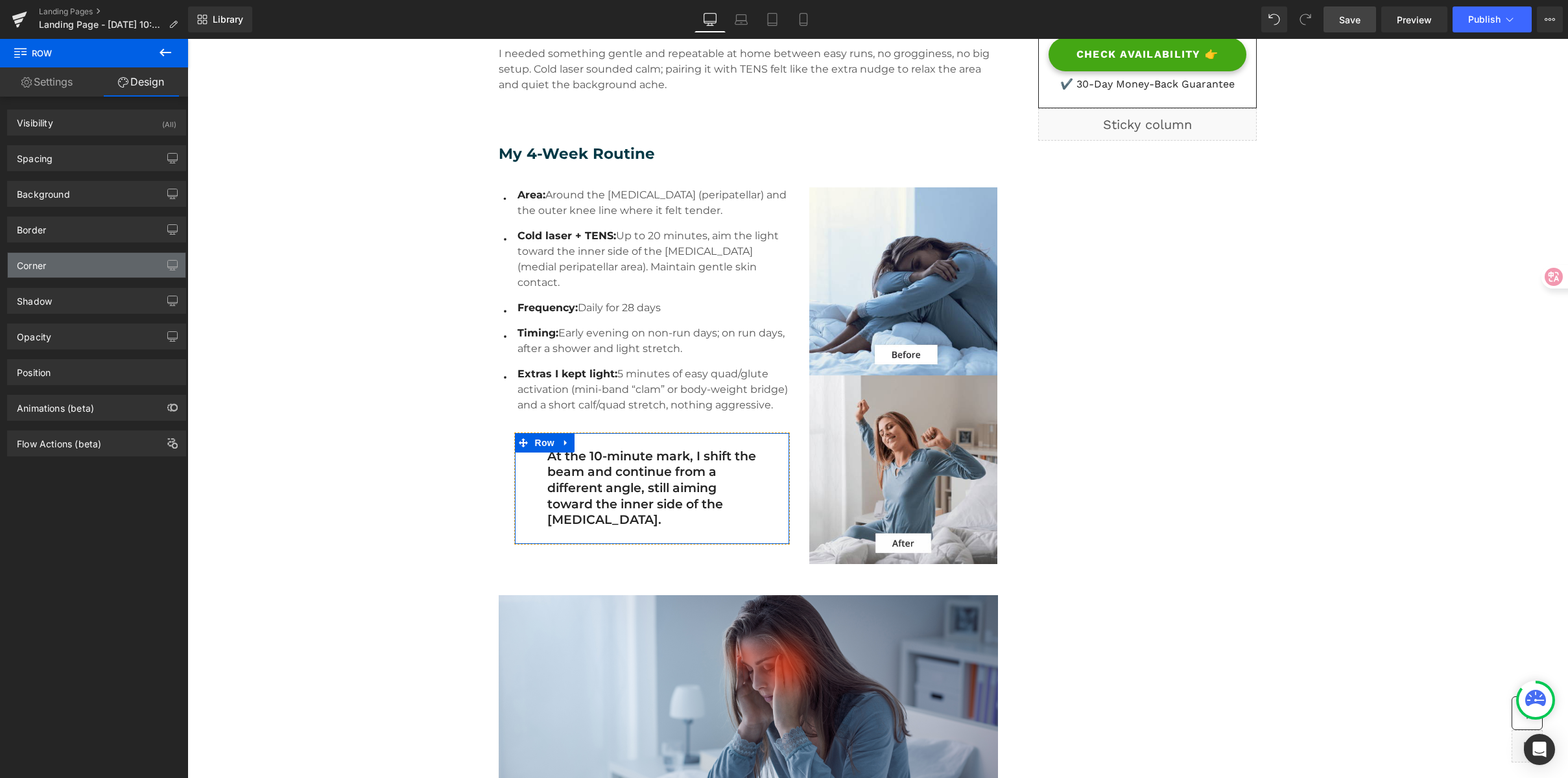
click at [68, 273] on div "Corner" at bounding box center [96, 265] width 177 height 24
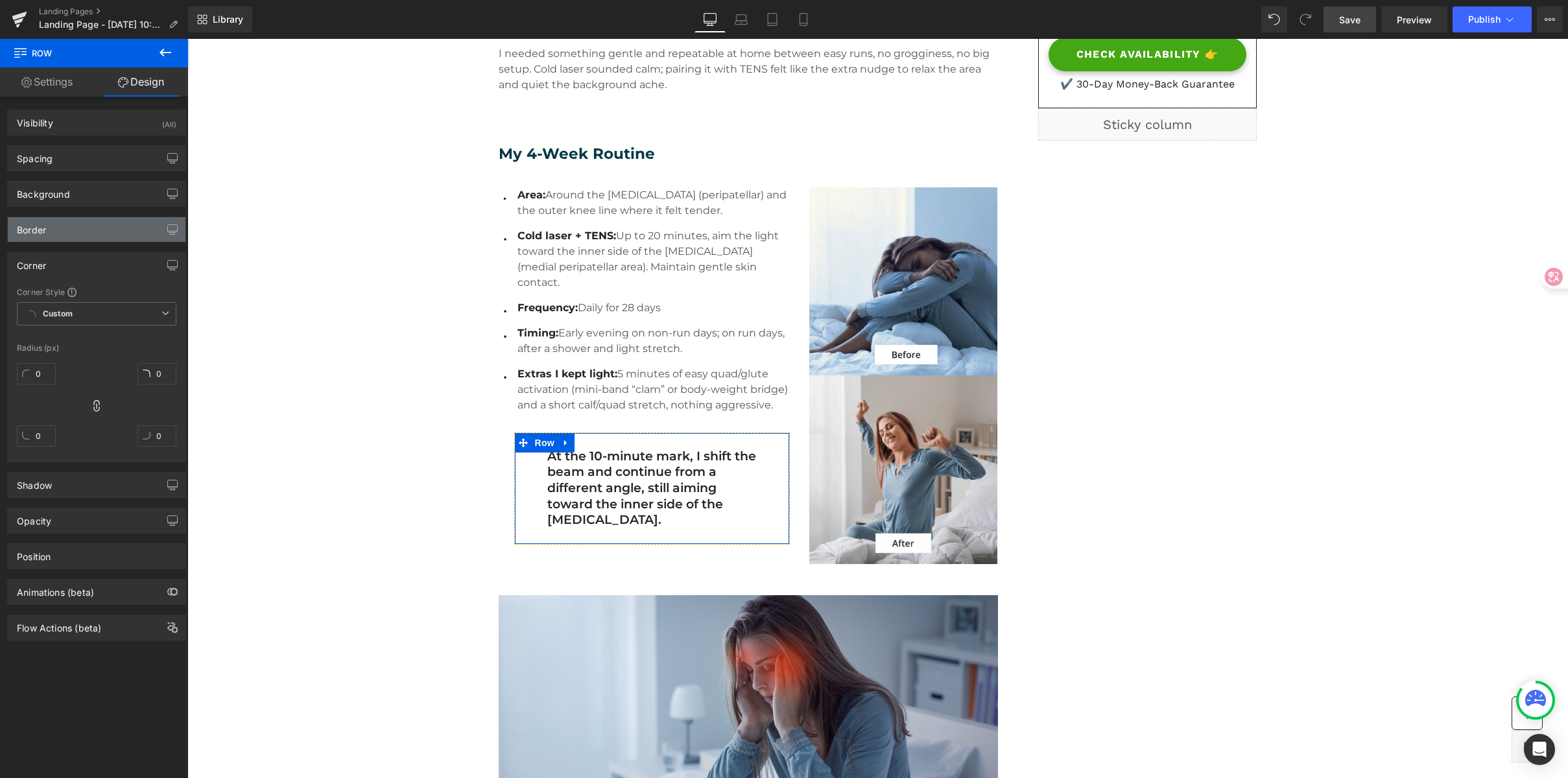
click at [69, 231] on div "Border" at bounding box center [96, 229] width 177 height 24
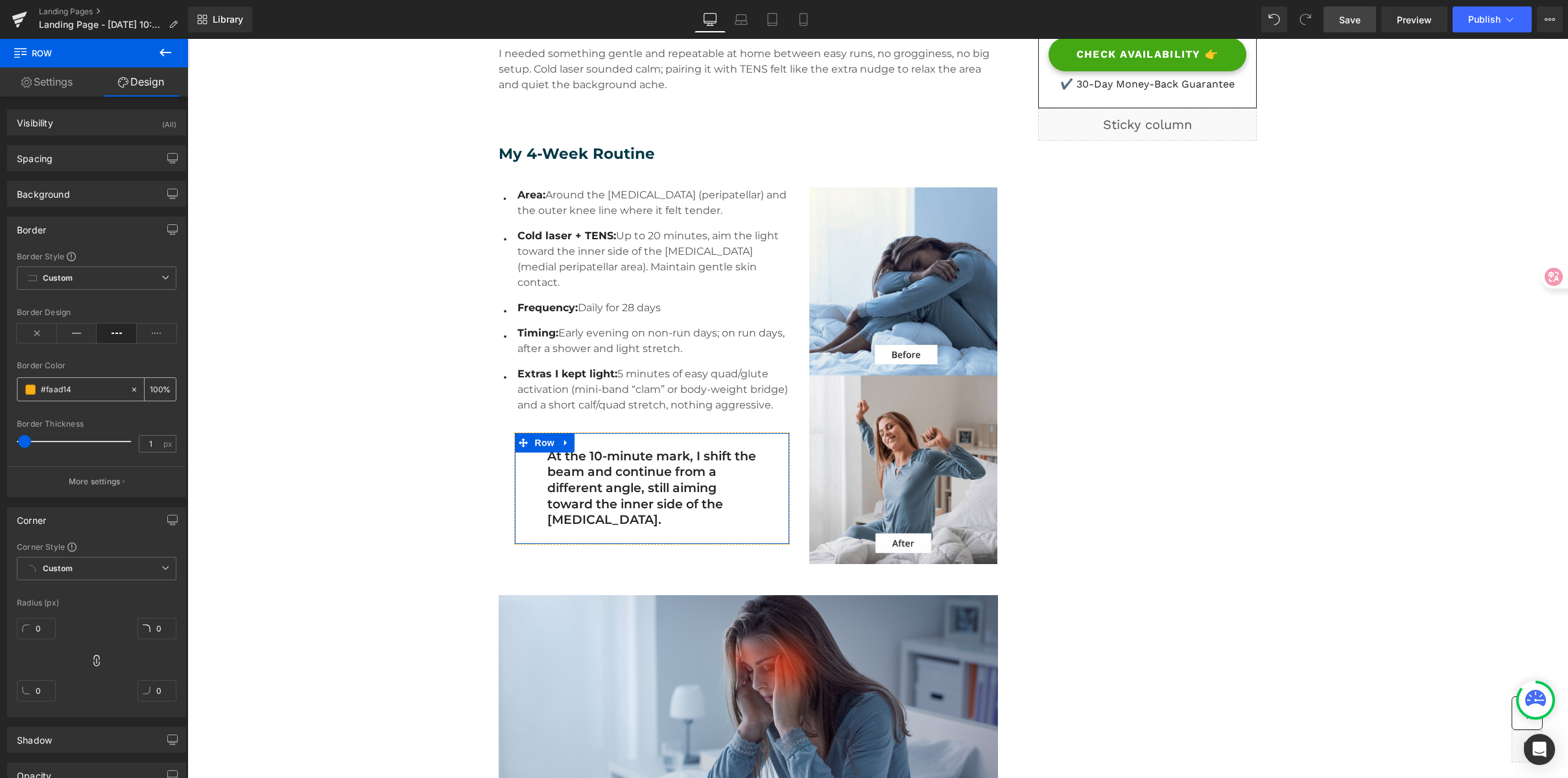
click at [84, 388] on input "#faad14" at bounding box center [82, 390] width 83 height 14
paste input "B9ECEA"
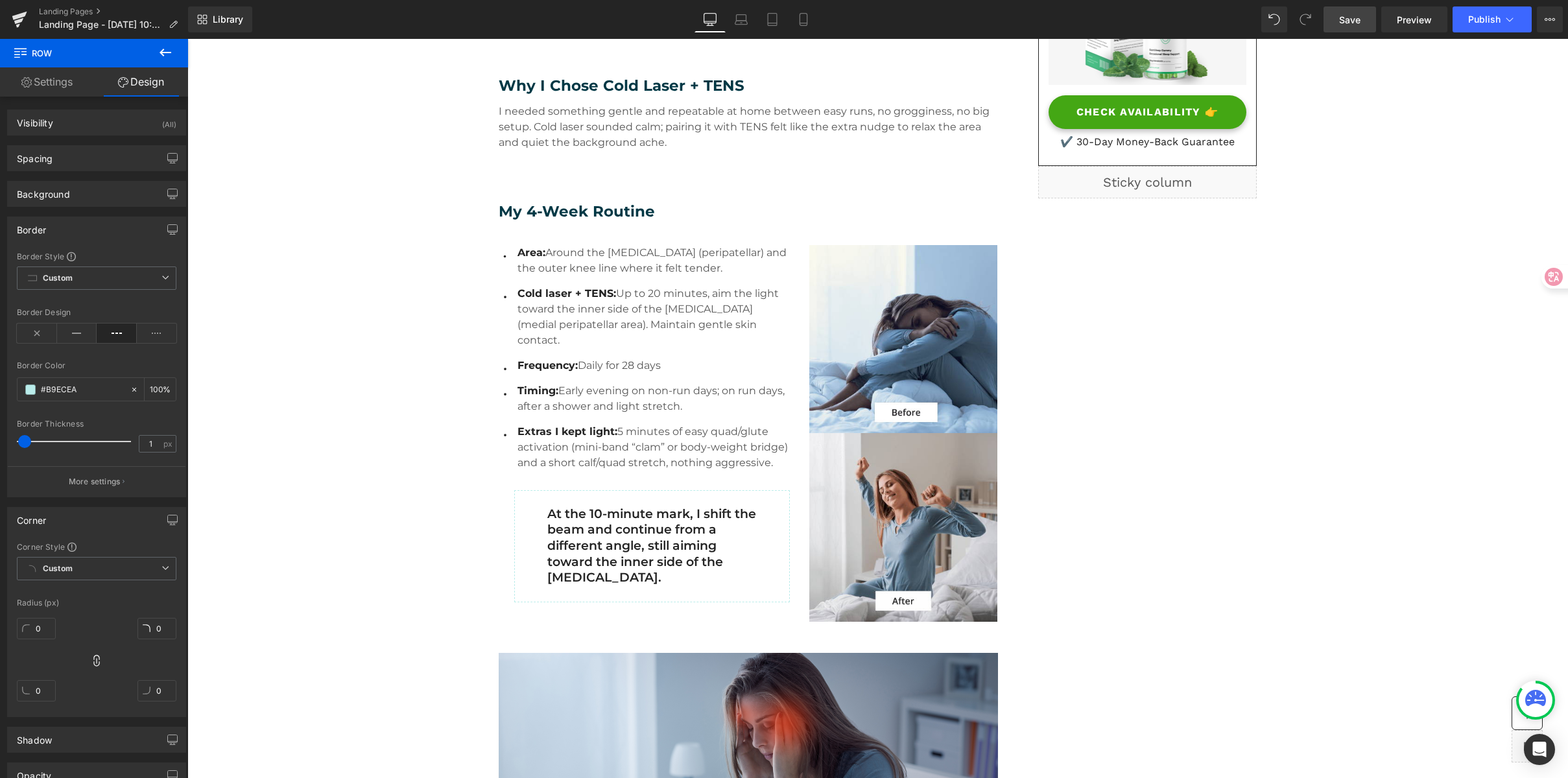
scroll to position [446, 0]
type input "#b9ecea"
click at [1354, 25] on span "Save" at bounding box center [1349, 20] width 21 height 14
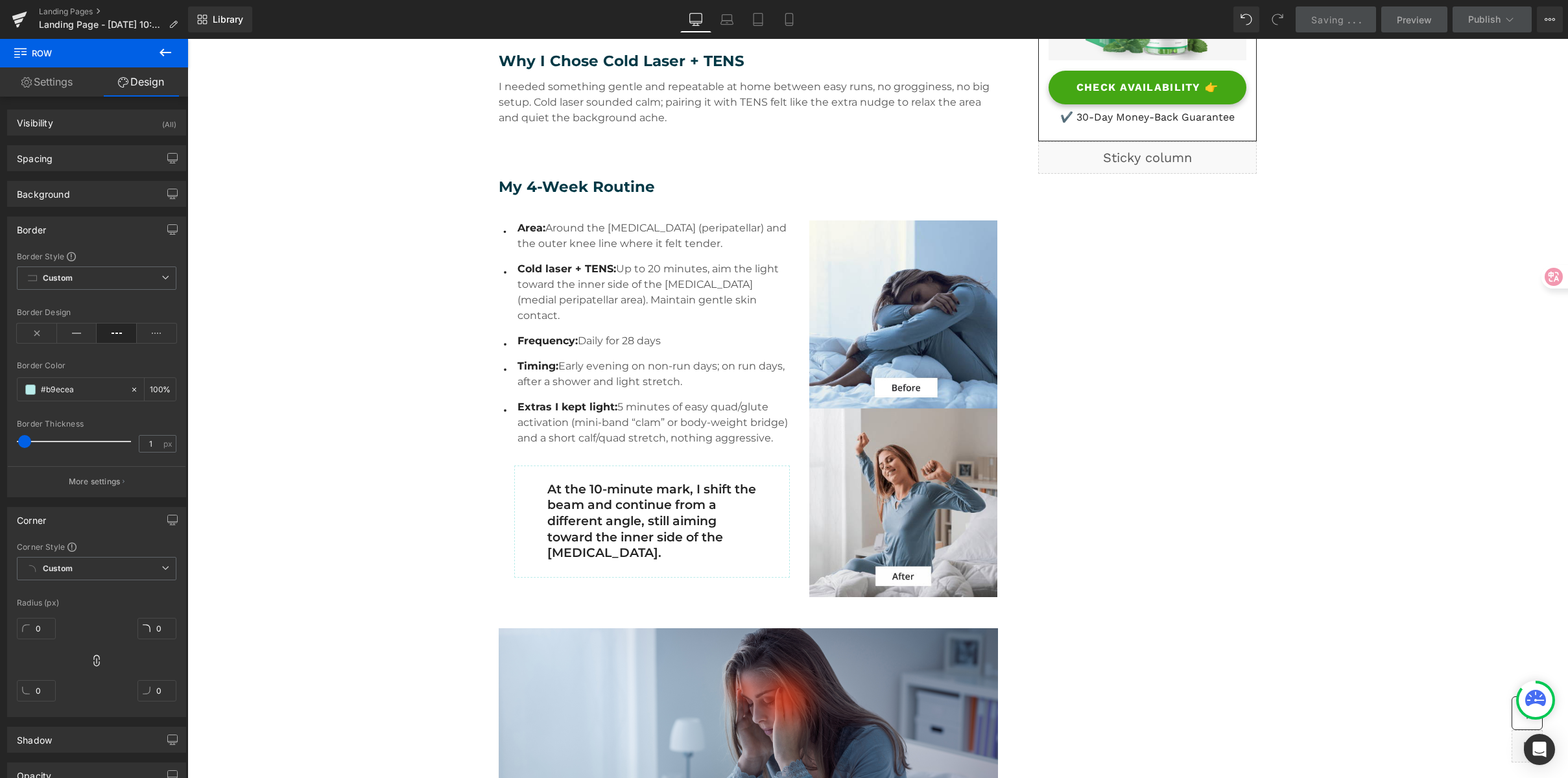
scroll to position [473, 0]
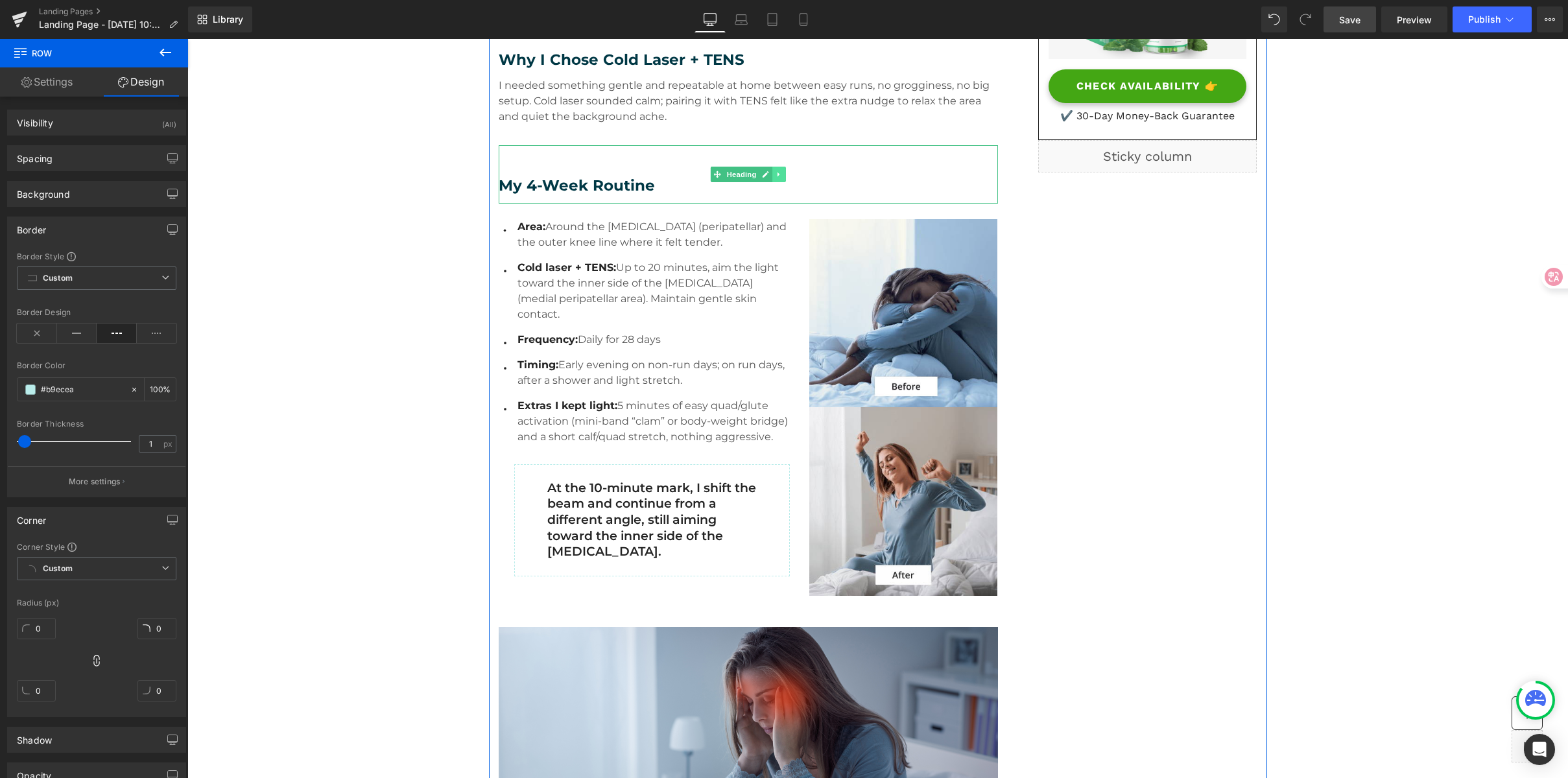
click at [777, 173] on icon at bounding box center [779, 174] width 7 height 7
click at [768, 177] on icon at bounding box center [772, 174] width 7 height 7
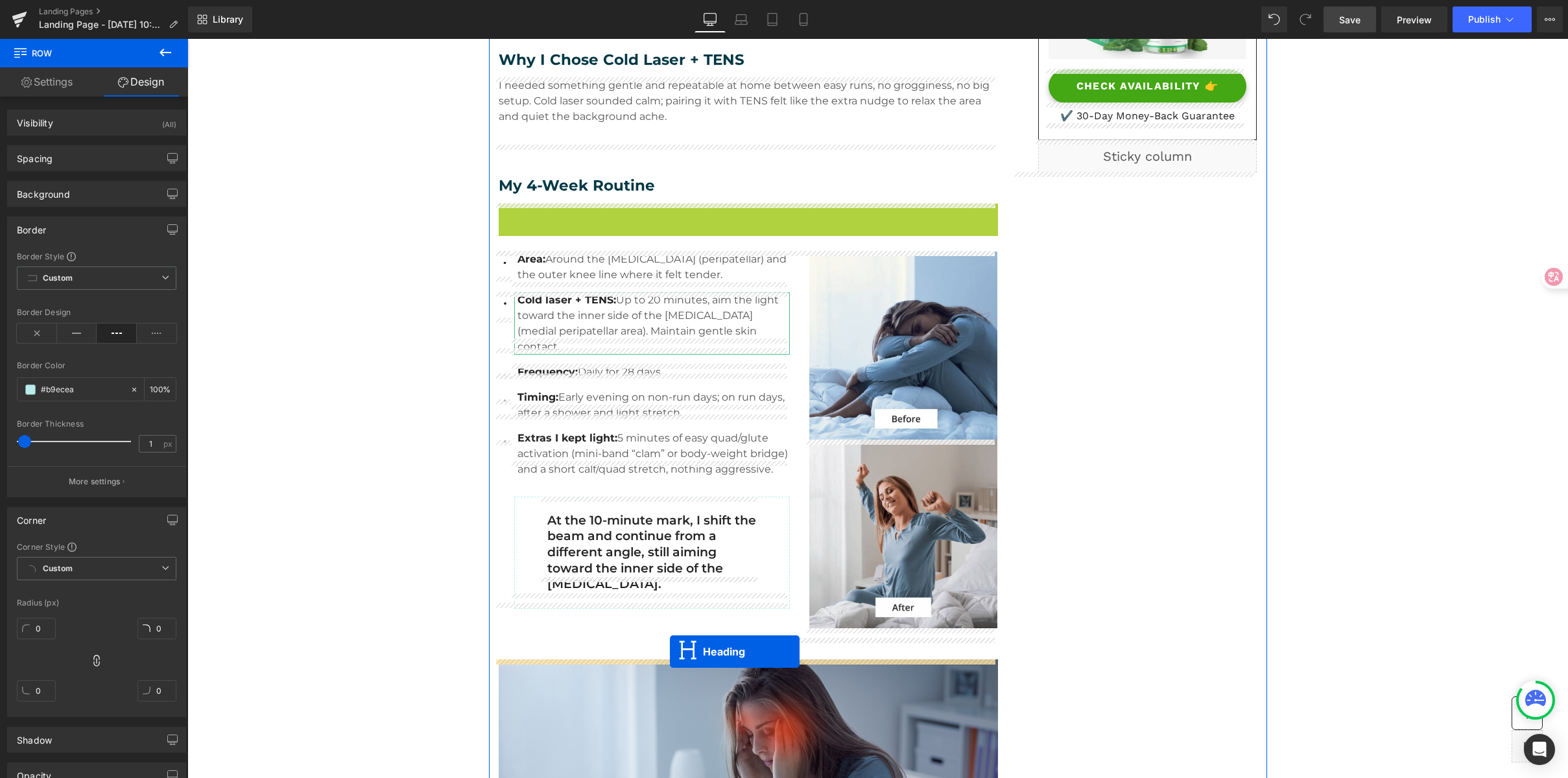
drag, startPoint x: 713, startPoint y: 231, endPoint x: 670, endPoint y: 652, distance: 423.2
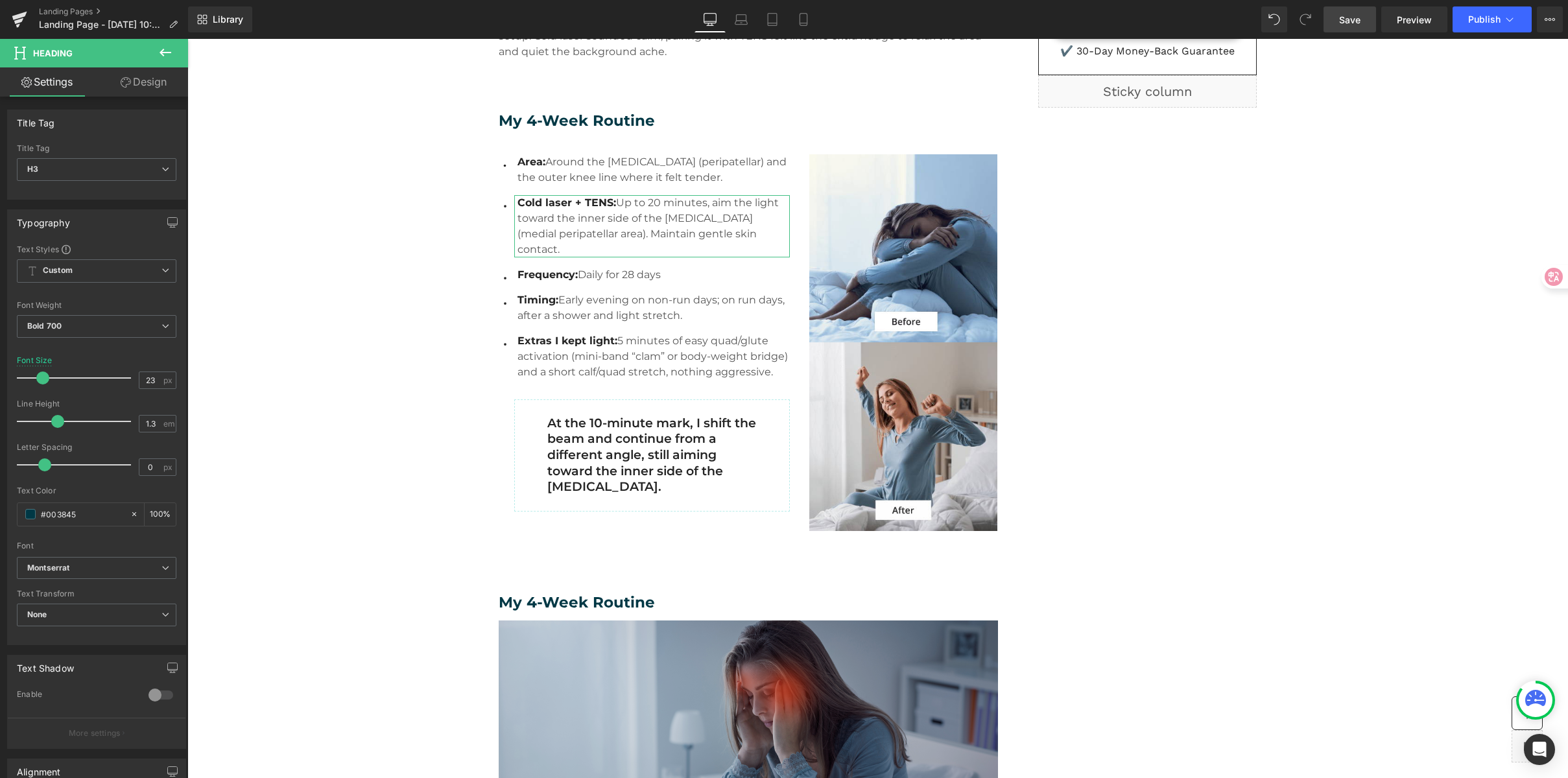
scroll to position [560, 0]
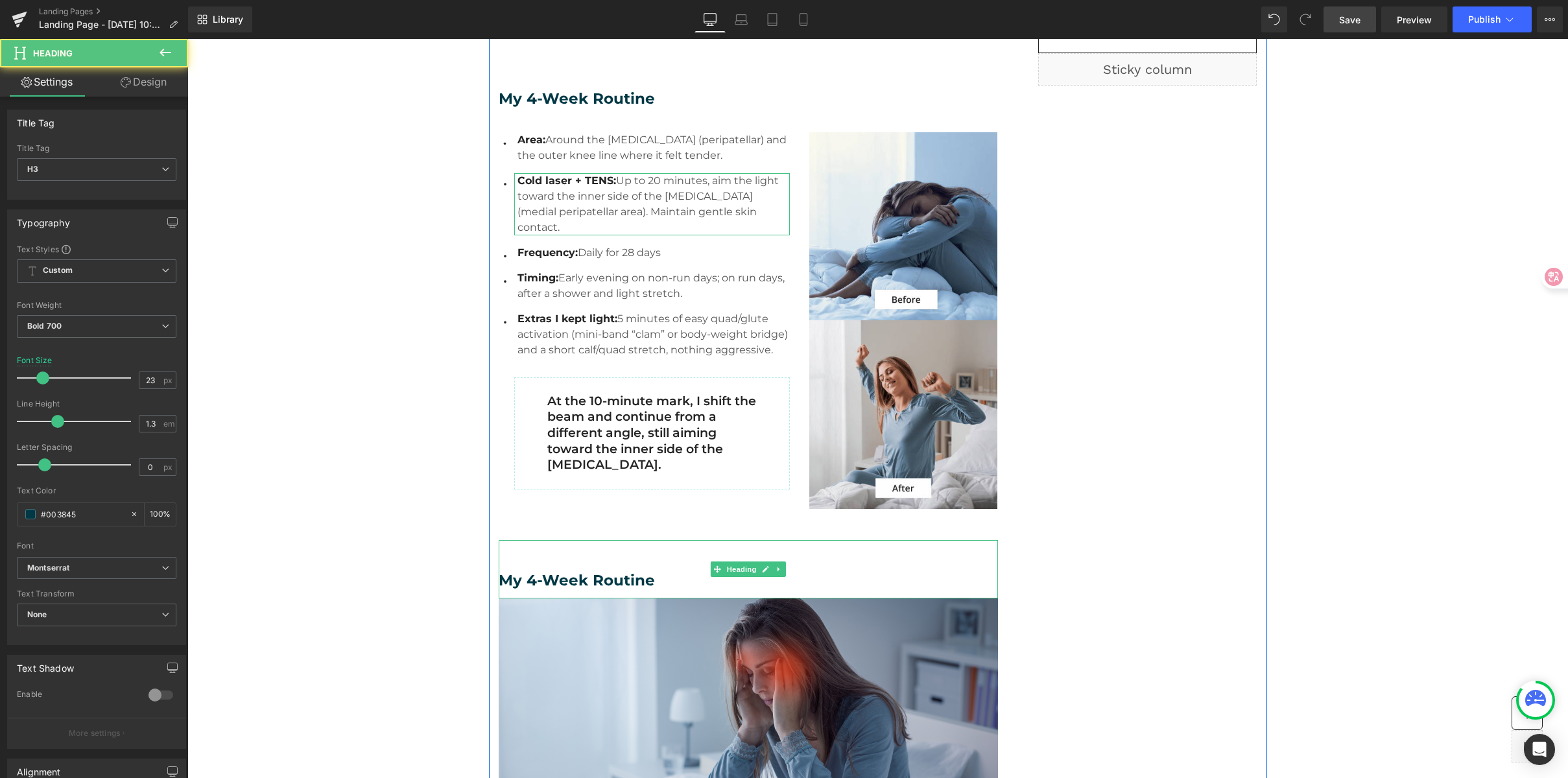
click at [598, 579] on h3 "My 4-Week Routine" at bounding box center [748, 581] width 499 height 20
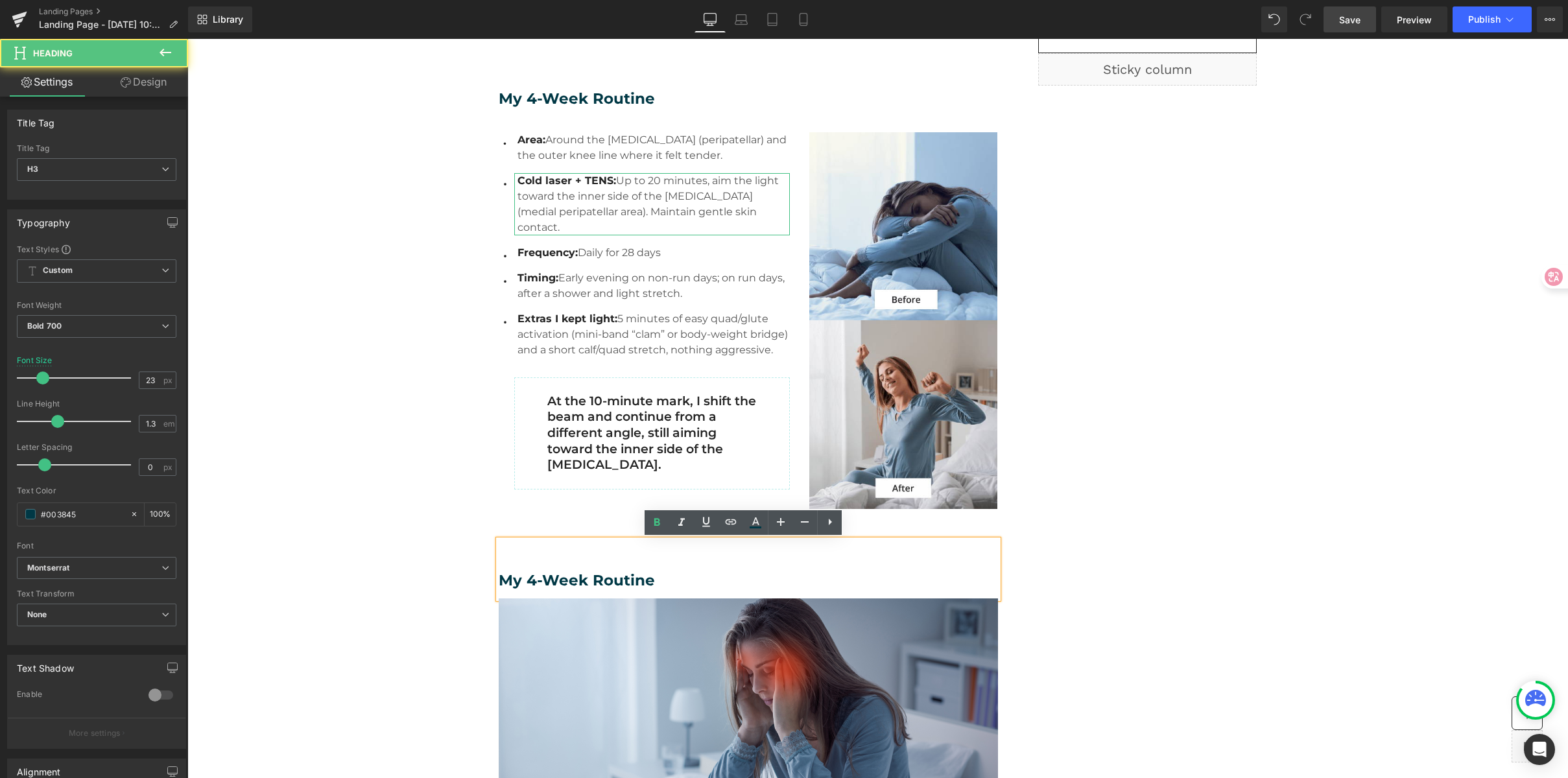
click at [589, 581] on h3 "My 4-Week Routine" at bounding box center [748, 581] width 499 height 20
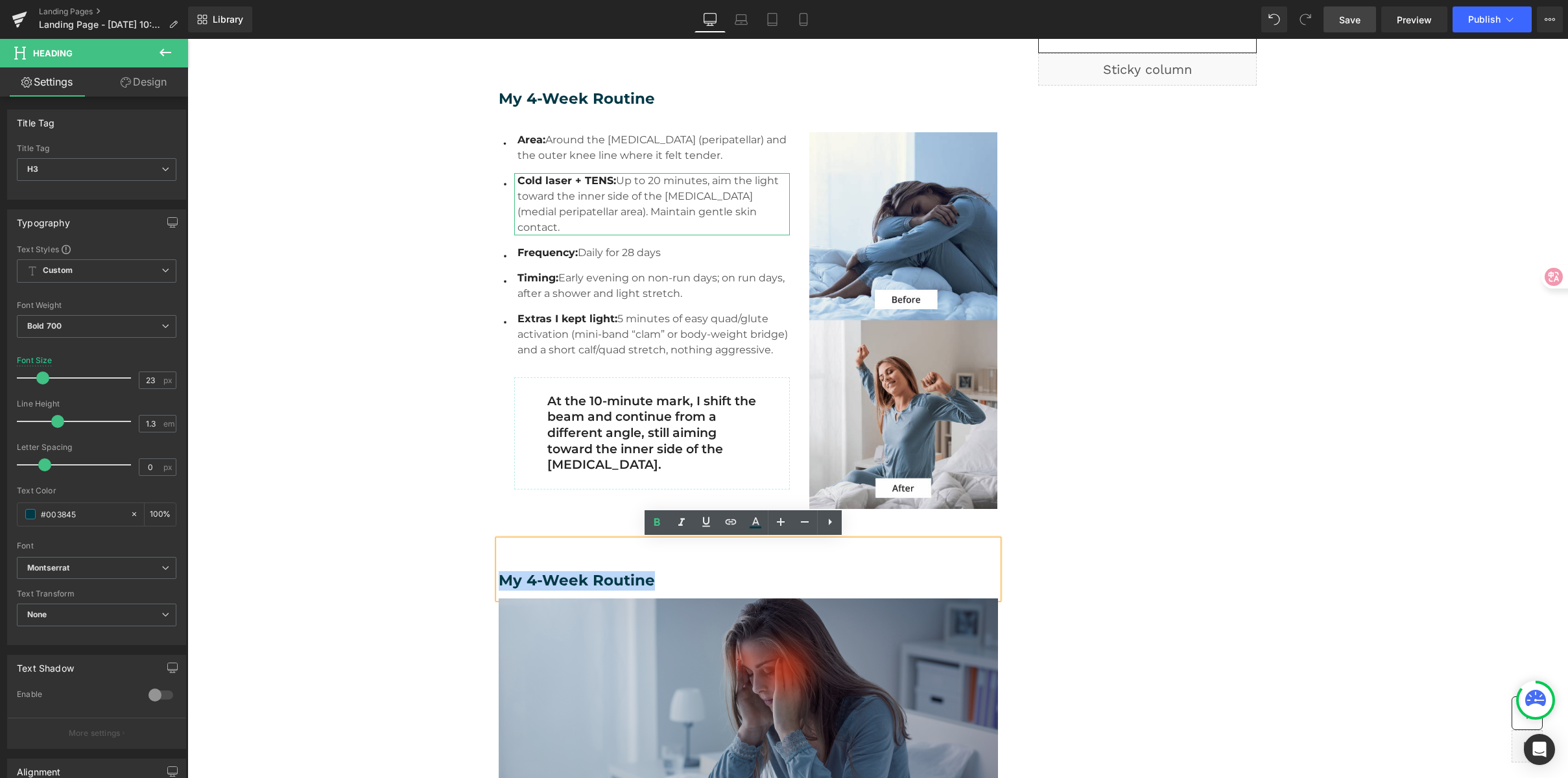
paste div
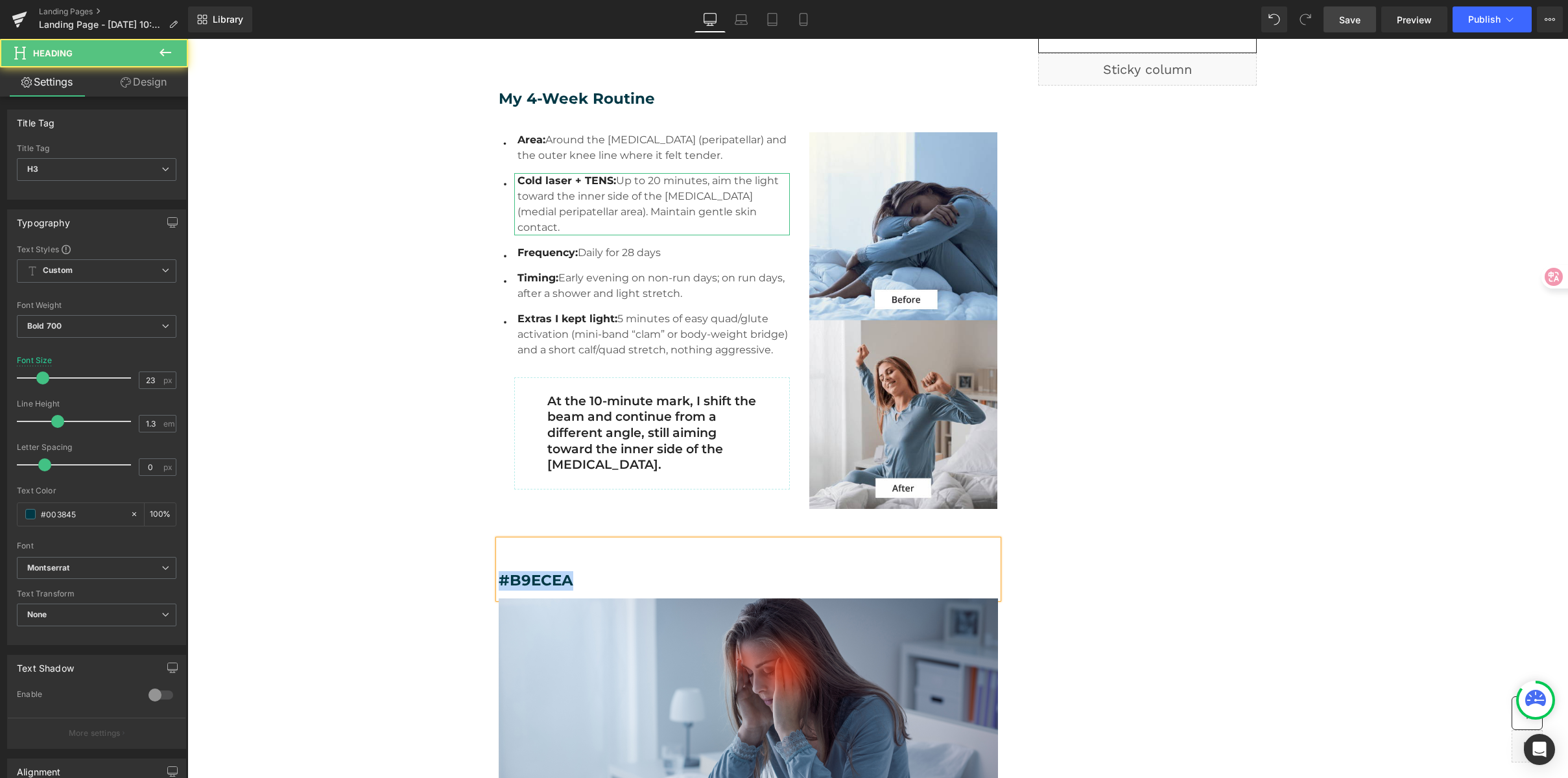
drag, startPoint x: 594, startPoint y: 573, endPoint x: 498, endPoint y: 577, distance: 96.1
click at [498, 577] on h3 "#B9ECEA" at bounding box center [748, 581] width 499 height 20
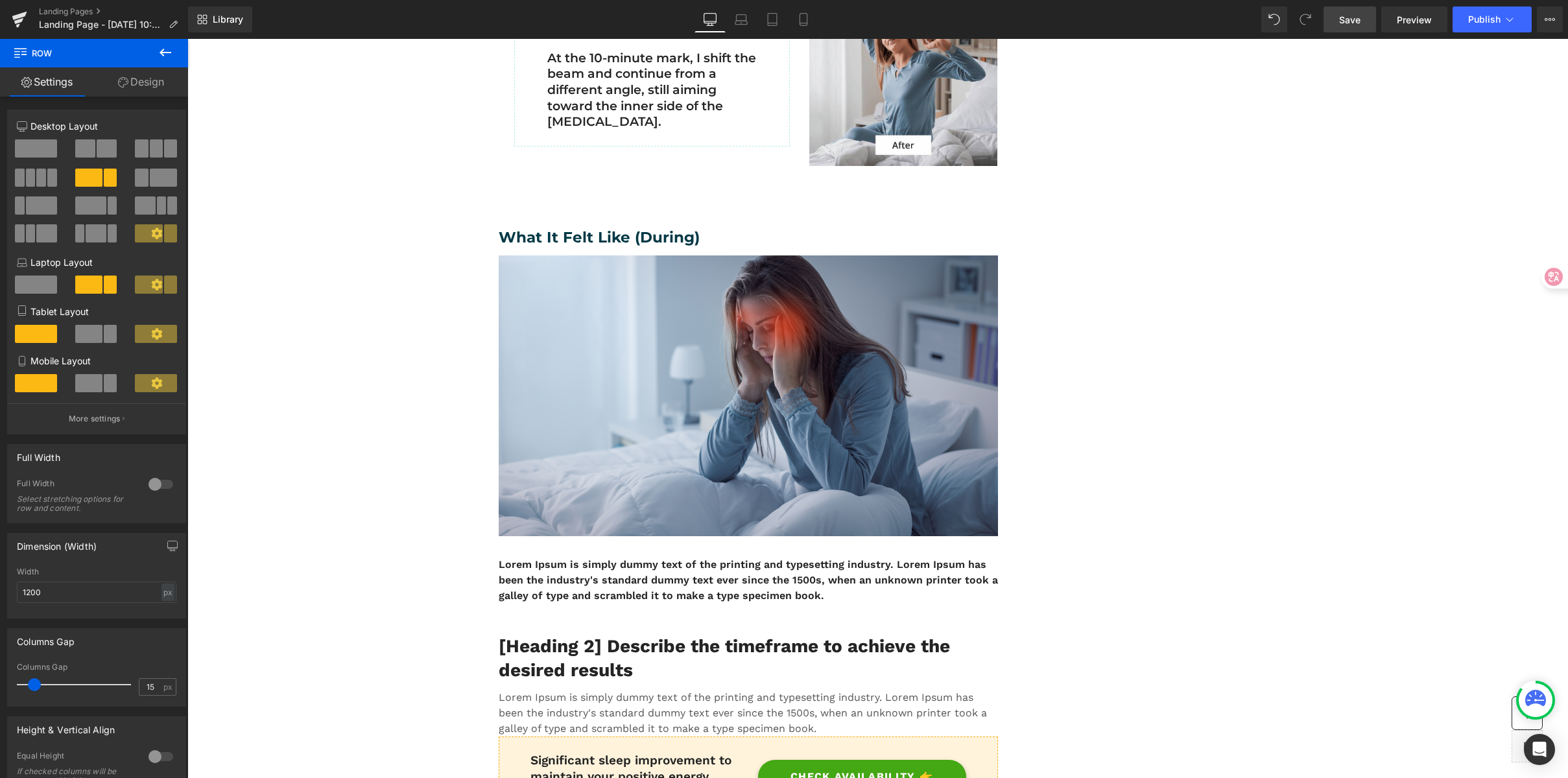
scroll to position [905, 0]
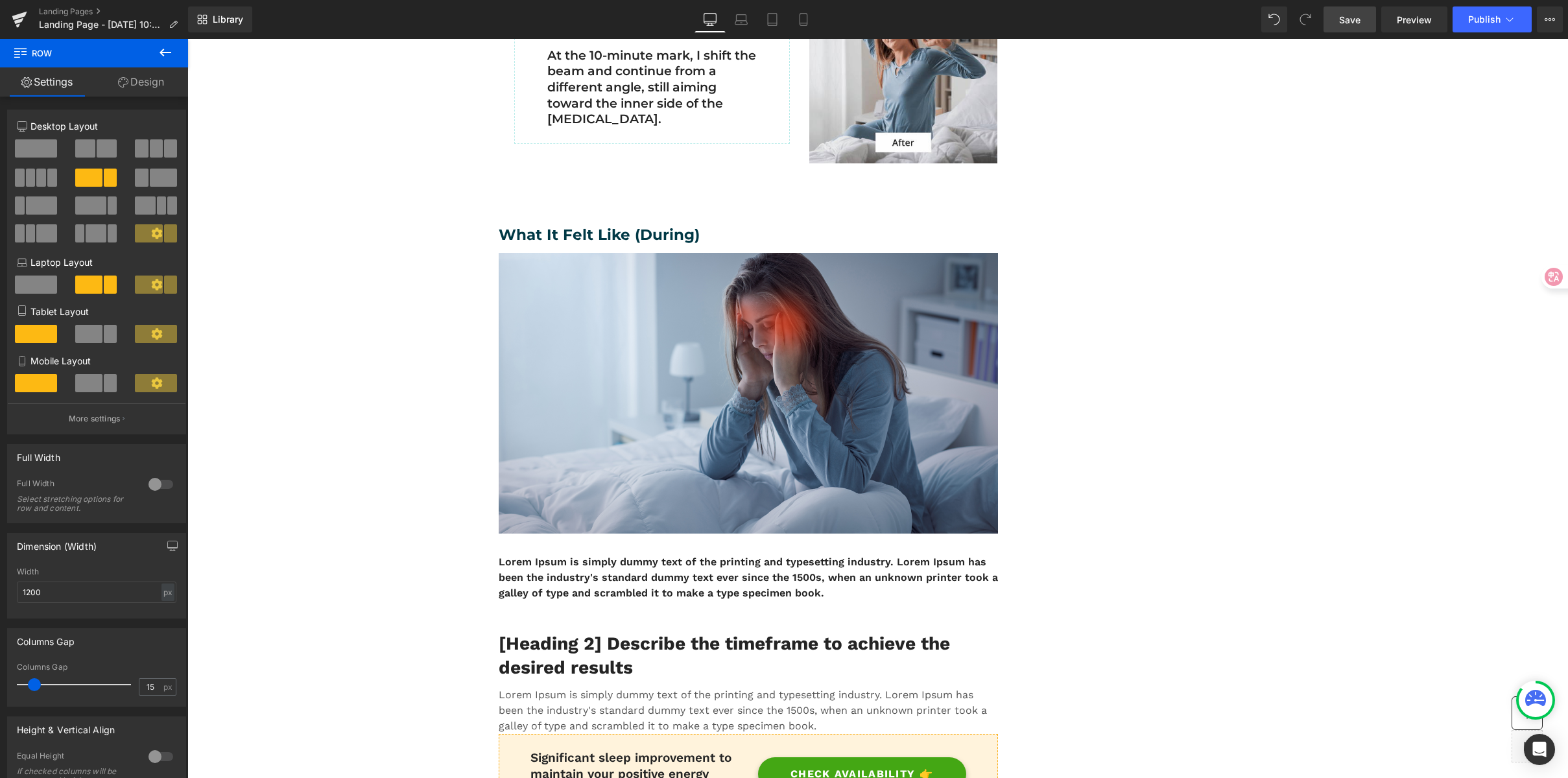
click at [649, 577] on p "Lorem Ipsum is simply dummy text of the printing and typesetting industry. Lore…" at bounding box center [748, 577] width 499 height 47
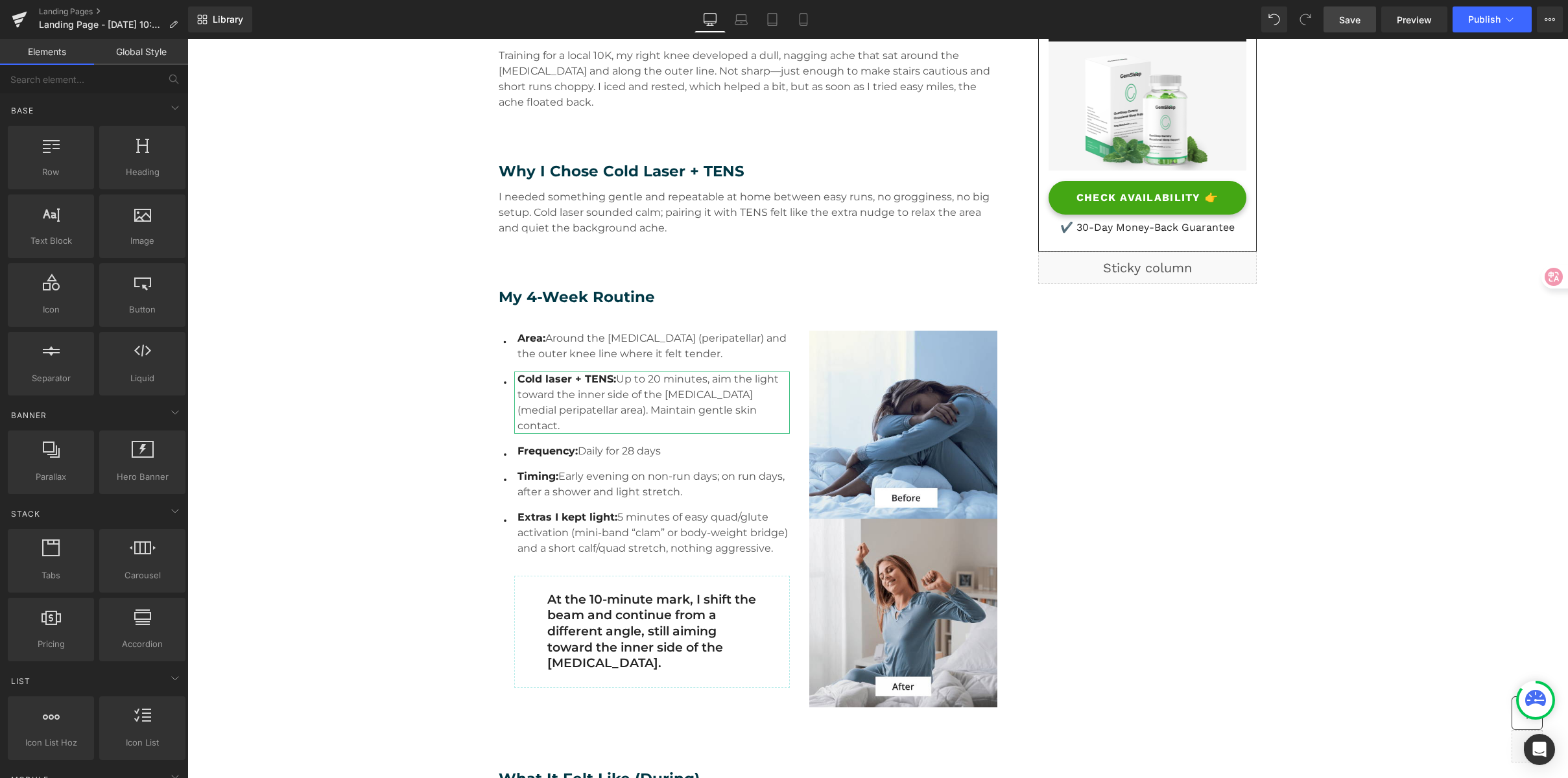
scroll to position [345, 0]
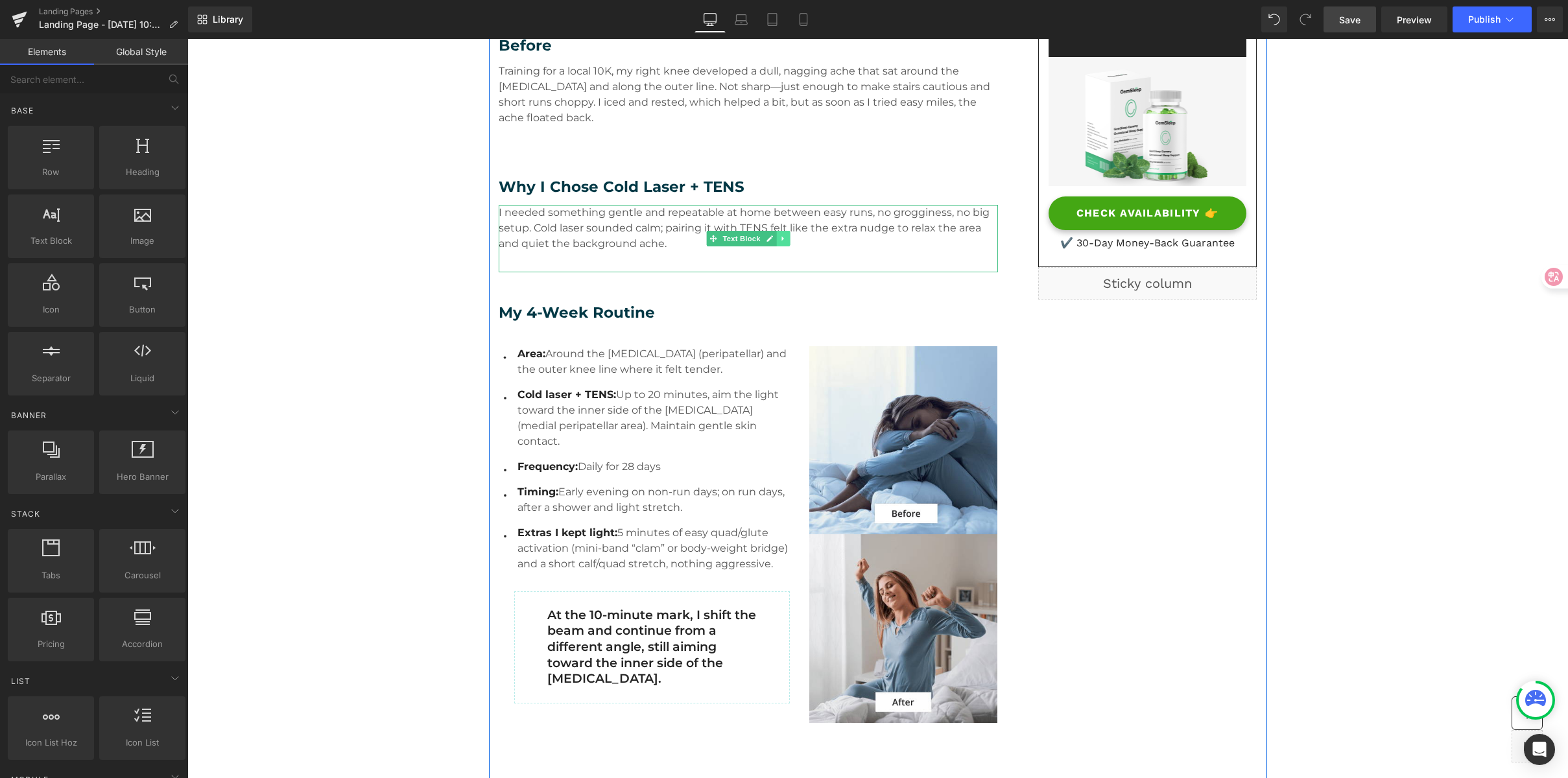
click at [780, 237] on icon at bounding box center [783, 238] width 7 height 7
click at [772, 241] on icon at bounding box center [776, 238] width 7 height 7
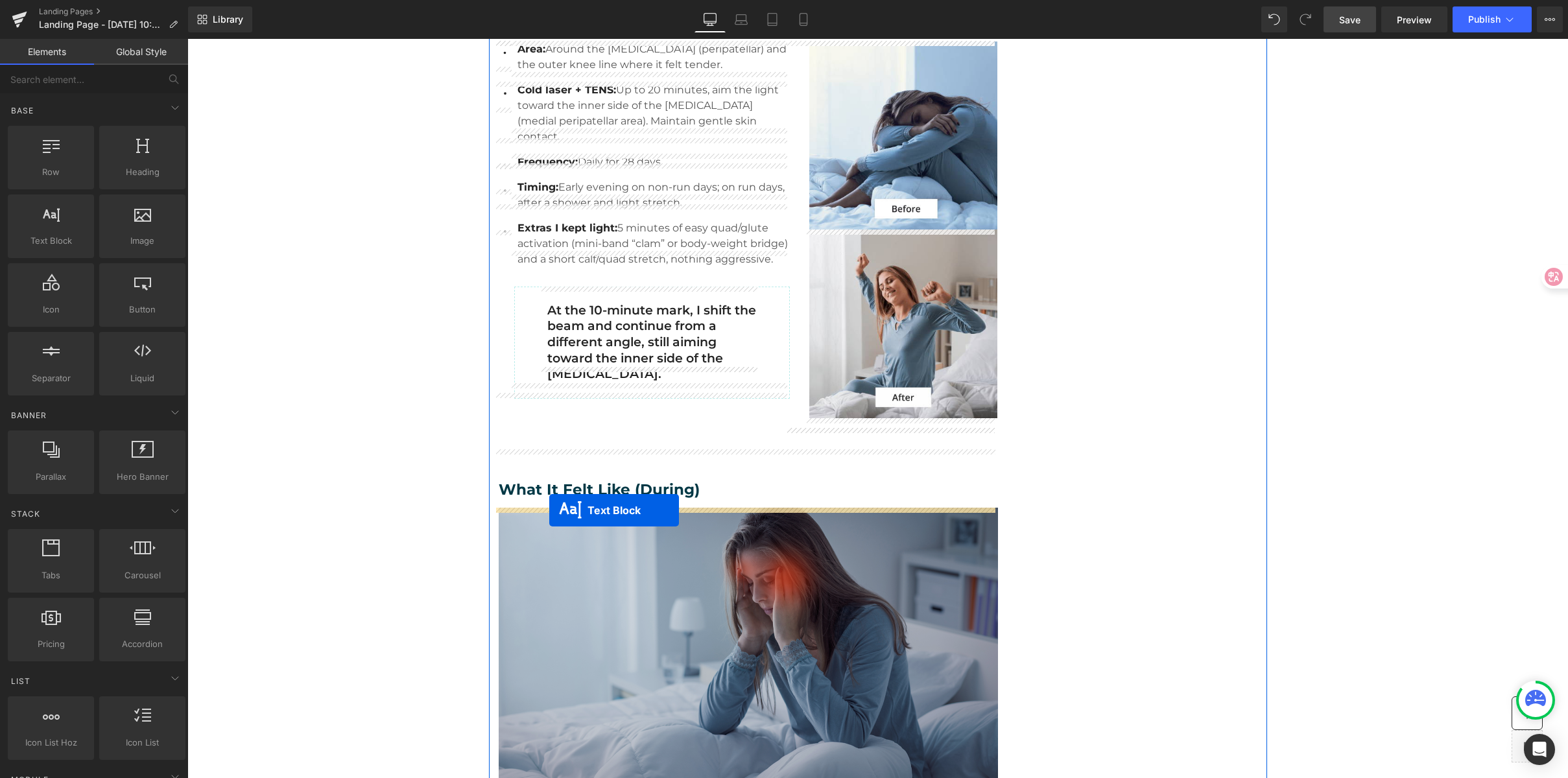
drag, startPoint x: 704, startPoint y: 305, endPoint x: 549, endPoint y: 511, distance: 257.8
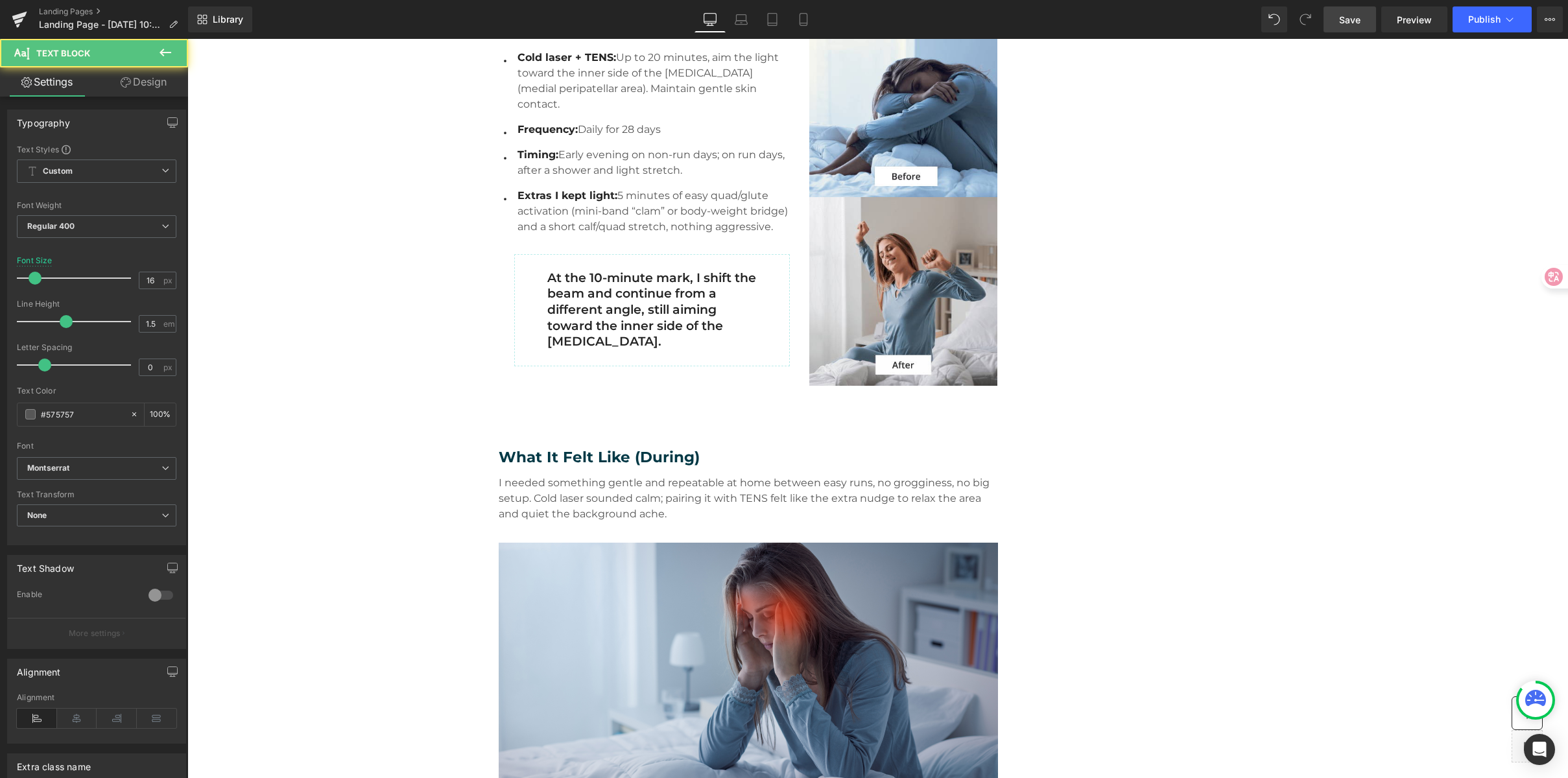
scroll to position [651, 0]
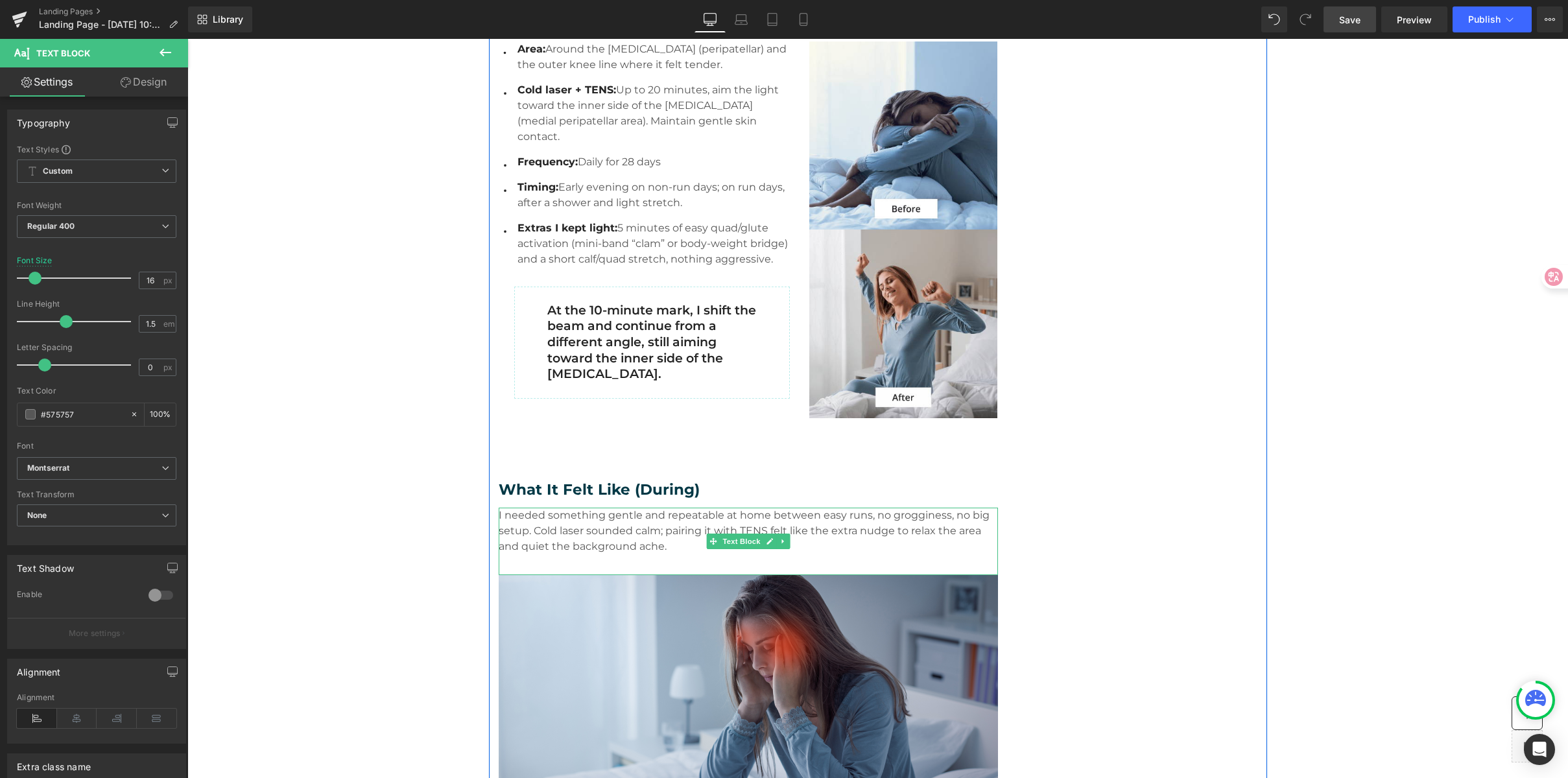
click at [583, 528] on p "I needed something gentle and repeatable at home between easy runs, no groggine…" at bounding box center [748, 531] width 499 height 47
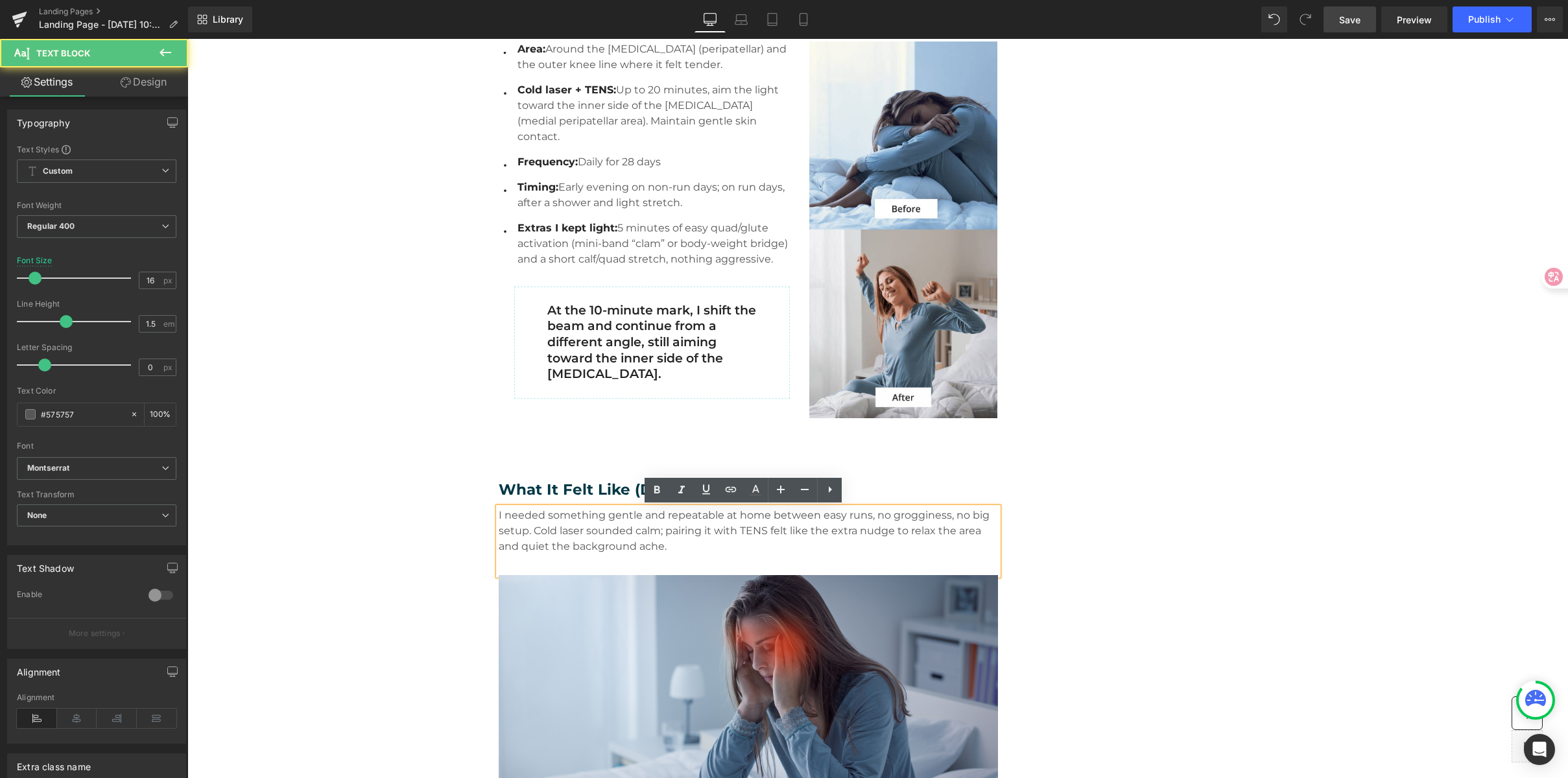
click at [662, 535] on p "I needed something gentle and repeatable at home between easy runs, no groggine…" at bounding box center [748, 531] width 499 height 47
drag, startPoint x: 710, startPoint y: 549, endPoint x: 699, endPoint y: 552, distance: 11.4
click at [710, 549] on p "I needed something gentle and repeatable at home between easy runs, no groggine…" at bounding box center [748, 531] width 499 height 47
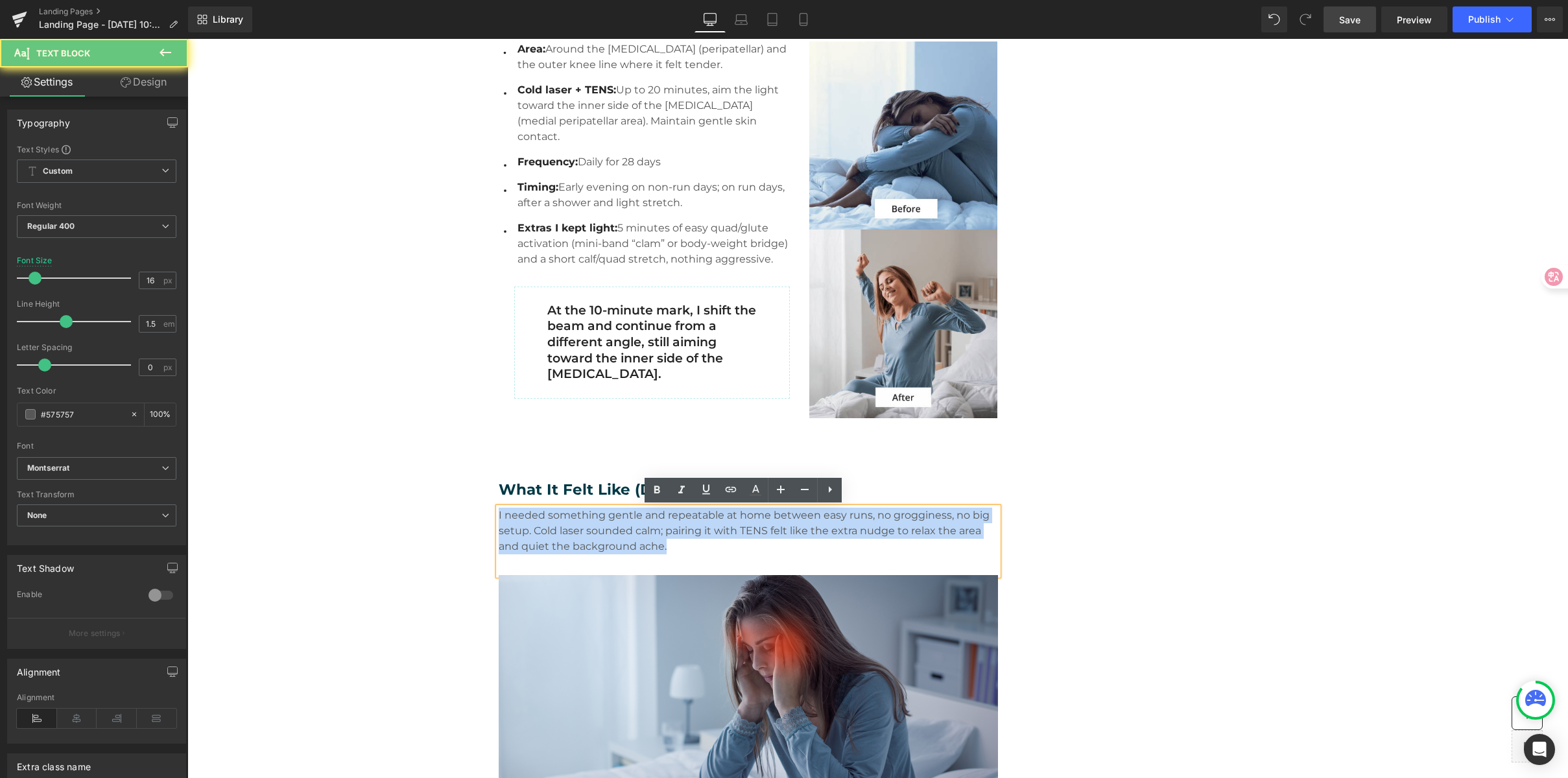
drag, startPoint x: 698, startPoint y: 552, endPoint x: 361, endPoint y: 496, distance: 341.6
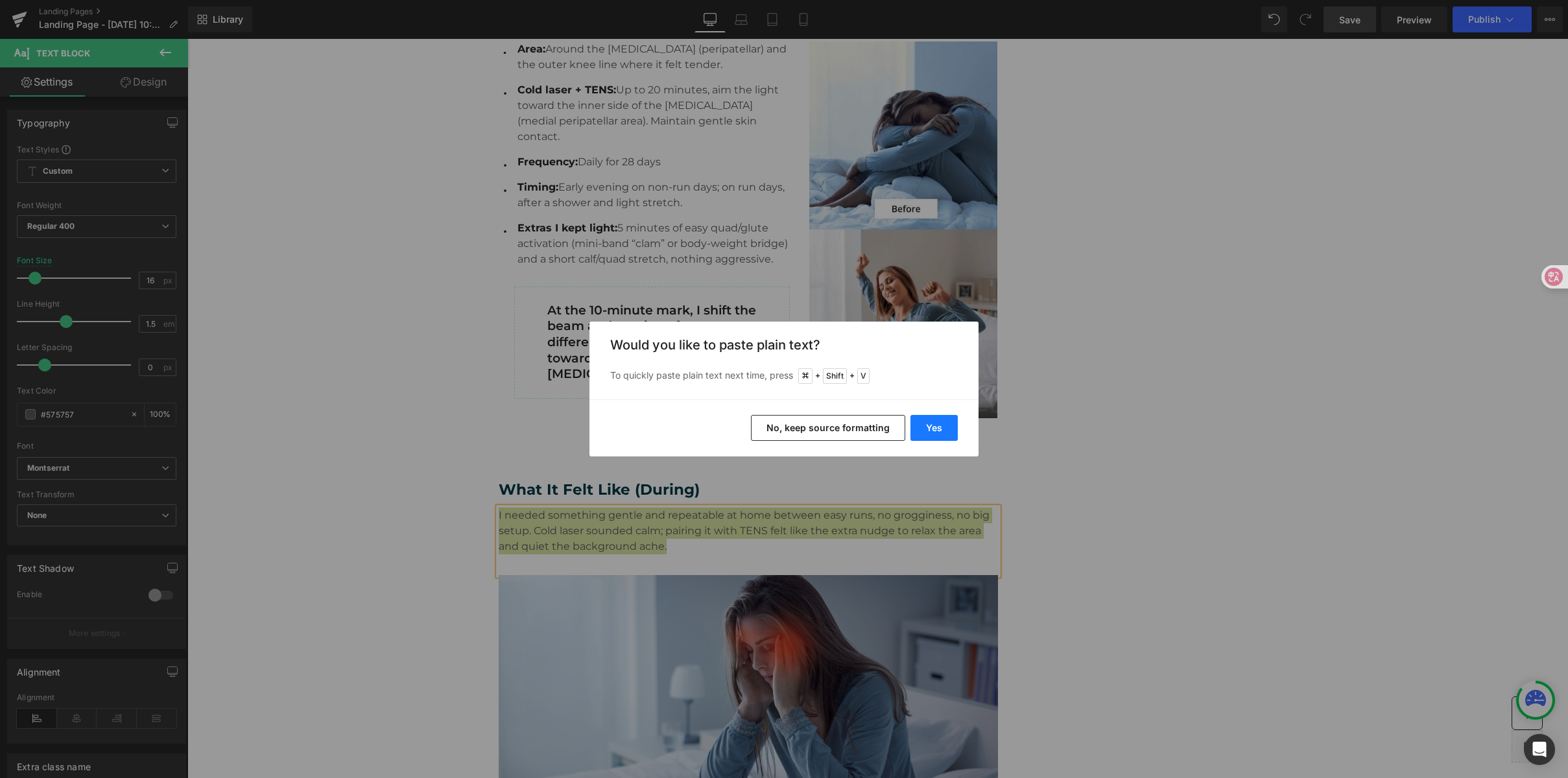
drag, startPoint x: 944, startPoint y: 428, endPoint x: 805, endPoint y: 397, distance: 142.4
click at [944, 428] on button "Yes" at bounding box center [934, 428] width 48 height 26
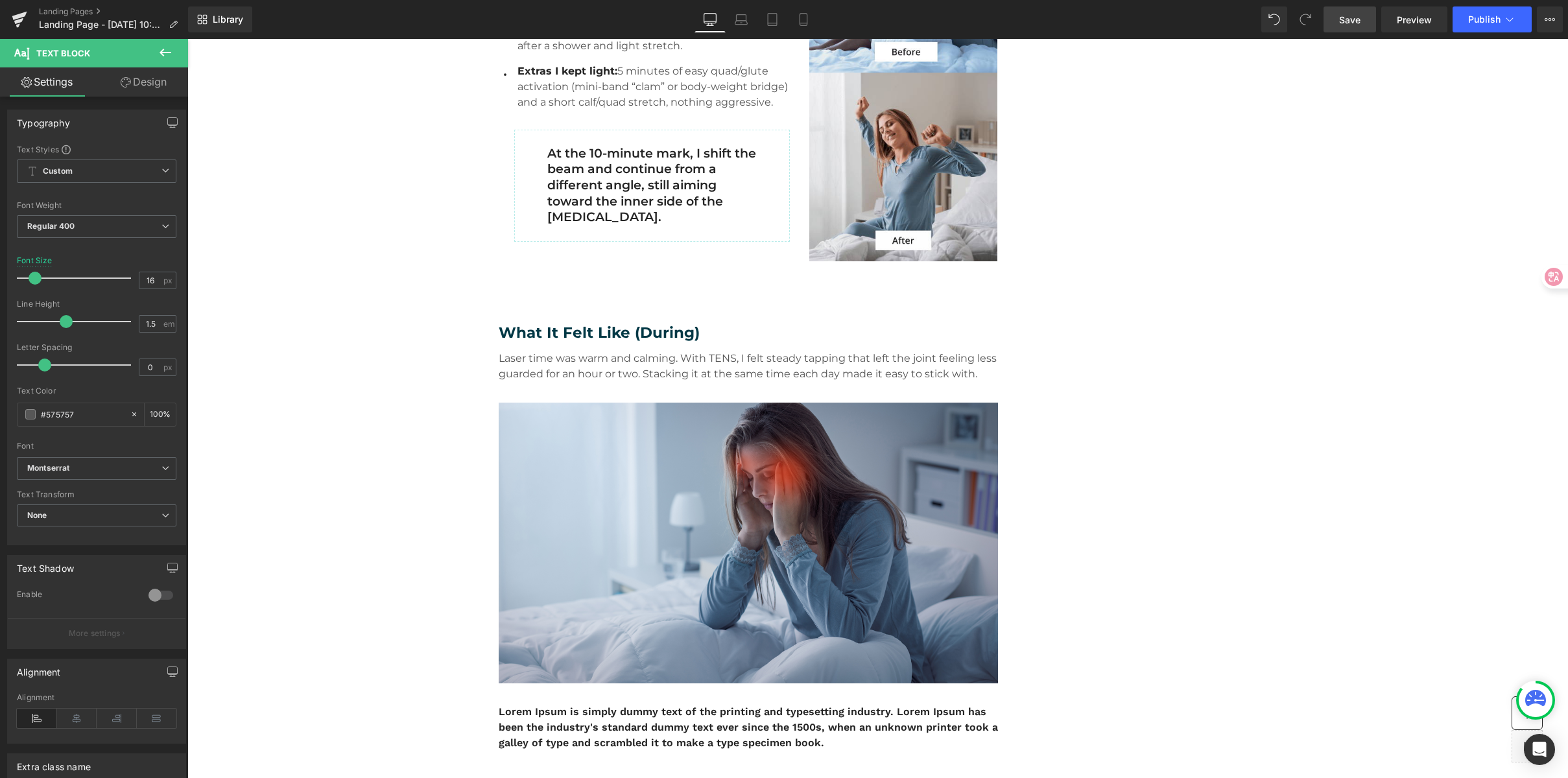
scroll to position [813, 0]
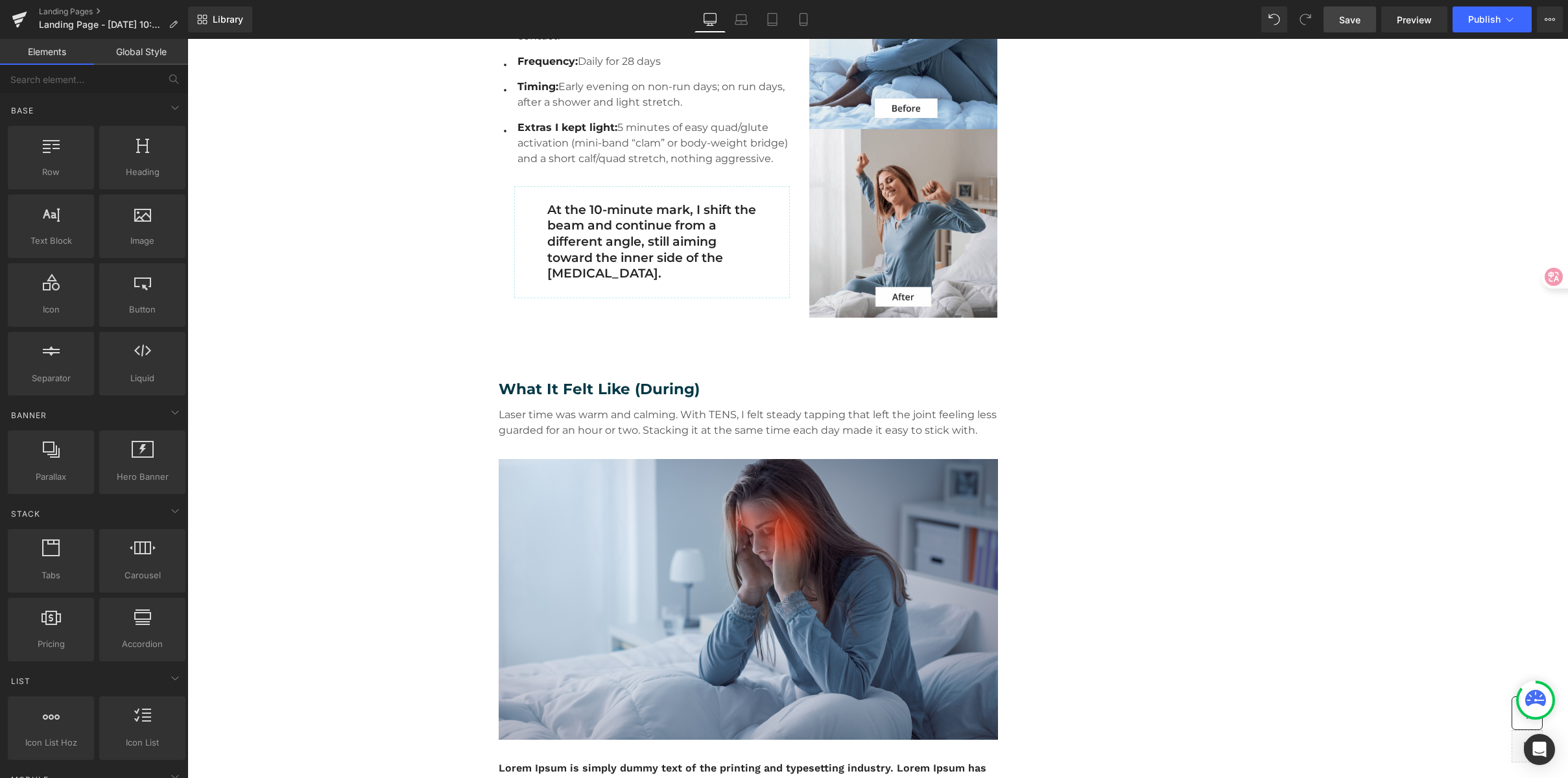
scroll to position [910, 0]
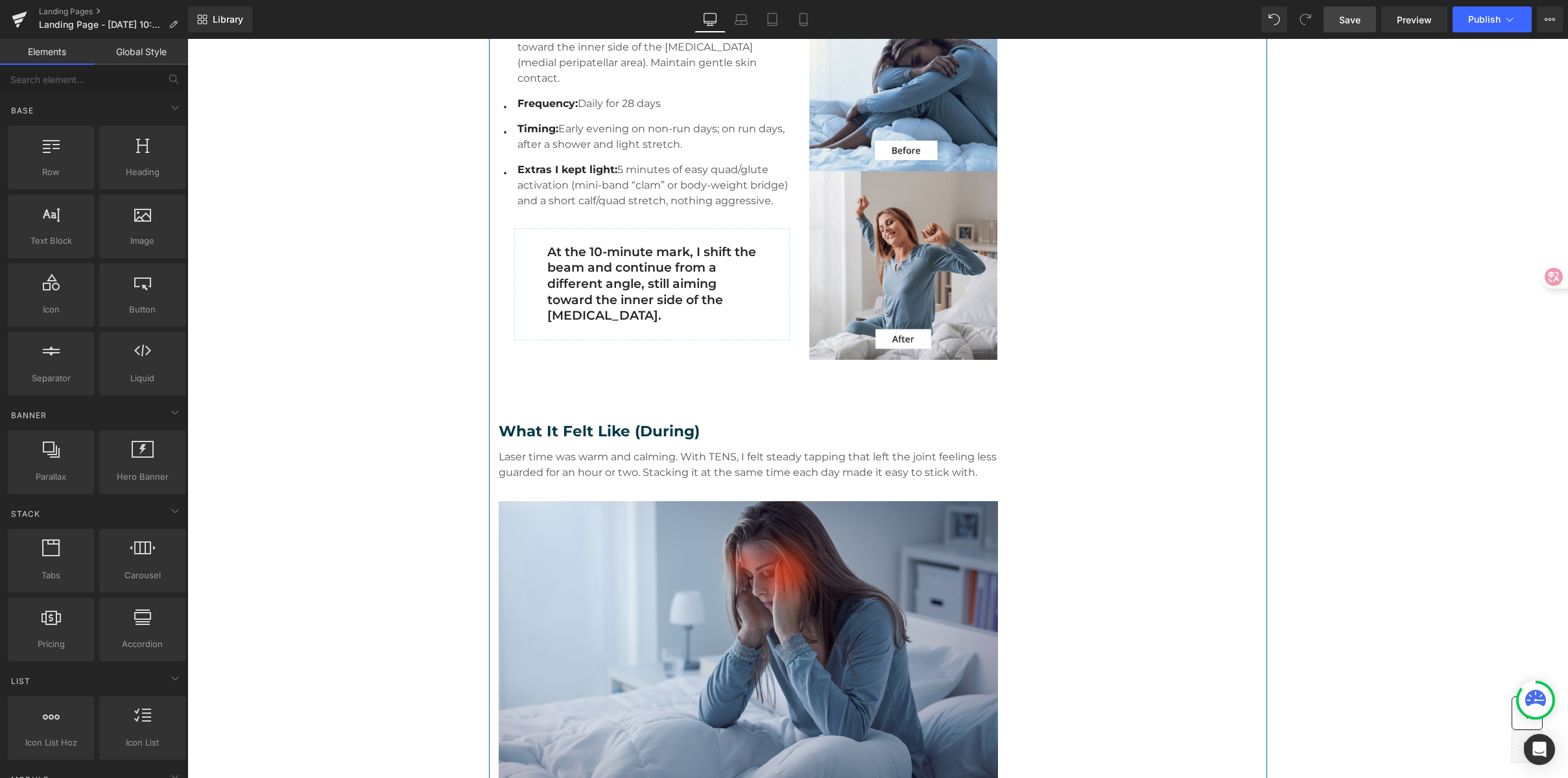
scroll to position [755, 0]
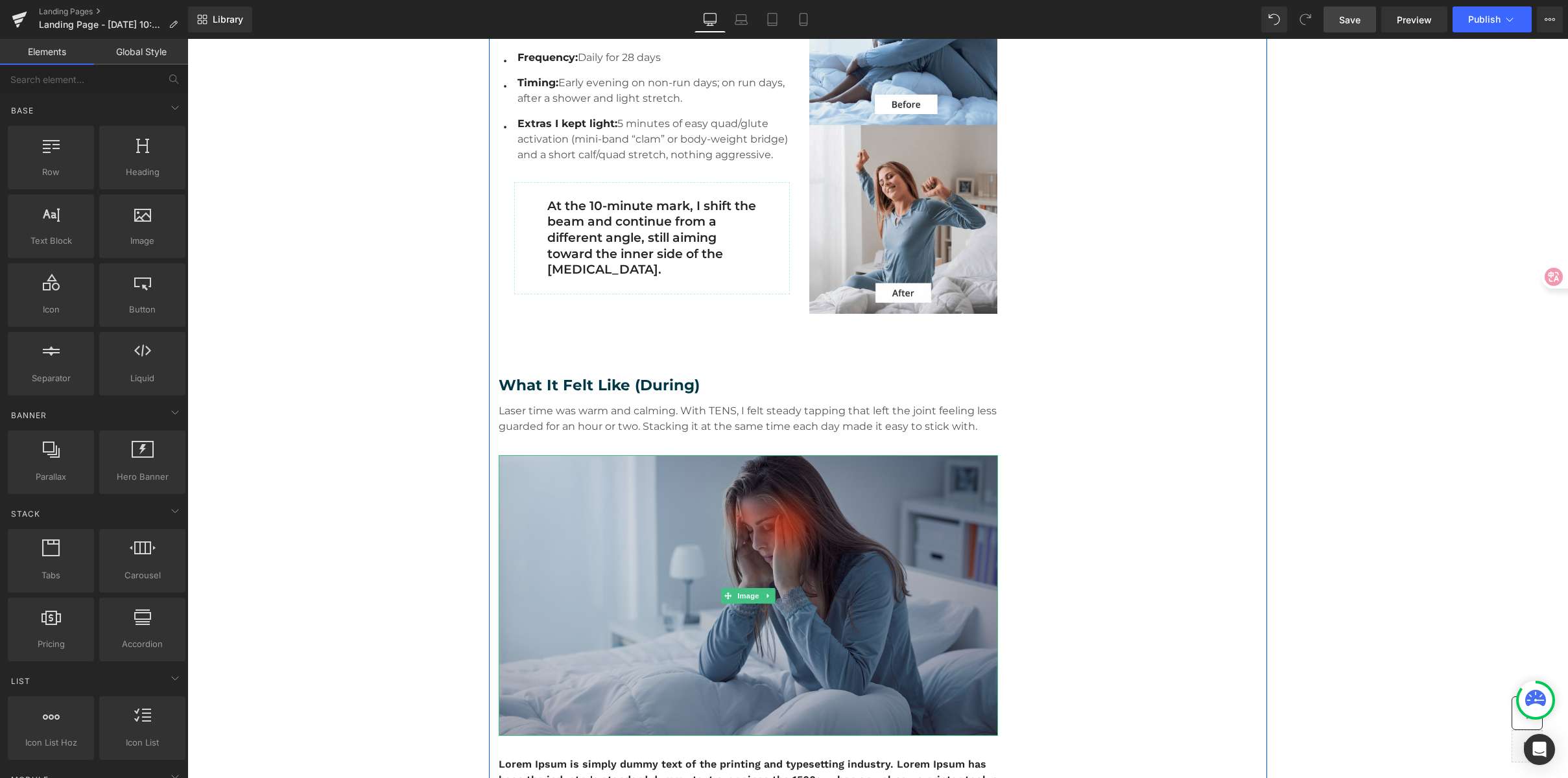
click at [788, 533] on img at bounding box center [748, 595] width 499 height 281
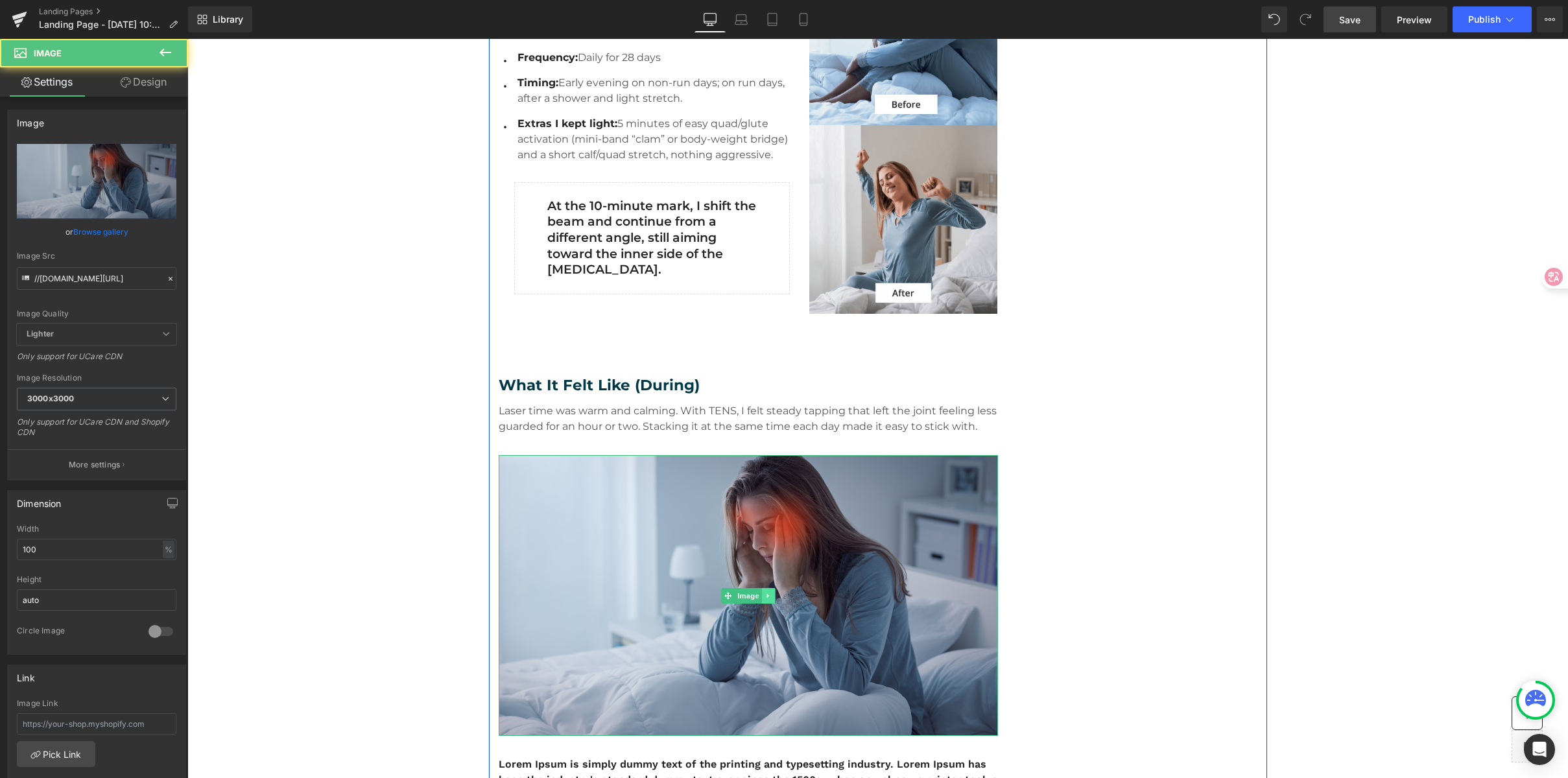
click at [769, 596] on link at bounding box center [768, 596] width 14 height 16
click at [771, 597] on icon at bounding box center [774, 596] width 7 height 7
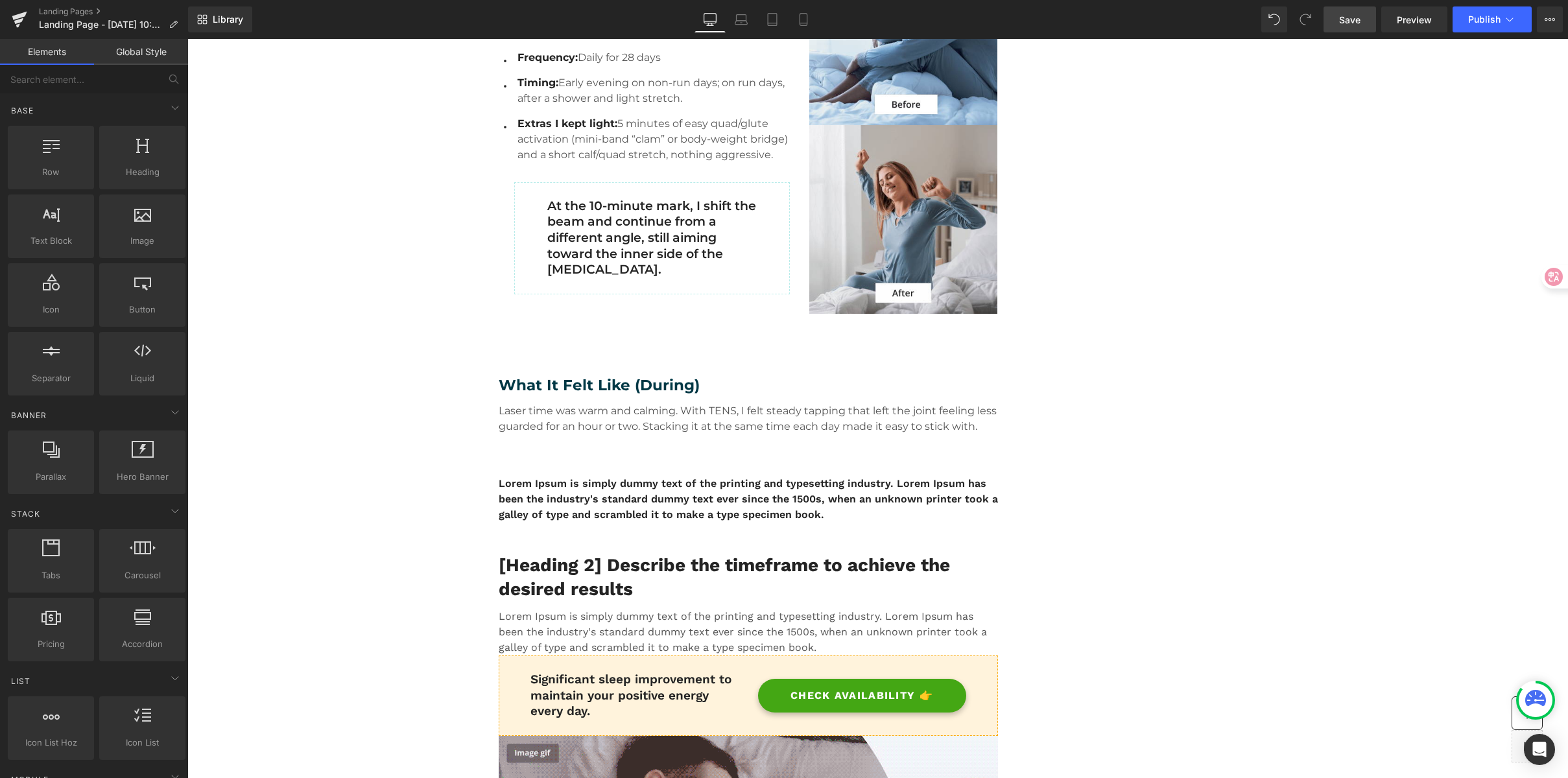
click at [776, 371] on icon at bounding box center [779, 374] width 7 height 7
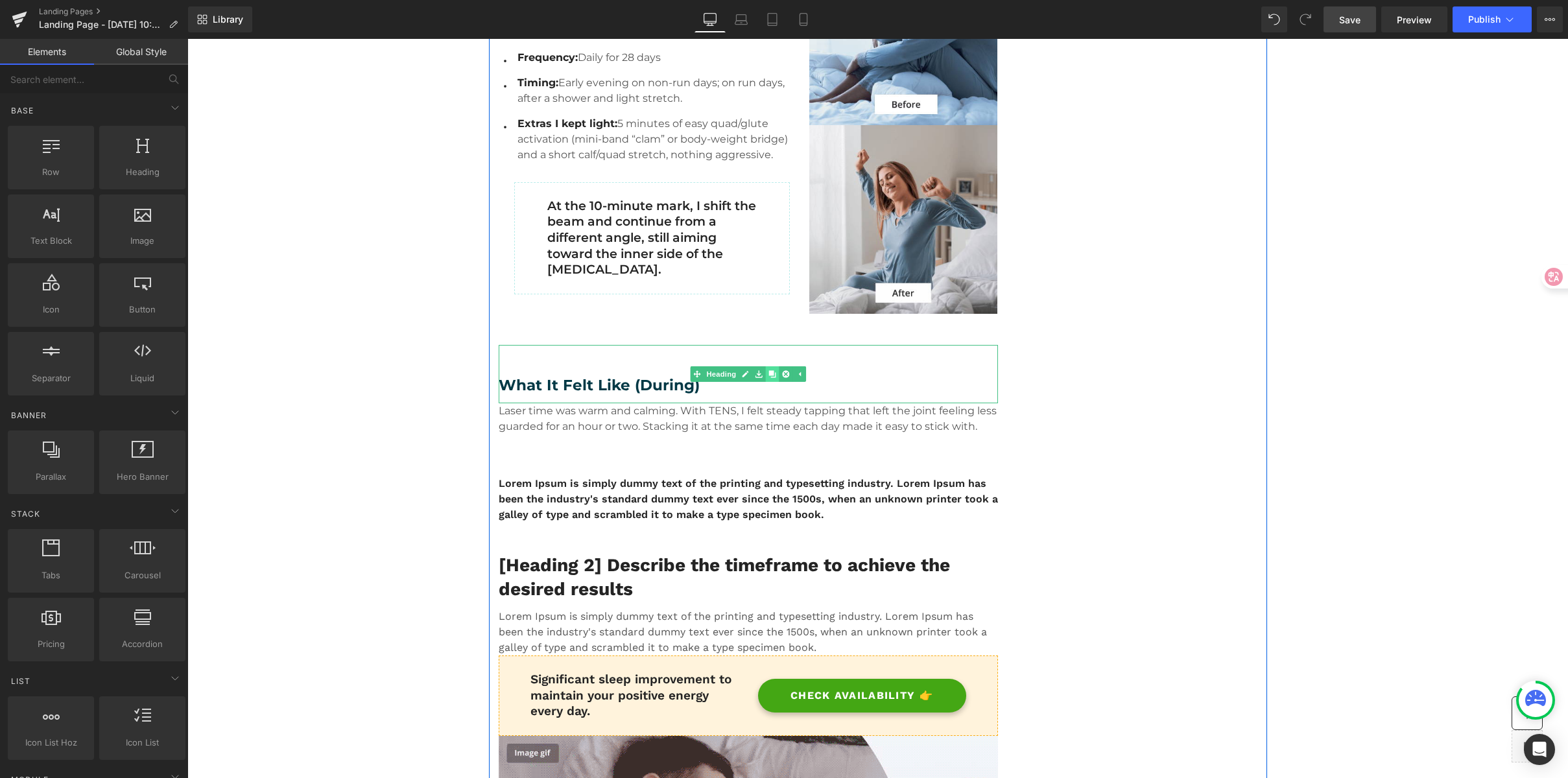
click at [773, 375] on link at bounding box center [772, 374] width 14 height 16
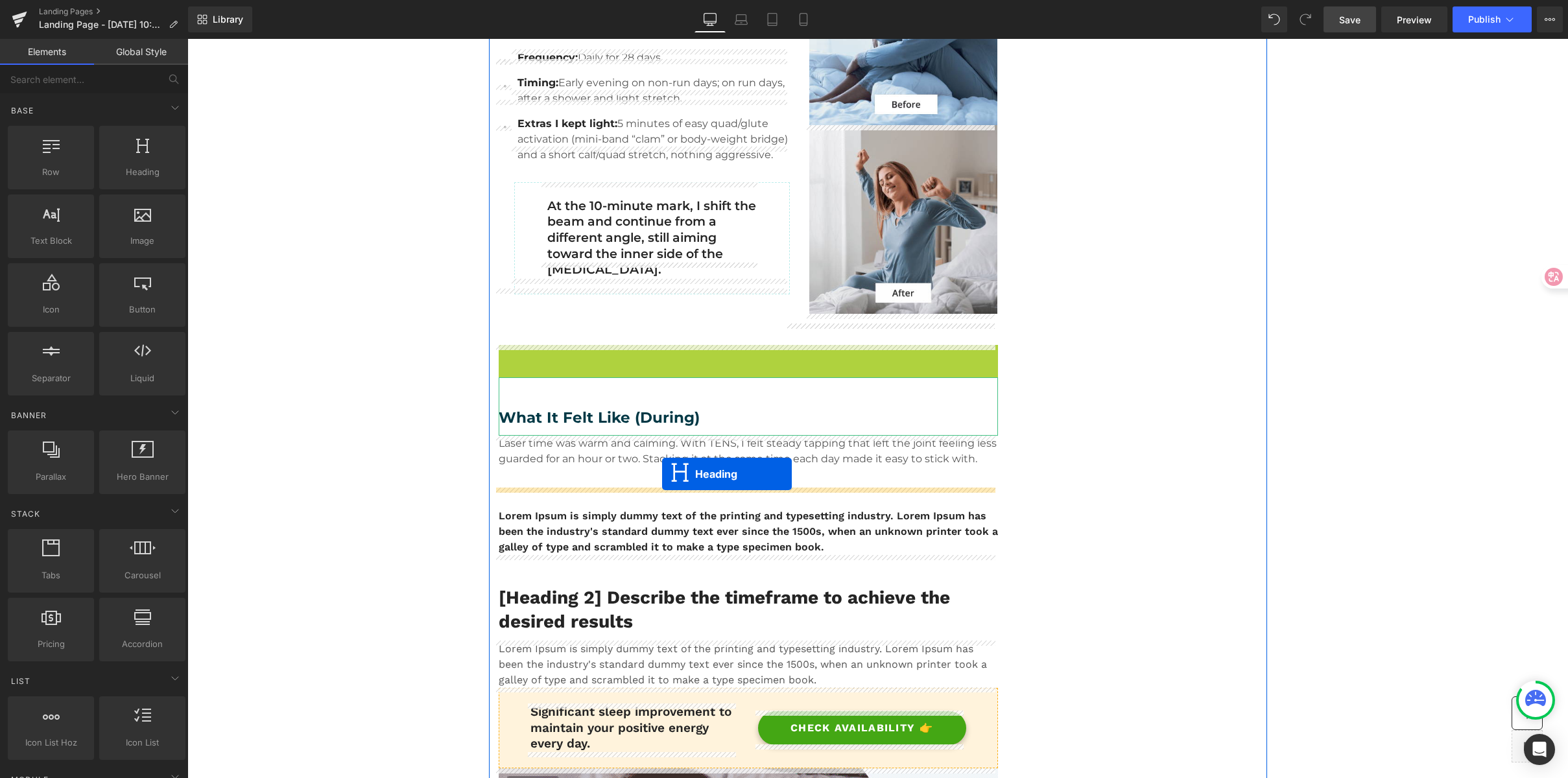
drag, startPoint x: 692, startPoint y: 385, endPoint x: 662, endPoint y: 474, distance: 93.9
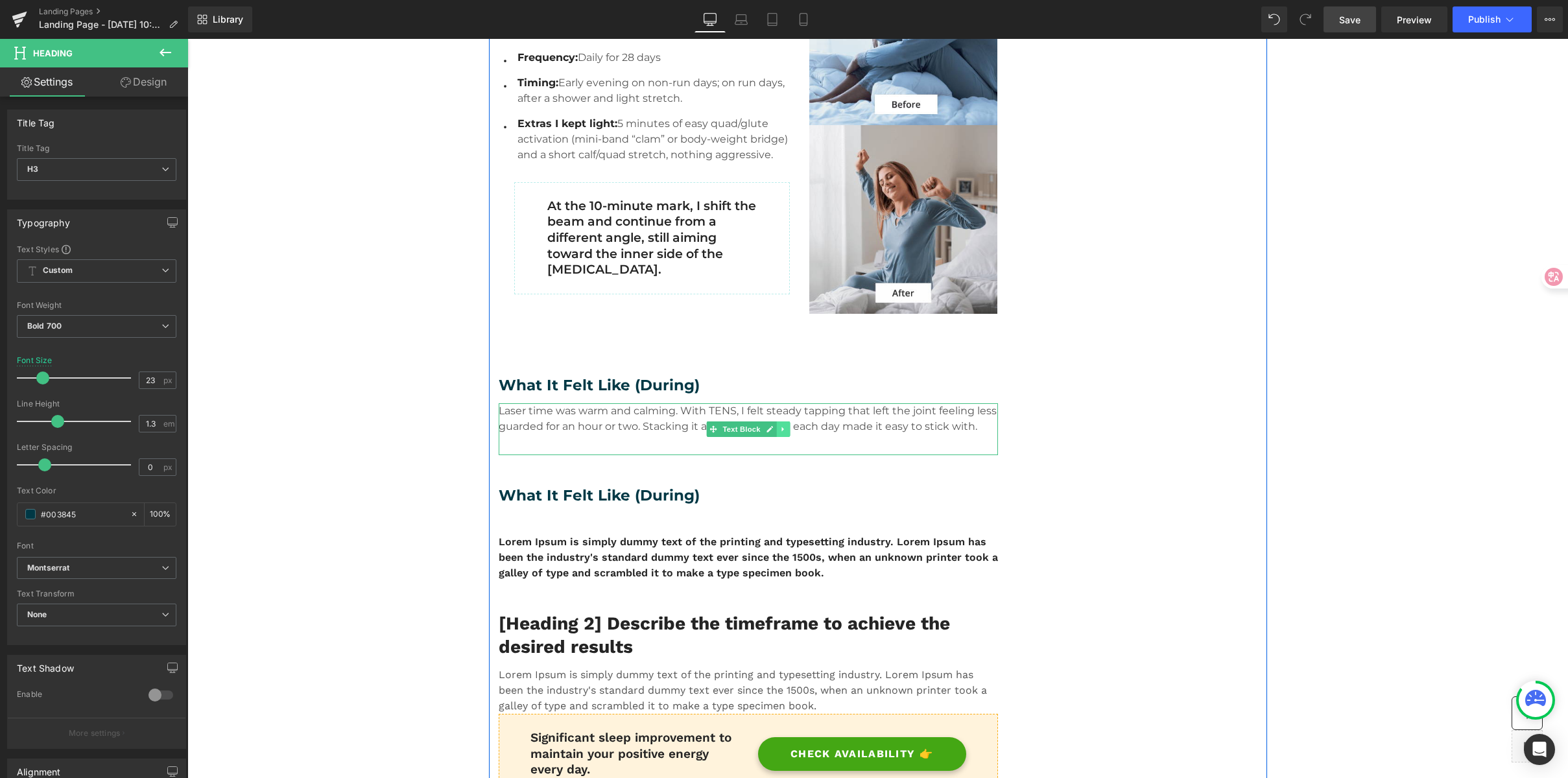
click at [779, 432] on icon at bounding box center [783, 429] width 7 height 7
click at [777, 433] on link at bounding box center [777, 429] width 14 height 16
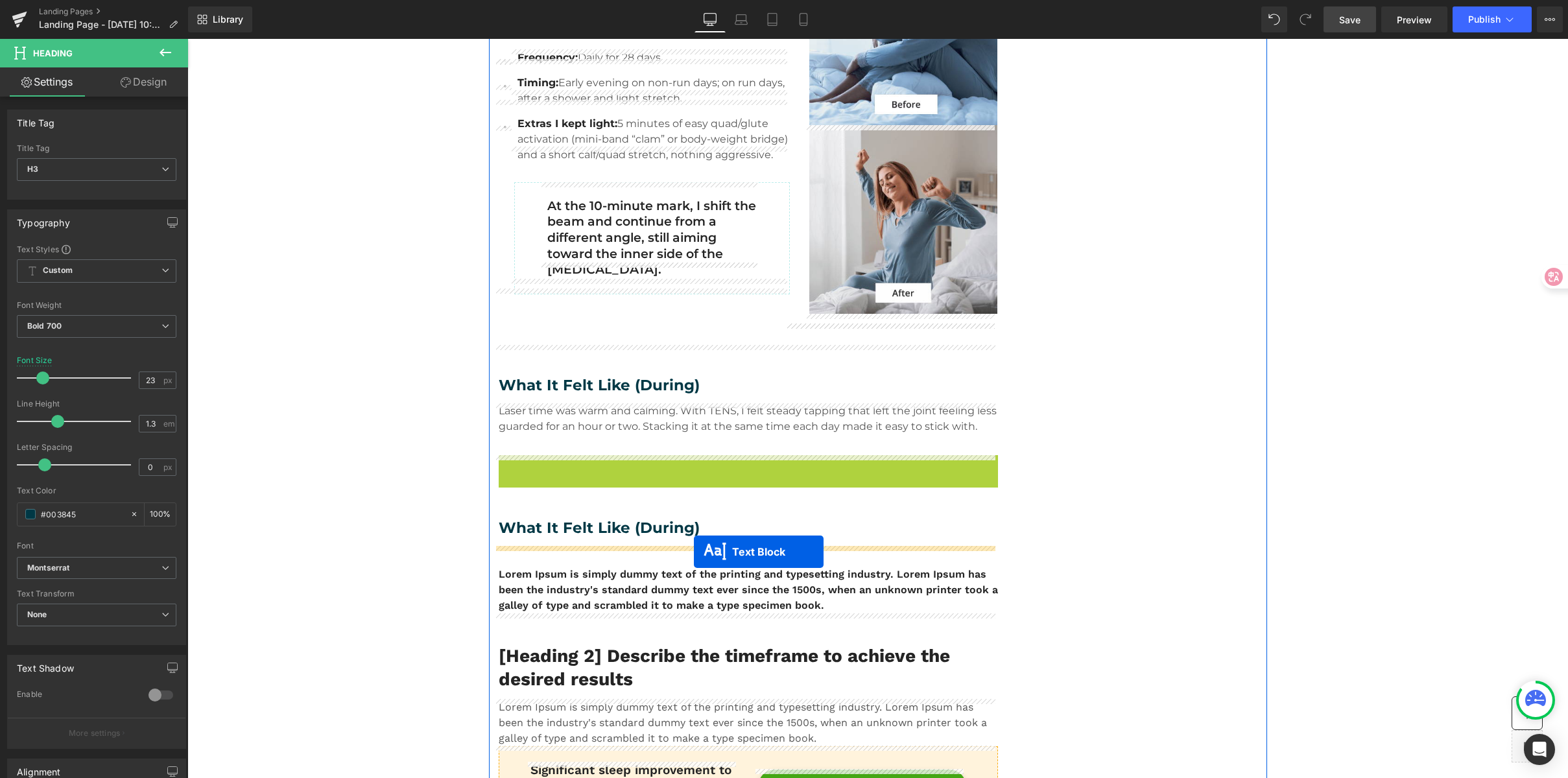
drag, startPoint x: 702, startPoint y: 479, endPoint x: 694, endPoint y: 552, distance: 73.4
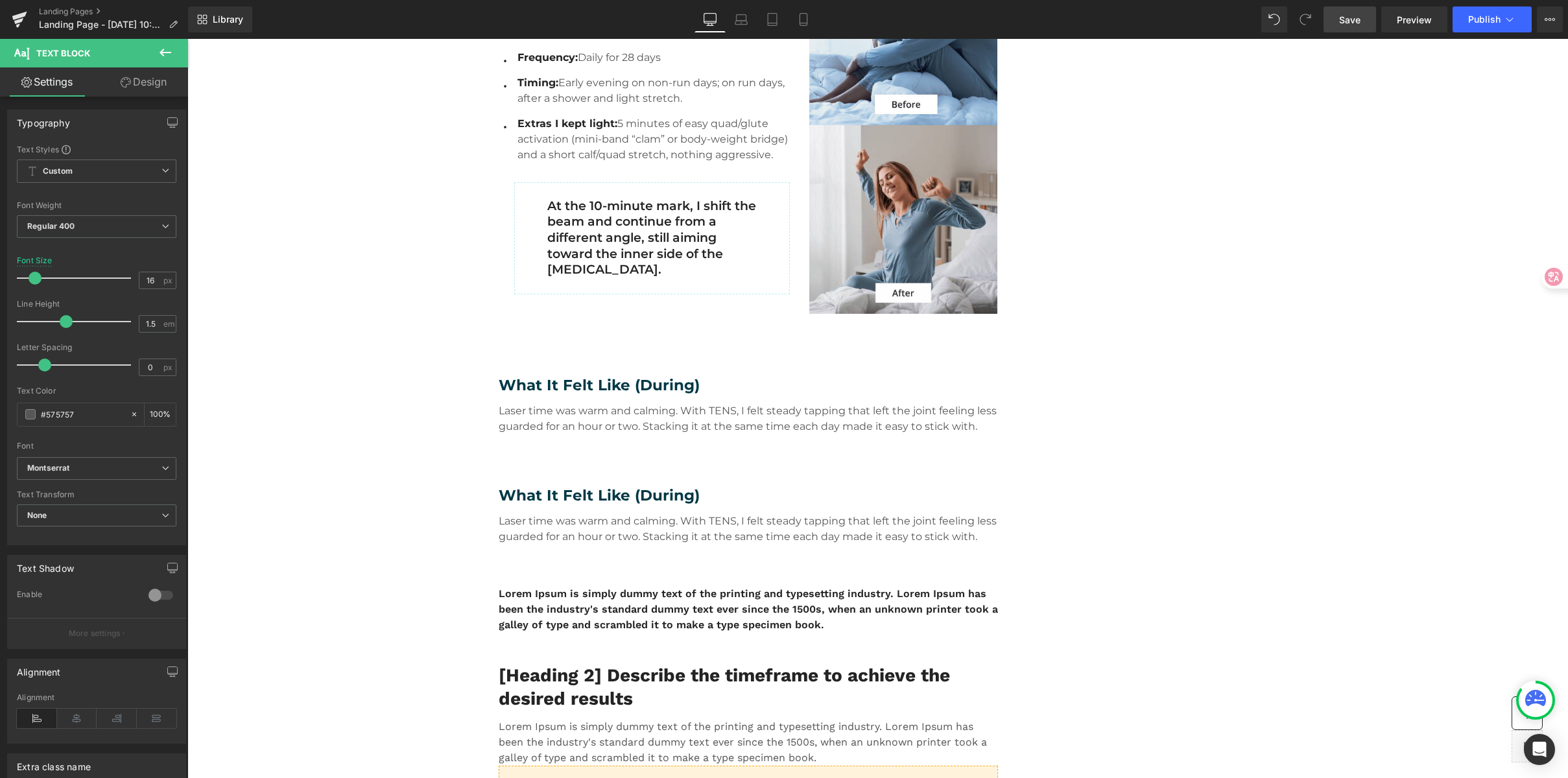
click at [573, 490] on h3 "What It Felt Like (During)" at bounding box center [748, 496] width 499 height 20
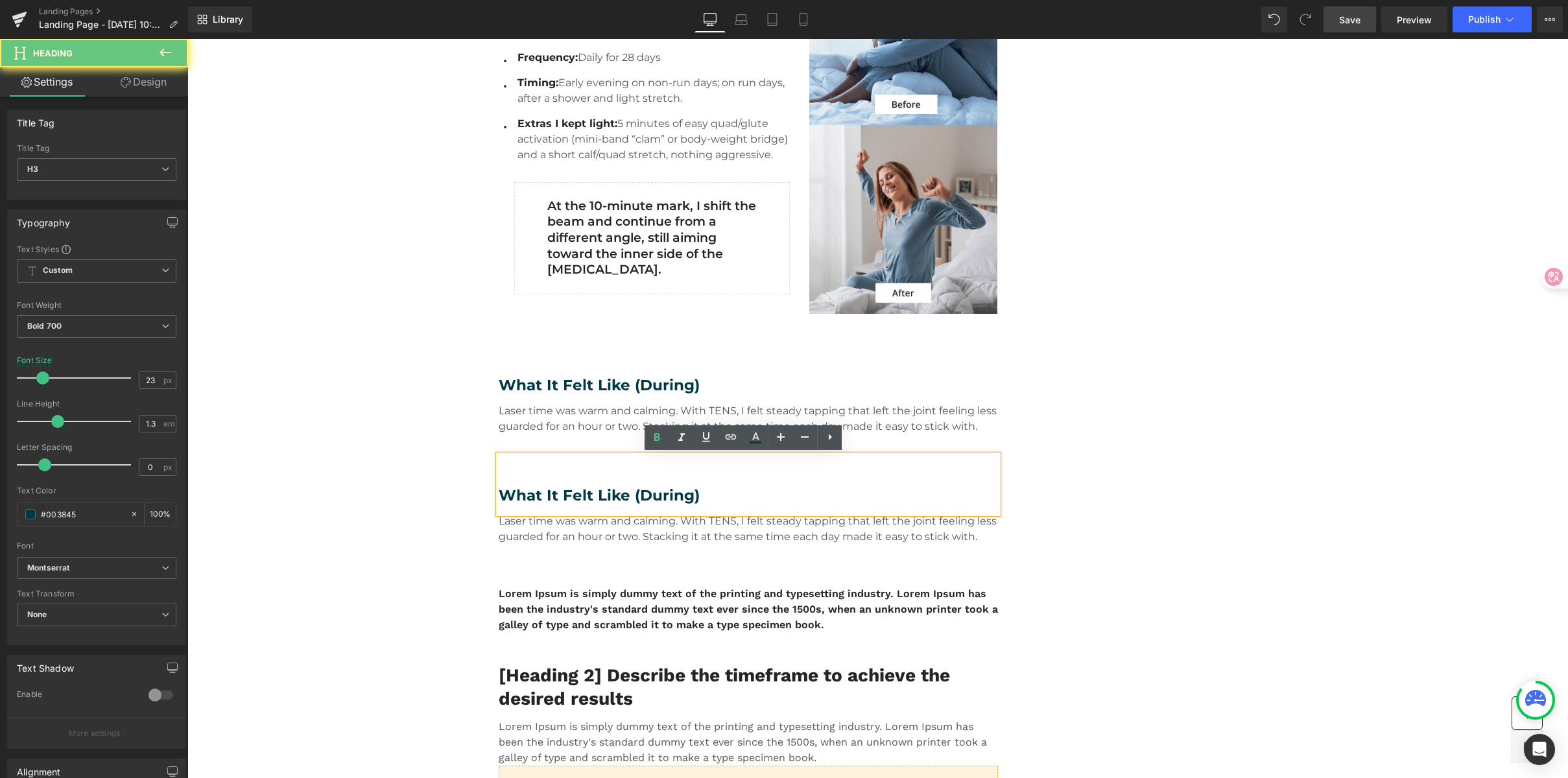
click at [573, 491] on h3 "What It Felt Like (During)" at bounding box center [748, 496] width 499 height 20
paste div
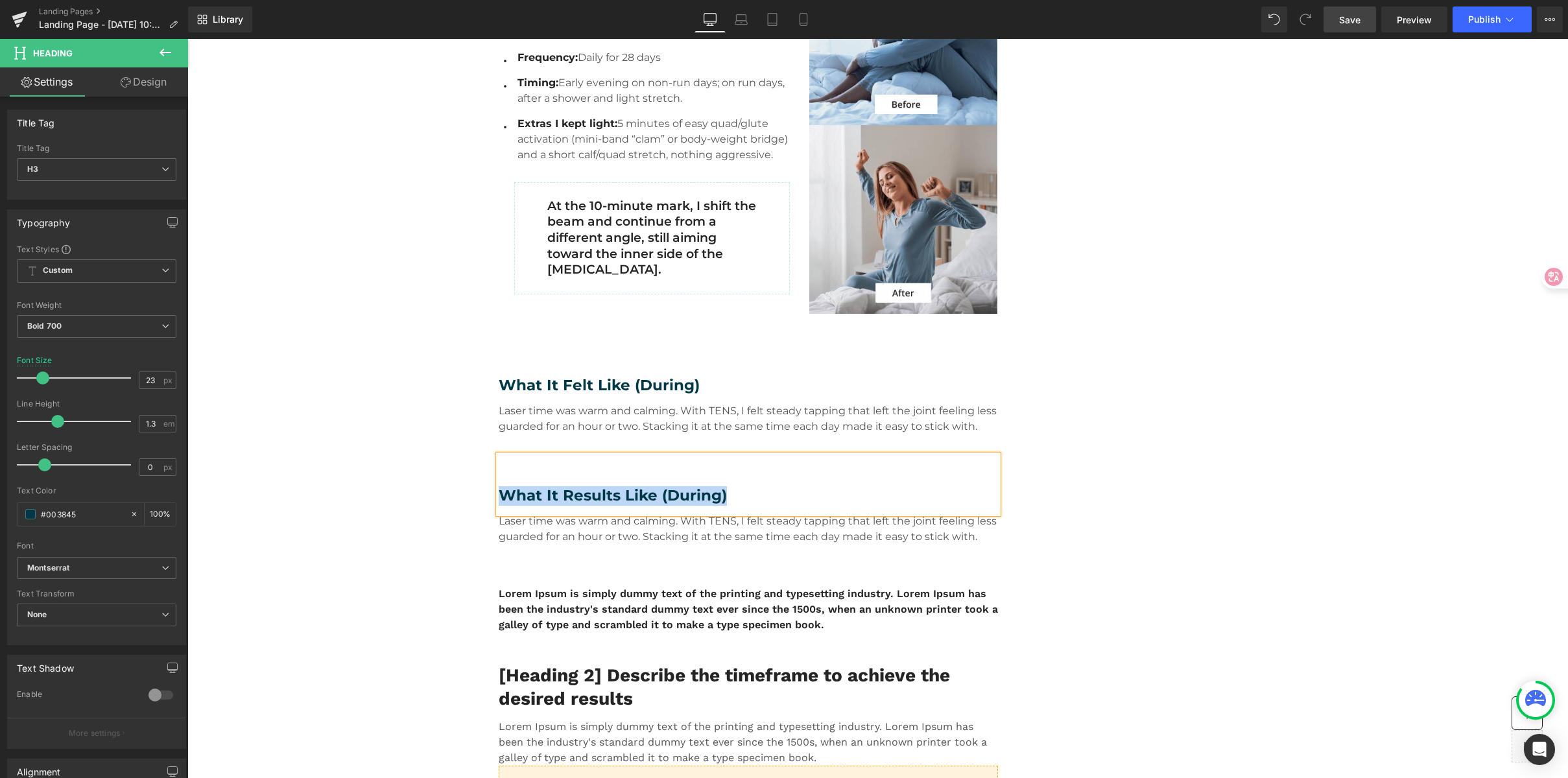
drag, startPoint x: 749, startPoint y: 497, endPoint x: 452, endPoint y: 474, distance: 297.9
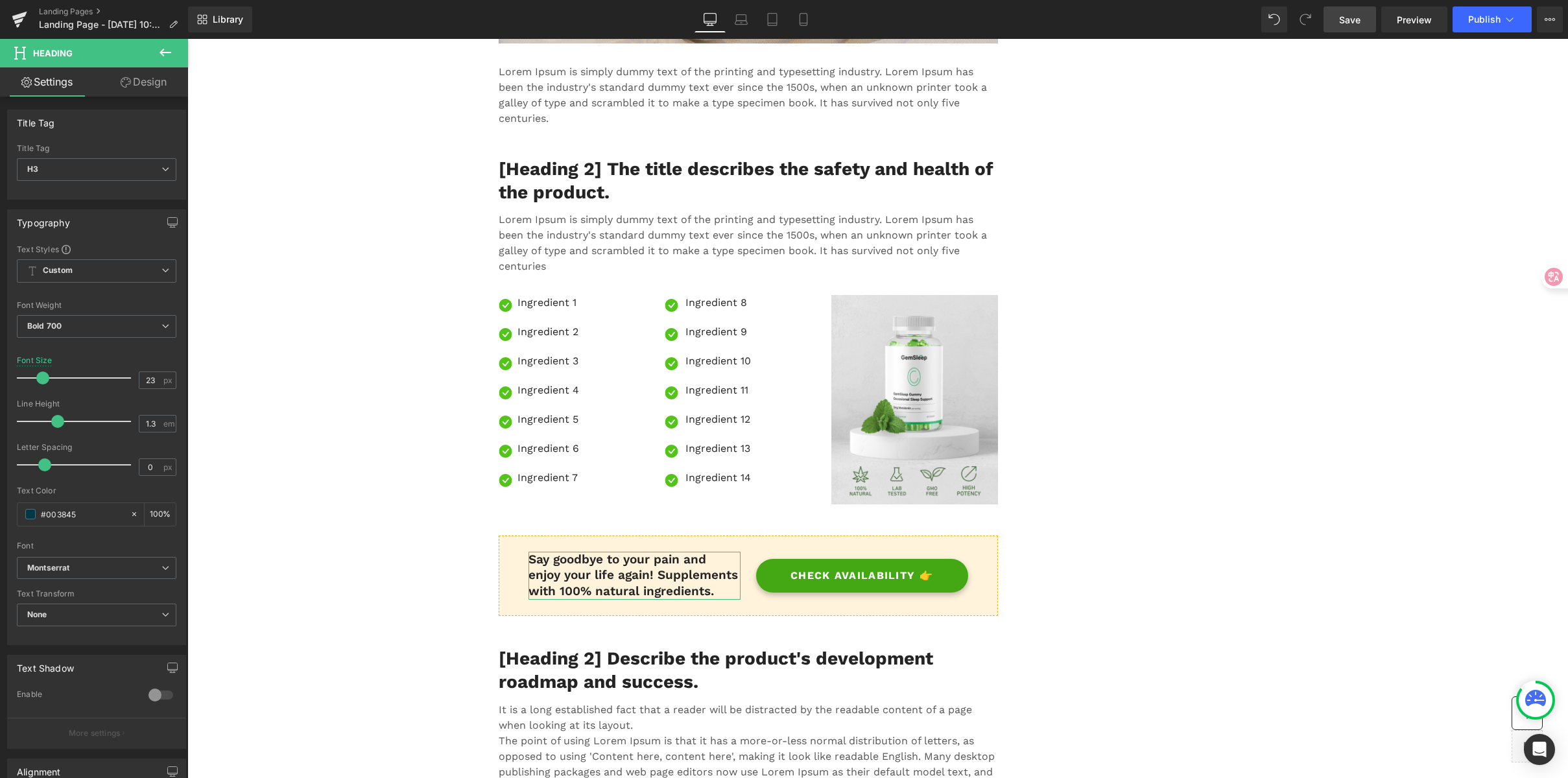
scroll to position [3544, 0]
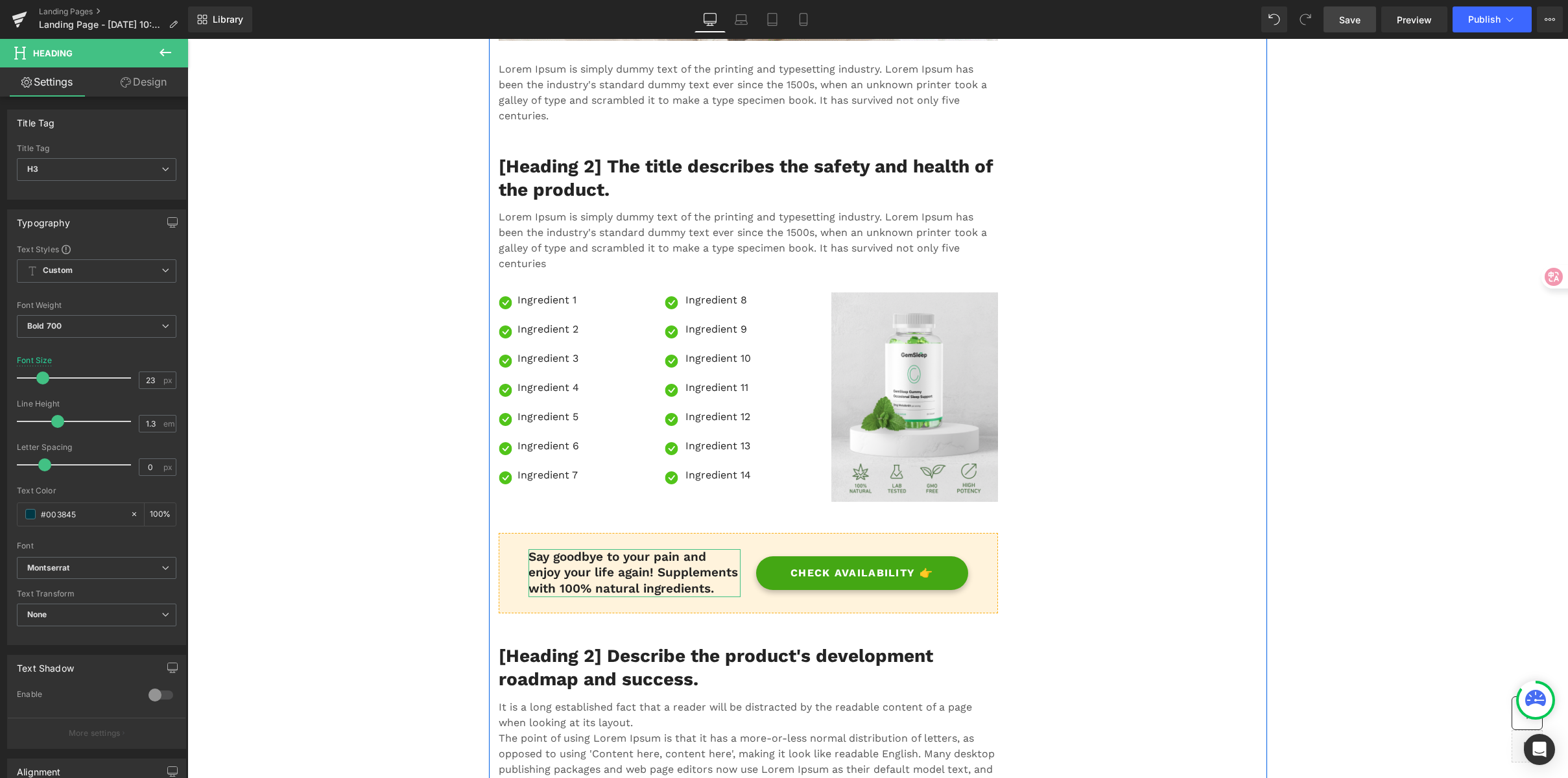
click at [1164, 288] on div "Runner’s Knee Flare Heading Image [PERSON_NAME] Text Block Image Verified Buyer…" at bounding box center [878, 137] width 778 height 7019
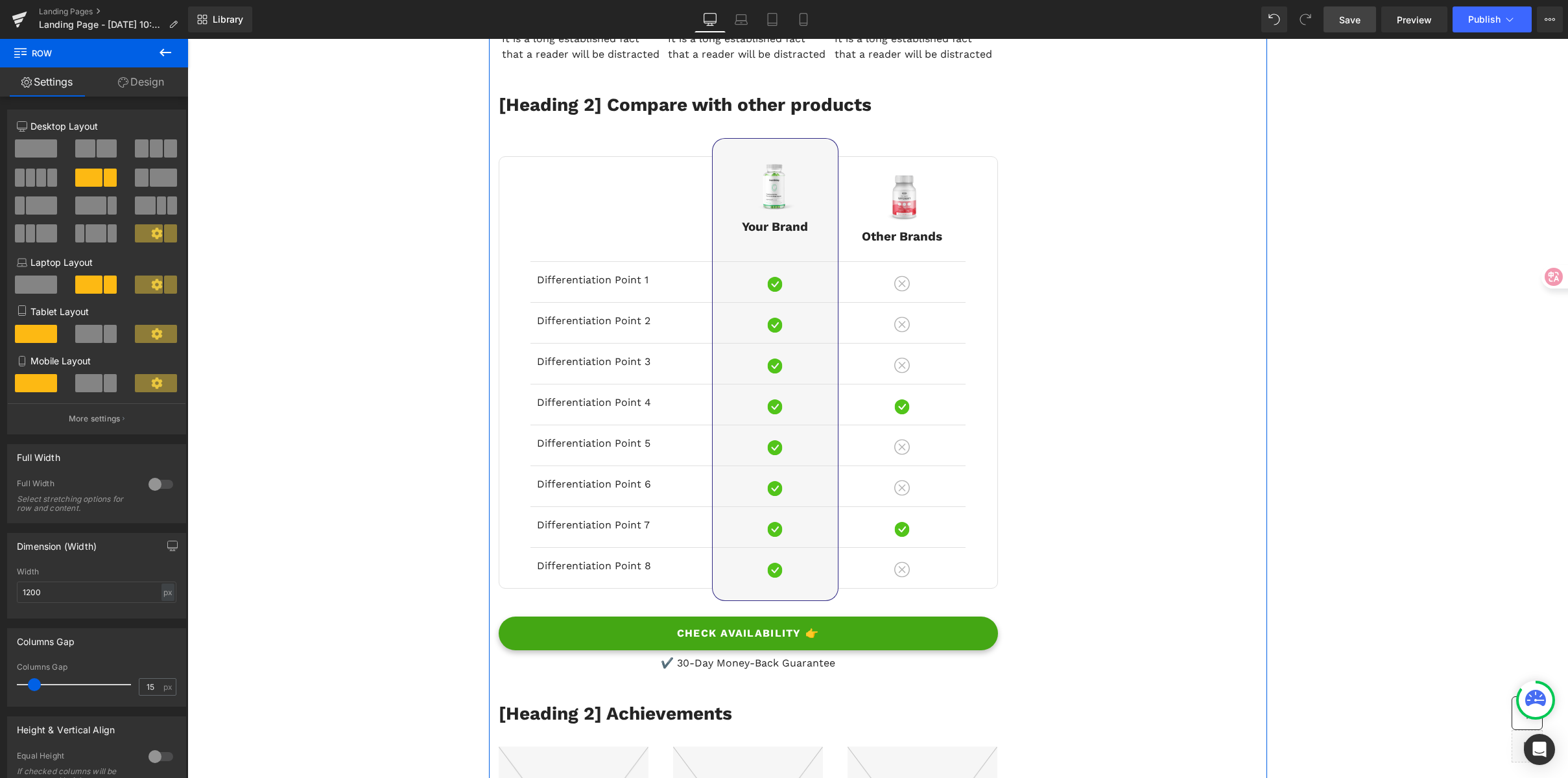
scroll to position [4933, 0]
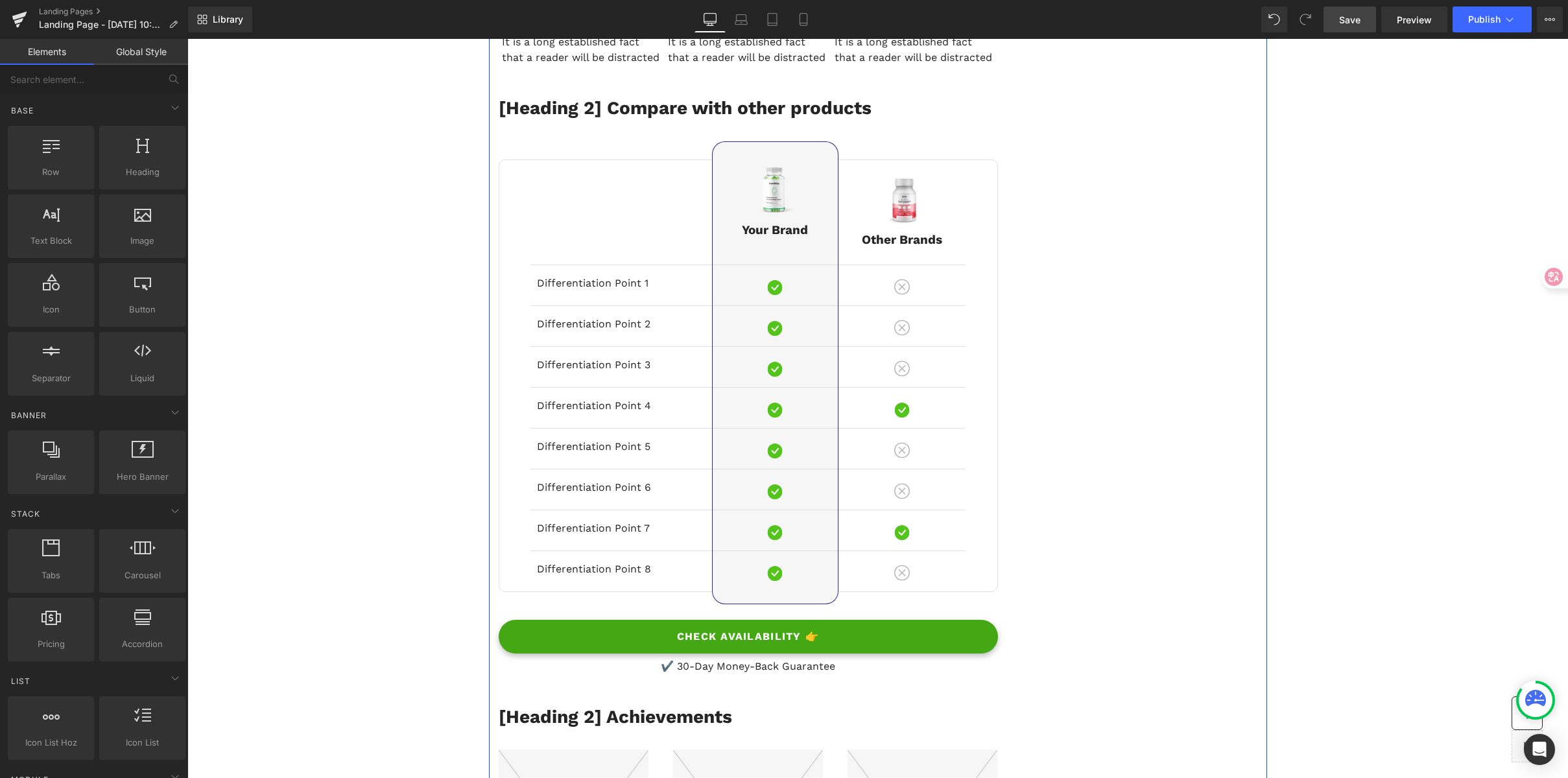
scroll to position [5077, 0]
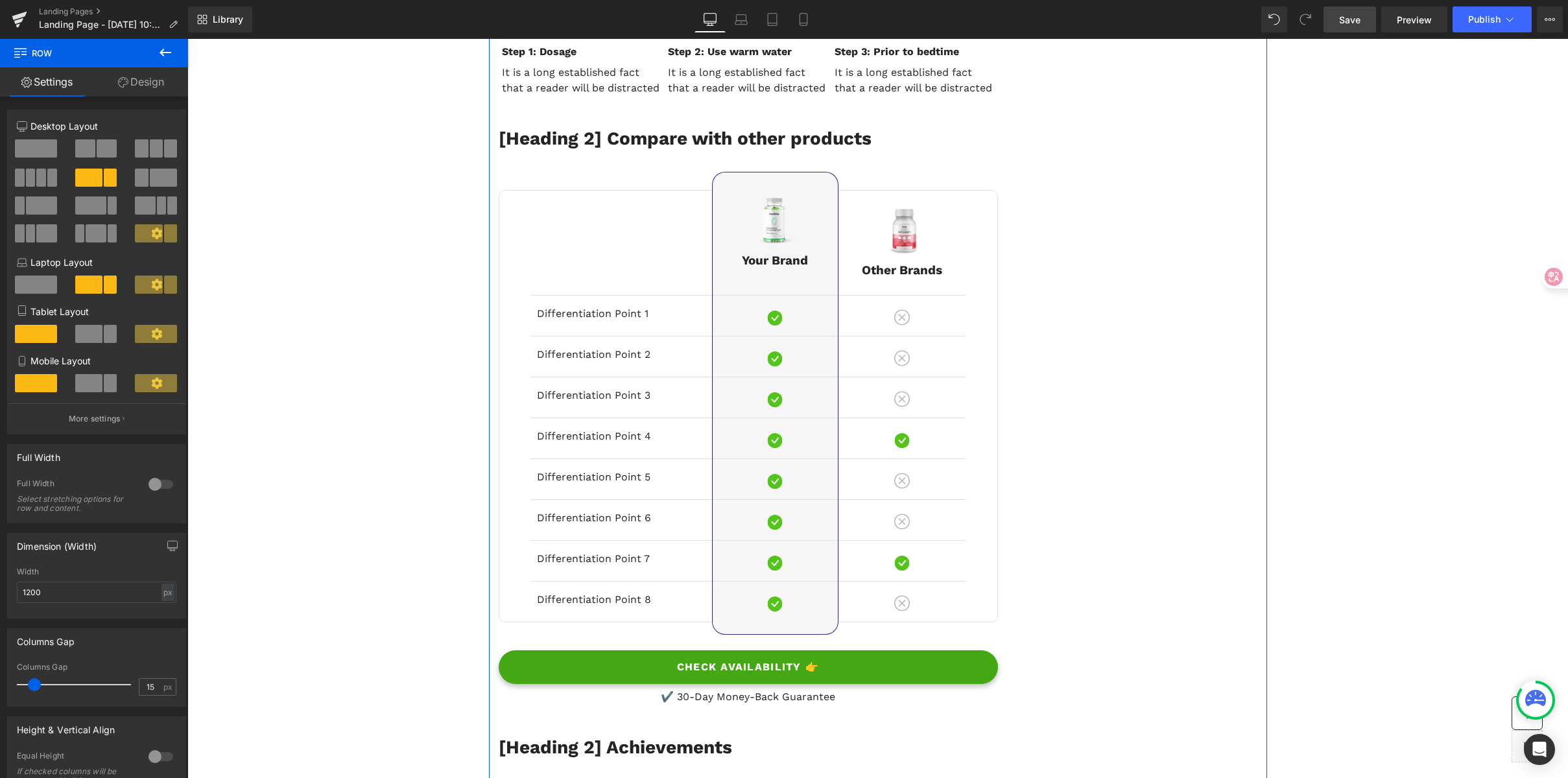
scroll to position [5046, 0]
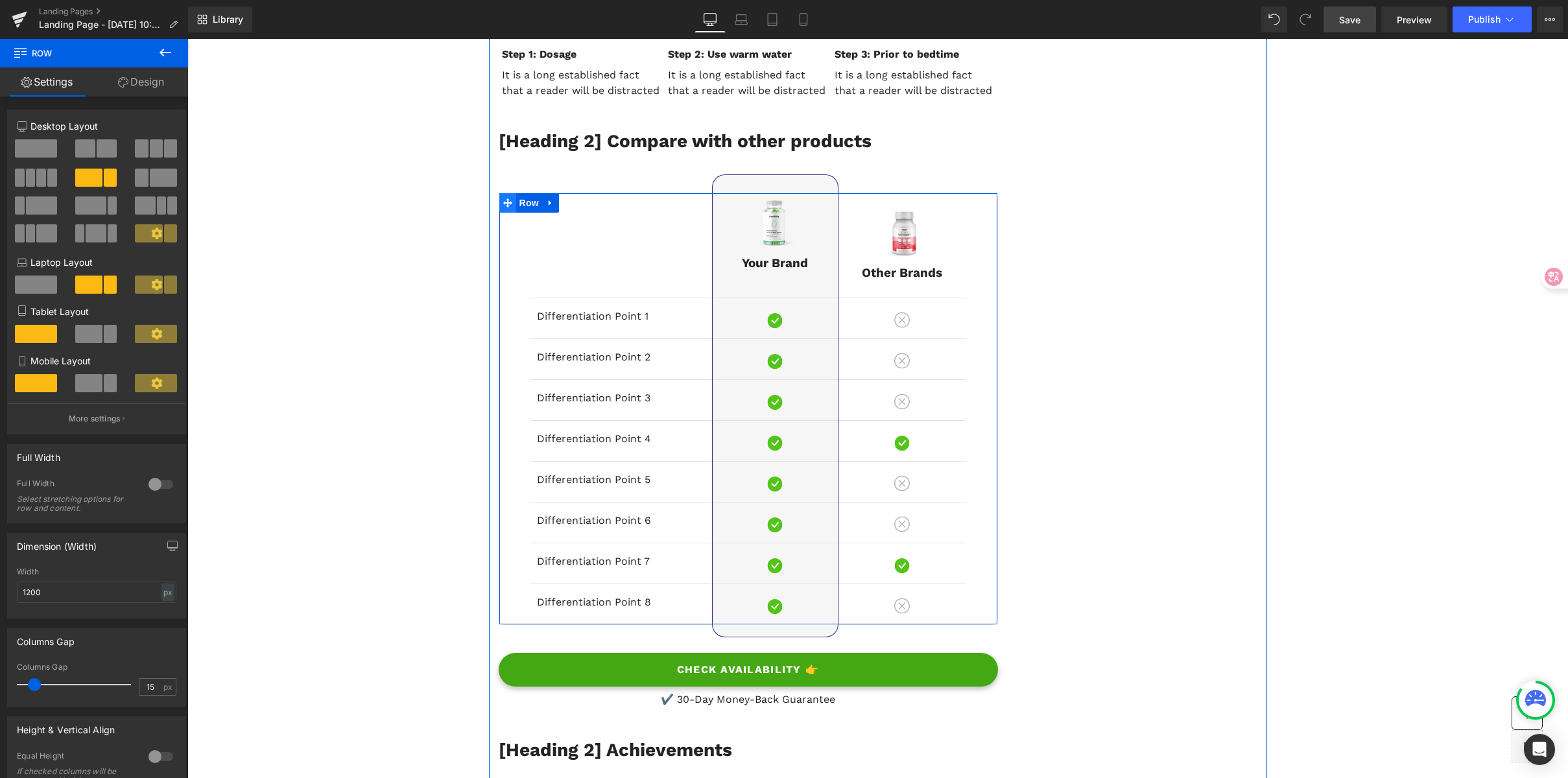
click at [507, 203] on span at bounding box center [507, 203] width 17 height 20
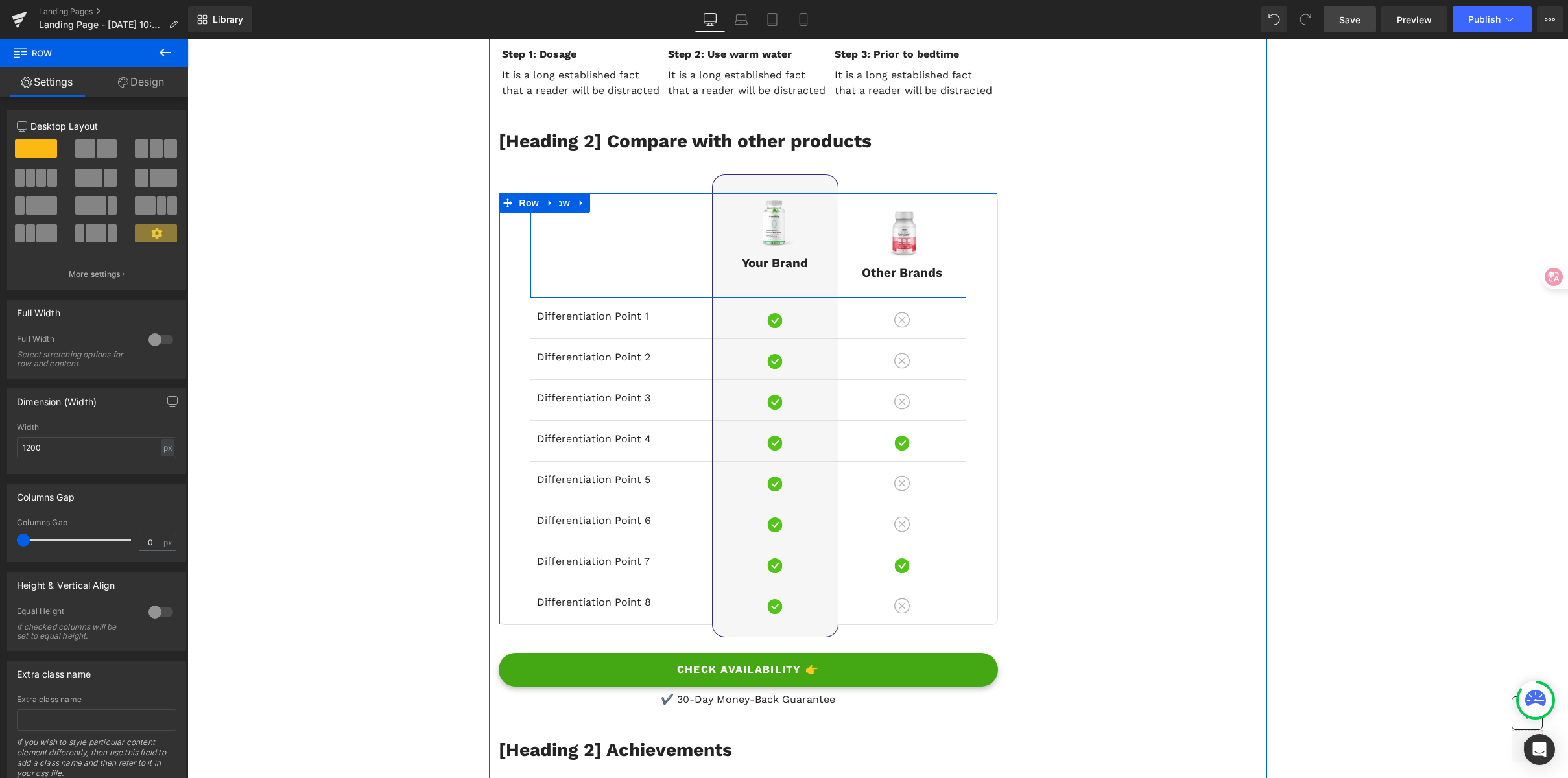
click at [536, 224] on div "Text Block Image Your Brand Text Block Row Image Other Brands Text Block Row Ro…" at bounding box center [748, 246] width 436 height 105
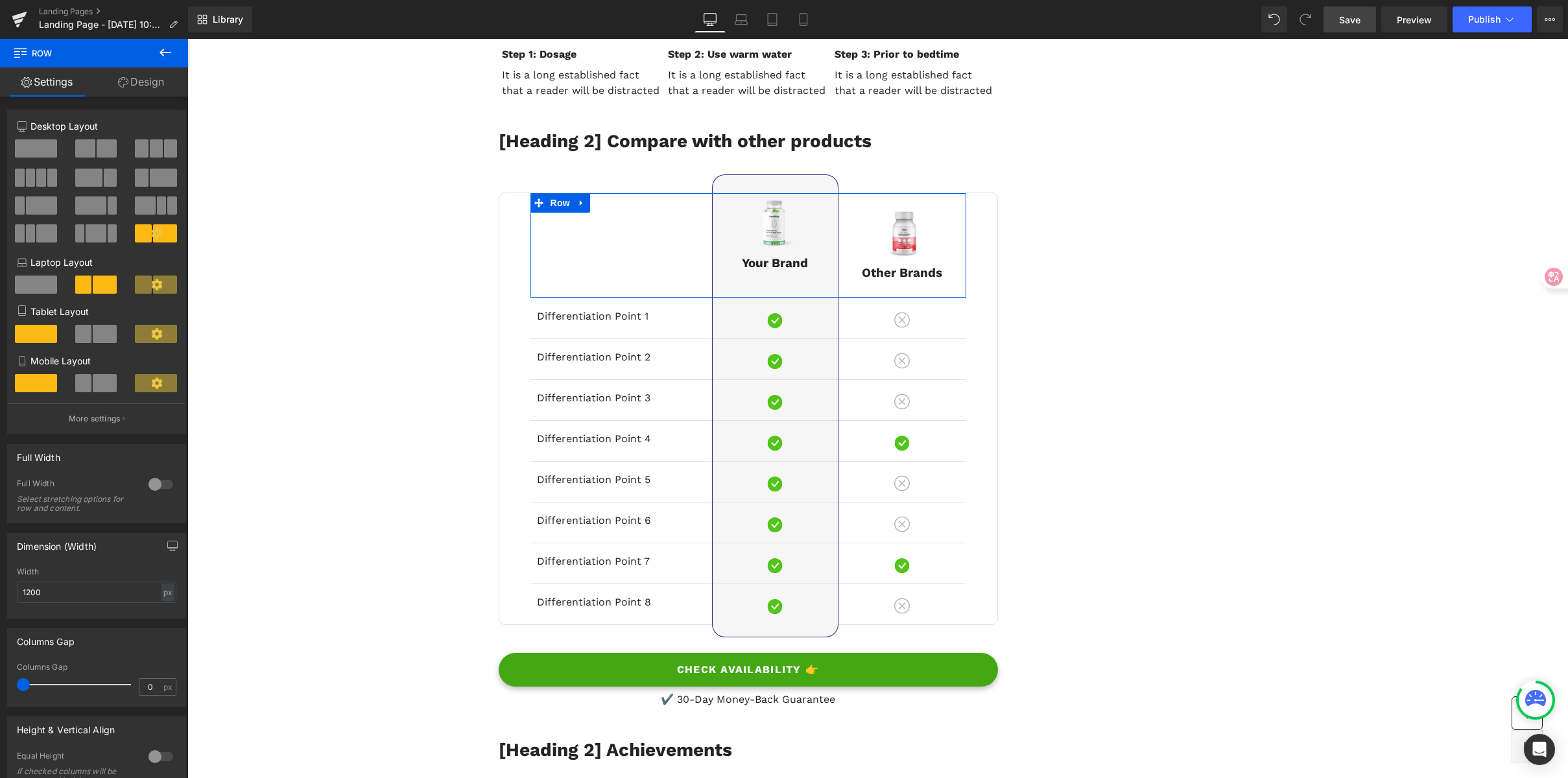
click at [102, 150] on span at bounding box center [107, 148] width 20 height 18
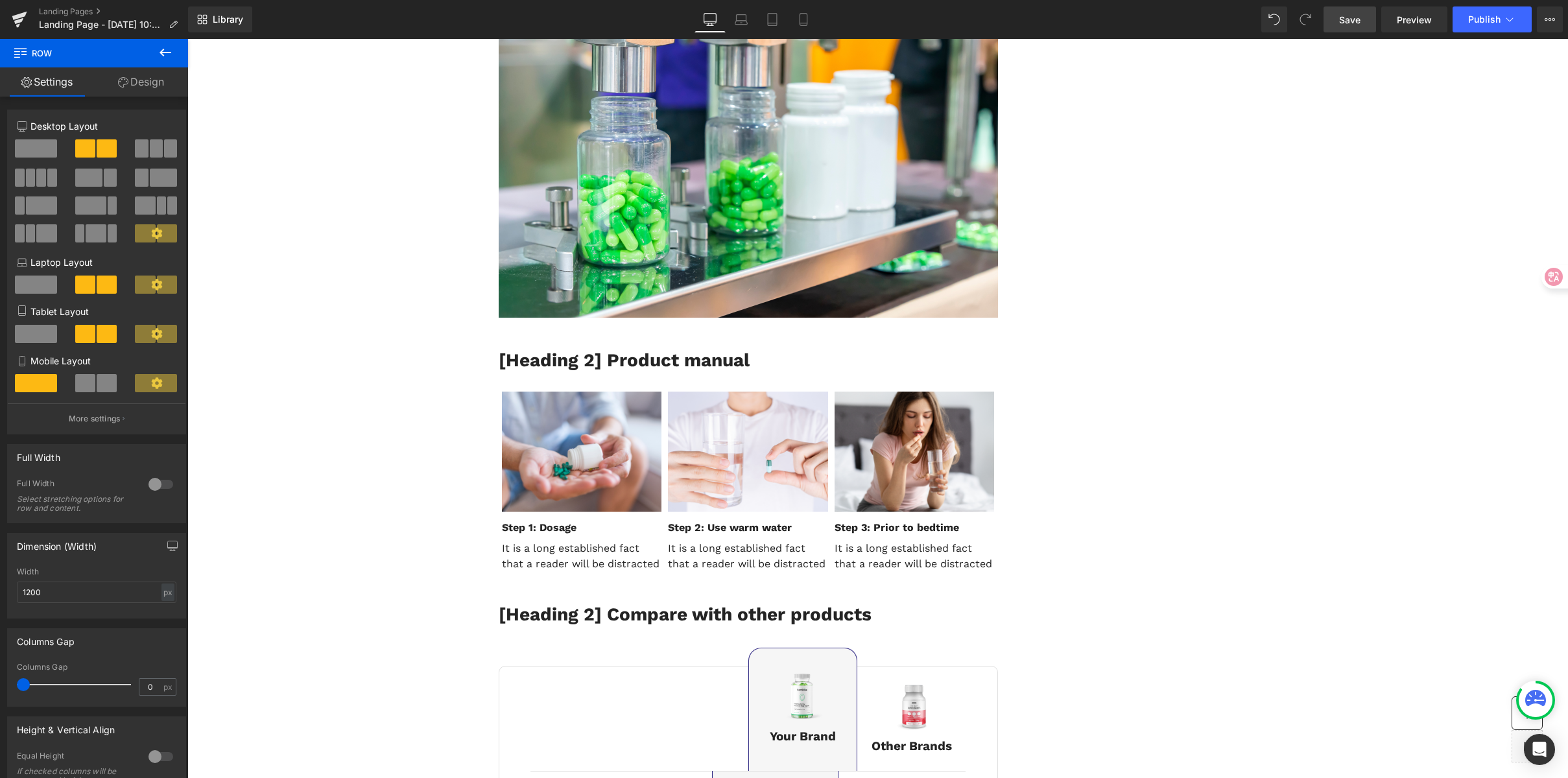
scroll to position [4592, 0]
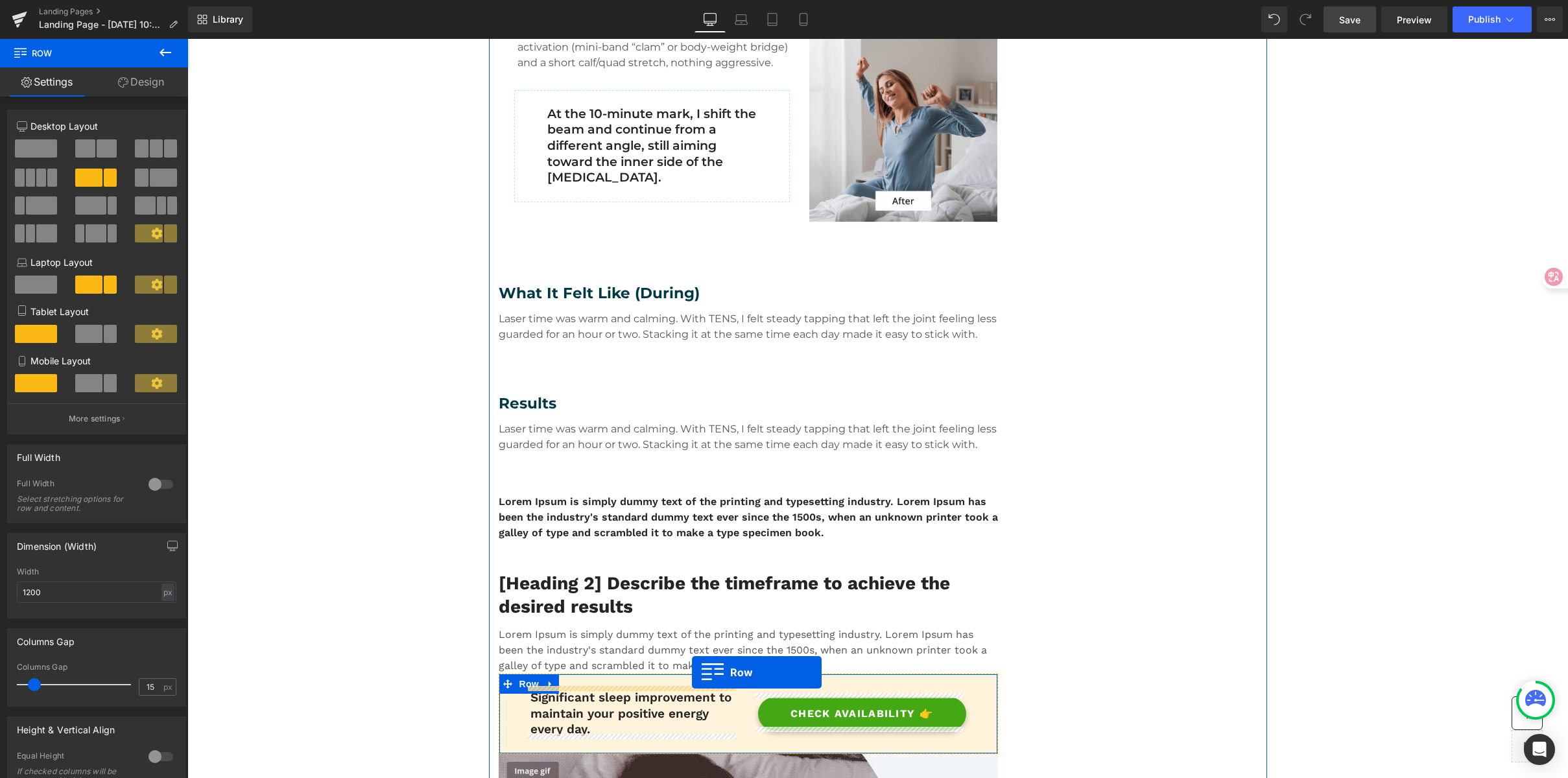
scroll to position [859, 0]
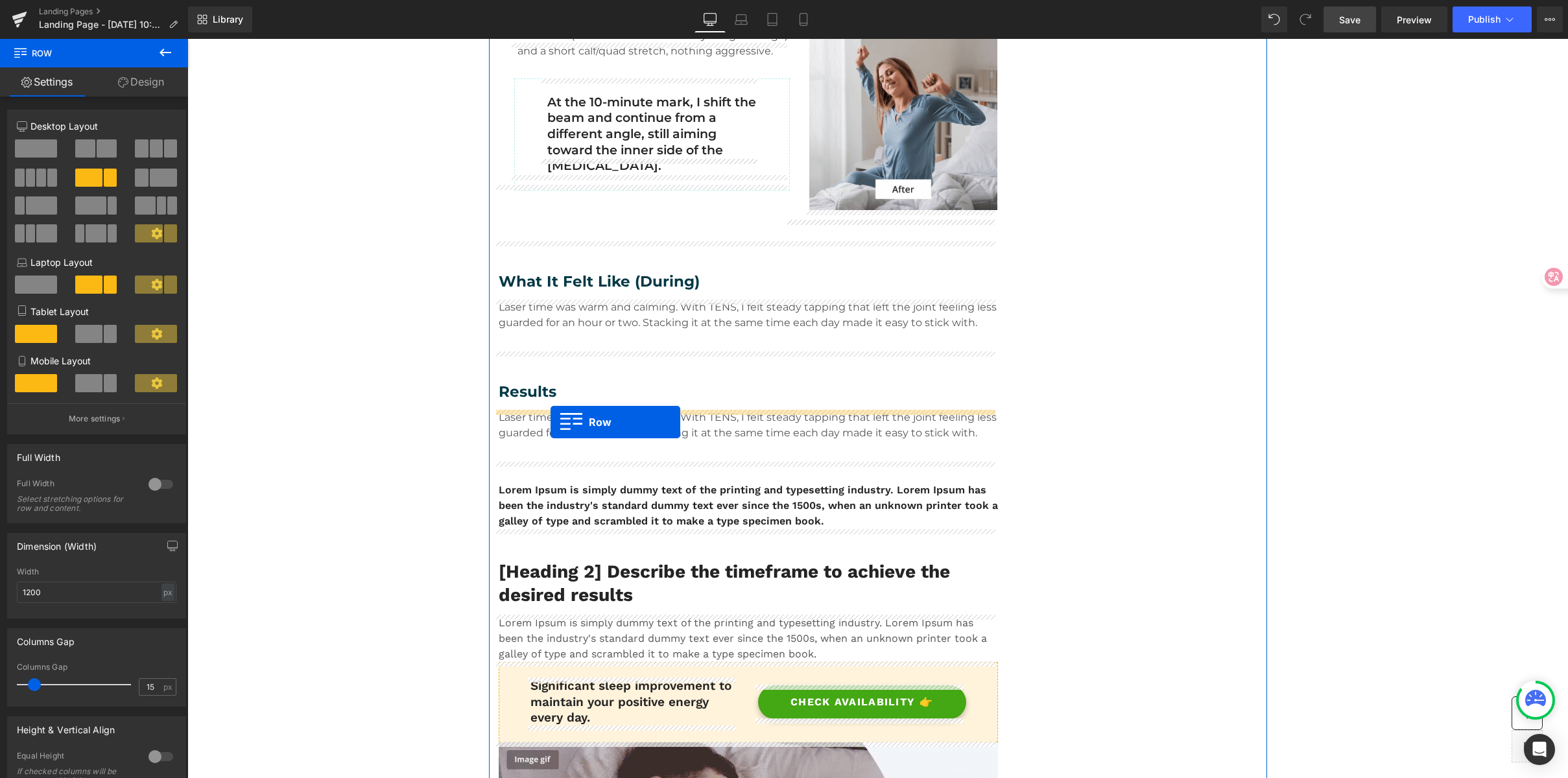
drag, startPoint x: 505, startPoint y: 469, endPoint x: 549, endPoint y: 422, distance: 64.4
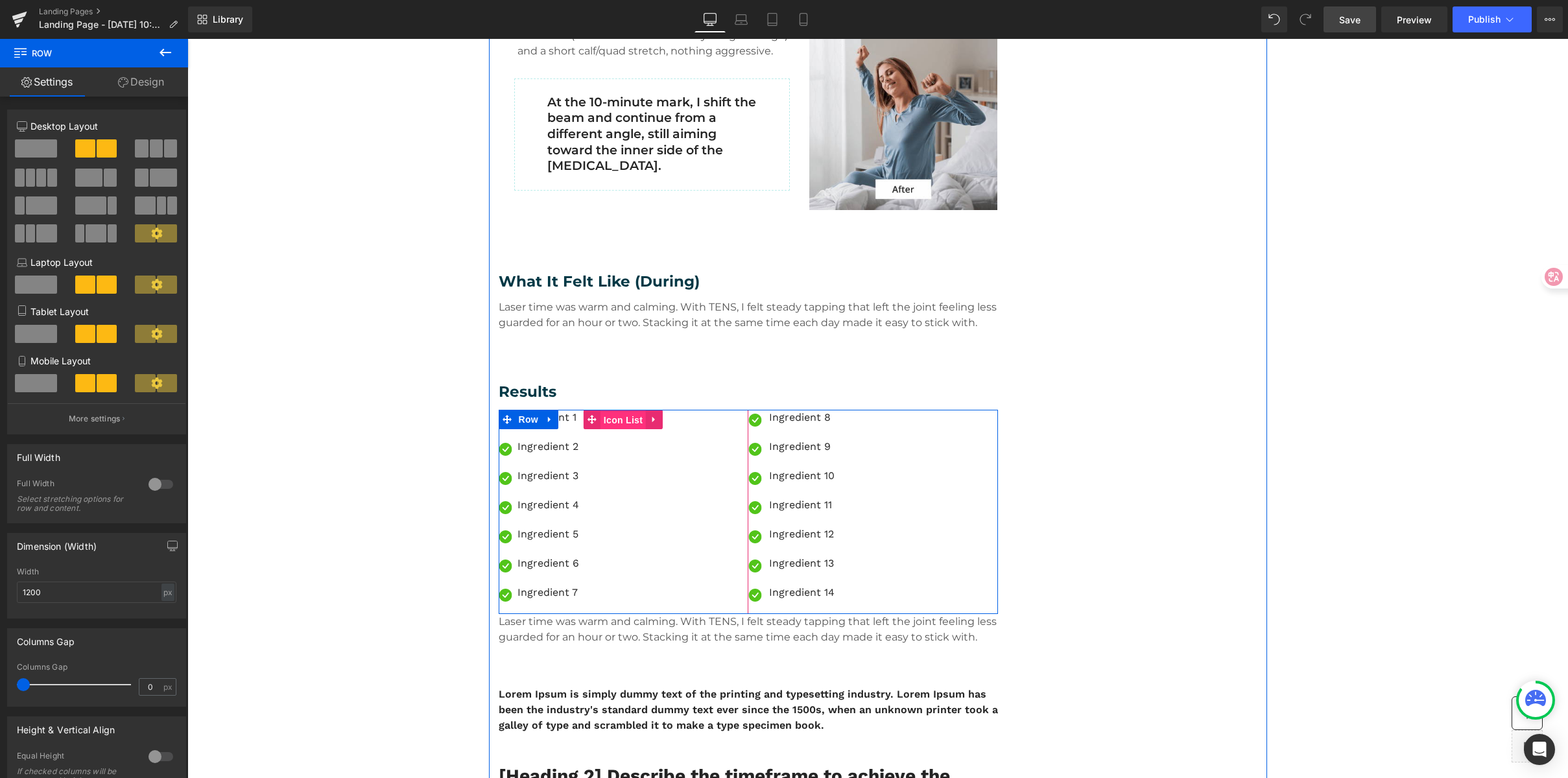
click at [626, 416] on span "Icon List" at bounding box center [623, 420] width 46 height 20
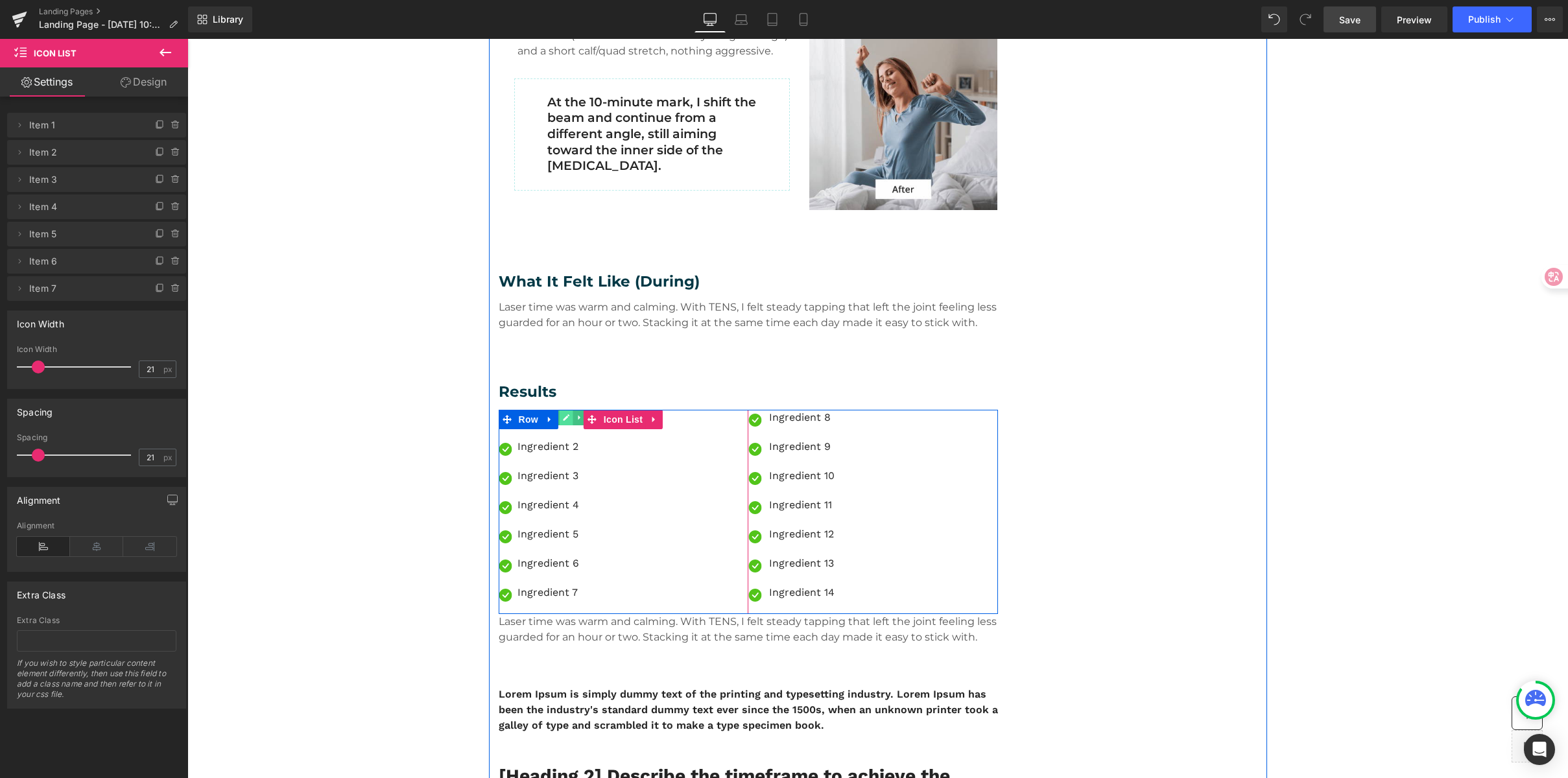
click at [564, 418] on icon at bounding box center [567, 418] width 7 height 7
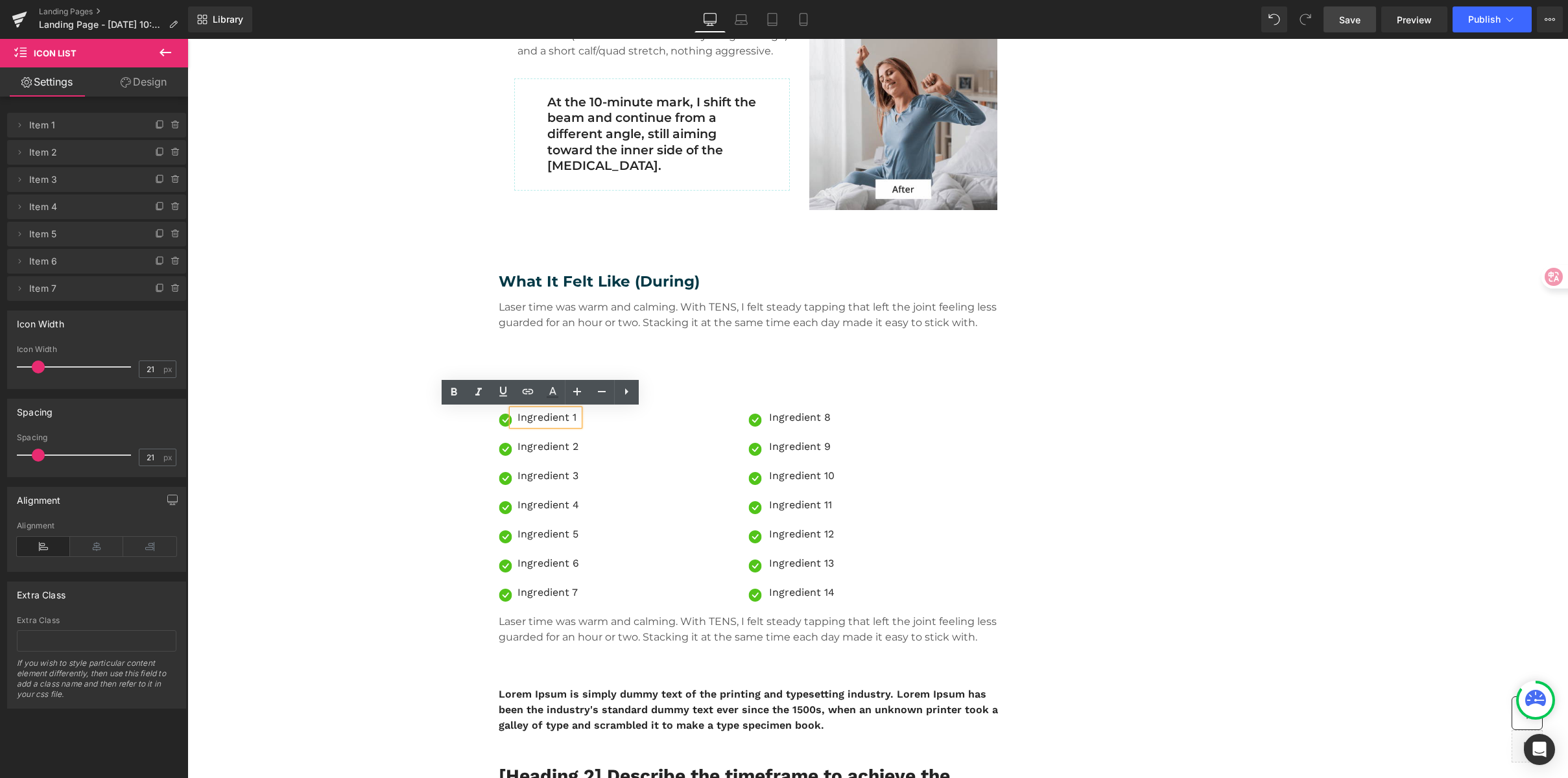
click at [560, 419] on p "Ingredient 1" at bounding box center [548, 418] width 62 height 16
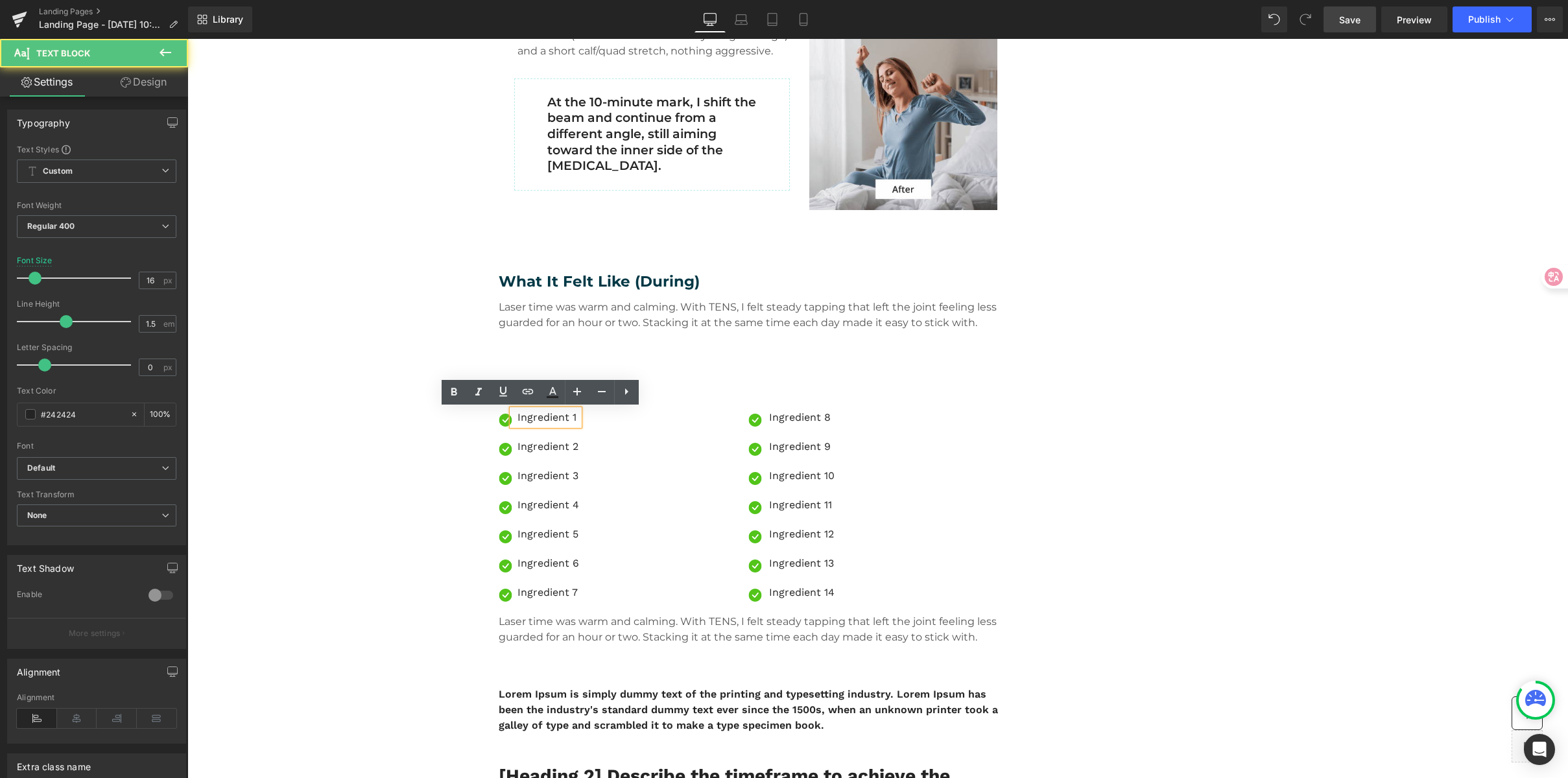
click at [521, 413] on p "Ingredient 1" at bounding box center [548, 418] width 62 height 16
click at [526, 415] on p "Ingredient 1" at bounding box center [548, 418] width 62 height 16
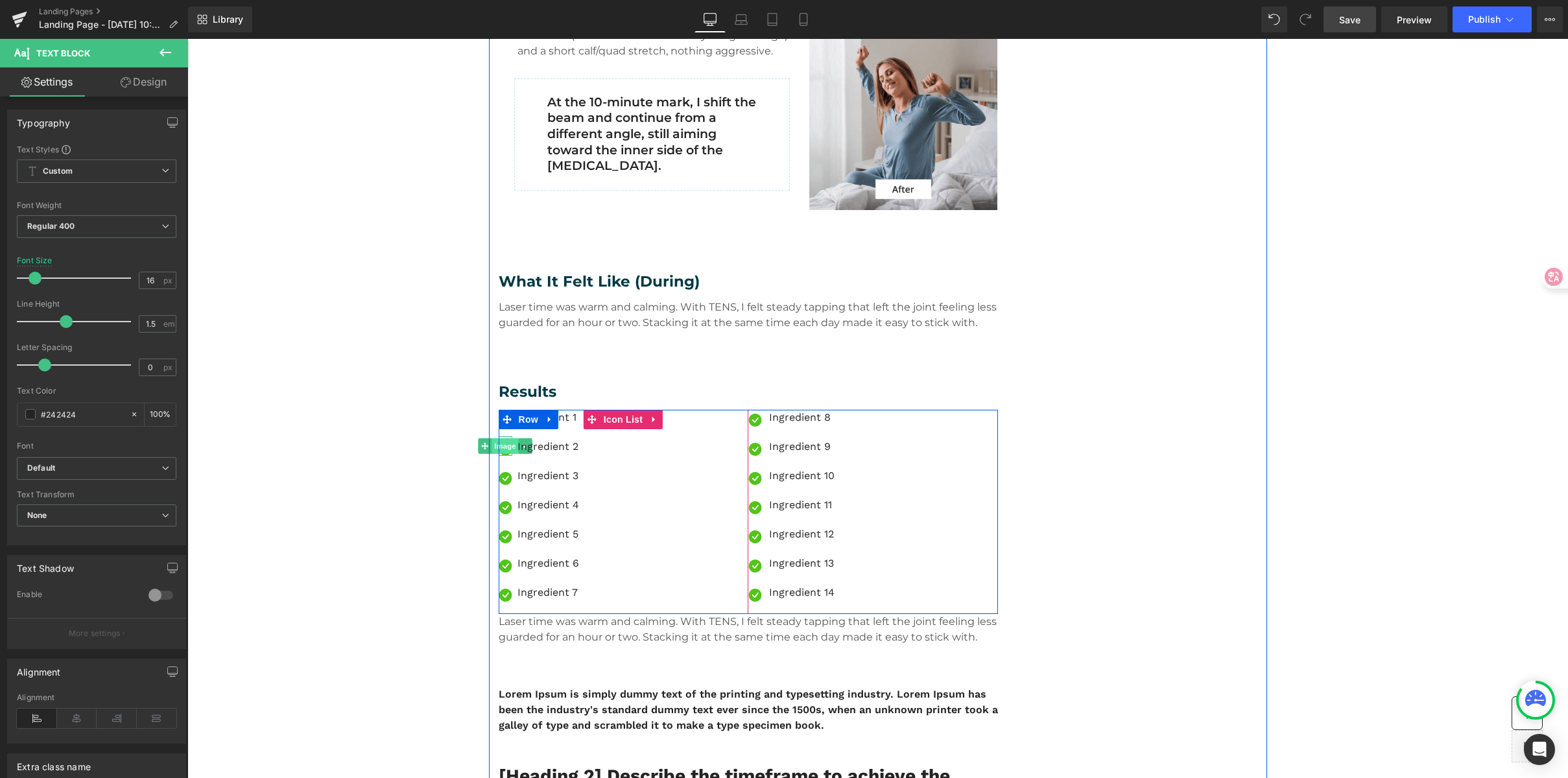
click at [498, 447] on span "Image" at bounding box center [505, 446] width 27 height 16
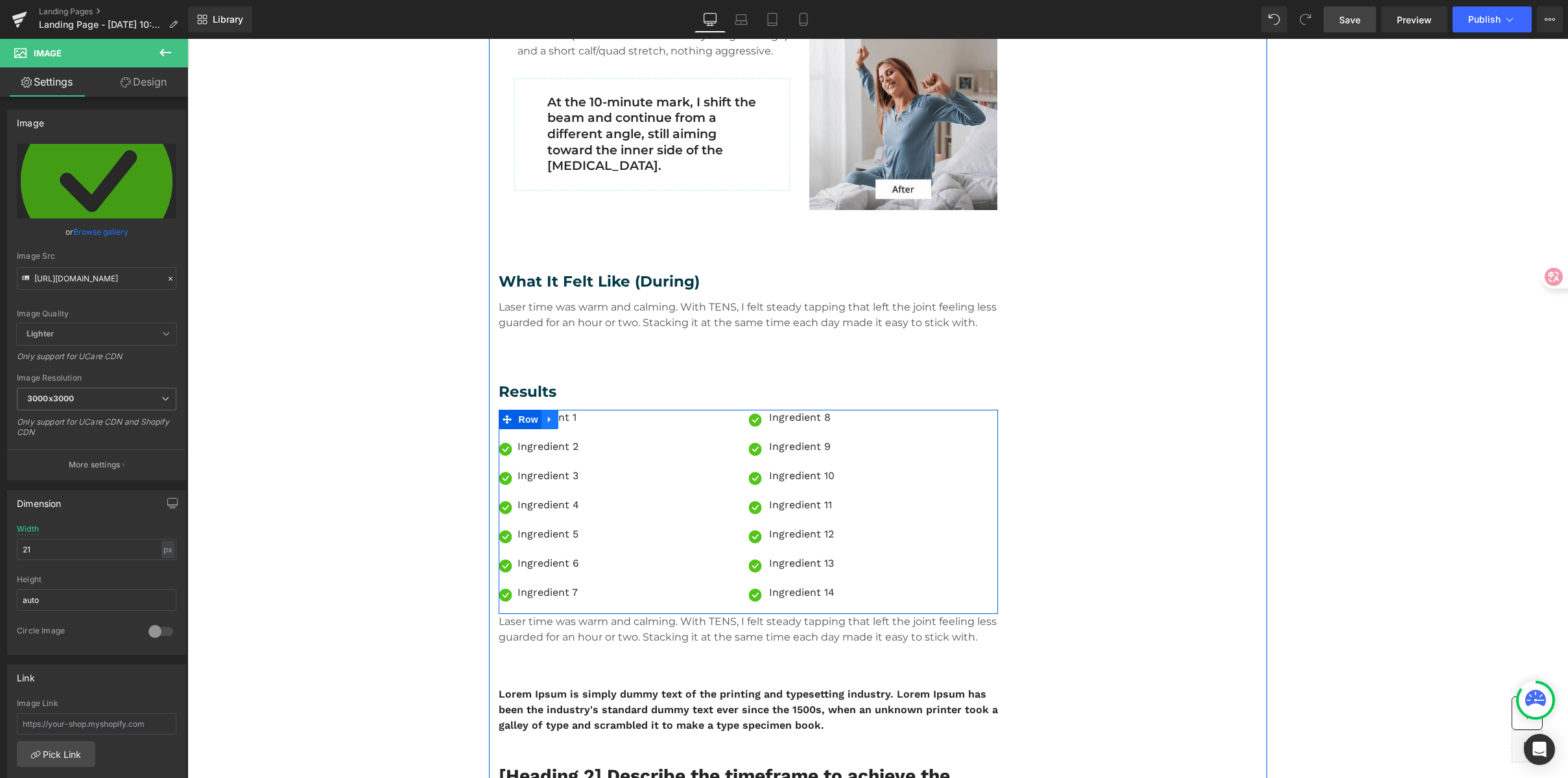
click at [547, 424] on icon at bounding box center [549, 420] width 9 height 10
click at [579, 420] on icon at bounding box center [583, 420] width 9 height 10
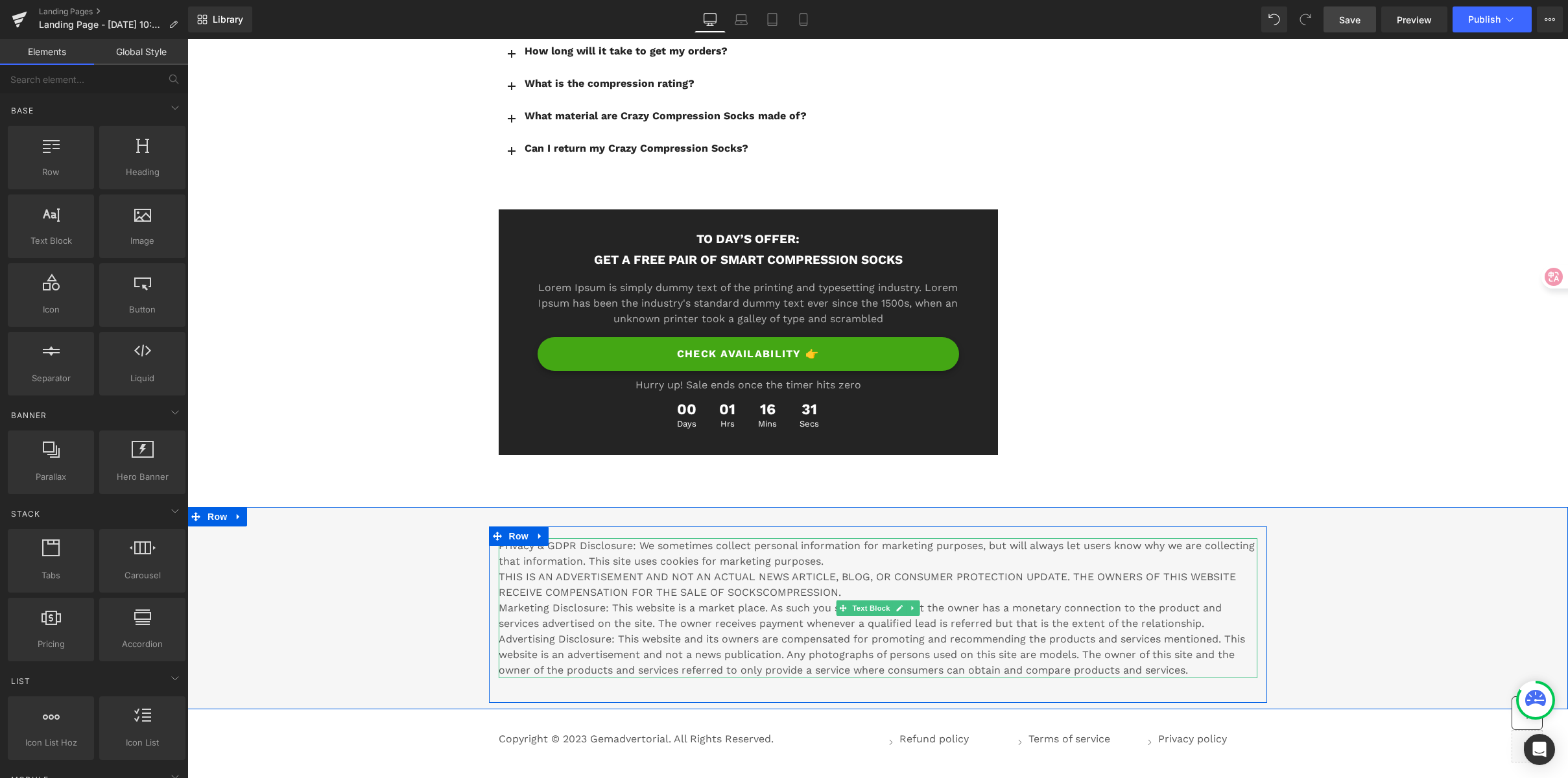
scroll to position [7241, 0]
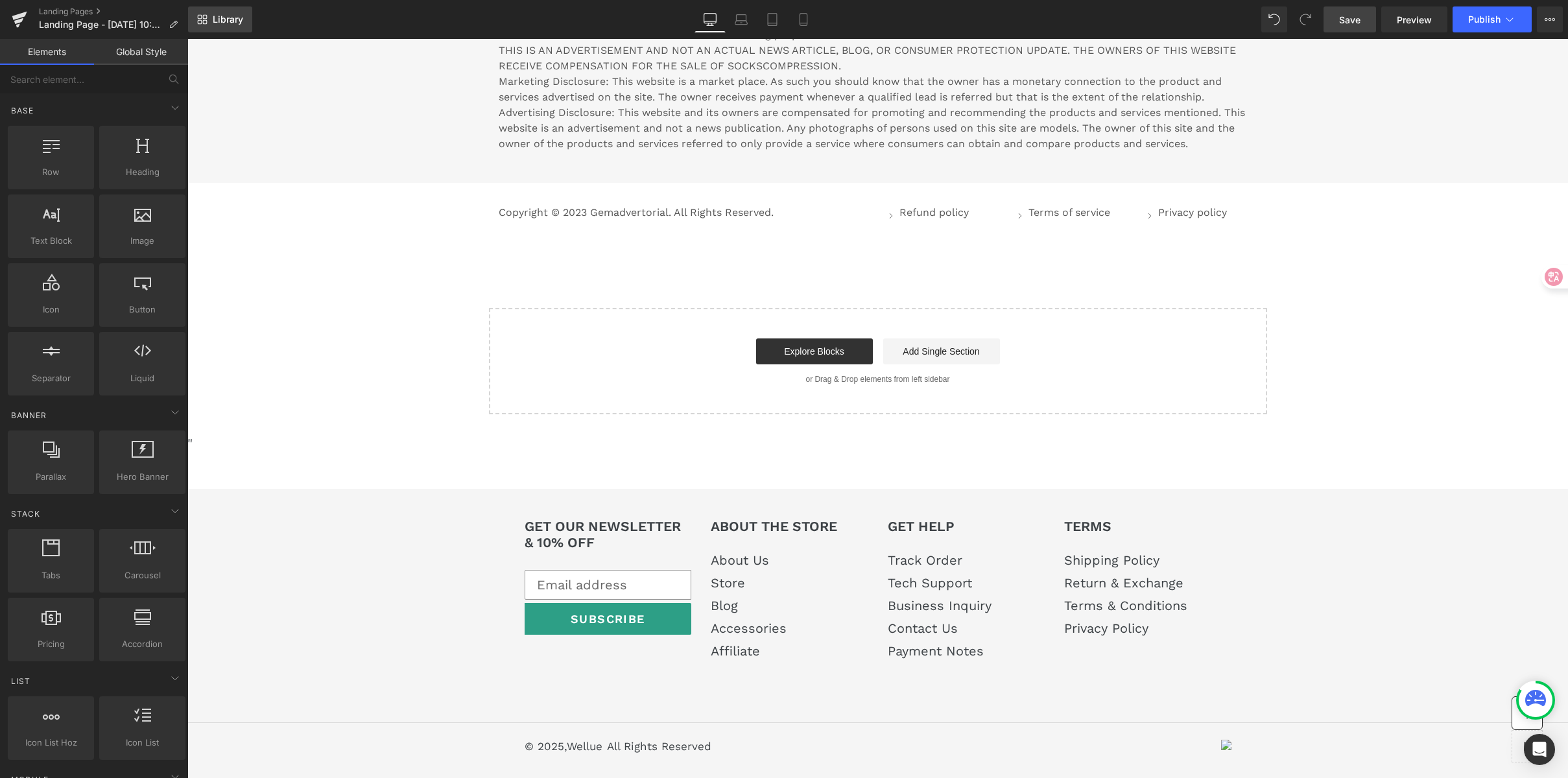
click at [250, 19] on link "Library" at bounding box center [220, 20] width 64 height 26
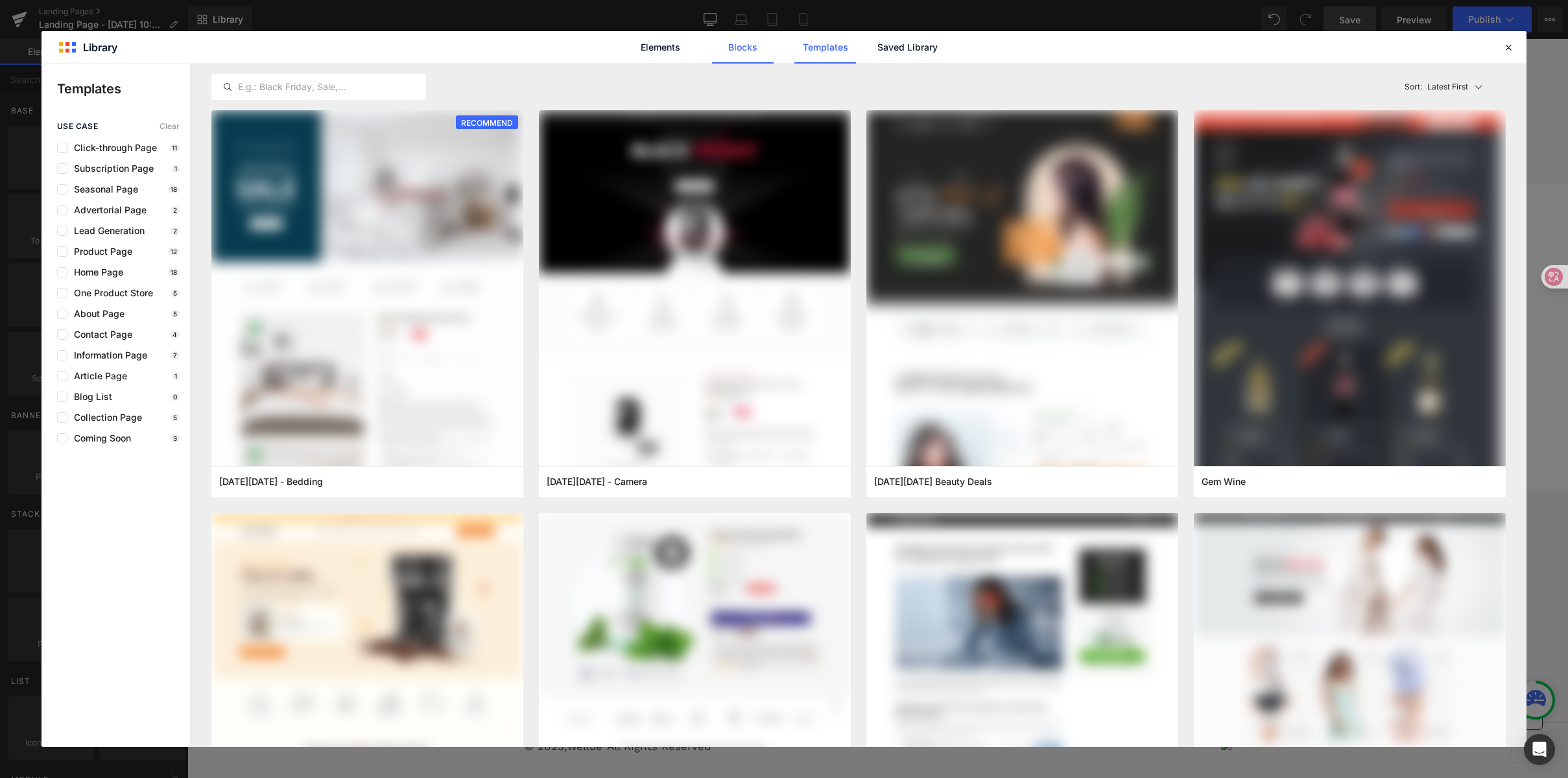
click at [876, 55] on link "Blocks" at bounding box center [907, 48] width 62 height 33
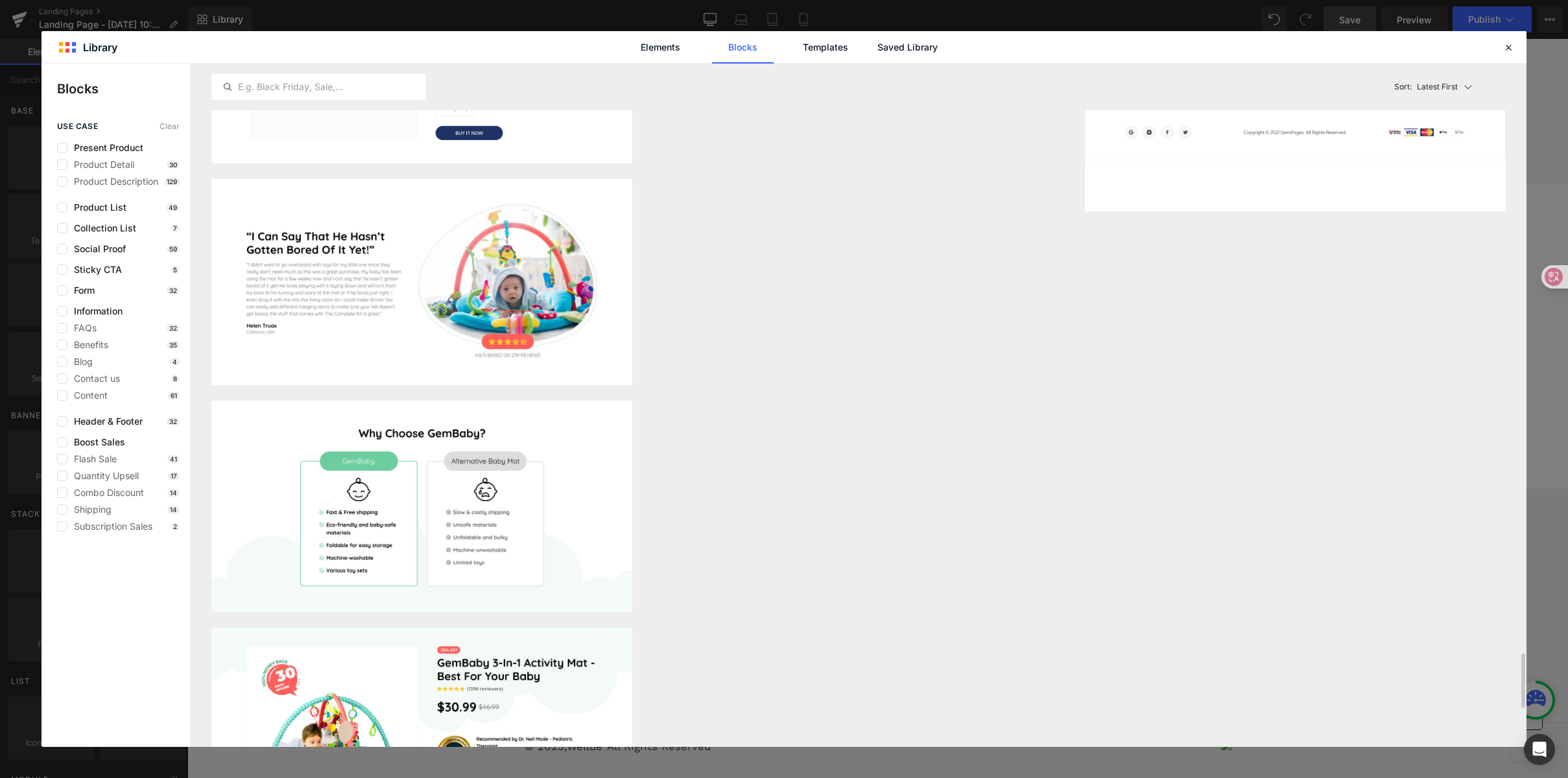
scroll to position [7689, 0]
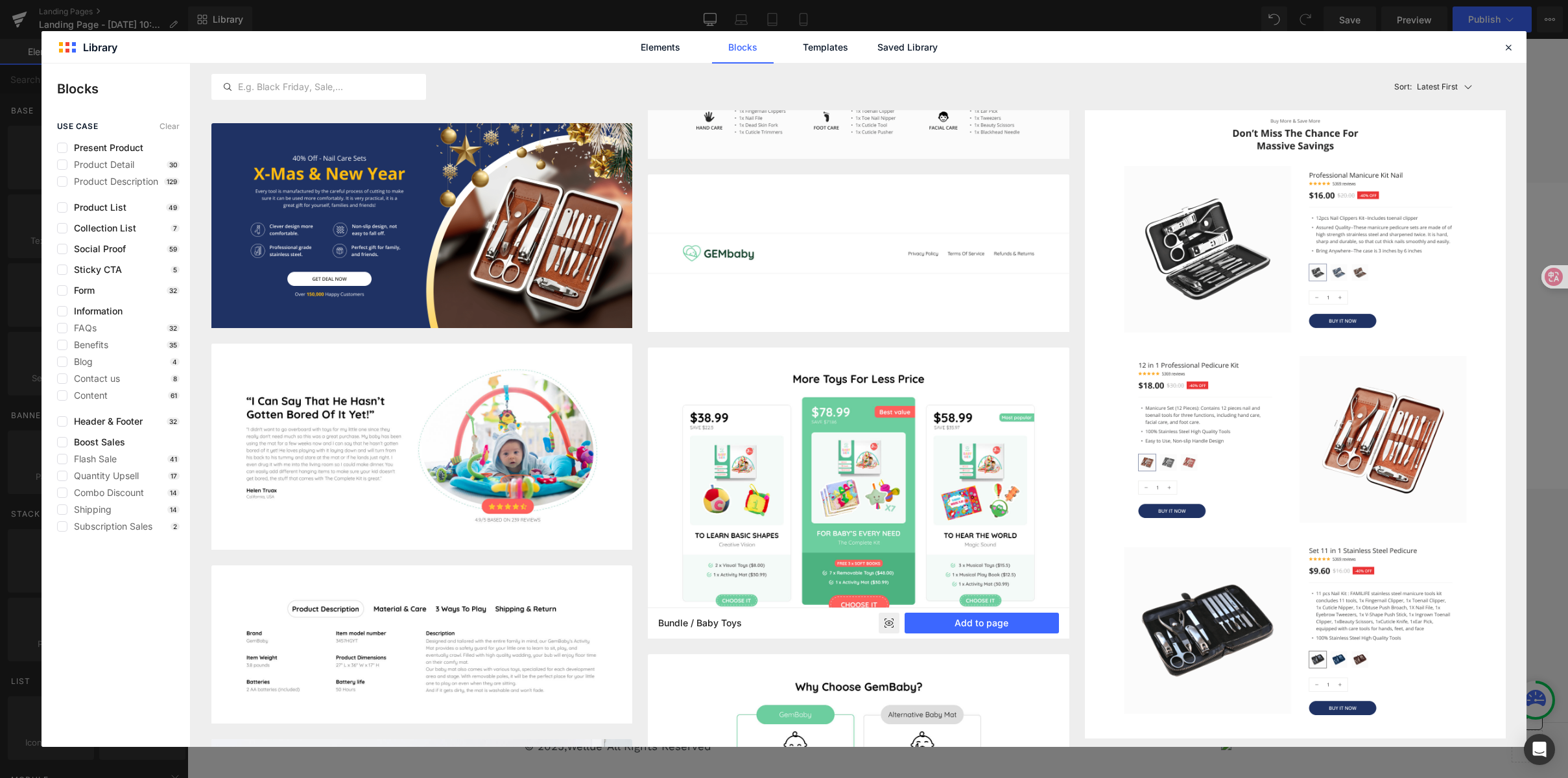
scroll to position [6984, 0]
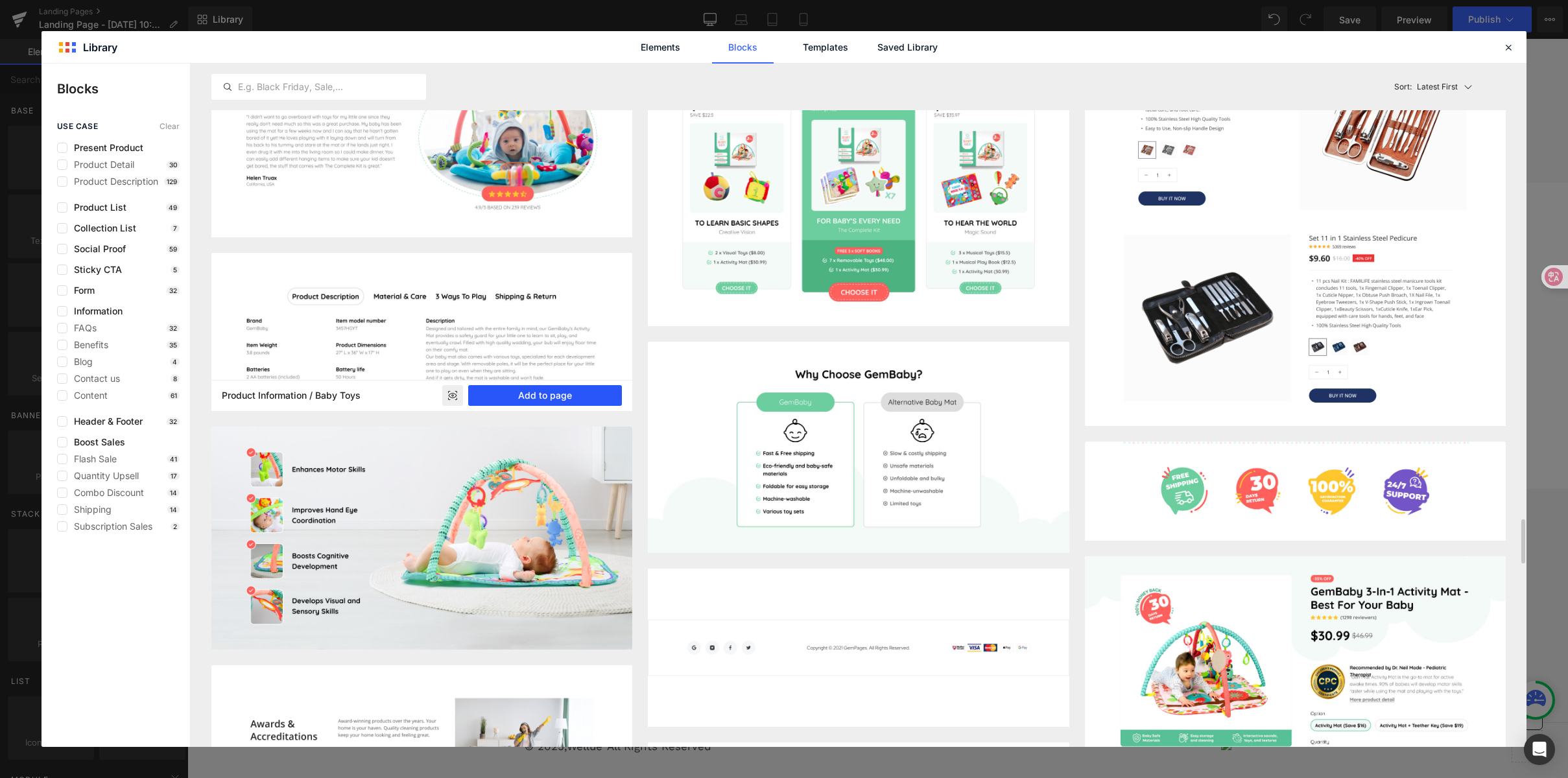
click at [494, 390] on button "Add to page" at bounding box center [545, 395] width 154 height 21
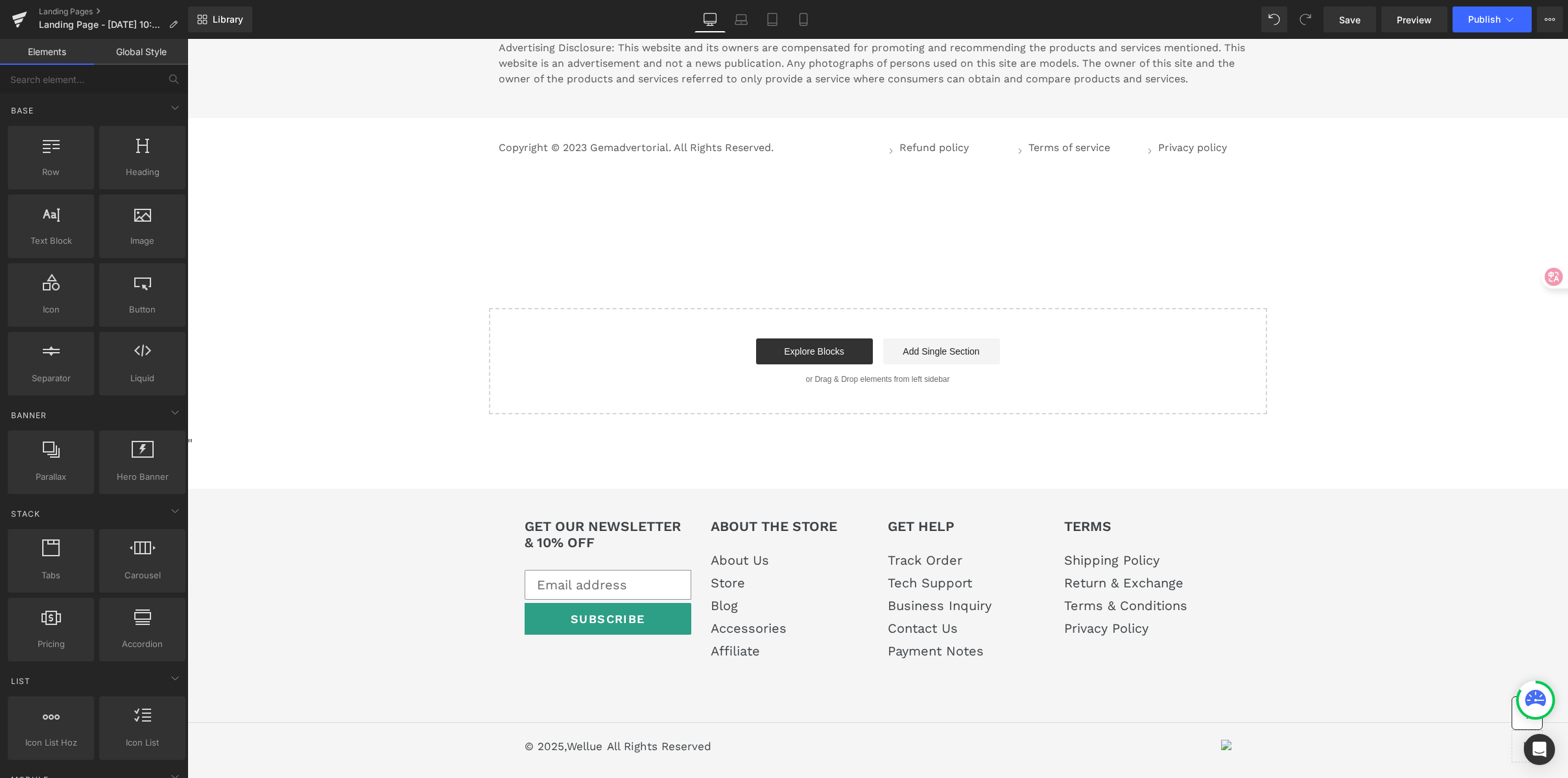
scroll to position [7305, 0]
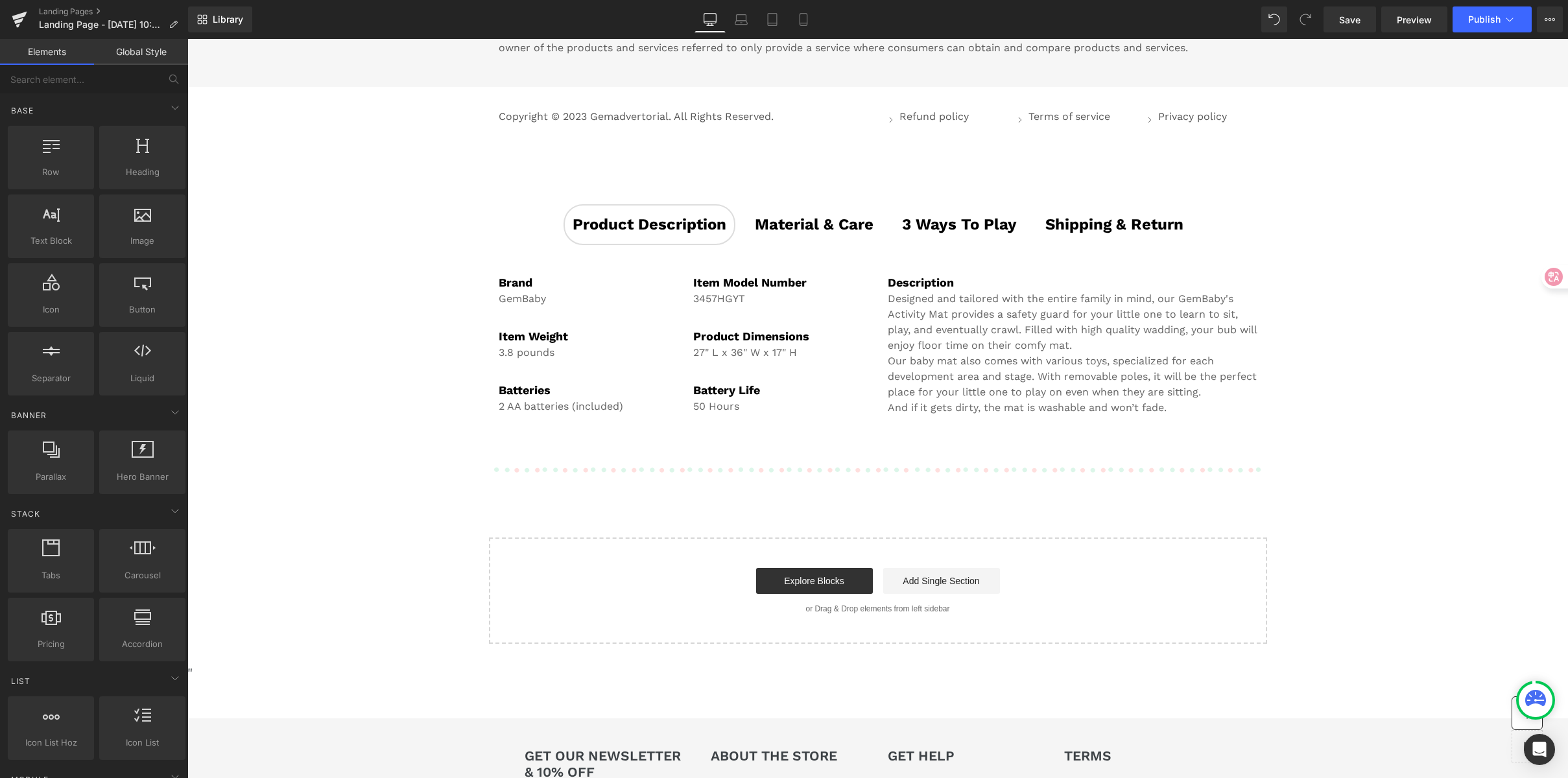
click at [842, 252] on div "Product Description Text Block Material & Care Text Block 3 ways to play Text B…" at bounding box center [878, 309] width 778 height 212
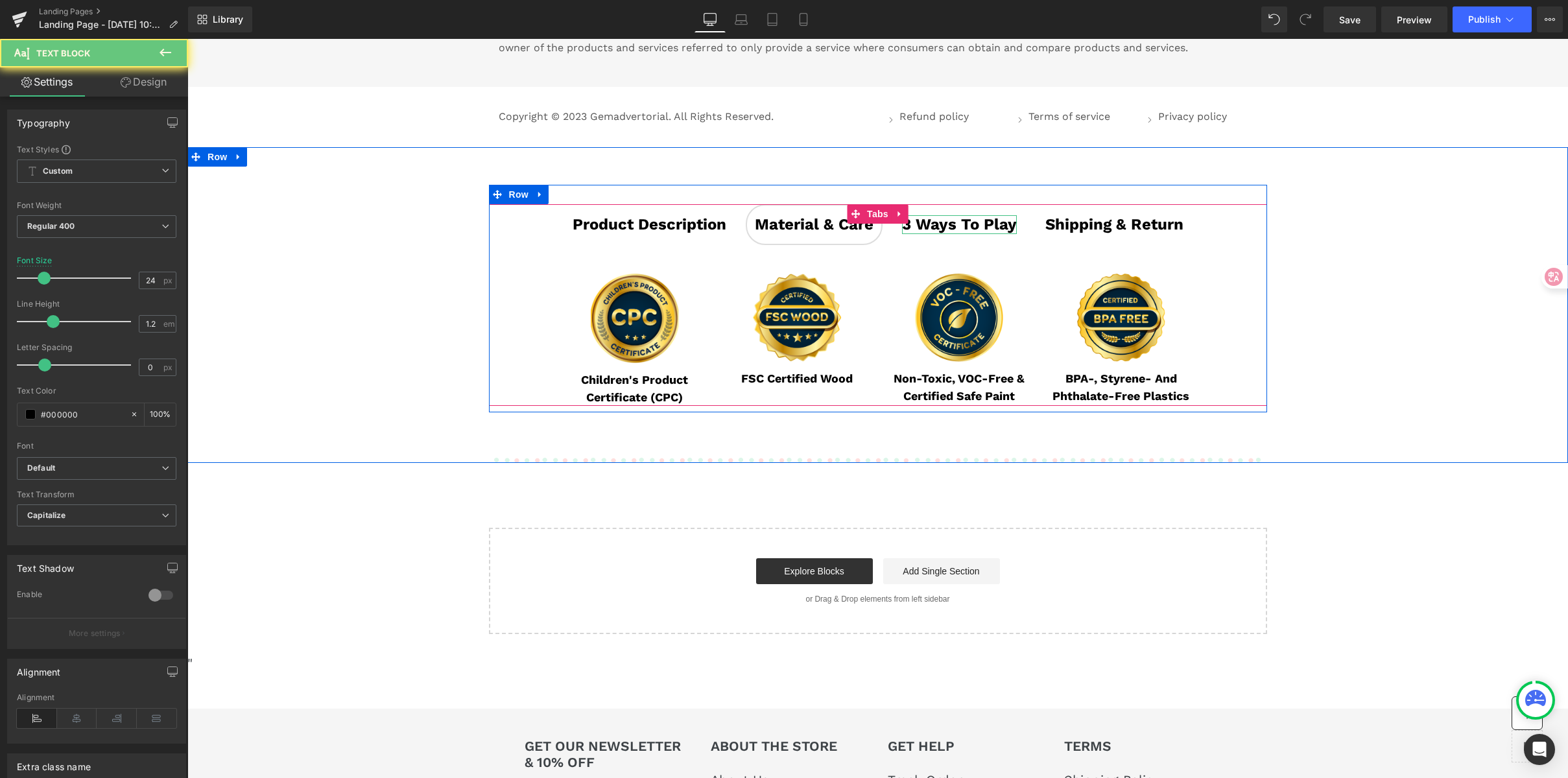
click at [925, 233] on strong "3 ways to play" at bounding box center [959, 224] width 115 height 18
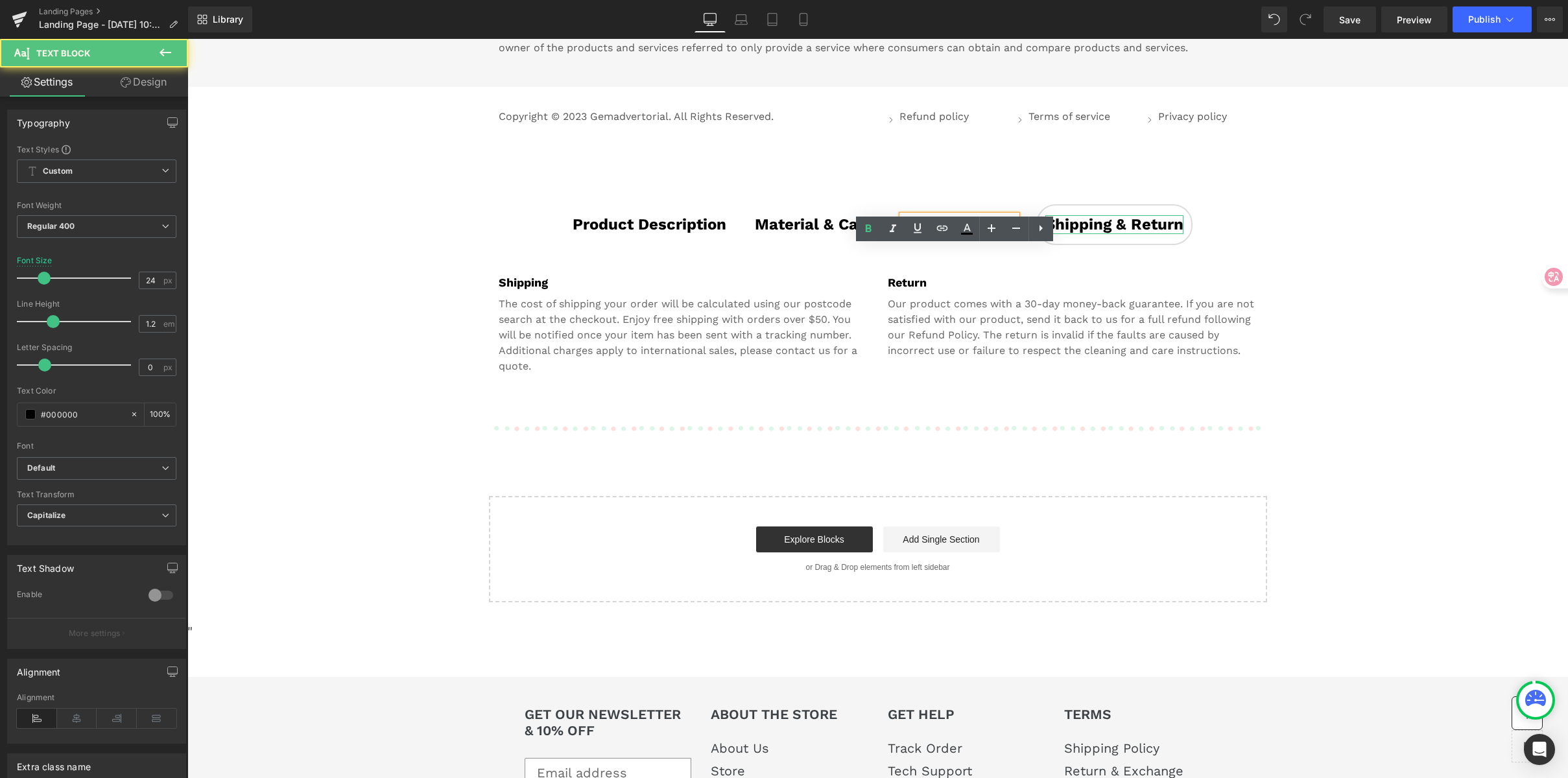
click at [1070, 233] on strong "shipping & return" at bounding box center [1114, 224] width 138 height 18
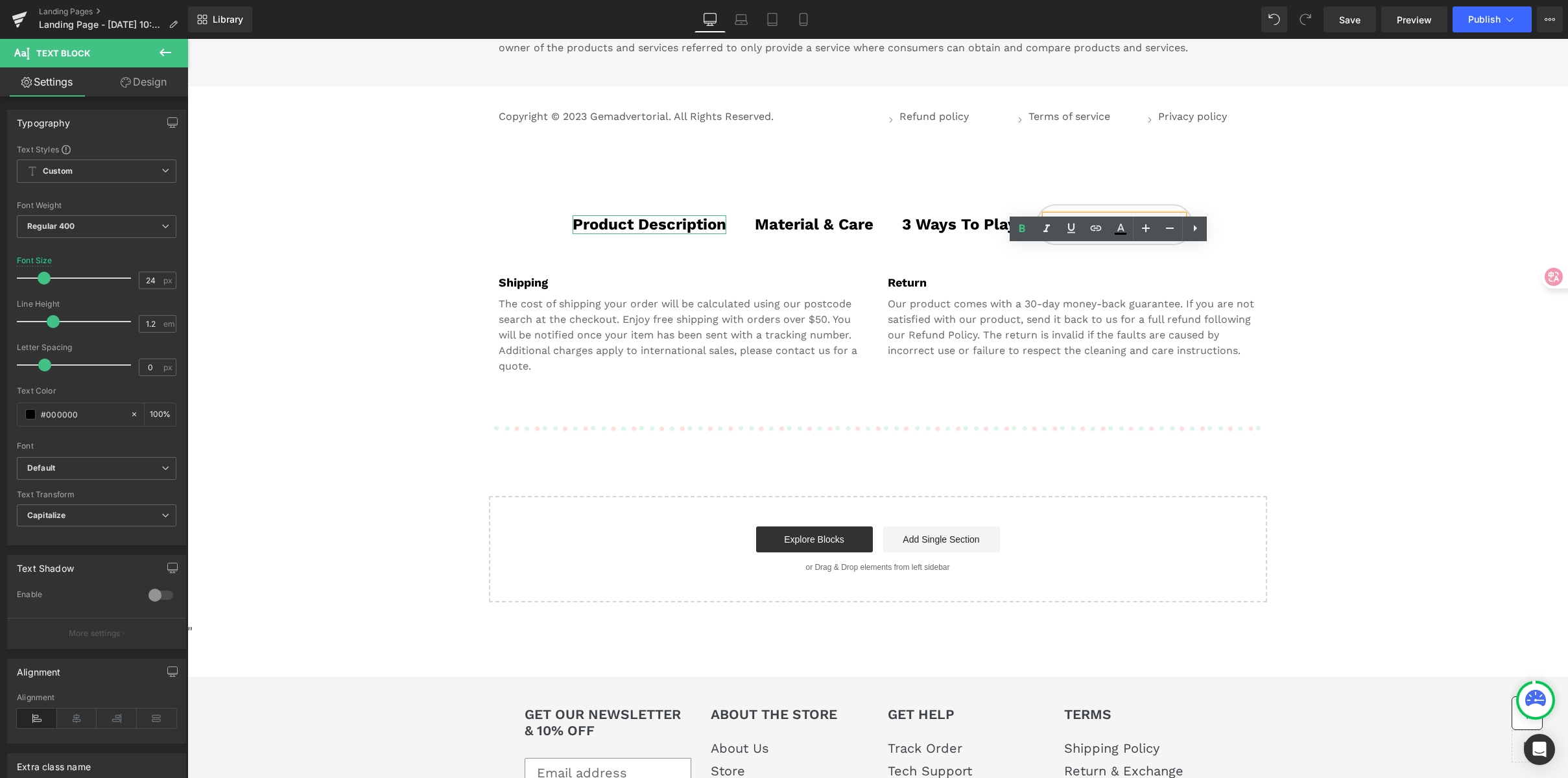
click at [662, 233] on strong "Product Description" at bounding box center [649, 224] width 154 height 18
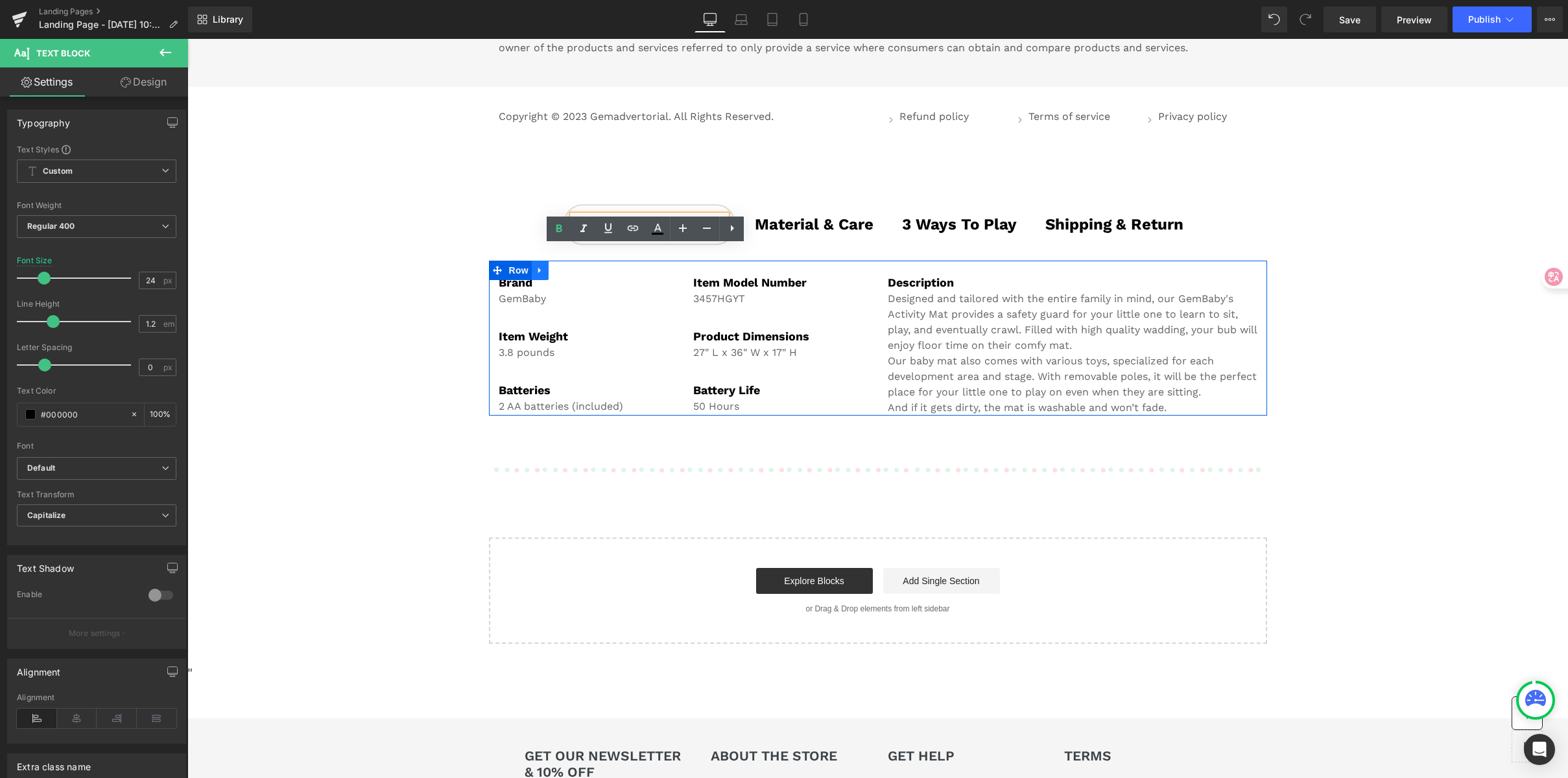
click at [541, 280] on link at bounding box center [540, 270] width 17 height 20
click at [549, 280] on link at bounding box center [557, 270] width 17 height 20
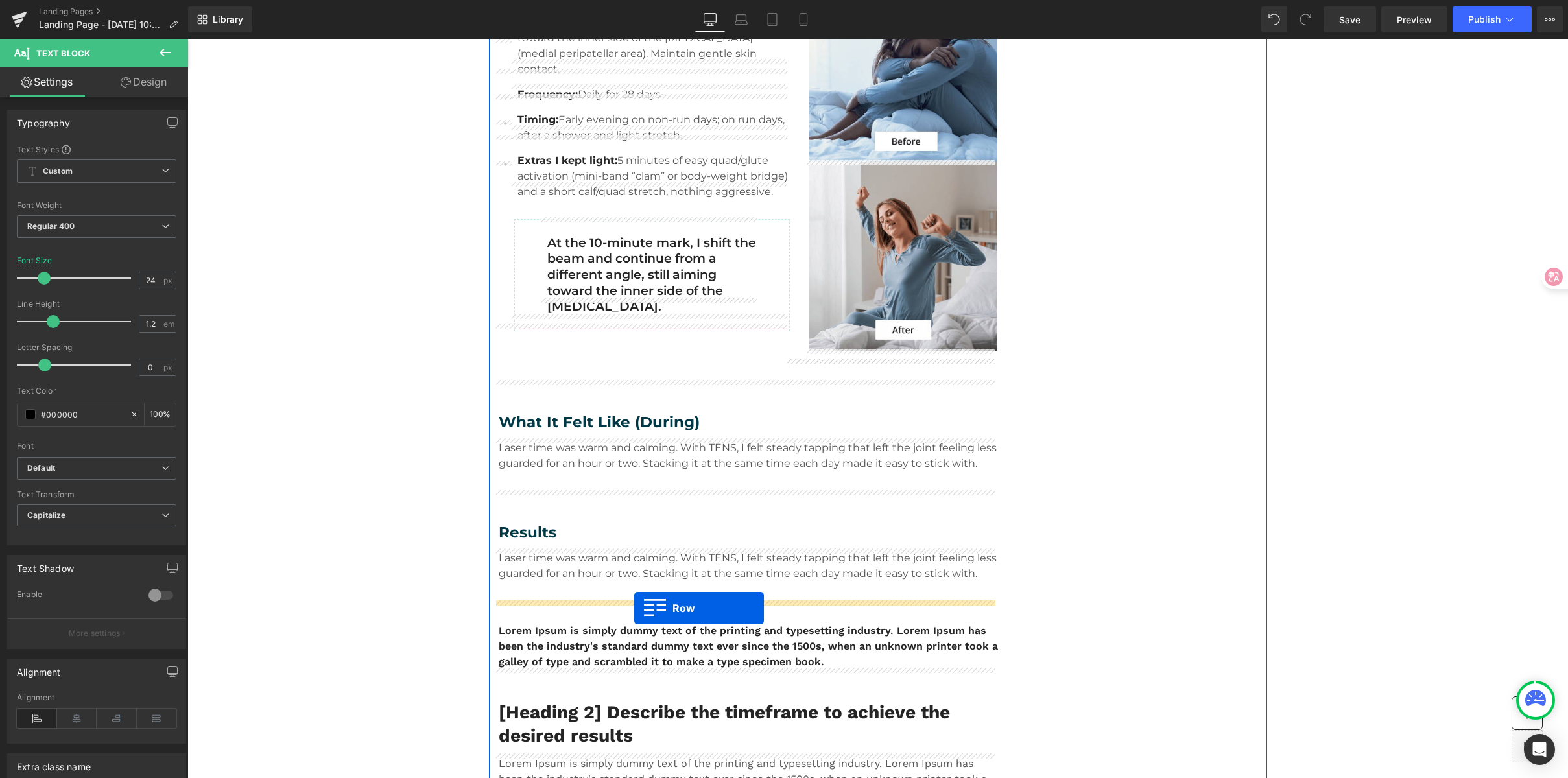
scroll to position [717, 0]
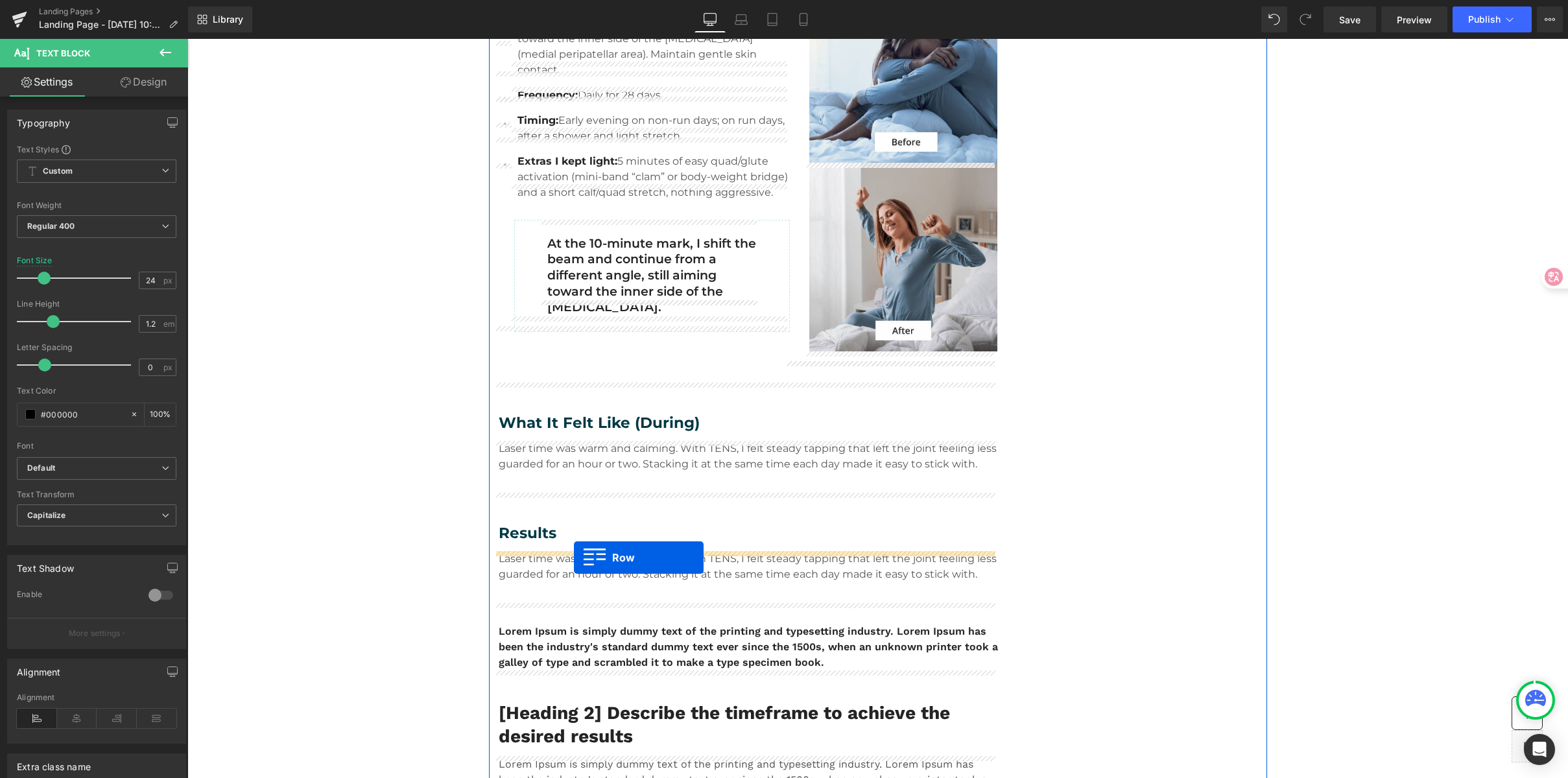
drag, startPoint x: 492, startPoint y: 305, endPoint x: 574, endPoint y: 558, distance: 266.0
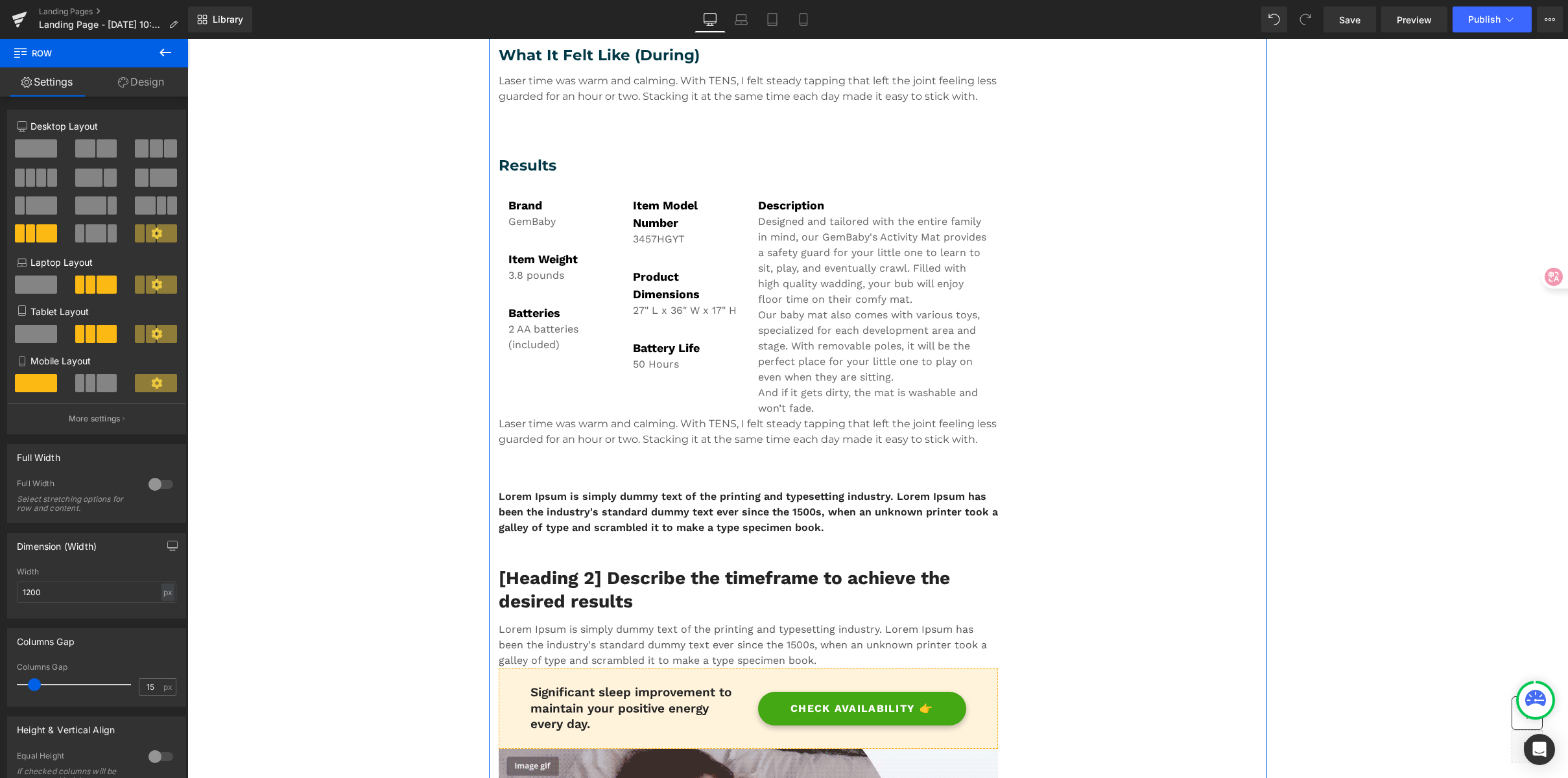
scroll to position [1100, 0]
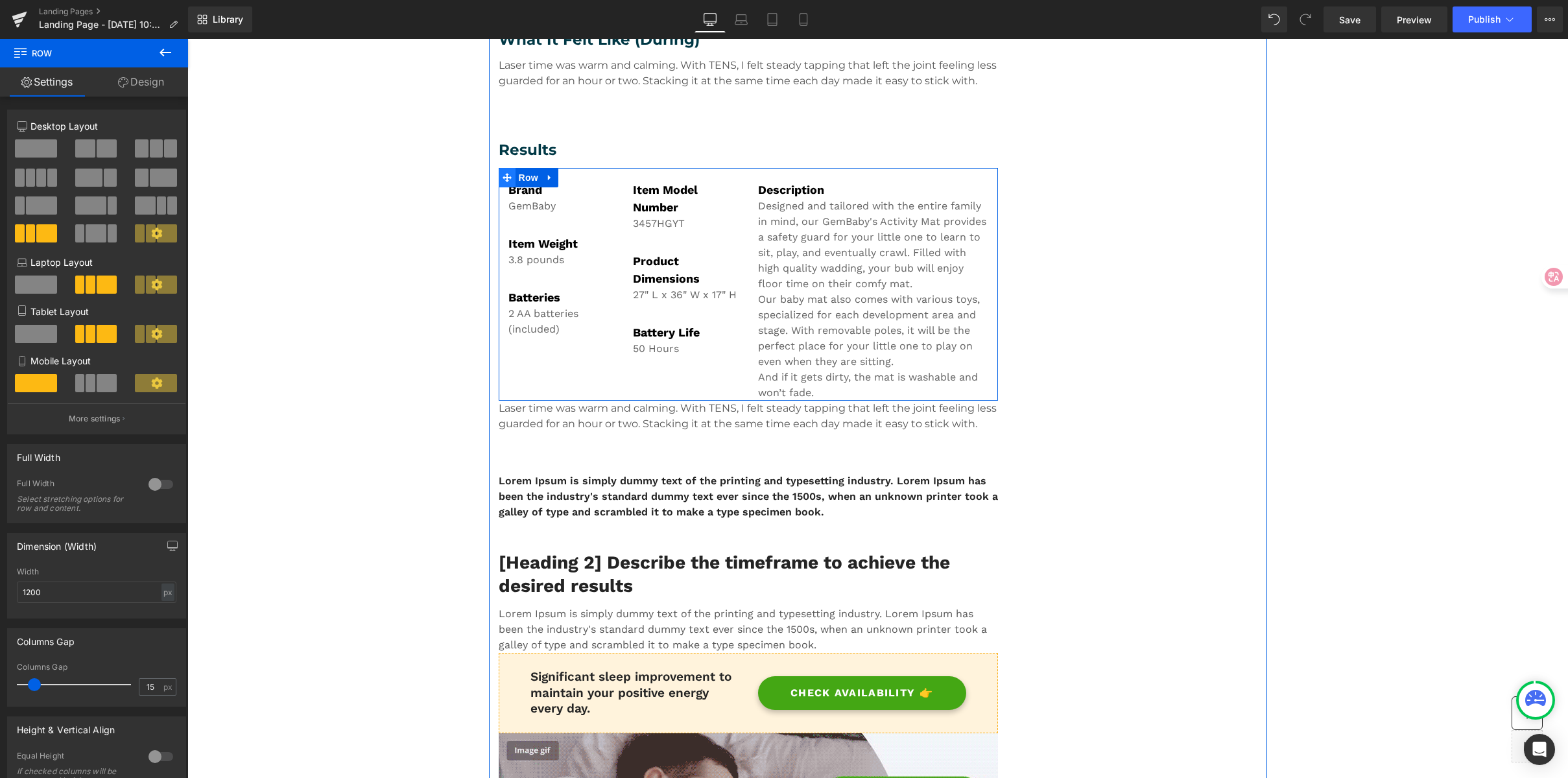
click at [502, 177] on icon at bounding box center [507, 177] width 9 height 9
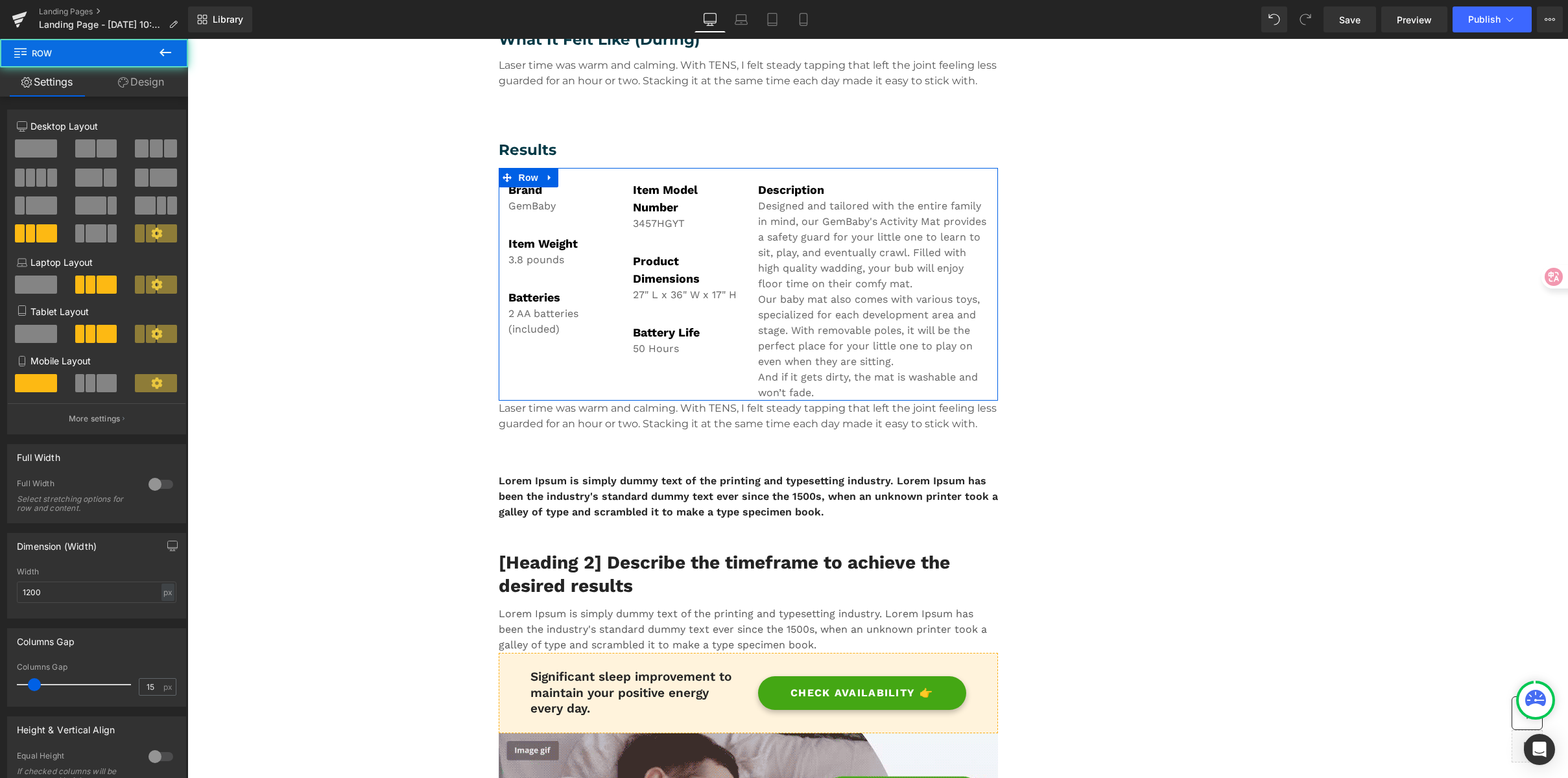
click at [153, 86] on link "Design" at bounding box center [141, 82] width 94 height 29
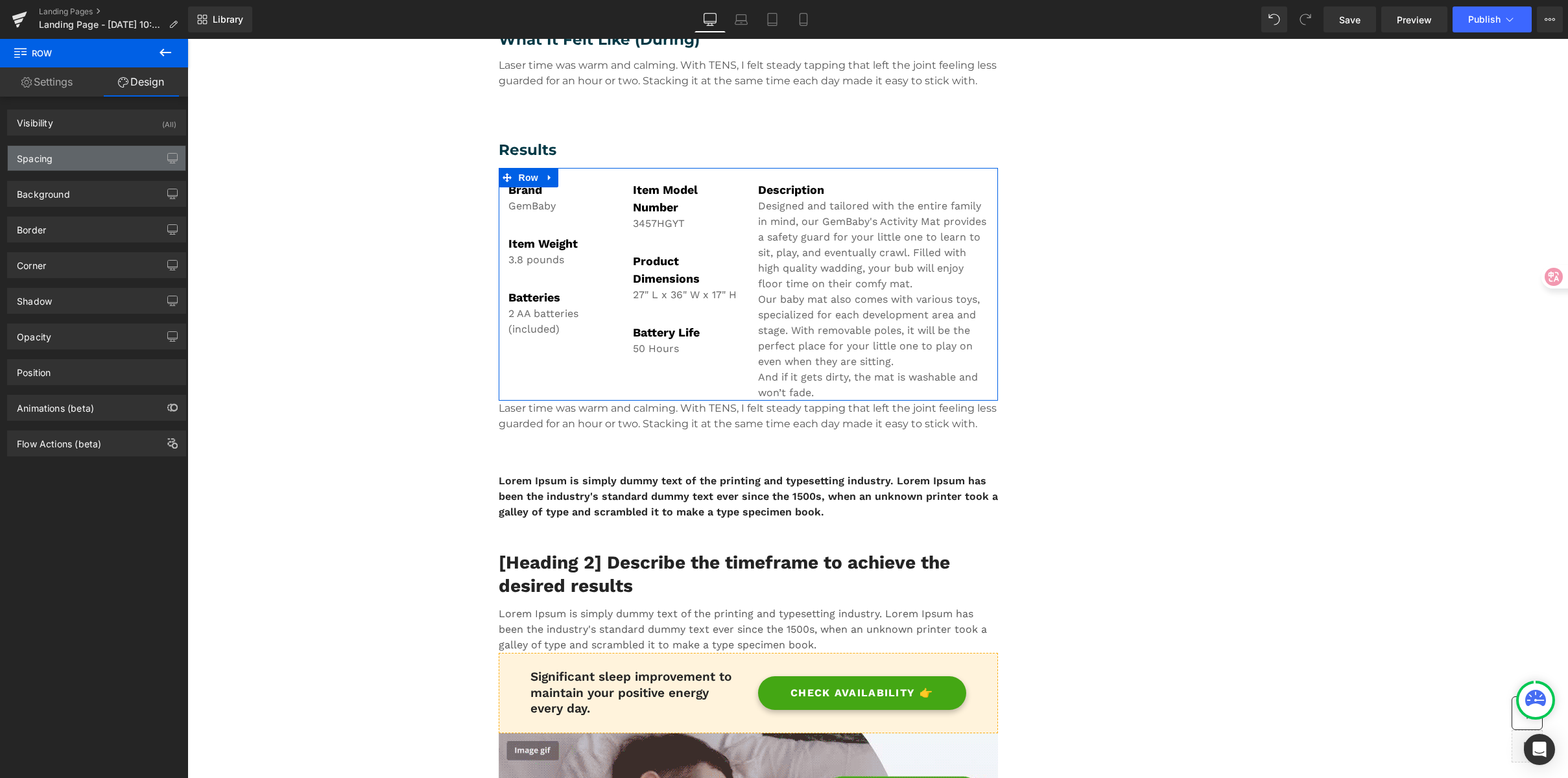
click at [78, 151] on div "Spacing" at bounding box center [96, 158] width 177 height 24
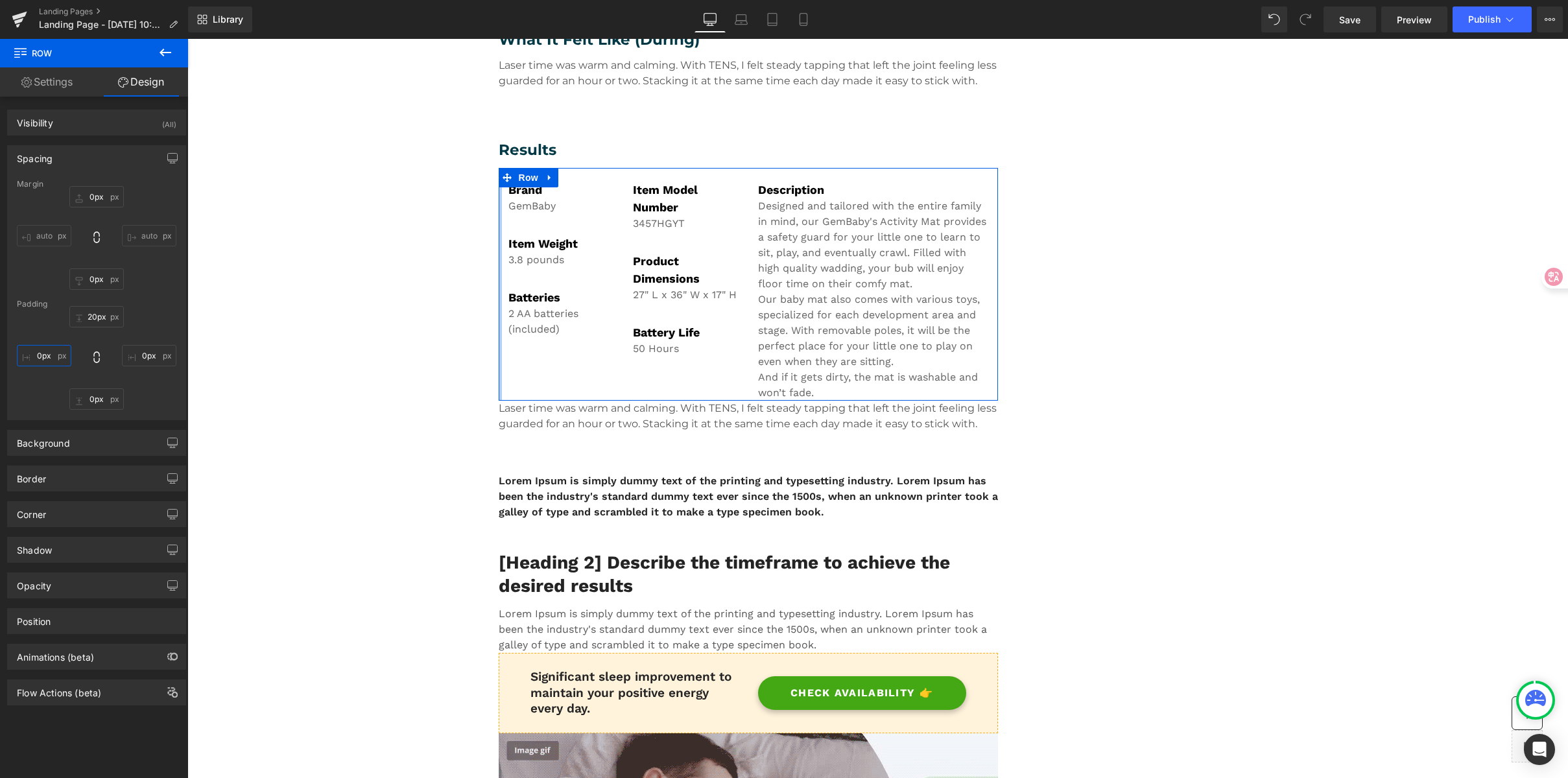
click at [41, 356] on input "0px" at bounding box center [44, 355] width 54 height 21
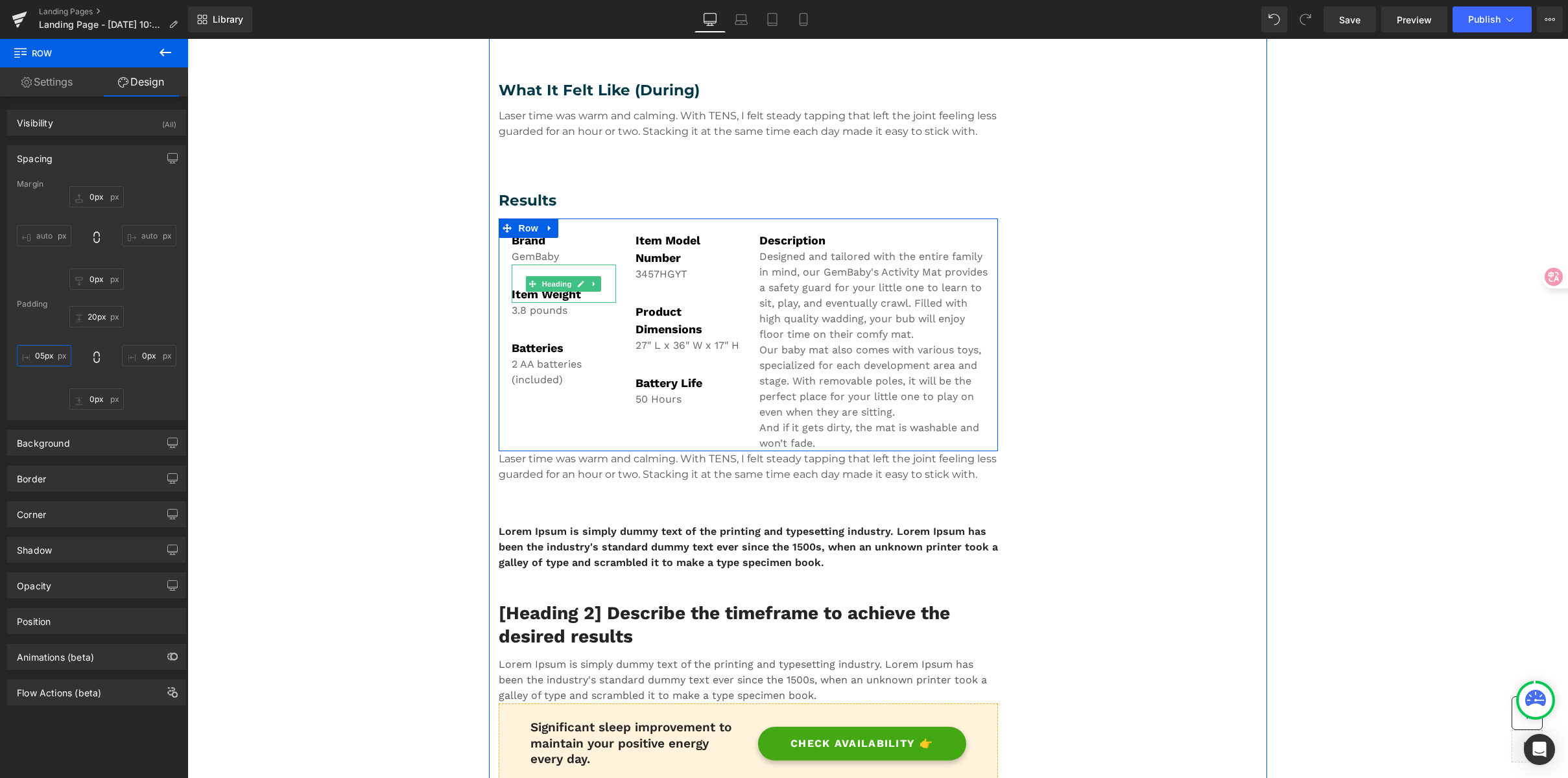
scroll to position [1001, 0]
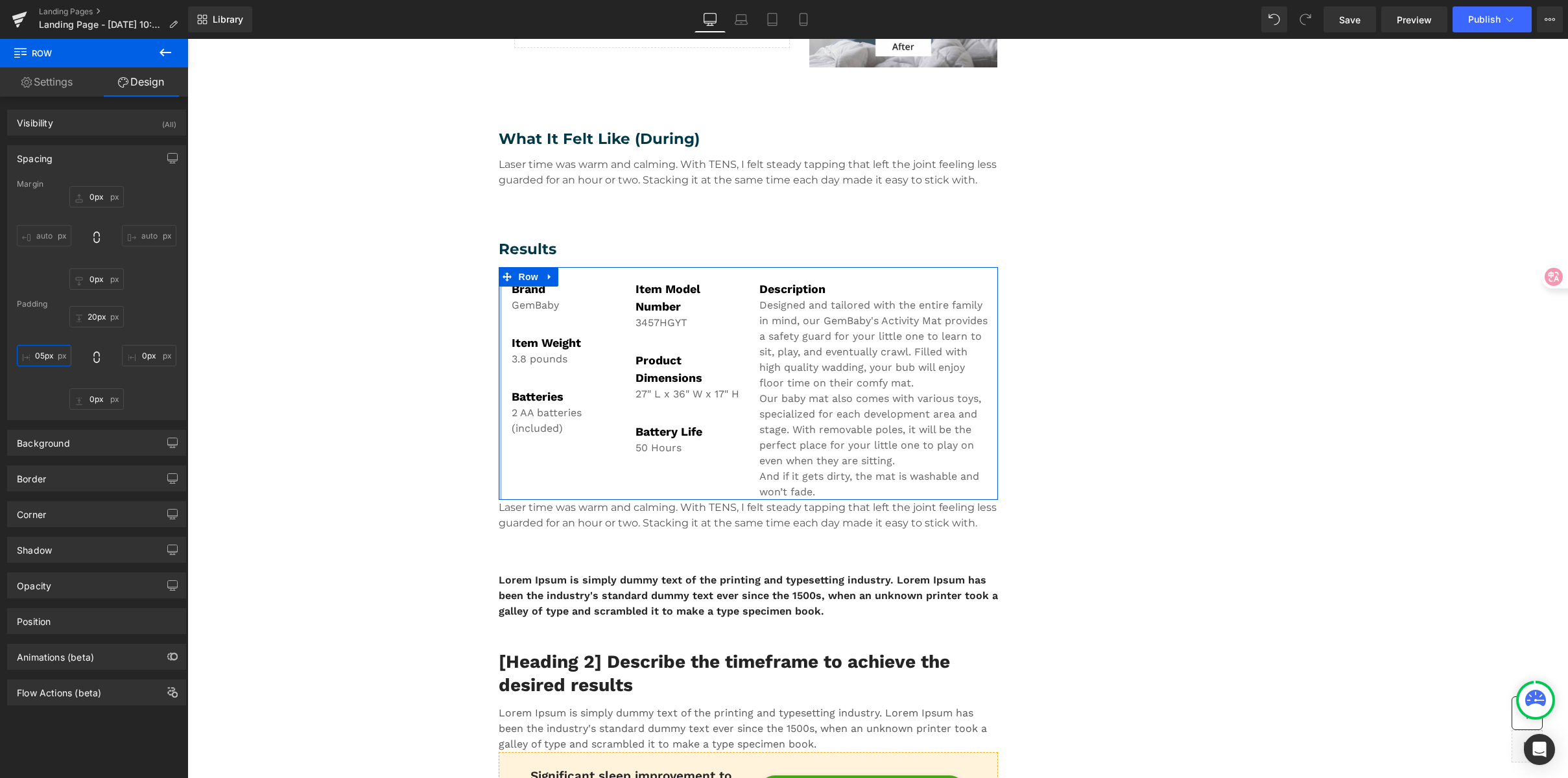
click at [41, 354] on input "05px" at bounding box center [44, 355] width 54 height 21
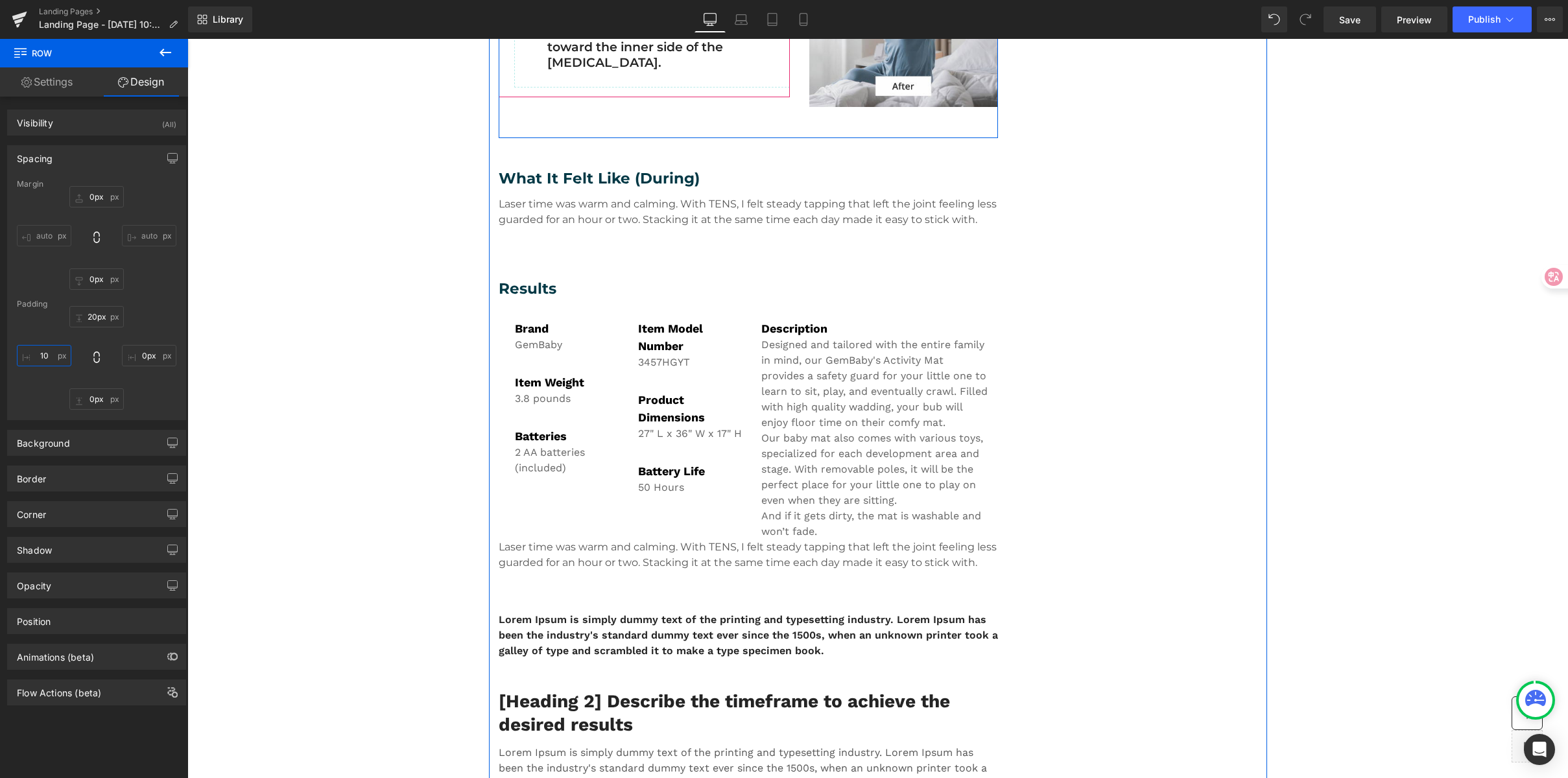
scroll to position [1080, 0]
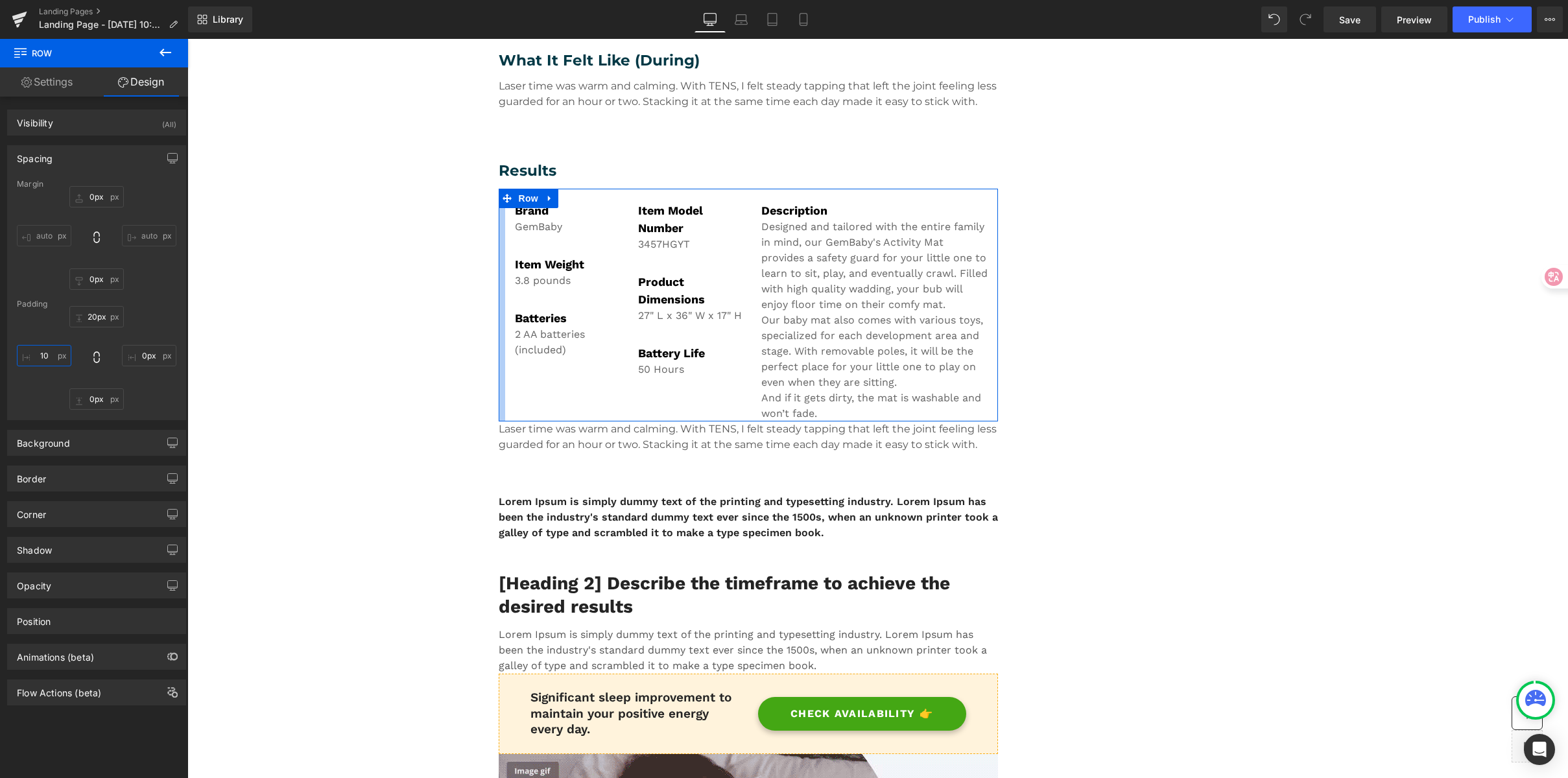
click at [46, 356] on input "10" at bounding box center [44, 355] width 54 height 21
type input "15"
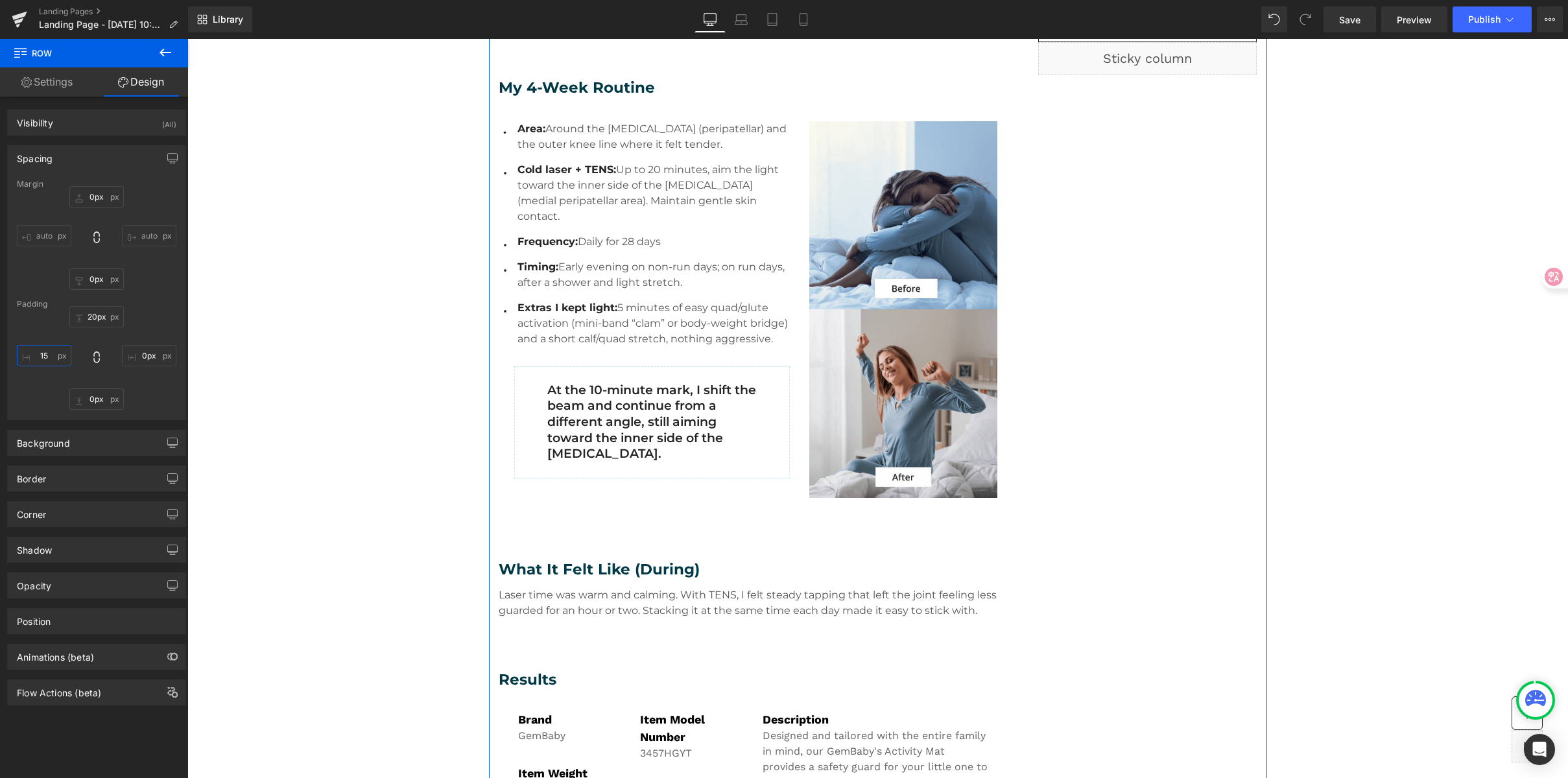
scroll to position [542, 0]
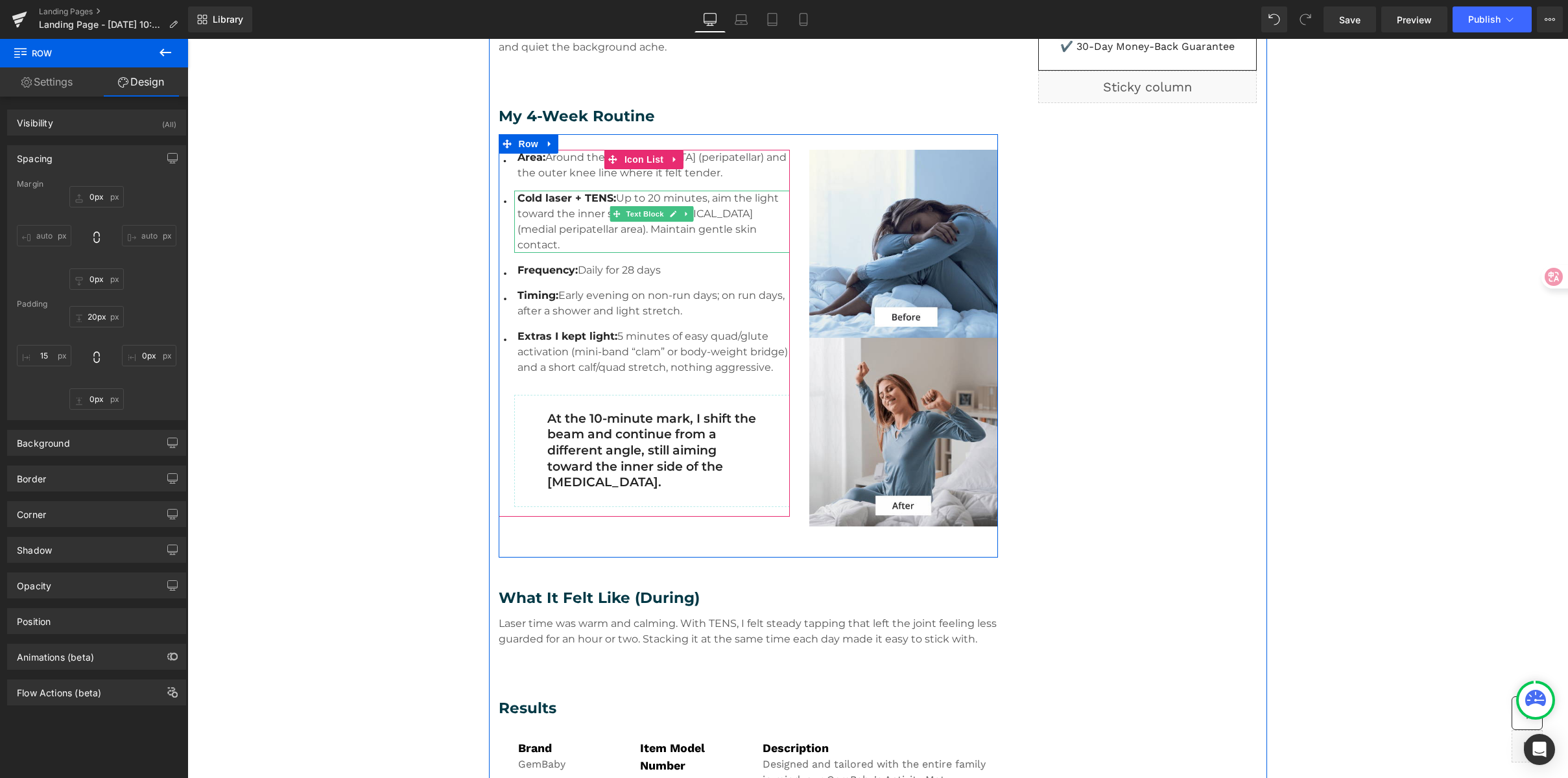
click at [542, 197] on span "Cold laser + TENS:" at bounding box center [566, 198] width 99 height 12
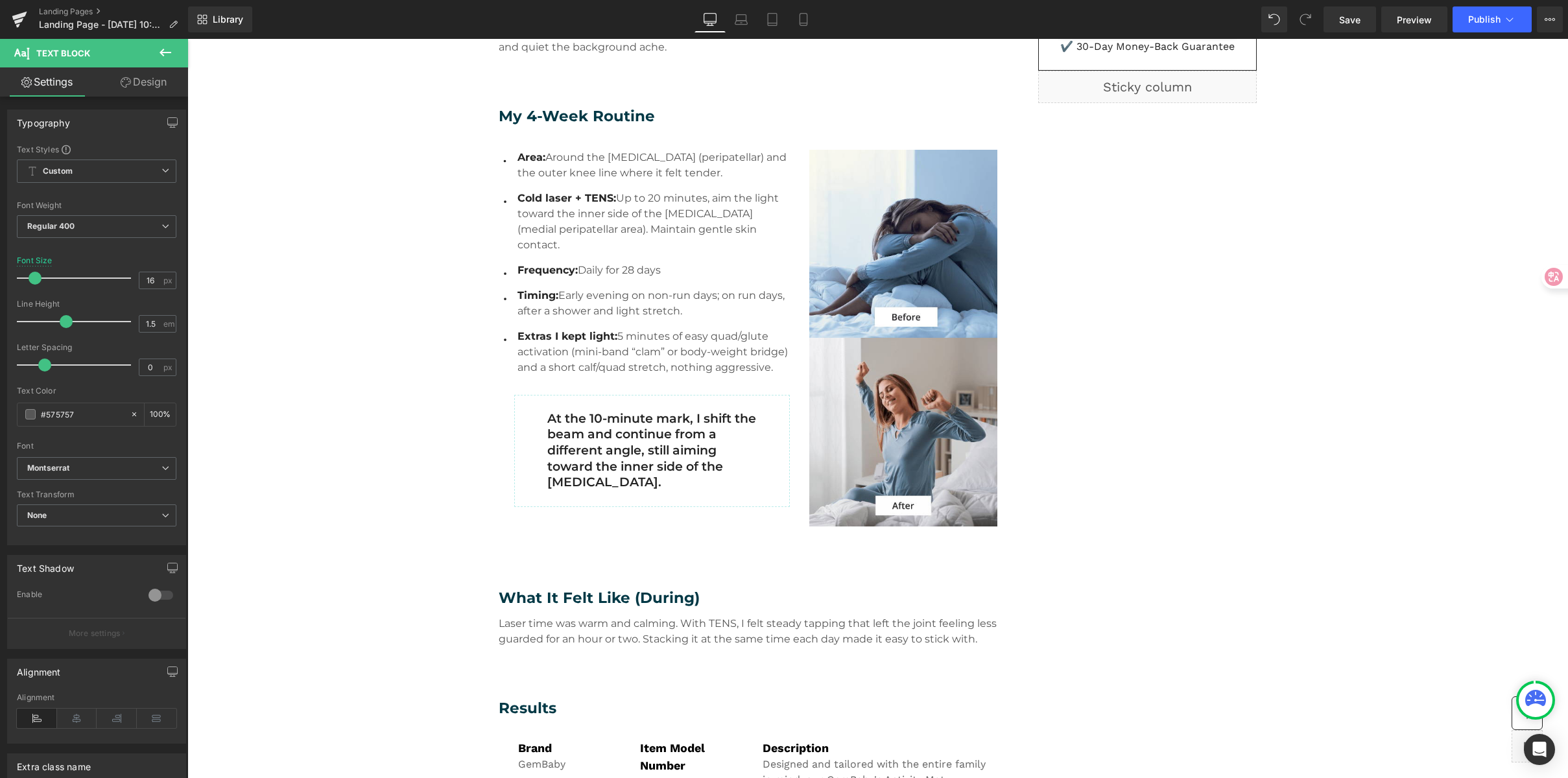
drag, startPoint x: 77, startPoint y: 414, endPoint x: -18, endPoint y: 404, distance: 95.5
click at [0, 404] on html "Row You are previewing how the will restyle your page. You can not edit Element…" at bounding box center [784, 389] width 1568 height 778
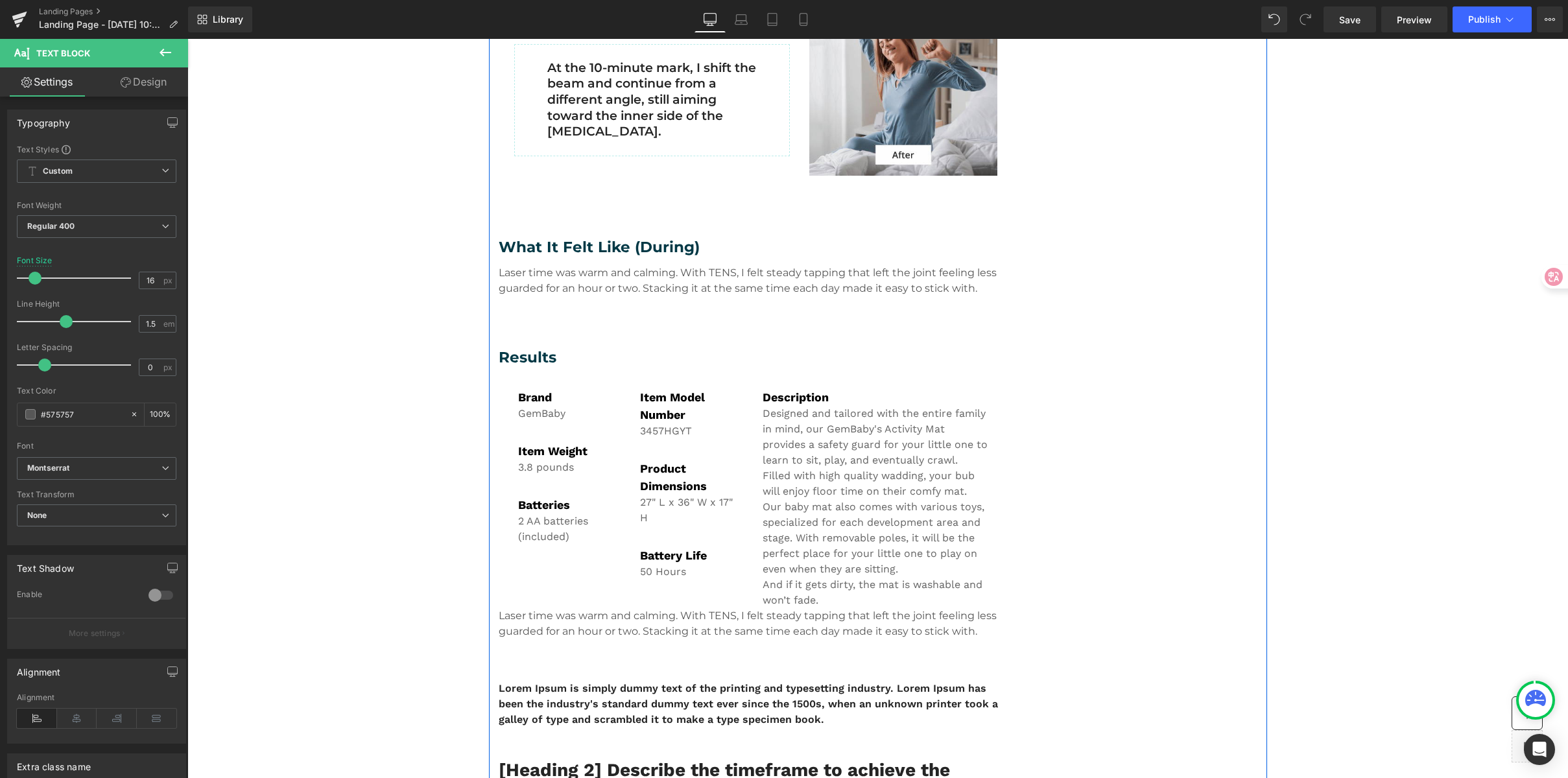
scroll to position [1163, 0]
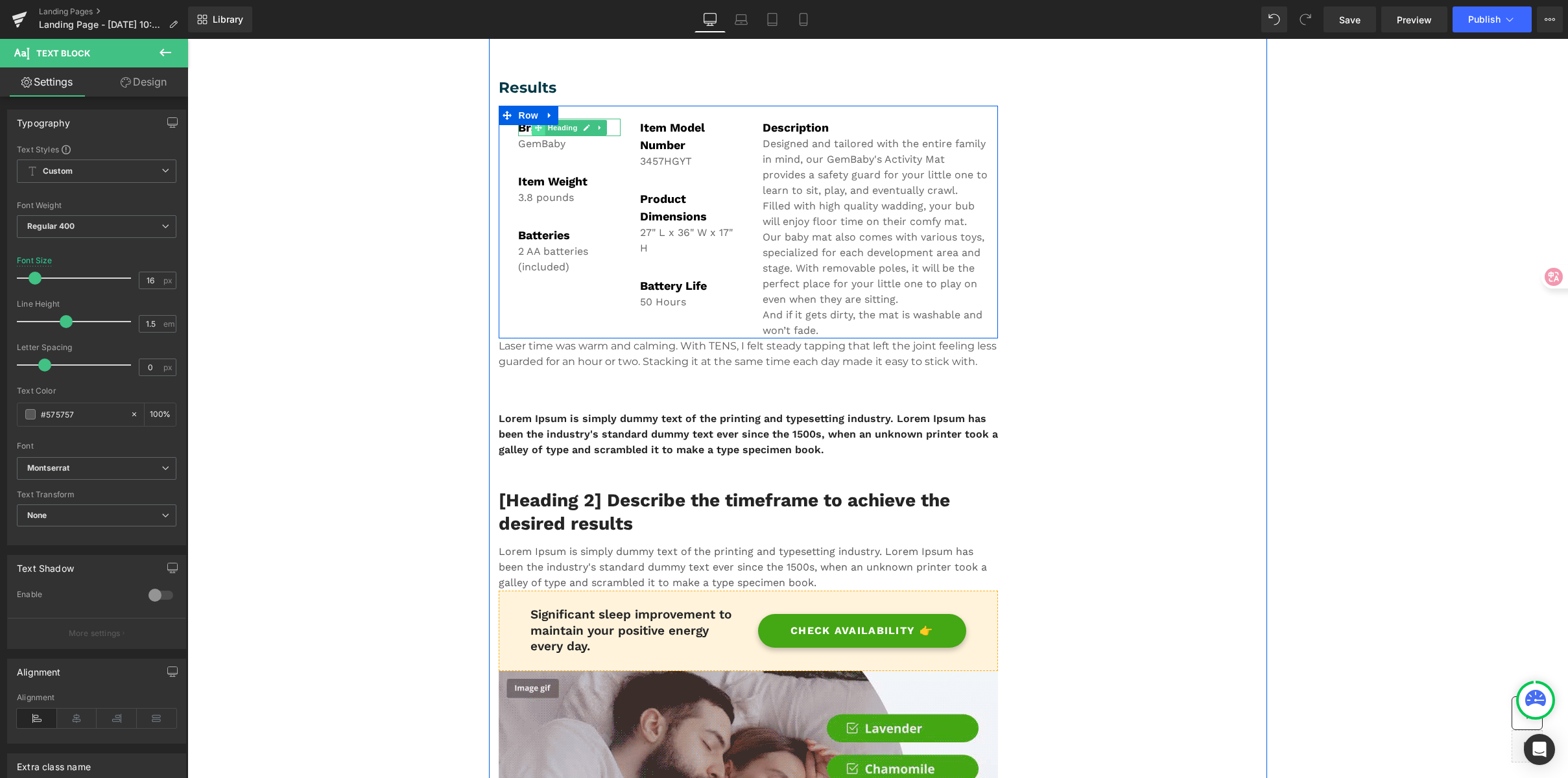
click at [535, 128] on icon at bounding box center [539, 127] width 7 height 7
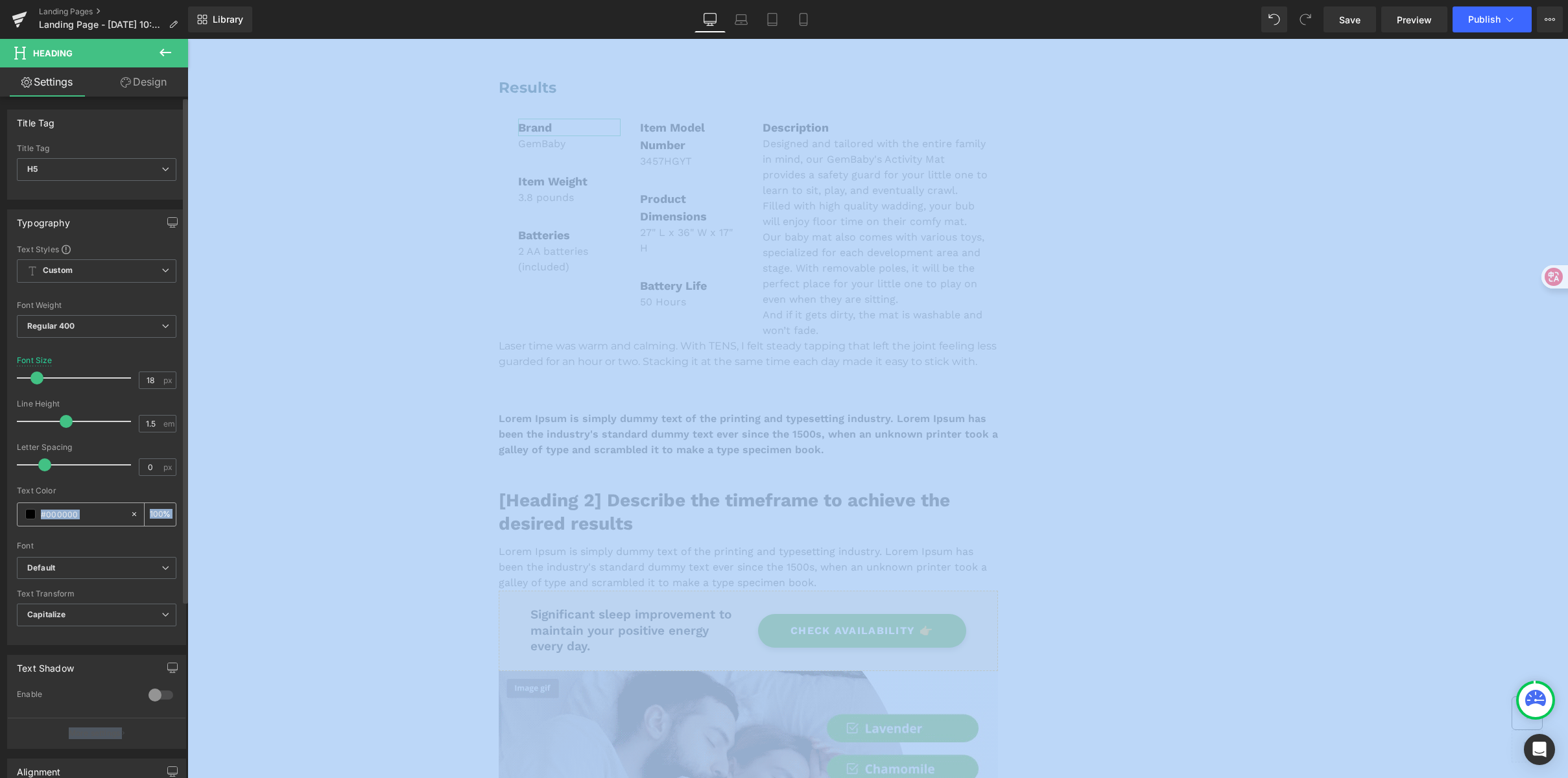
drag, startPoint x: 78, startPoint y: 505, endPoint x: 70, endPoint y: 507, distance: 8.2
click at [0, 506] on html "Heading You are previewing how the will restyle your page. You can not edit Ele…" at bounding box center [784, 389] width 1568 height 778
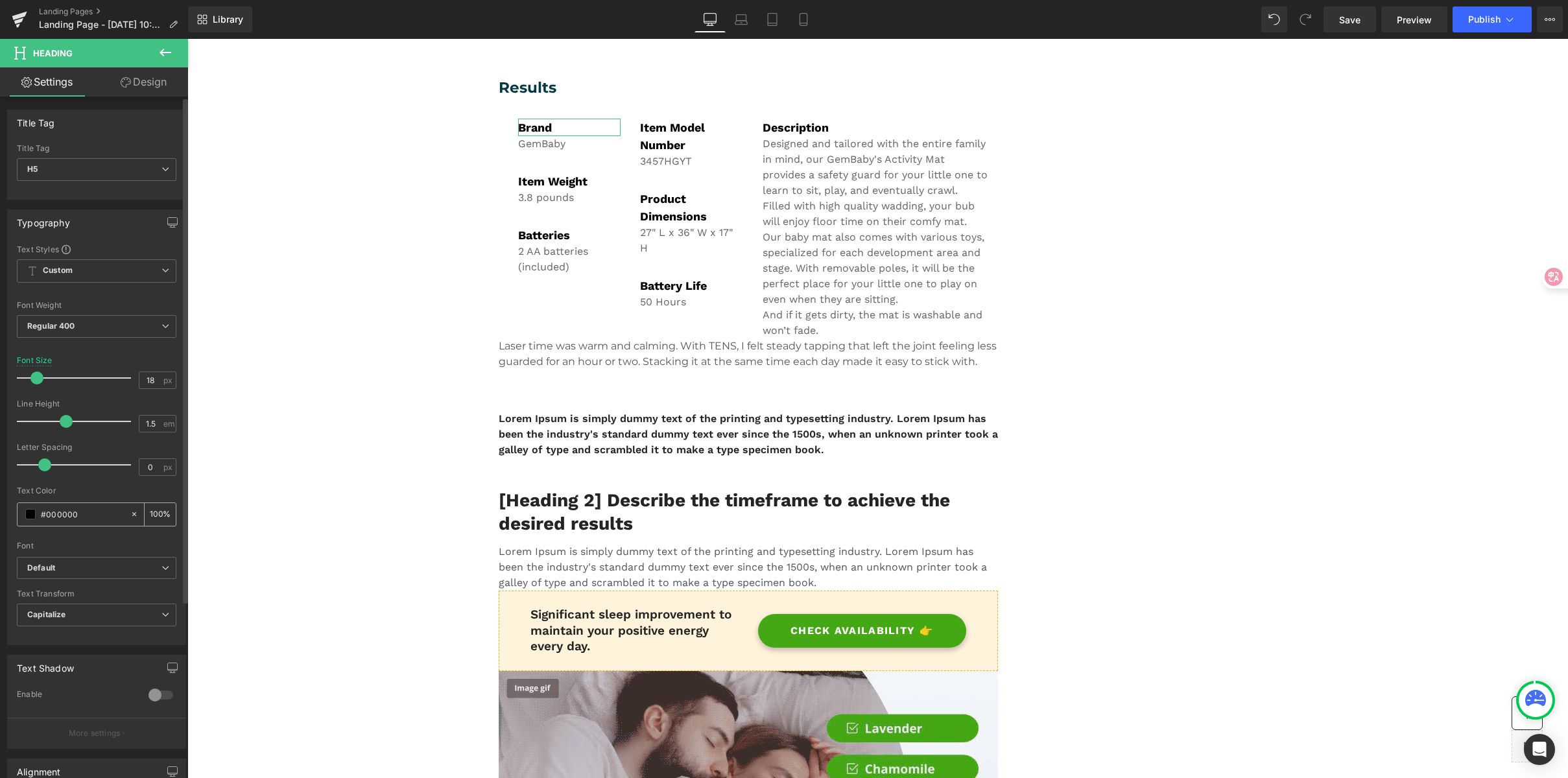
click at [84, 518] on input "#000000" at bounding box center [82, 514] width 83 height 14
drag, startPoint x: 88, startPoint y: 515, endPoint x: 29, endPoint y: 511, distance: 59.1
click at [29, 511] on div "#000000" at bounding box center [73, 514] width 112 height 22
paste input "575757"
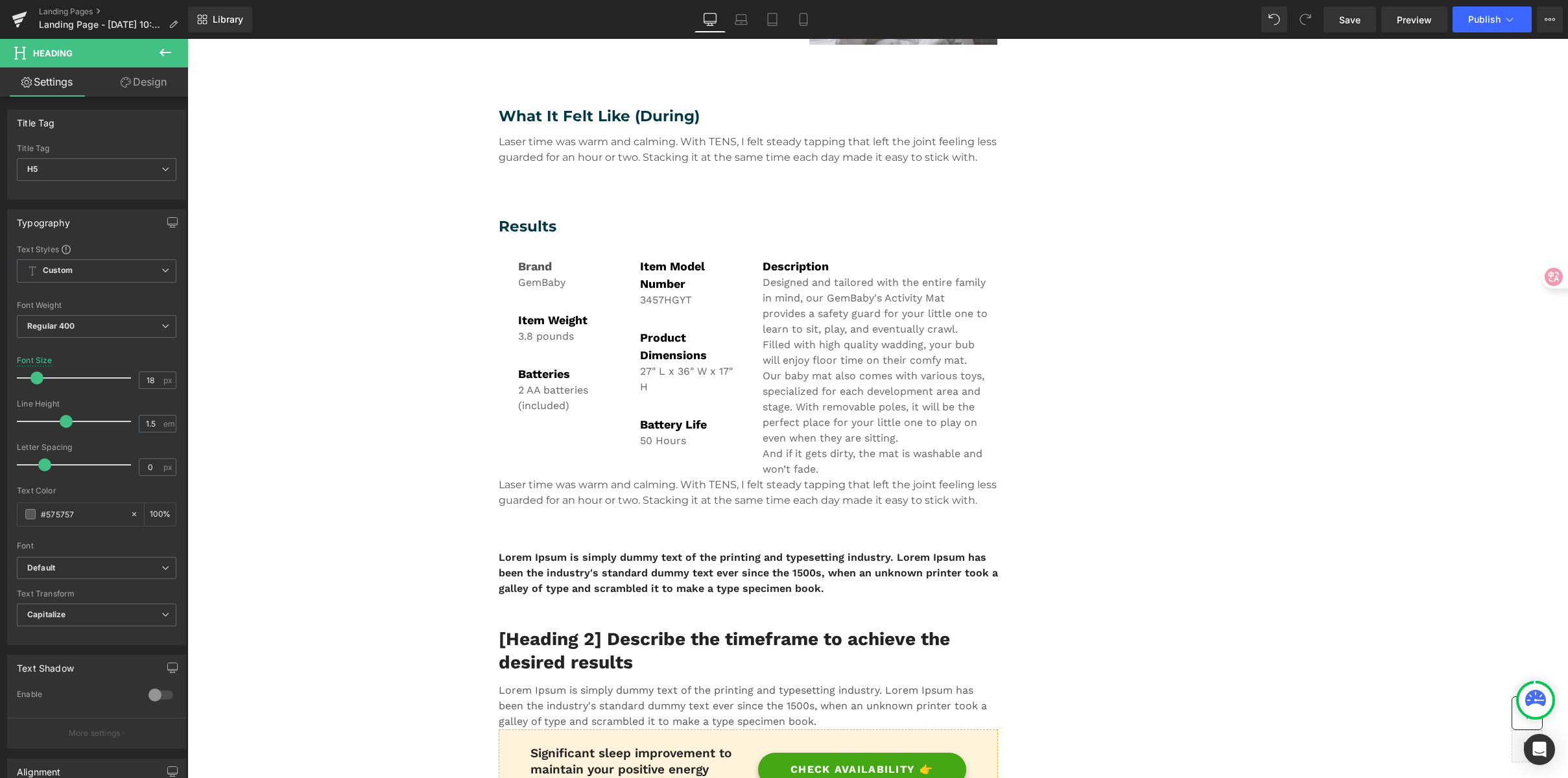
scroll to position [917, 0]
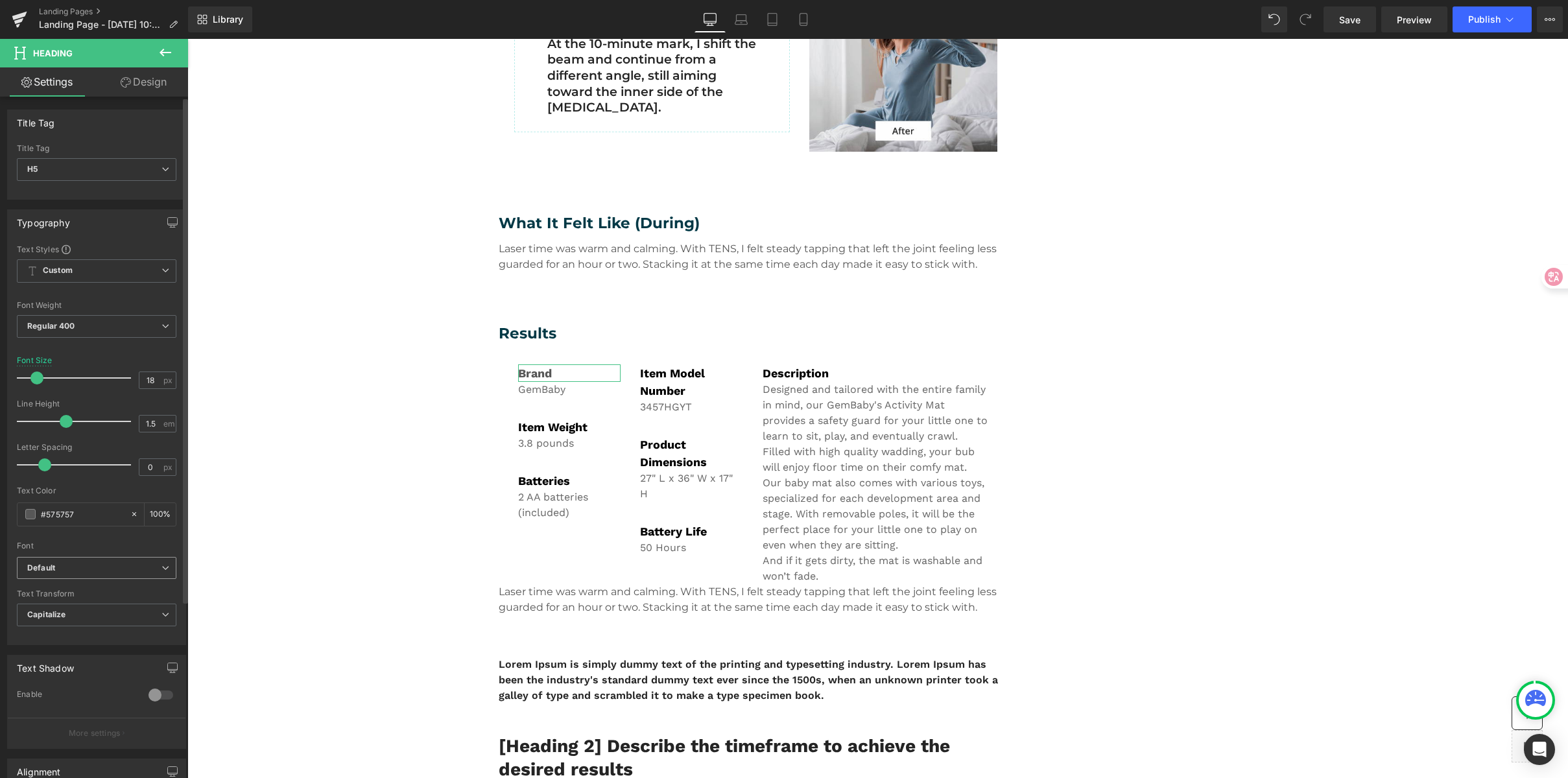
type input "#575757"
click at [37, 571] on icon "Default" at bounding box center [41, 569] width 28 height 11
click at [73, 649] on p "Montserrat" at bounding box center [63, 648] width 41 height 9
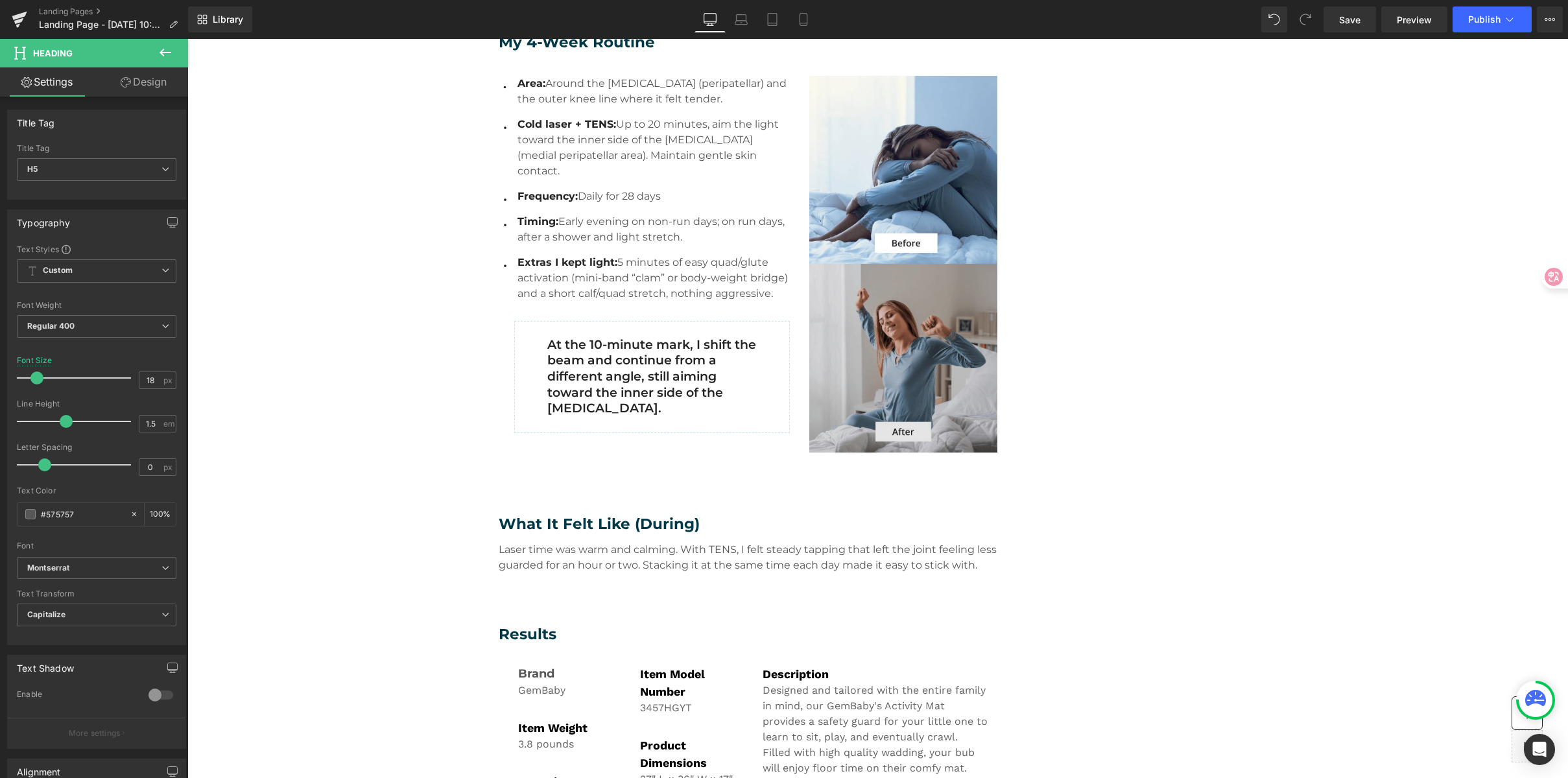
scroll to position [561, 0]
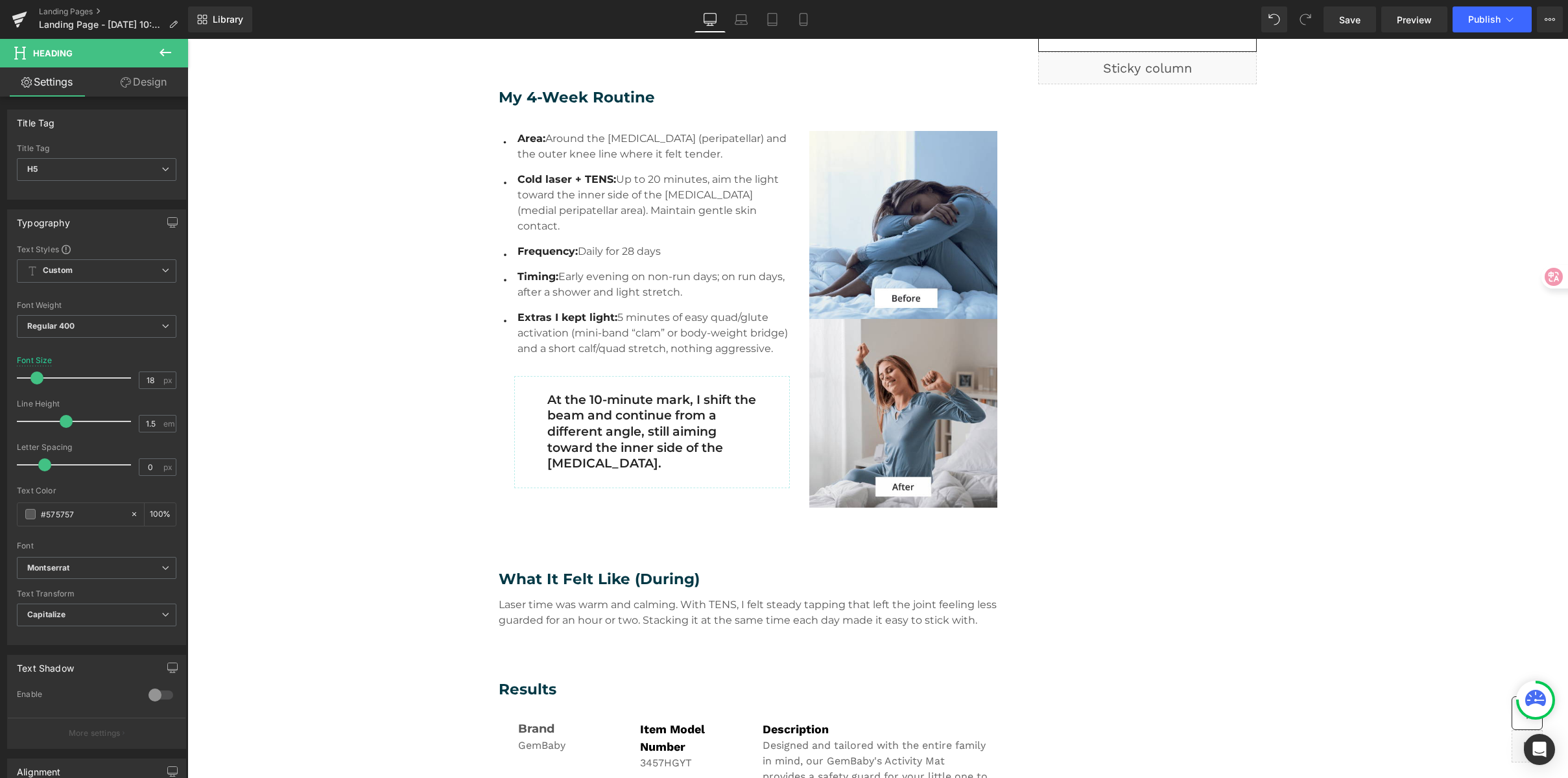
click at [526, 177] on span "Cold laser + TENS:" at bounding box center [566, 180] width 99 height 12
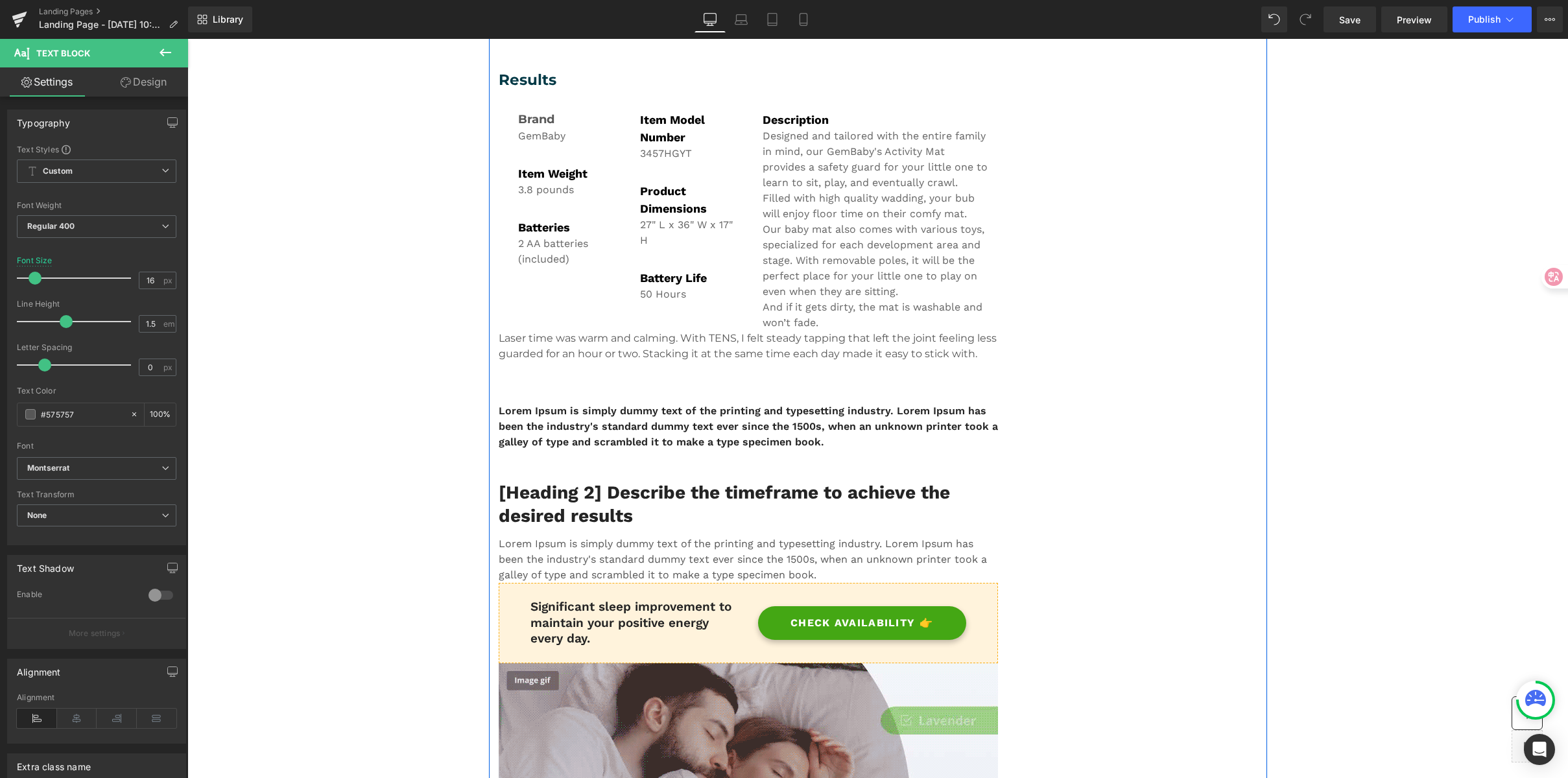
scroll to position [1151, 0]
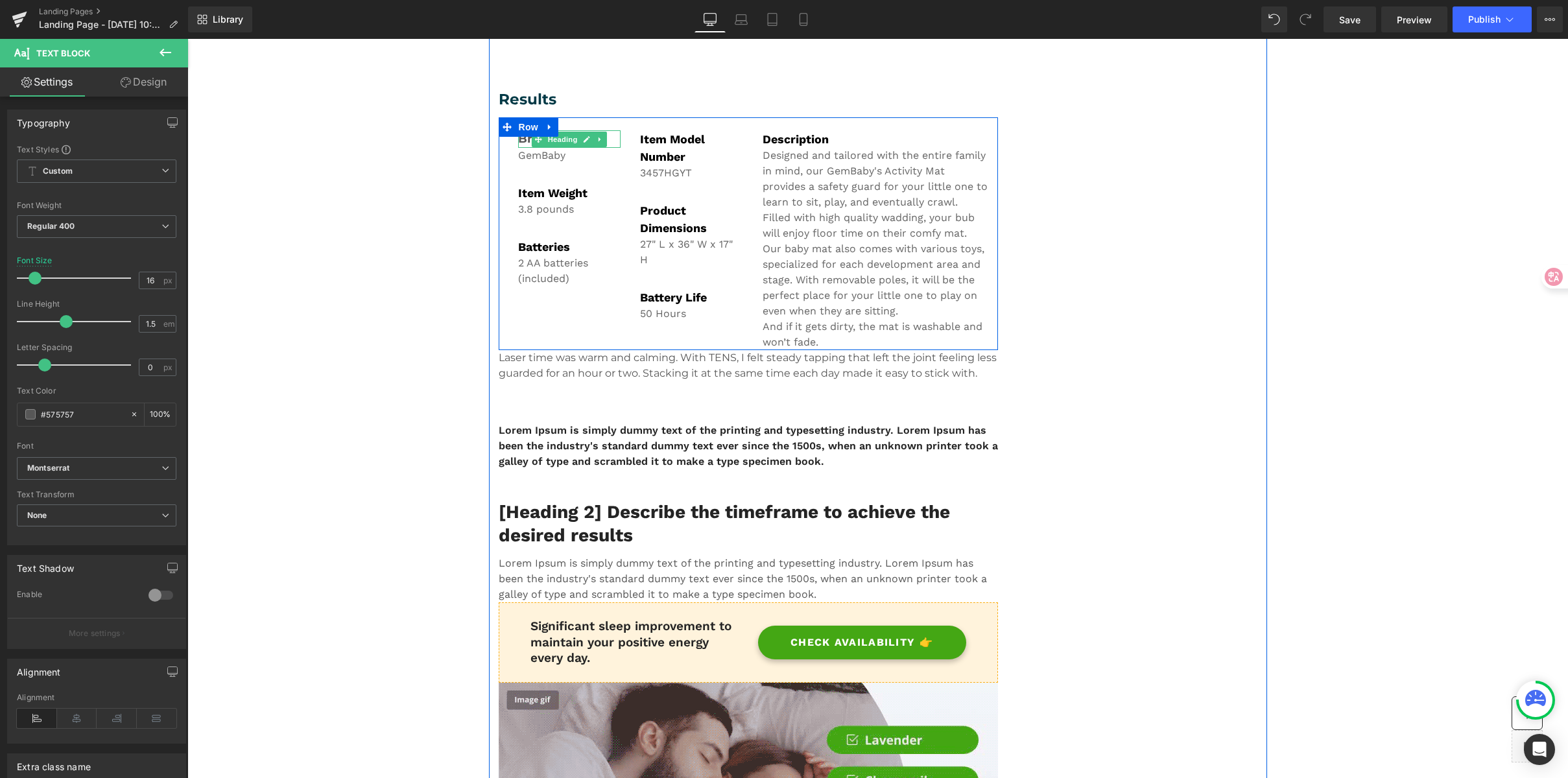
click at [518, 137] on strong "Brand" at bounding box center [536, 139] width 36 height 14
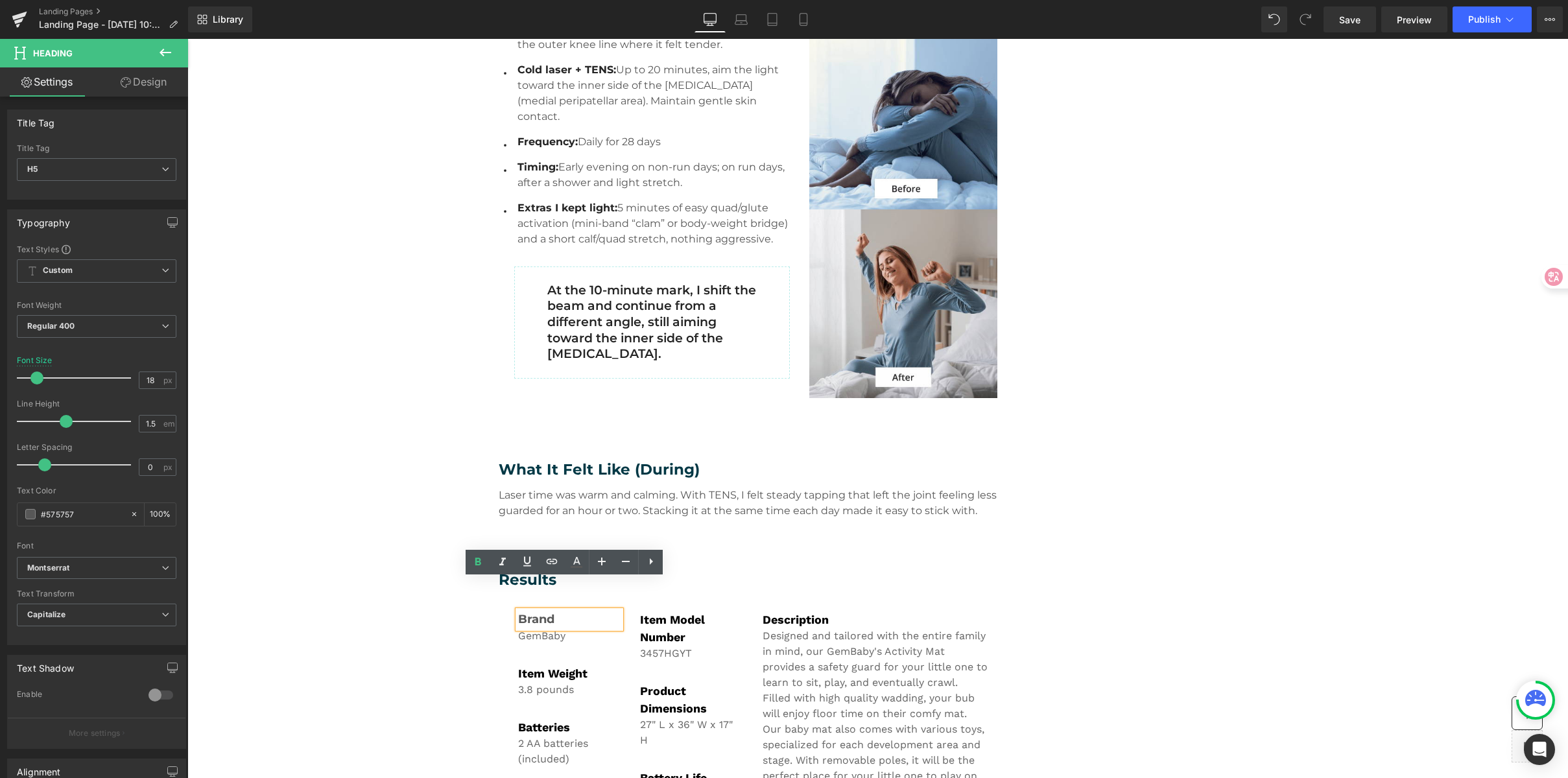
scroll to position [654, 0]
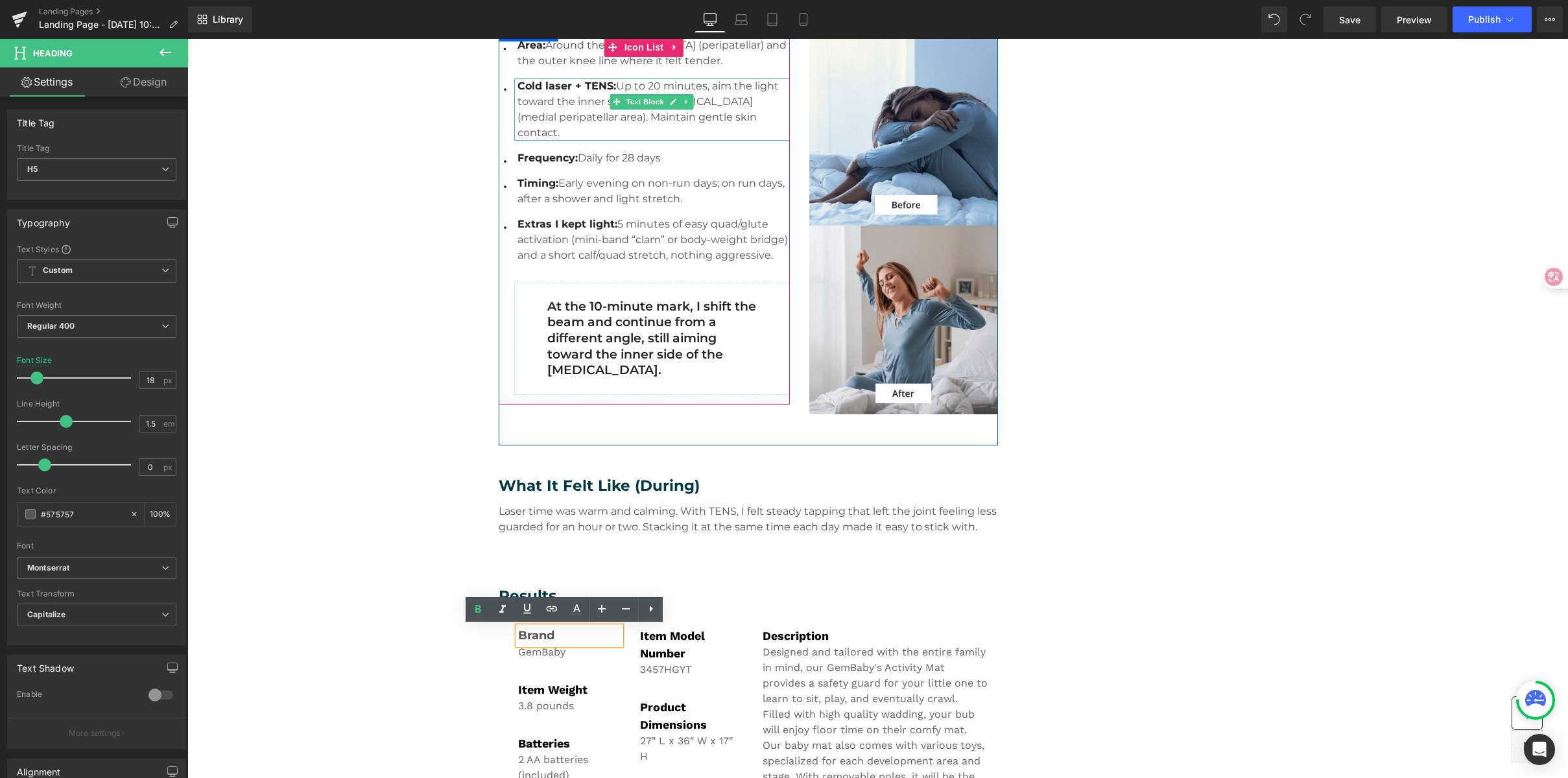
click at [540, 84] on span "Cold laser + TENS:" at bounding box center [566, 86] width 99 height 12
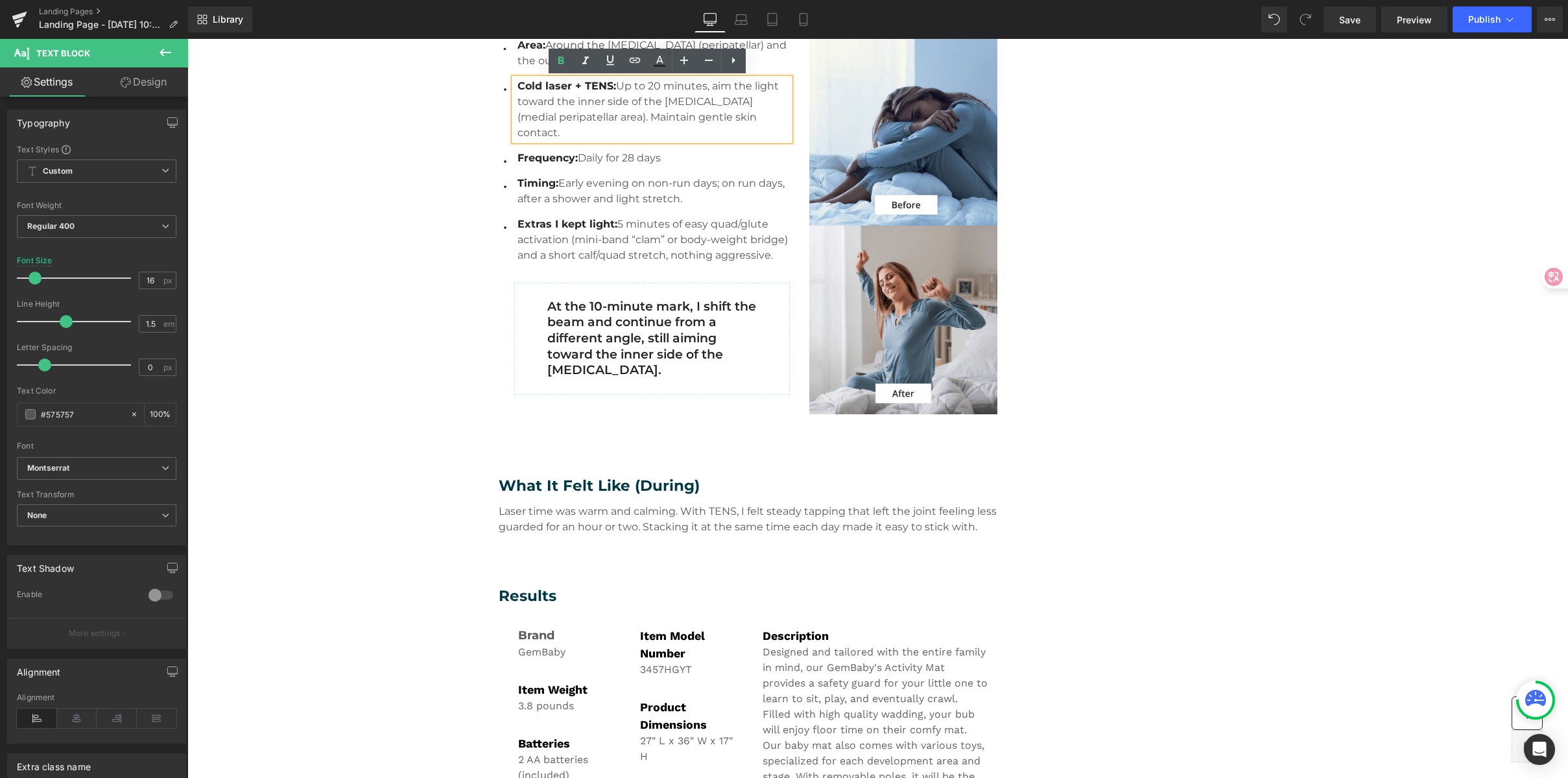
scroll to position [657, 0]
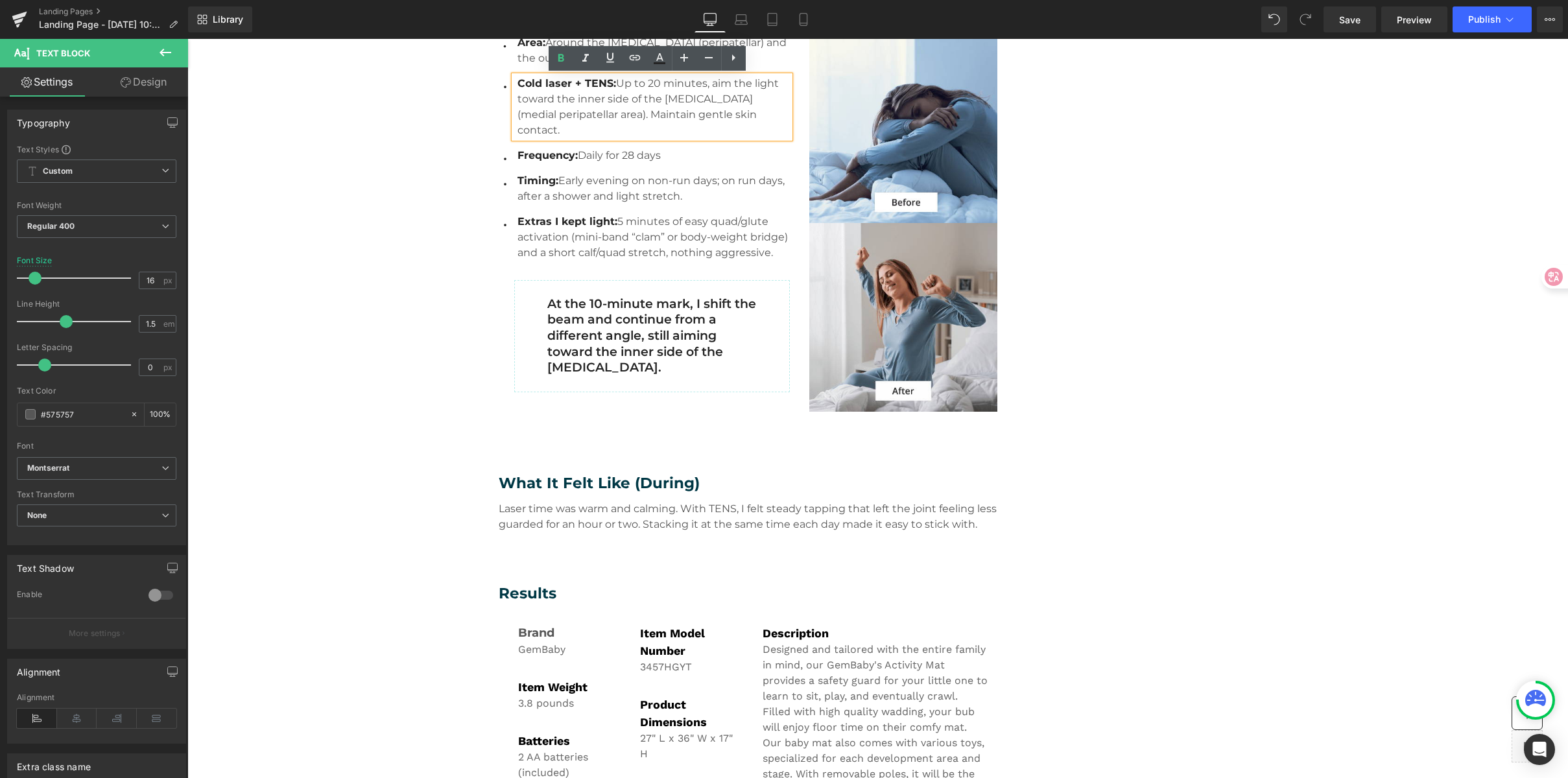
click at [528, 635] on div "Brand Heading" at bounding box center [570, 633] width 103 height 18
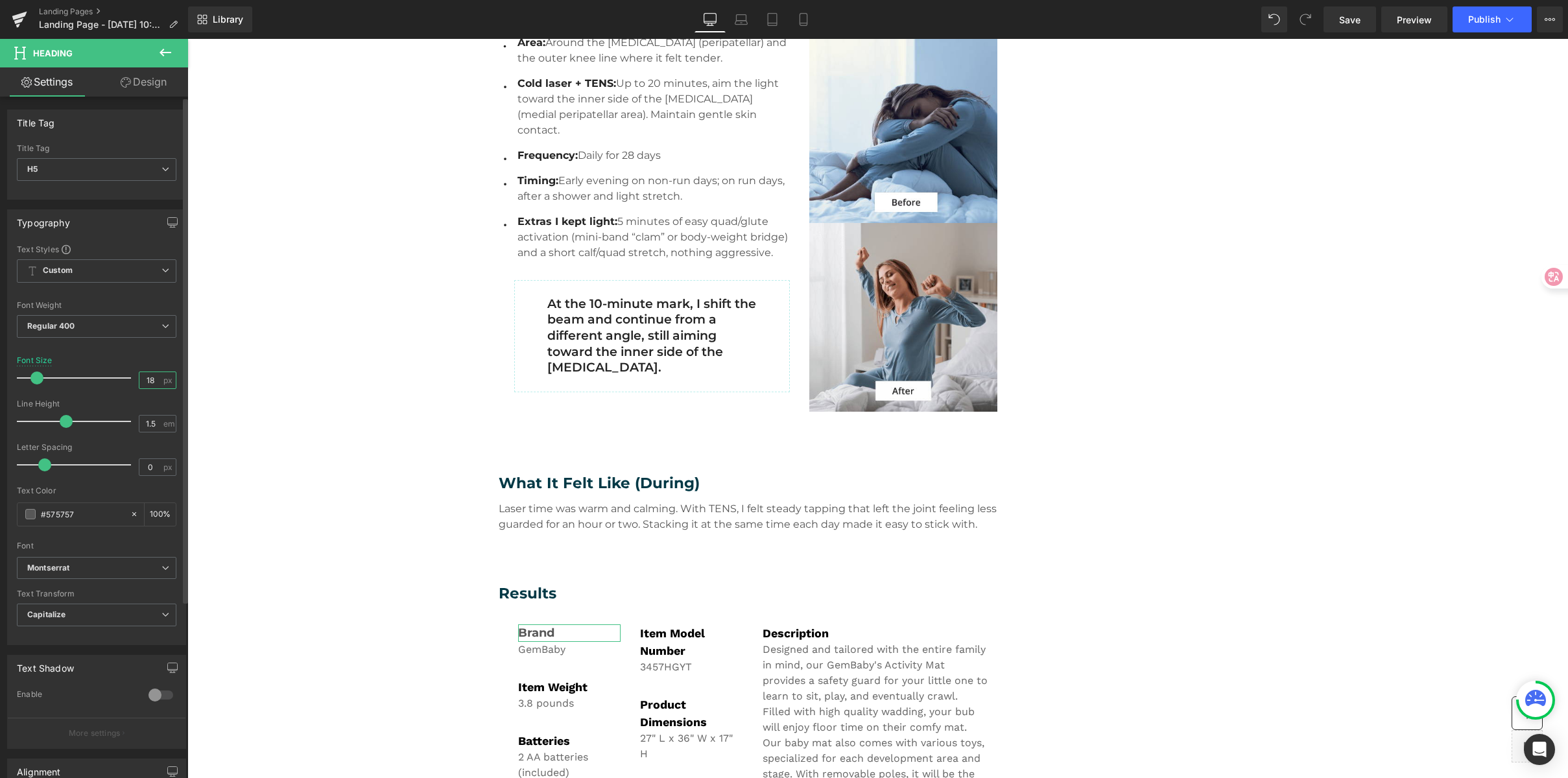
click at [145, 381] on input "18" at bounding box center [150, 380] width 22 height 16
type input "16"
click at [66, 615] on span "Capitalize" at bounding box center [97, 615] width 160 height 22
click at [101, 539] on div at bounding box center [94, 537] width 154 height 8
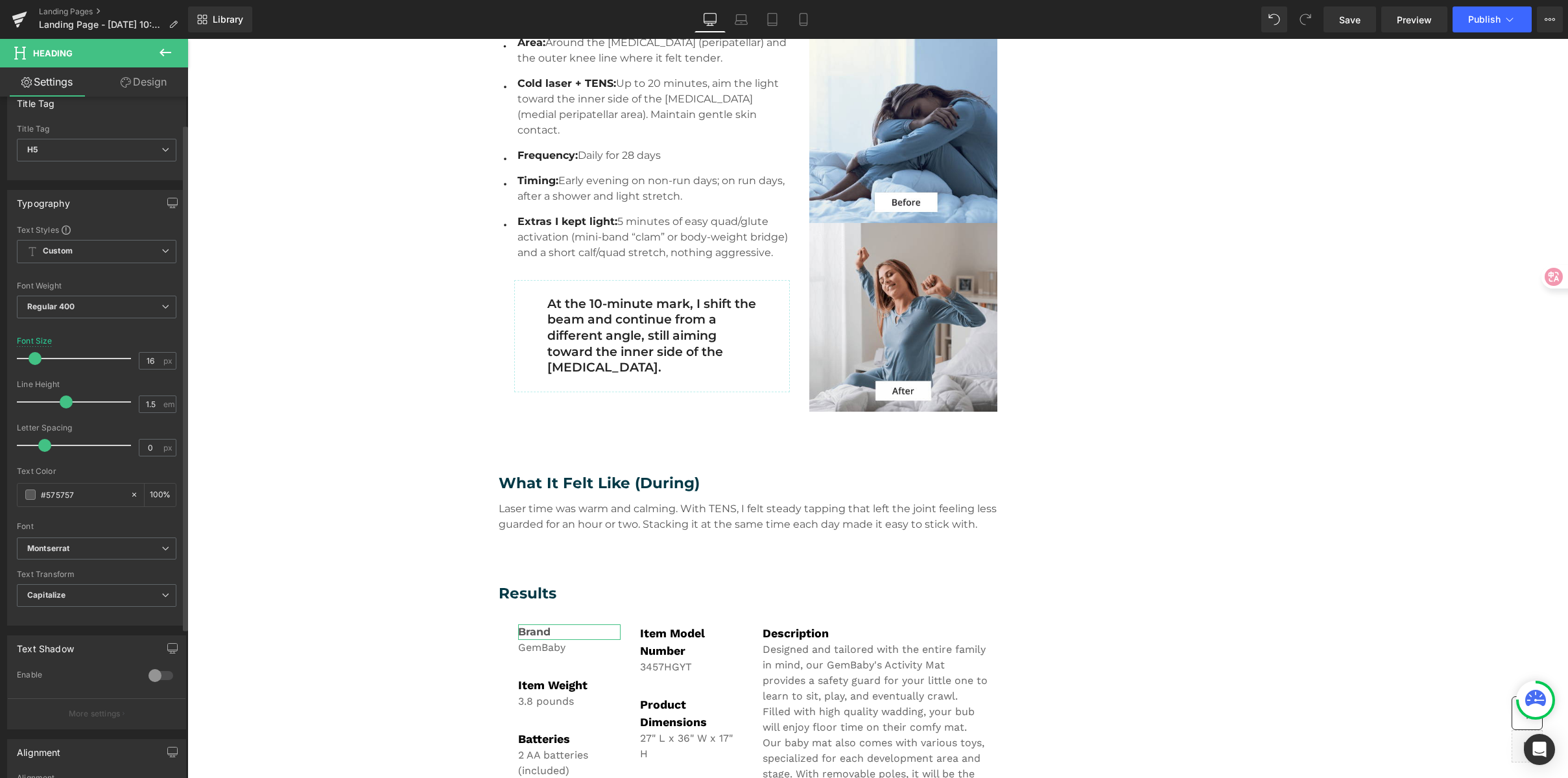
scroll to position [0, 0]
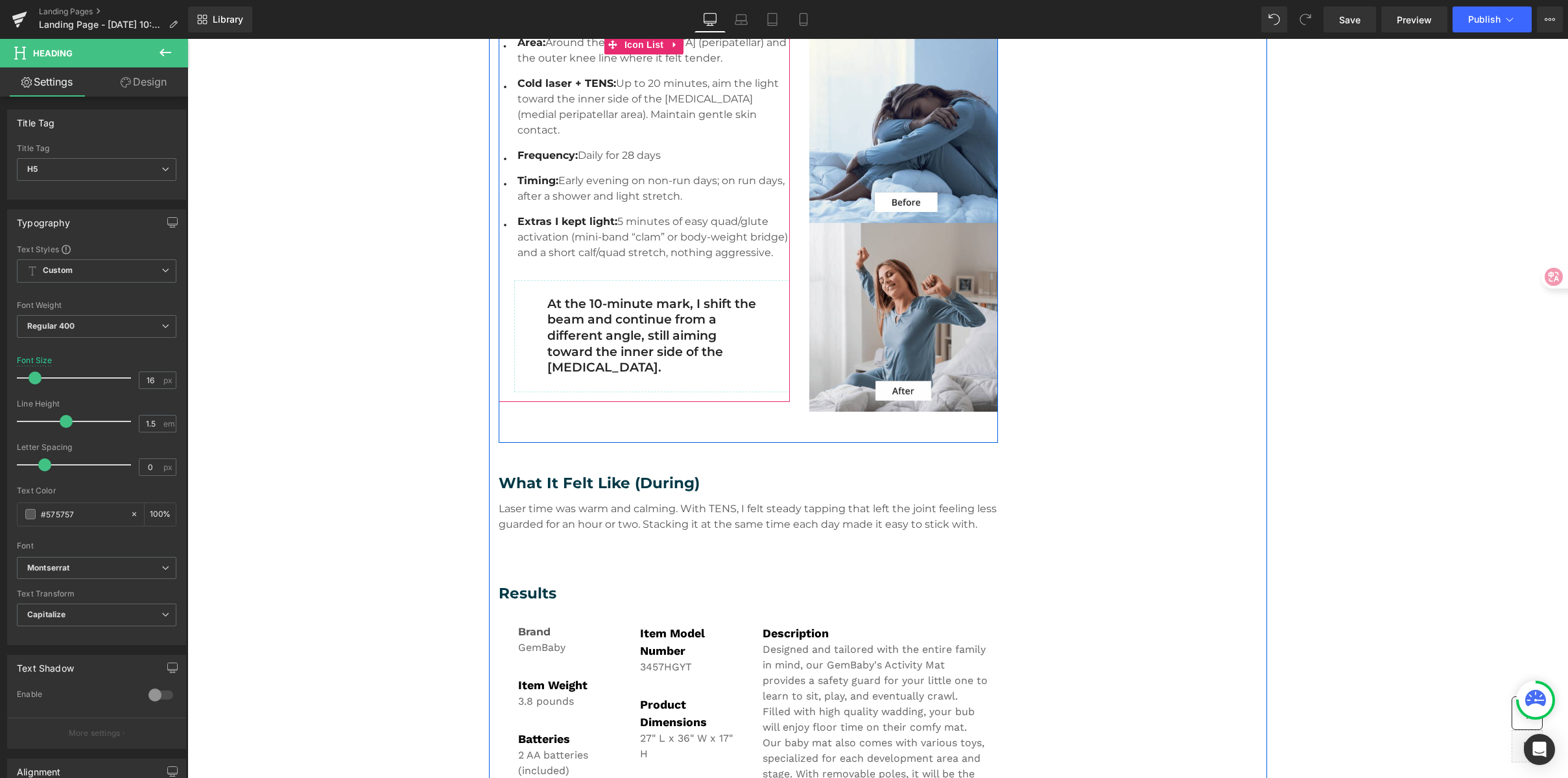
click at [188, 39] on div at bounding box center [188, 39] width 0 height 0
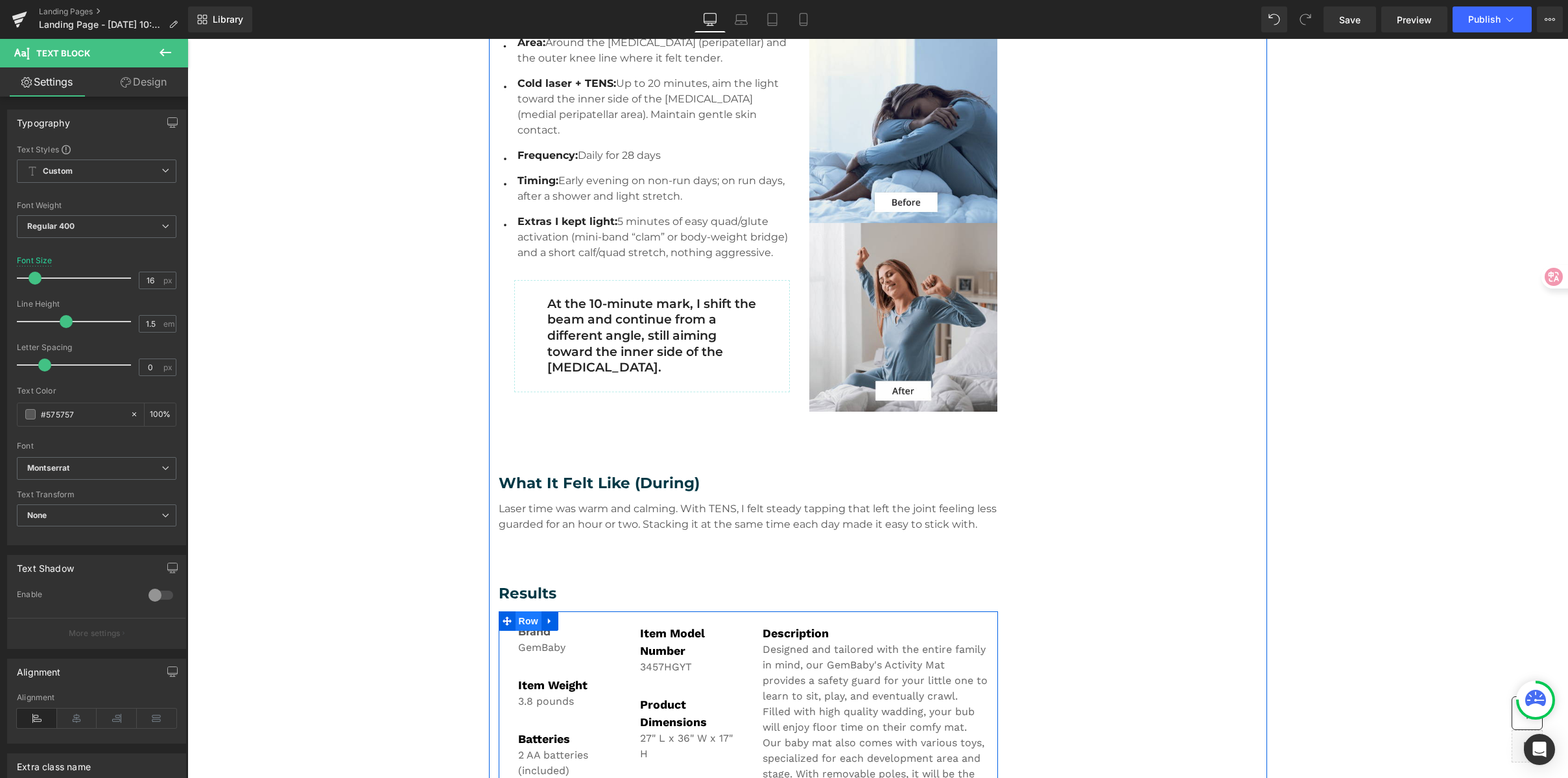
click at [531, 630] on span "Row" at bounding box center [528, 621] width 26 height 20
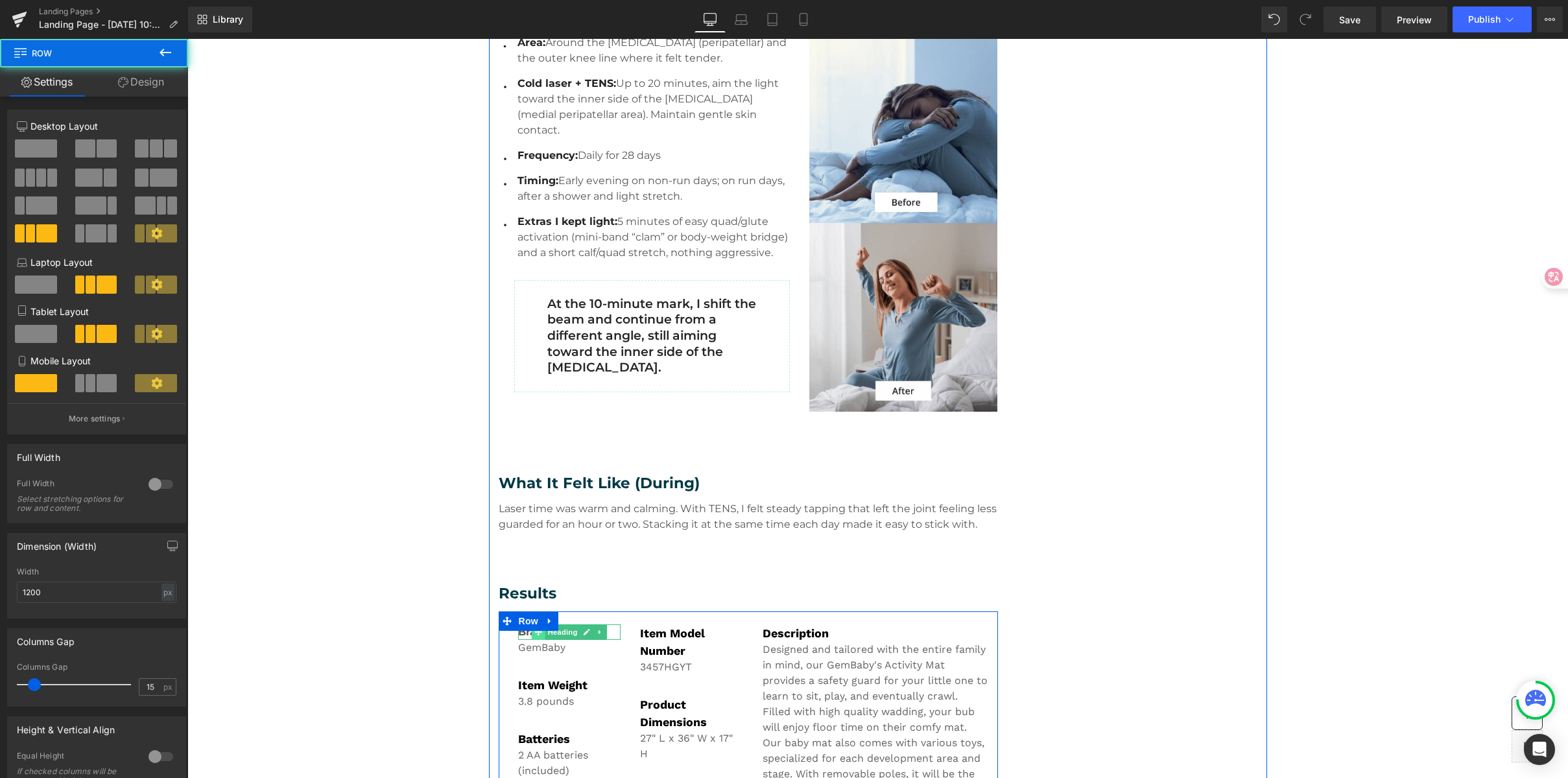
click at [535, 635] on icon at bounding box center [539, 632] width 7 height 7
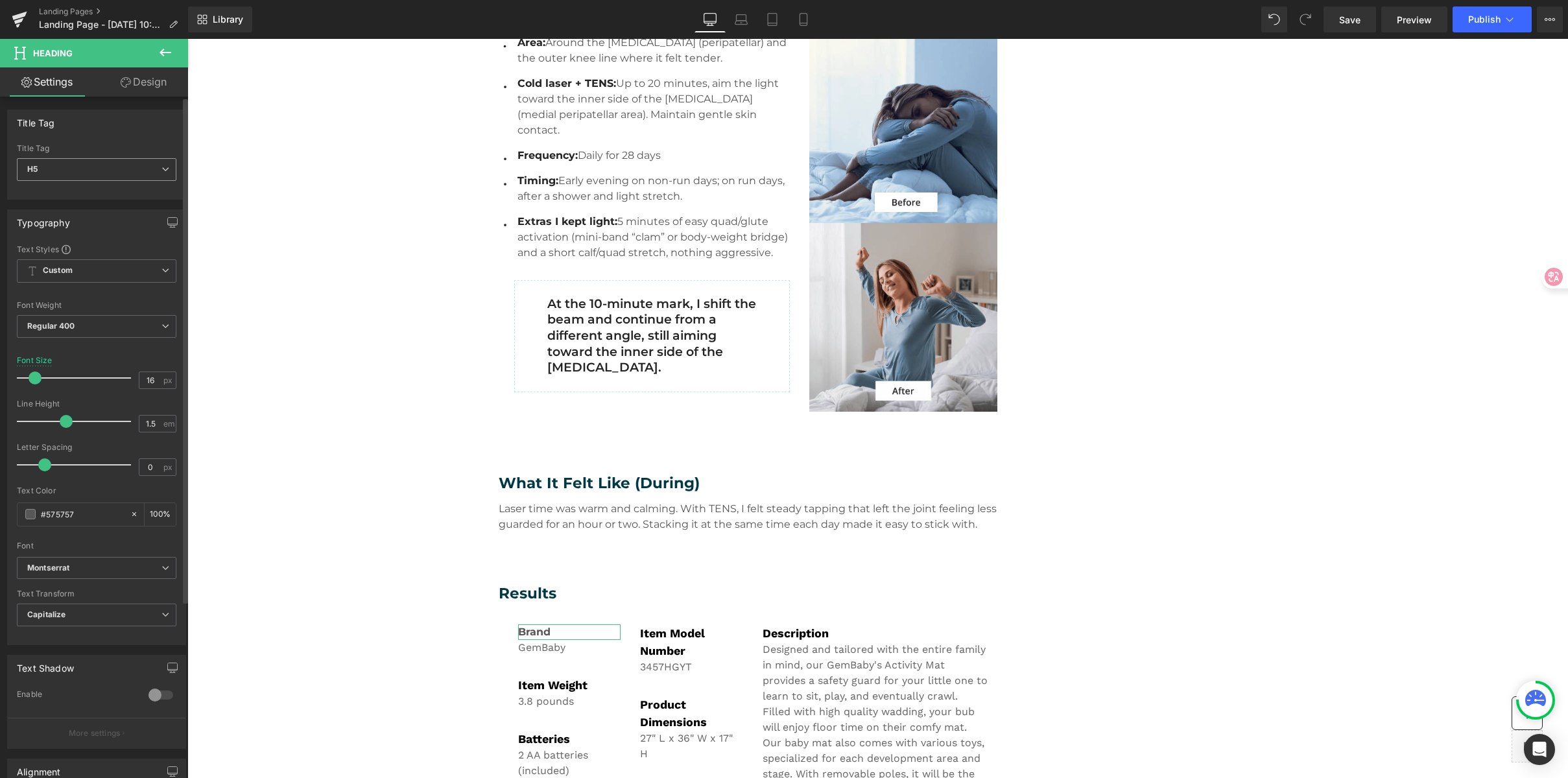
click at [82, 169] on span "H5" at bounding box center [97, 169] width 160 height 22
click at [101, 106] on div "Title Tag H1 H2 H3 H4 H5 H6 Title Tag H5 H1 H2 H3 H4 H5 H6" at bounding box center [95, 150] width 189 height 100
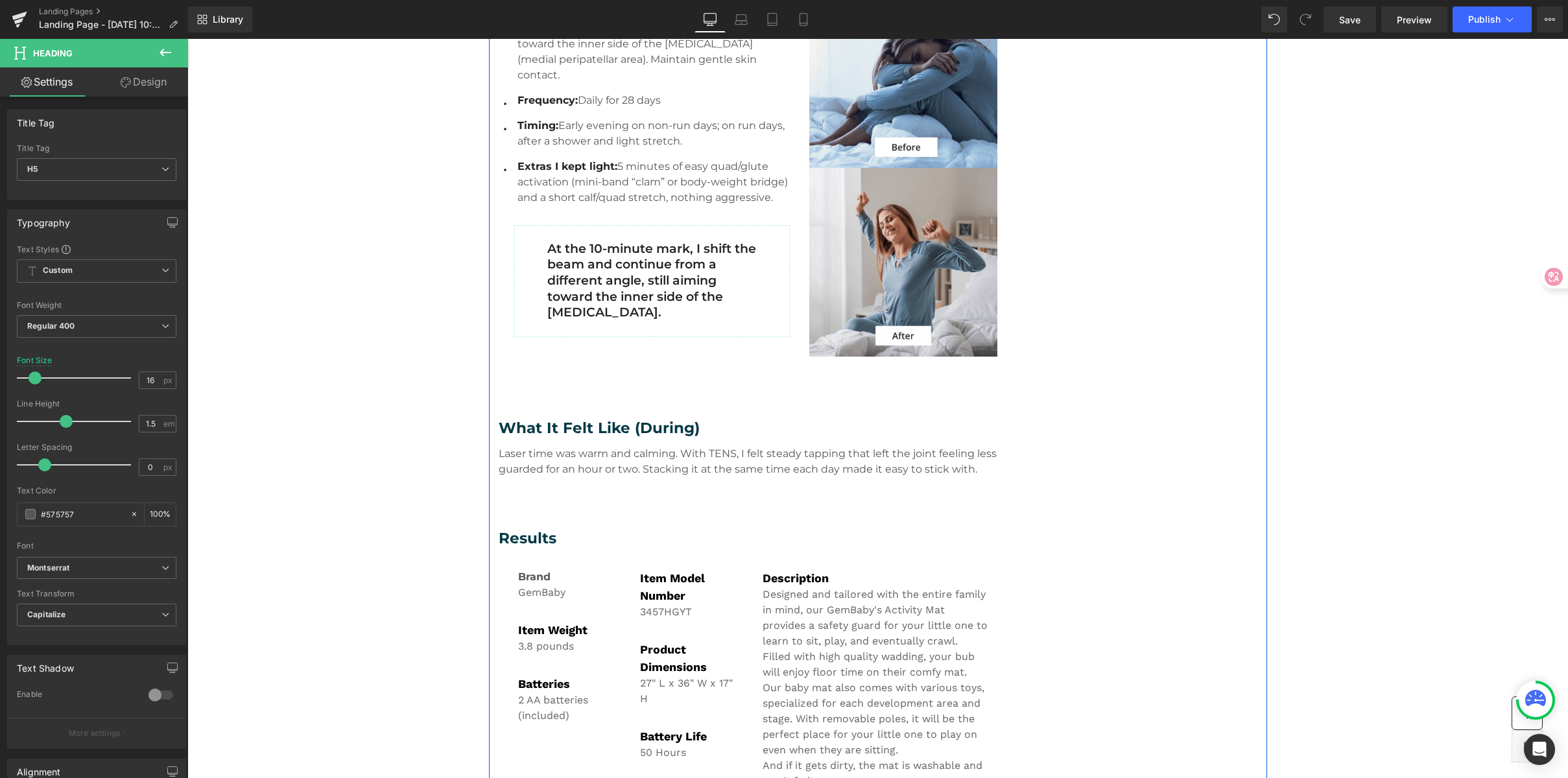
scroll to position [687, 0]
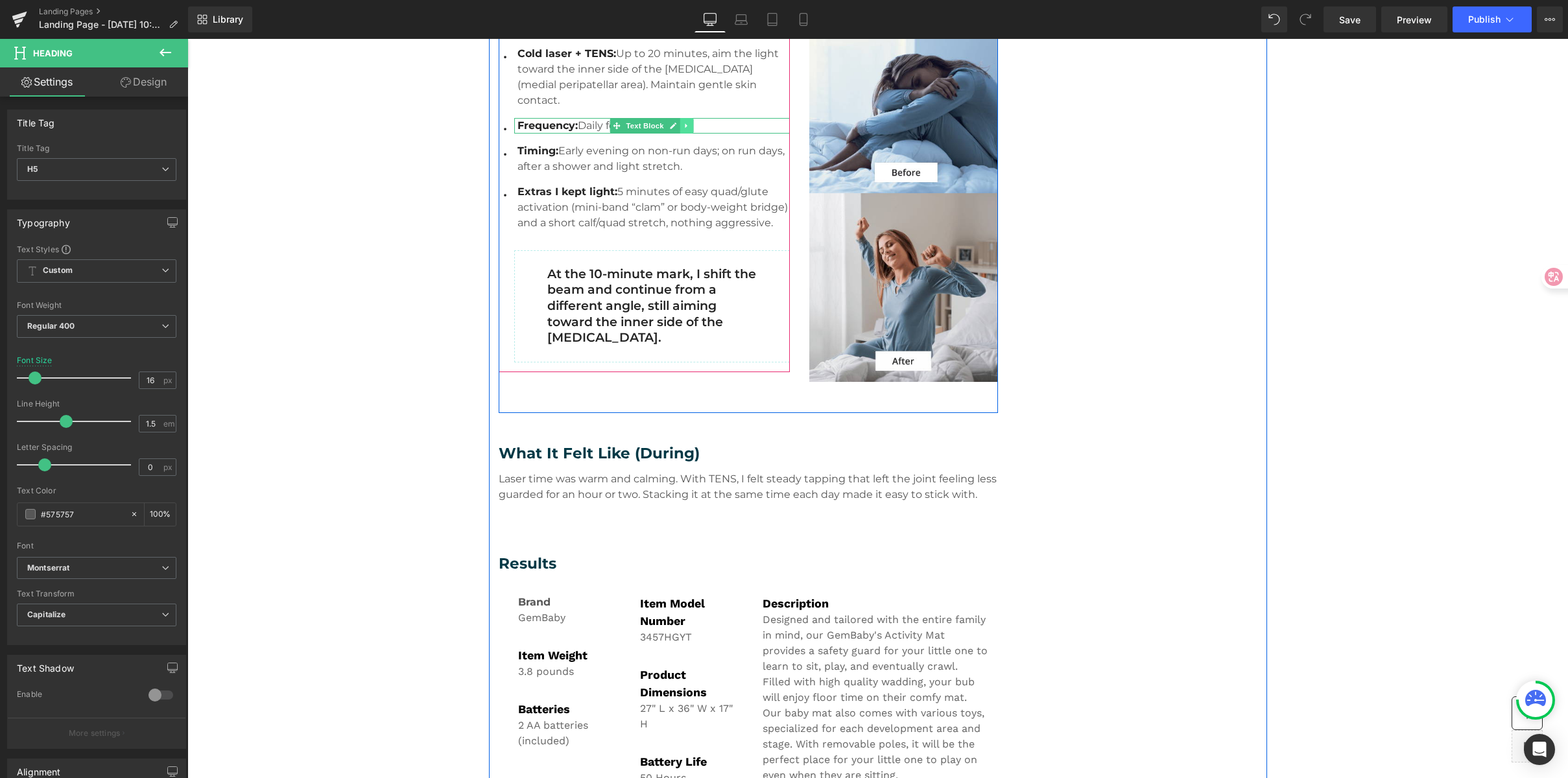
click at [683, 122] on icon at bounding box center [686, 125] width 7 height 7
click at [681, 118] on link at bounding box center [680, 126] width 14 height 16
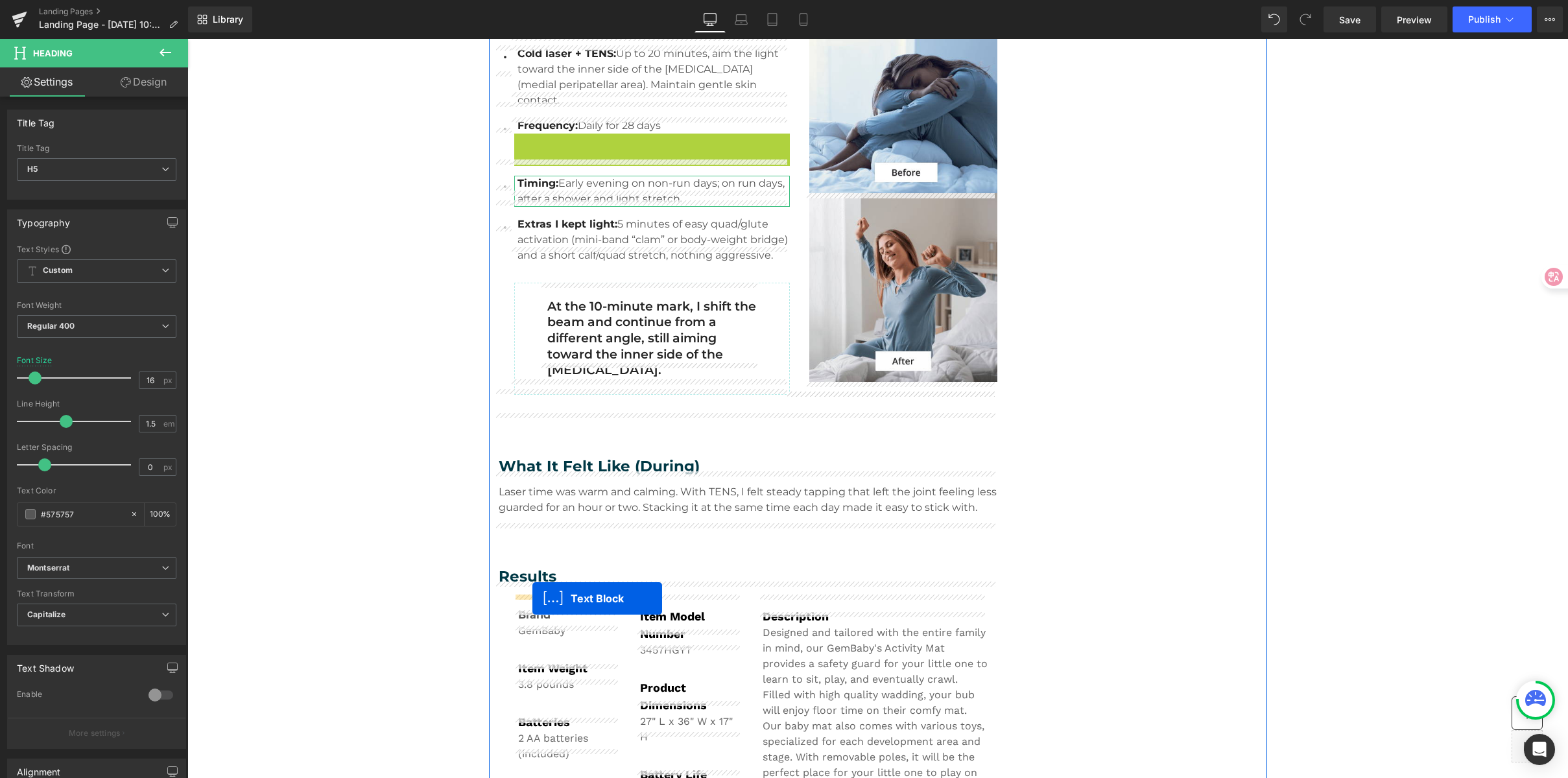
drag, startPoint x: 609, startPoint y: 124, endPoint x: 568, endPoint y: 566, distance: 443.9
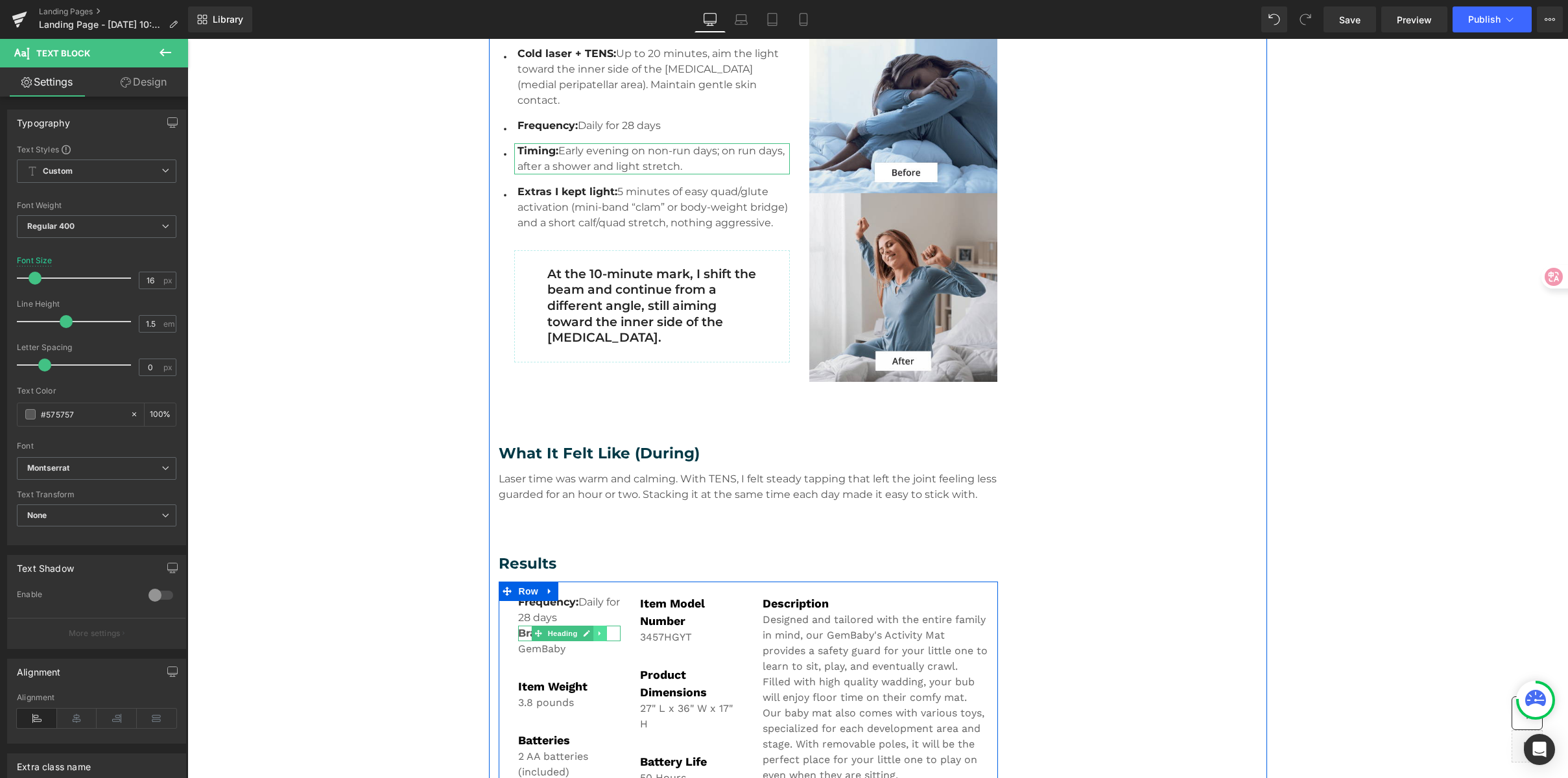
click at [596, 635] on icon at bounding box center [600, 633] width 7 height 7
click at [600, 632] on link at bounding box center [607, 633] width 14 height 16
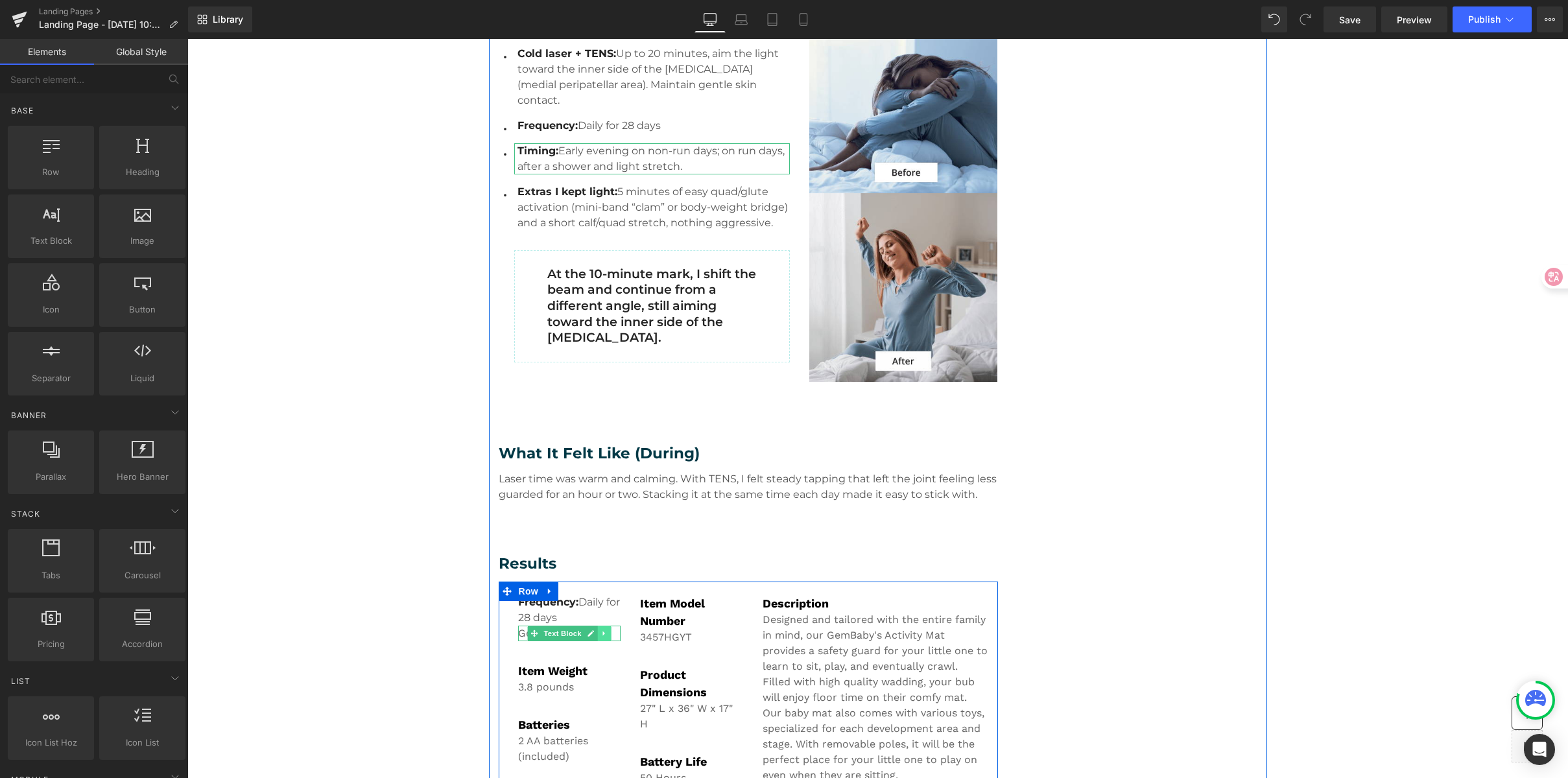
click at [602, 633] on icon at bounding box center [603, 634] width 2 height 5
click at [608, 634] on icon at bounding box center [611, 633] width 7 height 7
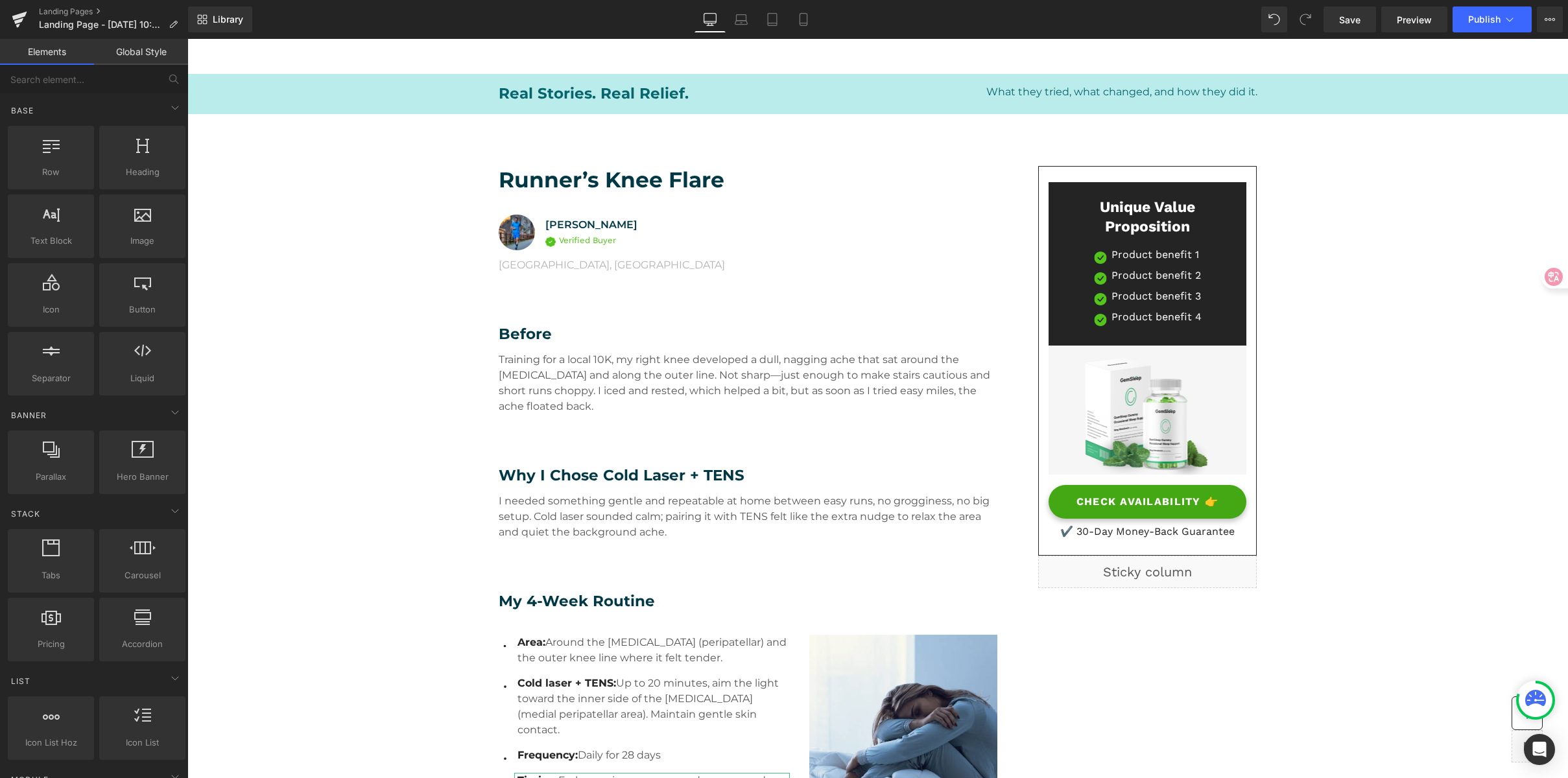
scroll to position [0, 0]
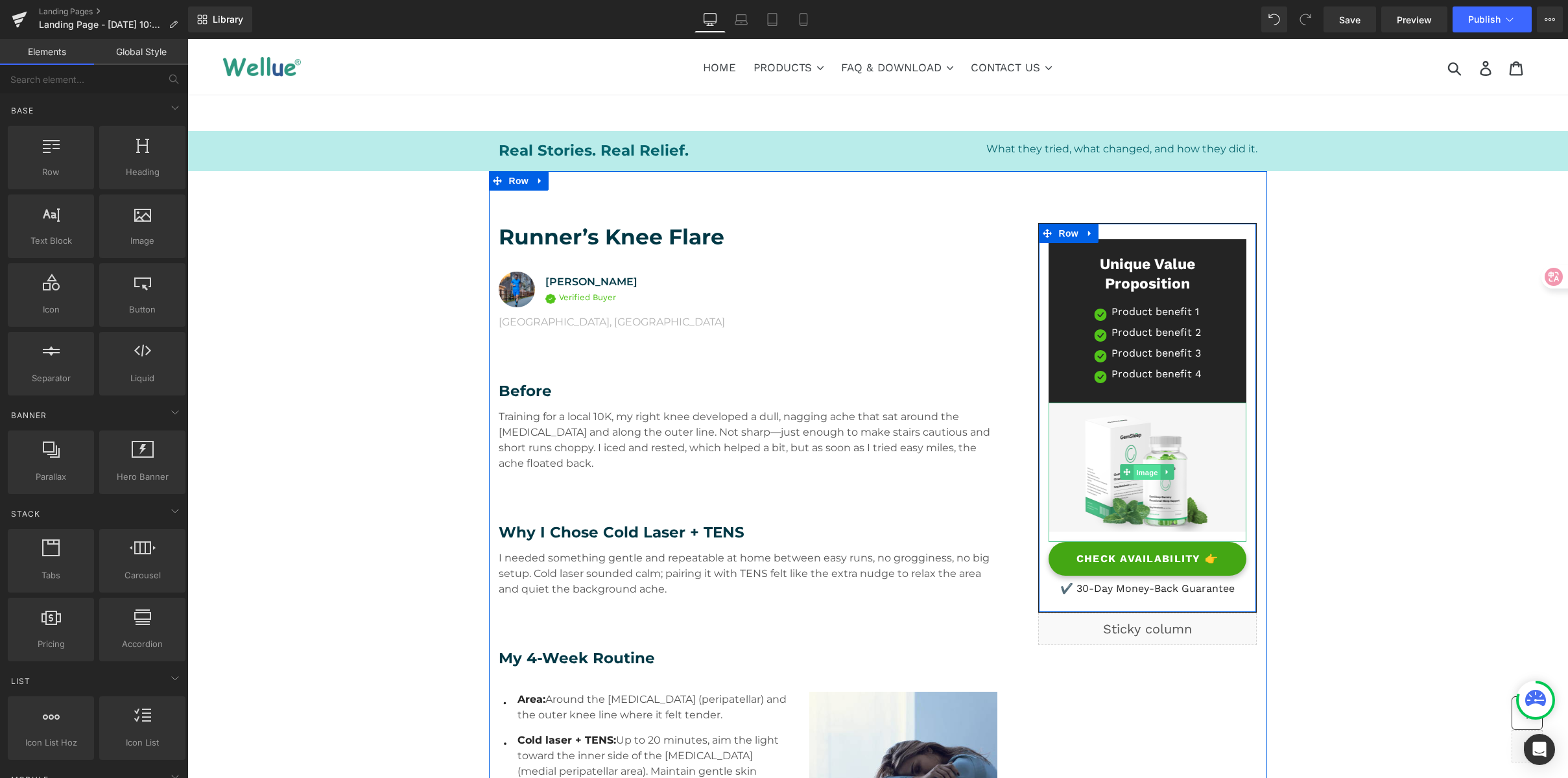
click at [1145, 468] on span "Image" at bounding box center [1148, 473] width 27 height 16
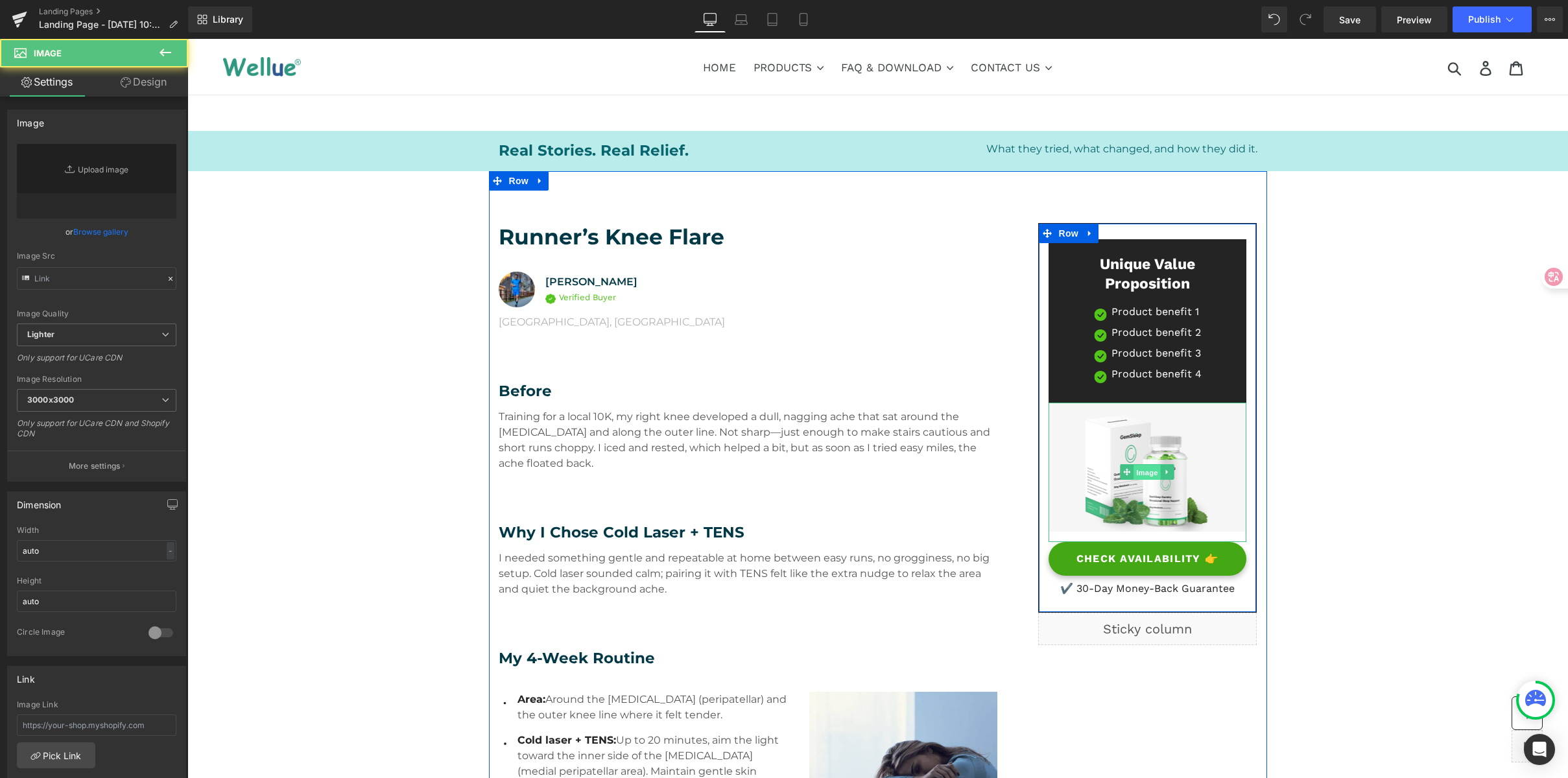
type input "//[DOMAIN_NAME][URL]"
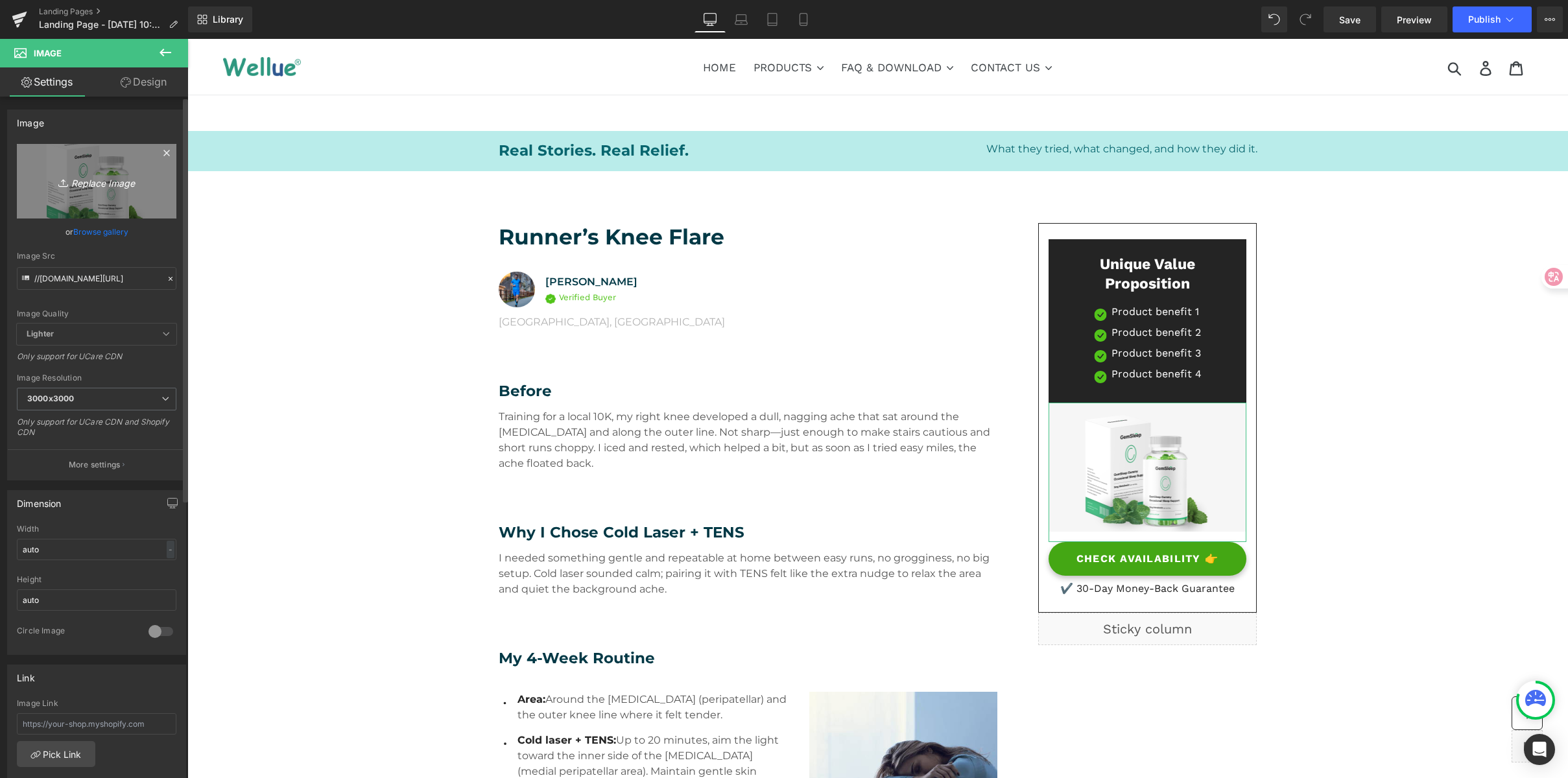
click at [90, 178] on icon "Replace Image" at bounding box center [97, 182] width 104 height 16
type input "C:\fakepath\A True Recovery Journey with Wellue.png"
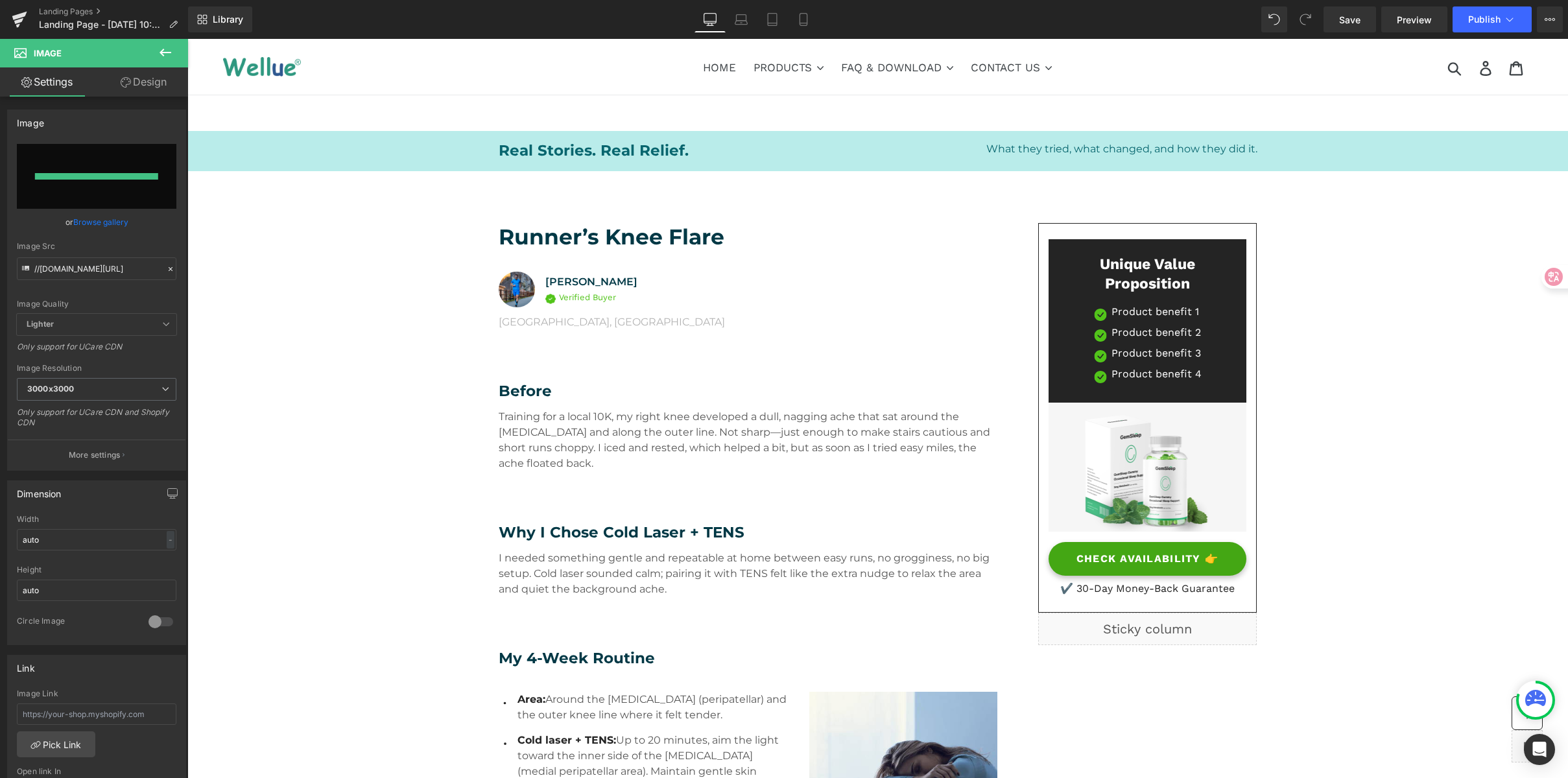
type input "[URL][DOMAIN_NAME]"
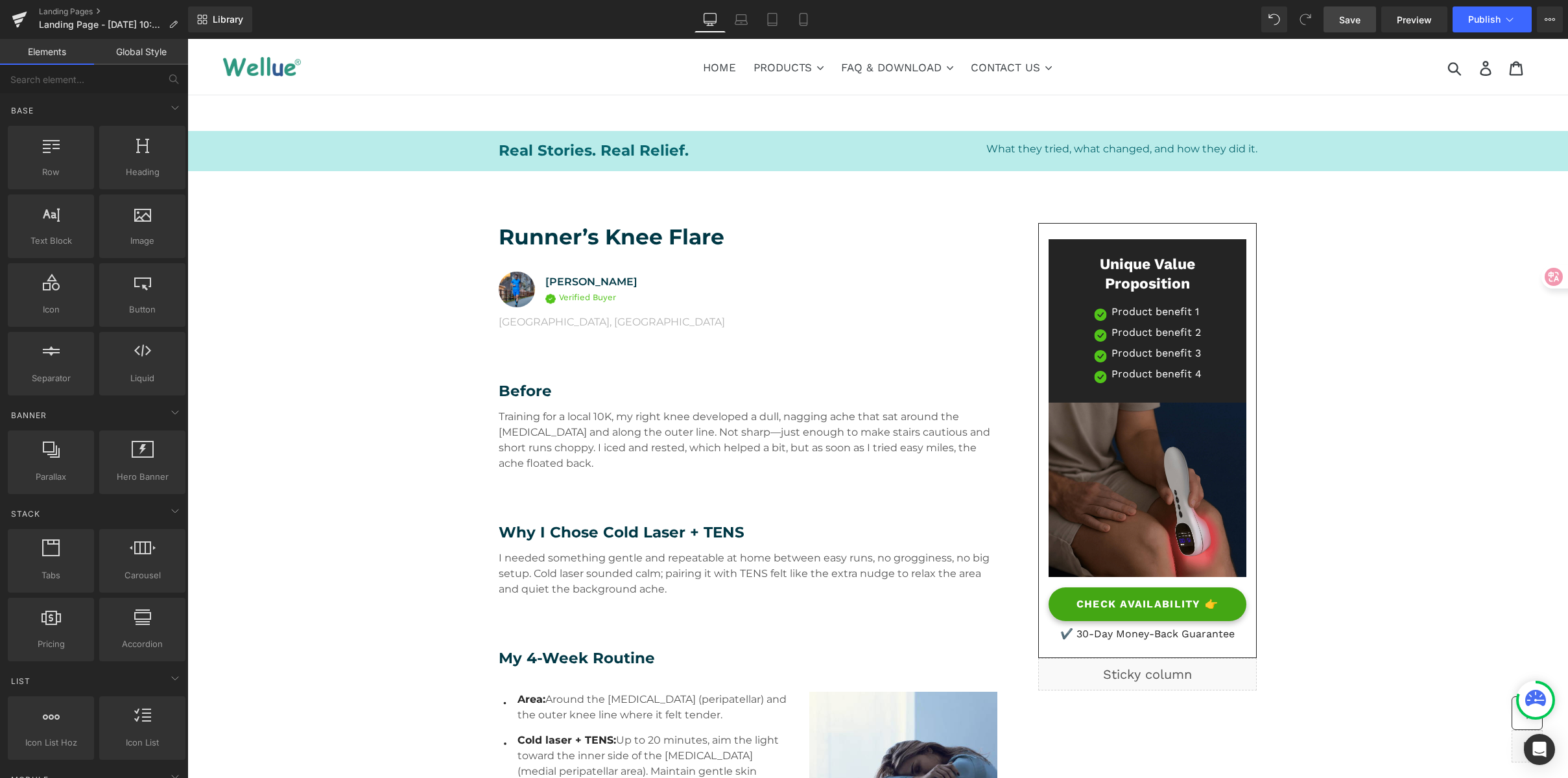
click at [1345, 16] on span "Save" at bounding box center [1349, 20] width 21 height 14
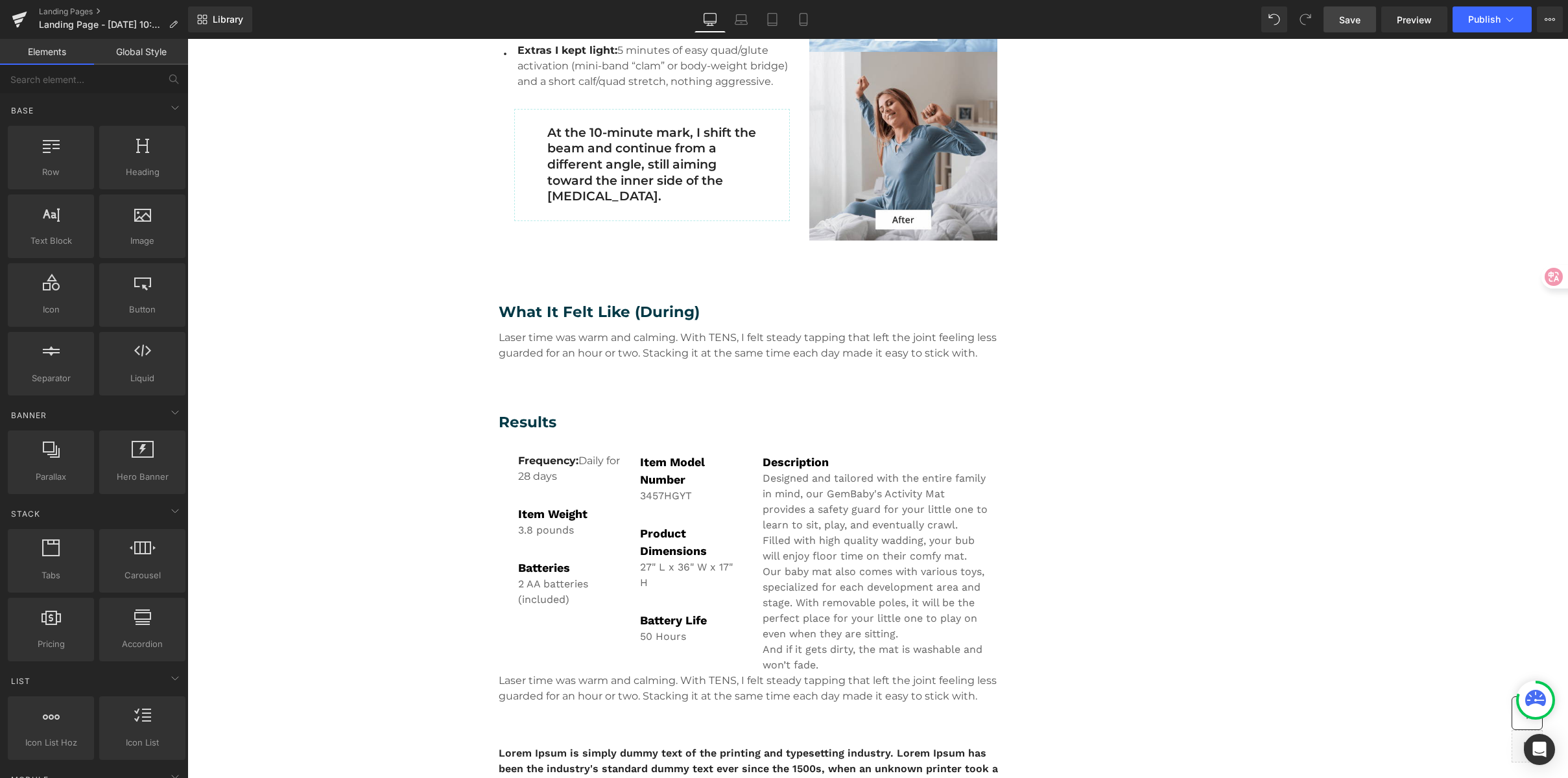
scroll to position [851, 0]
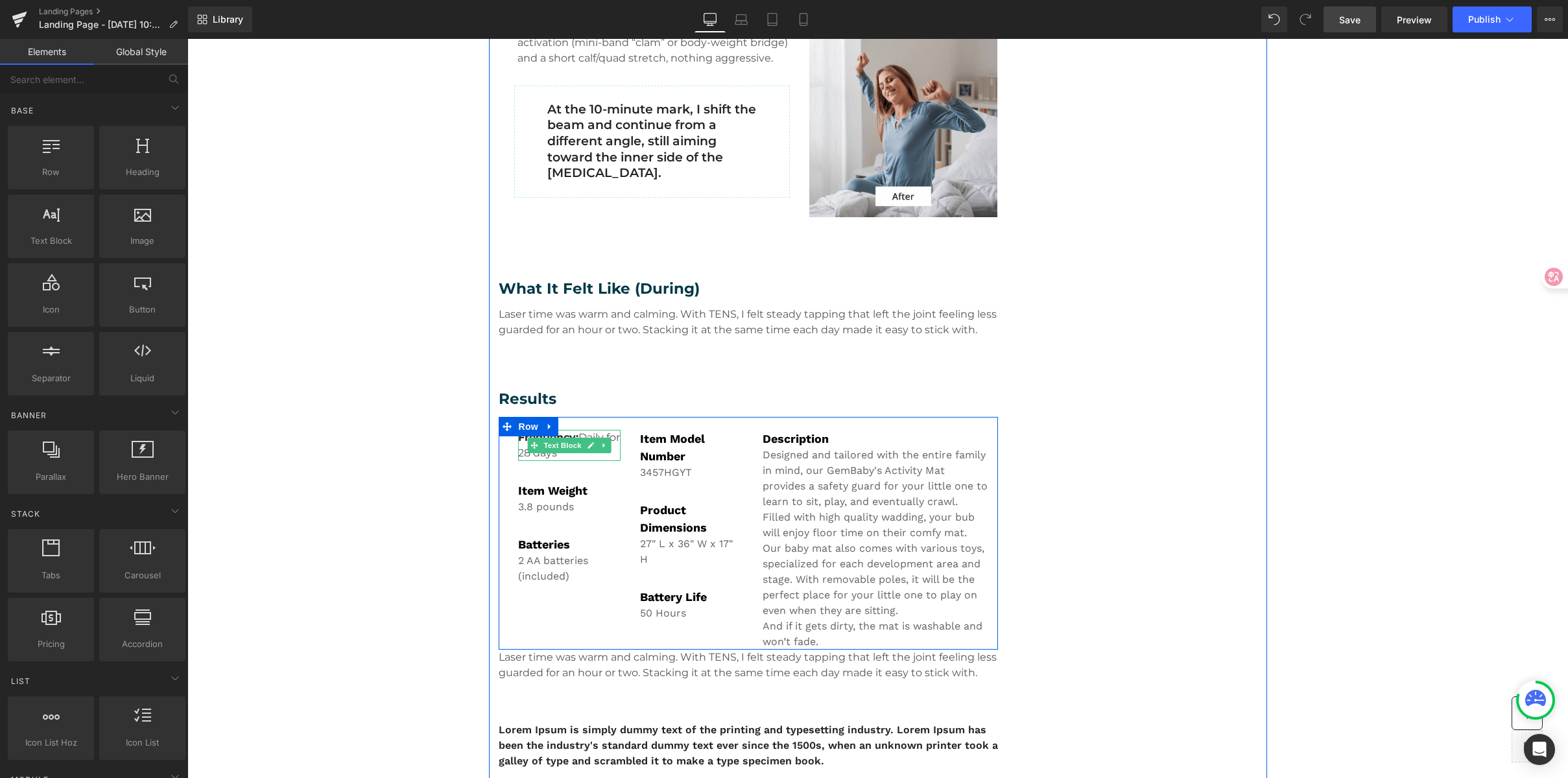
click at [577, 434] on p "Frequency: Daily for 28 days" at bounding box center [570, 445] width 103 height 31
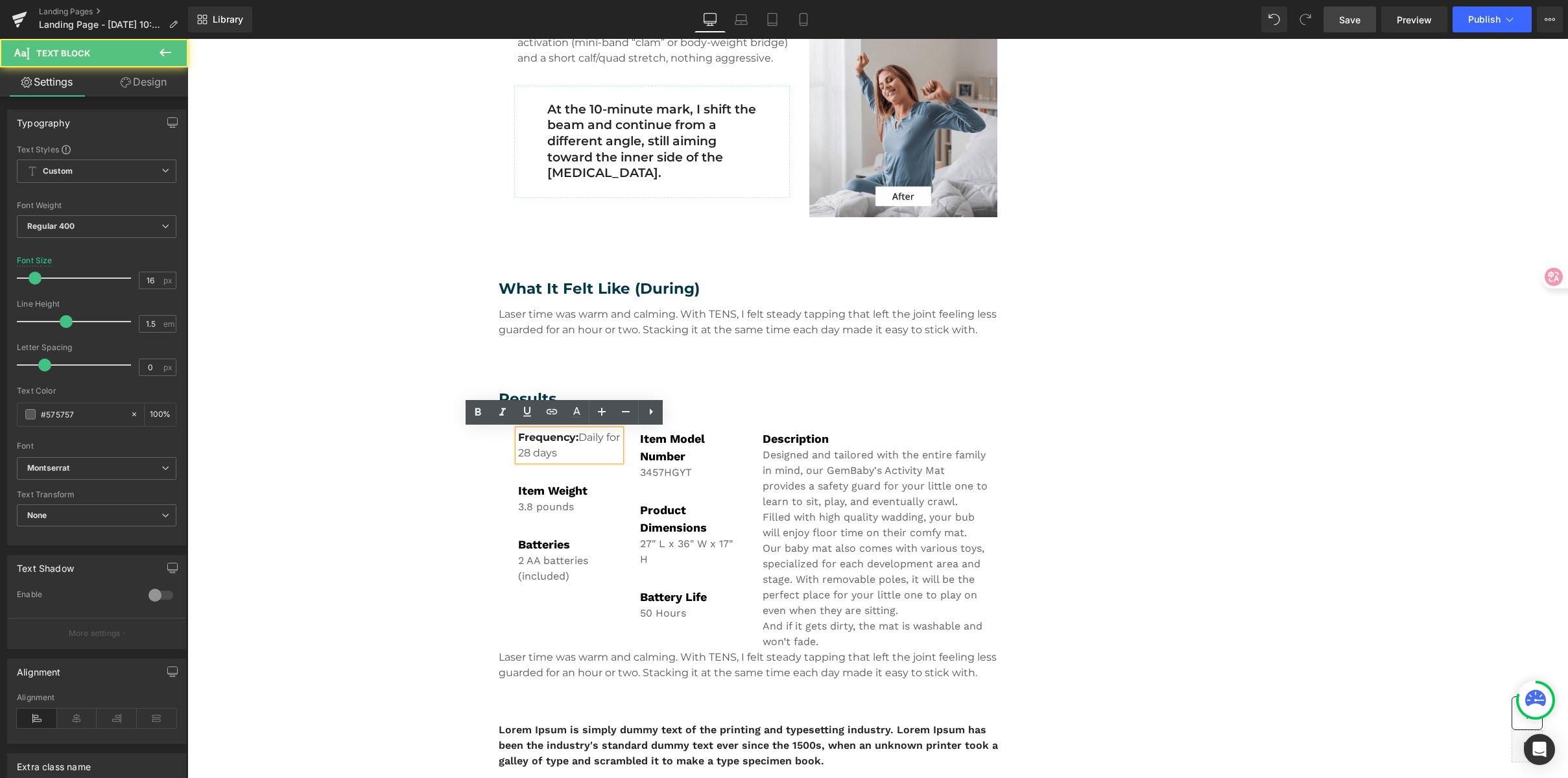
click at [575, 437] on p "Frequency: Daily for 28 days" at bounding box center [570, 445] width 103 height 31
click at [573, 437] on p "Frequency: Daily for 28 days" at bounding box center [570, 445] width 103 height 31
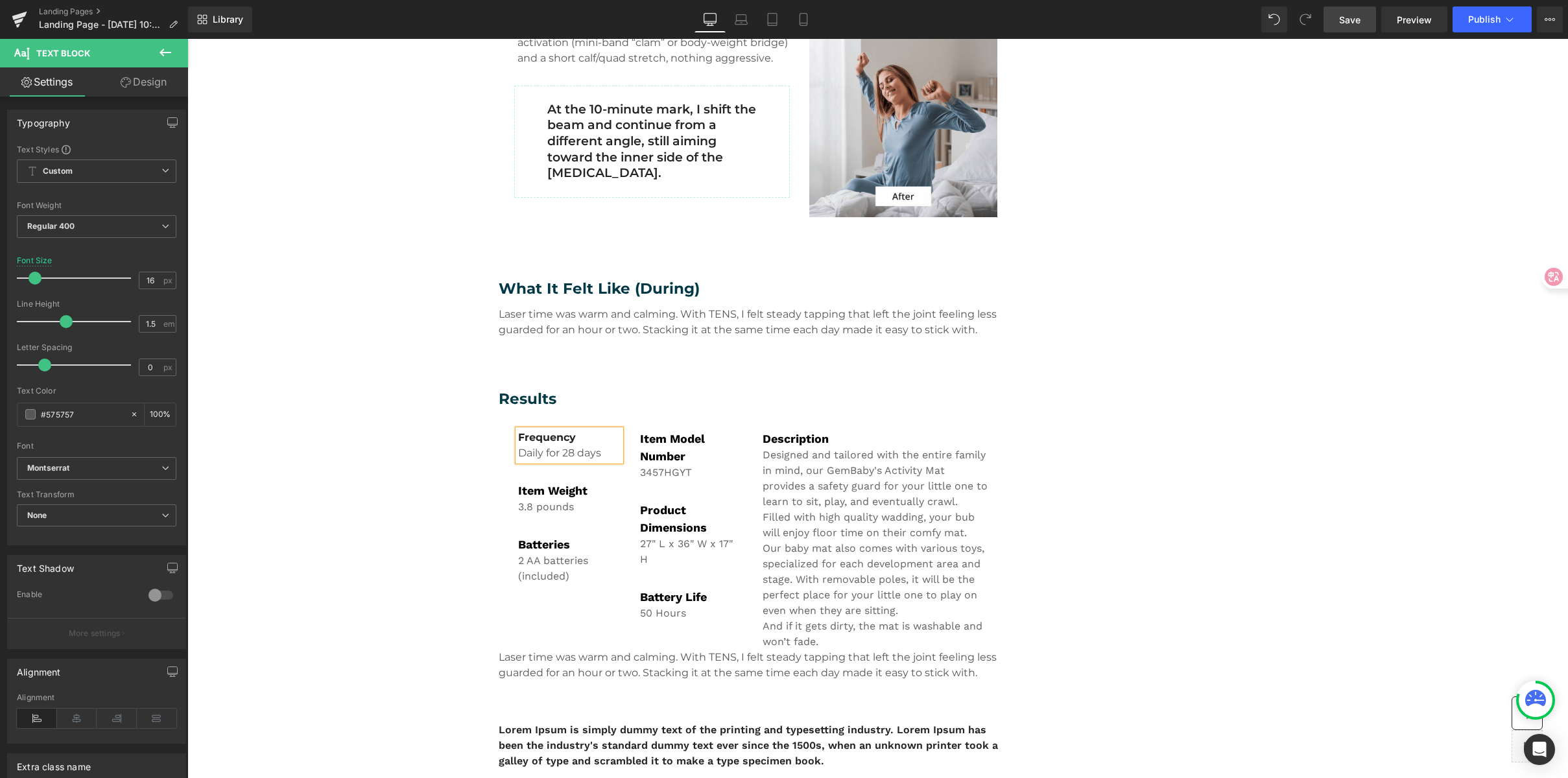
drag, startPoint x: 1220, startPoint y: 538, endPoint x: 1239, endPoint y: 538, distance: 19.0
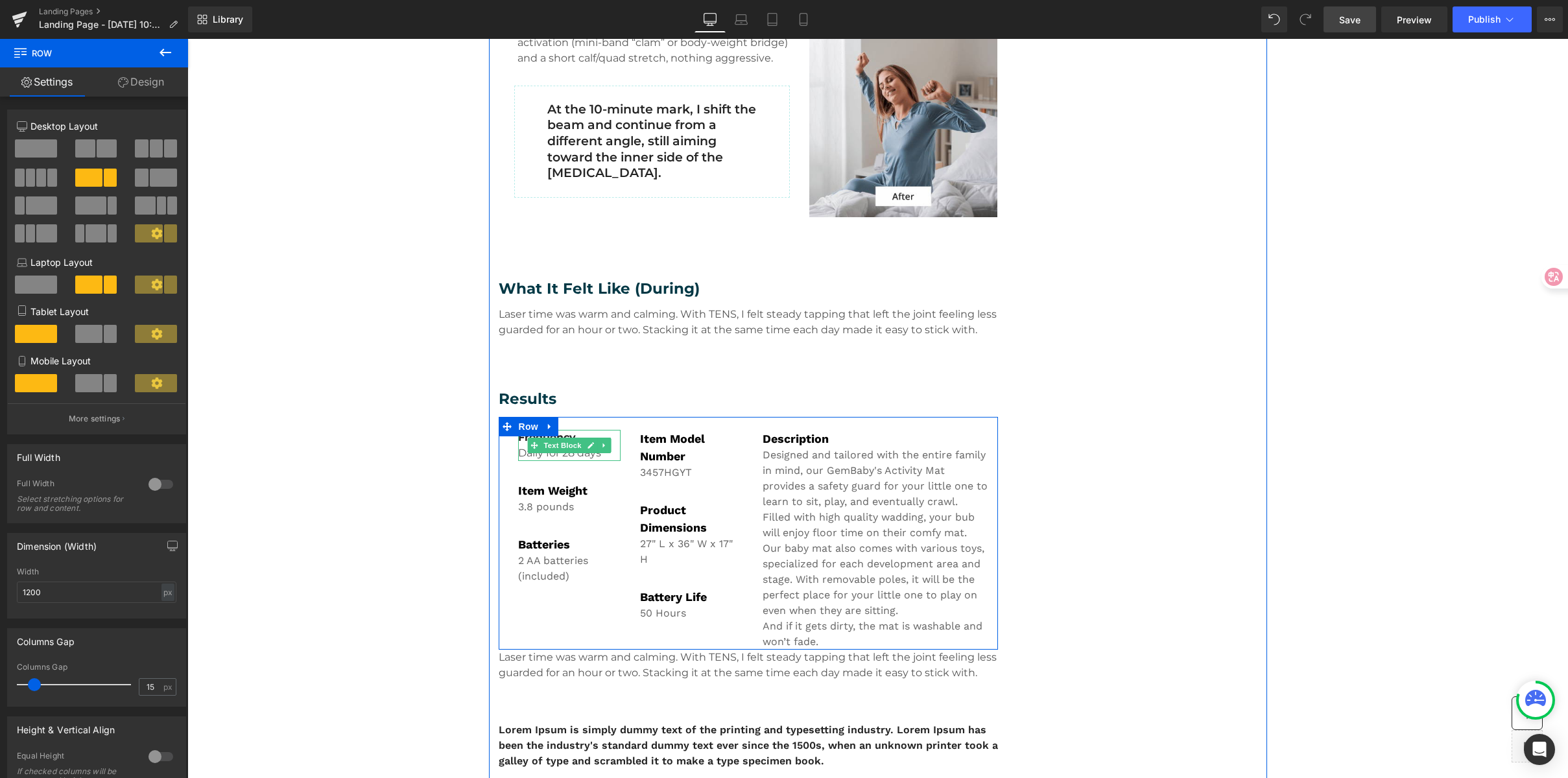
click at [519, 454] on p "Daily for 28 days" at bounding box center [570, 453] width 103 height 16
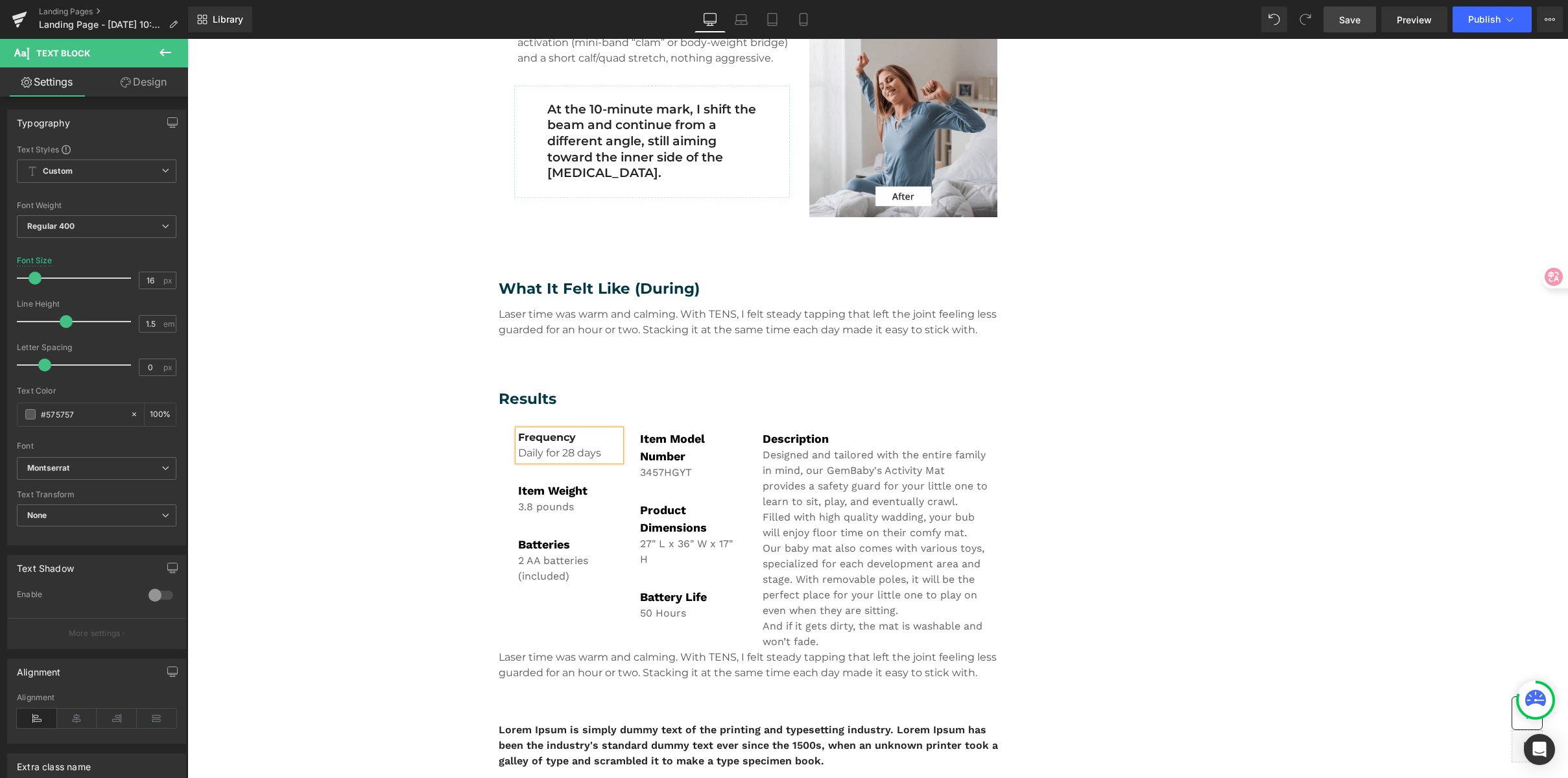
click at [538, 430] on div "Frequency Daily for 28 days" at bounding box center [570, 445] width 103 height 31
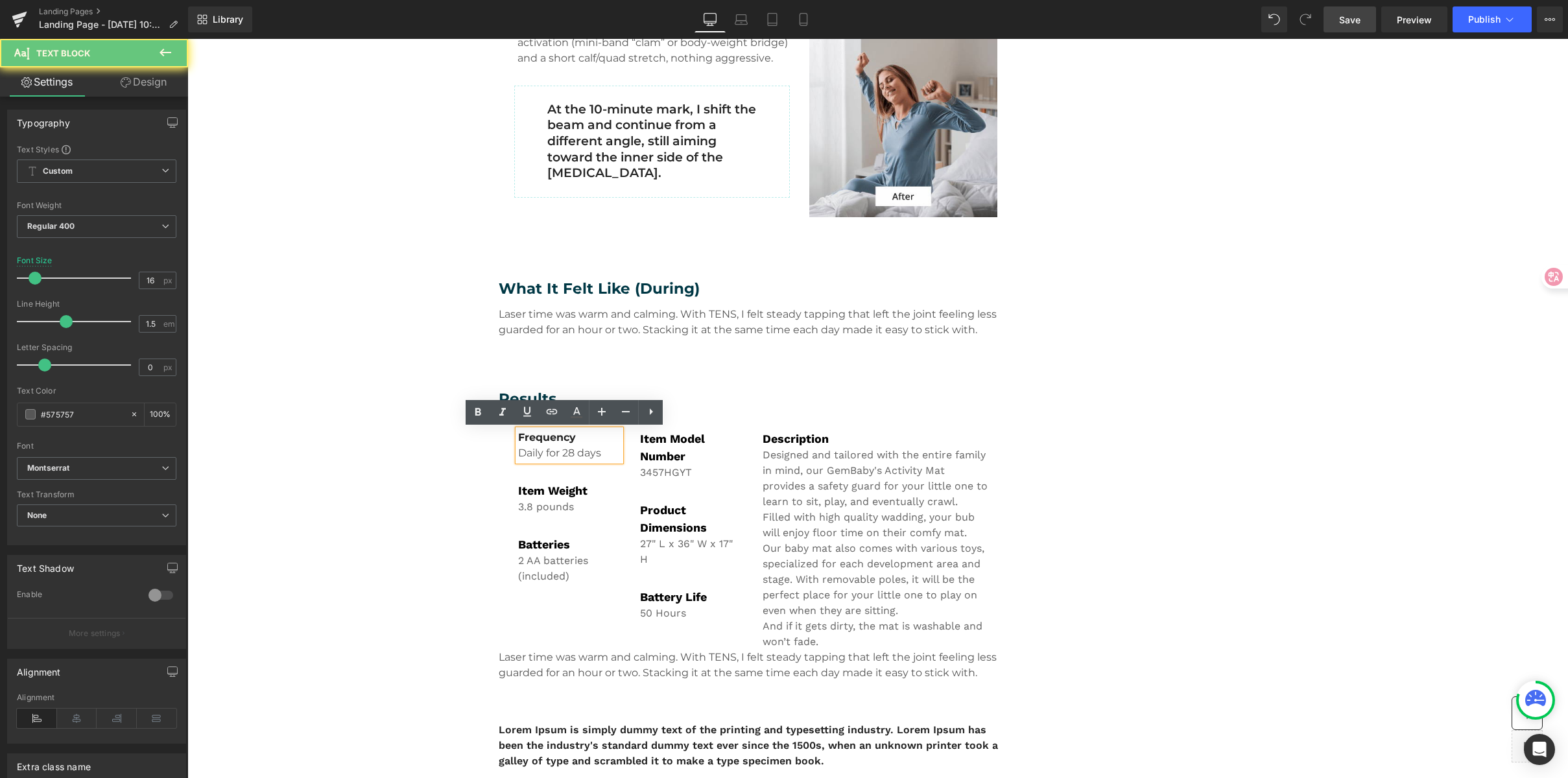
click at [525, 438] on span "Frequency" at bounding box center [547, 437] width 58 height 12
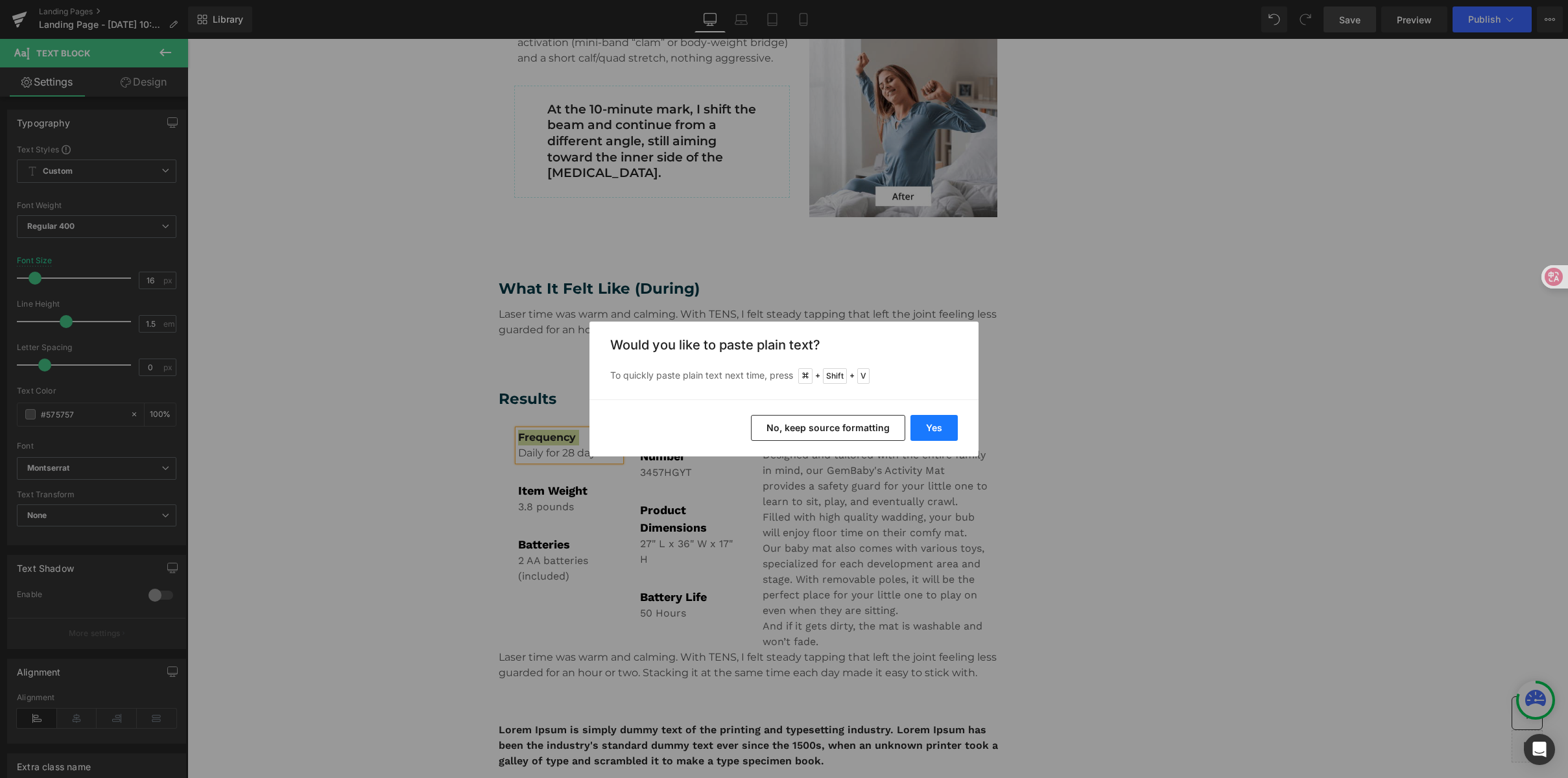
click at [934, 434] on button "Yes" at bounding box center [934, 428] width 48 height 26
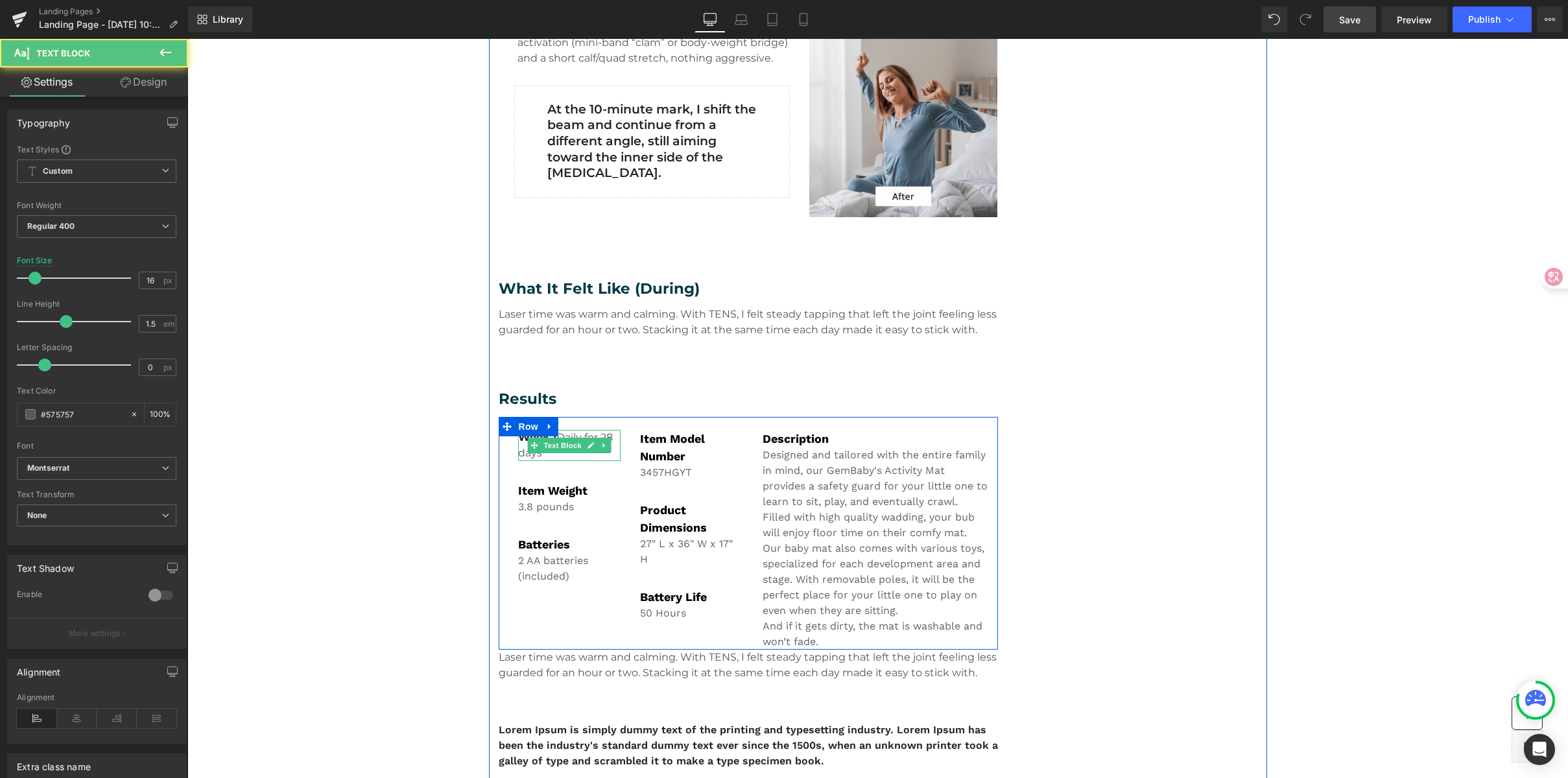
click at [570, 433] on span "Daily for 28 days" at bounding box center [565, 445] width 95 height 28
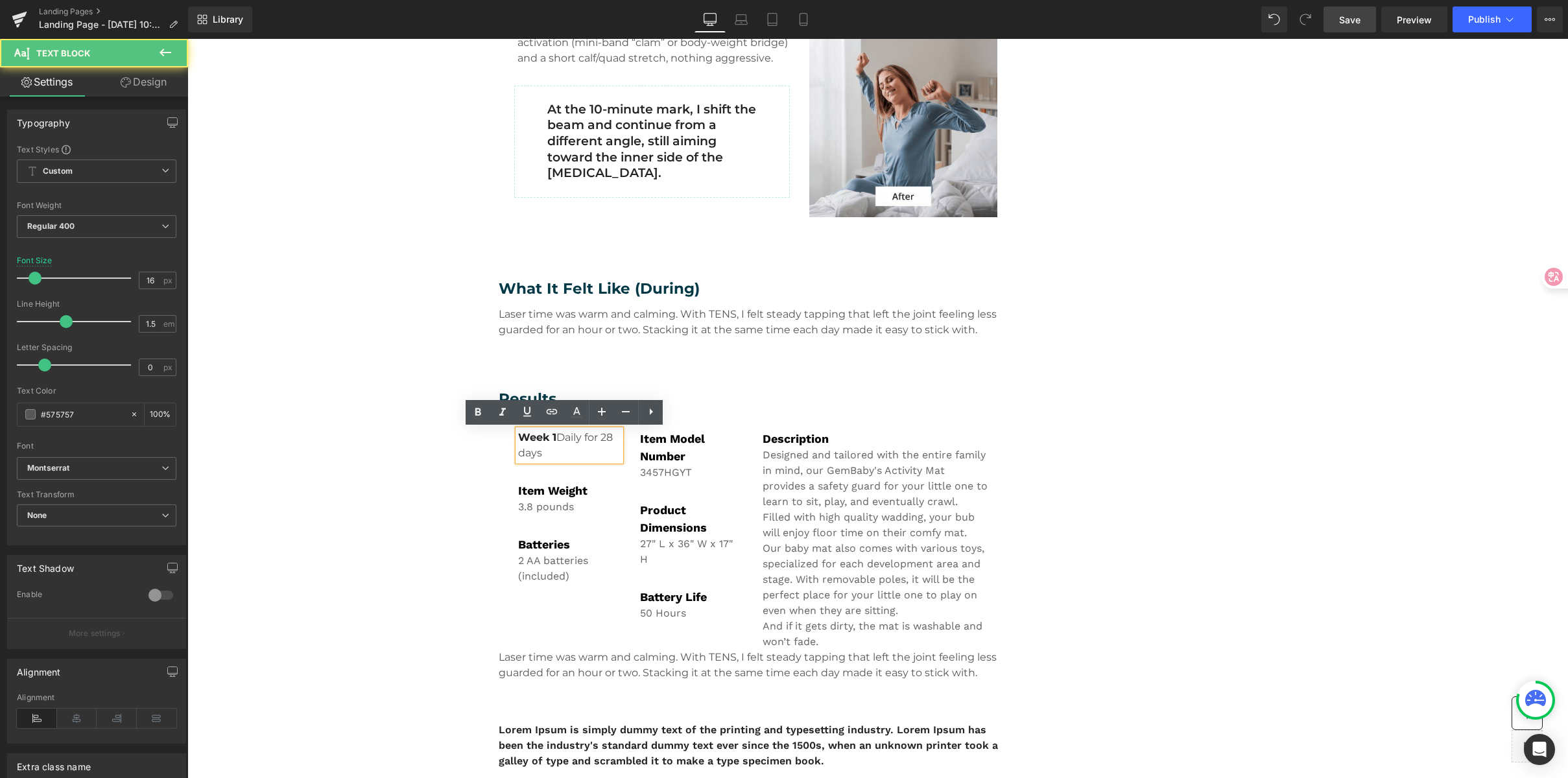
click at [551, 434] on span "Daily for 28 days" at bounding box center [565, 445] width 95 height 28
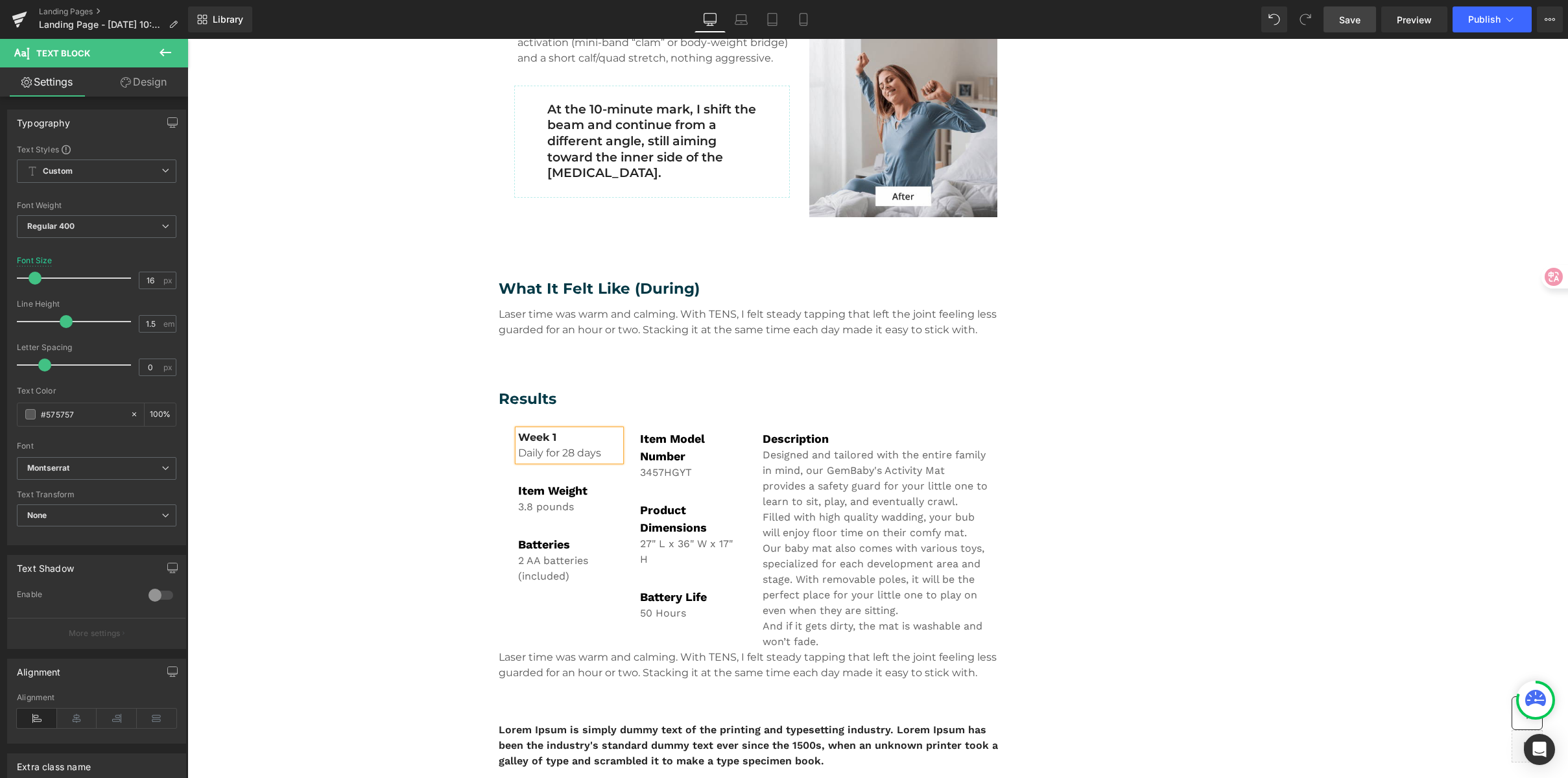
click at [530, 448] on span "Daily for 28 days" at bounding box center [560, 453] width 83 height 12
drag, startPoint x: 604, startPoint y: 452, endPoint x: 480, endPoint y: 450, distance: 124.0
click at [519, 455] on p "“stickiness” eases" at bounding box center [570, 453] width 103 height 16
click at [742, 383] on span "Heading" at bounding box center [740, 388] width 35 height 16
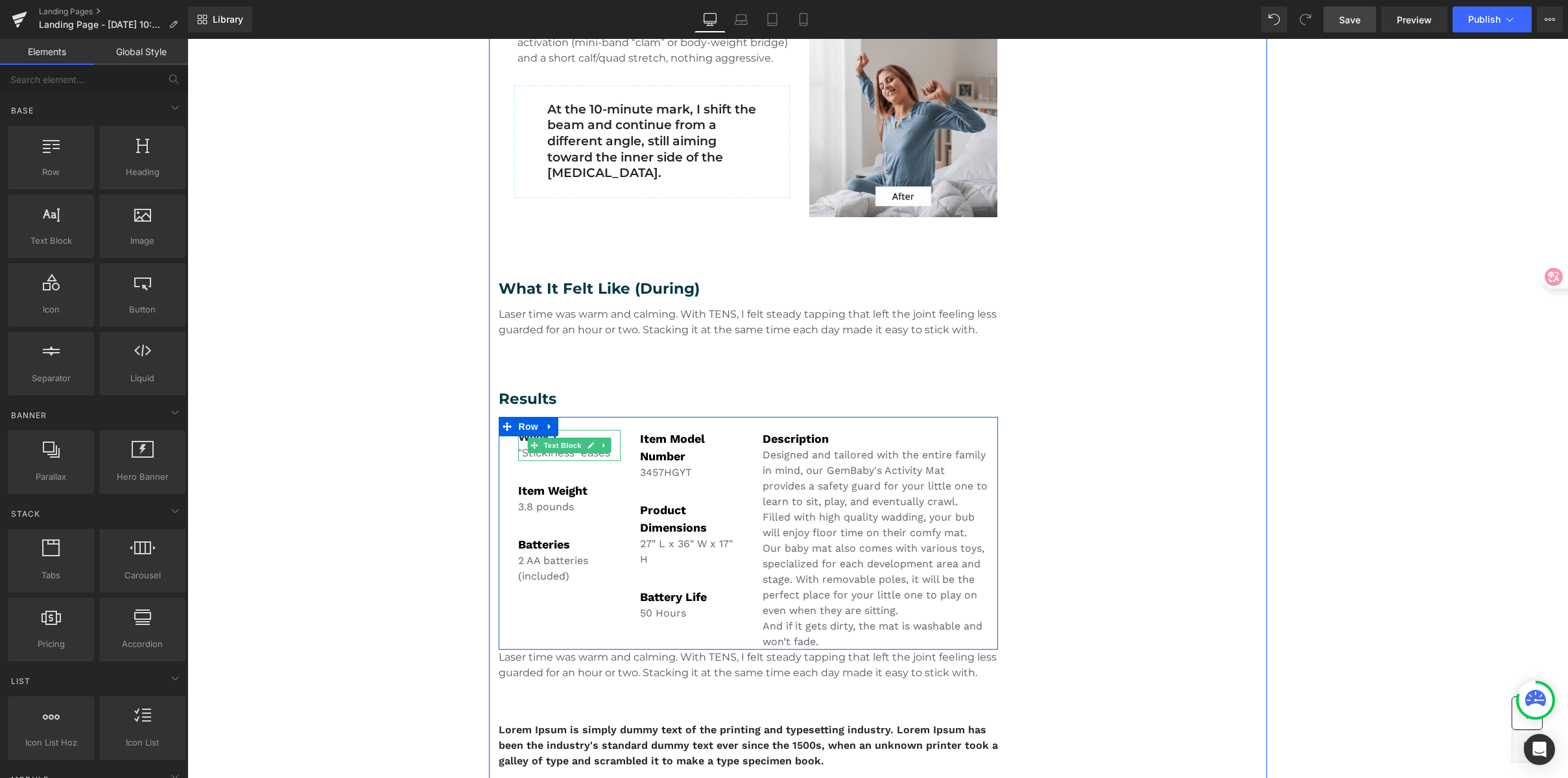
click at [611, 452] on p "“Stickiness” eases" at bounding box center [570, 453] width 103 height 16
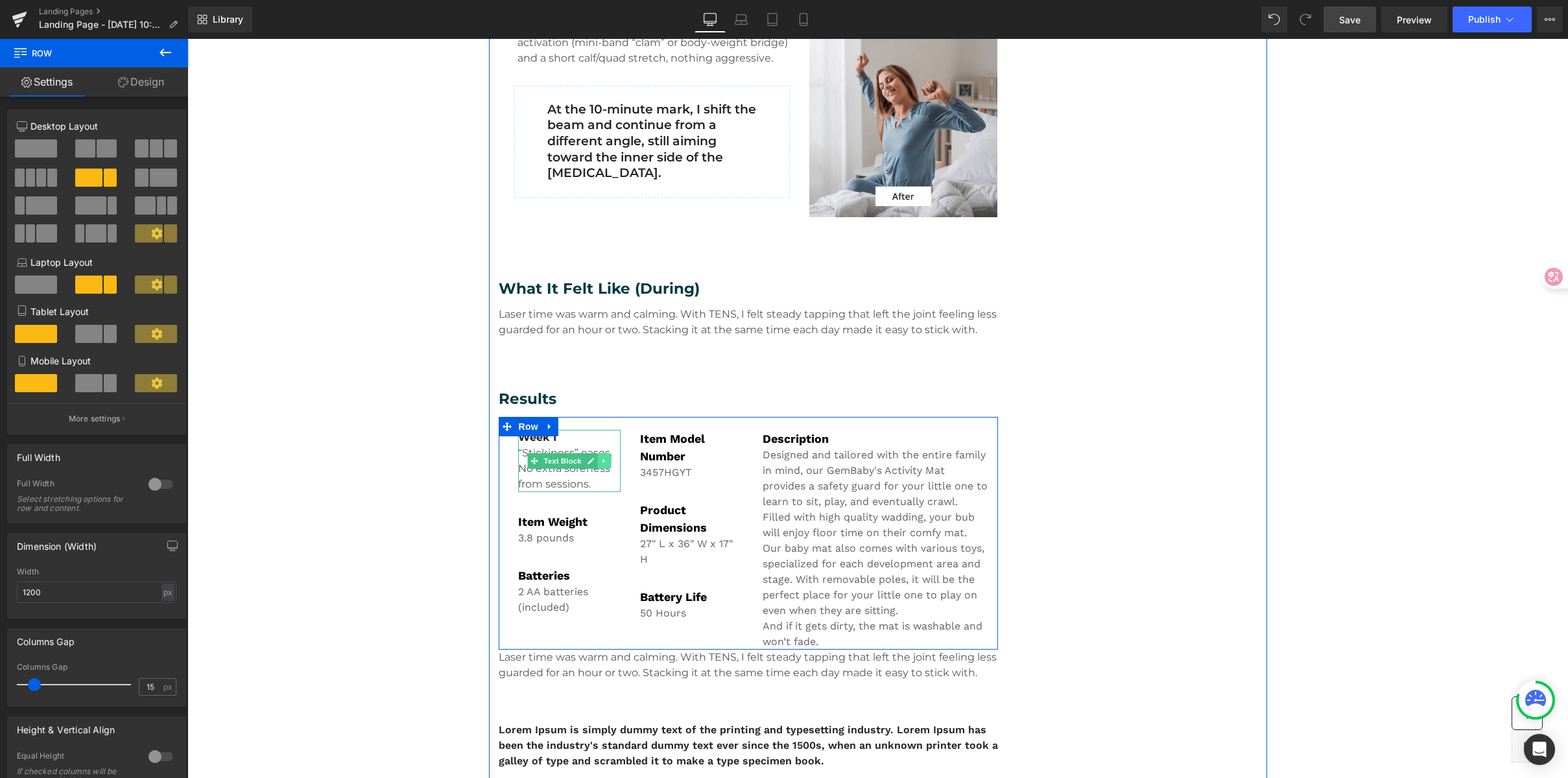
click at [600, 462] on icon at bounding box center [604, 460] width 7 height 7
click at [594, 462] on icon at bounding box center [598, 460] width 7 height 7
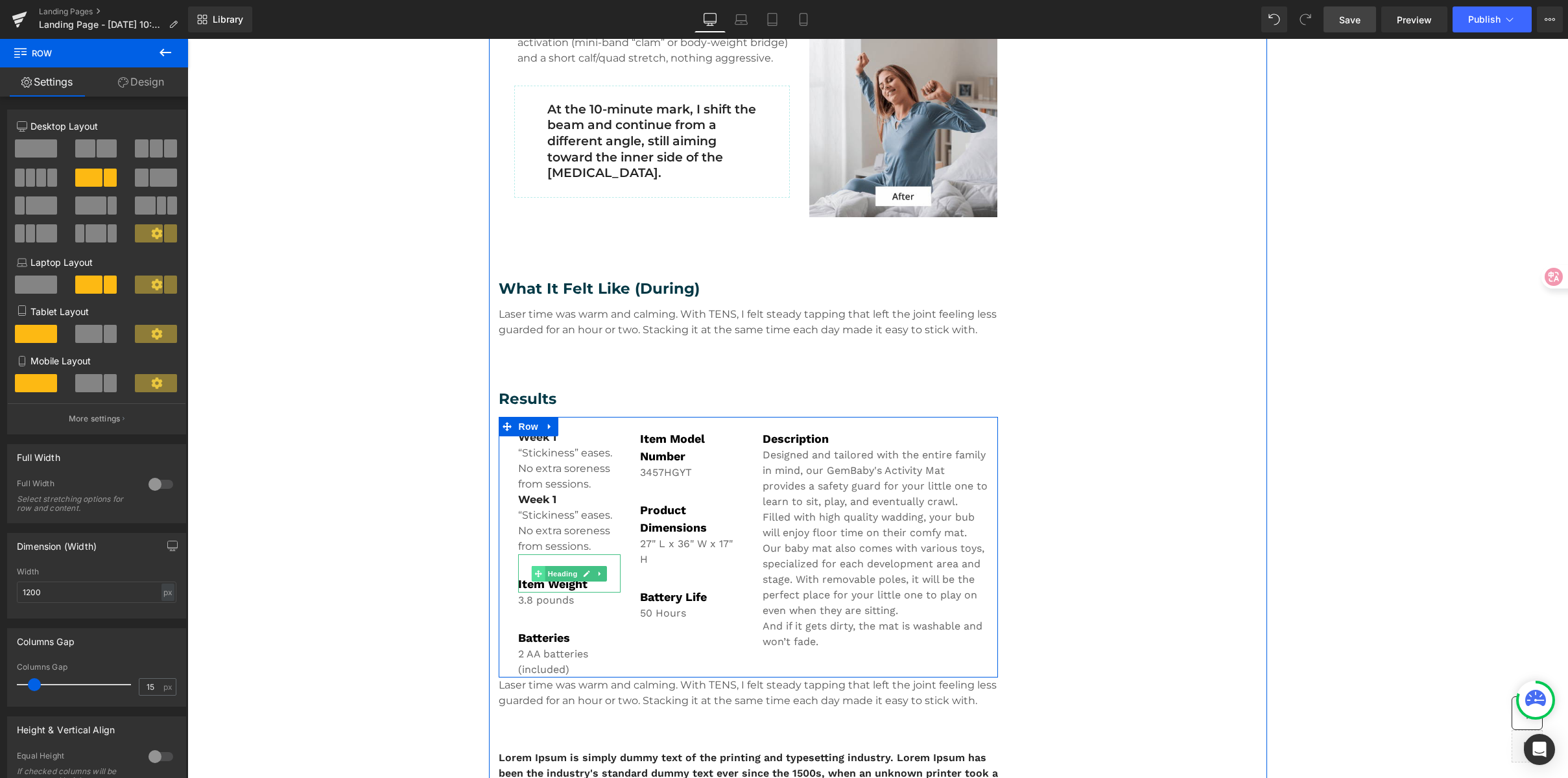
click at [537, 576] on span at bounding box center [539, 574] width 14 height 16
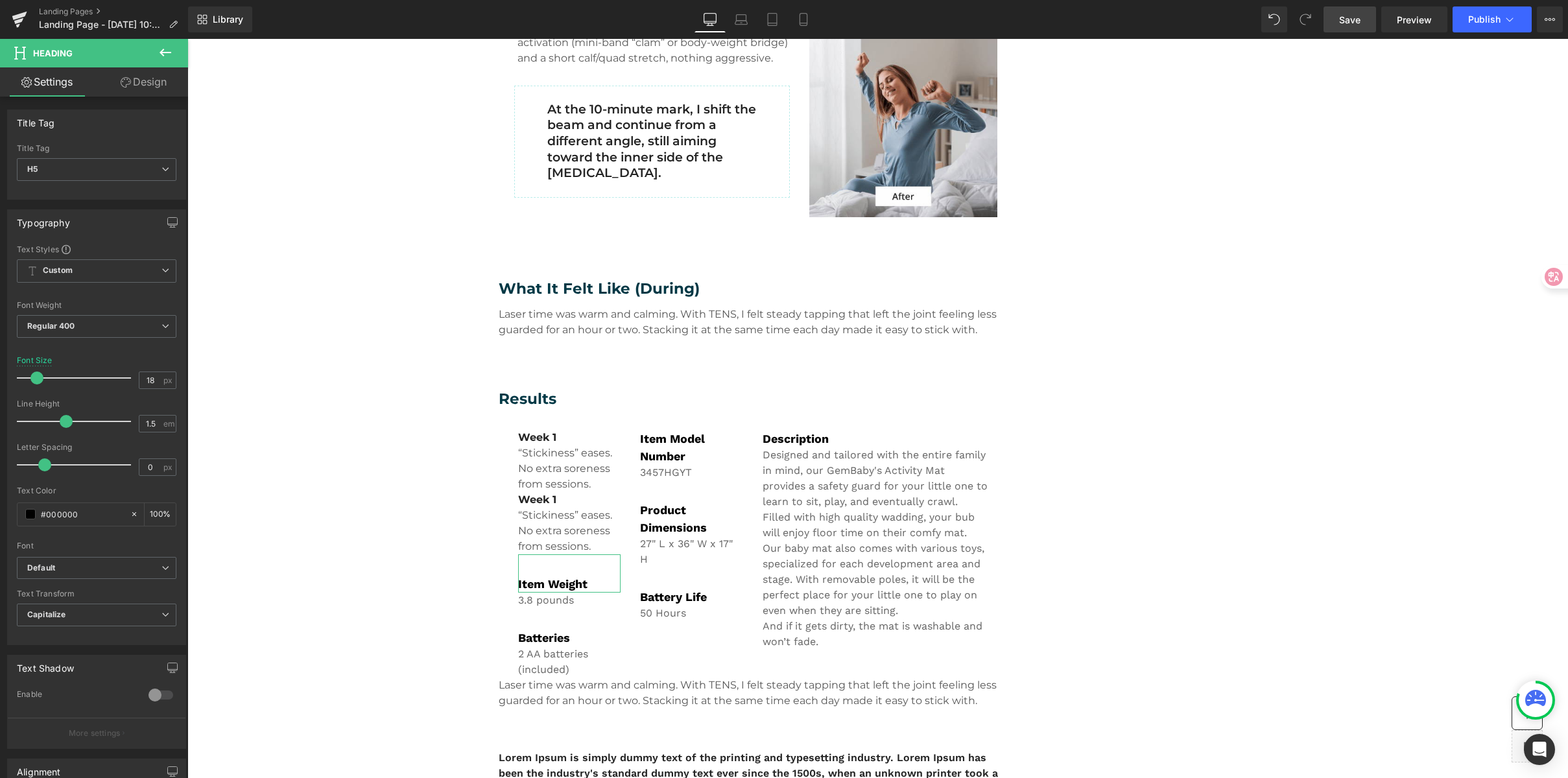
click at [141, 83] on link "Design" at bounding box center [143, 82] width 94 height 29
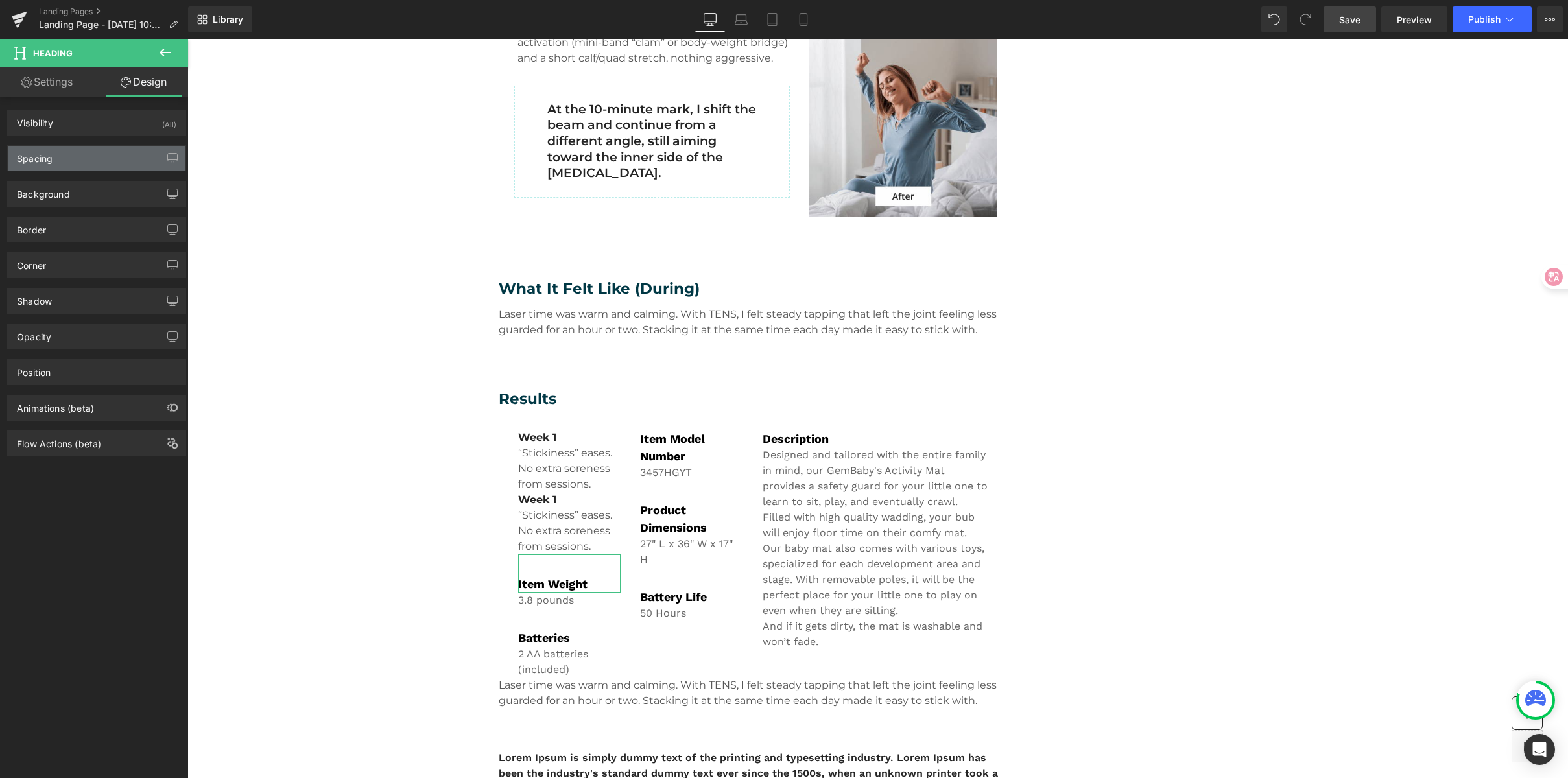
click at [83, 160] on div "Spacing" at bounding box center [96, 158] width 177 height 24
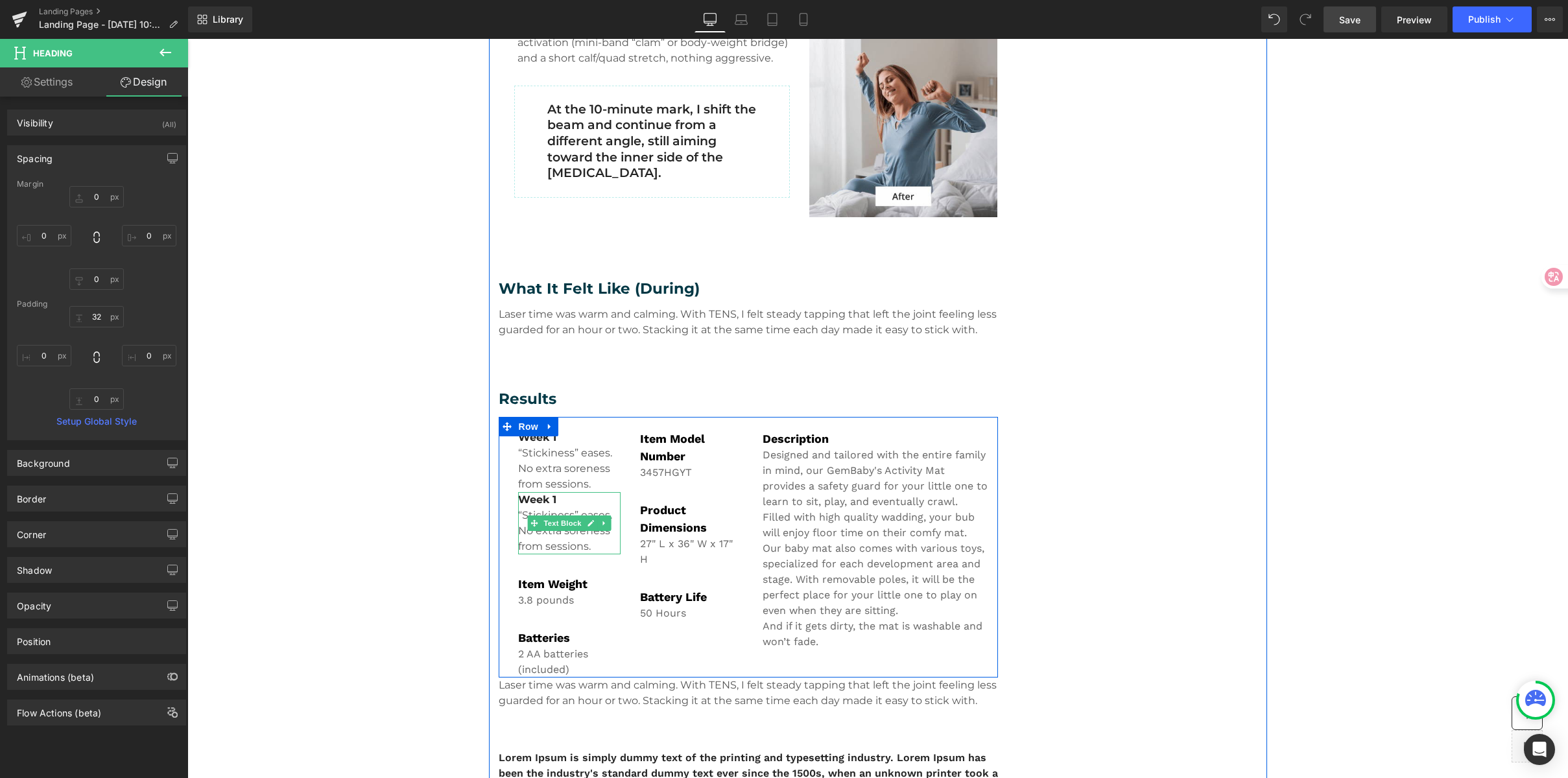
click at [538, 503] on b "Week 1" at bounding box center [537, 500] width 38 height 12
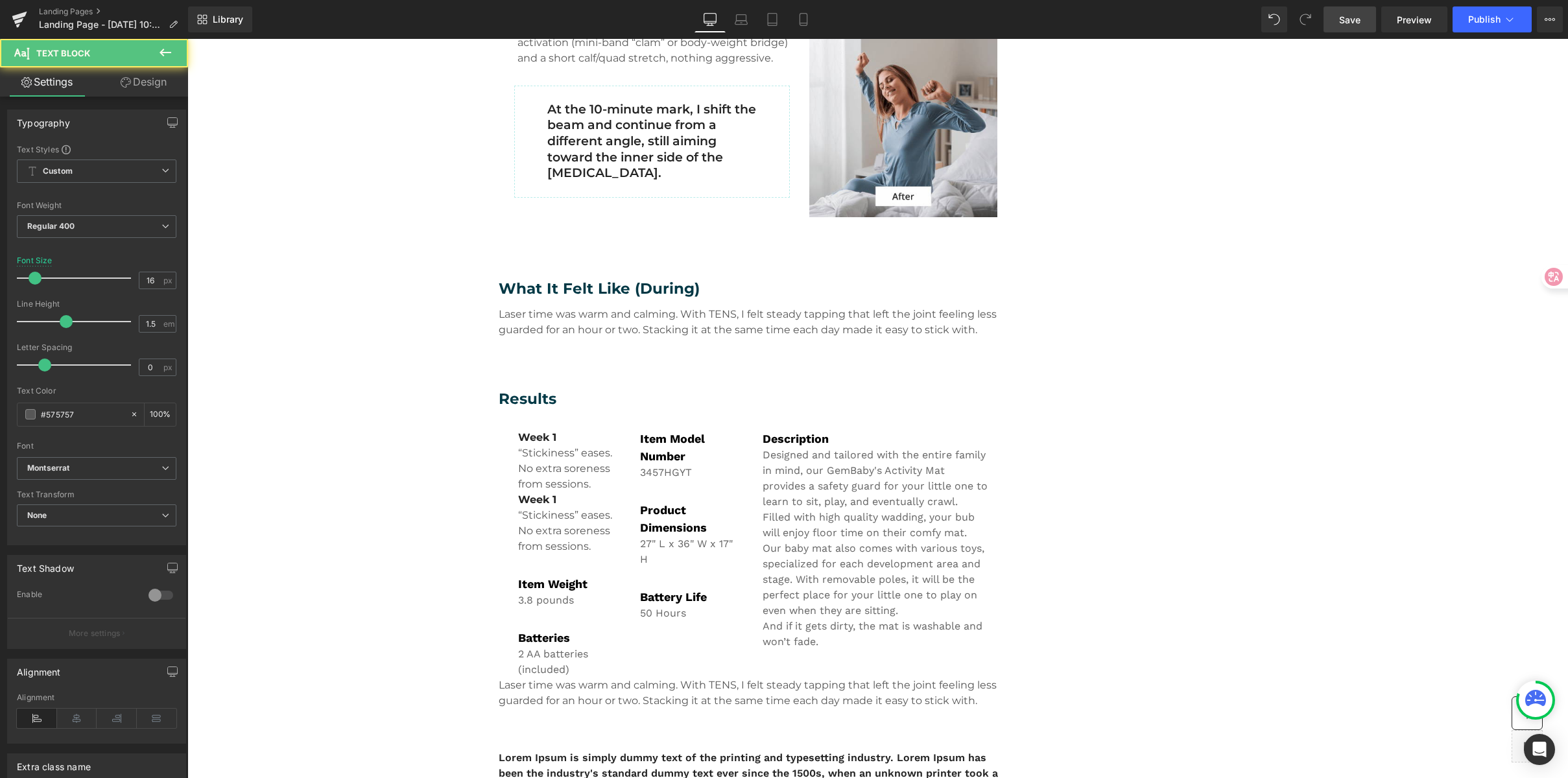
click at [163, 92] on link "Design" at bounding box center [143, 82] width 94 height 29
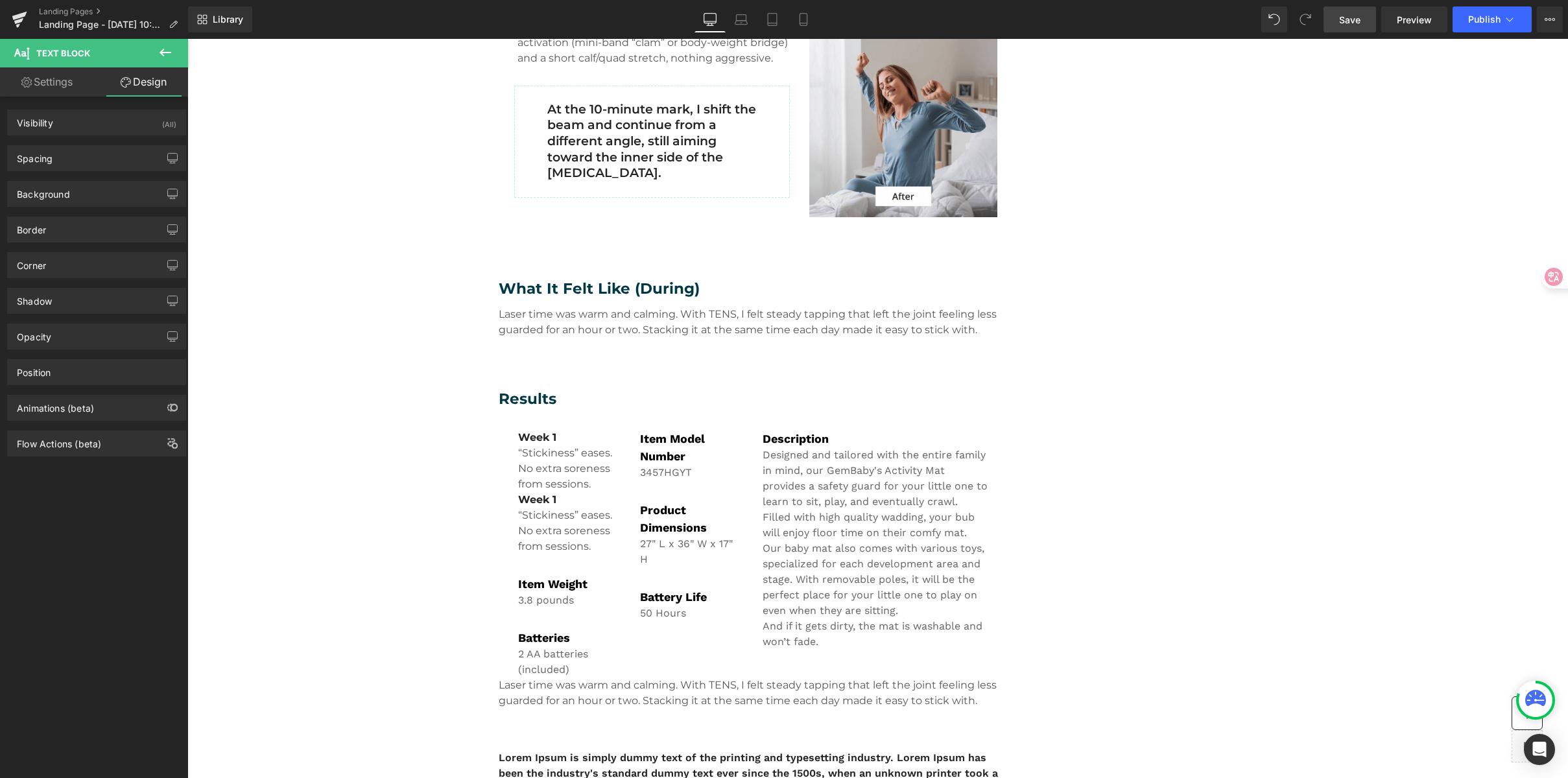
click at [101, 175] on div "Background Color & Image color transparent Color transparent 0 % Image Replace …" at bounding box center [97, 189] width 194 height 35
click at [103, 167] on div "Spacing" at bounding box center [96, 158] width 177 height 24
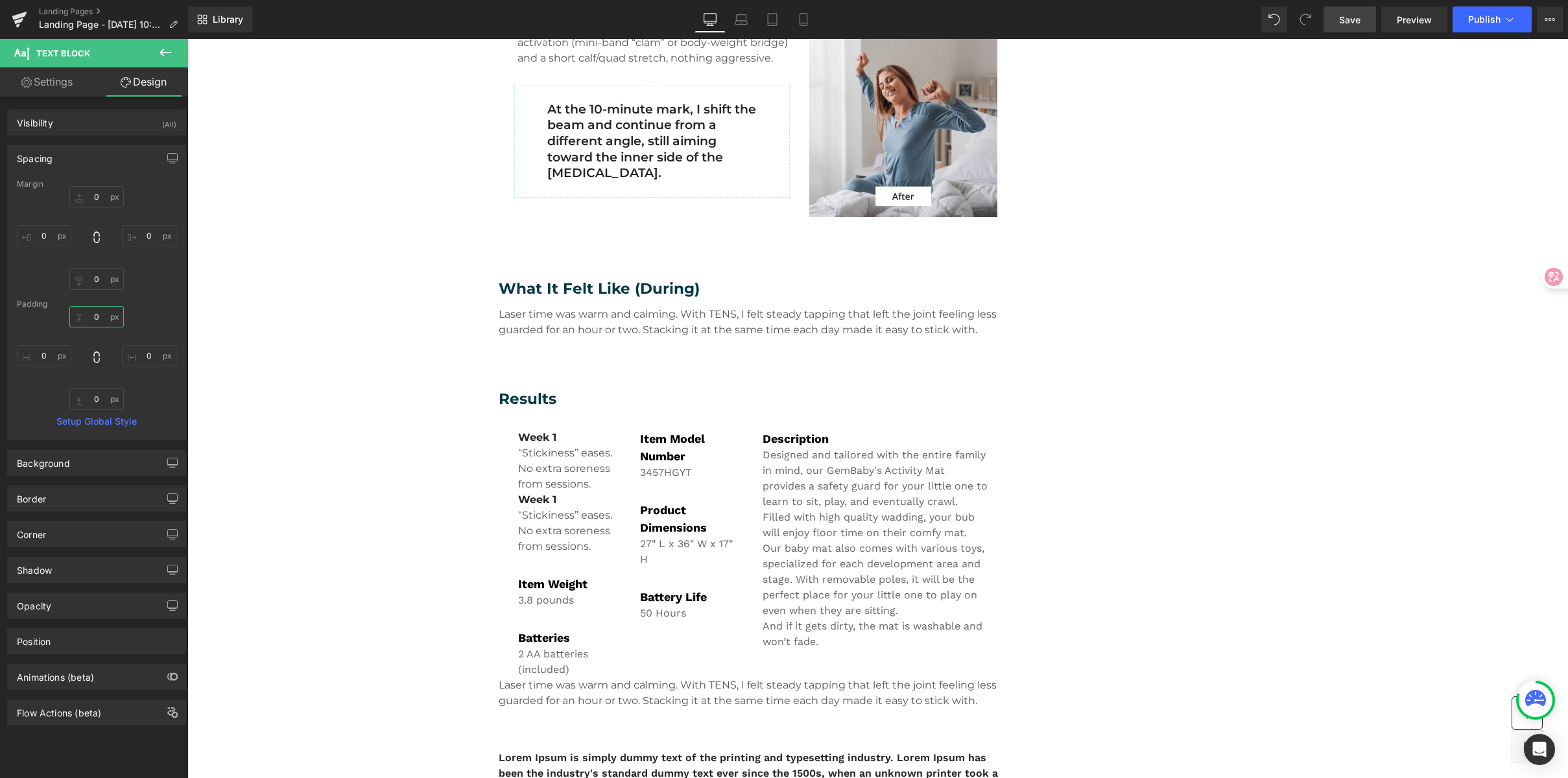
click at [97, 320] on input "0" at bounding box center [97, 316] width 54 height 21
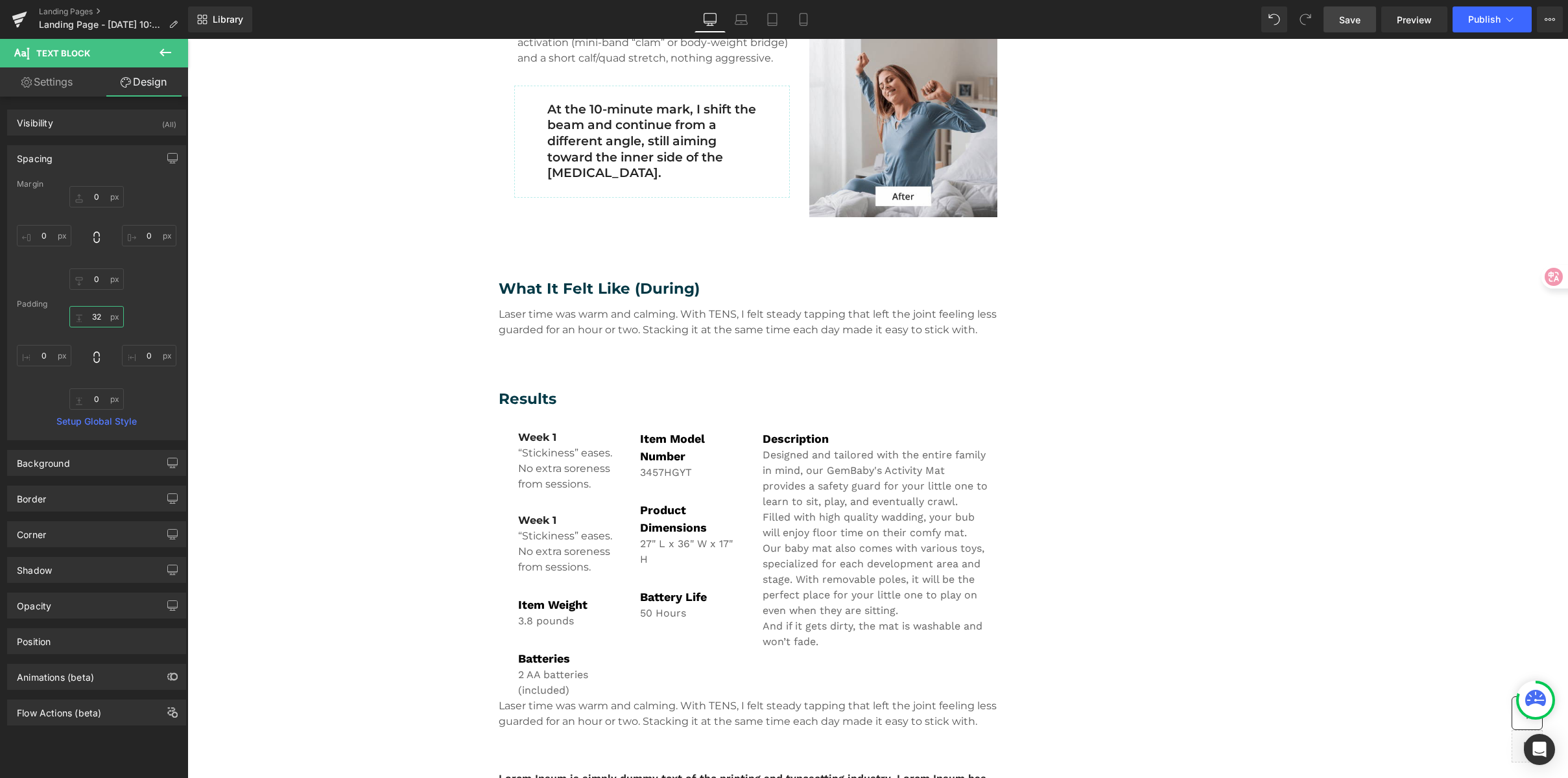
type input "32"
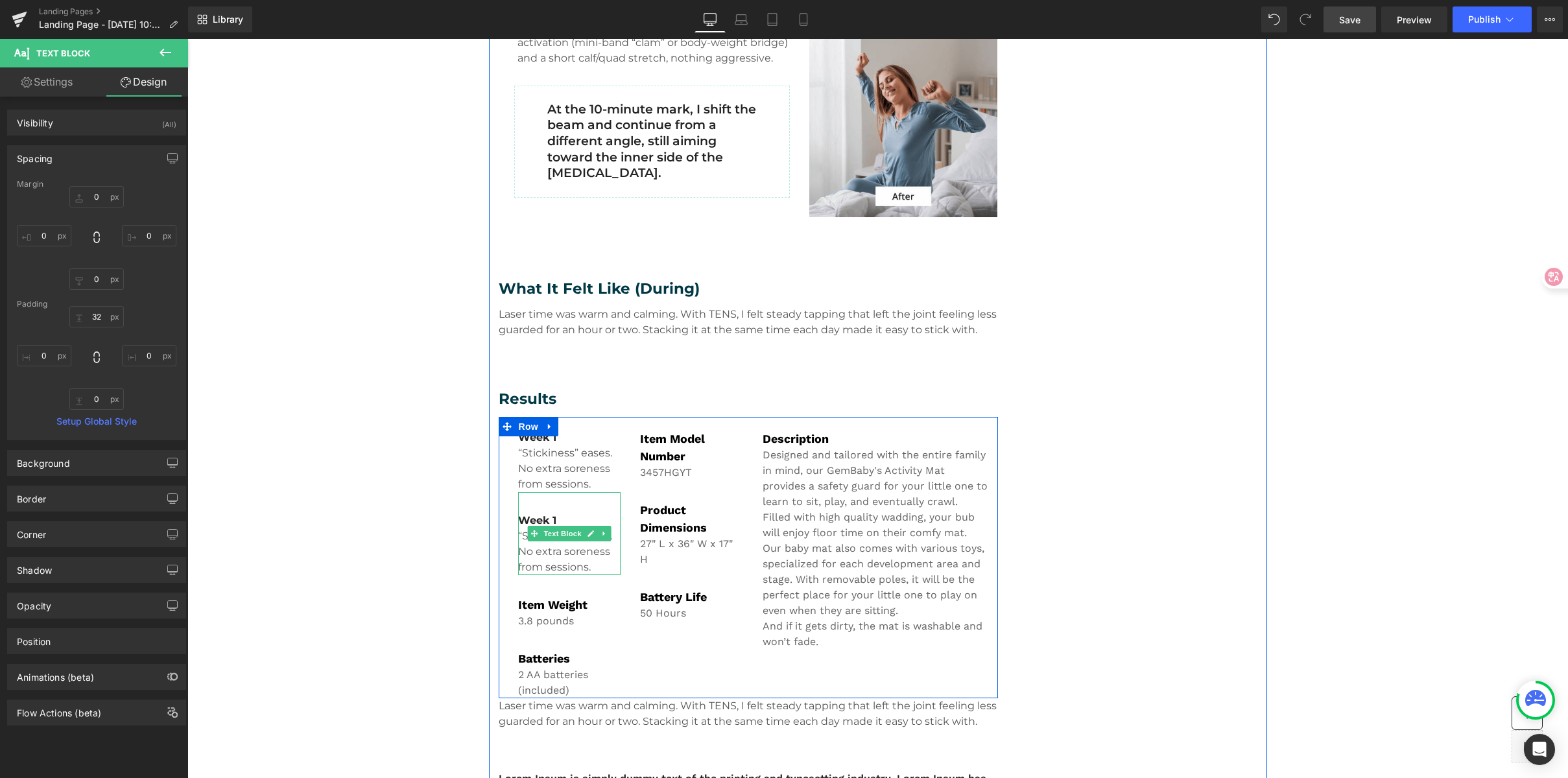
click at [600, 536] on icon at bounding box center [604, 533] width 7 height 7
click at [594, 535] on icon at bounding box center [598, 533] width 7 height 7
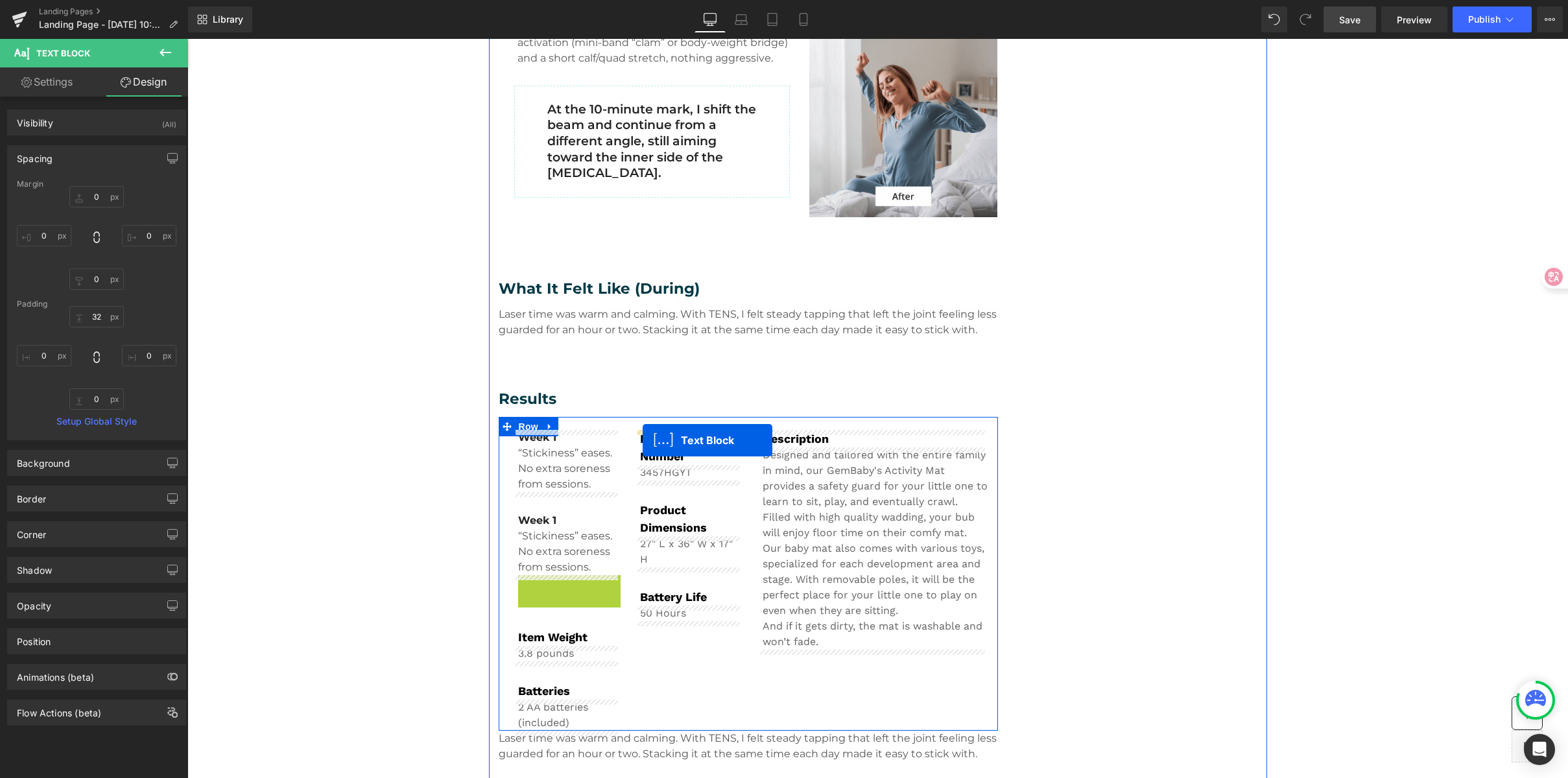
drag, startPoint x: 526, startPoint y: 615, endPoint x: 643, endPoint y: 441, distance: 209.7
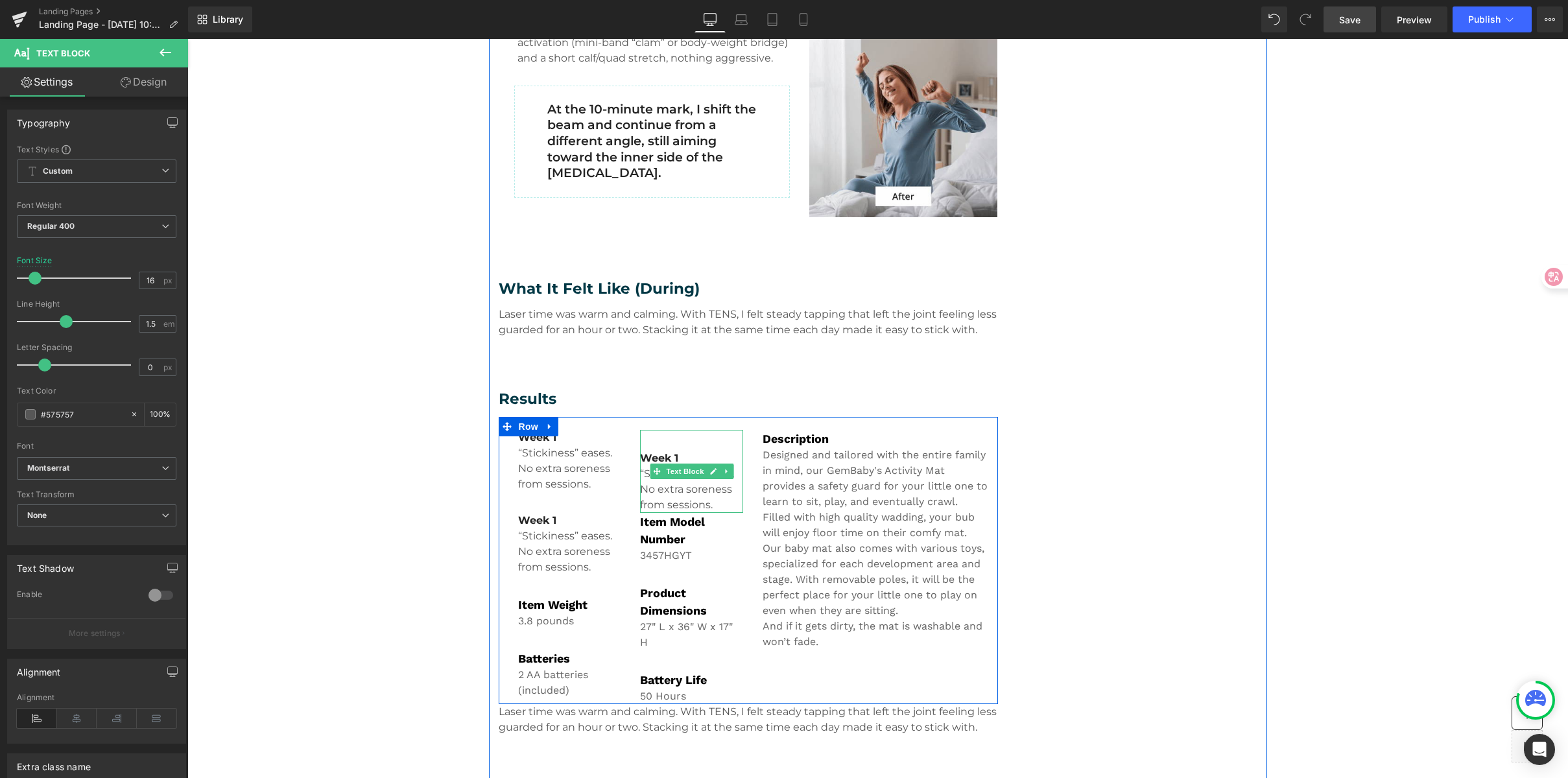
click at [651, 456] on b "Week 1" at bounding box center [659, 458] width 38 height 12
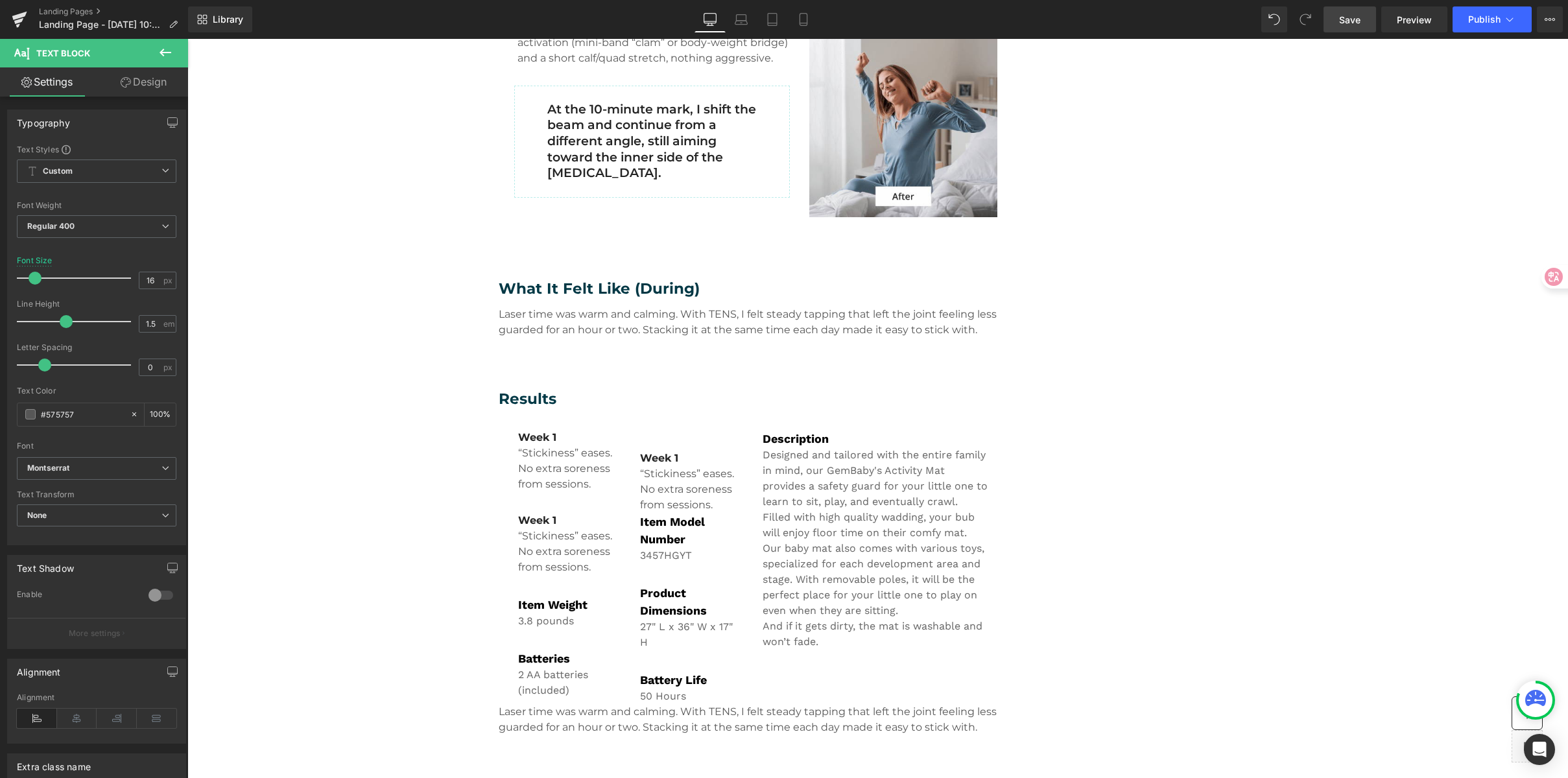
click at [146, 90] on link "Design" at bounding box center [143, 82] width 94 height 29
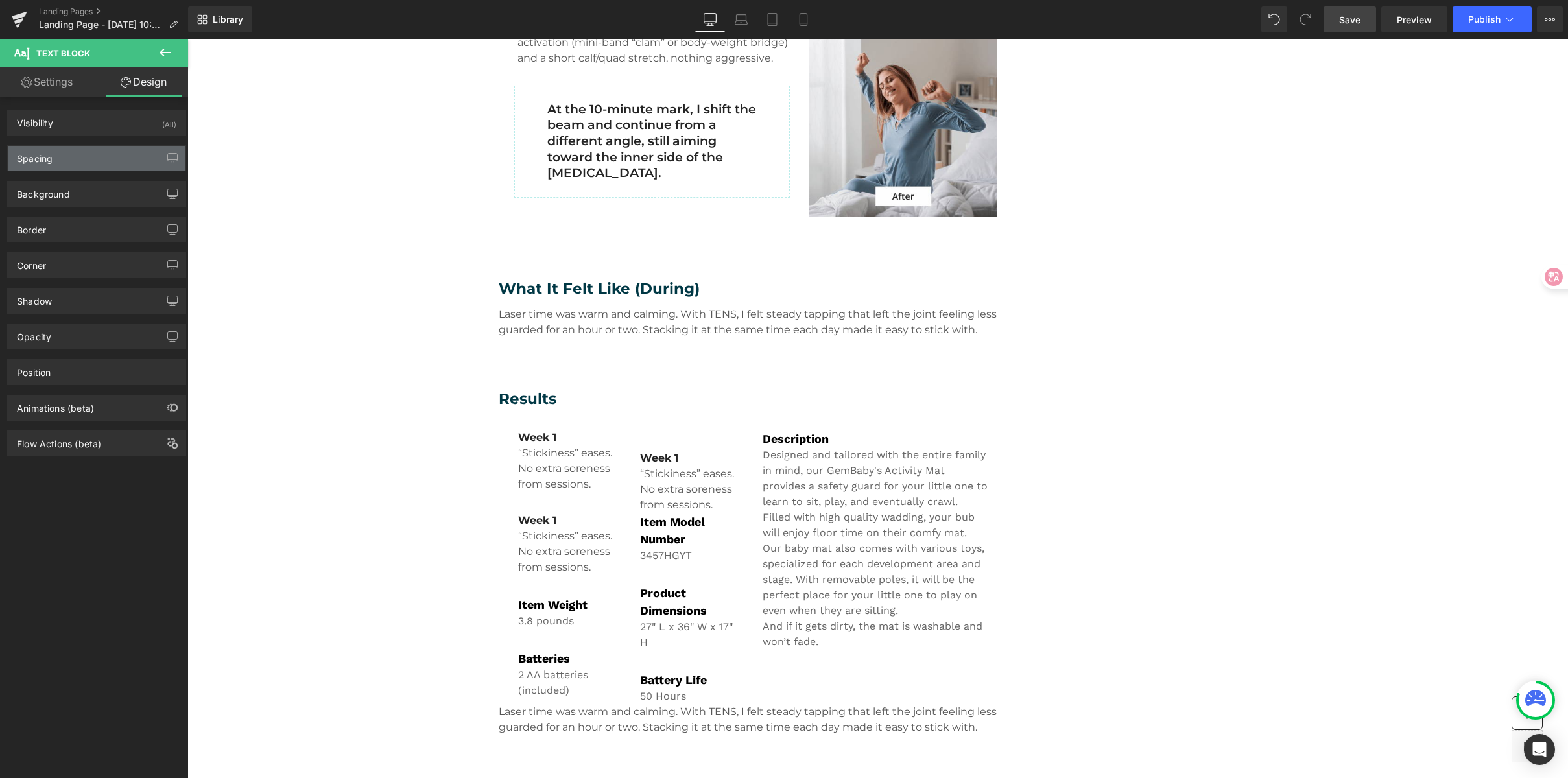
click at [67, 155] on div "Spacing" at bounding box center [96, 158] width 177 height 24
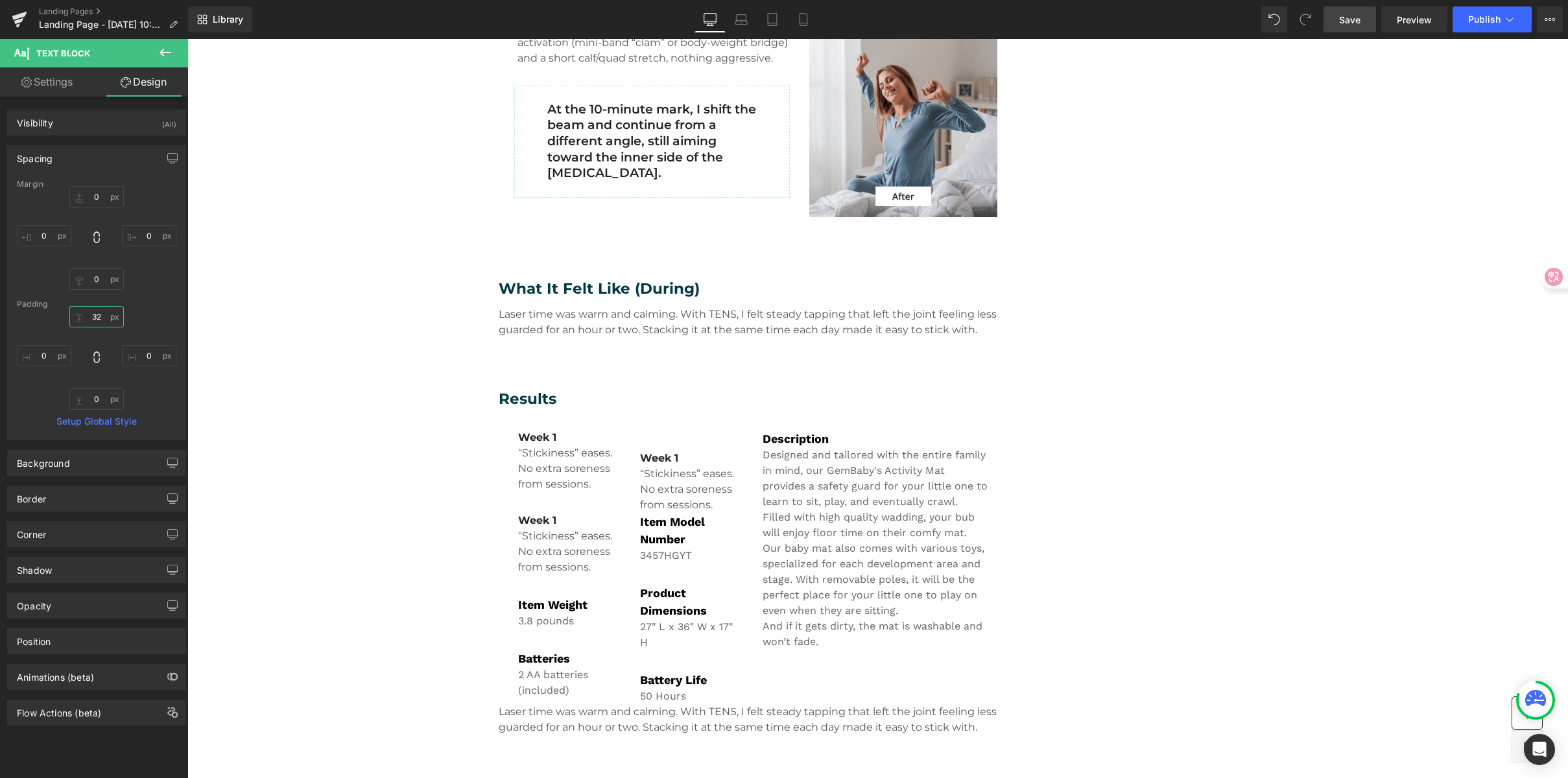
click at [105, 316] on input "32" at bounding box center [97, 316] width 54 height 21
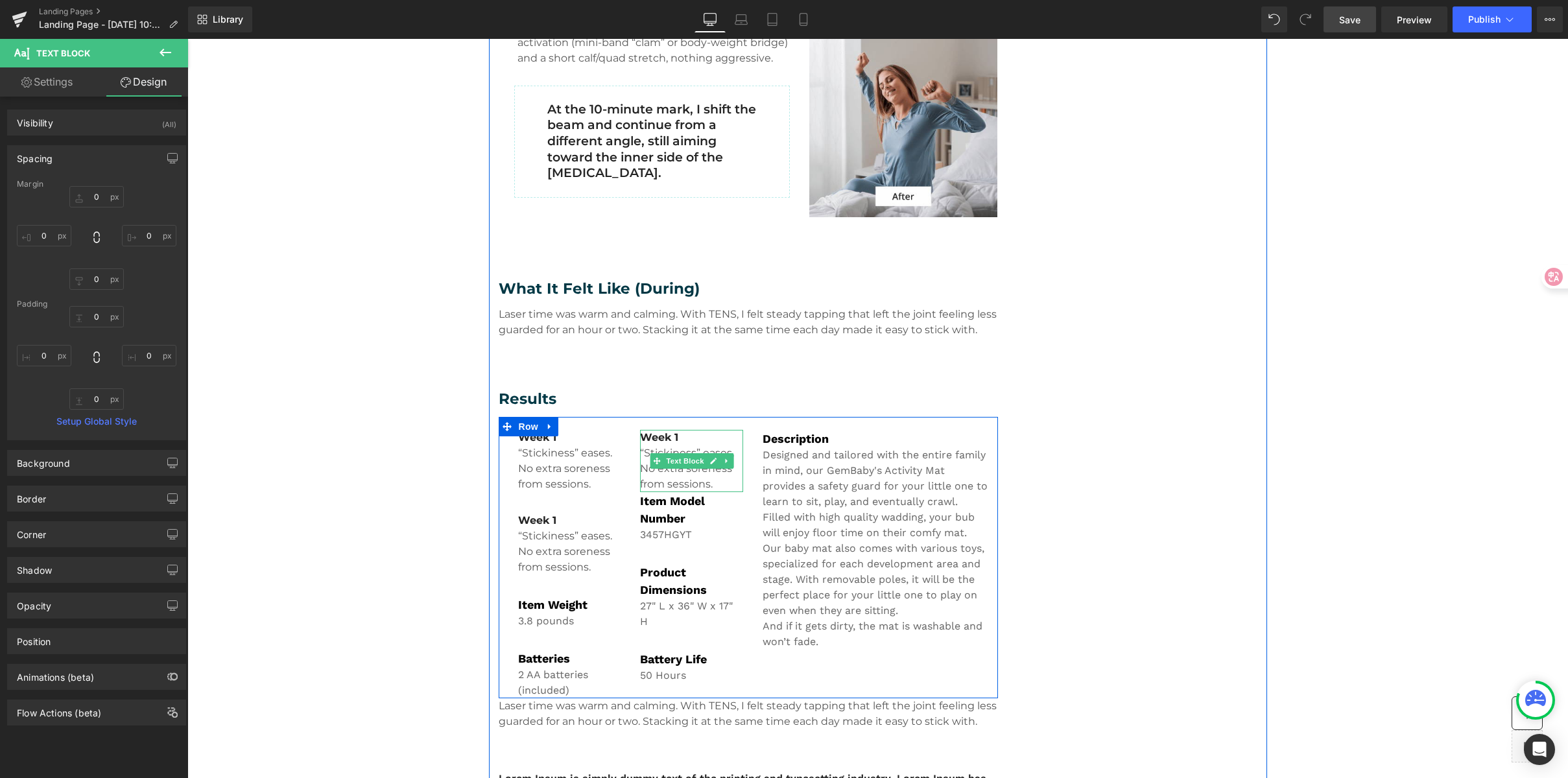
click at [649, 435] on b "Week 1" at bounding box center [659, 437] width 38 height 12
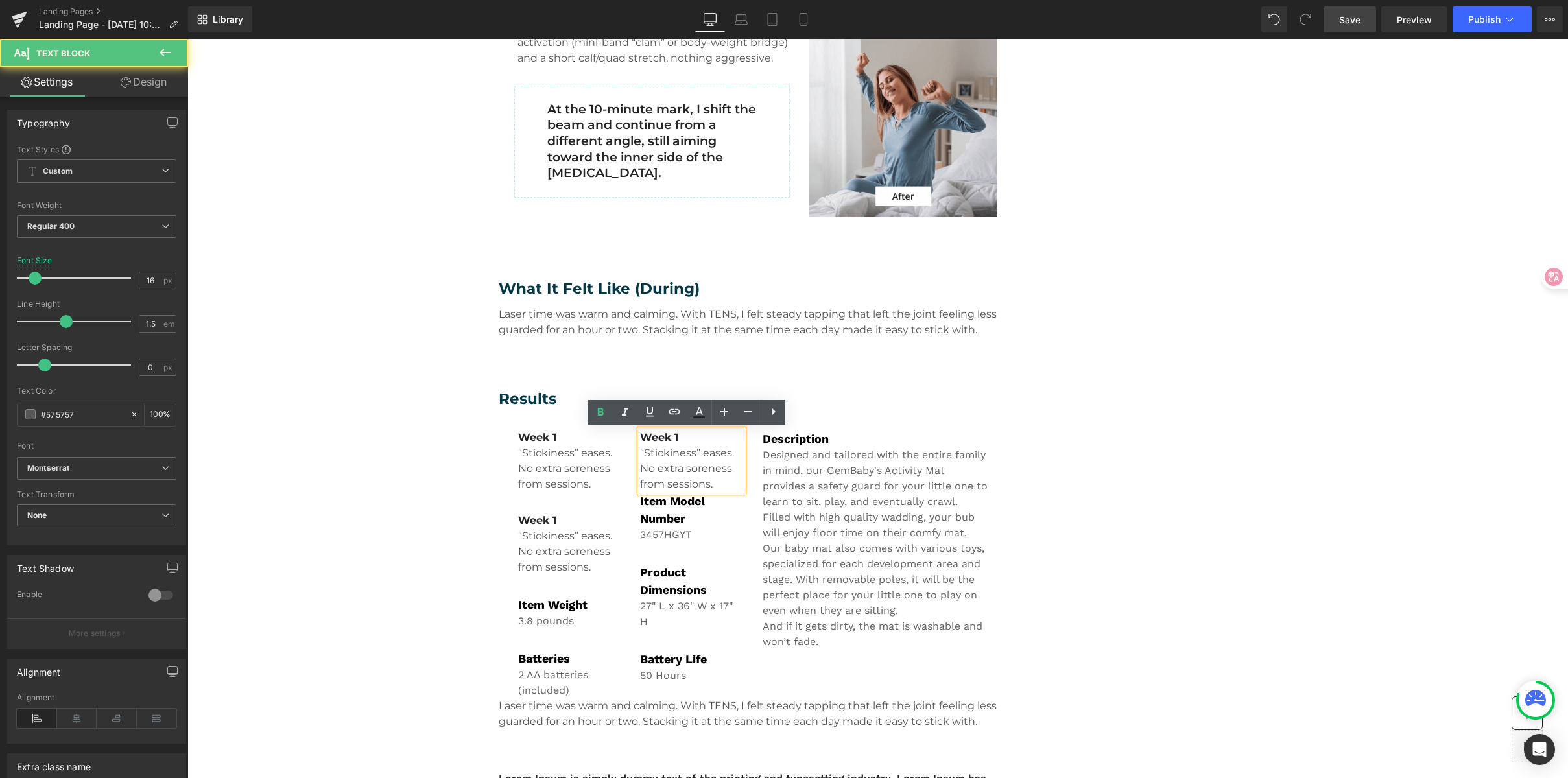
click at [656, 435] on b "Week 1" at bounding box center [659, 437] width 38 height 12
click at [675, 433] on p "Week 1" at bounding box center [692, 437] width 103 height 16
drag, startPoint x: 670, startPoint y: 436, endPoint x: 680, endPoint y: 436, distance: 10.0
click at [680, 436] on p "Week 1" at bounding box center [692, 437] width 103 height 16
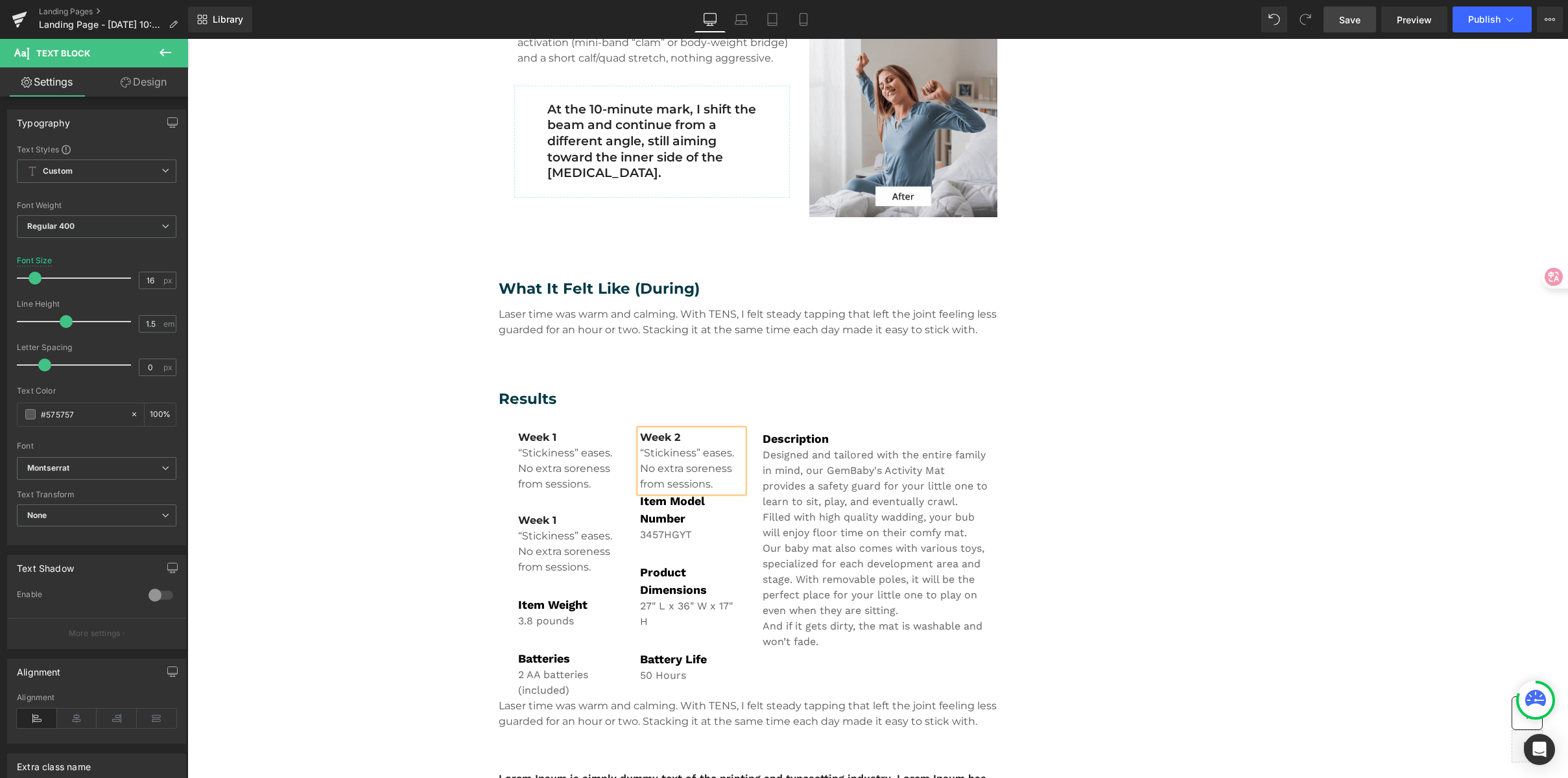
drag, startPoint x: 703, startPoint y: 477, endPoint x: 716, endPoint y: 488, distance: 17.0
click at [704, 477] on p "“Stickiness” eases. No extra soreness from sessions." at bounding box center [692, 469] width 103 height 47
drag, startPoint x: 715, startPoint y: 485, endPoint x: 622, endPoint y: 447, distance: 100.5
click at [622, 447] on div "Week 1 “Stickiness” eases. No extra soreness from sessions. Text Block Week 1 “…" at bounding box center [748, 558] width 499 height 282
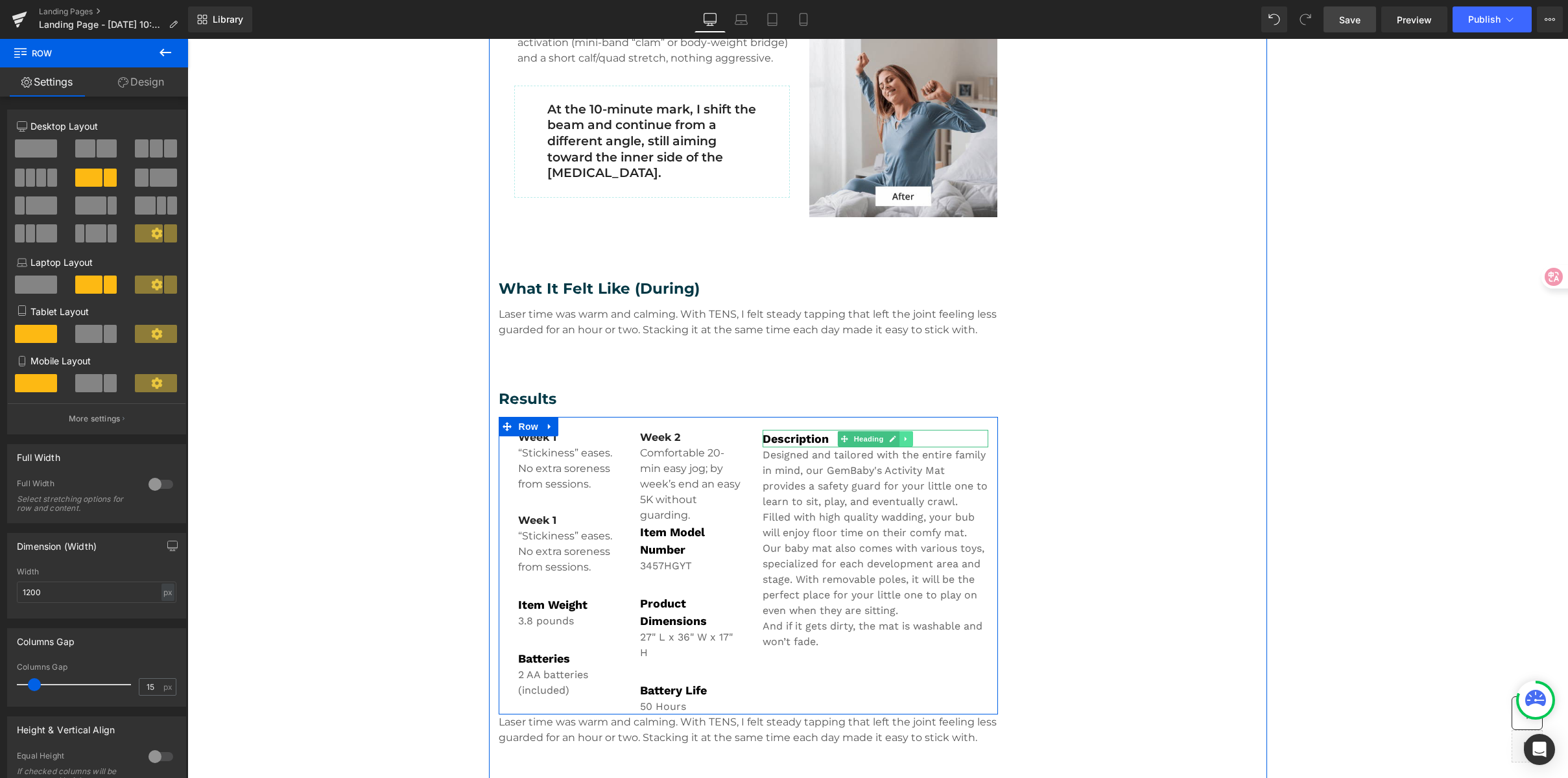
click at [903, 437] on icon at bounding box center [906, 439] width 7 height 7
click at [909, 438] on icon at bounding box center [913, 439] width 7 height 7
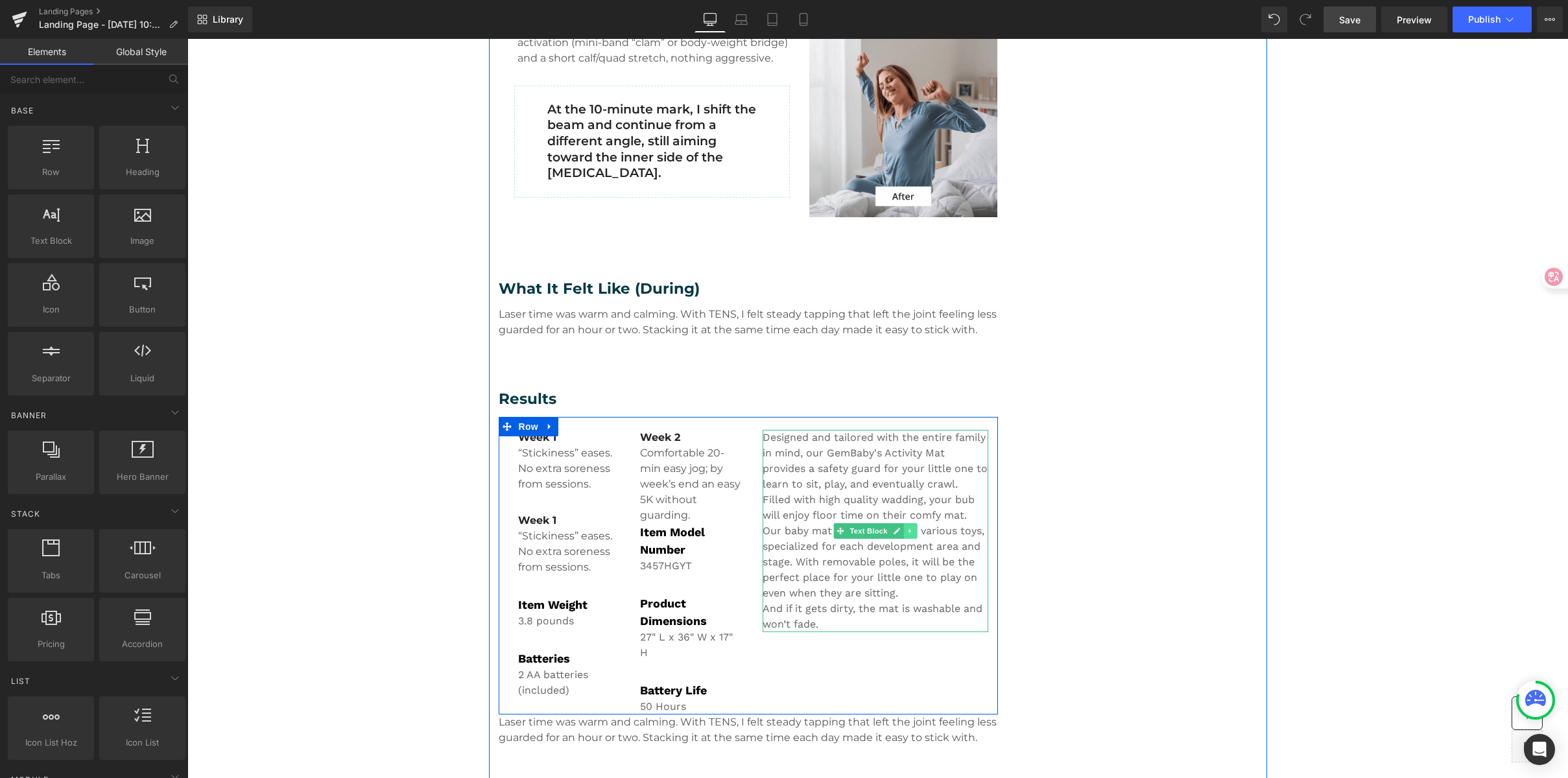
click at [903, 536] on link at bounding box center [910, 531] width 14 height 16
click at [913, 534] on icon at bounding box center [917, 530] width 7 height 7
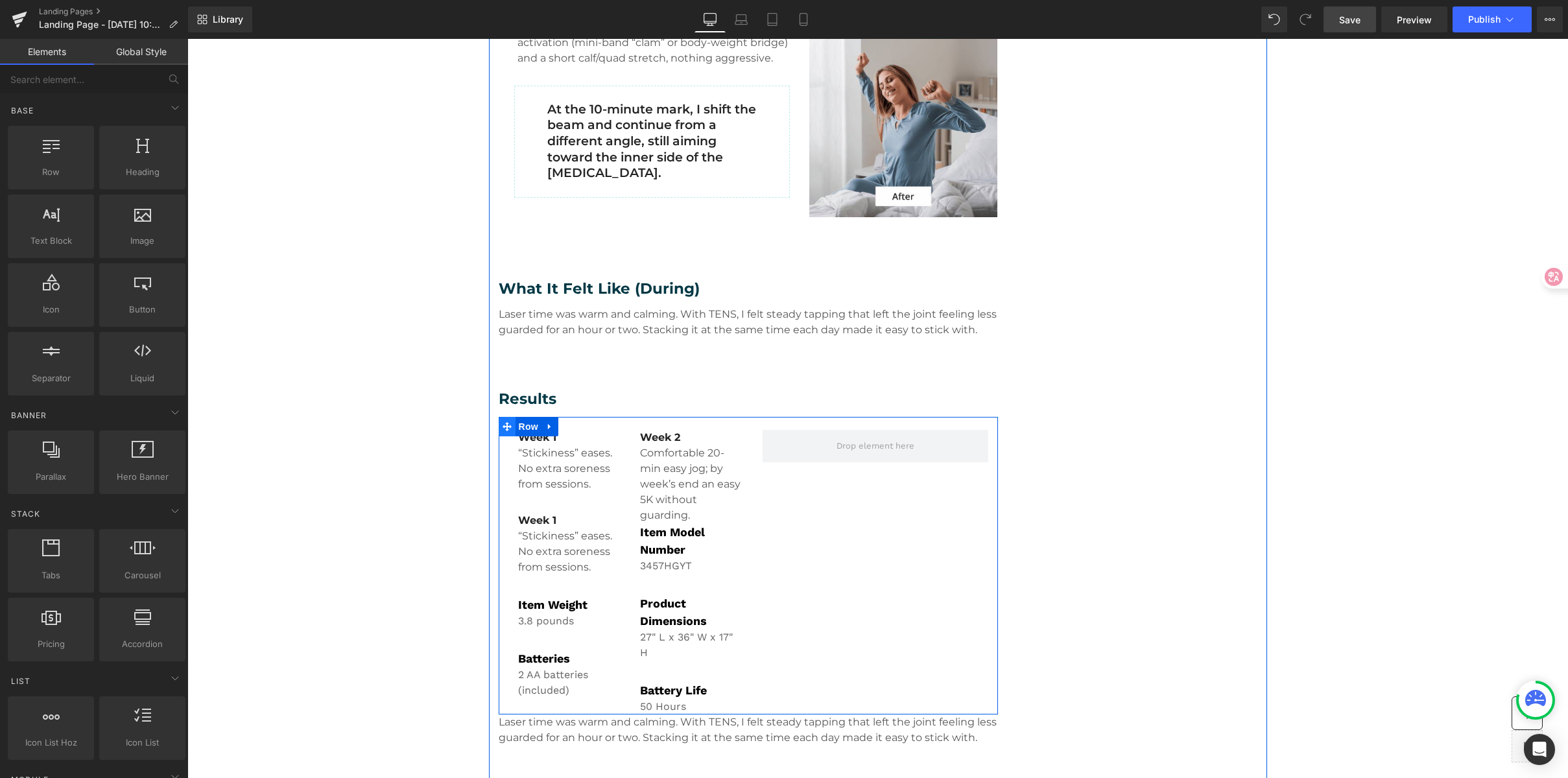
click at [502, 431] on icon at bounding box center [507, 427] width 9 height 10
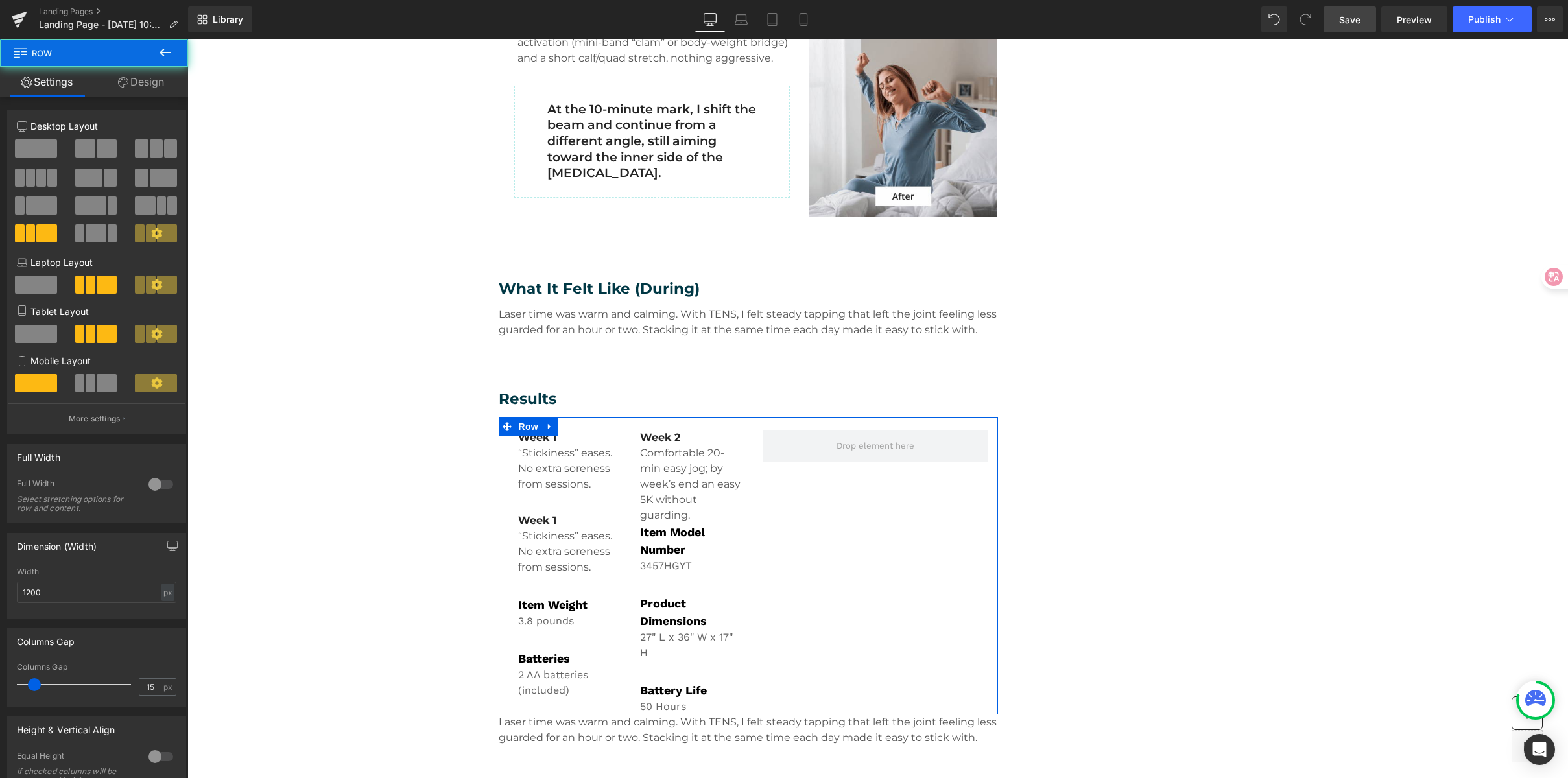
click at [90, 149] on span at bounding box center [86, 148] width 20 height 18
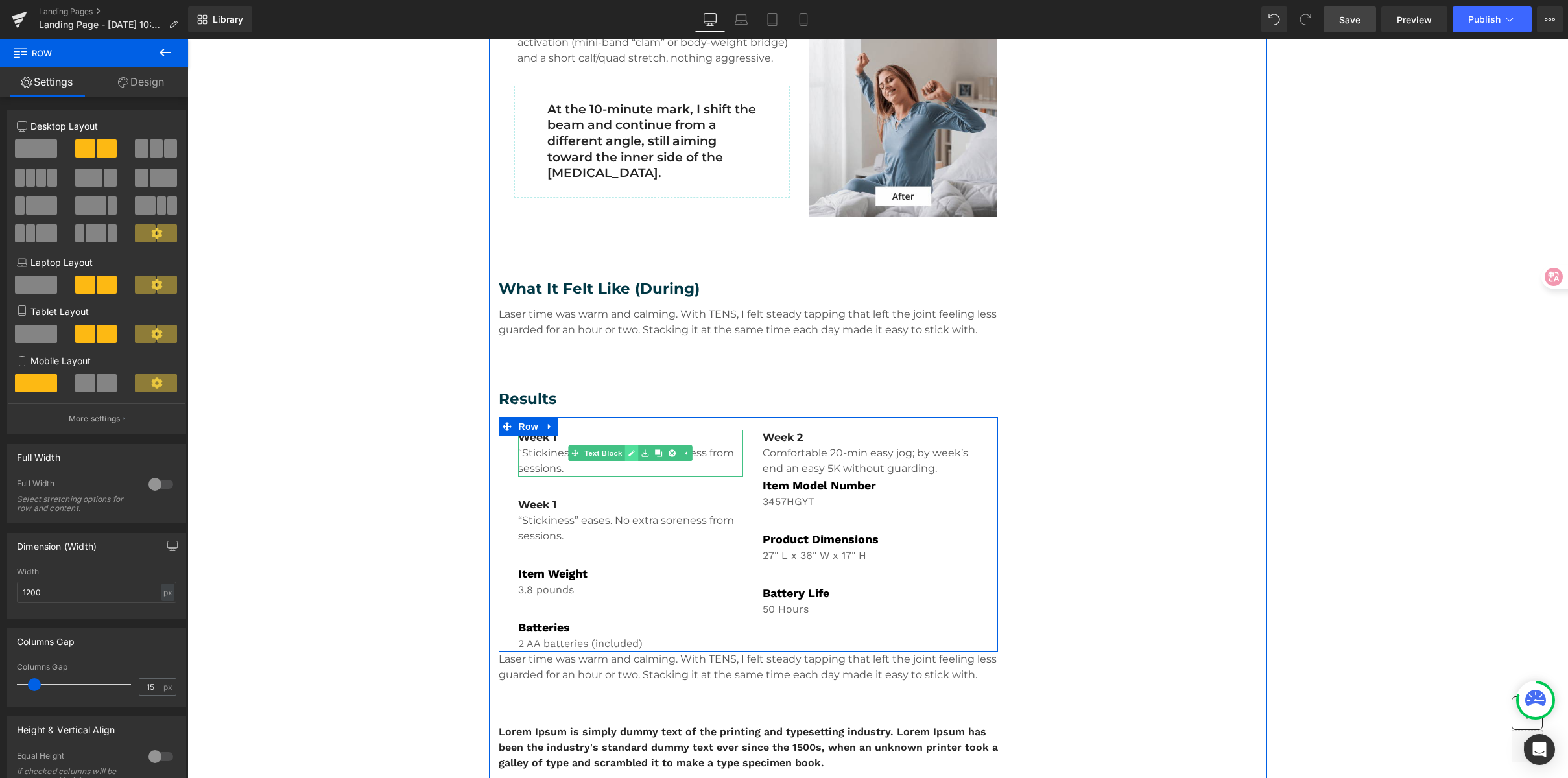
click at [628, 450] on icon at bounding box center [632, 453] width 7 height 7
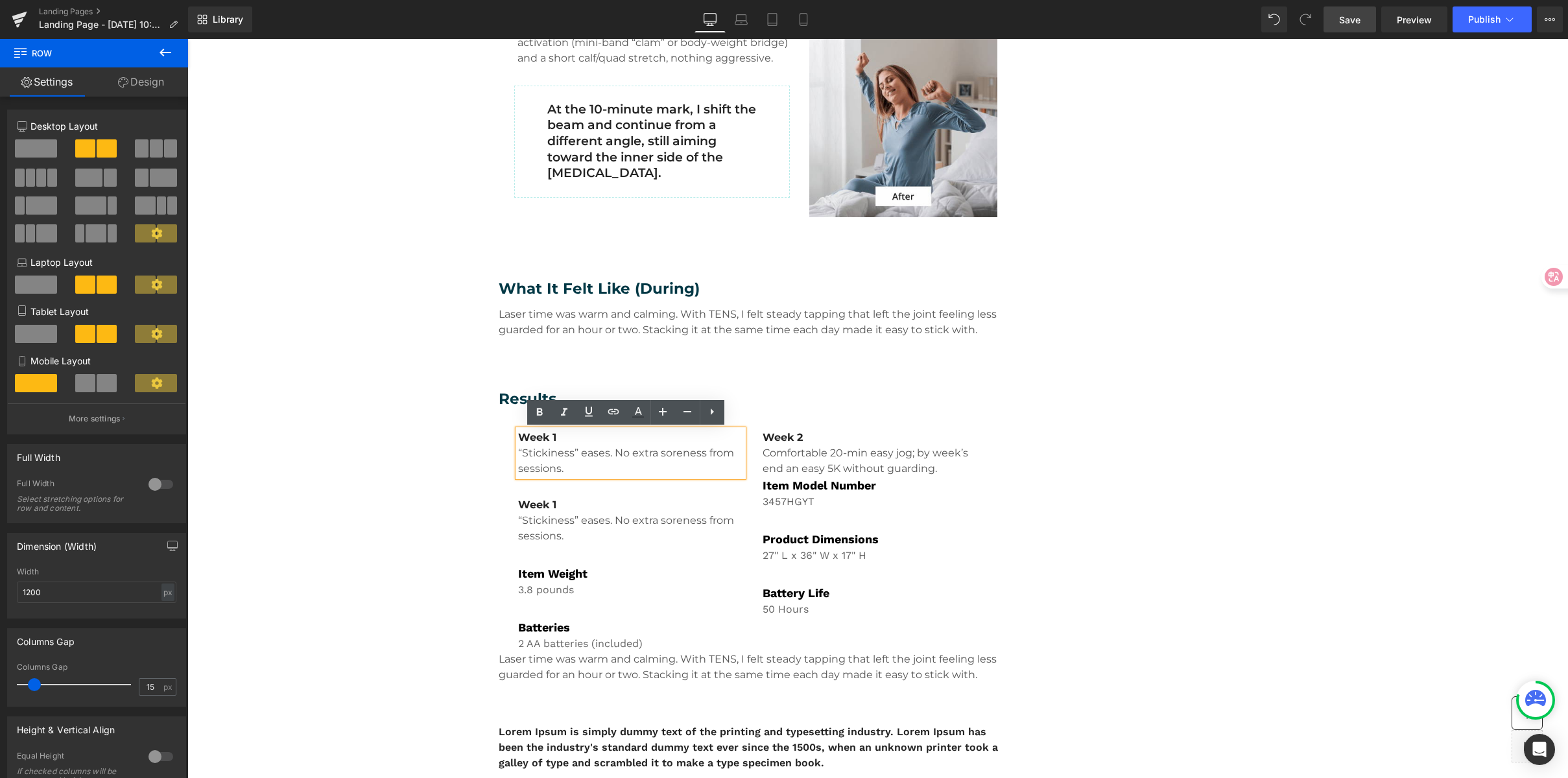
click at [609, 454] on p "“Stickiness” eases. No extra soreness from sessions." at bounding box center [631, 461] width 226 height 31
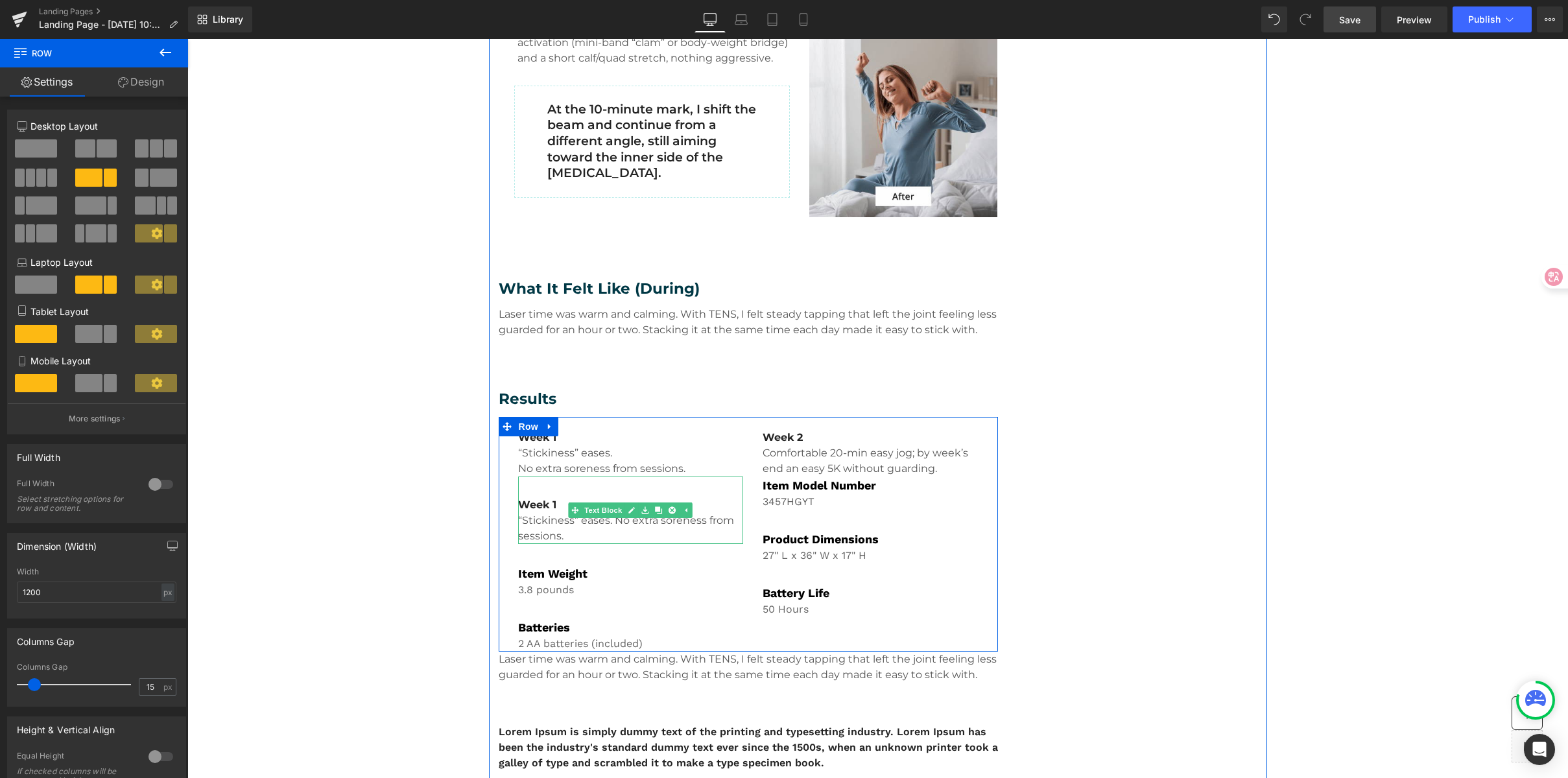
click at [539, 503] on b "Week 1" at bounding box center [537, 505] width 38 height 12
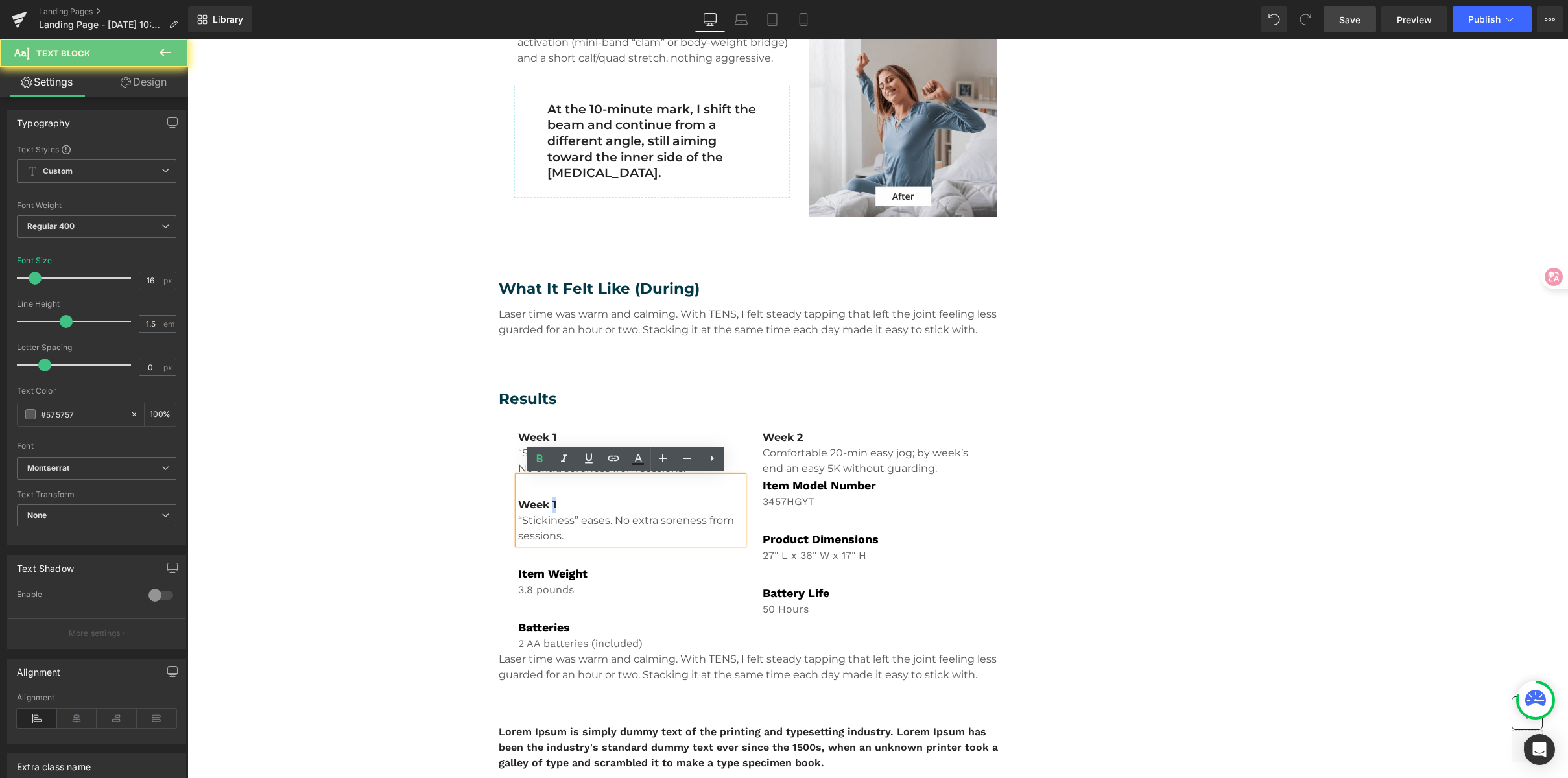
drag, startPoint x: 548, startPoint y: 502, endPoint x: 570, endPoint y: 502, distance: 22.0
click at [570, 502] on p "Week 1" at bounding box center [631, 505] width 226 height 16
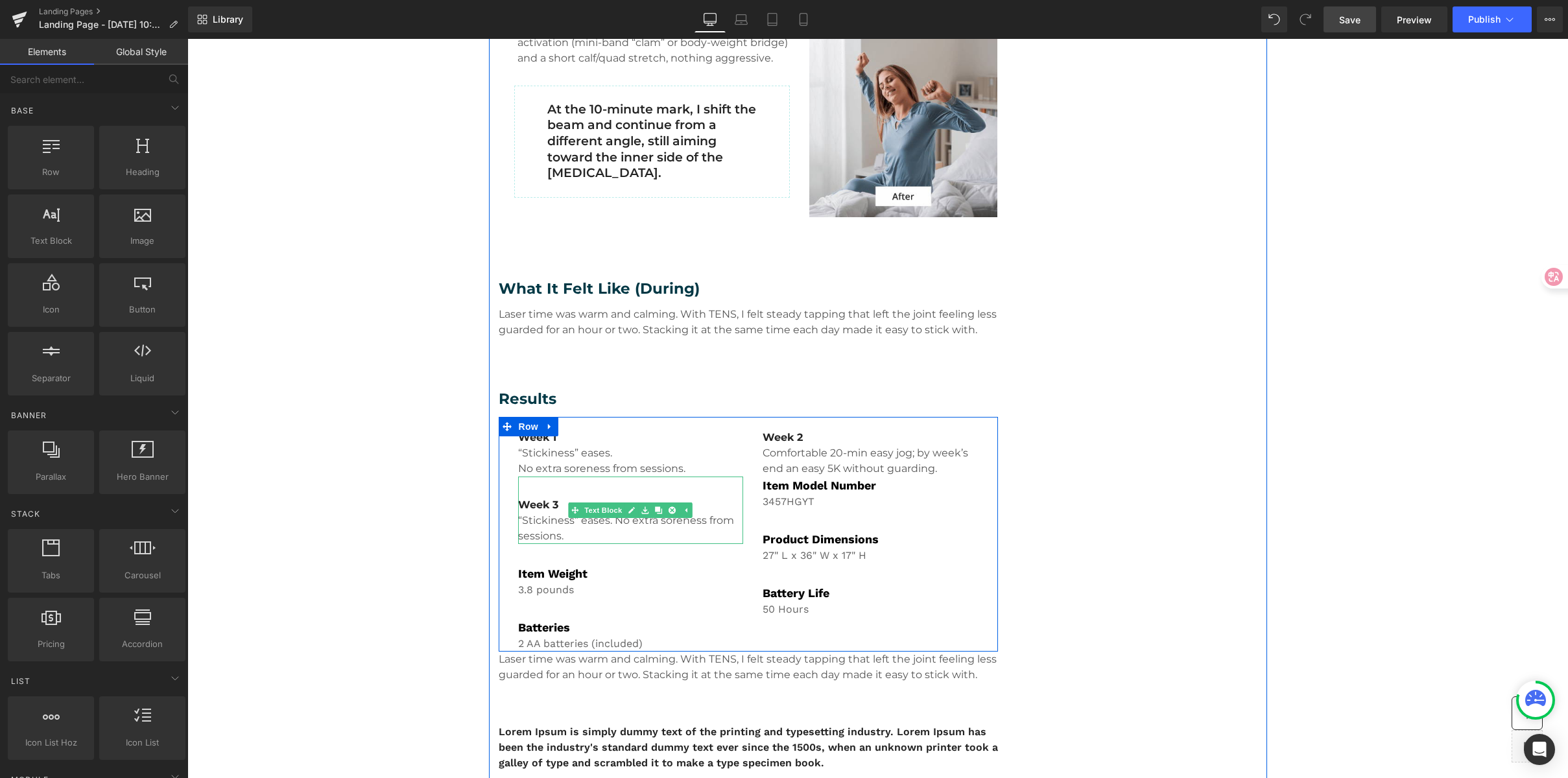
click at [595, 534] on p "“Stickiness” eases. No extra soreness from sessions." at bounding box center [631, 528] width 226 height 31
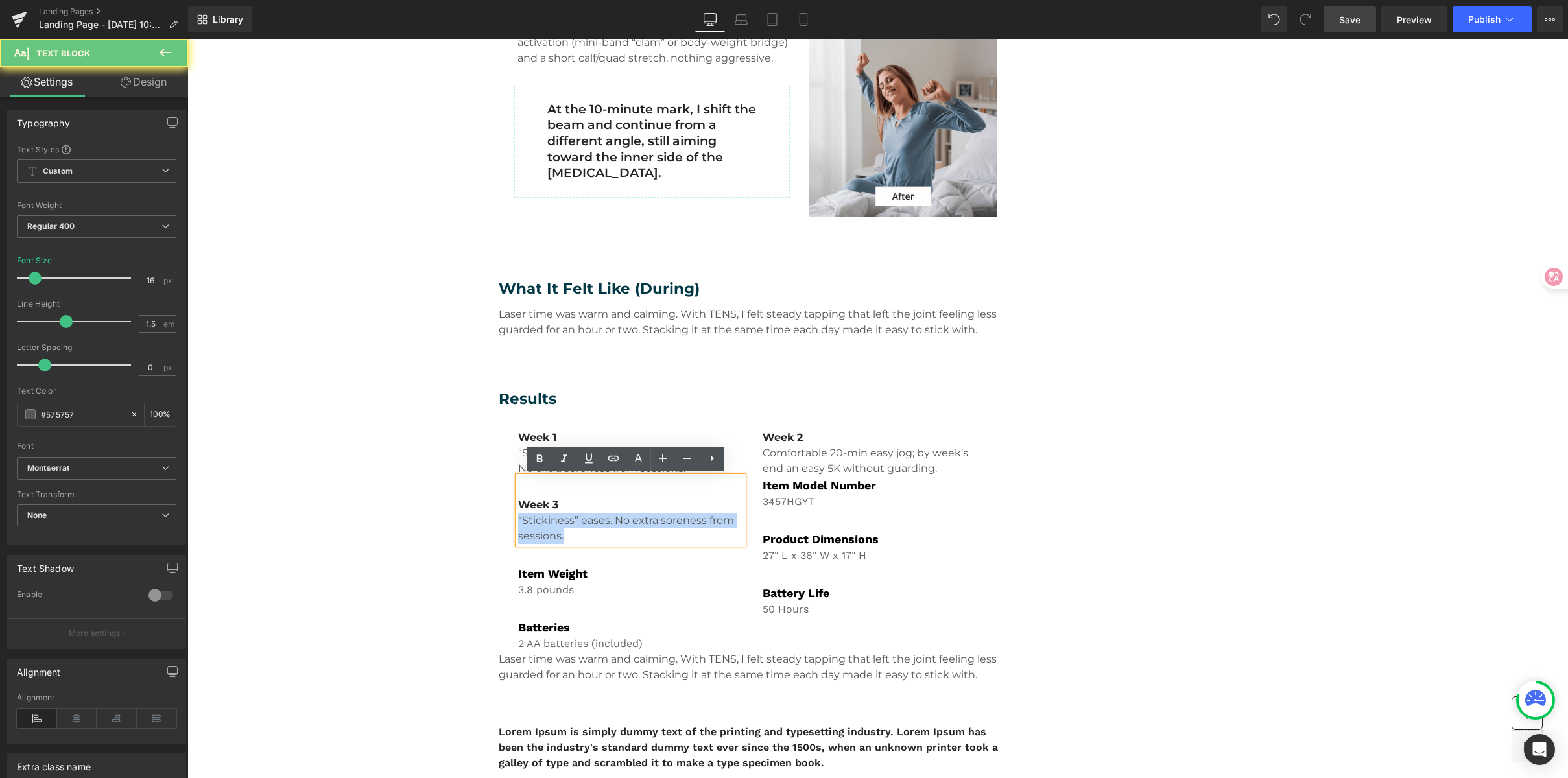
drag, startPoint x: 566, startPoint y: 533, endPoint x: 473, endPoint y: 519, distance: 94.0
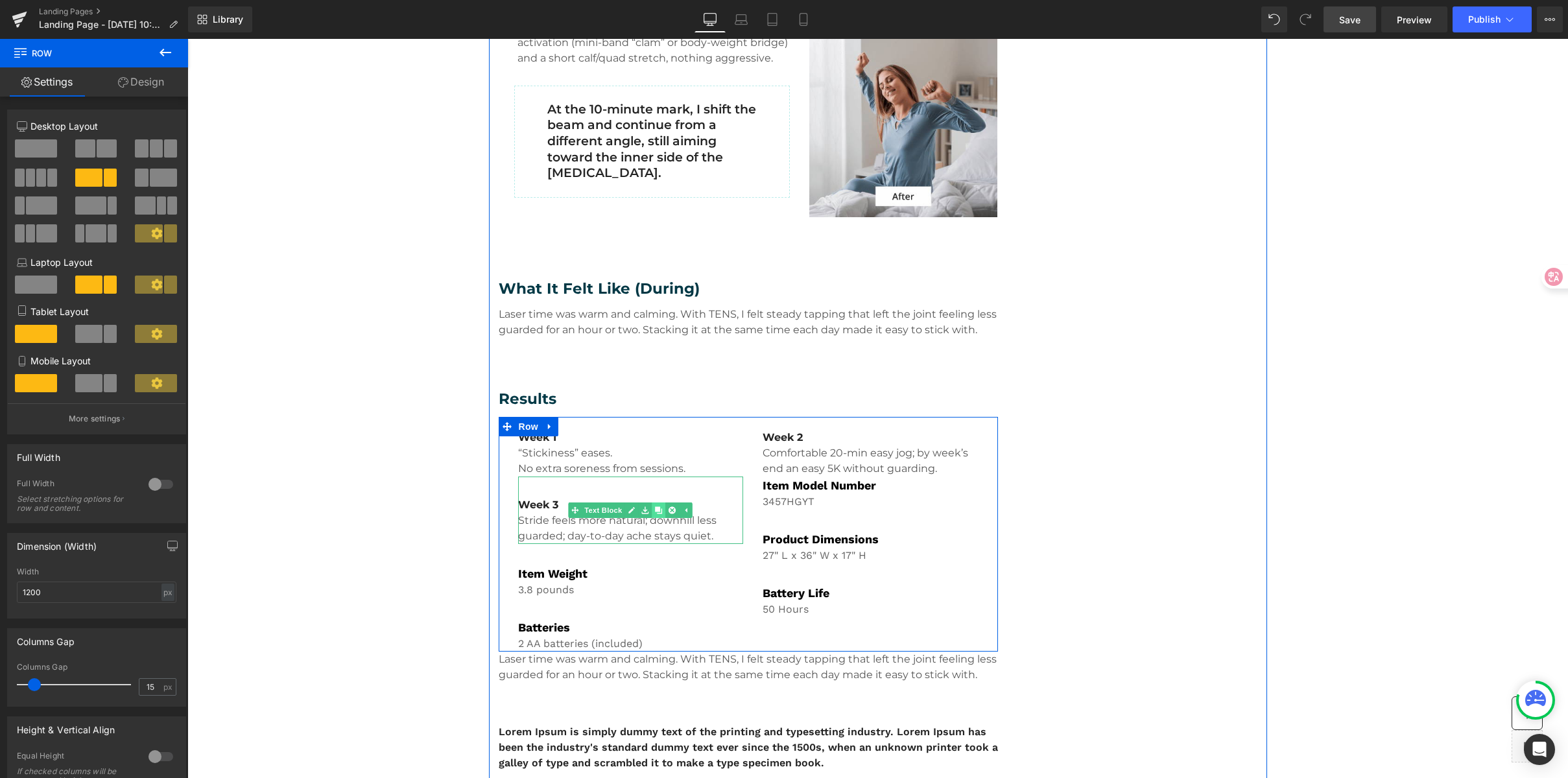
click at [658, 510] on link at bounding box center [658, 510] width 14 height 16
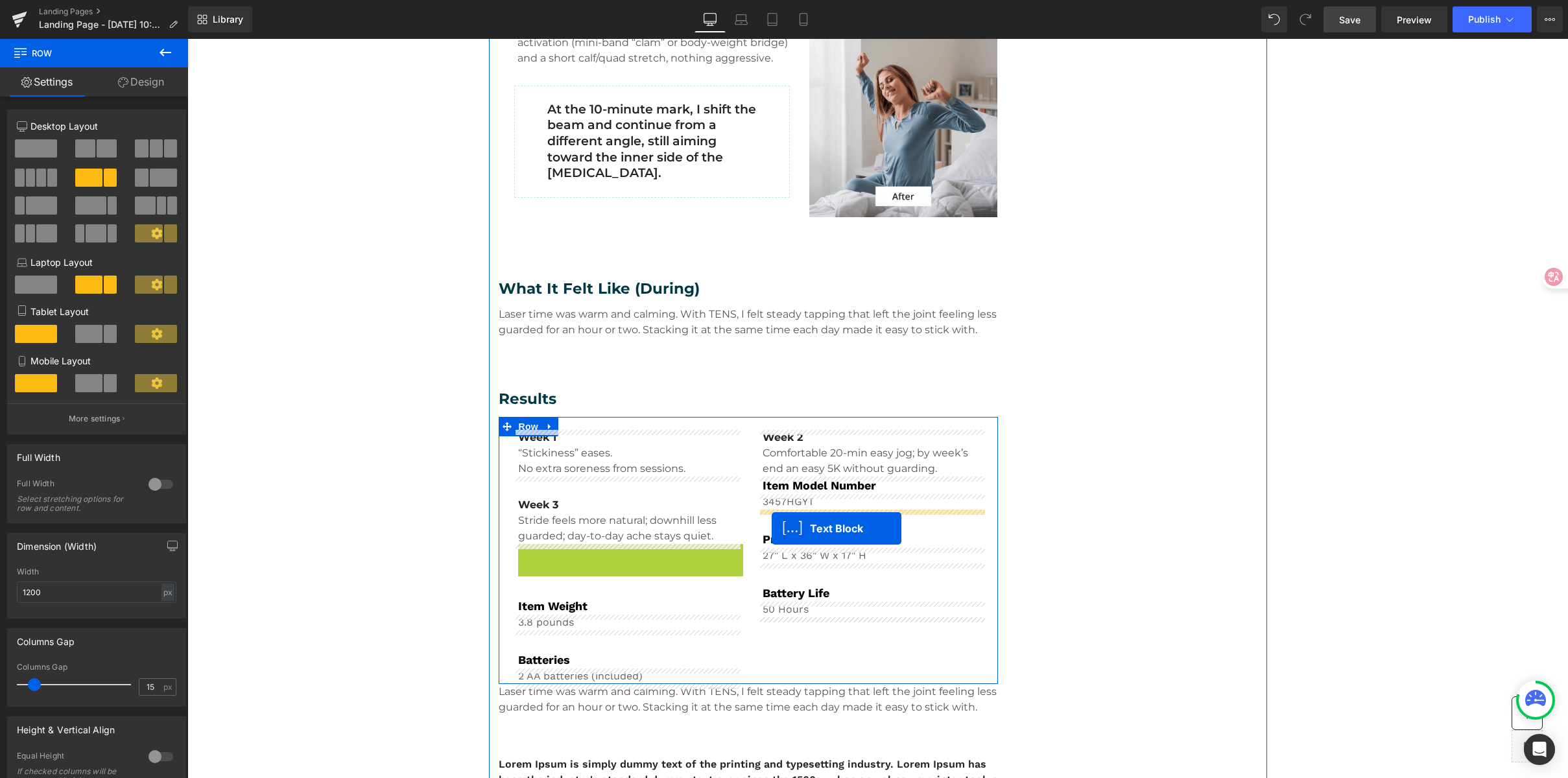
drag, startPoint x: 638, startPoint y: 577, endPoint x: 772, endPoint y: 528, distance: 142.7
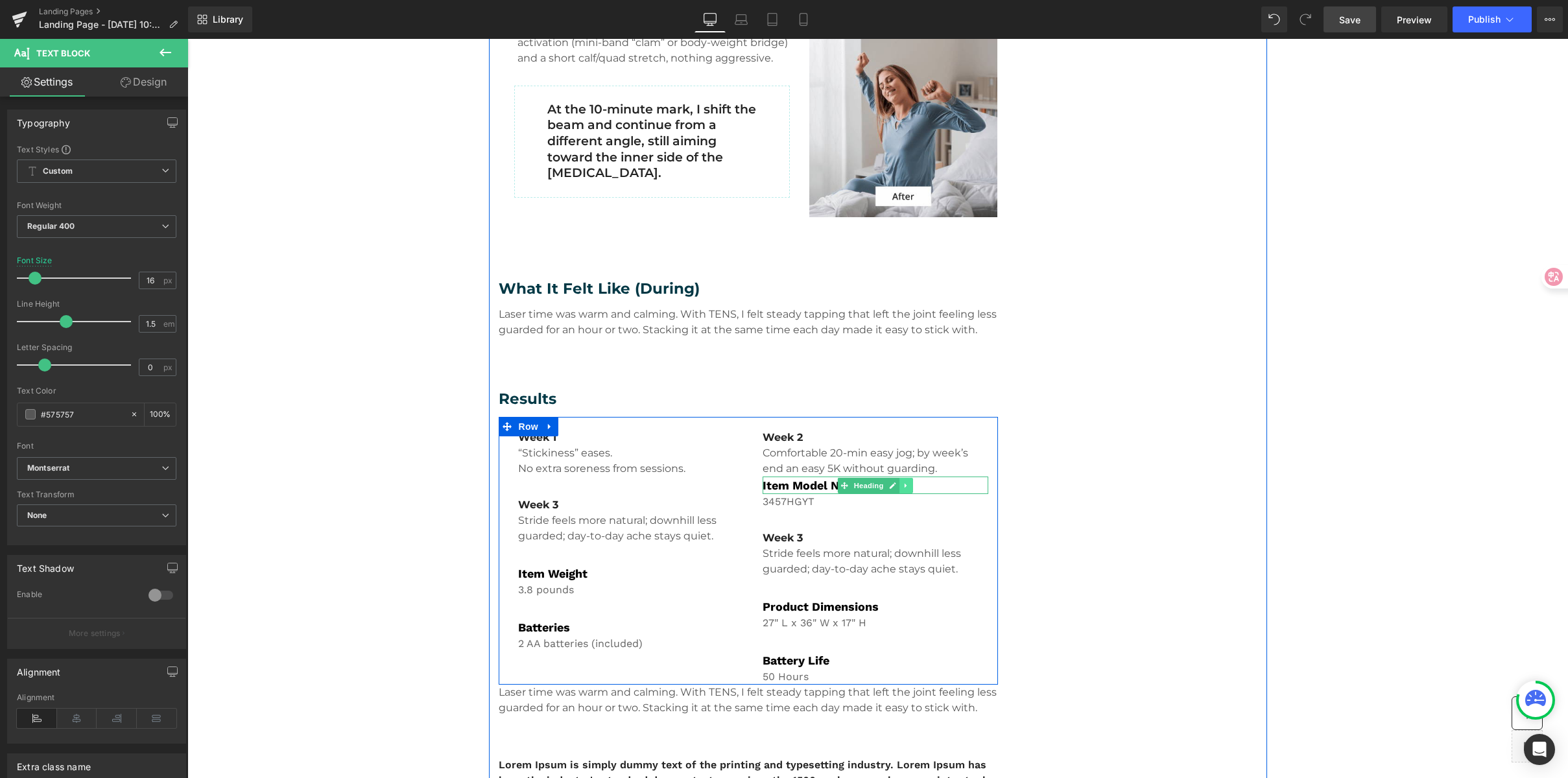
click at [904, 486] on icon at bounding box center [905, 485] width 2 height 5
click at [906, 488] on link at bounding box center [913, 486] width 14 height 16
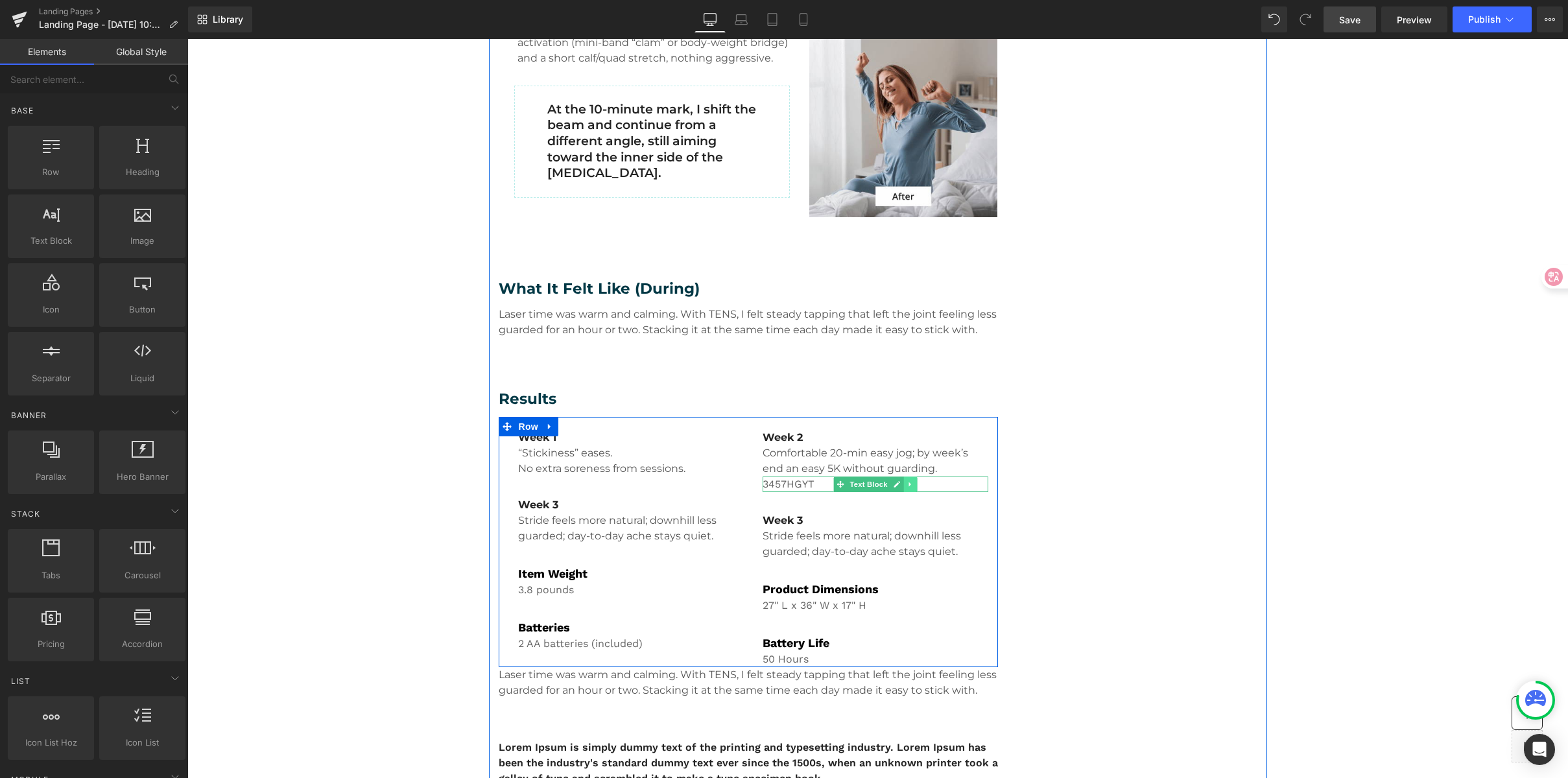
click at [906, 486] on icon at bounding box center [910, 484] width 7 height 7
click at [913, 485] on icon at bounding box center [917, 484] width 7 height 7
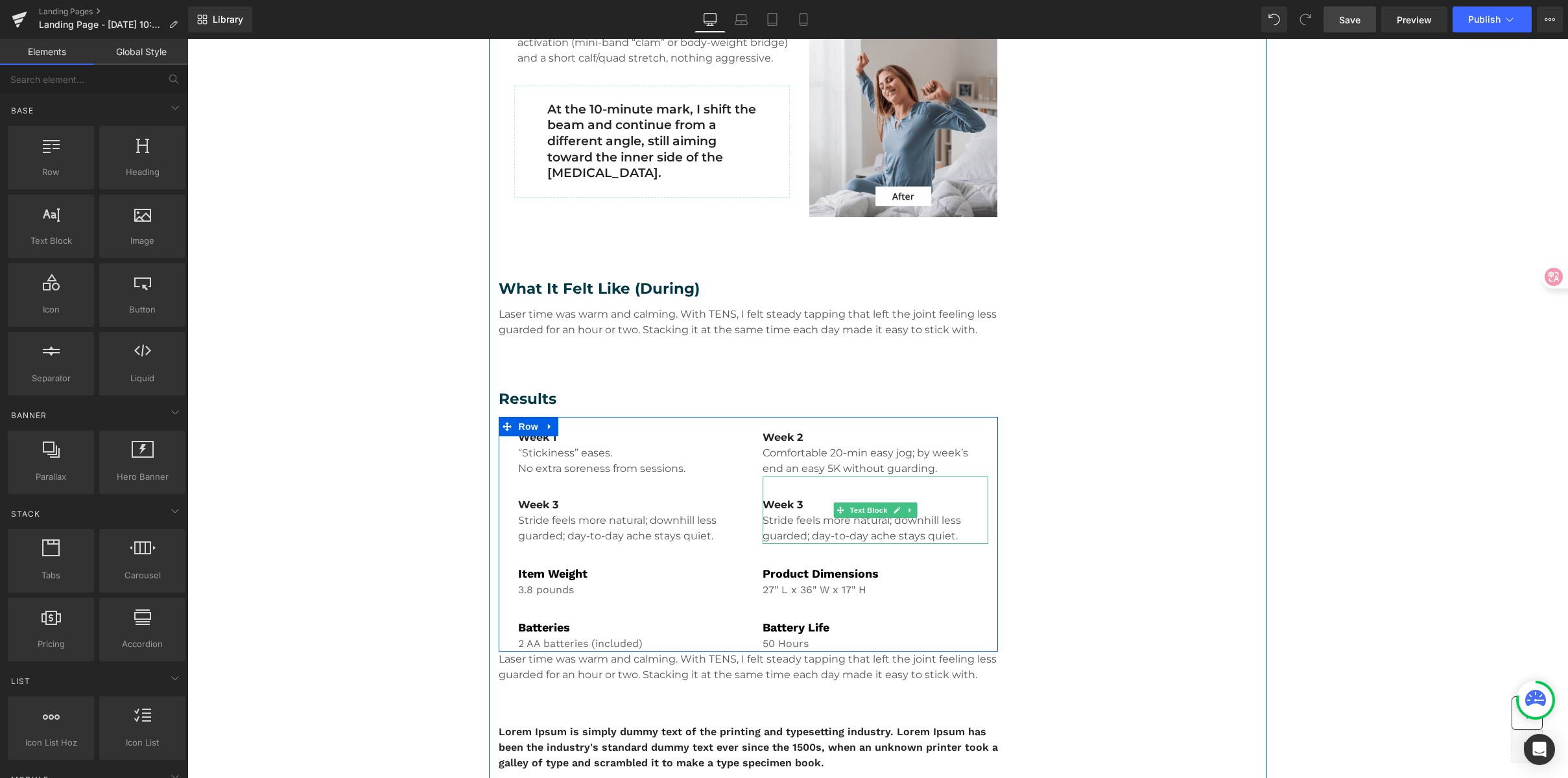
click at [809, 511] on p "Week 3" at bounding box center [876, 505] width 226 height 16
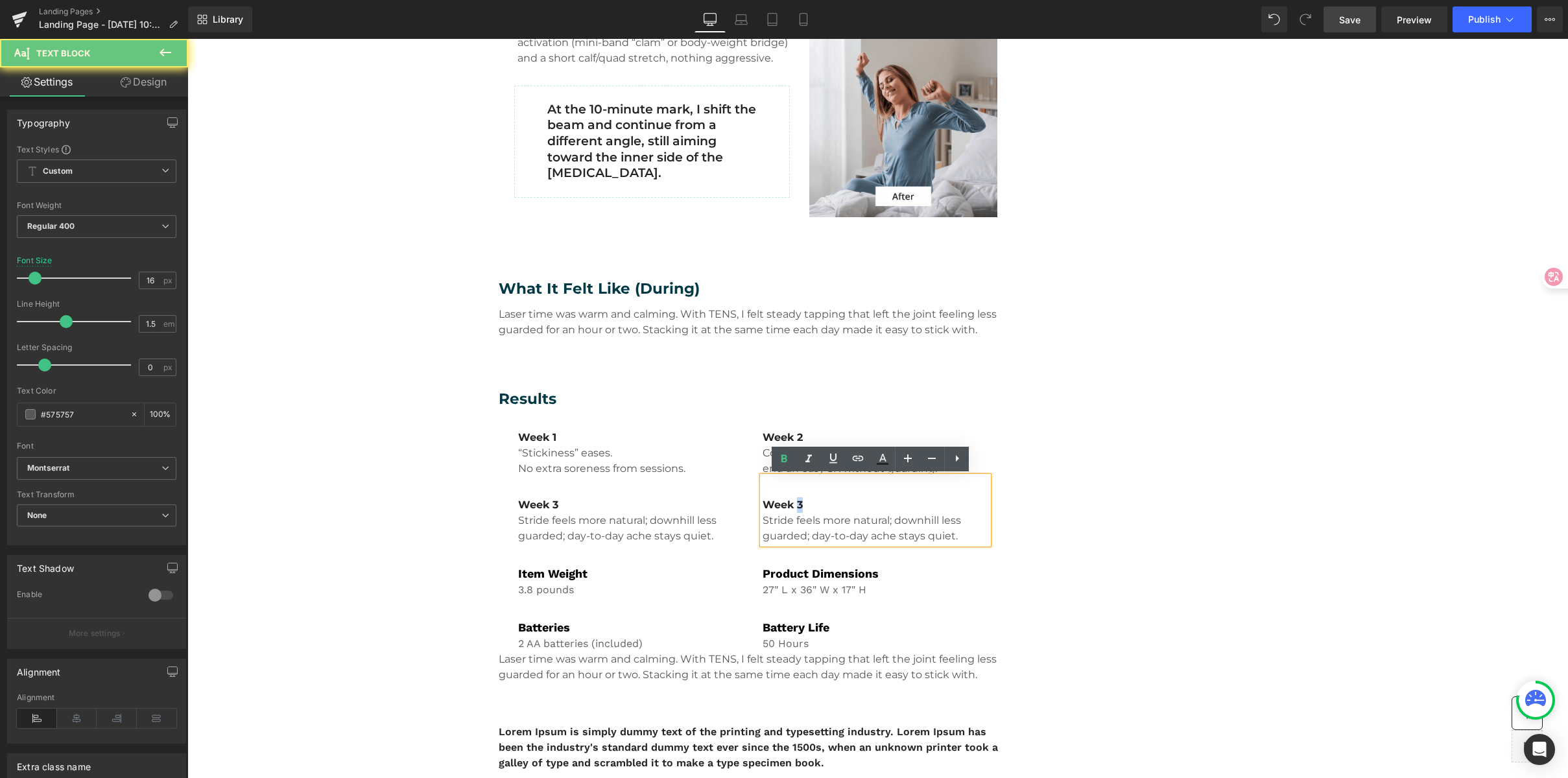
drag, startPoint x: 792, startPoint y: 507, endPoint x: 830, endPoint y: 507, distance: 38.0
click at [830, 507] on p "Week 3" at bounding box center [876, 505] width 226 height 16
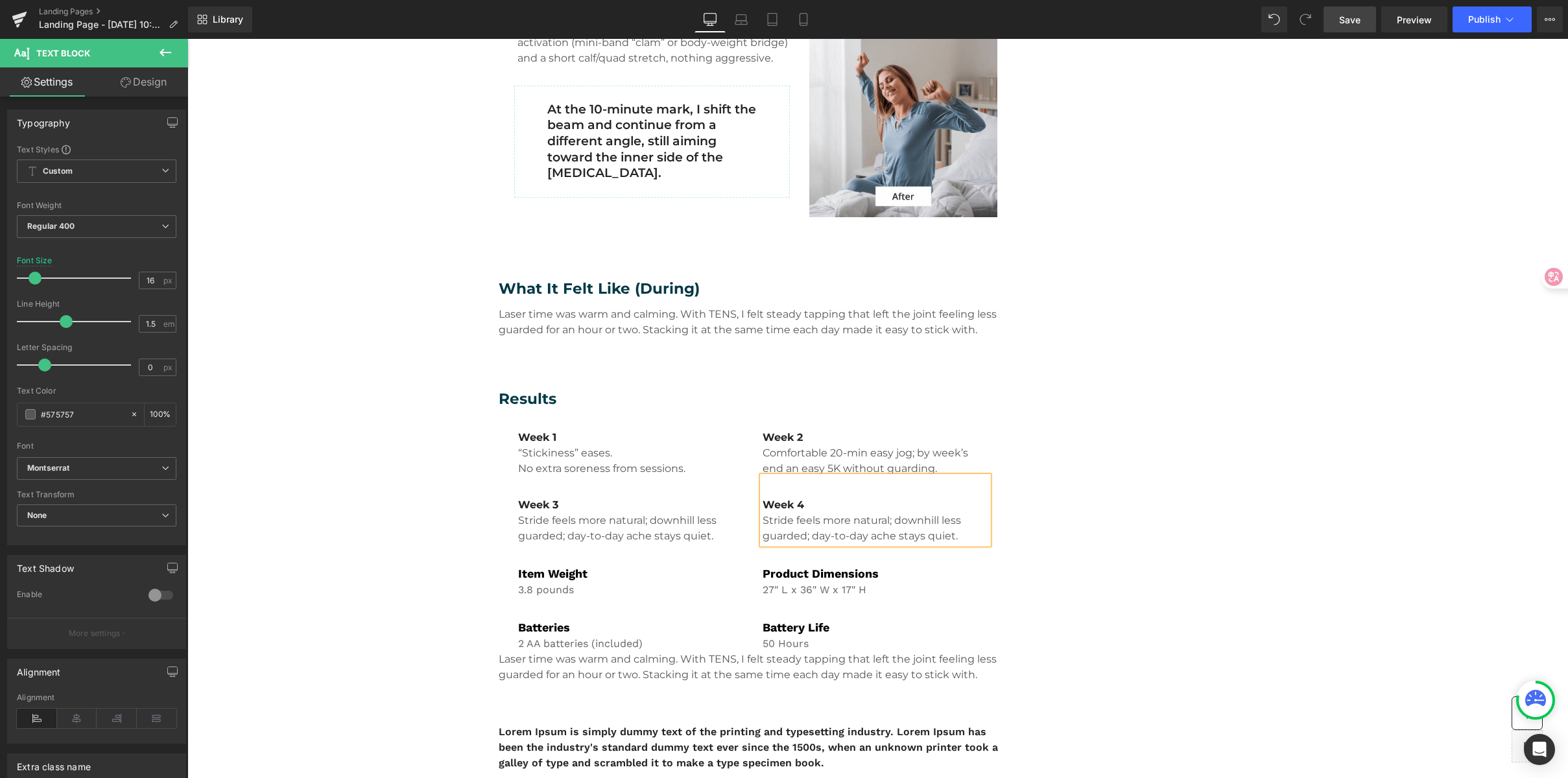
click at [766, 524] on p "Stride feels more natural; downhill less guarded; day-to-day ache stays quiet." at bounding box center [876, 528] width 226 height 31
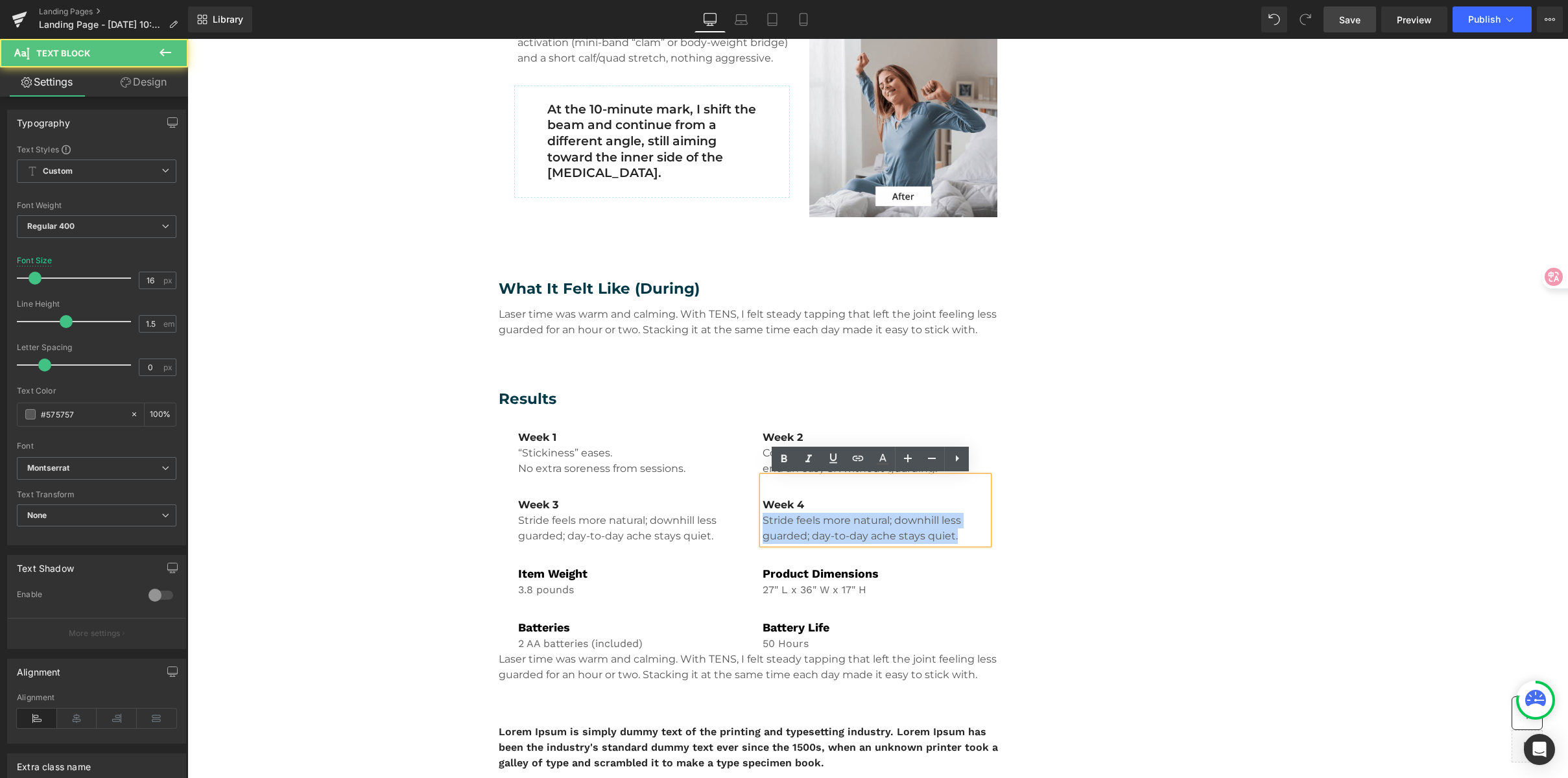
drag, startPoint x: 758, startPoint y: 522, endPoint x: 994, endPoint y: 542, distance: 236.8
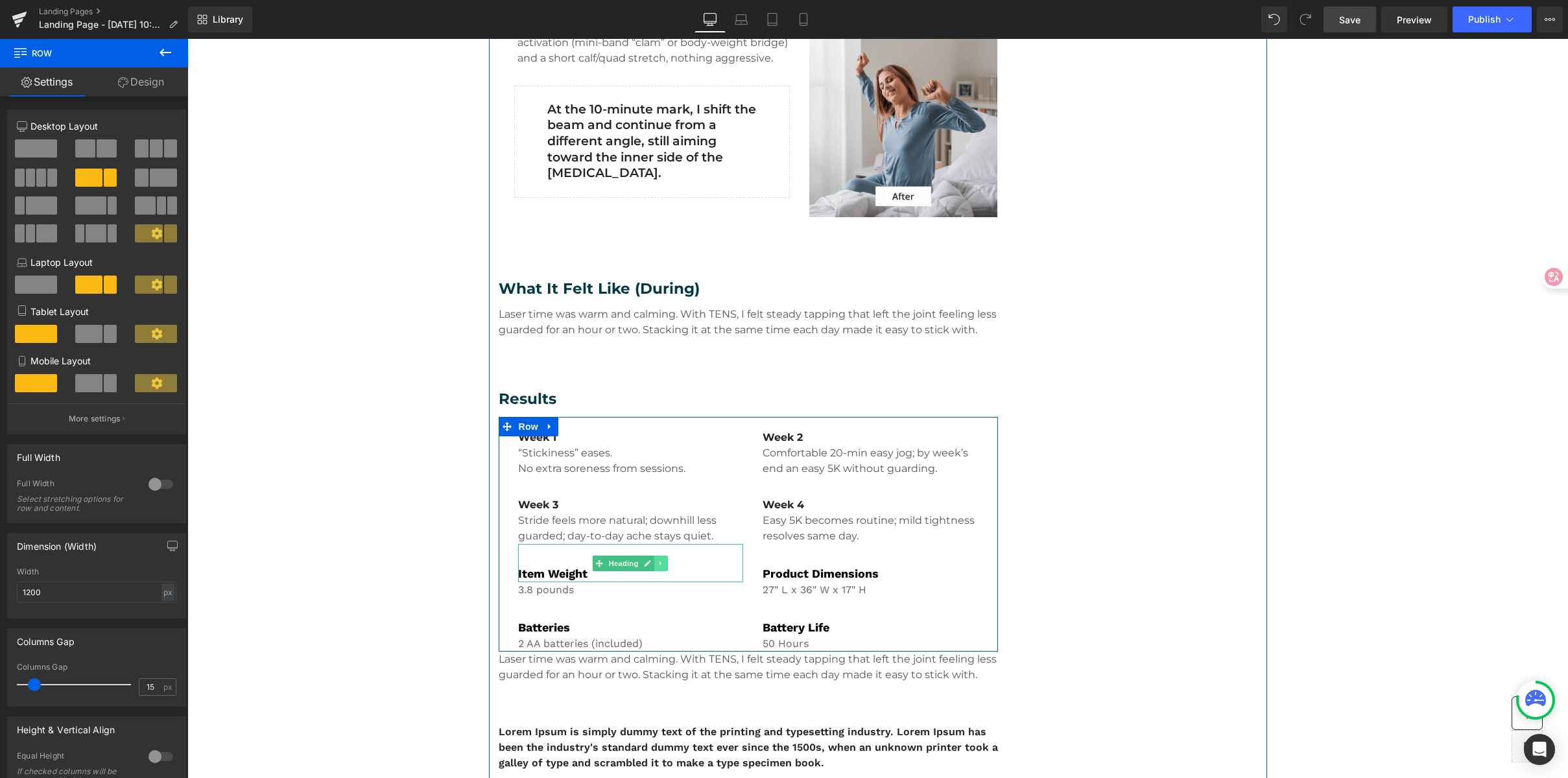
click at [661, 567] on link at bounding box center [662, 563] width 14 height 16
click at [665, 565] on icon at bounding box center [668, 563] width 7 height 7
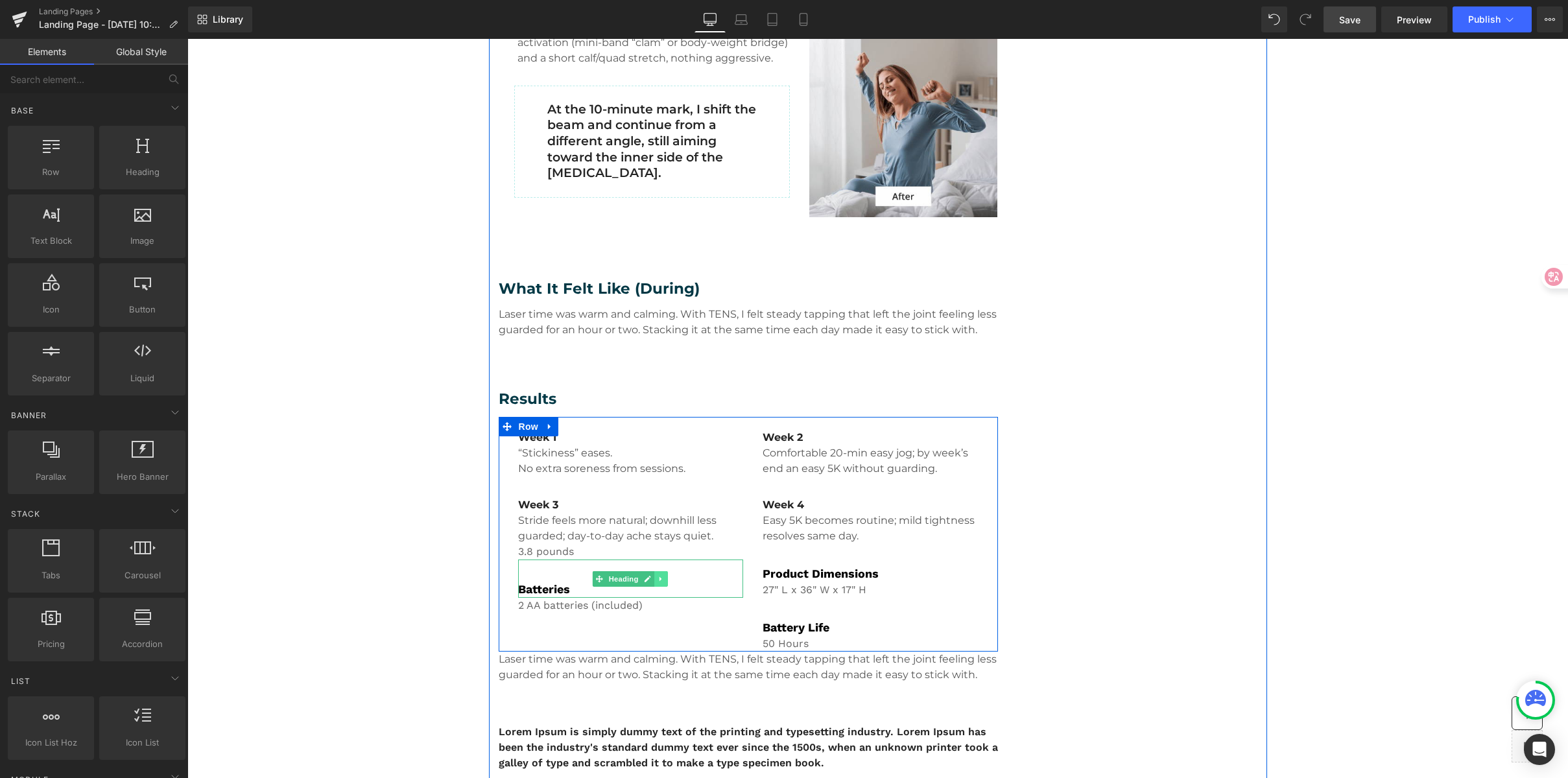
click at [658, 582] on icon at bounding box center [661, 579] width 7 height 7
click at [662, 581] on link at bounding box center [668, 579] width 14 height 16
click at [664, 555] on icon at bounding box center [666, 552] width 7 height 7
click at [665, 555] on link at bounding box center [672, 552] width 14 height 16
click at [664, 551] on icon at bounding box center [665, 552] width 2 height 5
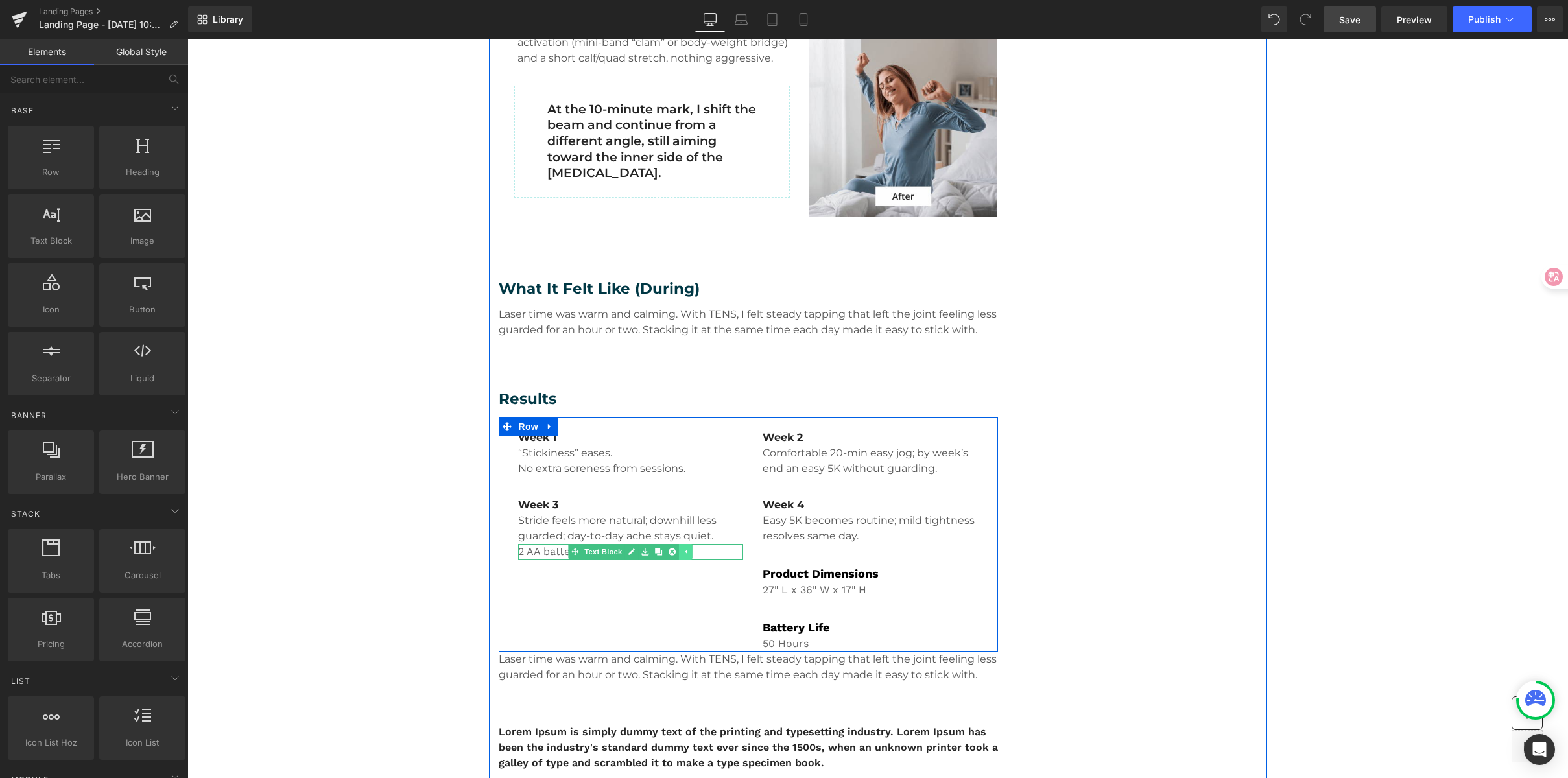
click at [659, 551] on link at bounding box center [658, 552] width 14 height 16
click at [668, 552] on icon at bounding box center [672, 552] width 7 height 7
click at [662, 552] on icon at bounding box center [666, 552] width 7 height 7
click at [668, 552] on icon at bounding box center [672, 552] width 7 height 7
click at [900, 566] on link at bounding box center [906, 563] width 14 height 16
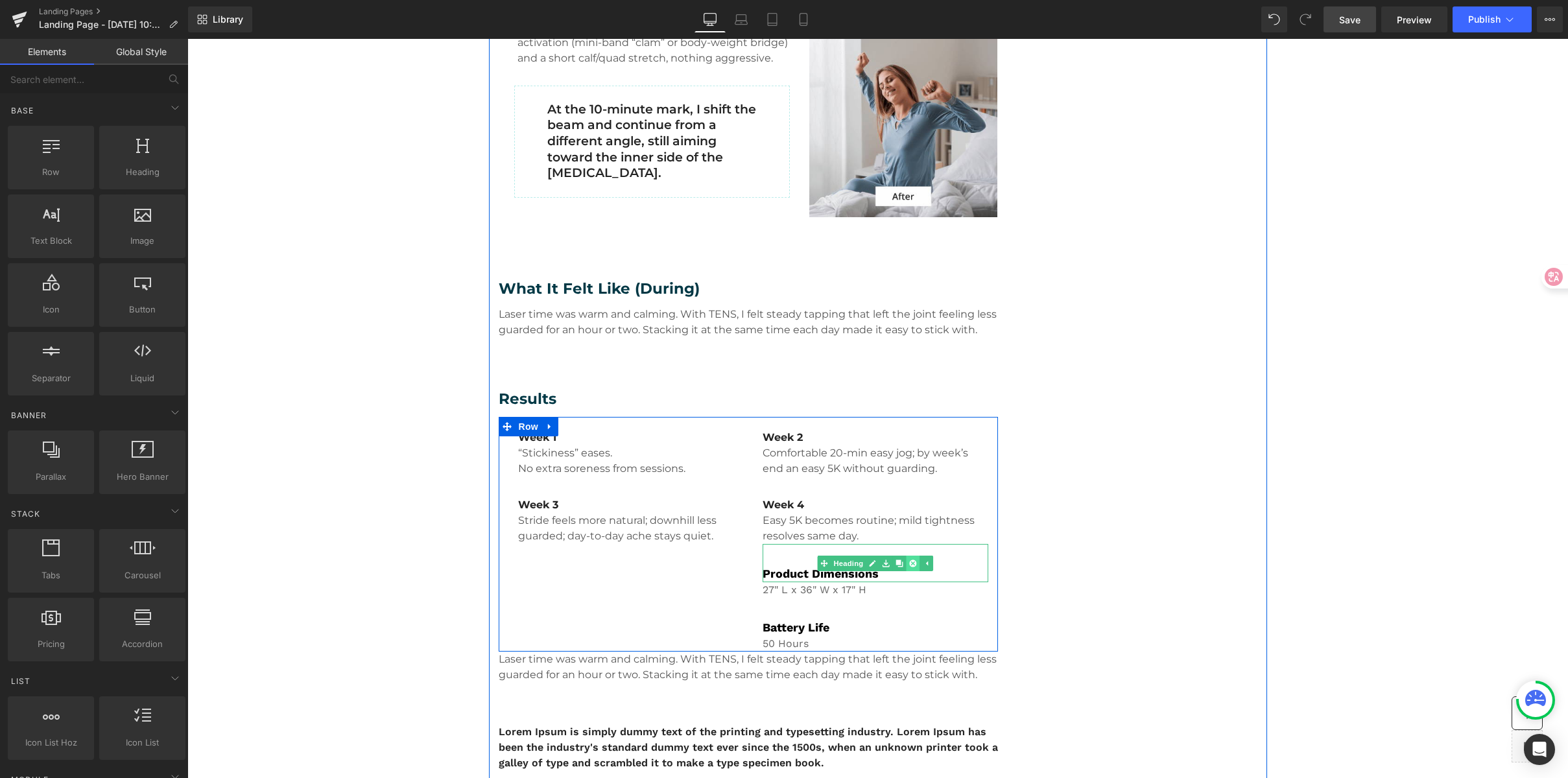
click at [909, 564] on icon at bounding box center [913, 563] width 7 height 7
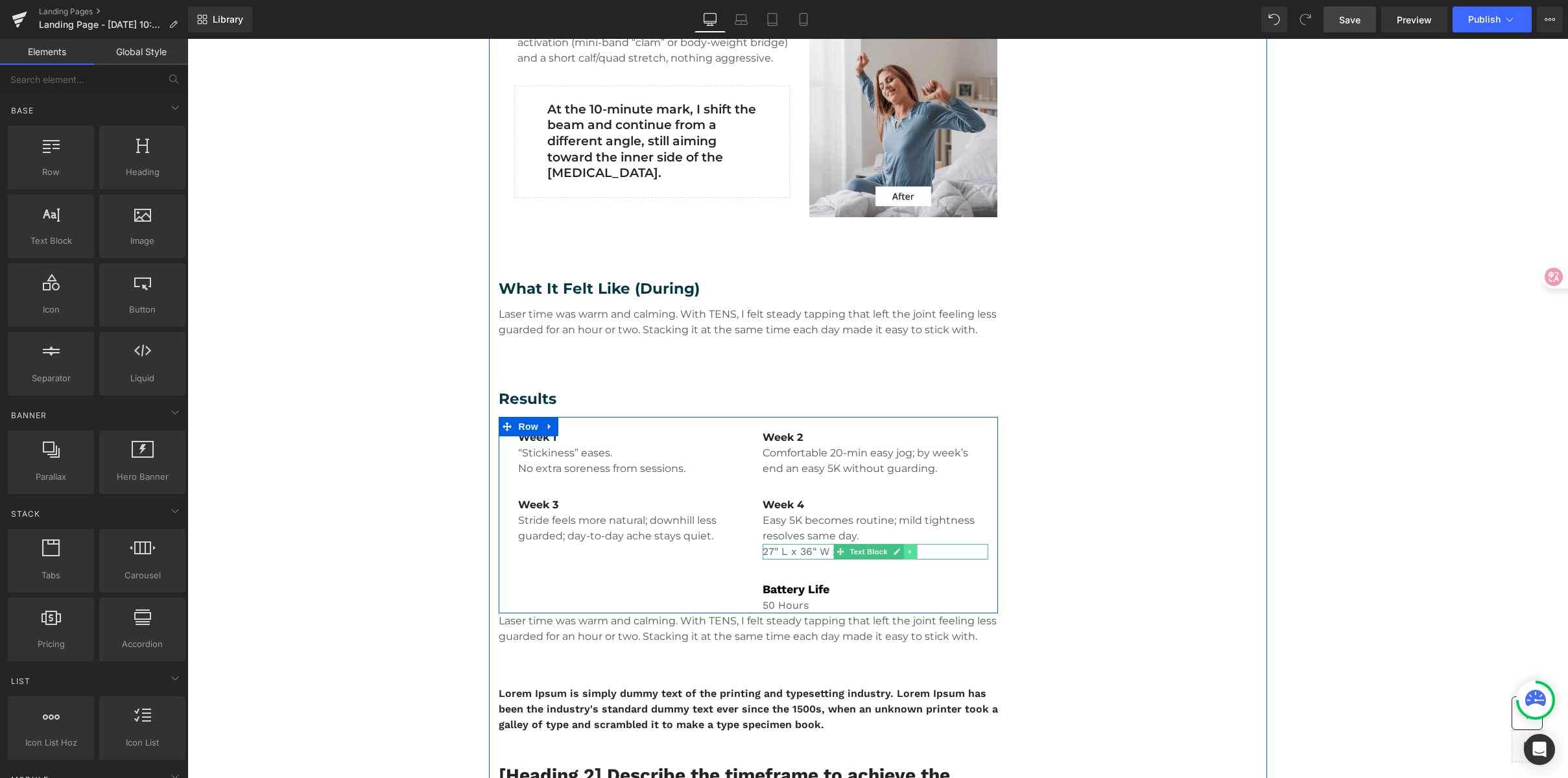
click at [906, 549] on icon at bounding box center [910, 552] width 7 height 7
click at [913, 552] on icon at bounding box center [917, 552] width 7 height 7
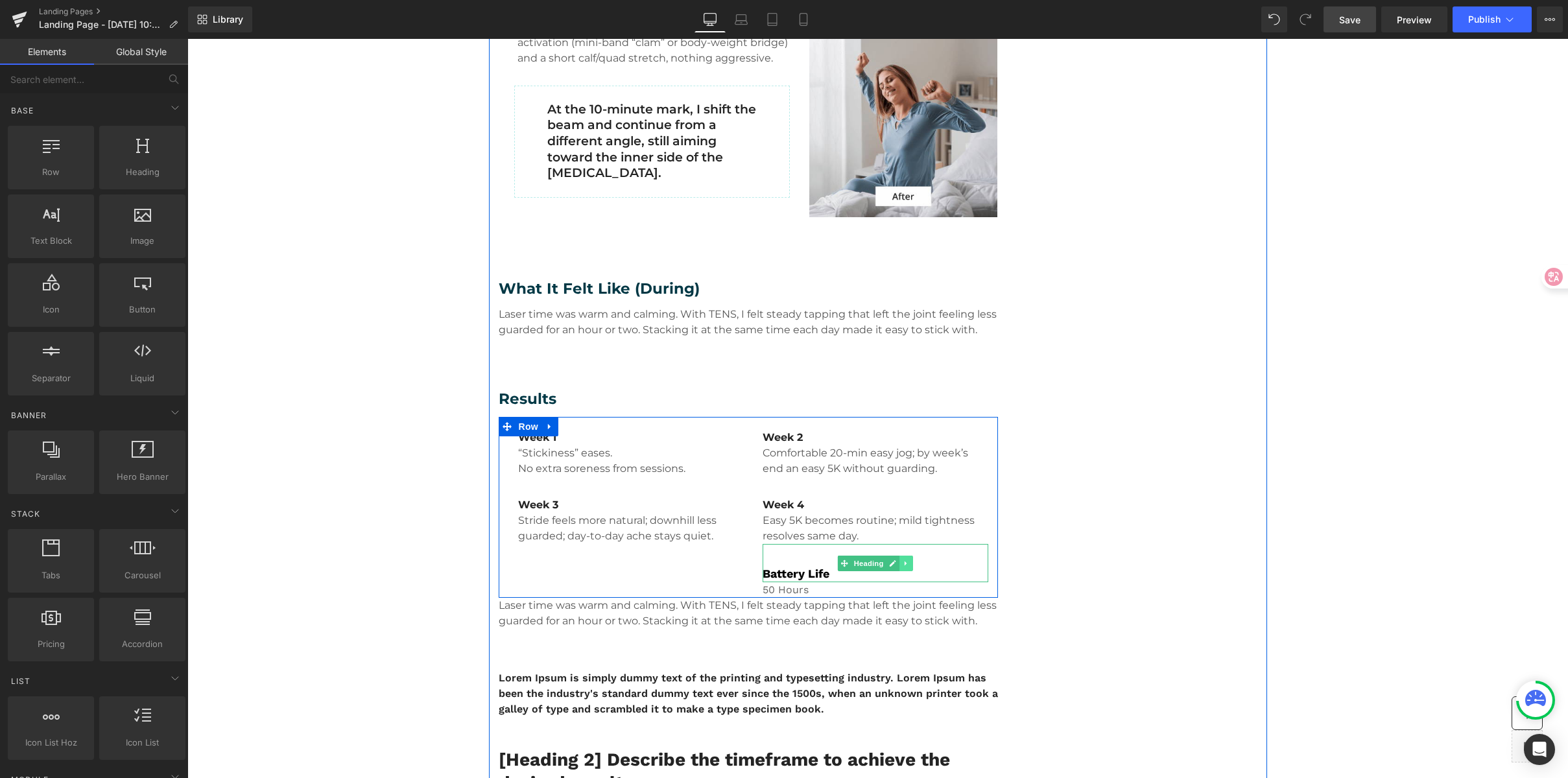
click at [903, 562] on icon at bounding box center [906, 563] width 7 height 7
click at [909, 563] on icon at bounding box center [913, 563] width 7 height 7
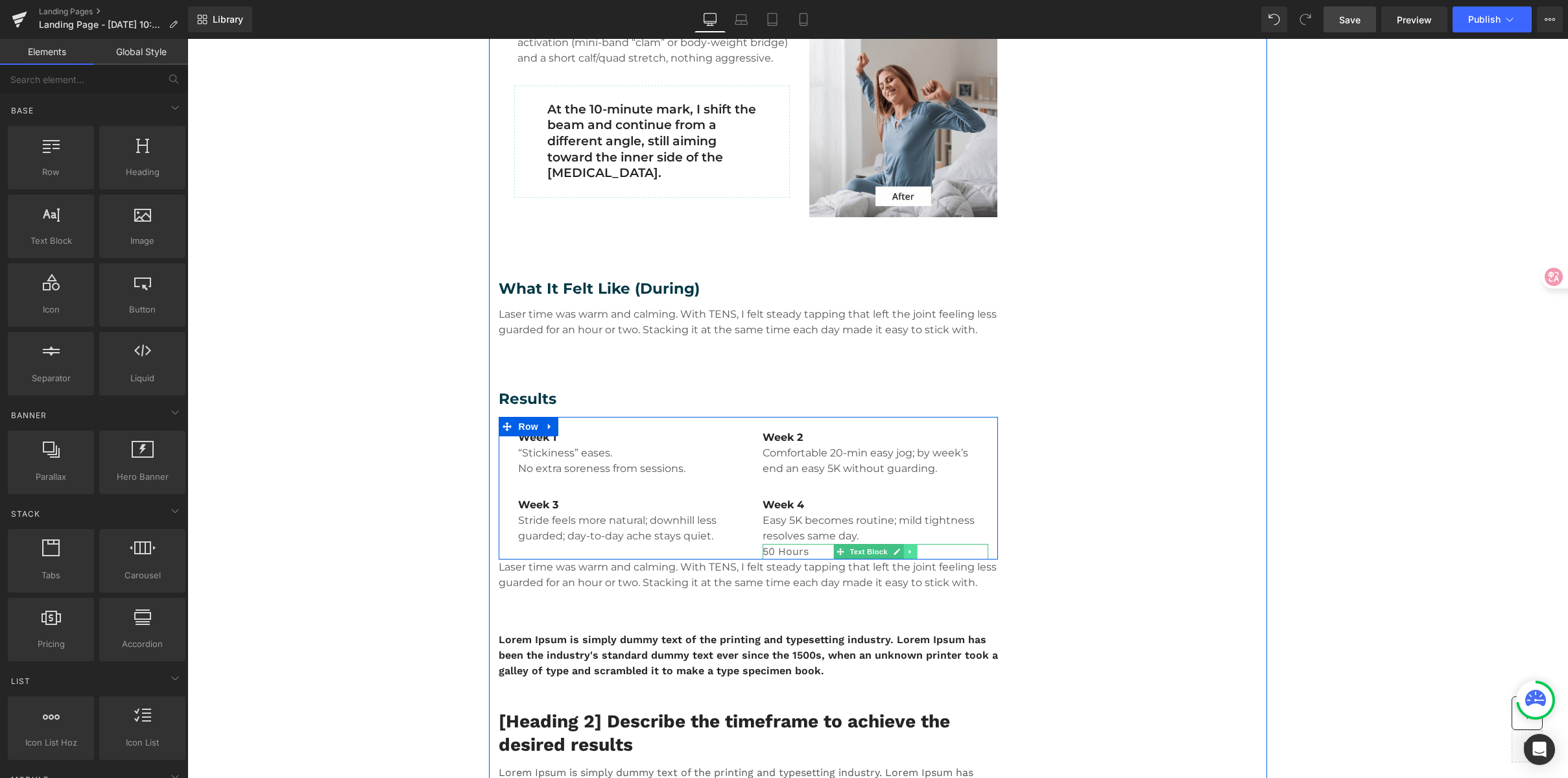
click at [910, 553] on link at bounding box center [910, 552] width 14 height 16
click at [917, 553] on link at bounding box center [917, 552] width 14 height 16
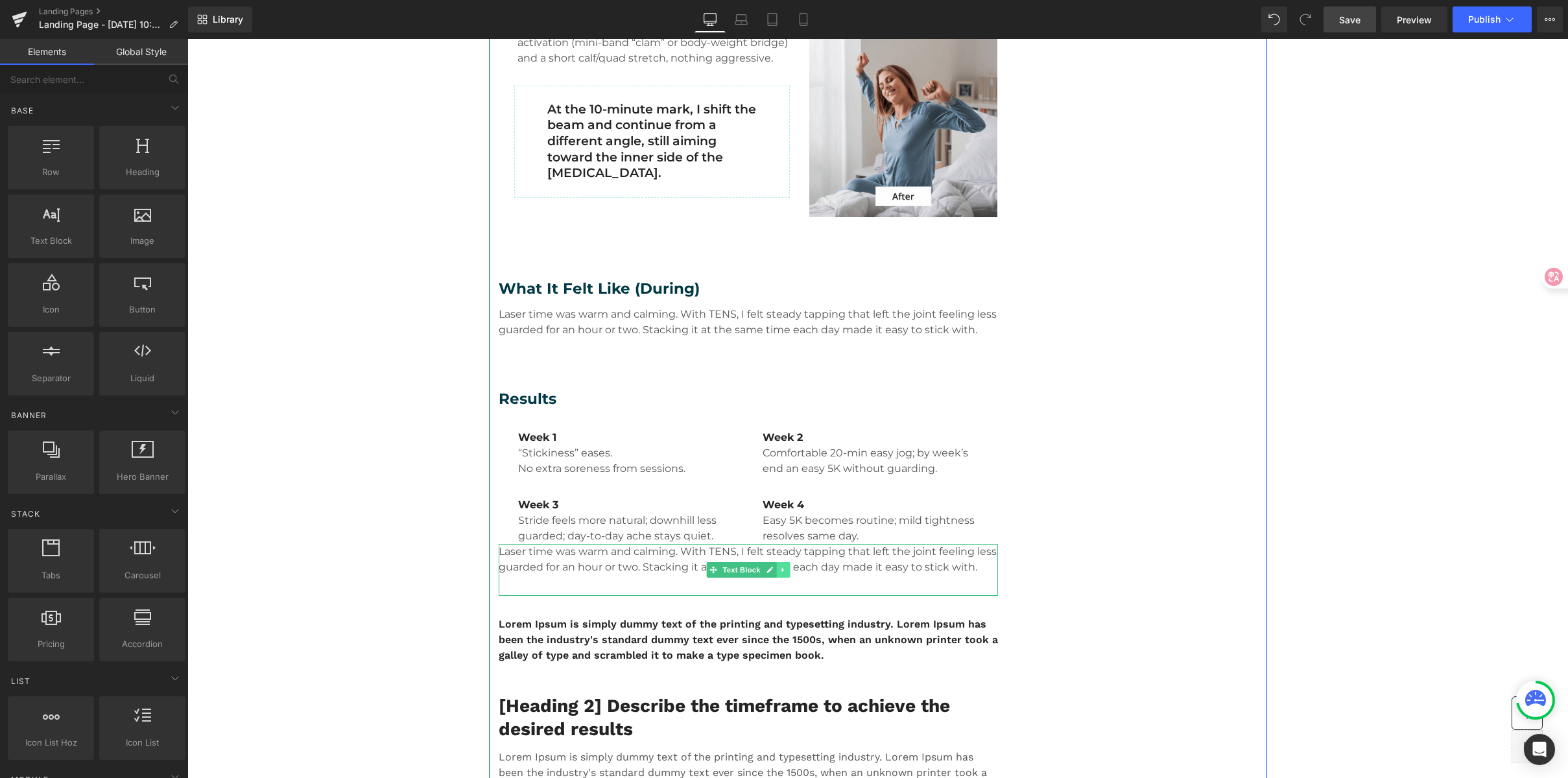
click at [779, 573] on icon at bounding box center [783, 570] width 7 height 7
click at [786, 572] on icon at bounding box center [789, 570] width 7 height 7
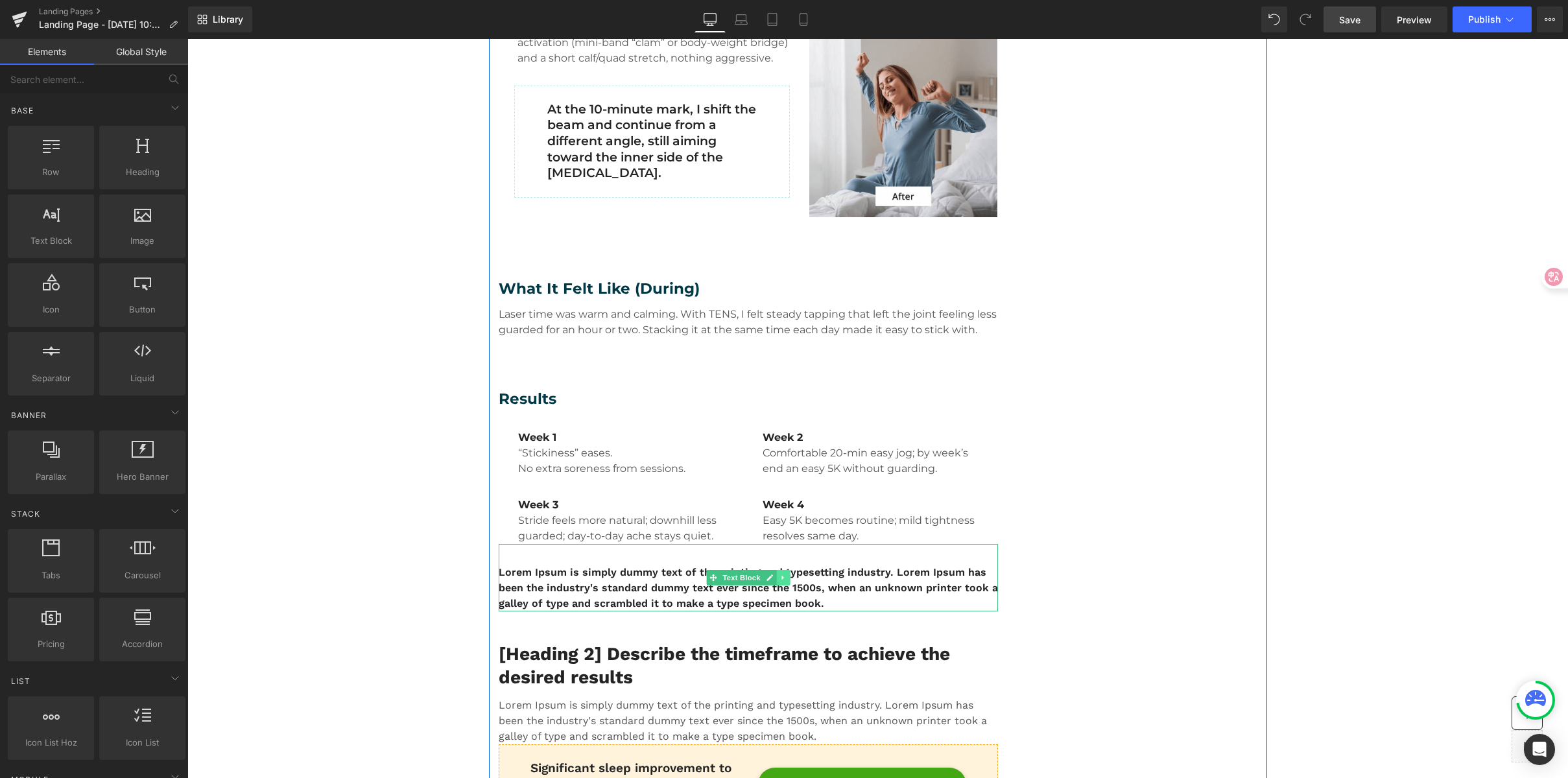
click at [777, 582] on link at bounding box center [783, 577] width 14 height 16
click at [789, 581] on icon at bounding box center [789, 577] width 7 height 7
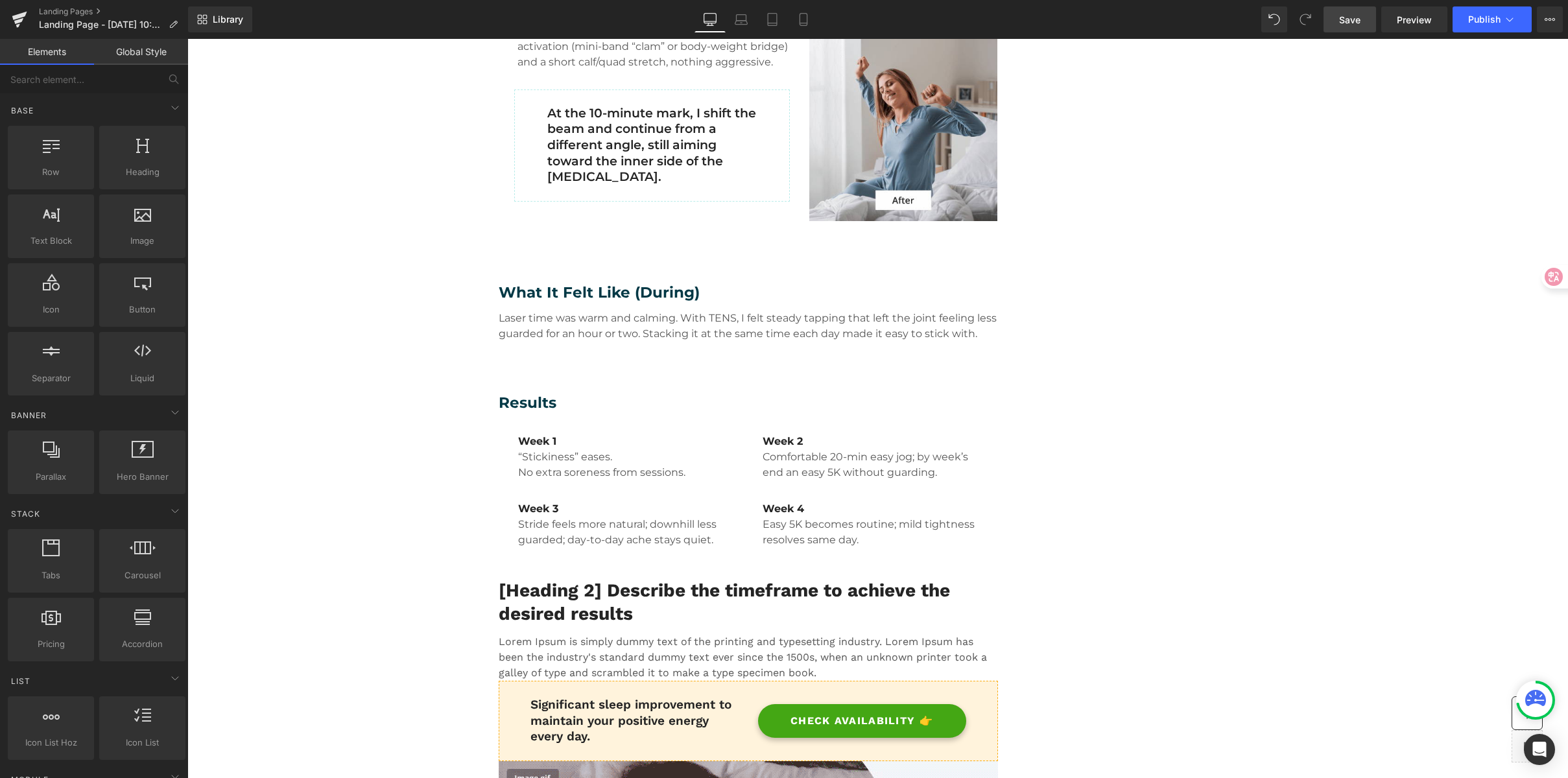
scroll to position [847, 0]
click at [1353, 19] on span "Save" at bounding box center [1349, 20] width 21 height 14
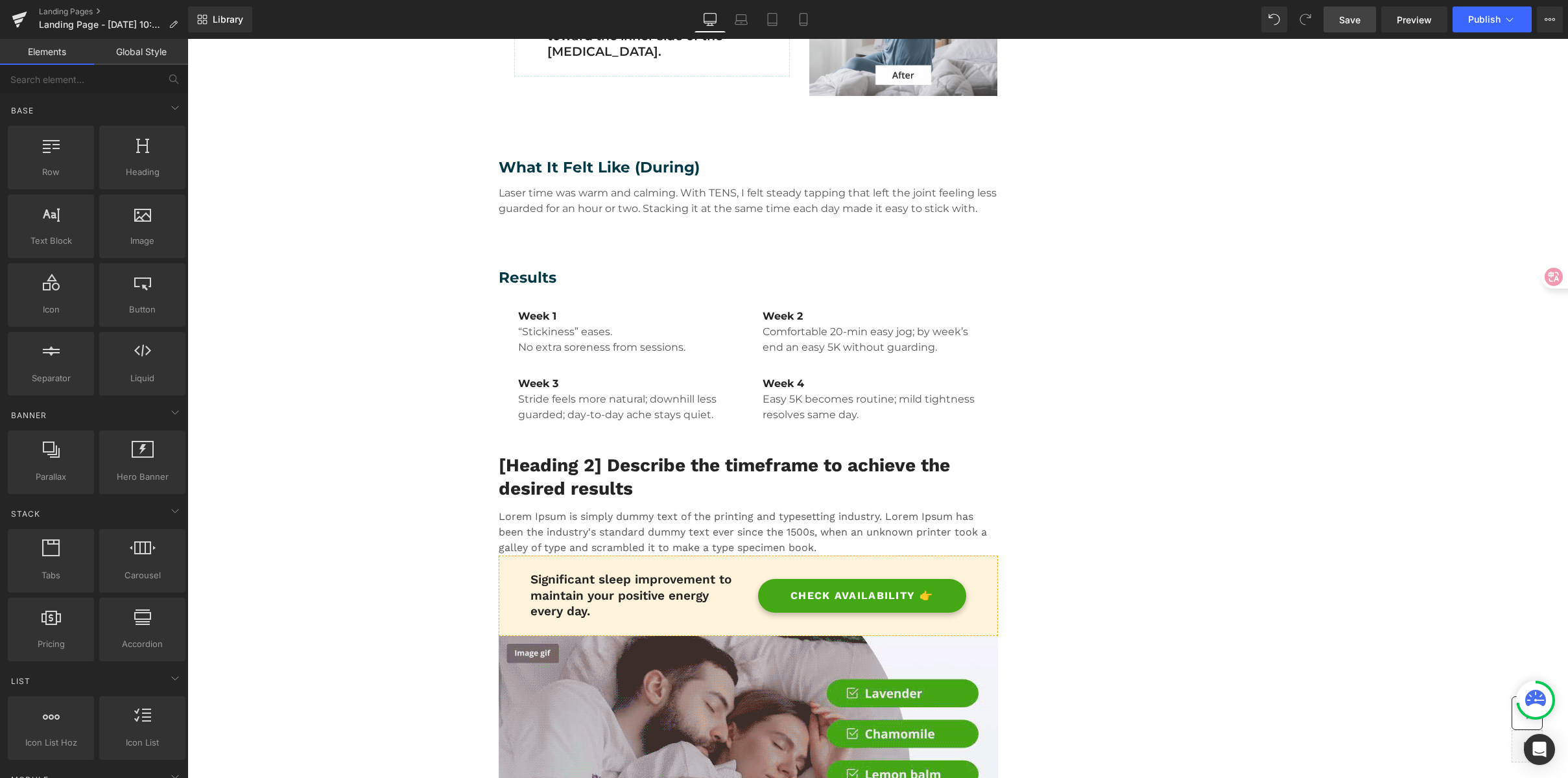
scroll to position [981, 0]
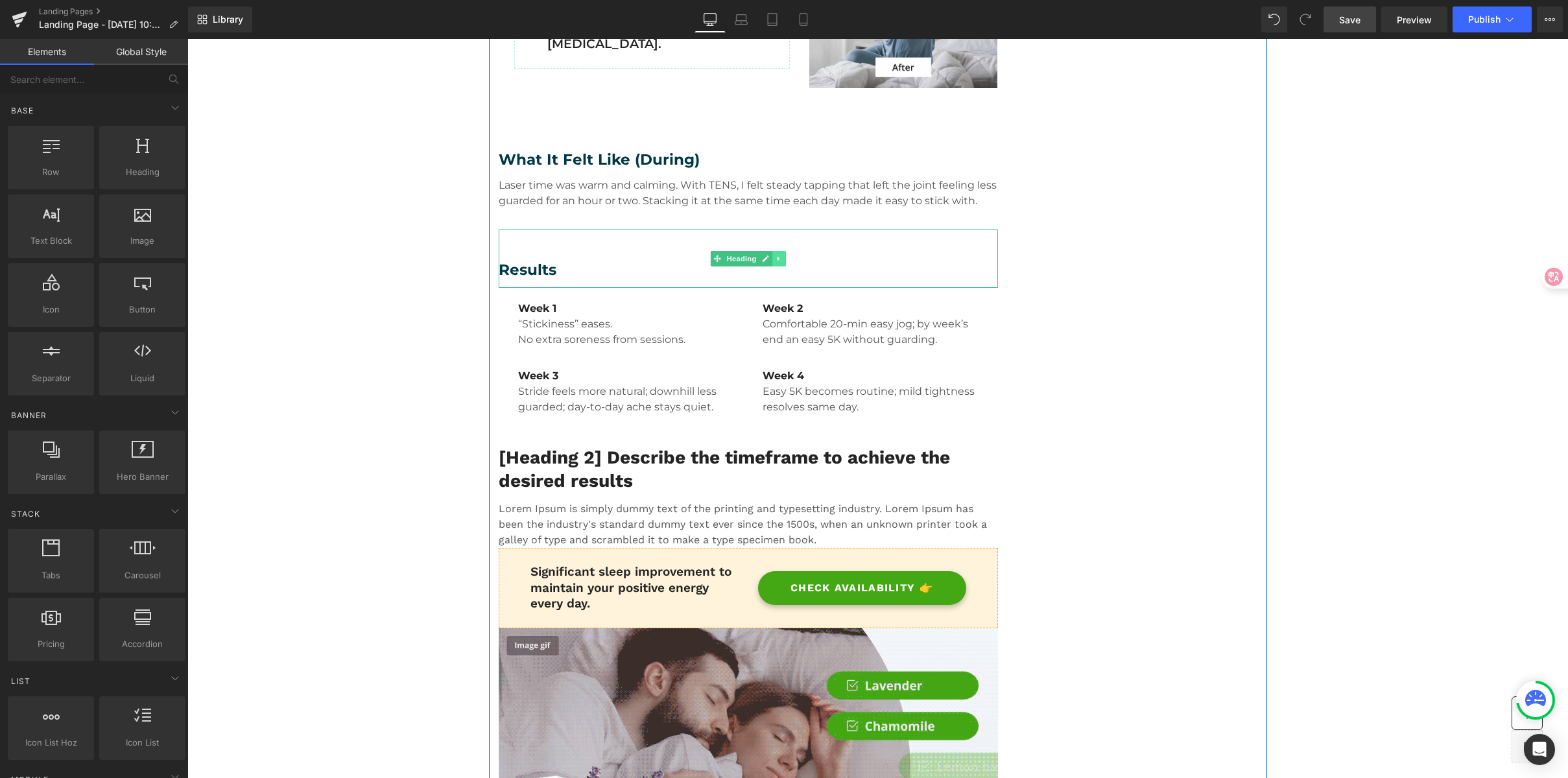
click at [777, 259] on icon at bounding box center [779, 258] width 7 height 7
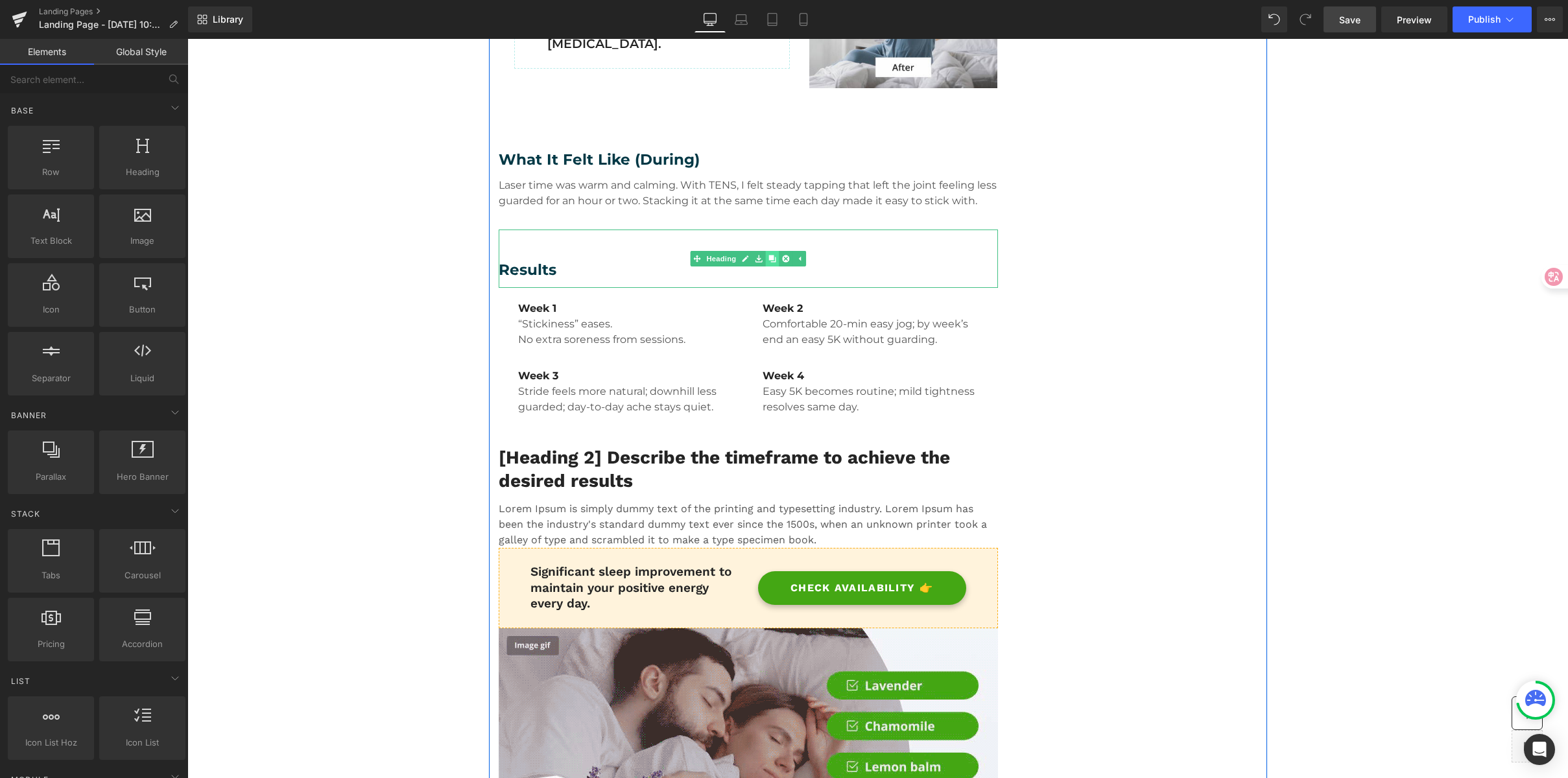
click at [768, 260] on icon at bounding box center [772, 258] width 7 height 7
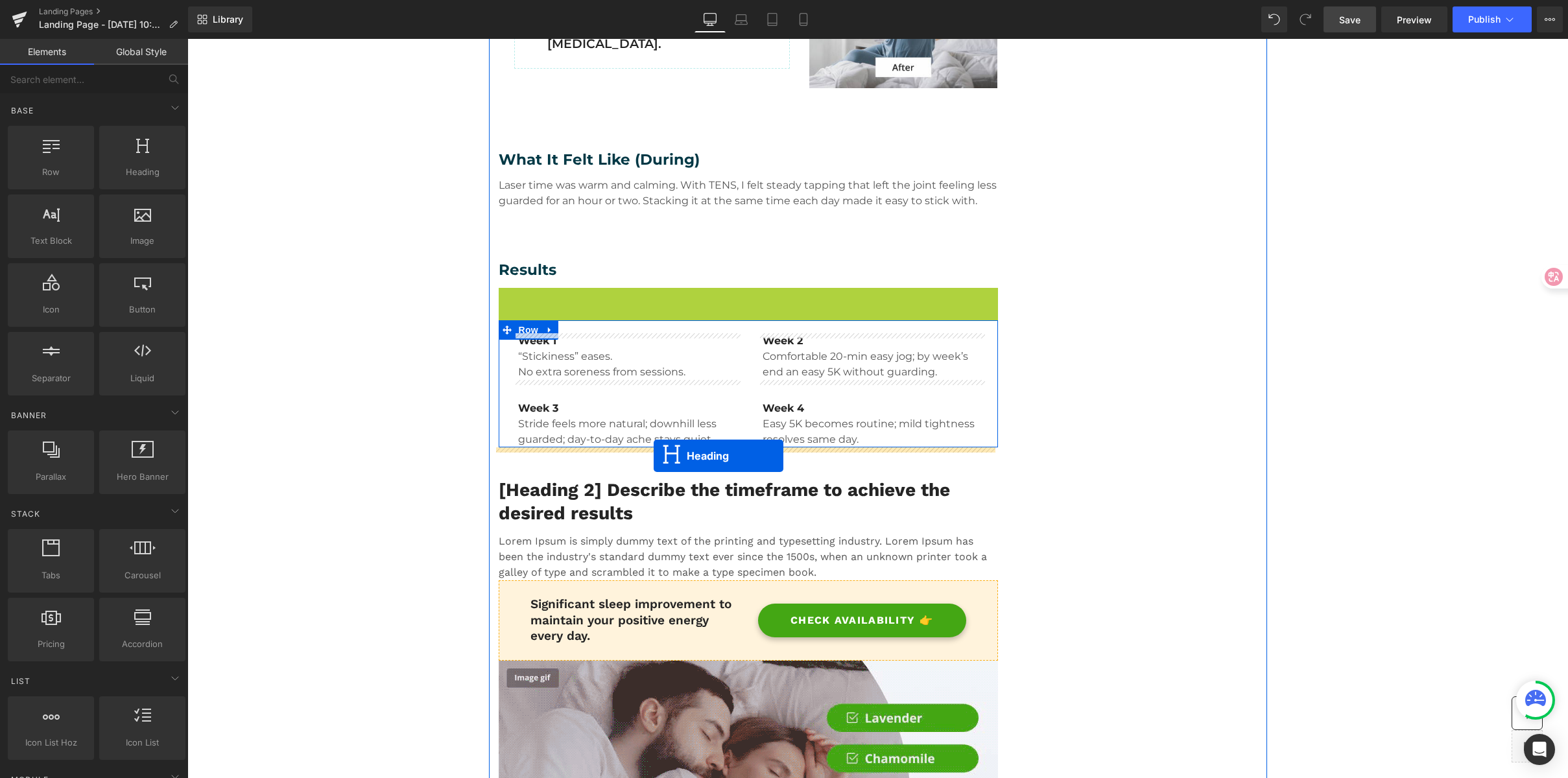
drag, startPoint x: 714, startPoint y: 317, endPoint x: 653, endPoint y: 456, distance: 151.8
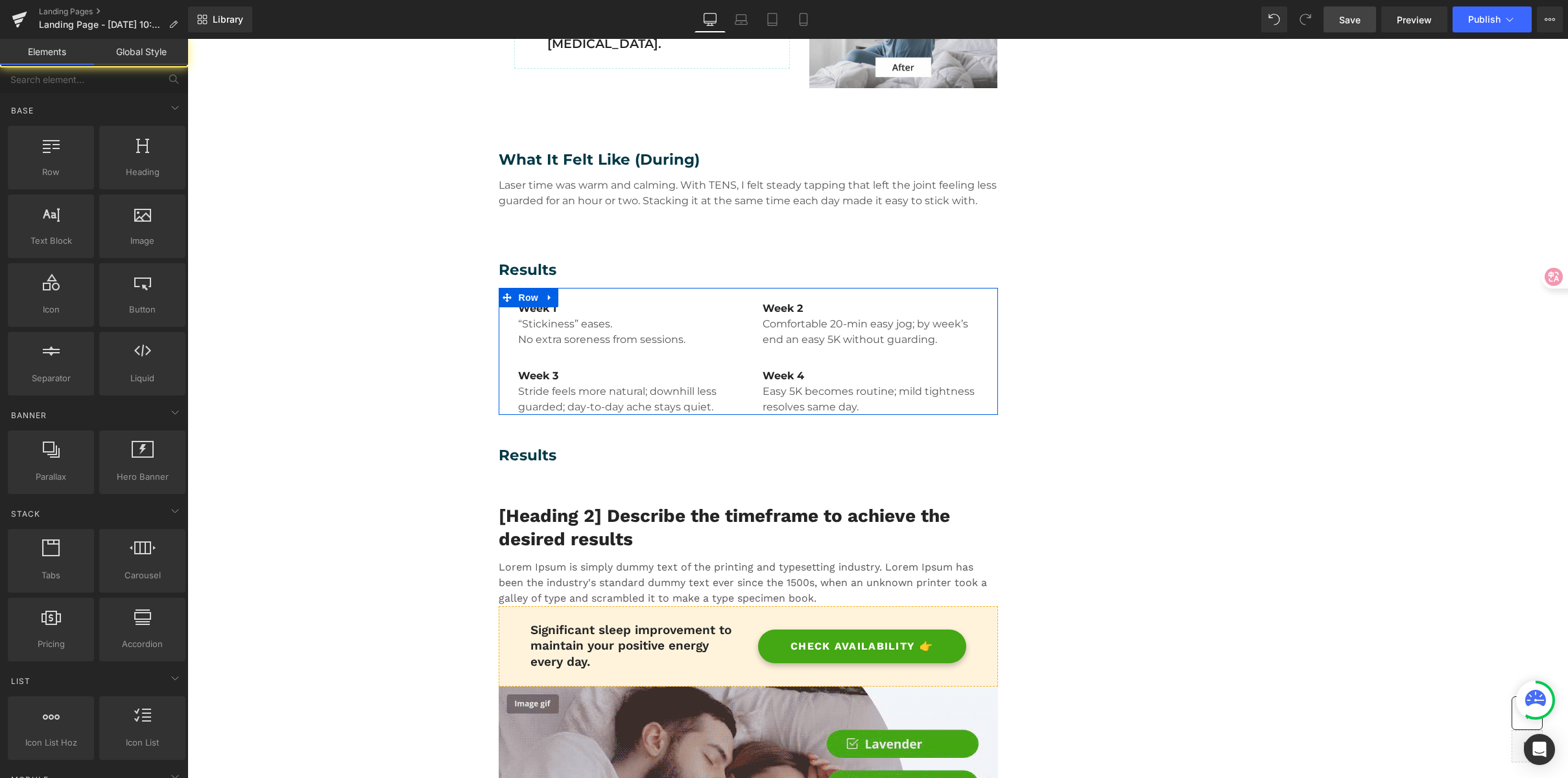
click at [513, 455] on h3 "Results" at bounding box center [748, 456] width 499 height 20
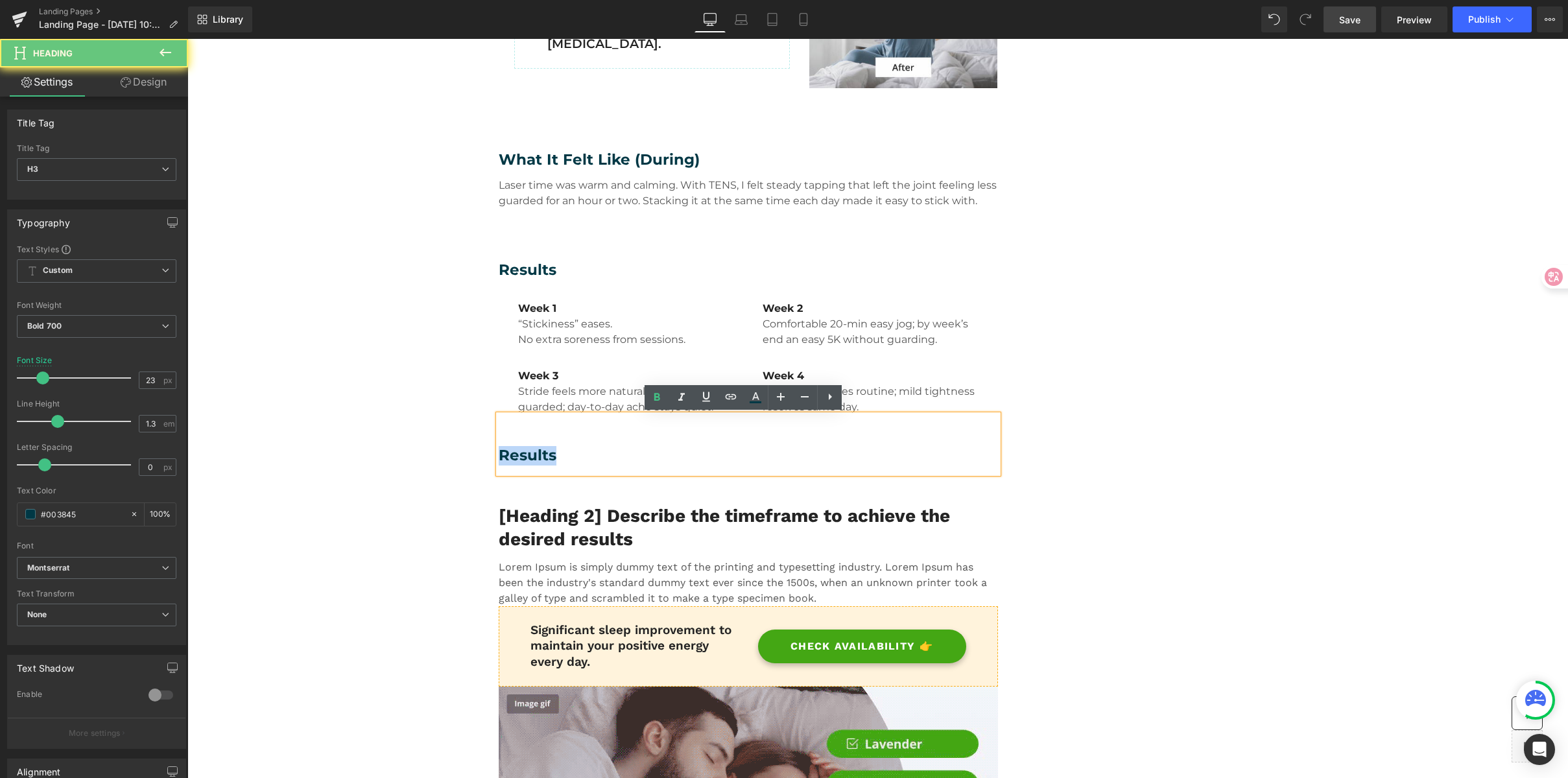
click at [513, 455] on h3 "Results" at bounding box center [748, 456] width 499 height 20
paste div
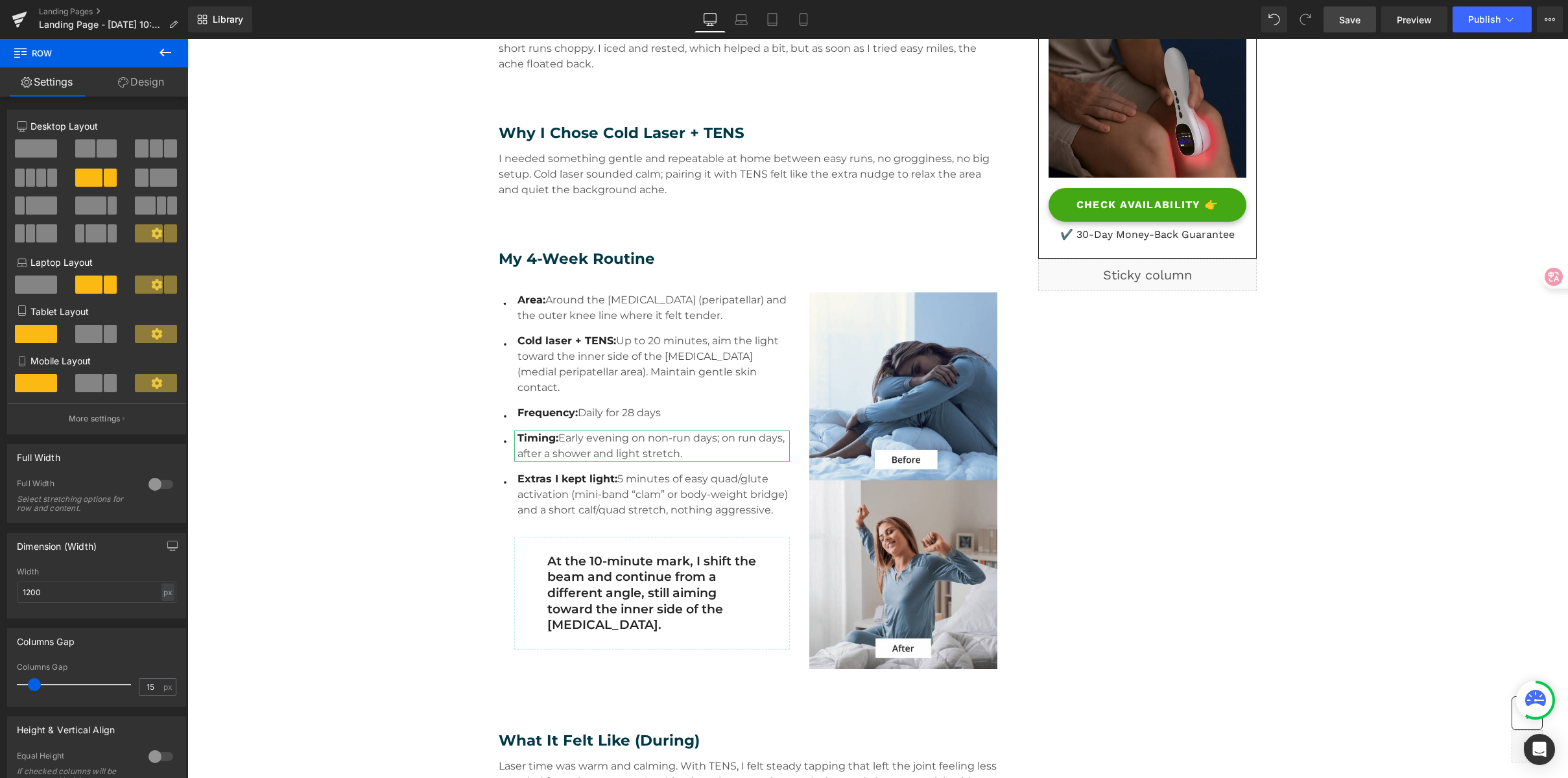
scroll to position [401, 0]
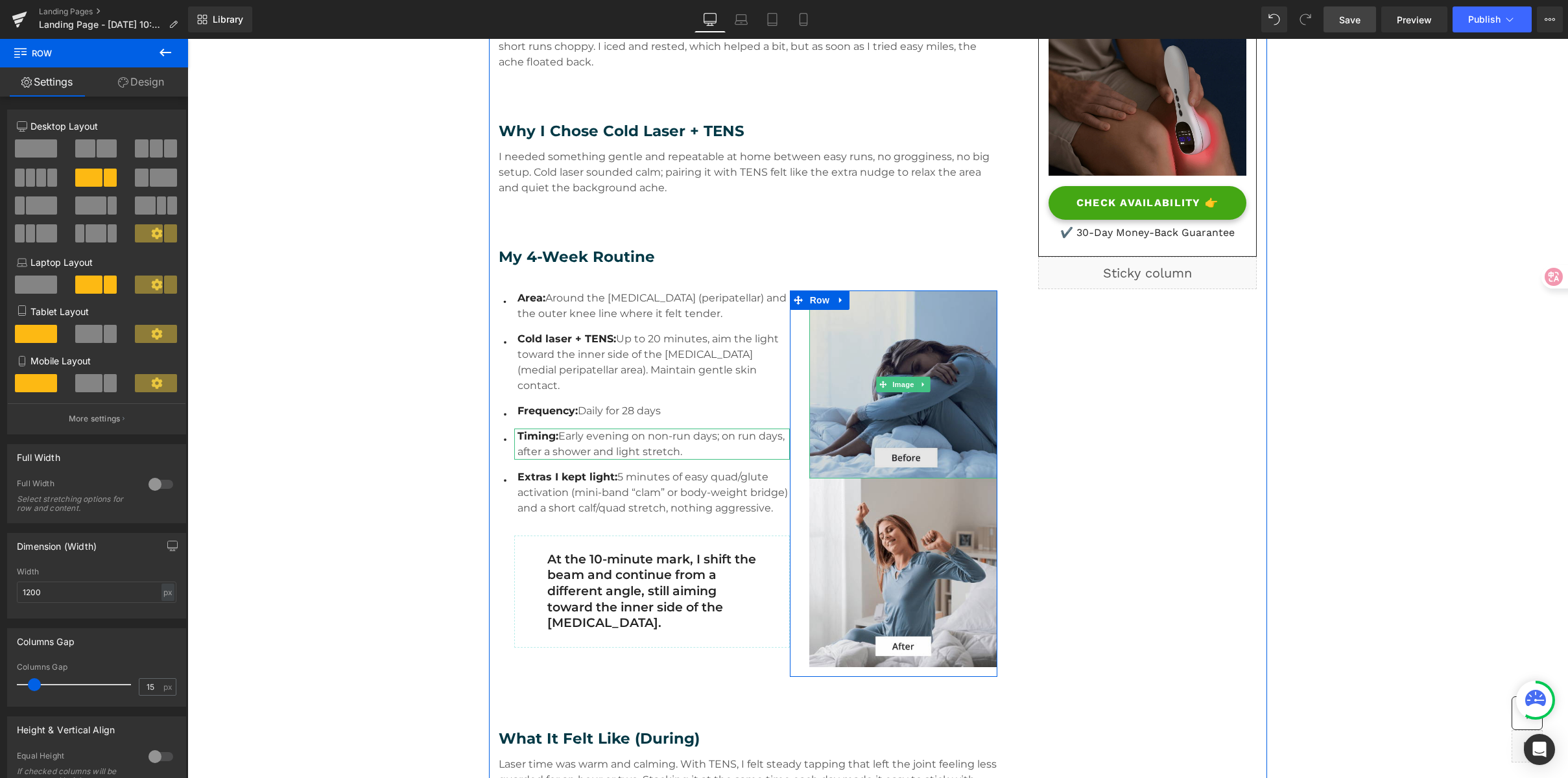
click at [898, 458] on img at bounding box center [904, 385] width 189 height 189
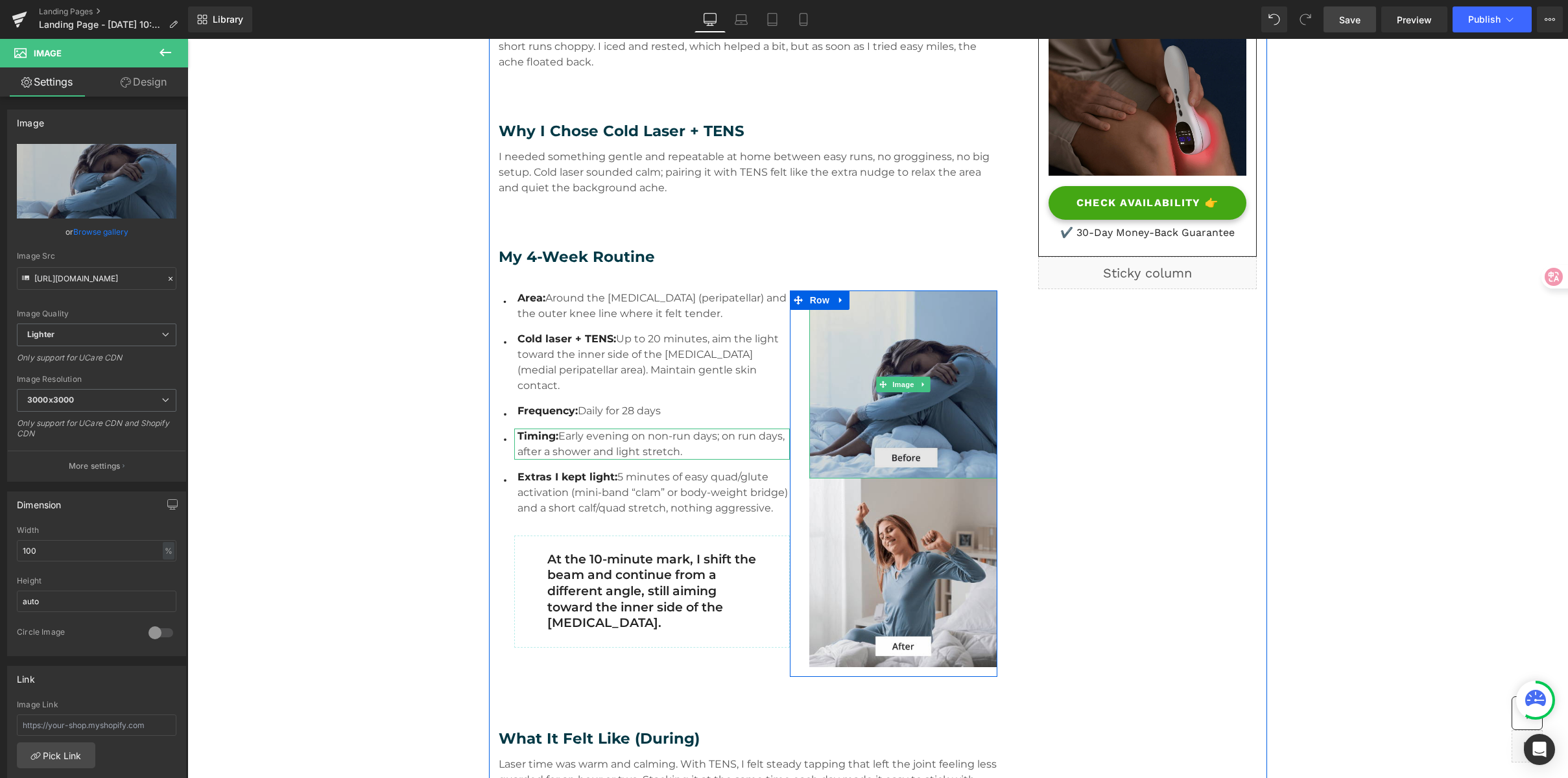
click at [898, 458] on img at bounding box center [904, 385] width 189 height 189
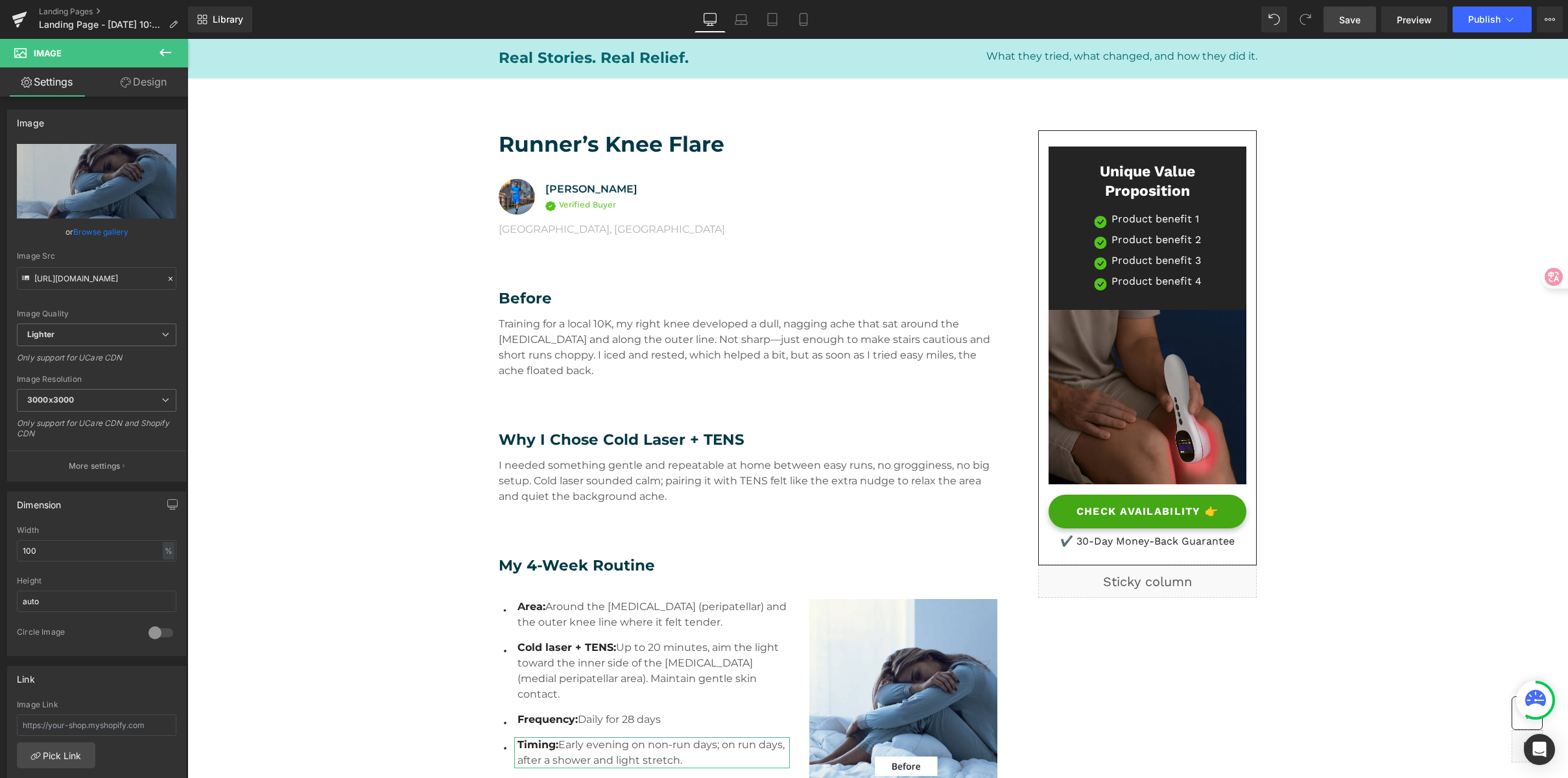
scroll to position [90, 0]
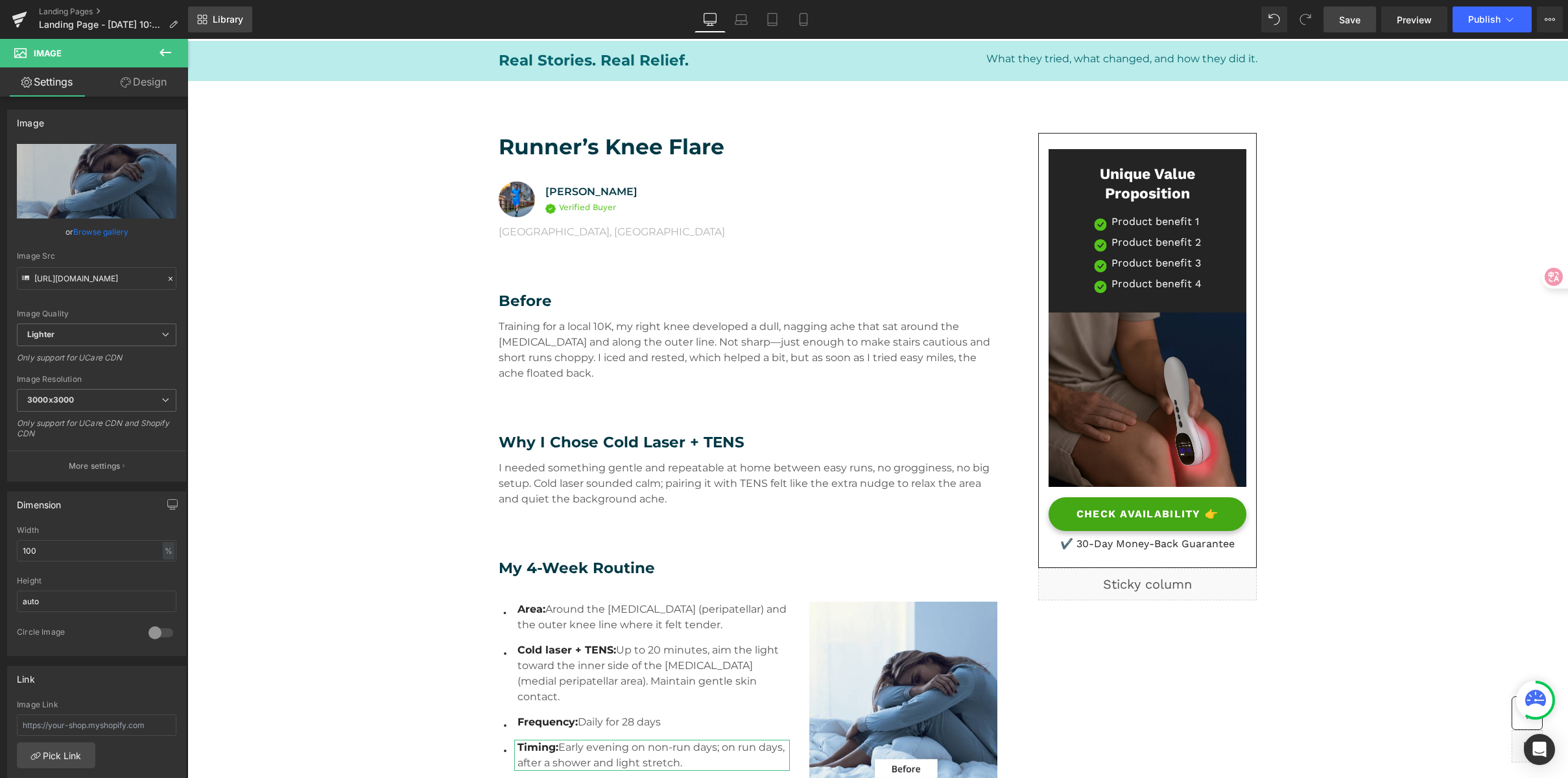
click at [220, 24] on span "Library" at bounding box center [228, 19] width 31 height 12
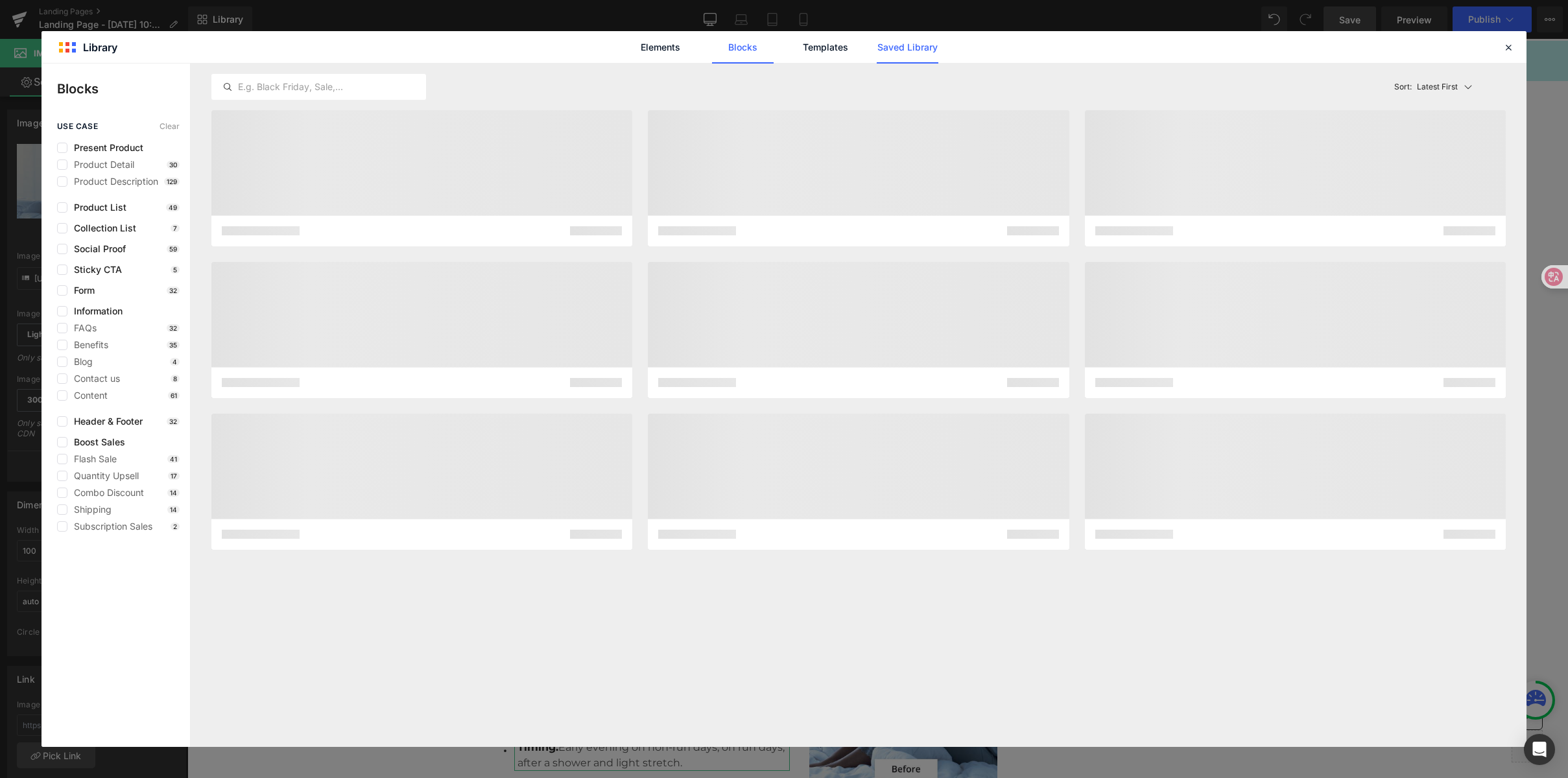
click at [910, 52] on link "Saved Library" at bounding box center [907, 48] width 62 height 33
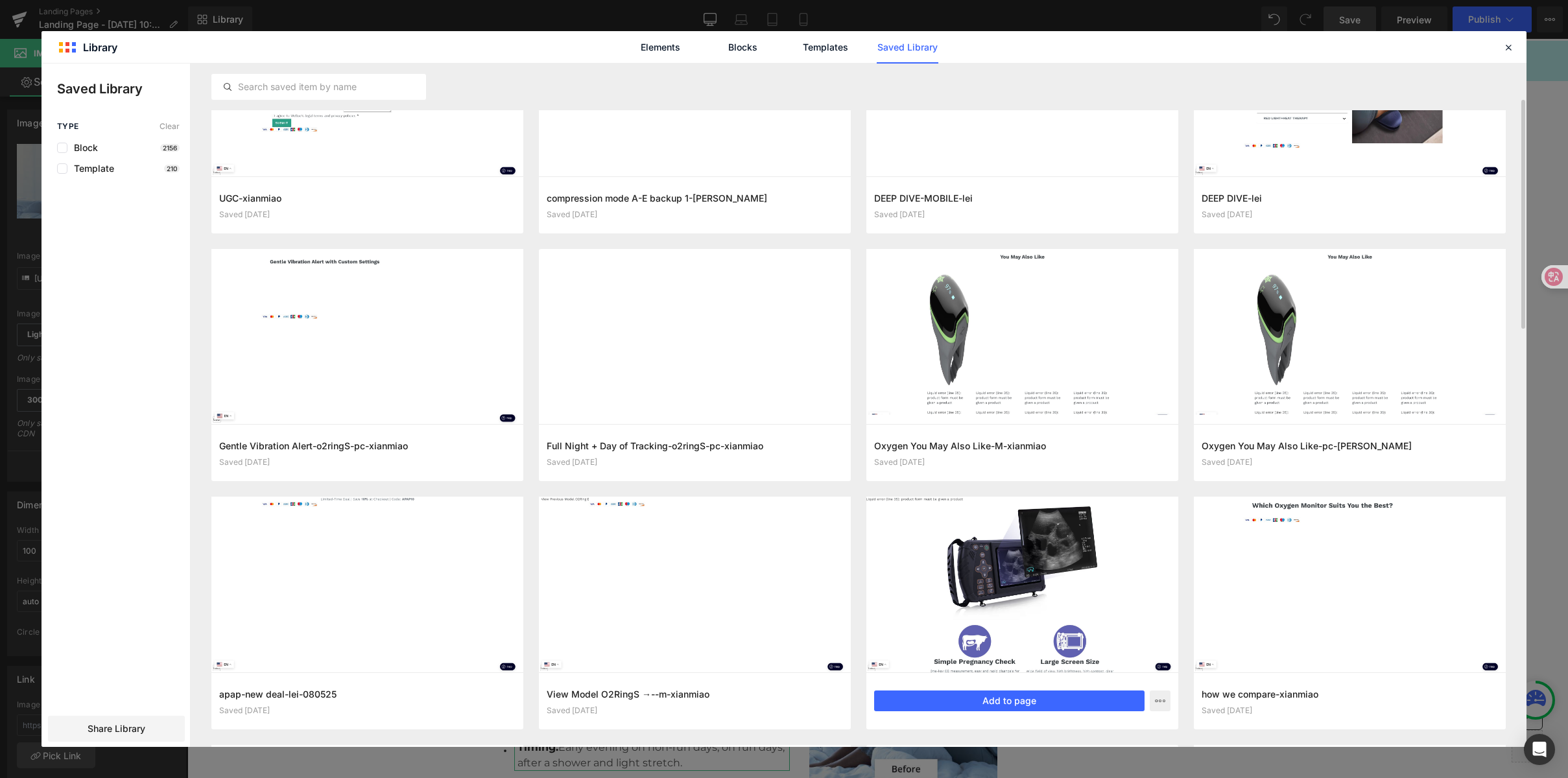
scroll to position [0, 0]
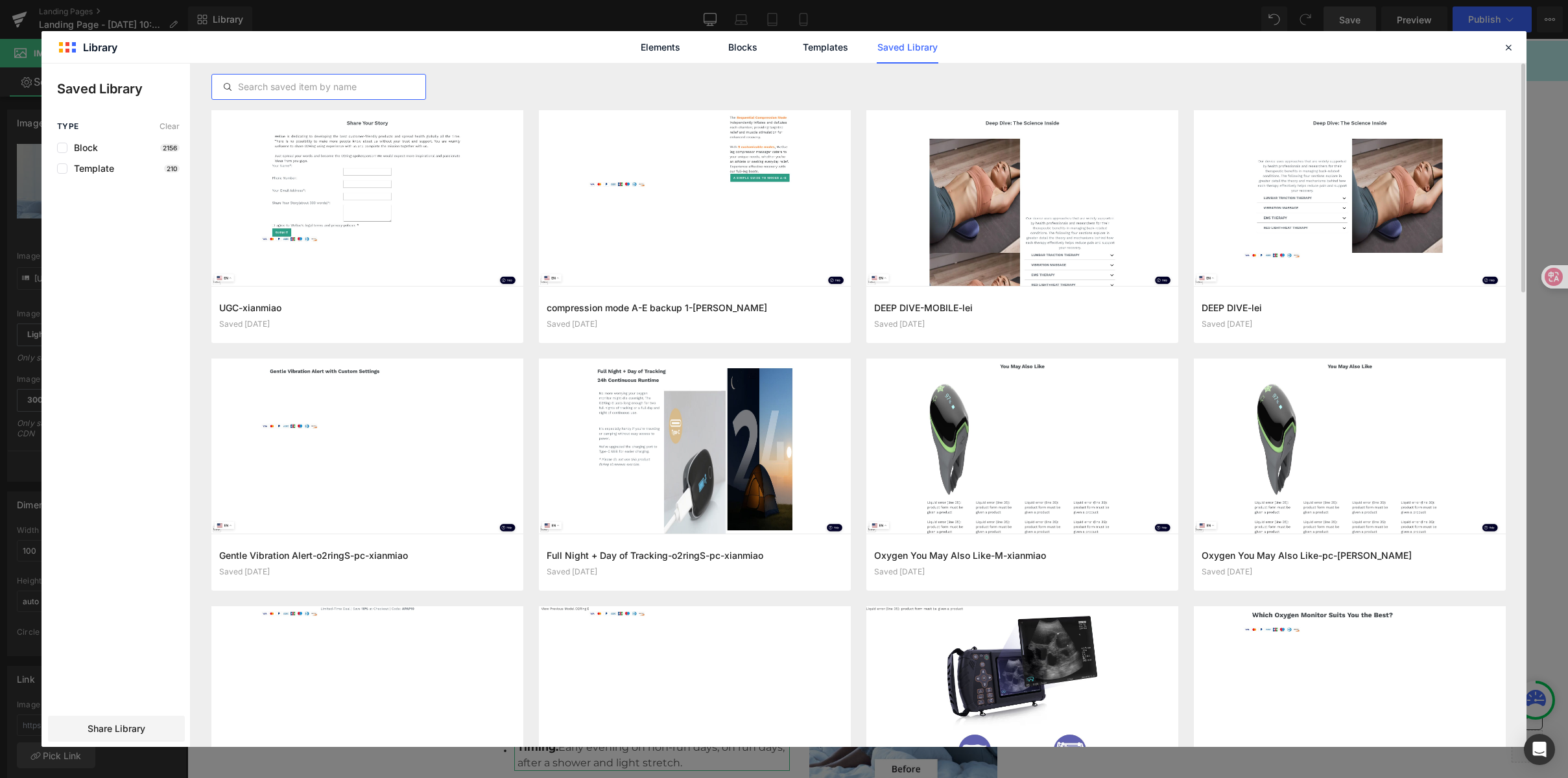
click at [274, 86] on input "text" at bounding box center [319, 86] width 214 height 16
type input "xianmiao"
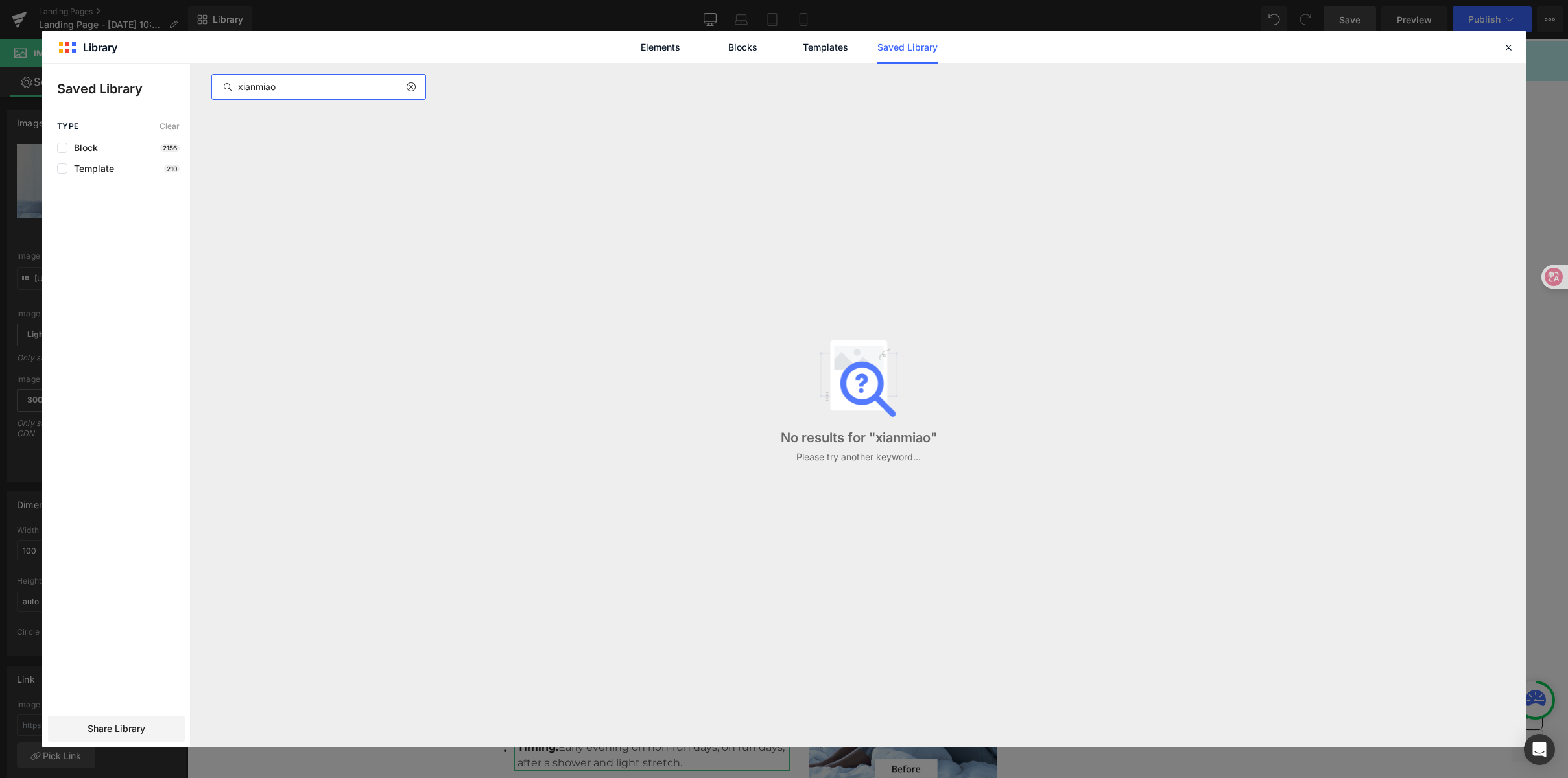
drag, startPoint x: 284, startPoint y: 87, endPoint x: 203, endPoint y: 82, distance: 81.2
click at [203, 82] on div "xianmiao No results for " xianmiao " Please try another keyword..." at bounding box center [858, 405] width 1336 height 683
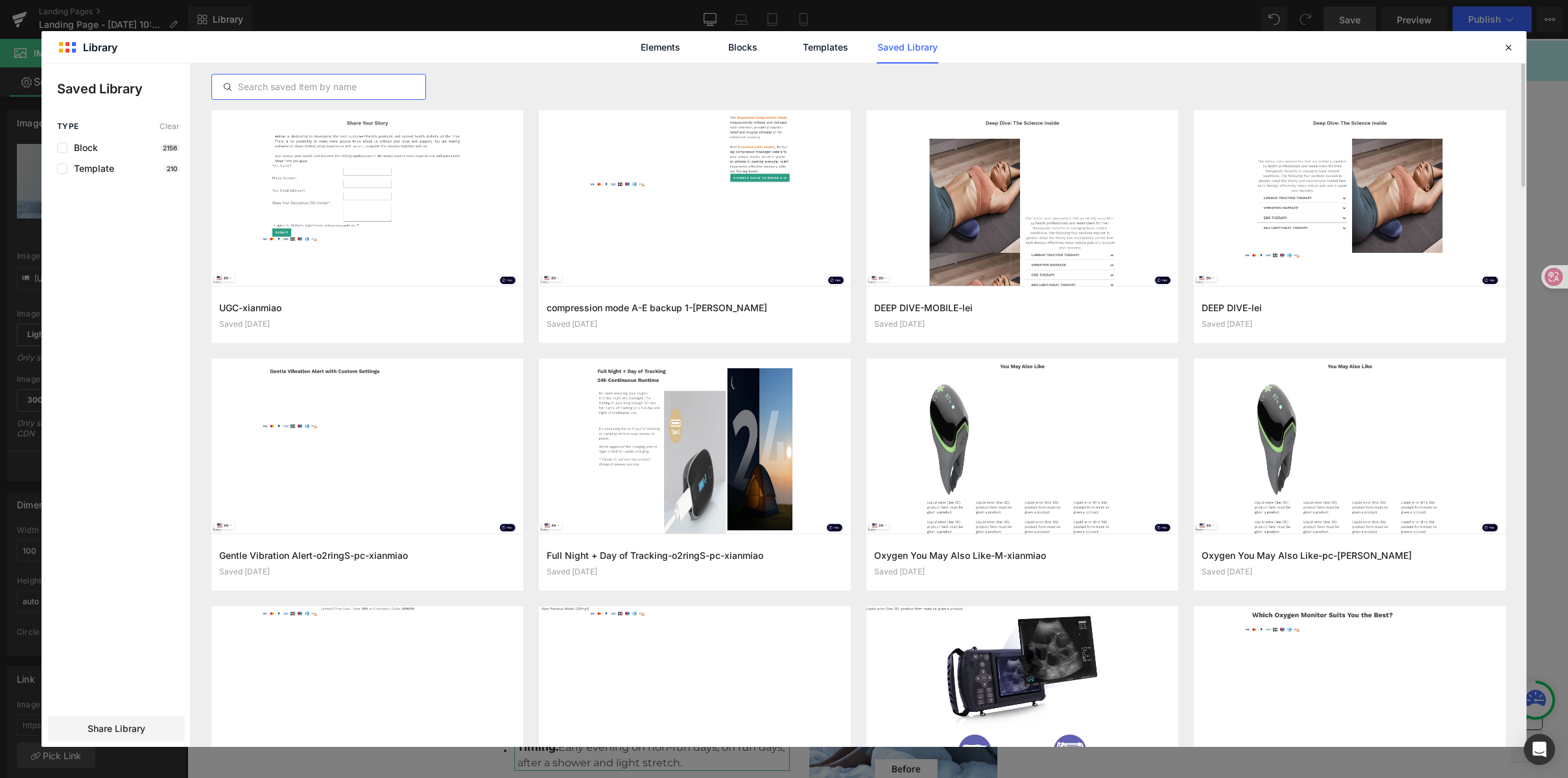
paste input "xianmiao"
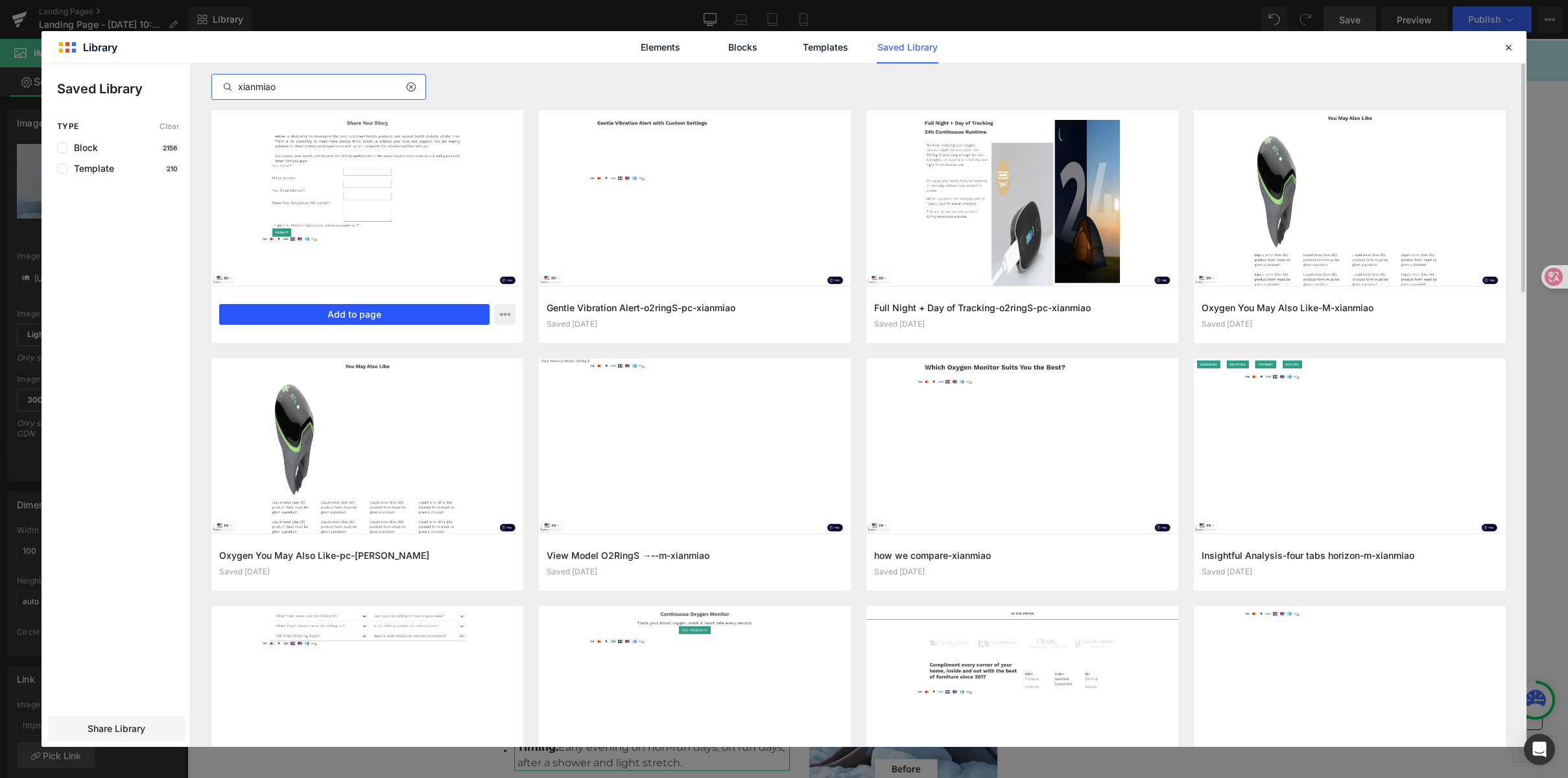
type input "xianmiao"
click at [444, 308] on button "Add to page" at bounding box center [354, 314] width 271 height 21
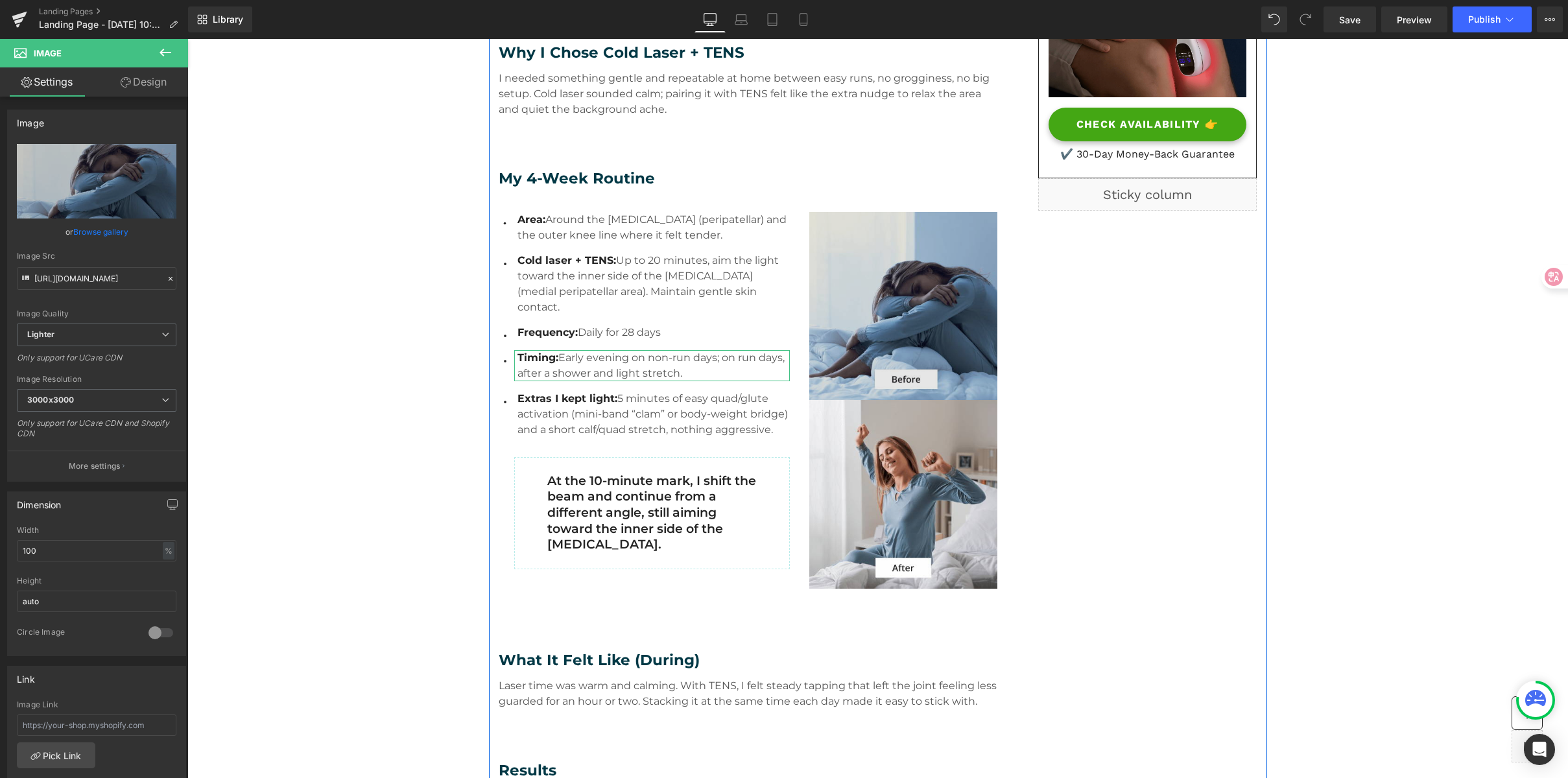
scroll to position [483, 0]
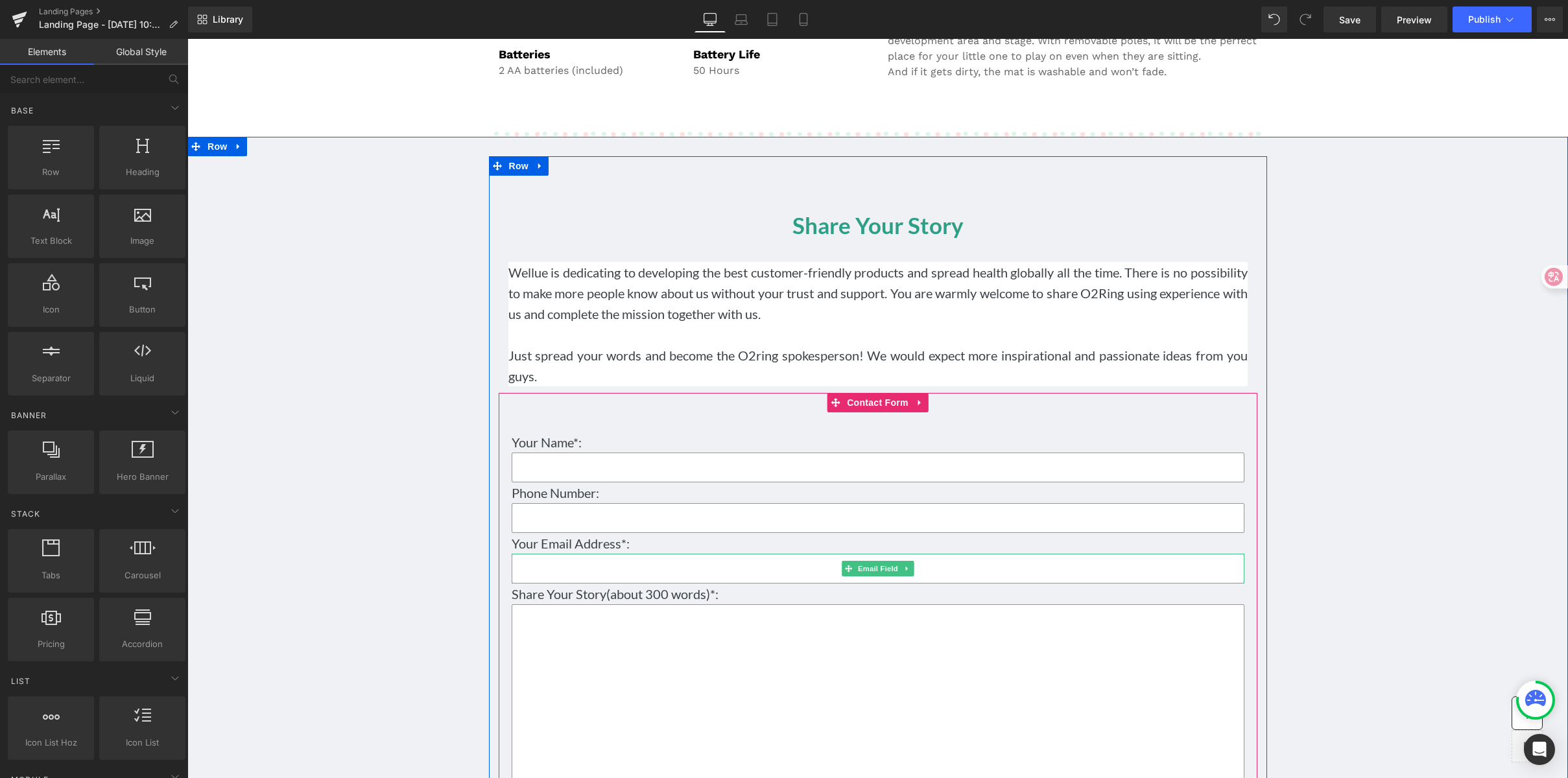
scroll to position [7705, 0]
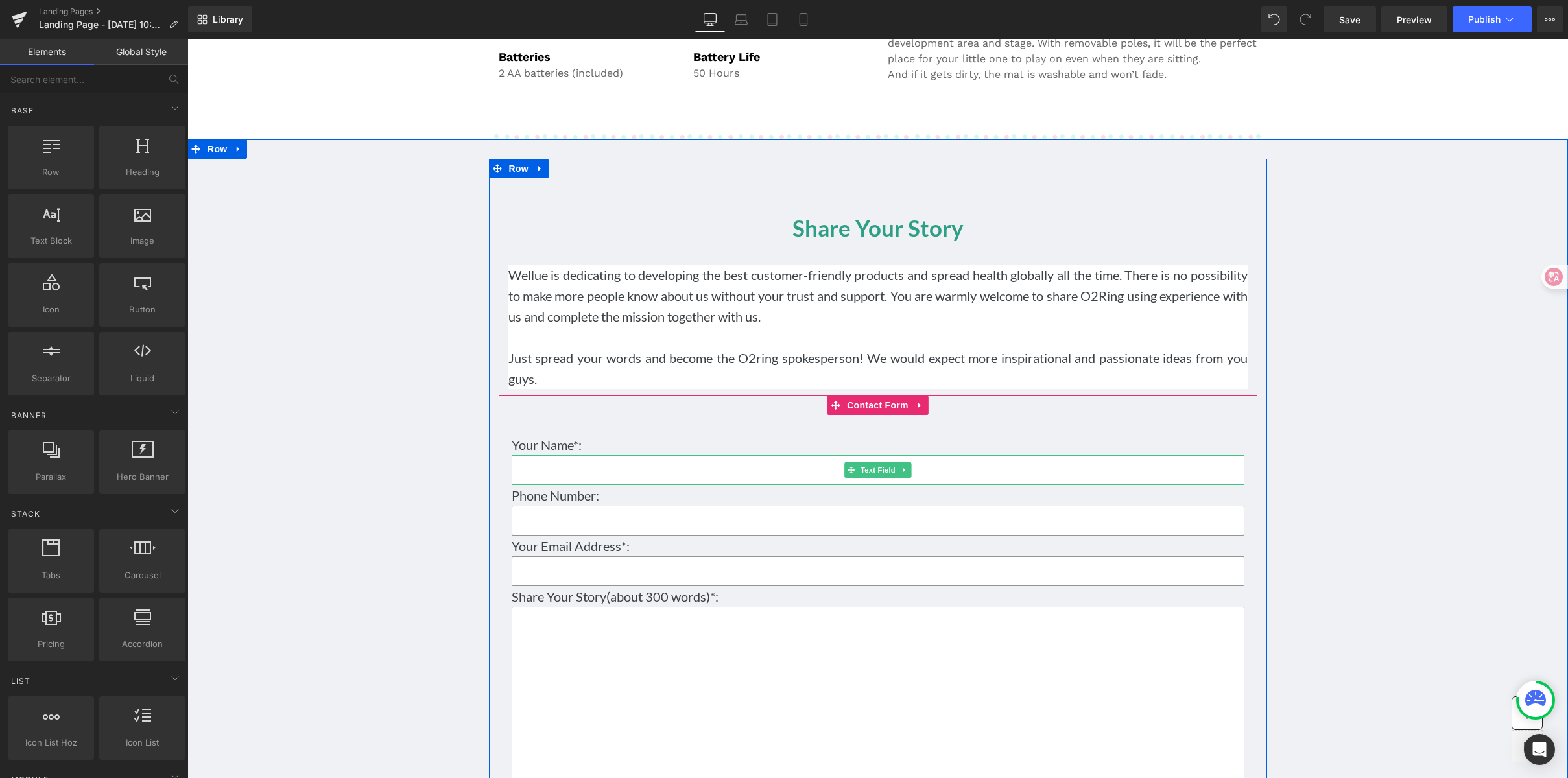
click at [581, 485] on input "text" at bounding box center [878, 470] width 733 height 30
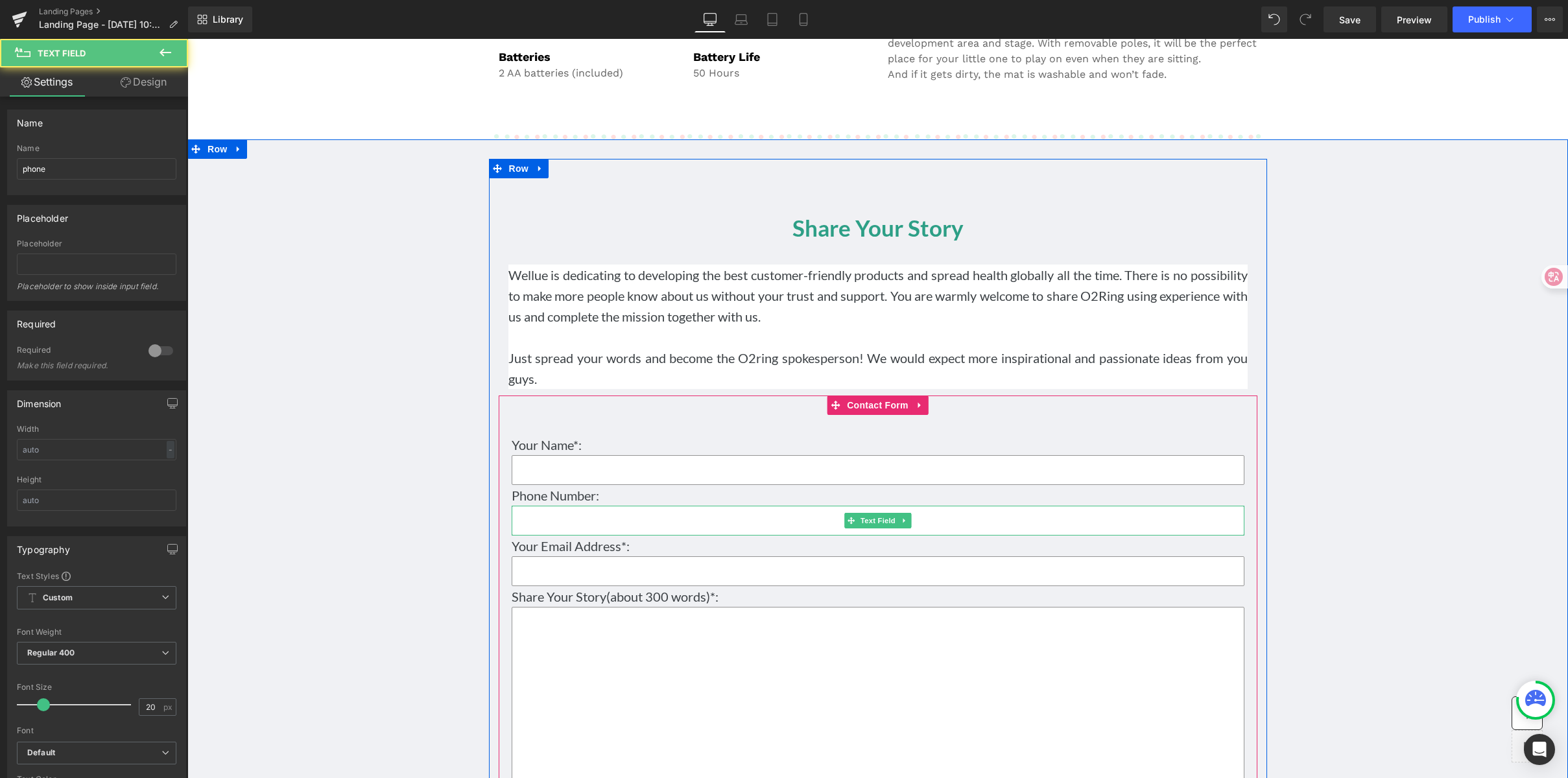
click at [1140, 536] on input "text" at bounding box center [878, 521] width 733 height 30
click at [1033, 586] on input "email" at bounding box center [878, 571] width 733 height 30
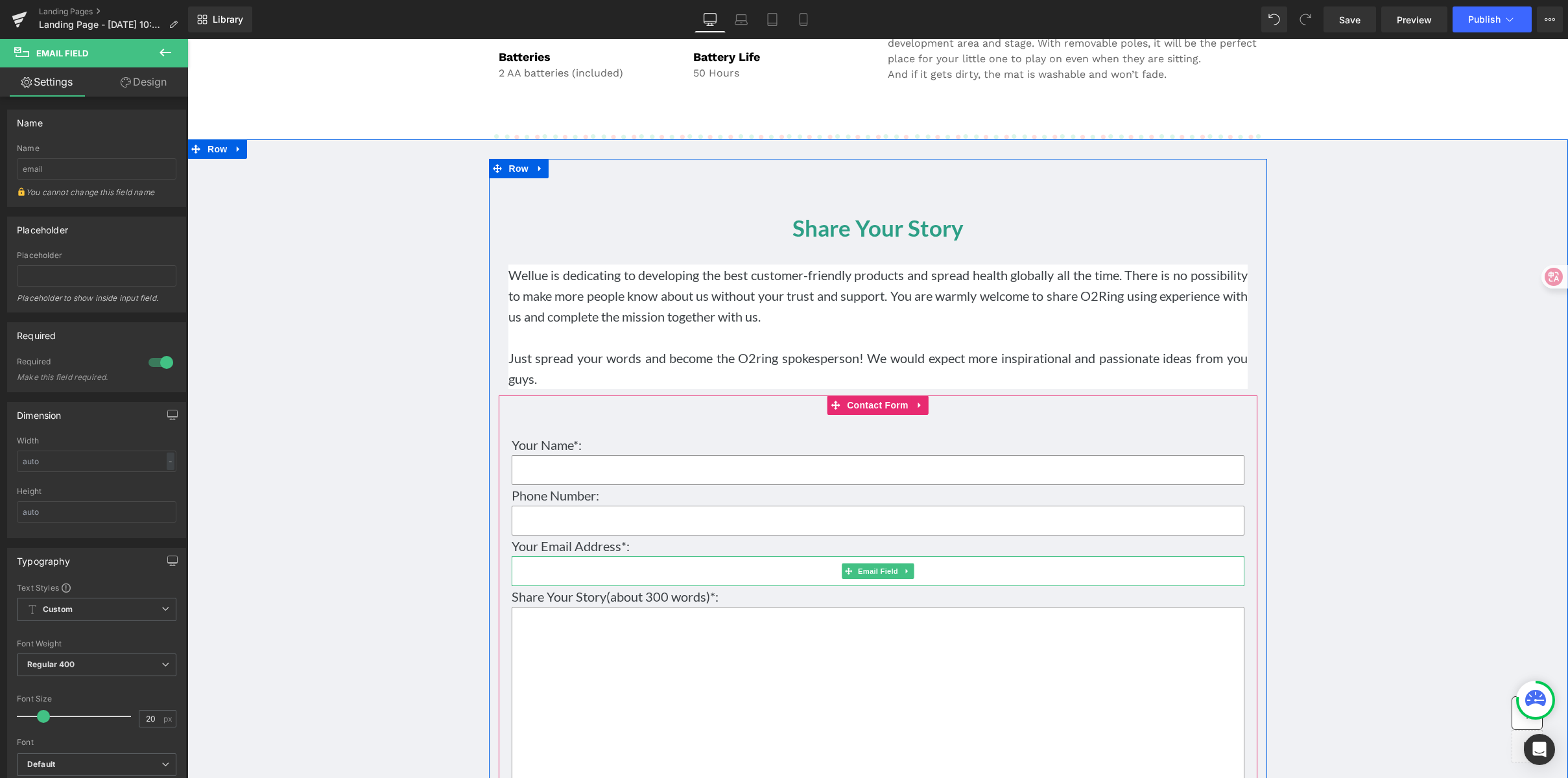
scroll to position [8167, 0]
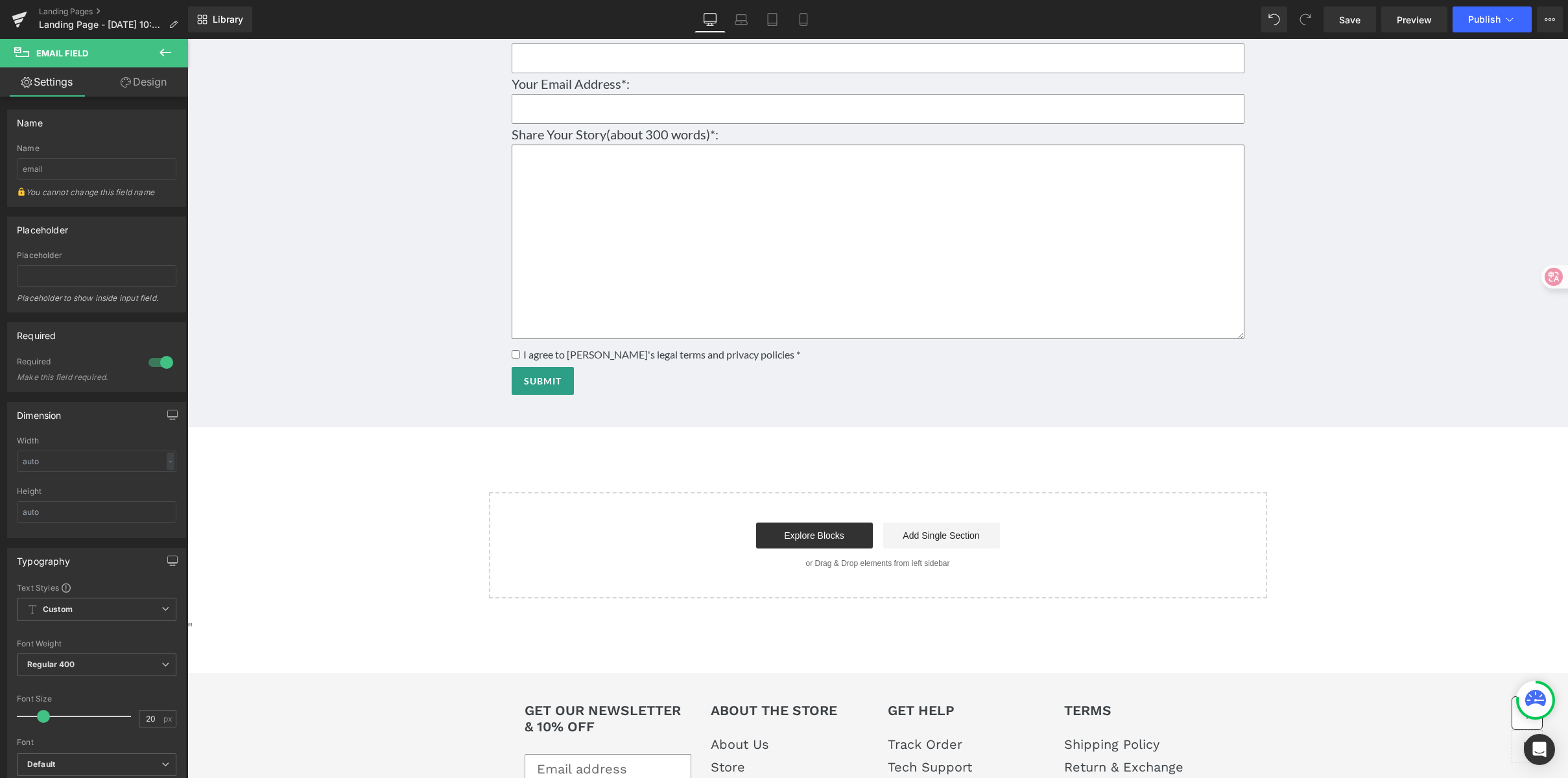
click at [887, 227] on textarea at bounding box center [878, 242] width 733 height 194
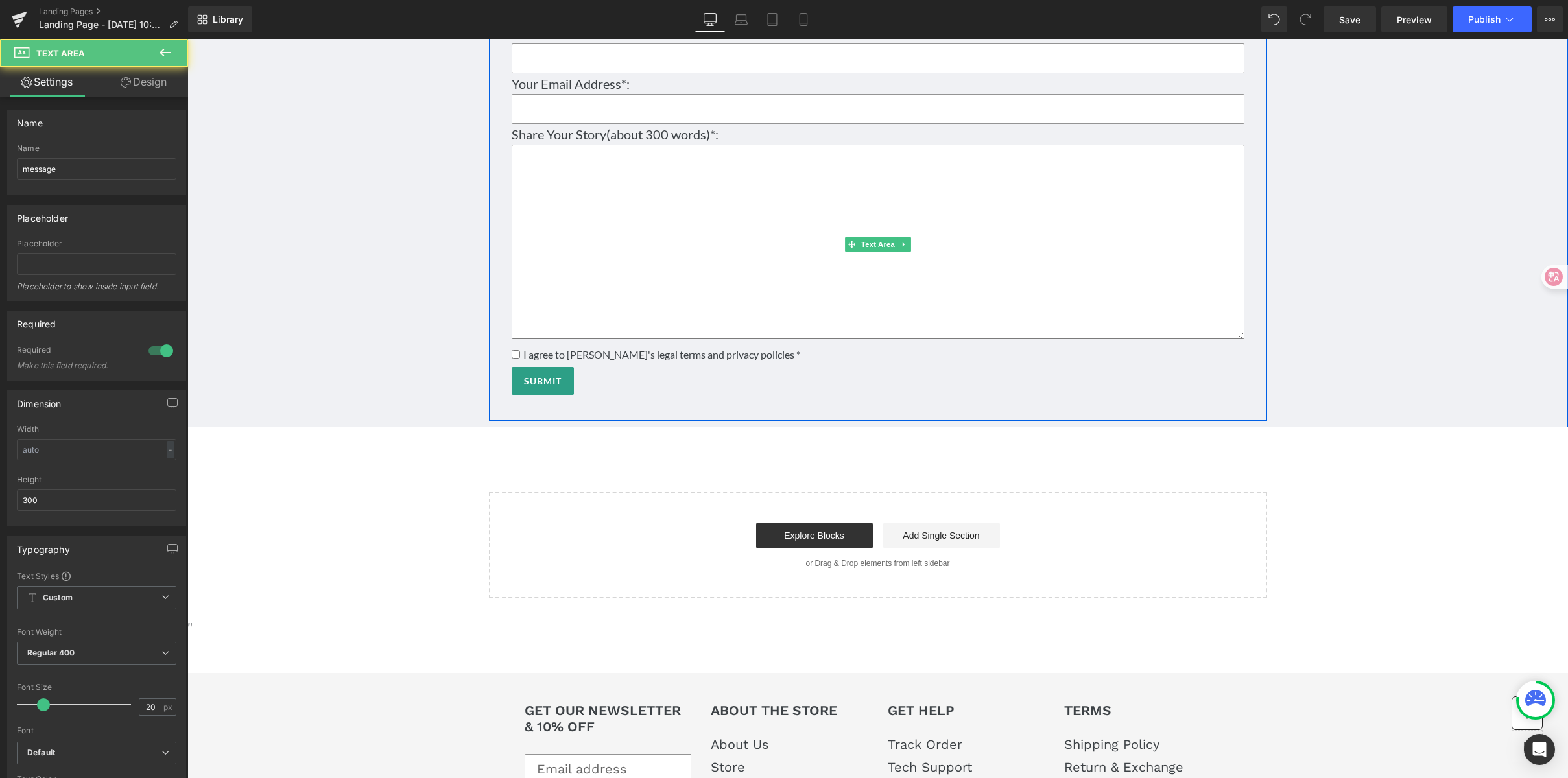
click at [738, 251] on textarea at bounding box center [878, 242] width 733 height 194
click at [861, 252] on span "Text Area" at bounding box center [878, 244] width 39 height 16
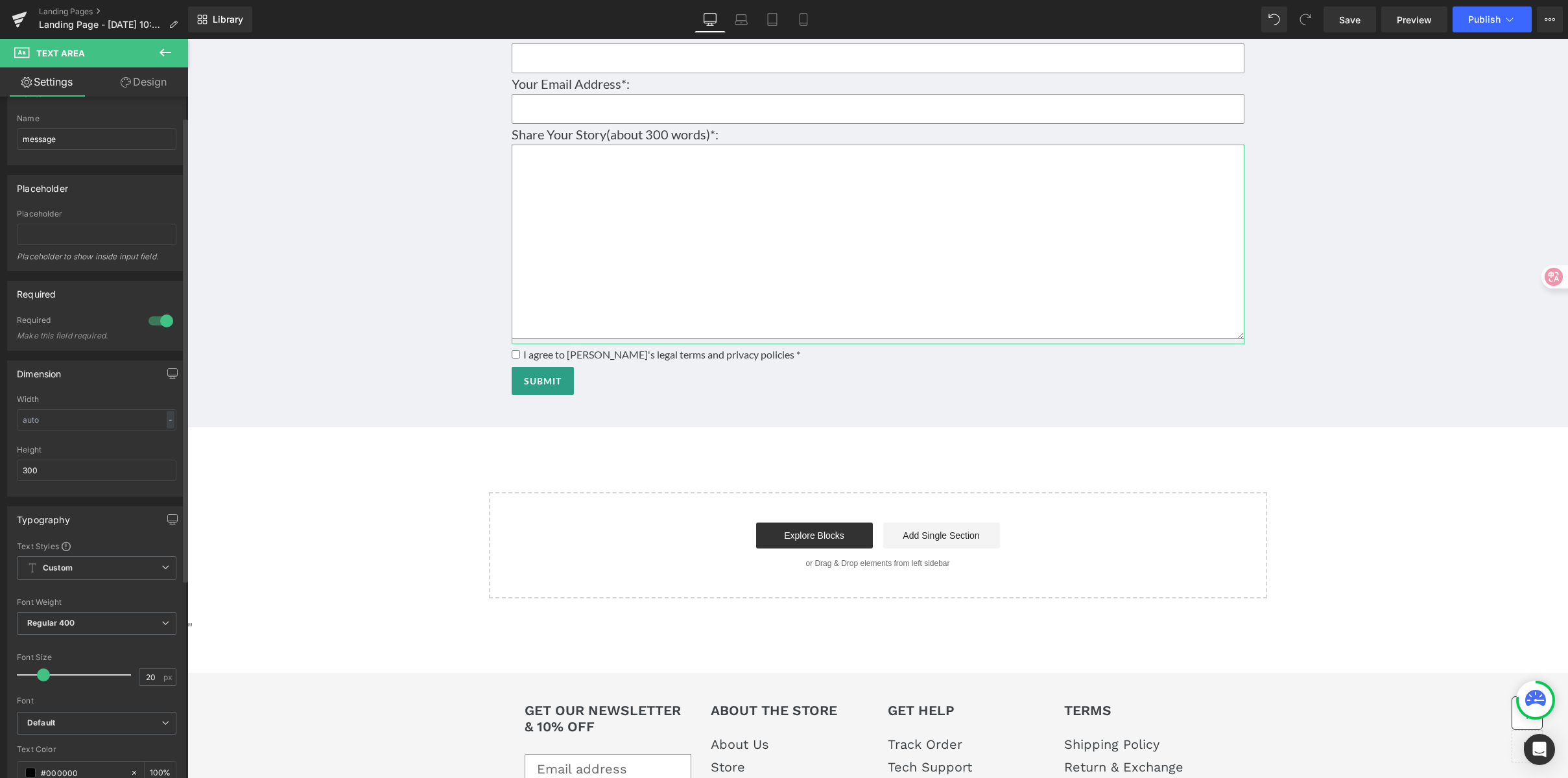
scroll to position [0, 0]
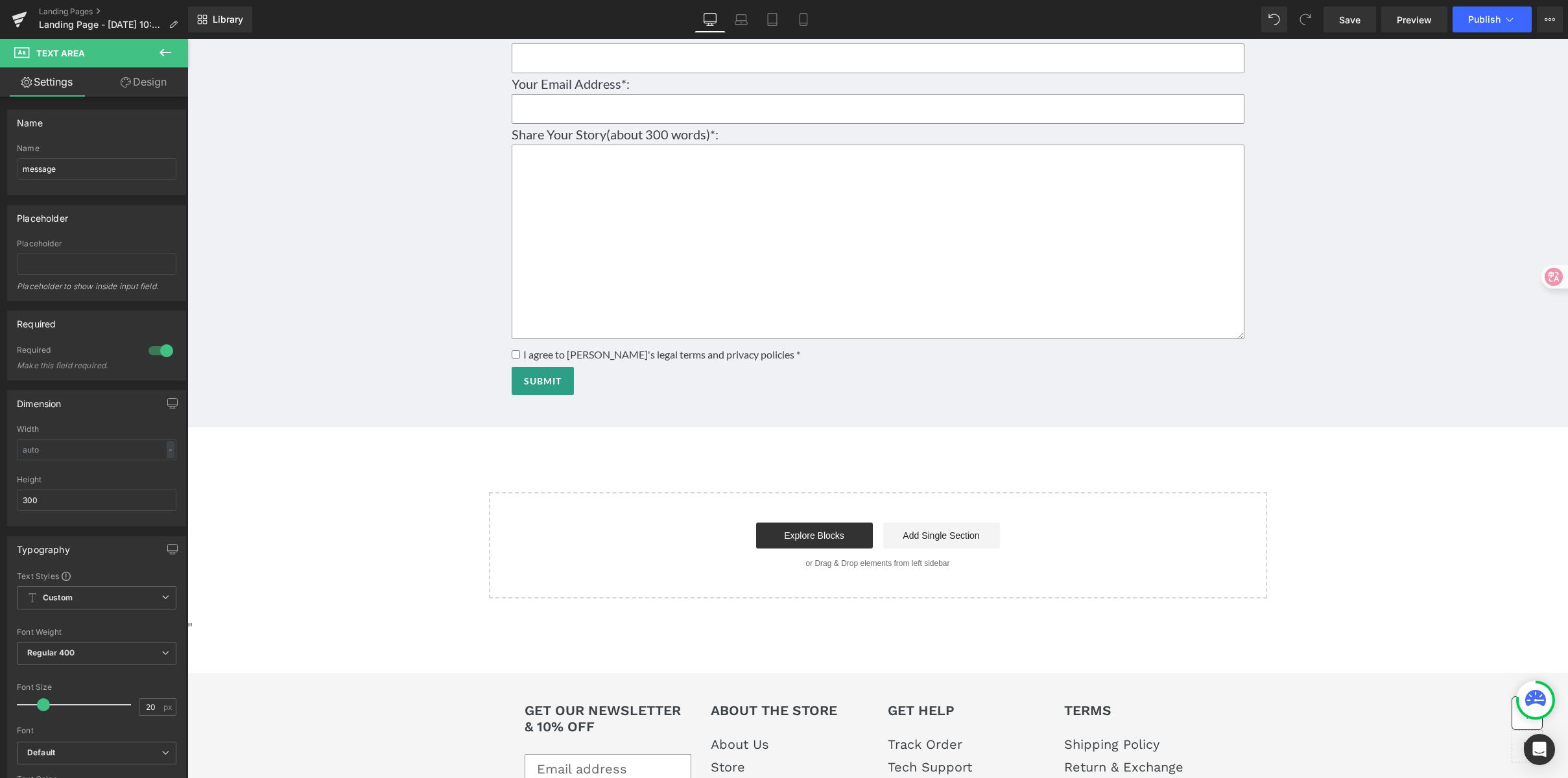
click at [161, 52] on icon at bounding box center [165, 52] width 12 height 7
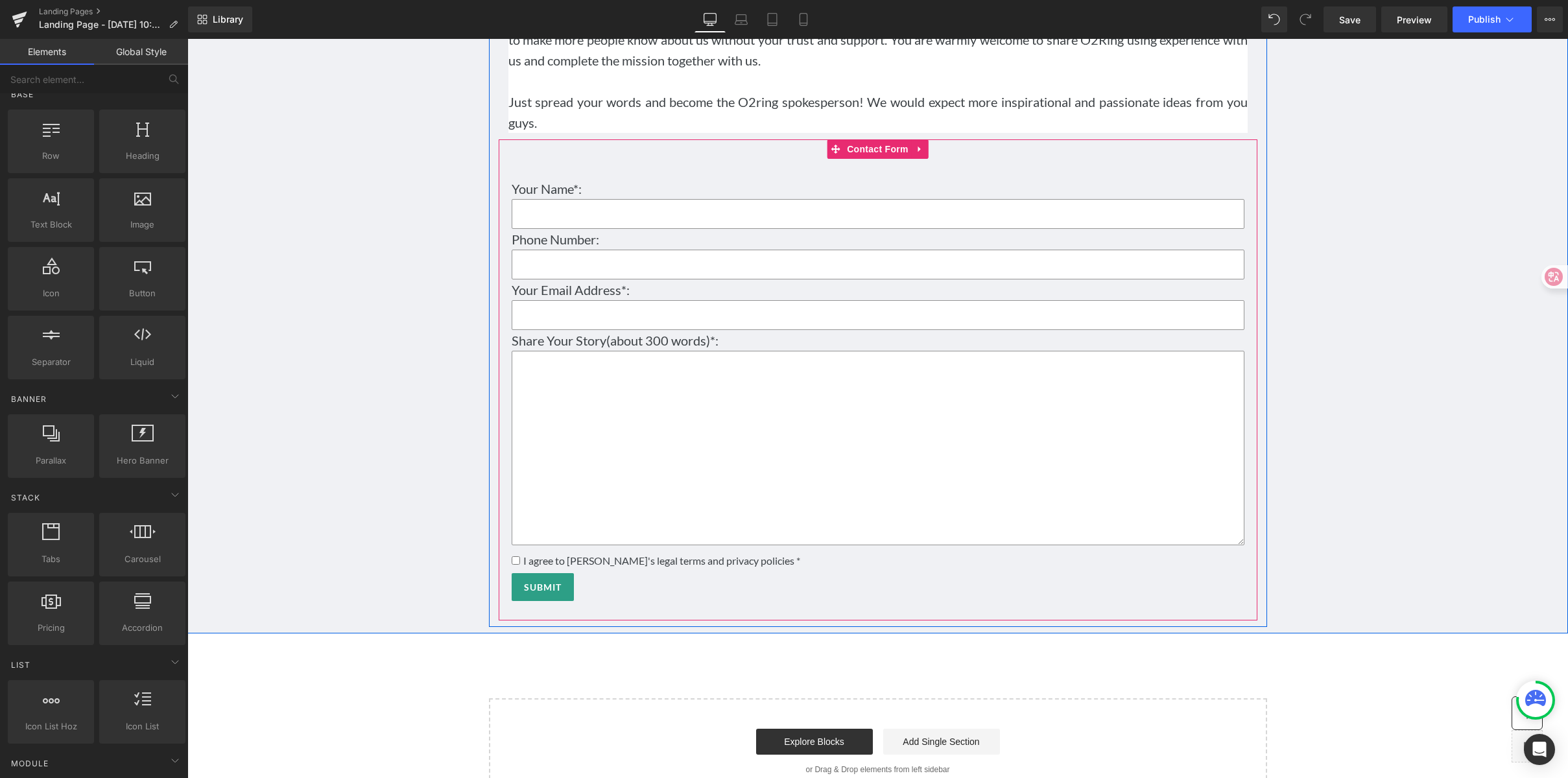
scroll to position [7958, 0]
click at [872, 162] on span "Contact Form" at bounding box center [878, 152] width 68 height 20
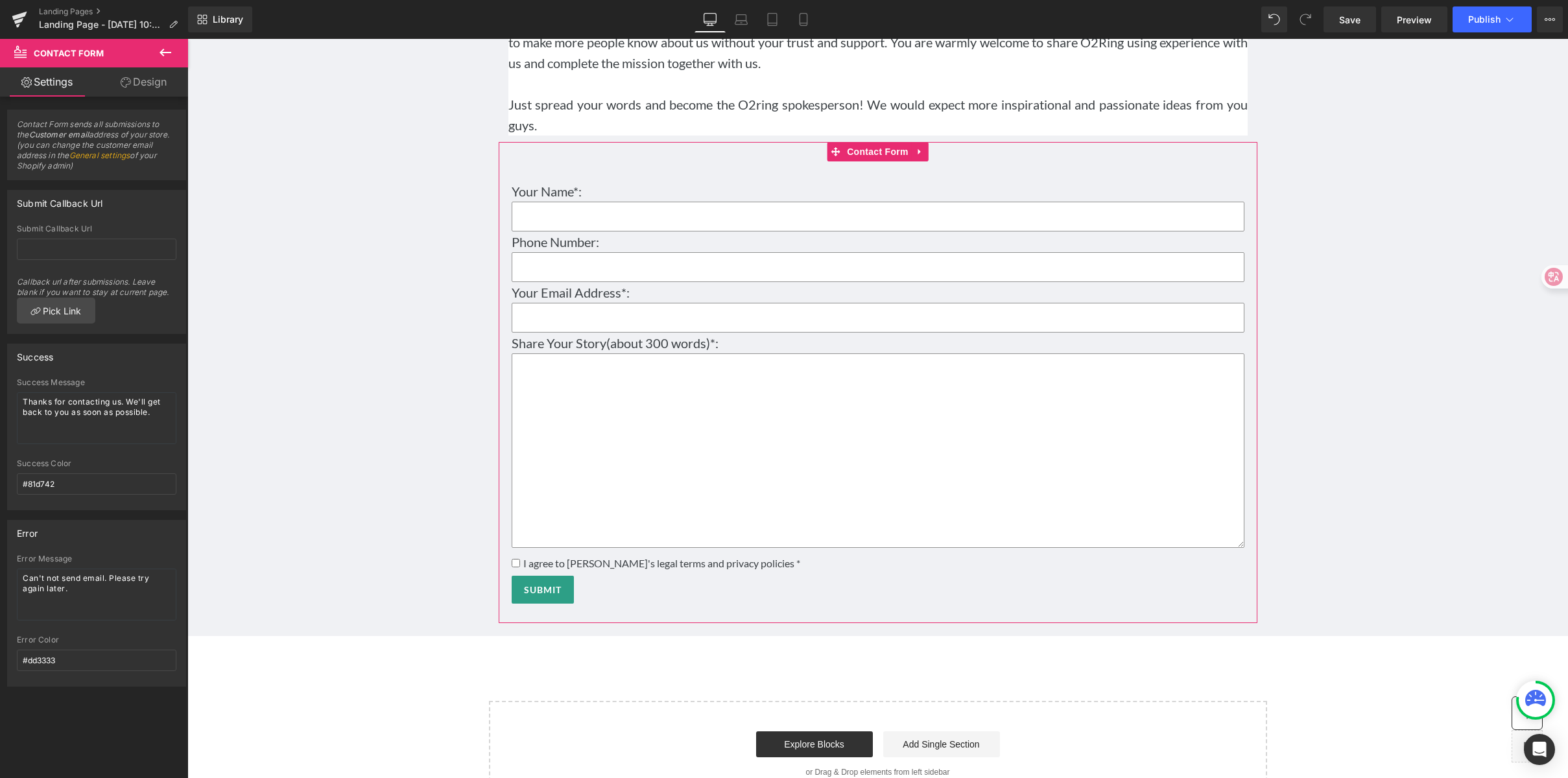
click at [125, 90] on link "Design" at bounding box center [143, 82] width 94 height 29
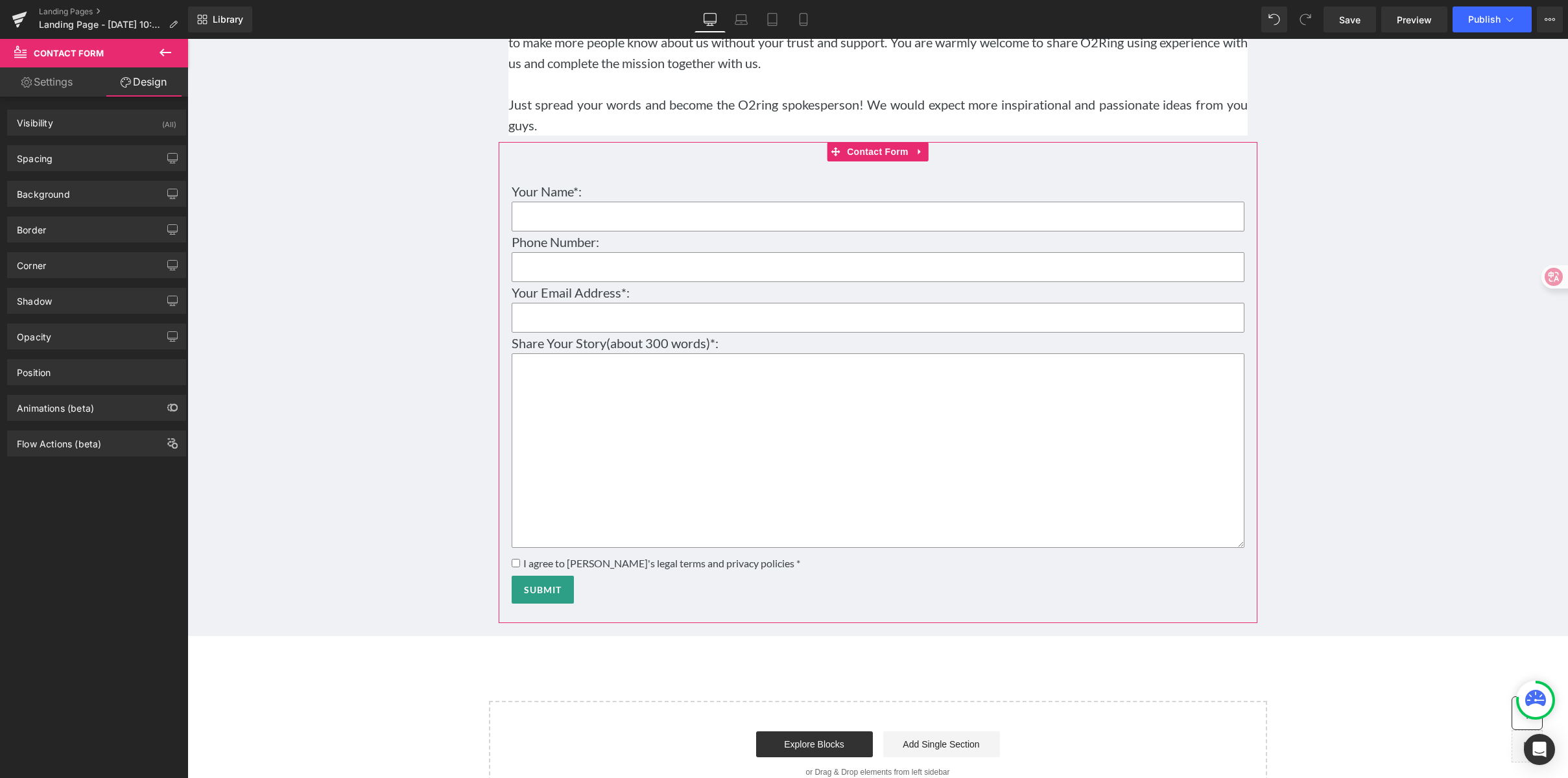
click at [35, 84] on link "Settings" at bounding box center [47, 82] width 94 height 29
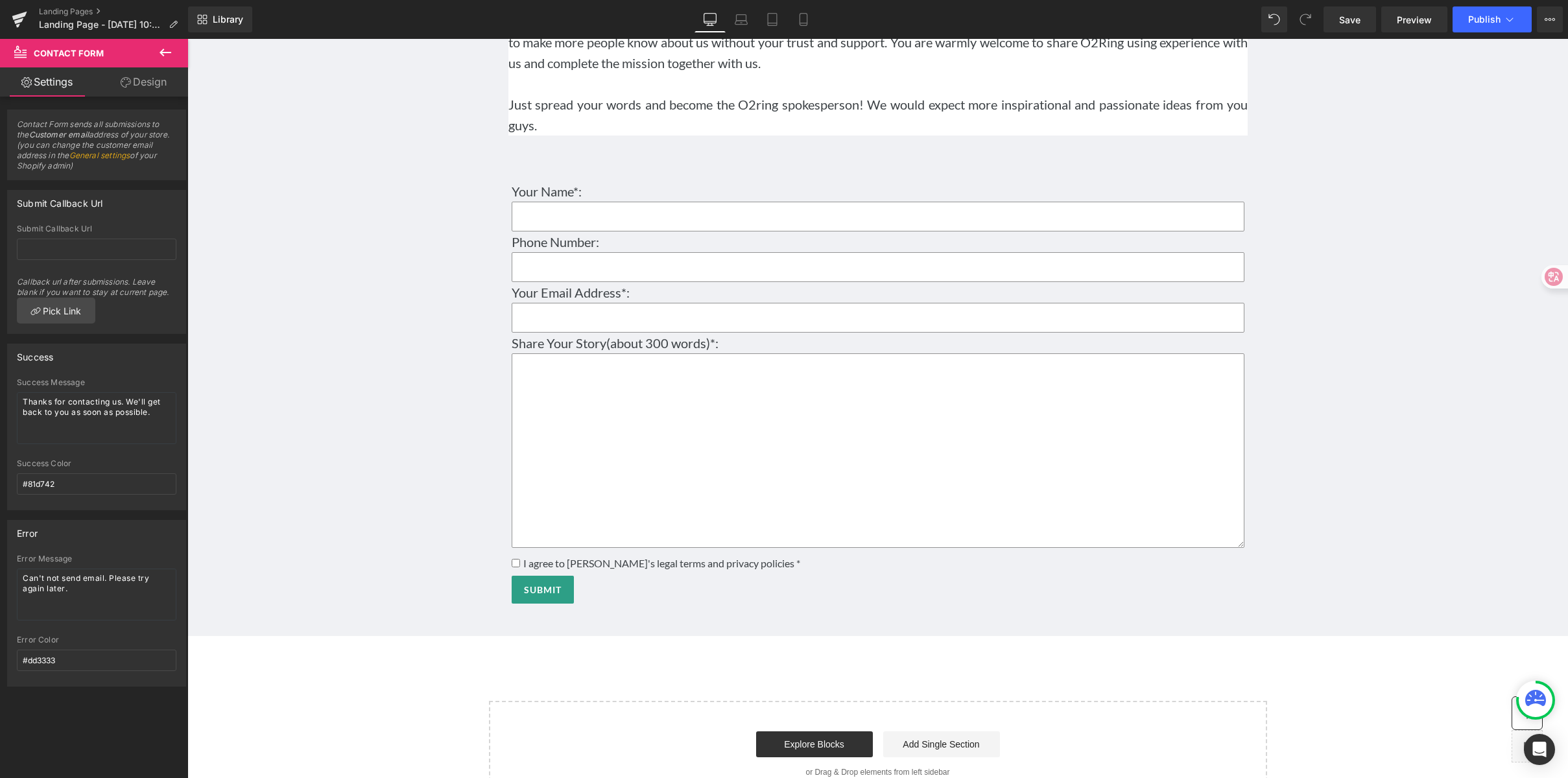
click at [161, 58] on icon at bounding box center [165, 52] width 16 height 16
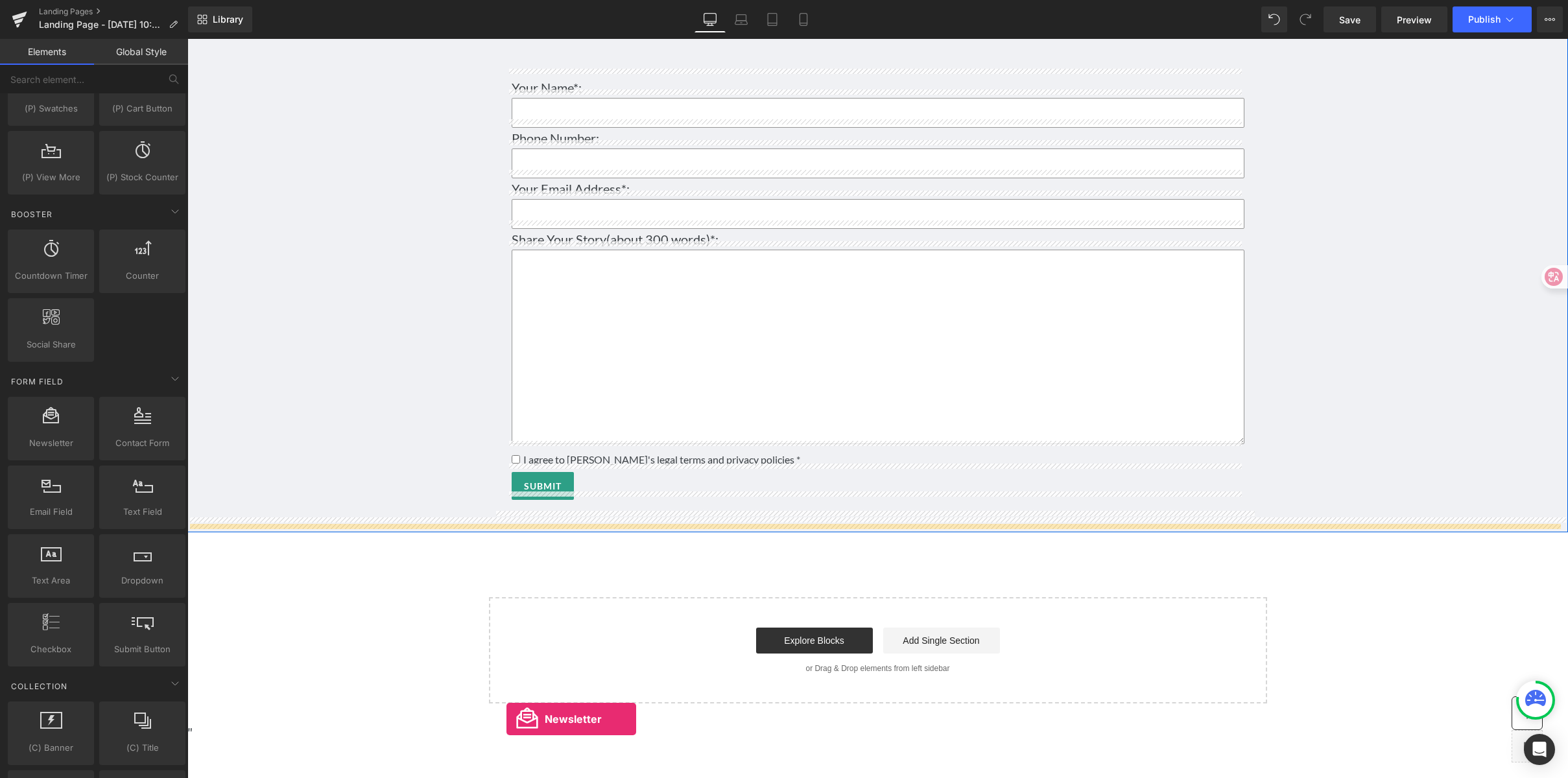
scroll to position [8114, 0]
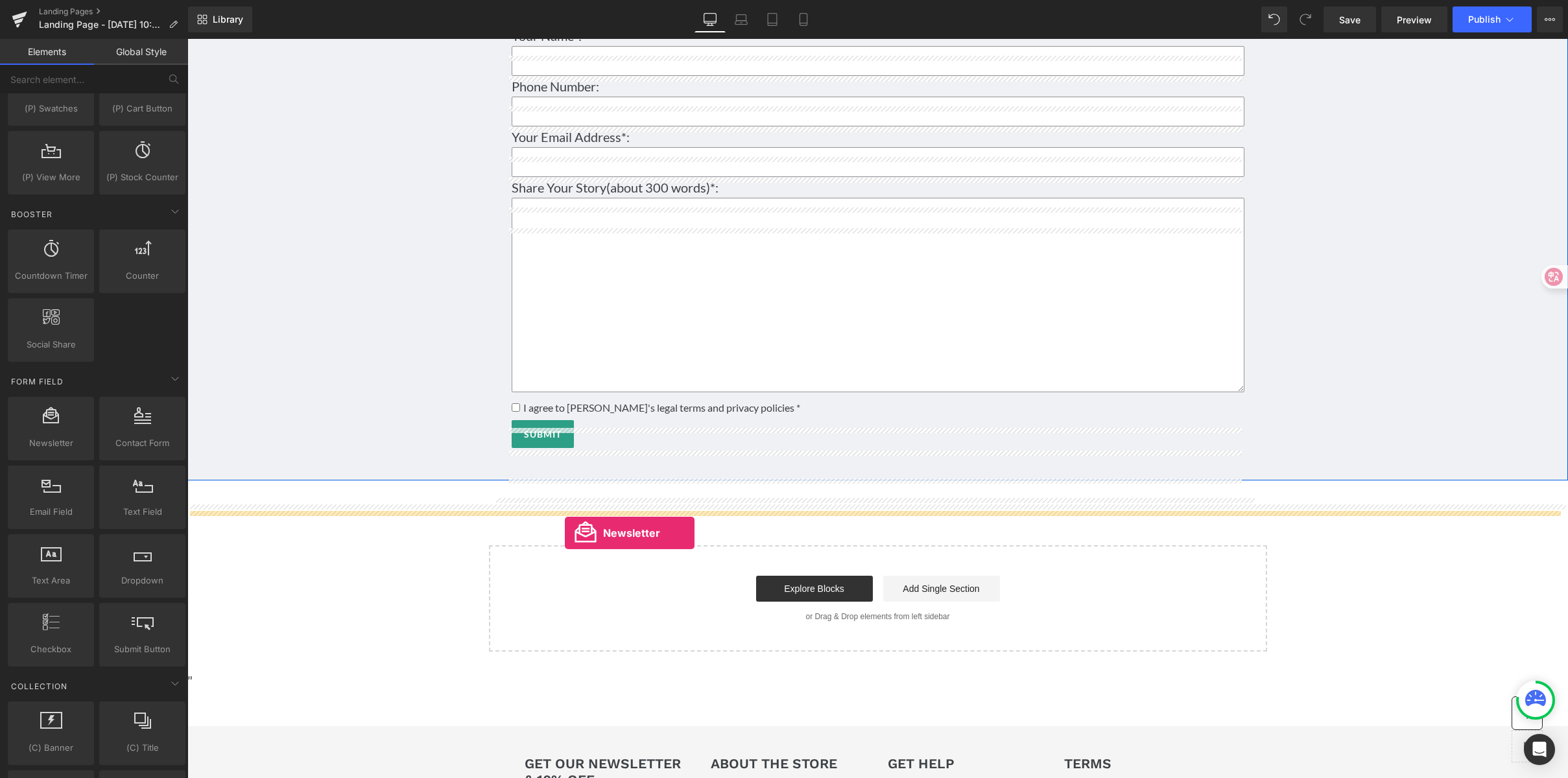
drag, startPoint x: 220, startPoint y: 473, endPoint x: 565, endPoint y: 533, distance: 350.2
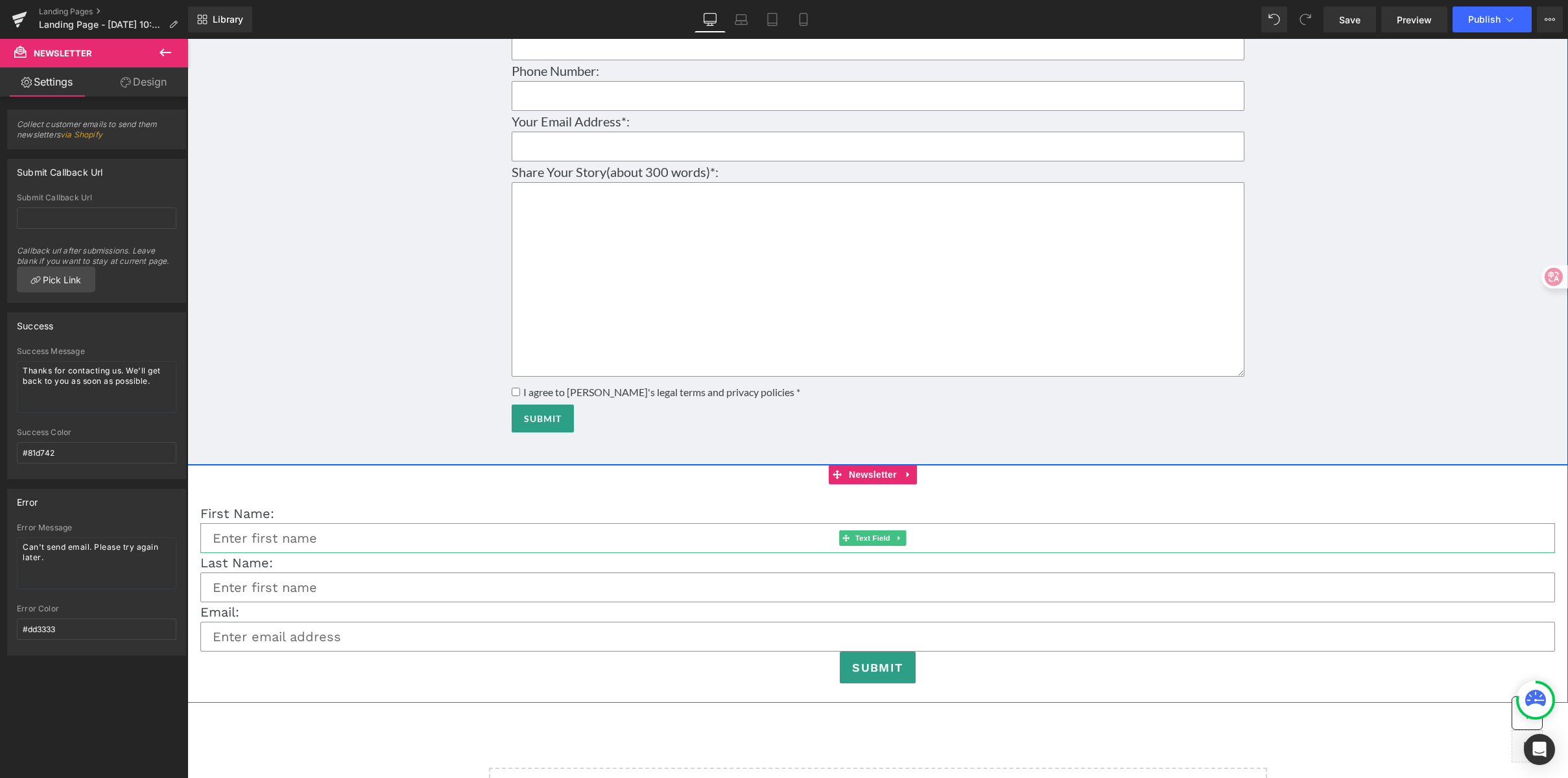
scroll to position [8132, 0]
click at [917, 481] on link at bounding box center [908, 471] width 17 height 20
click at [924, 481] on link at bounding box center [917, 471] width 17 height 20
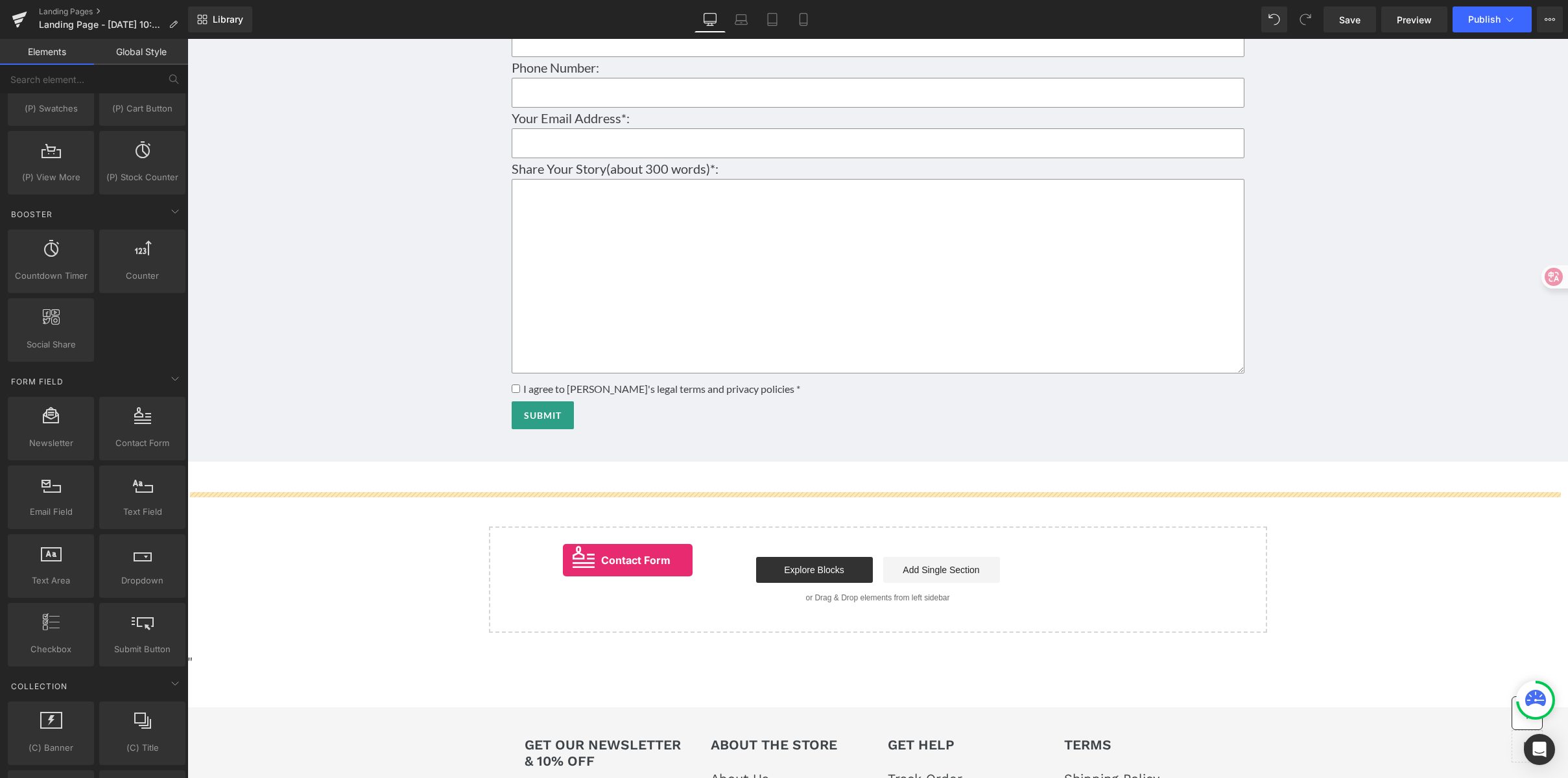
drag, startPoint x: 330, startPoint y: 475, endPoint x: 563, endPoint y: 560, distance: 248.0
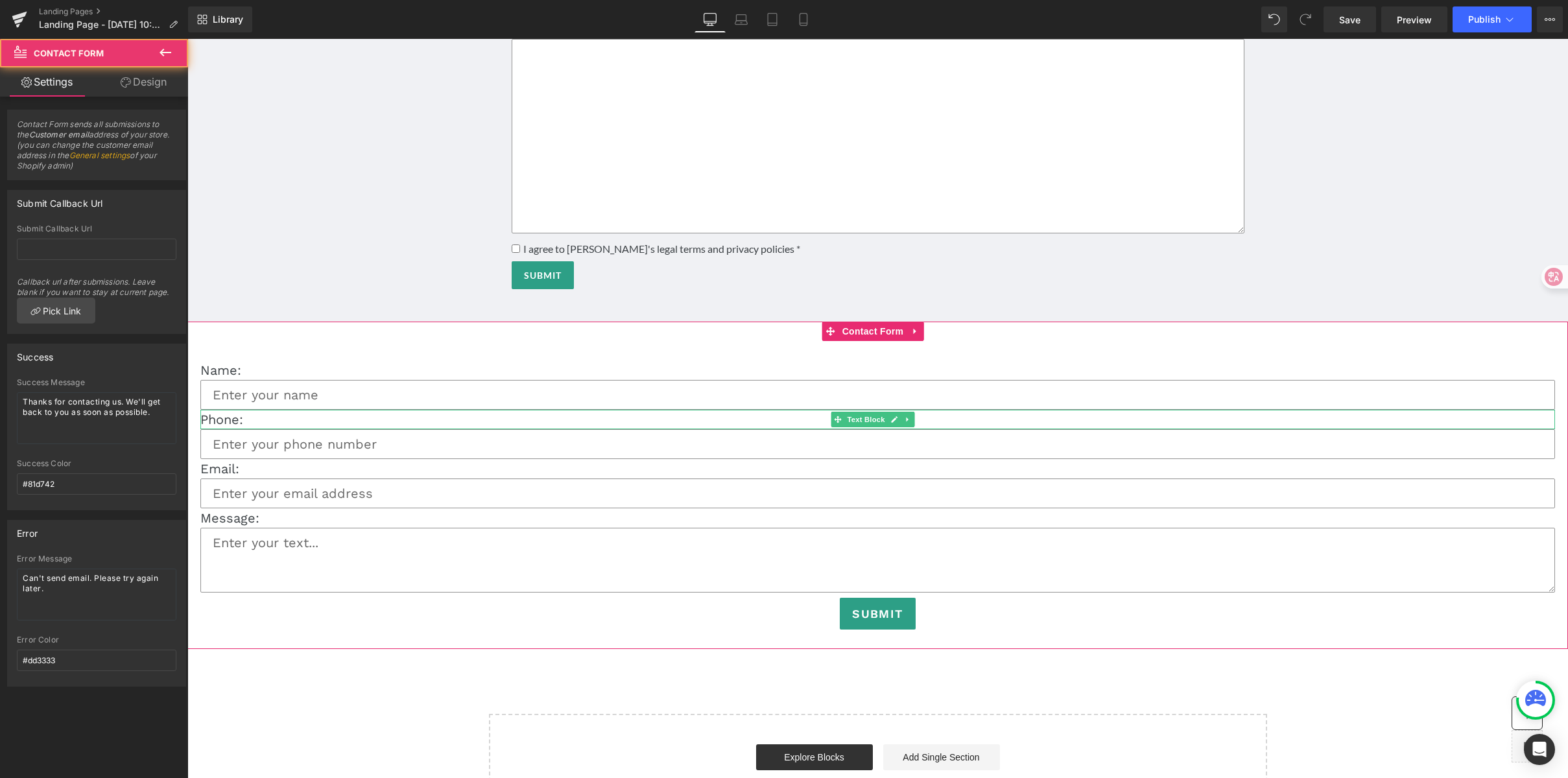
scroll to position [8294, 0]
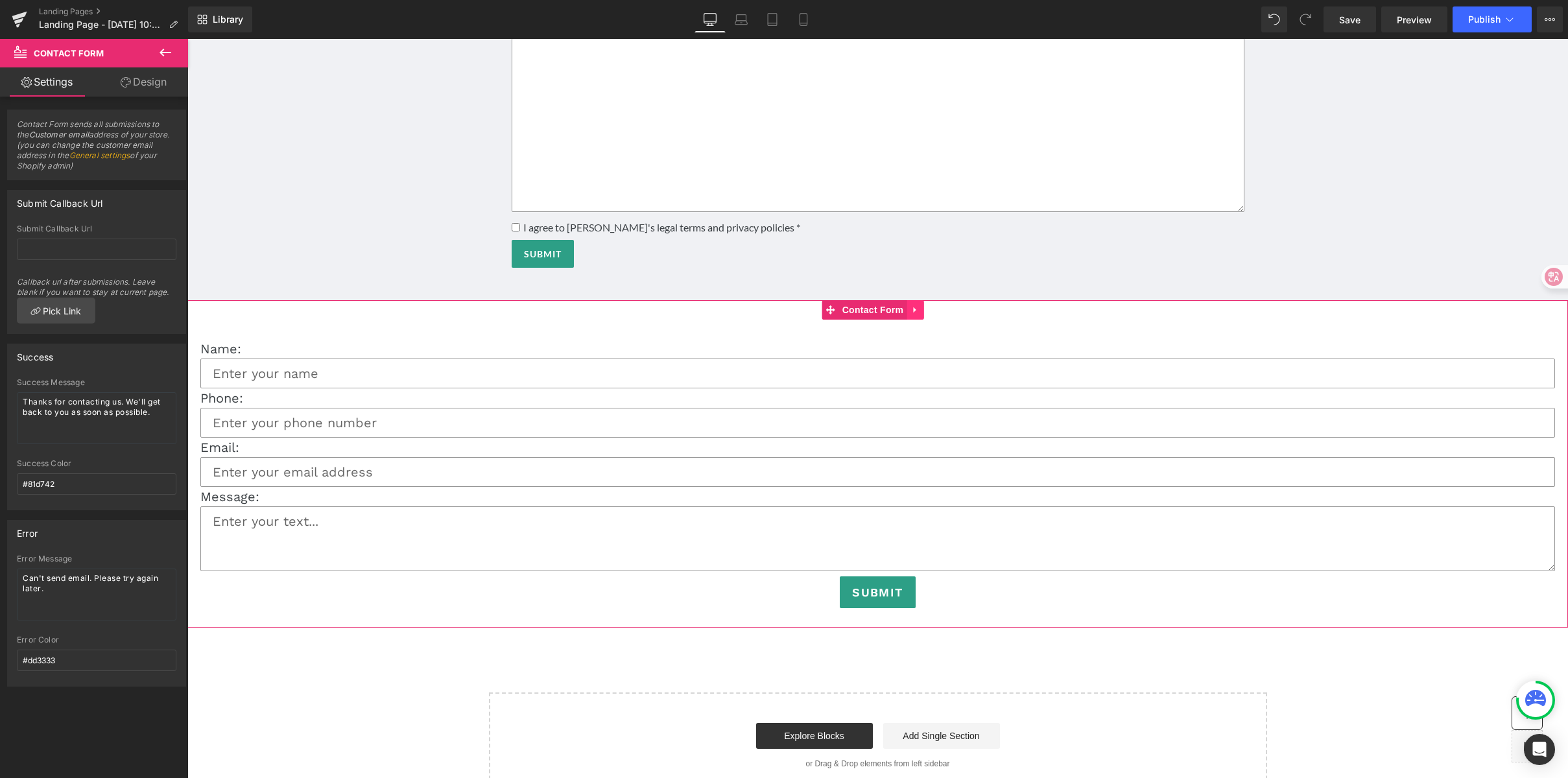
click at [917, 320] on link at bounding box center [915, 310] width 17 height 20
click at [921, 315] on icon at bounding box center [923, 309] width 9 height 9
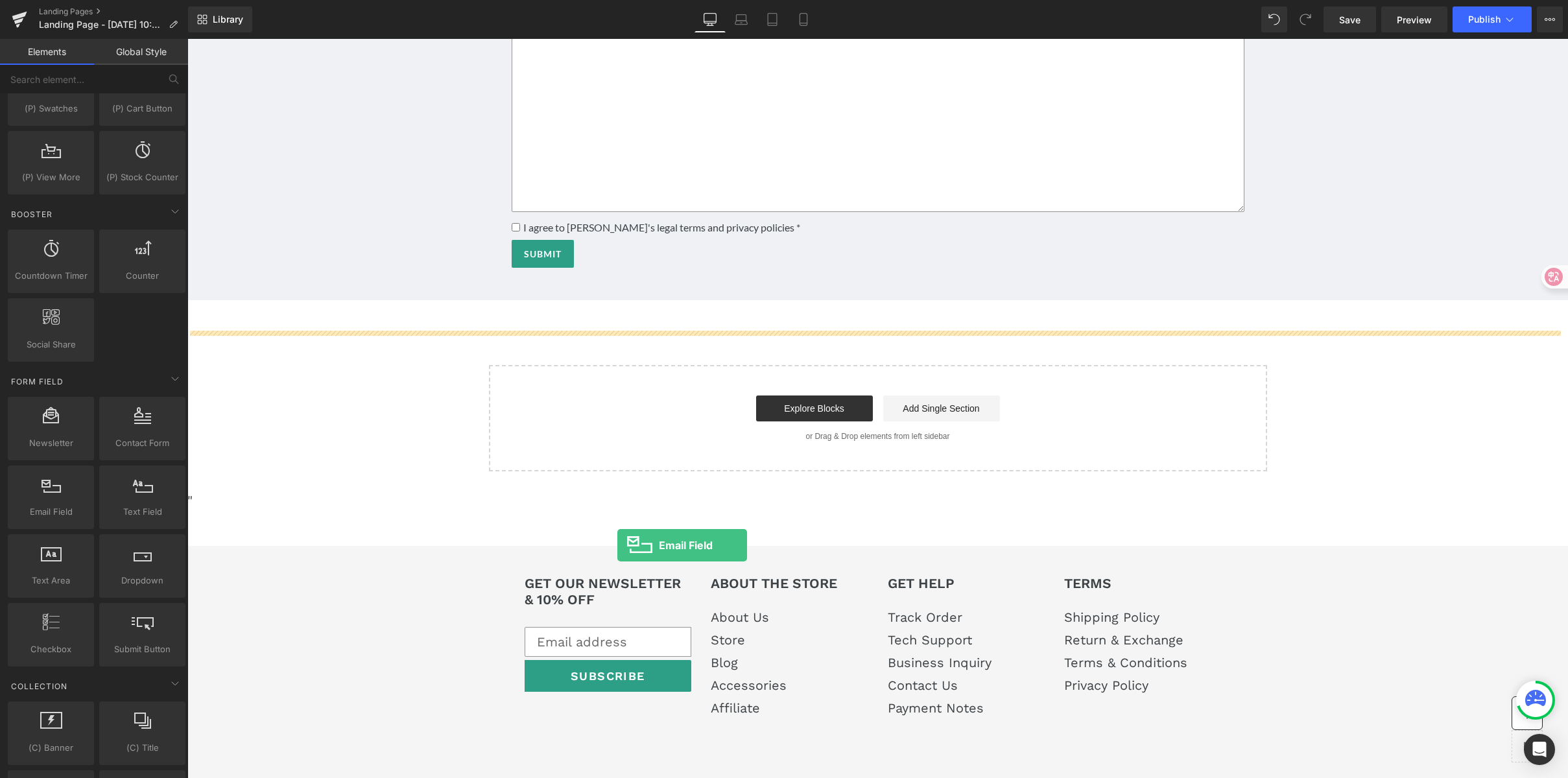
drag, startPoint x: 254, startPoint y: 538, endPoint x: 617, endPoint y: 545, distance: 363.1
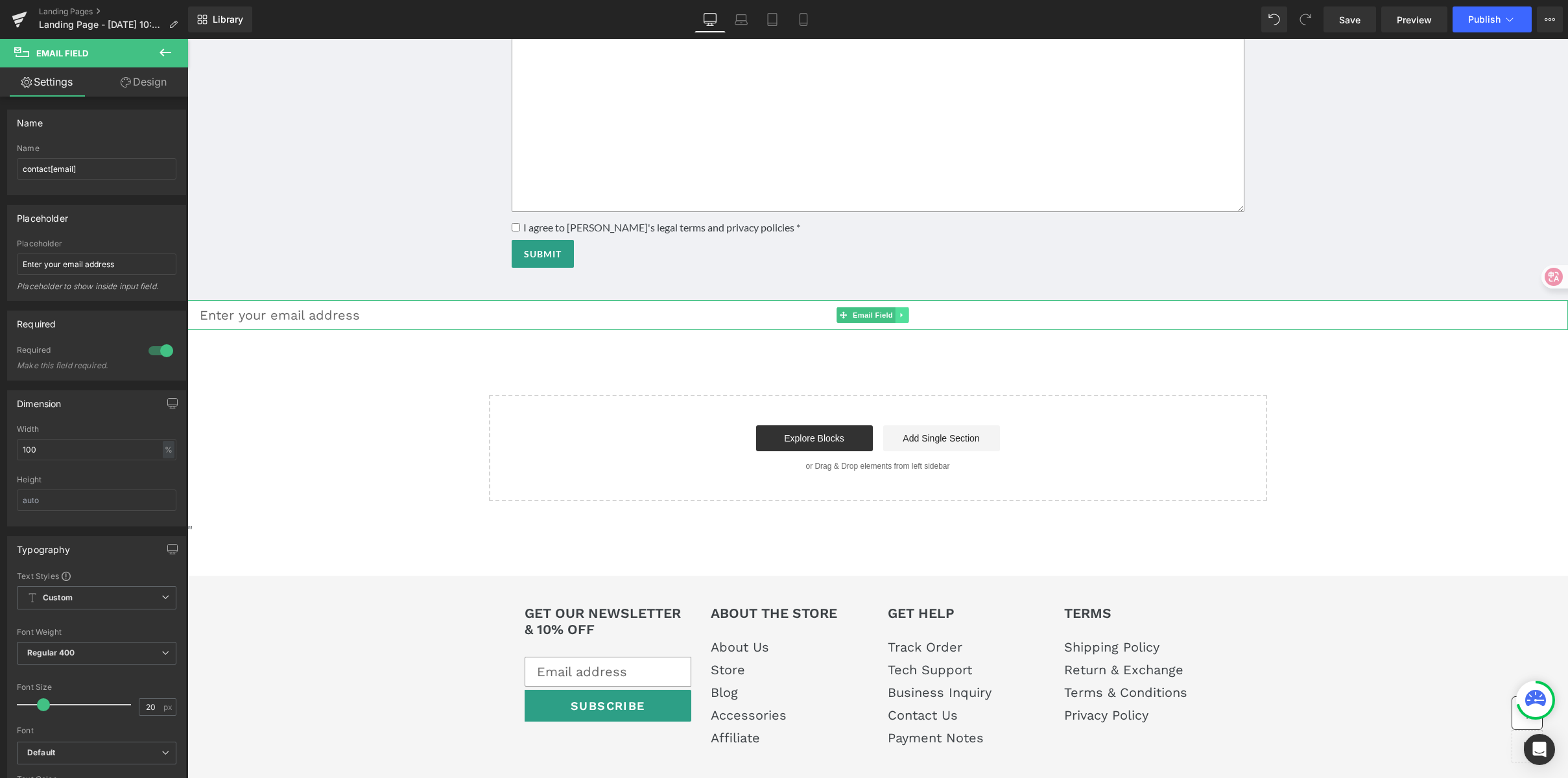
click at [904, 319] on icon at bounding box center [902, 315] width 7 height 7
click at [906, 318] on icon at bounding box center [908, 315] width 7 height 7
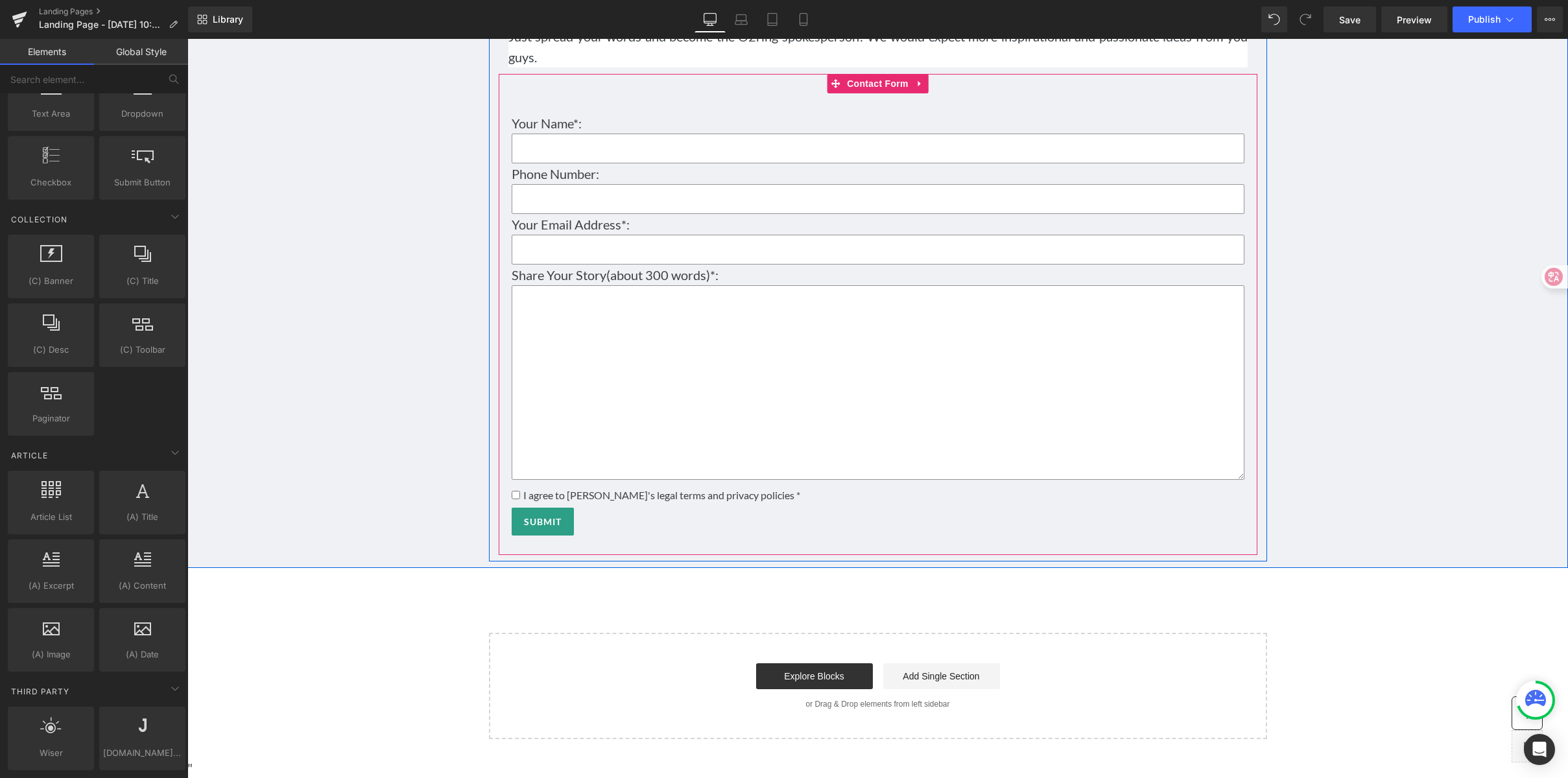
scroll to position [8010, 0]
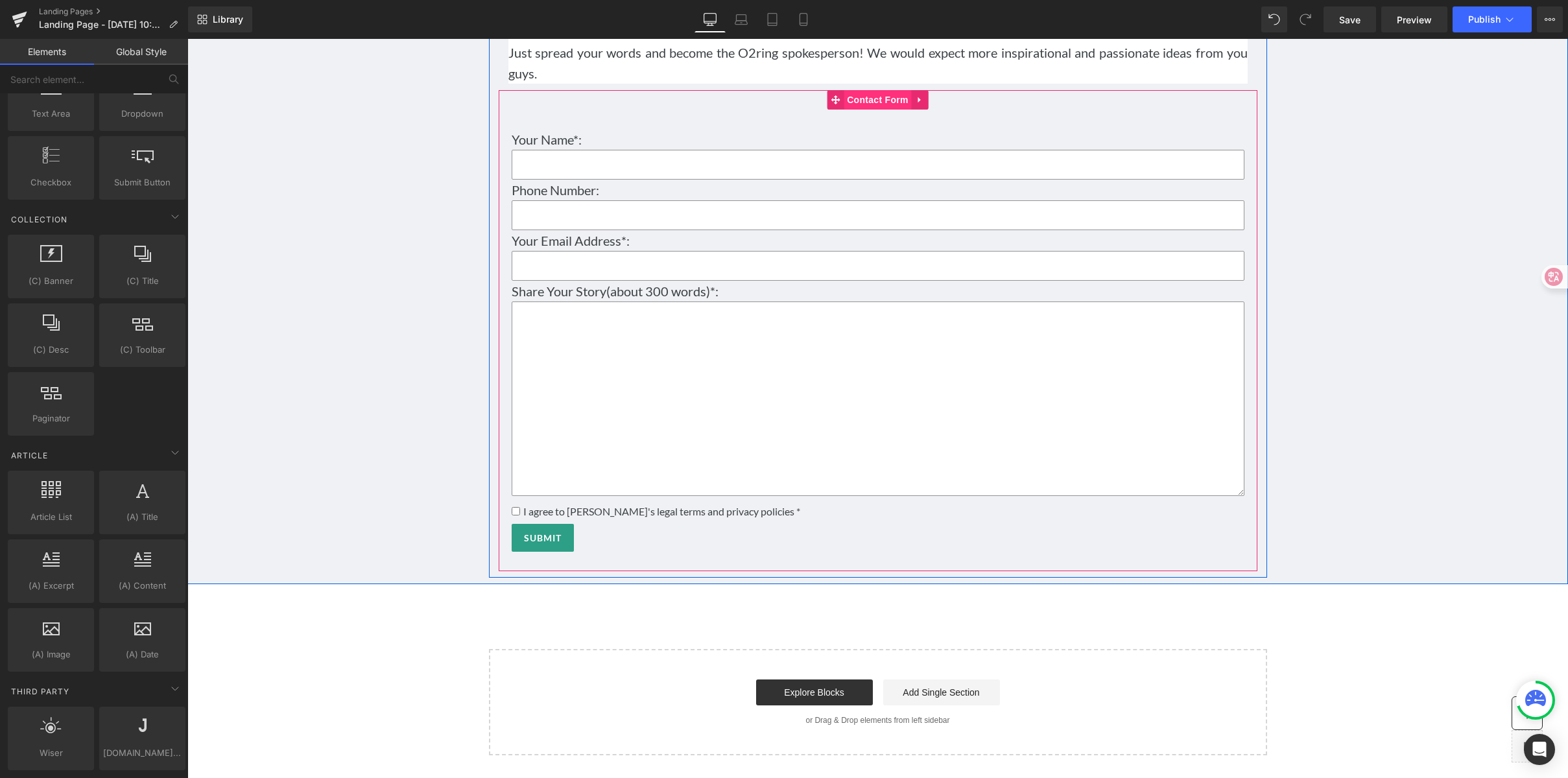
click at [878, 109] on span "Contact Form" at bounding box center [878, 100] width 68 height 20
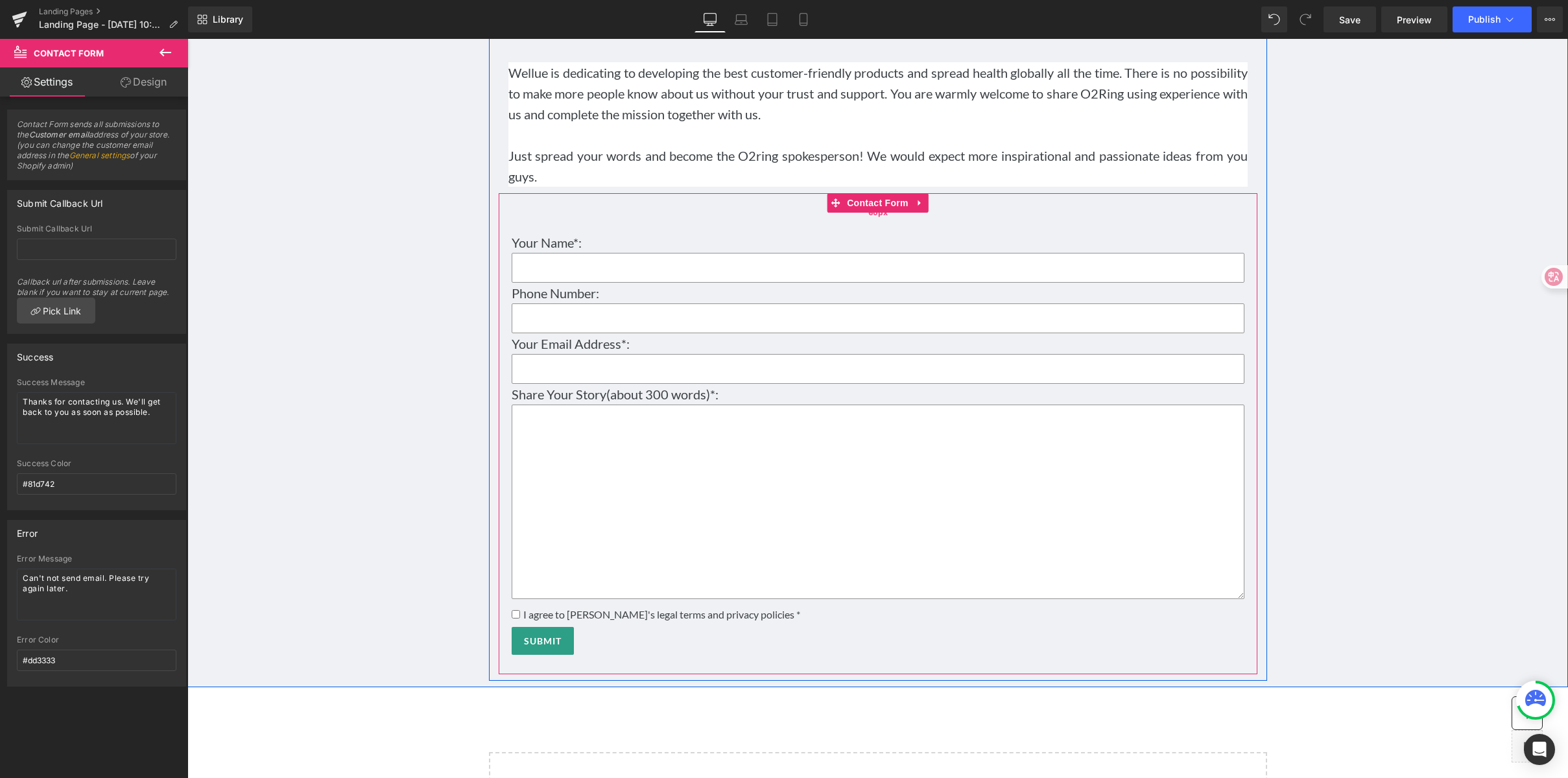
scroll to position [7890, 0]
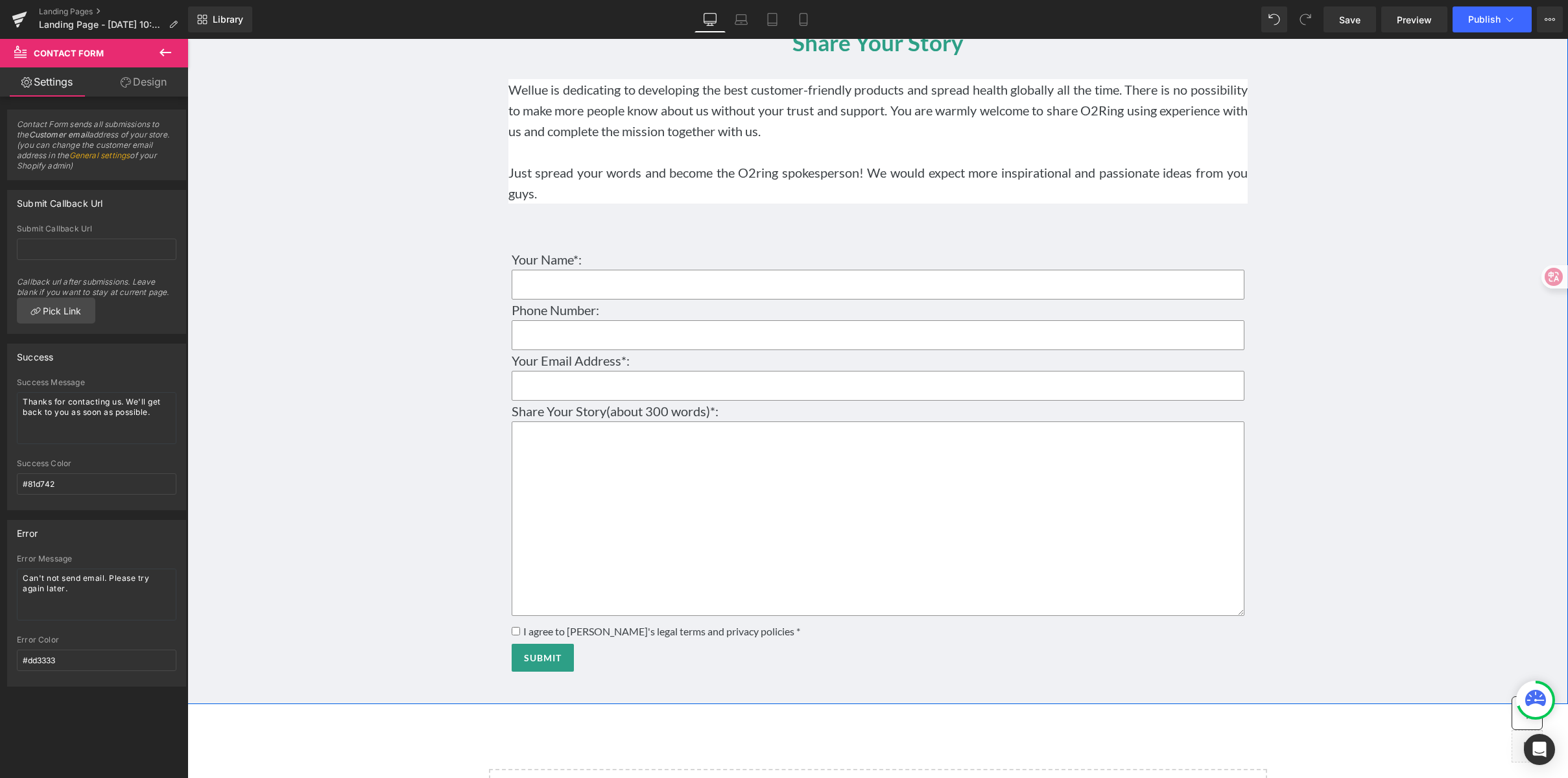
click at [1347, 220] on div "Share Your Story Heading Wellue is dedicating to developing the best customer-f…" at bounding box center [878, 335] width 1380 height 724
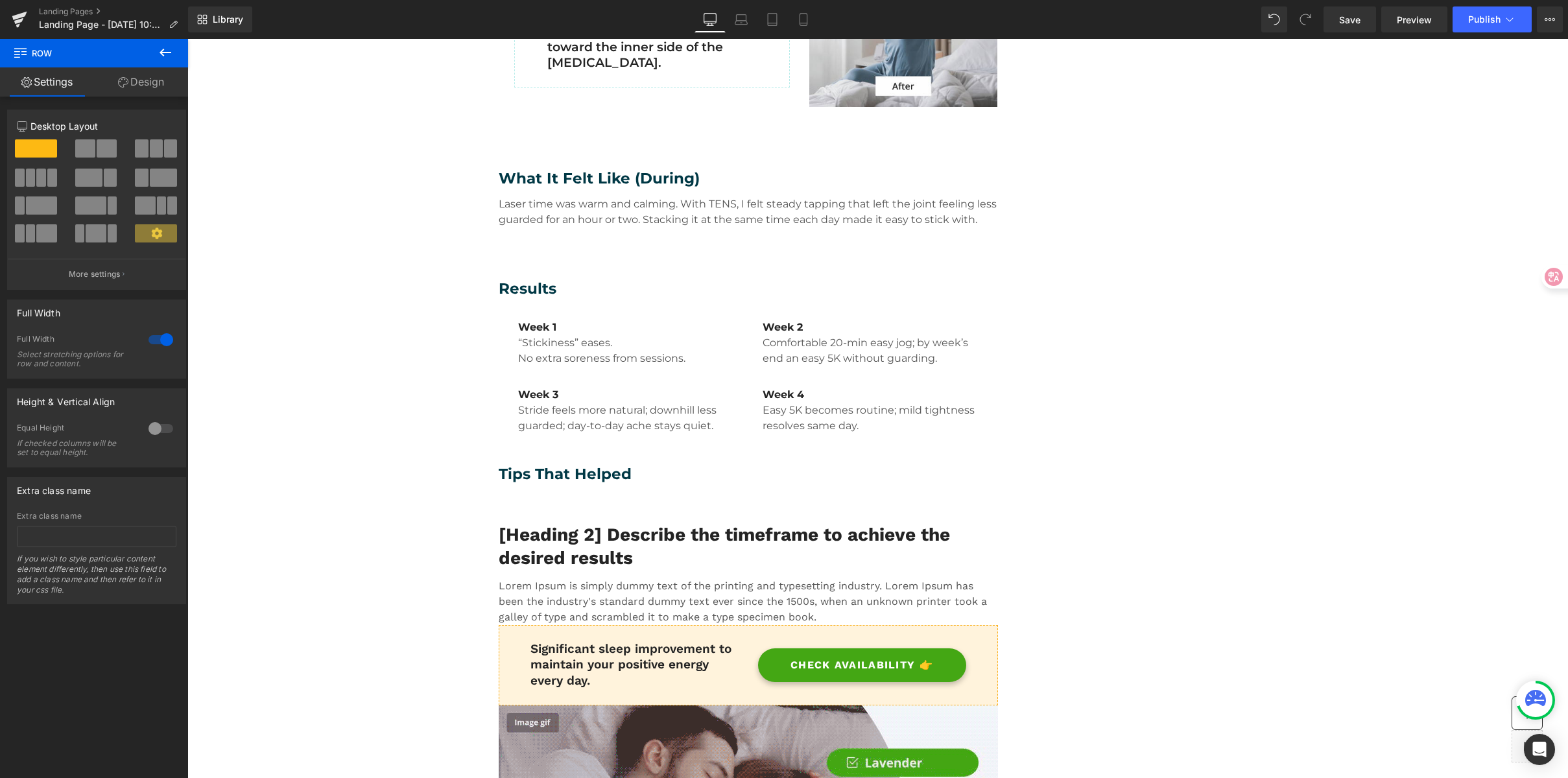
scroll to position [964, 0]
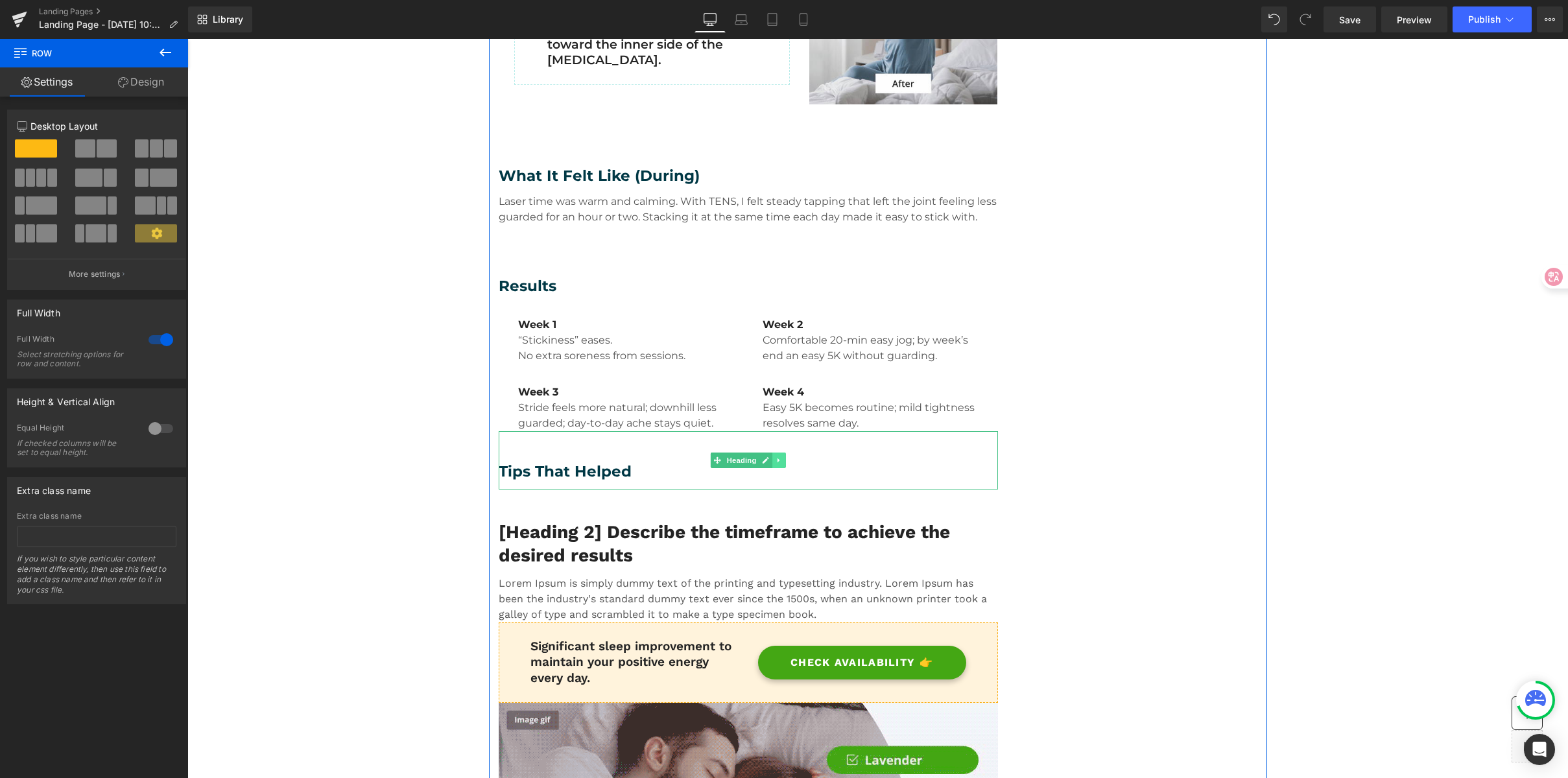
click at [779, 464] on link at bounding box center [779, 460] width 14 height 16
click at [783, 464] on icon at bounding box center [785, 460] width 7 height 7
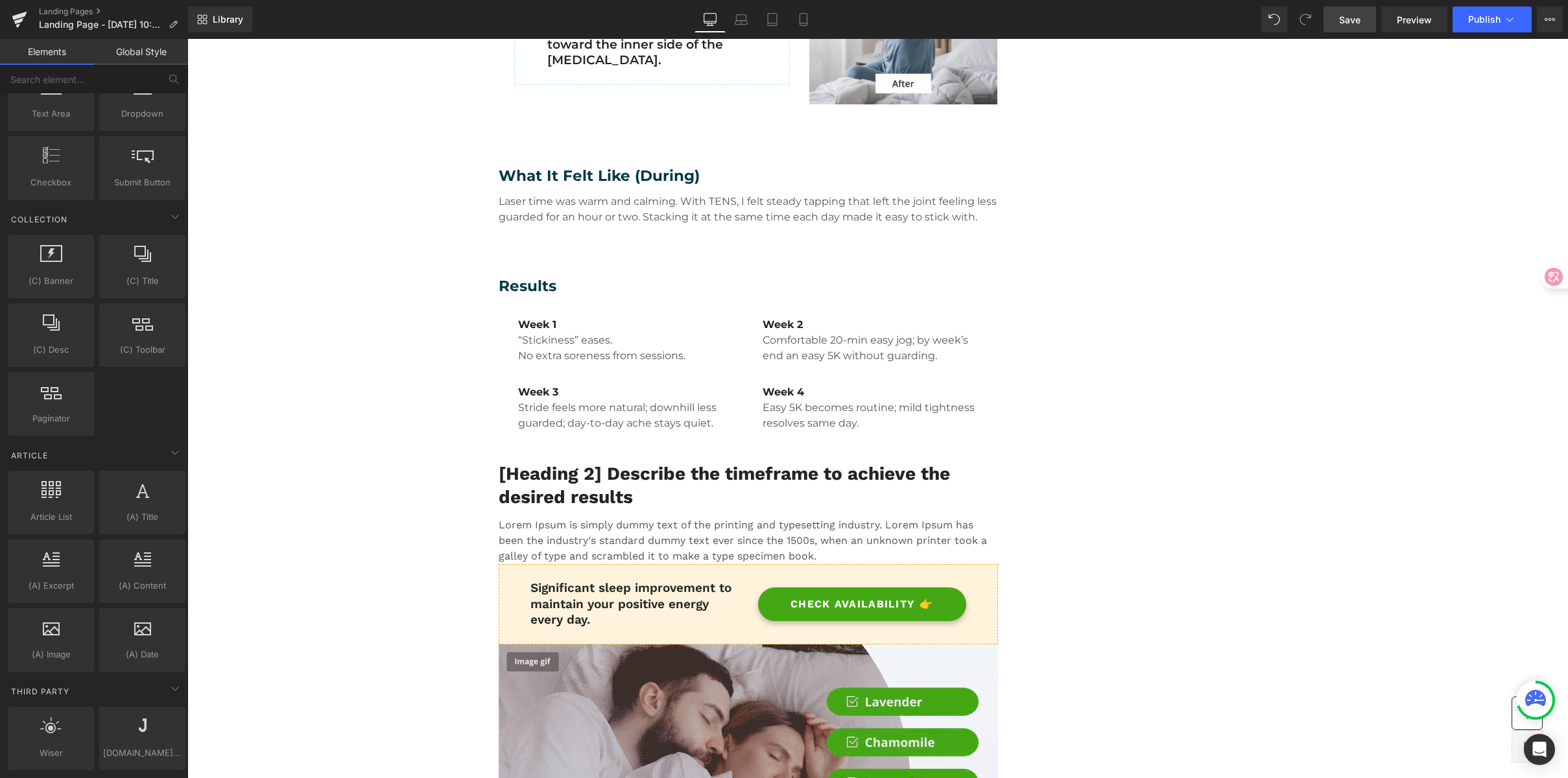
click at [1345, 14] on span "Save" at bounding box center [1349, 20] width 21 height 14
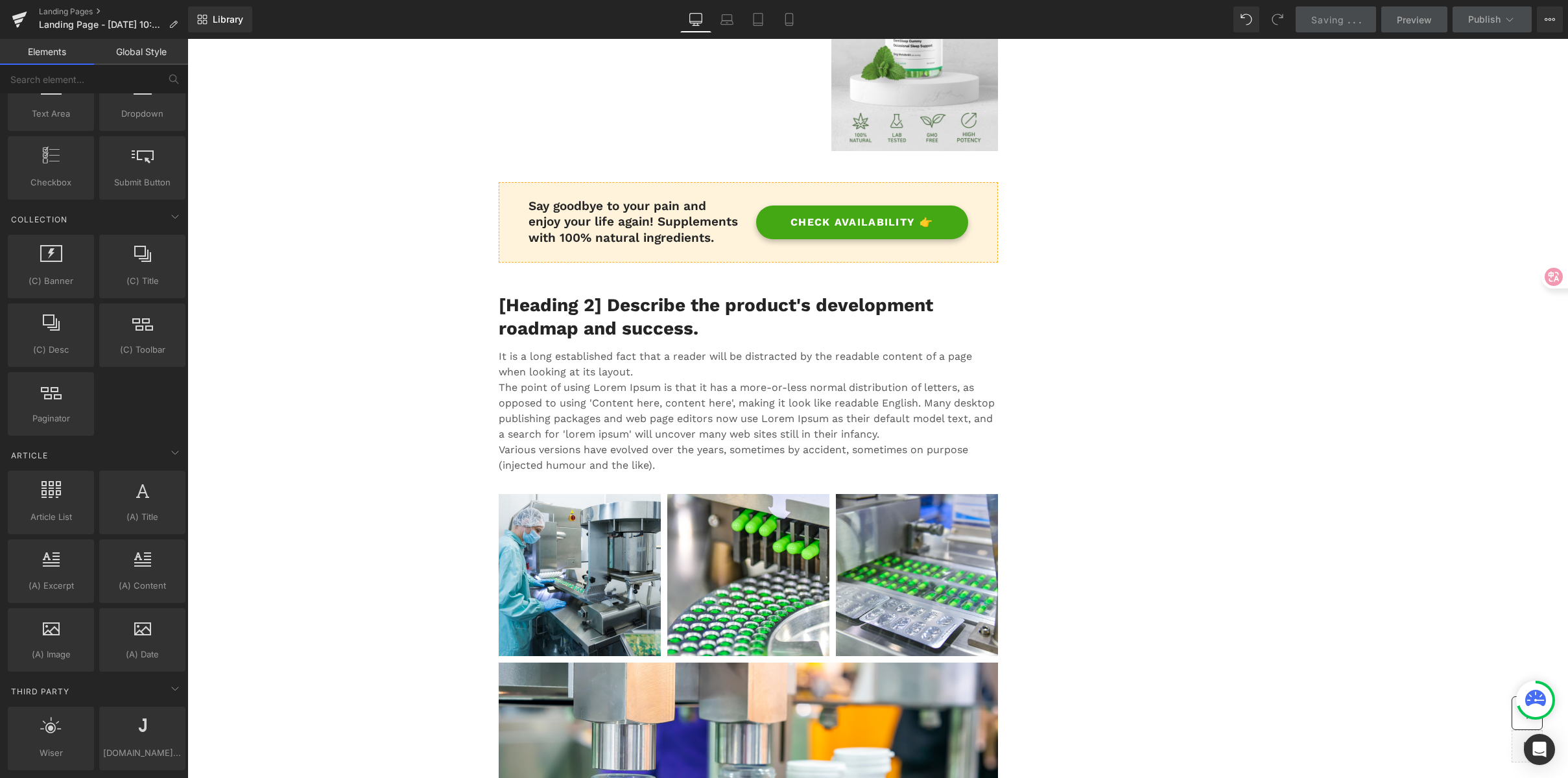
scroll to position [3982, 0]
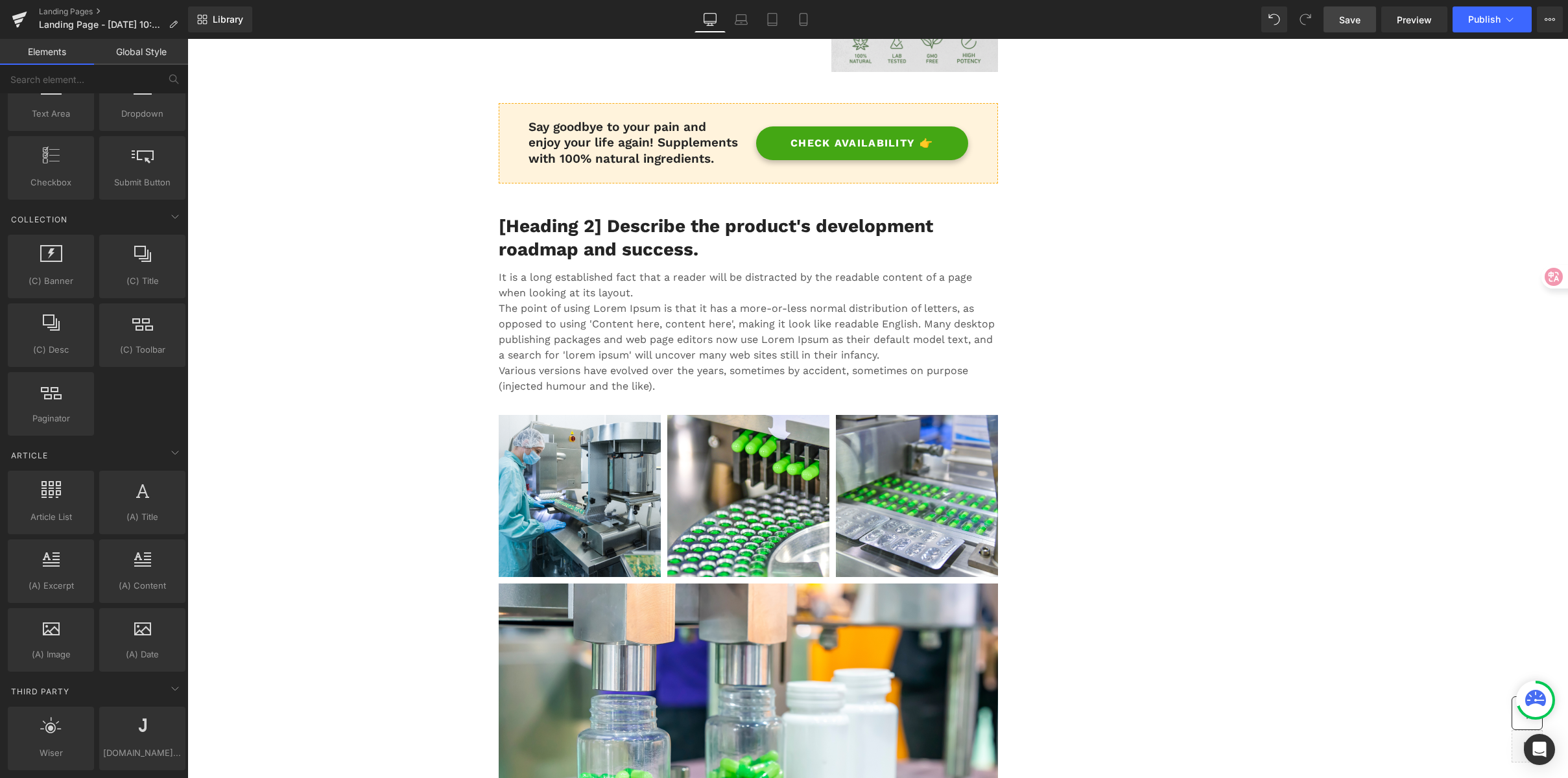
drag, startPoint x: 1283, startPoint y: 180, endPoint x: 1512, endPoint y: 55, distance: 260.9
click at [1283, 180] on div "Real Stories. Real Relief. Heading What they tried, what changed, and how they …" at bounding box center [878, 437] width 1380 height 8576
